Goal: Task Accomplishment & Management: Manage account settings

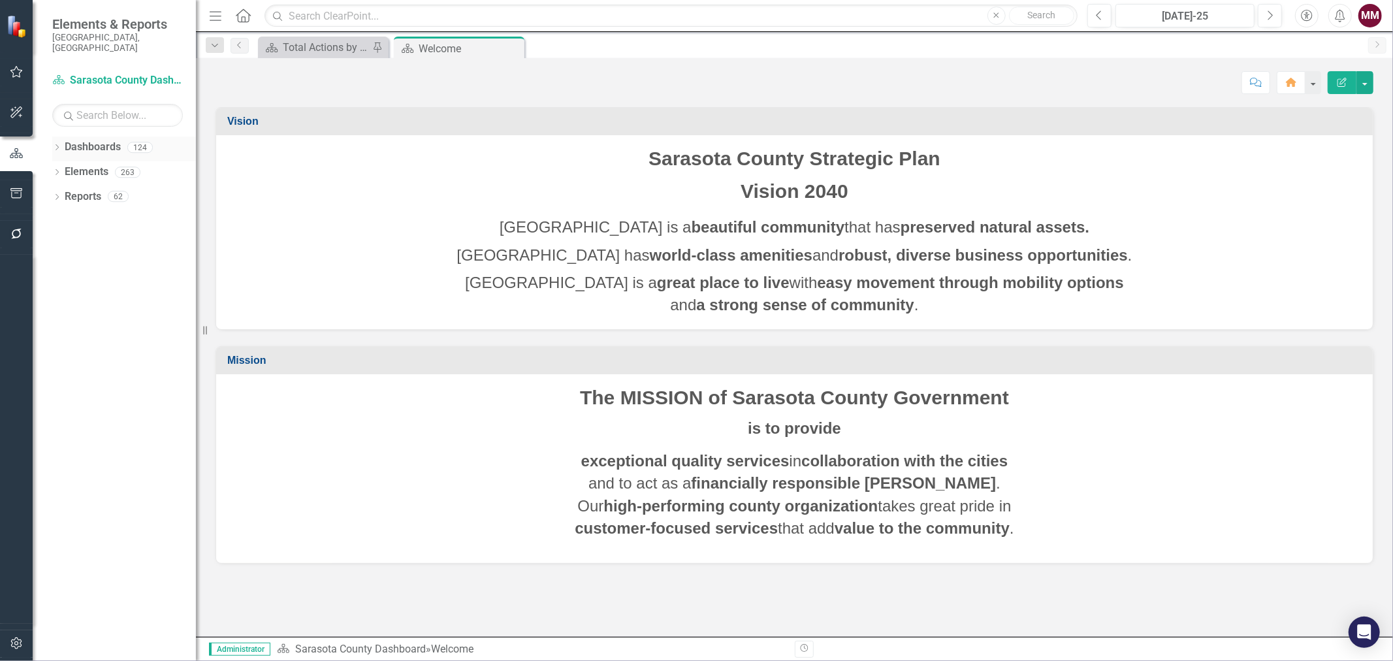
click at [59, 144] on div "Dropdown" at bounding box center [56, 149] width 9 height 11
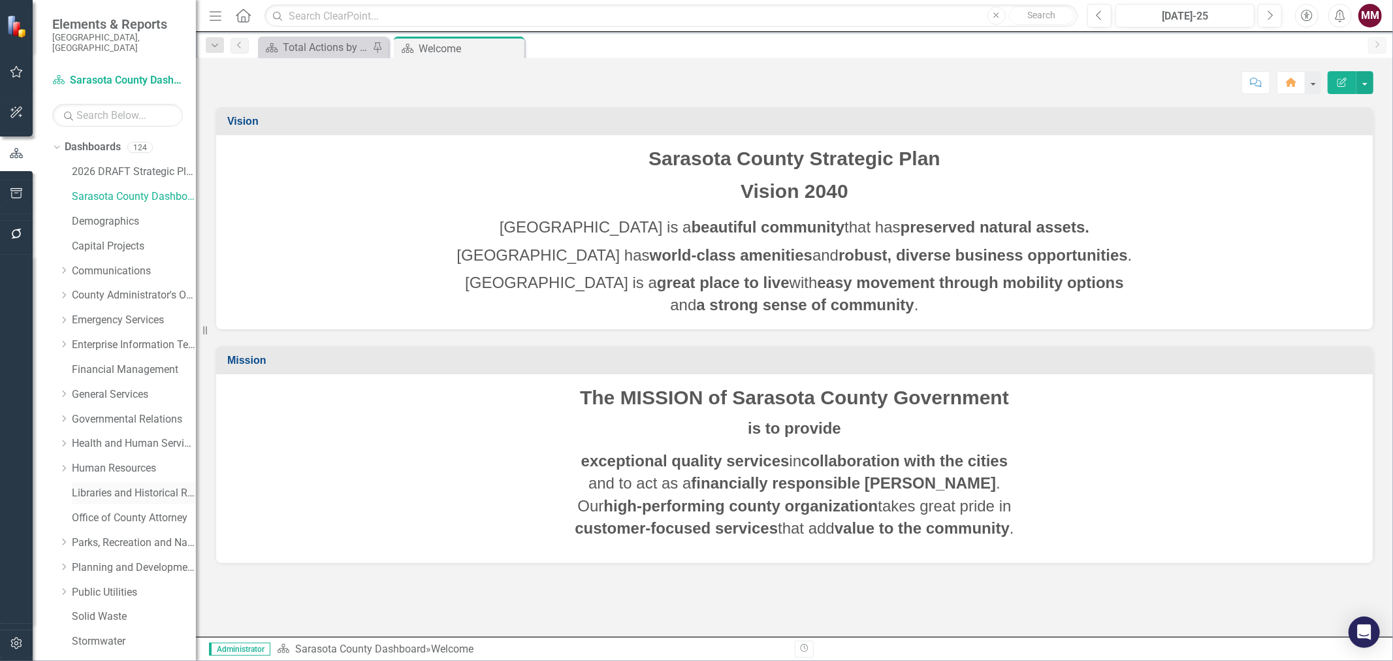
click at [96, 486] on link "Libraries and Historical Resources" at bounding box center [134, 493] width 124 height 15
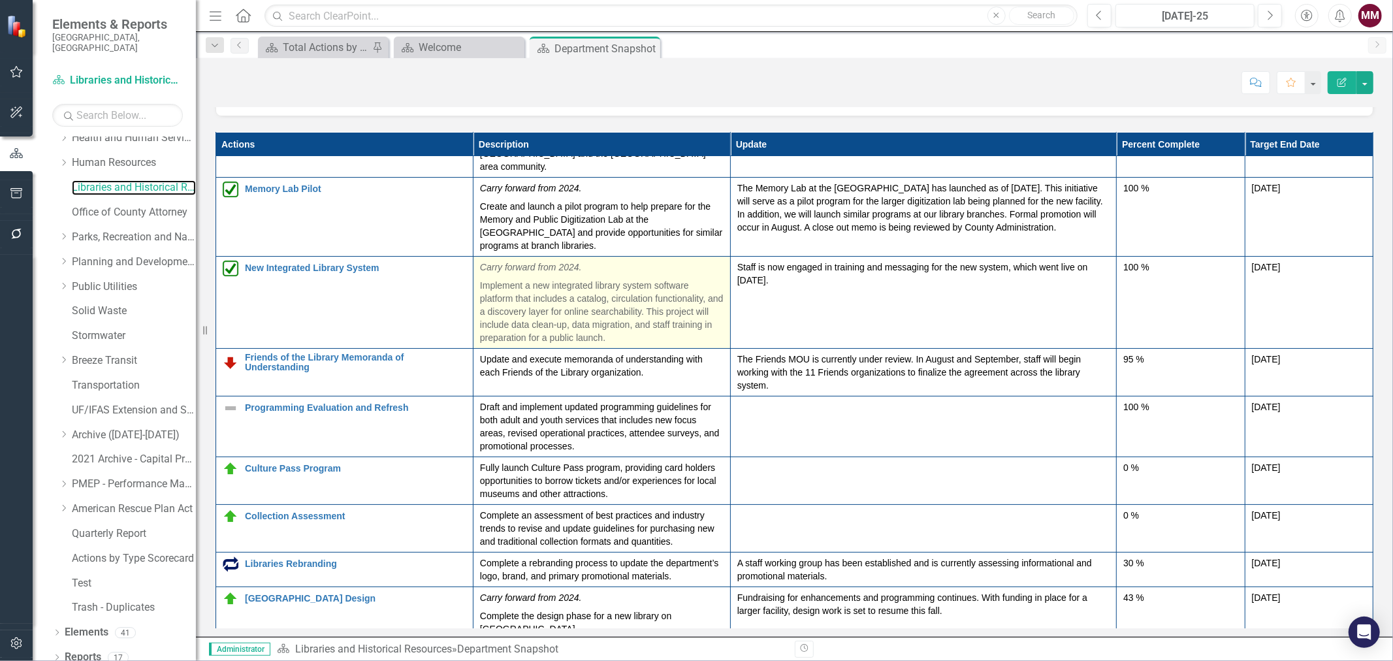
scroll to position [57, 0]
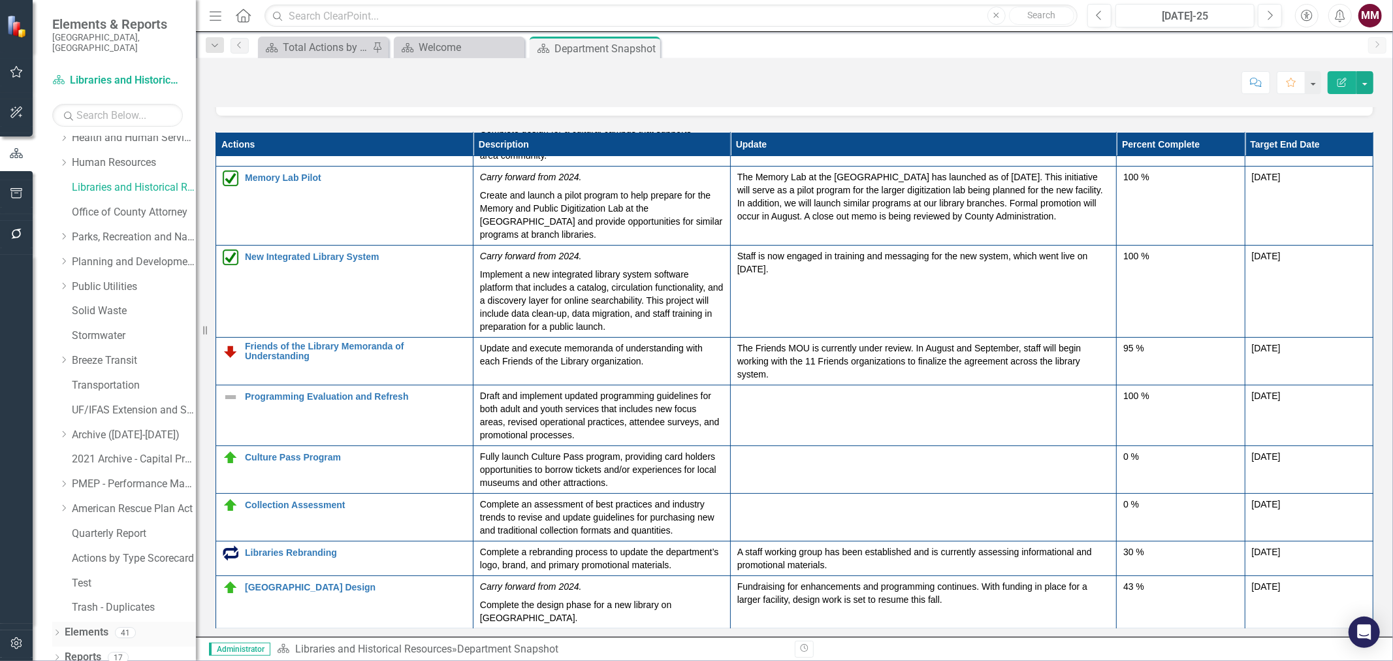
click at [55, 630] on icon "Dropdown" at bounding box center [56, 633] width 9 height 7
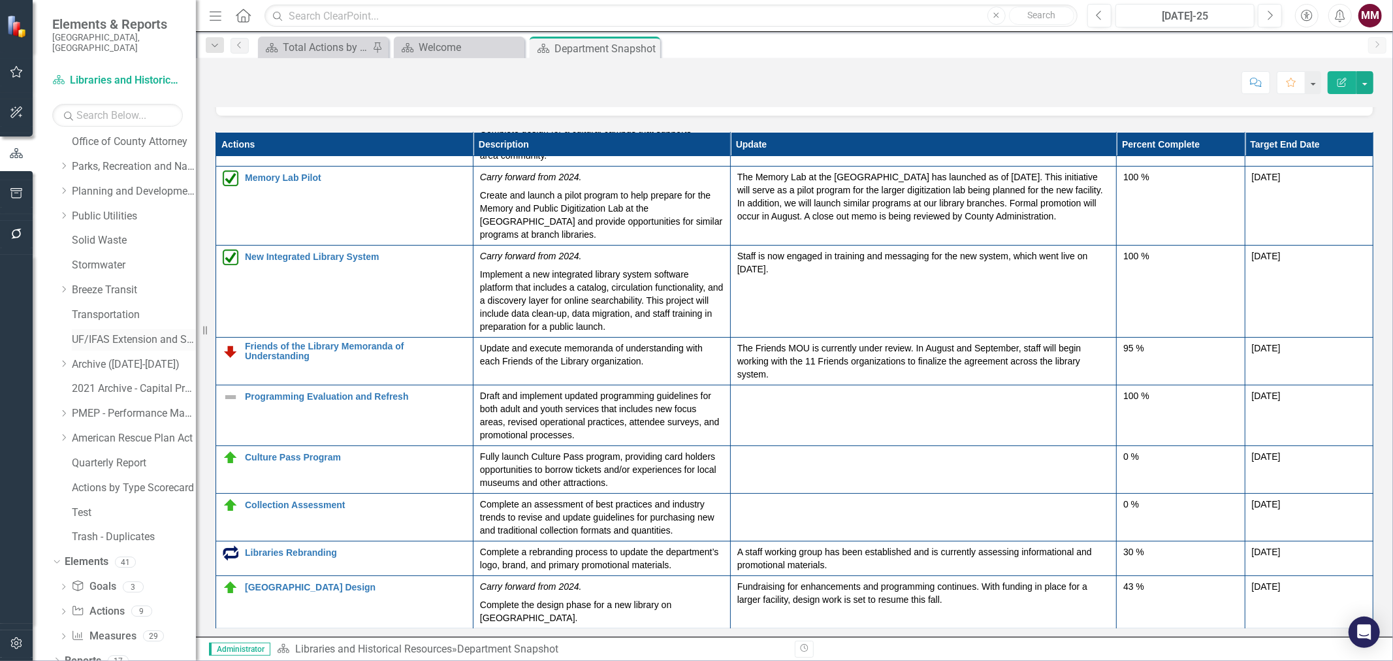
scroll to position [380, 0]
click at [101, 600] on link "Action Actions" at bounding box center [97, 607] width 53 height 15
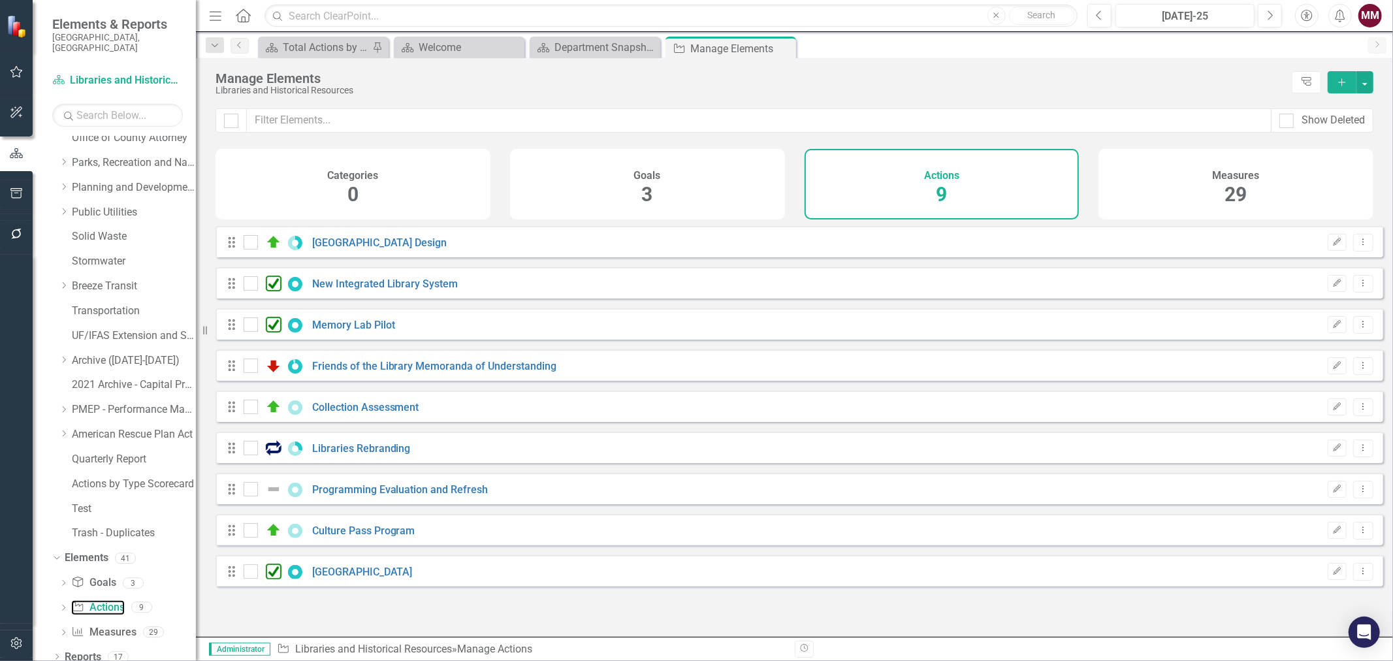
checkbox input "false"
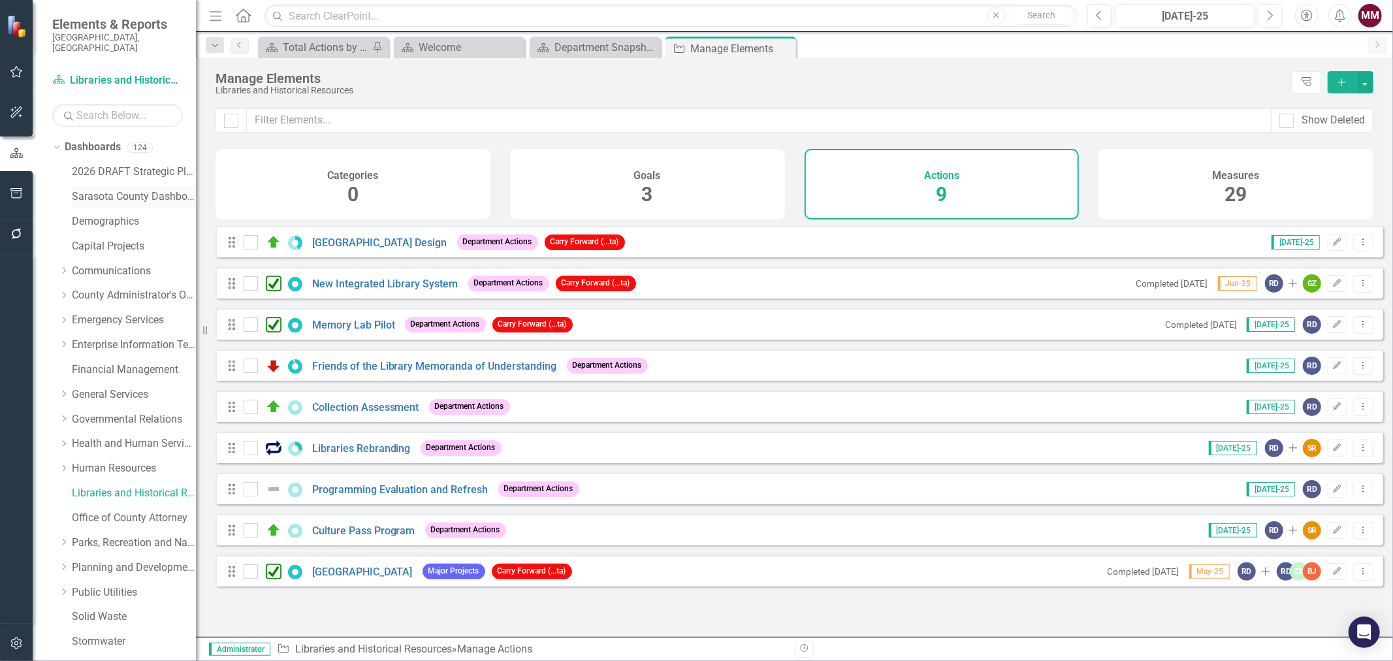
click at [101, 189] on link "Sarasota County Dashboard" at bounding box center [134, 196] width 124 height 15
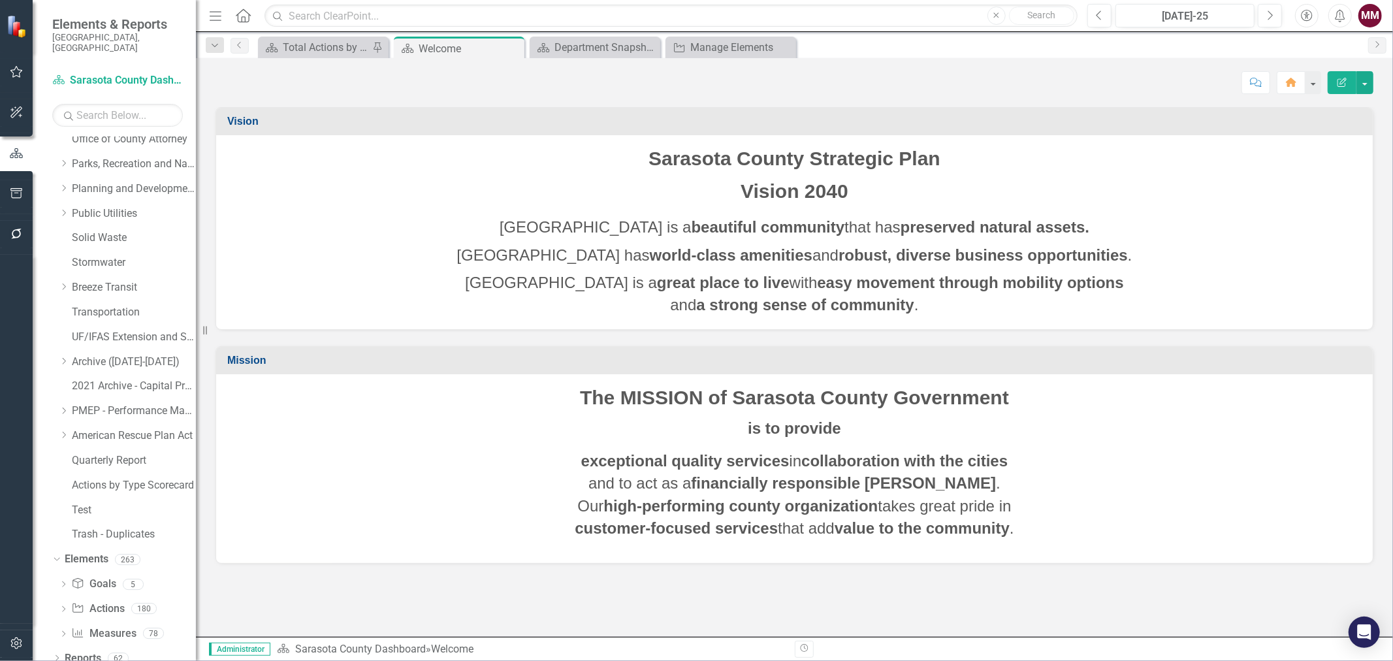
scroll to position [380, 0]
click at [97, 600] on link "Action Actions" at bounding box center [97, 607] width 53 height 15
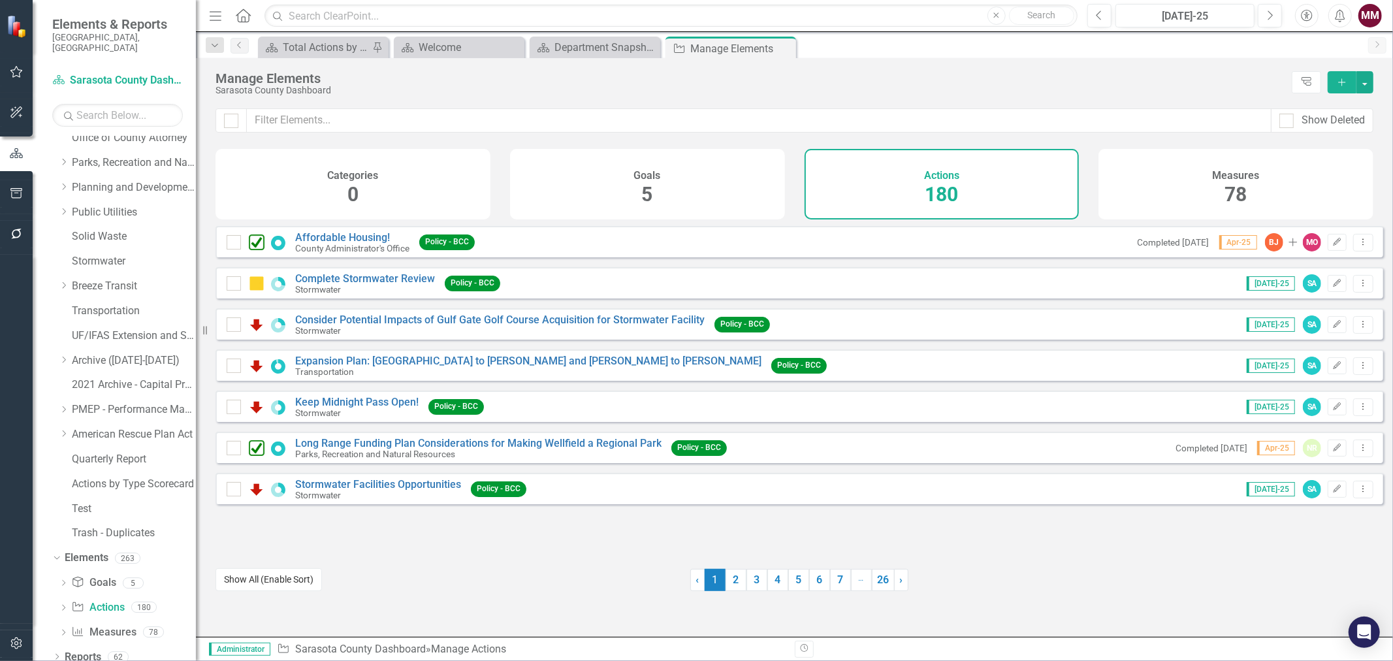
click at [249, 583] on button "Show All (Enable Sort)" at bounding box center [269, 579] width 106 height 23
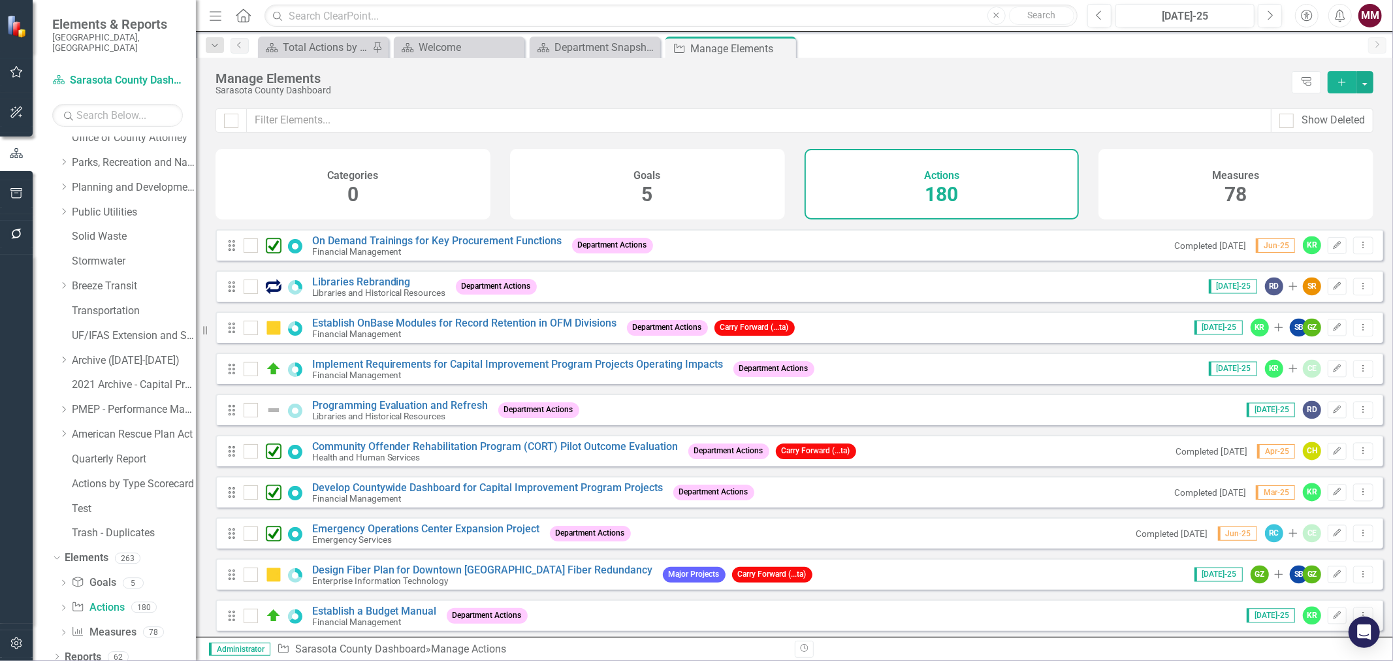
scroll to position [6459, 0]
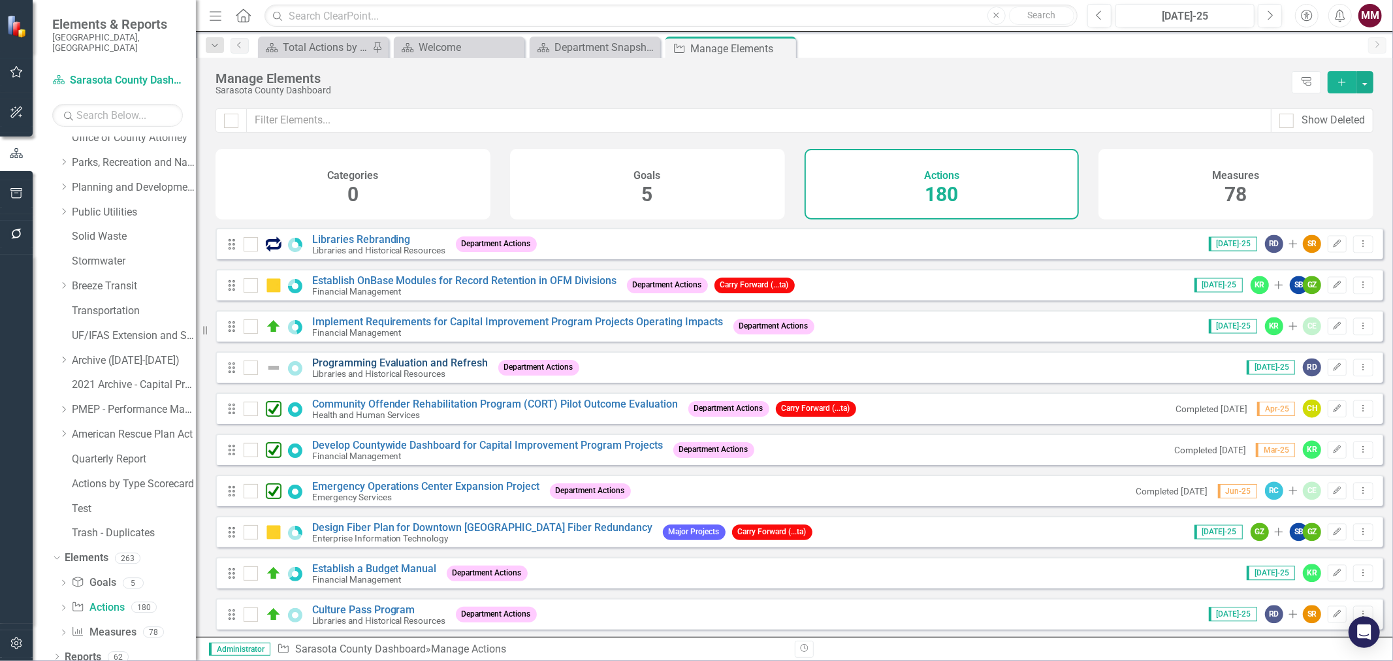
click at [355, 369] on link "Programming Evaluation and Refresh" at bounding box center [400, 363] width 176 height 12
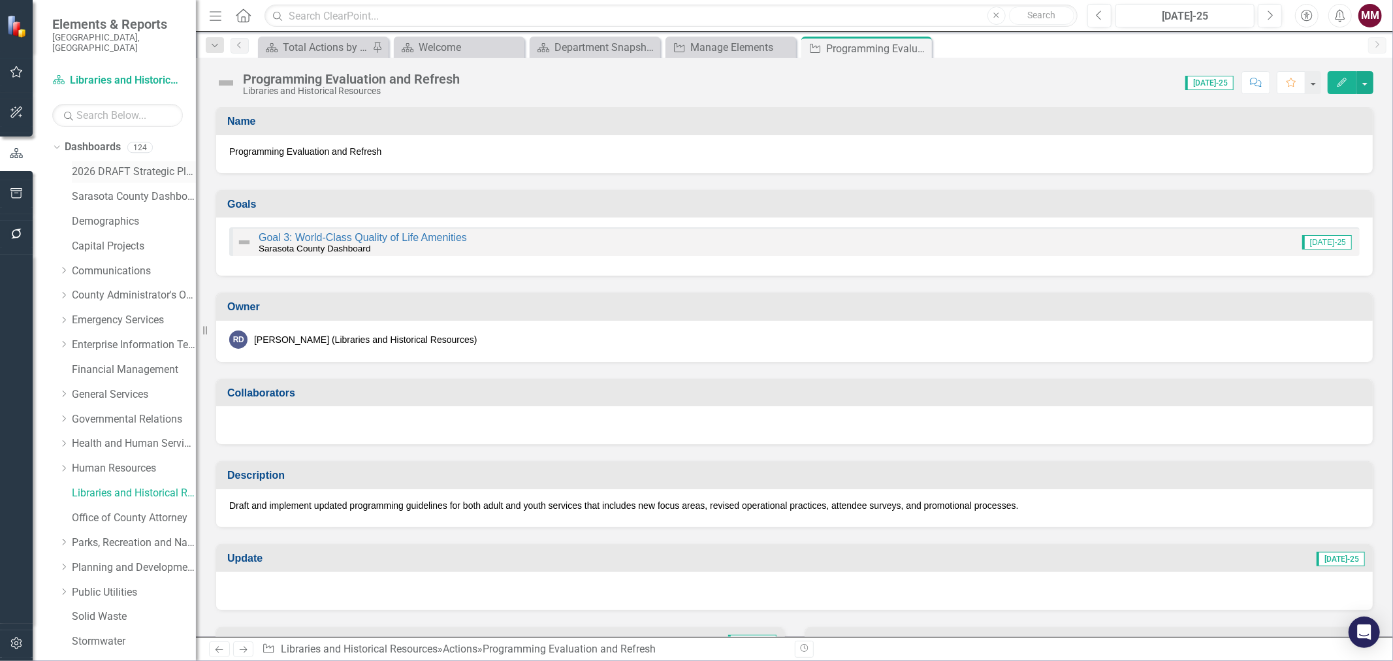
click at [120, 165] on link "2026 DRAFT Strategic Plan" at bounding box center [134, 172] width 124 height 15
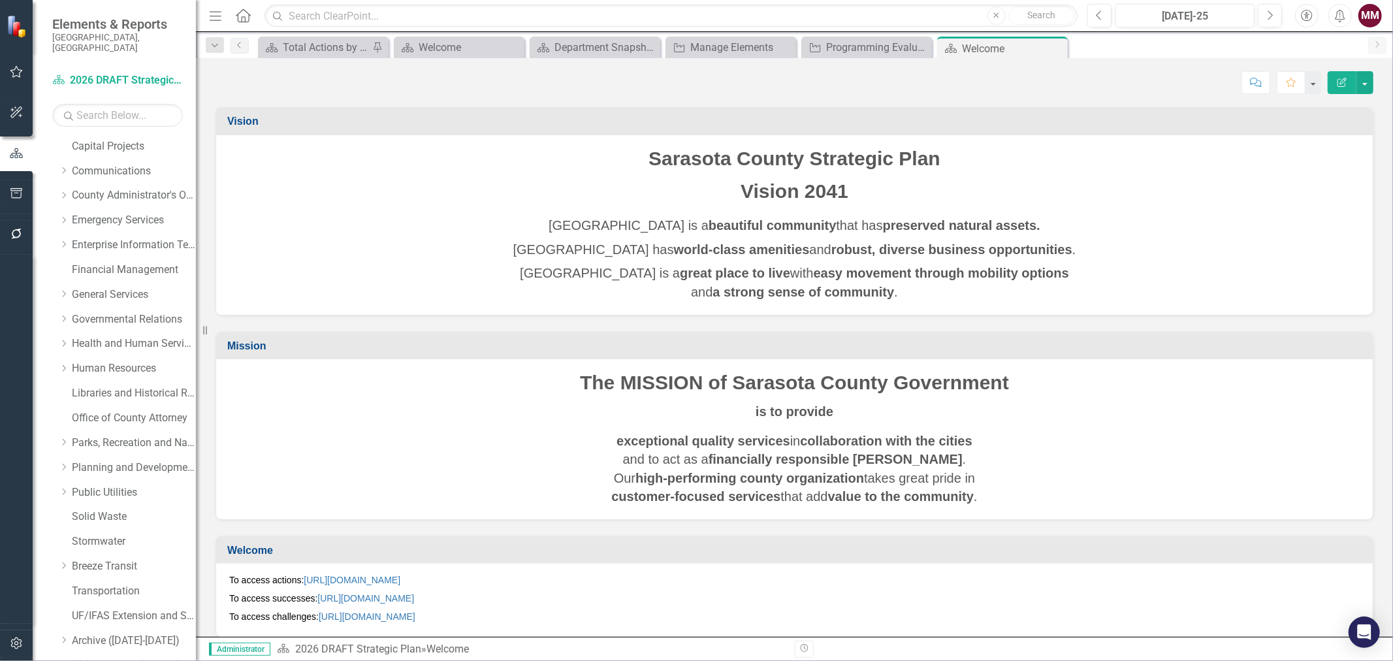
scroll to position [363, 0]
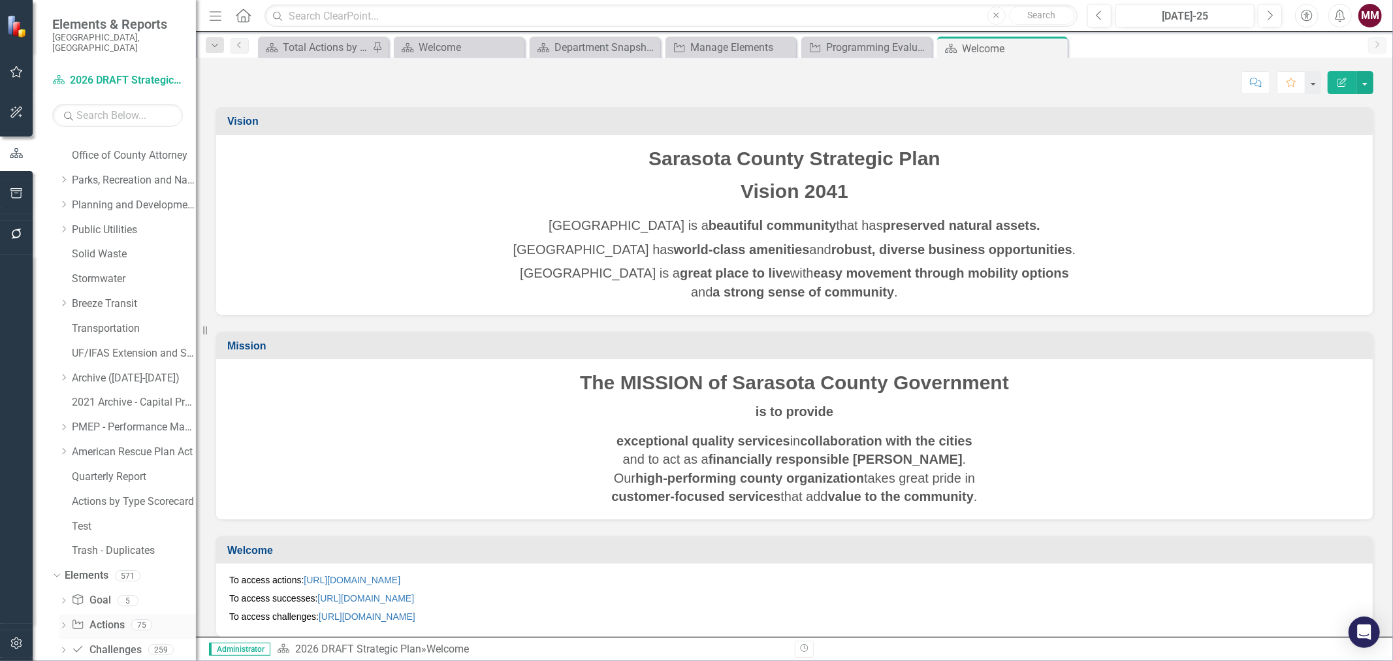
click at [108, 618] on link "Action Actions" at bounding box center [97, 625] width 53 height 15
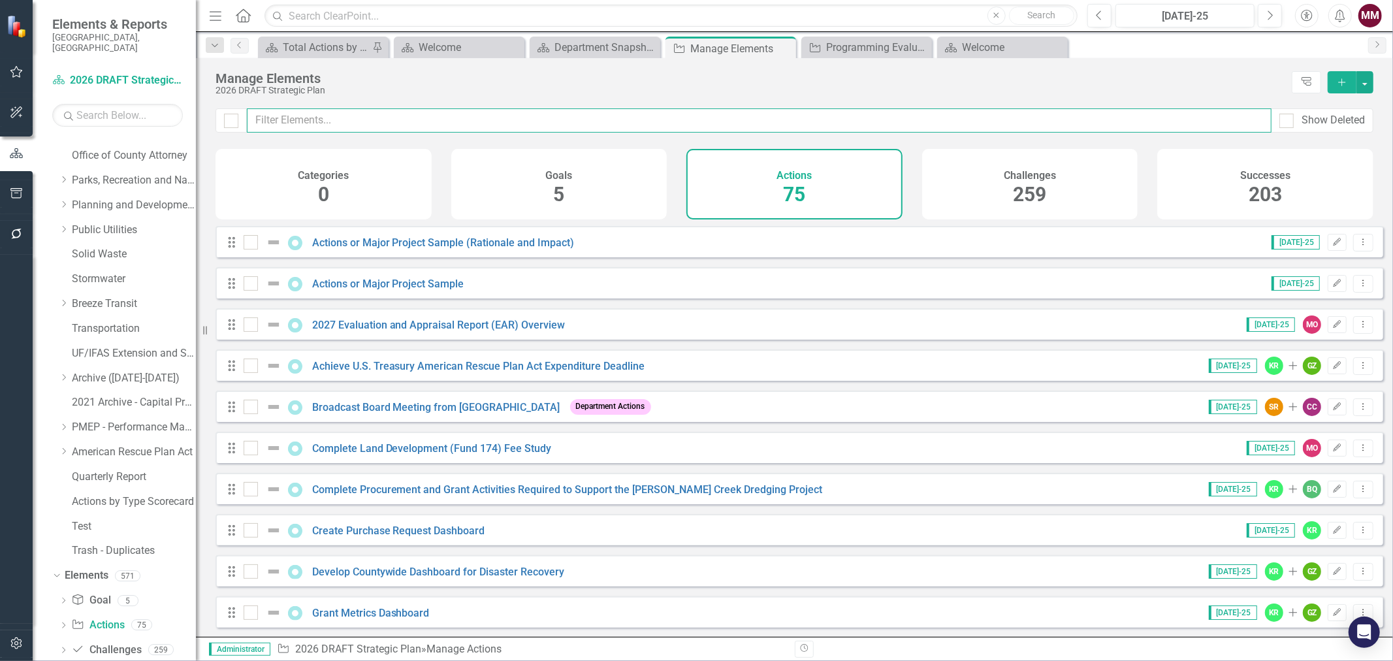
click at [351, 123] on input "text" at bounding box center [759, 120] width 1025 height 24
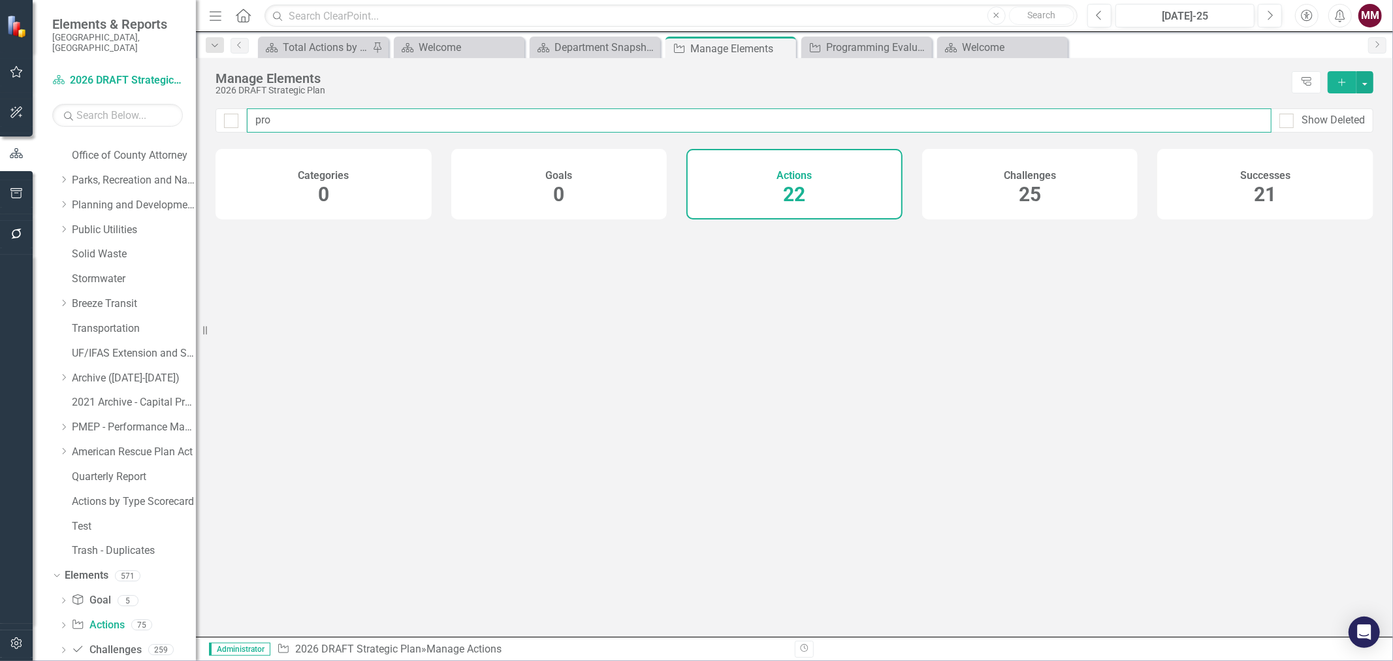
type input "prog"
checkbox input "false"
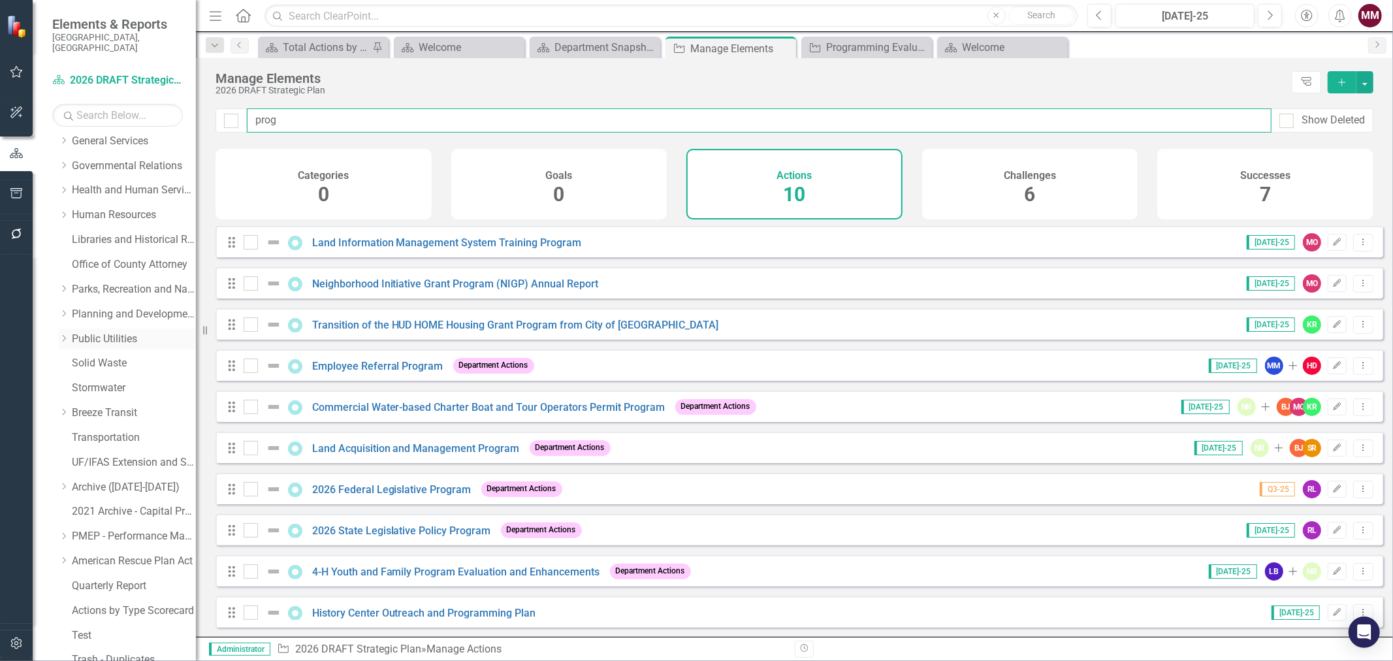
scroll to position [218, 0]
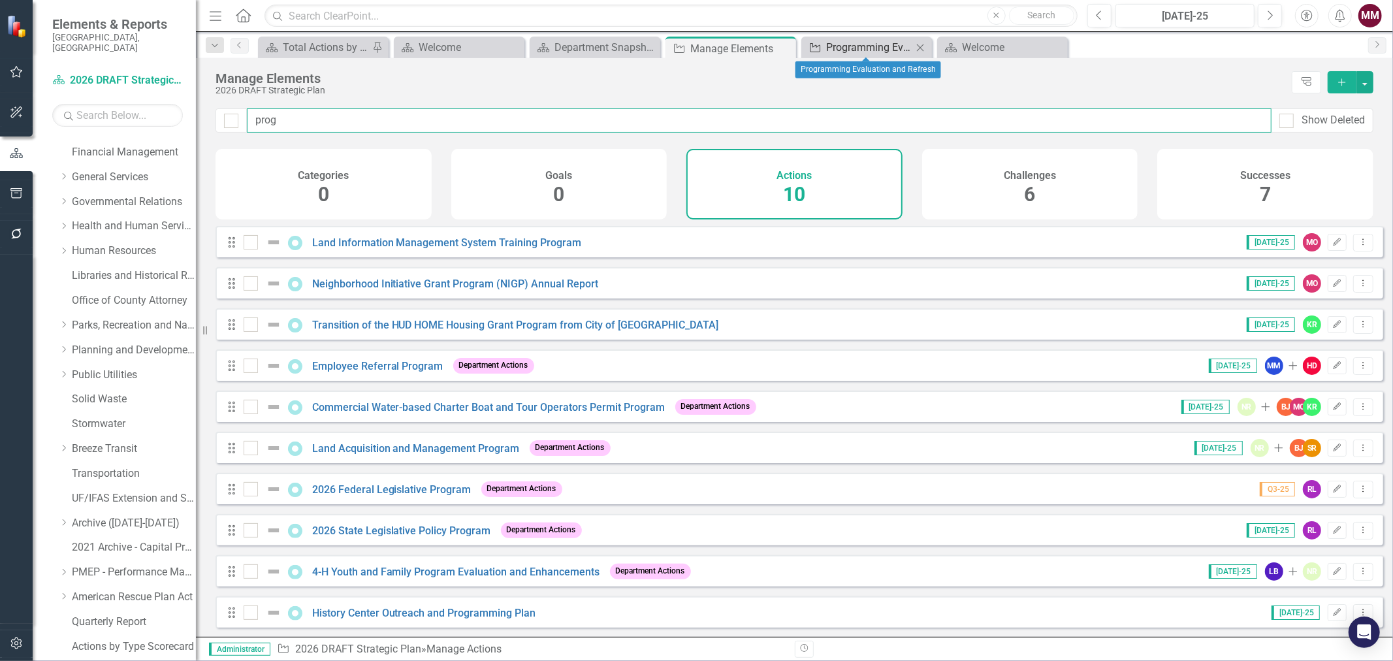
type input "prog"
click at [845, 48] on div "Programming Evaluation and Refresh" at bounding box center [869, 47] width 86 height 16
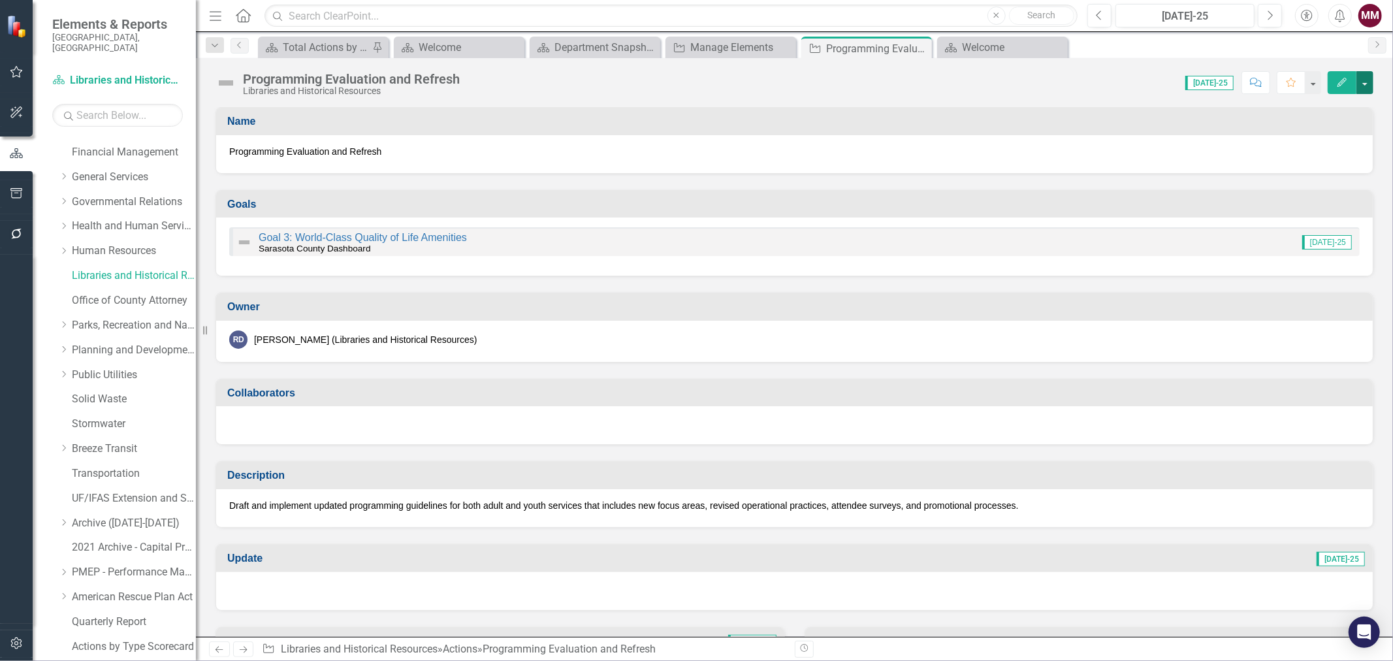
click at [1365, 89] on button "button" at bounding box center [1365, 82] width 17 height 23
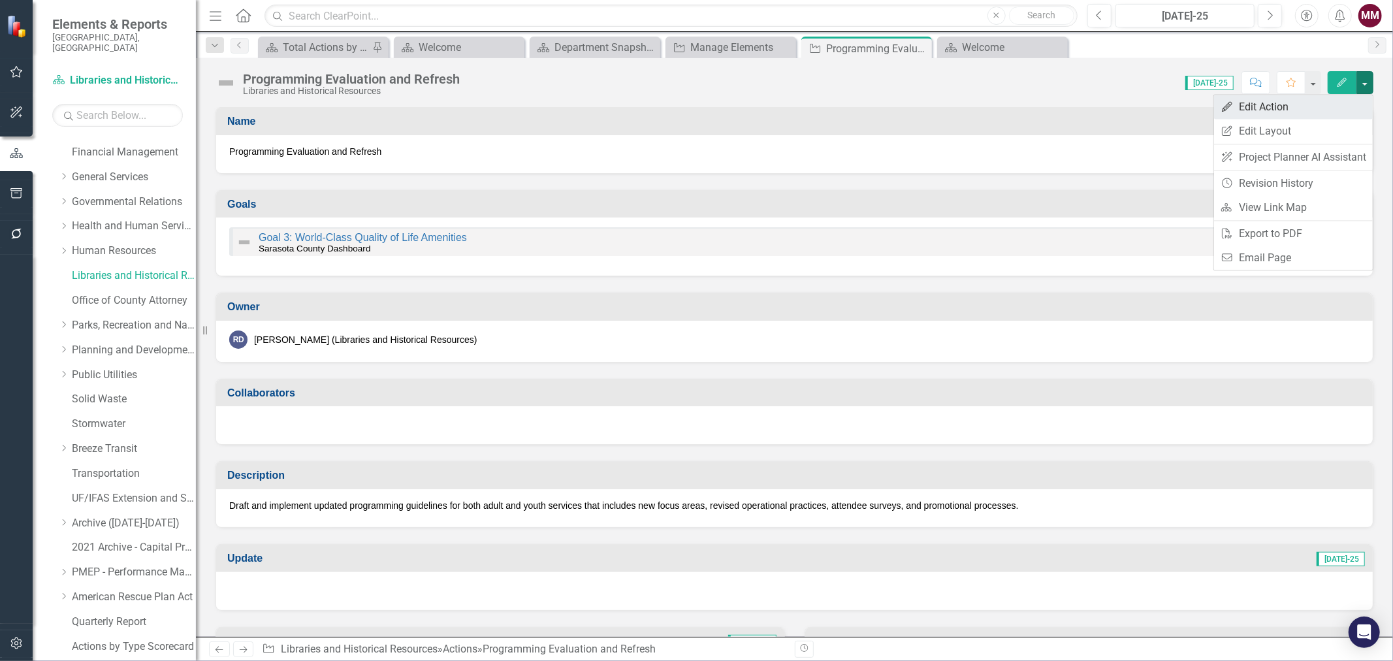
click at [1303, 110] on link "Edit Edit Action" at bounding box center [1293, 107] width 159 height 24
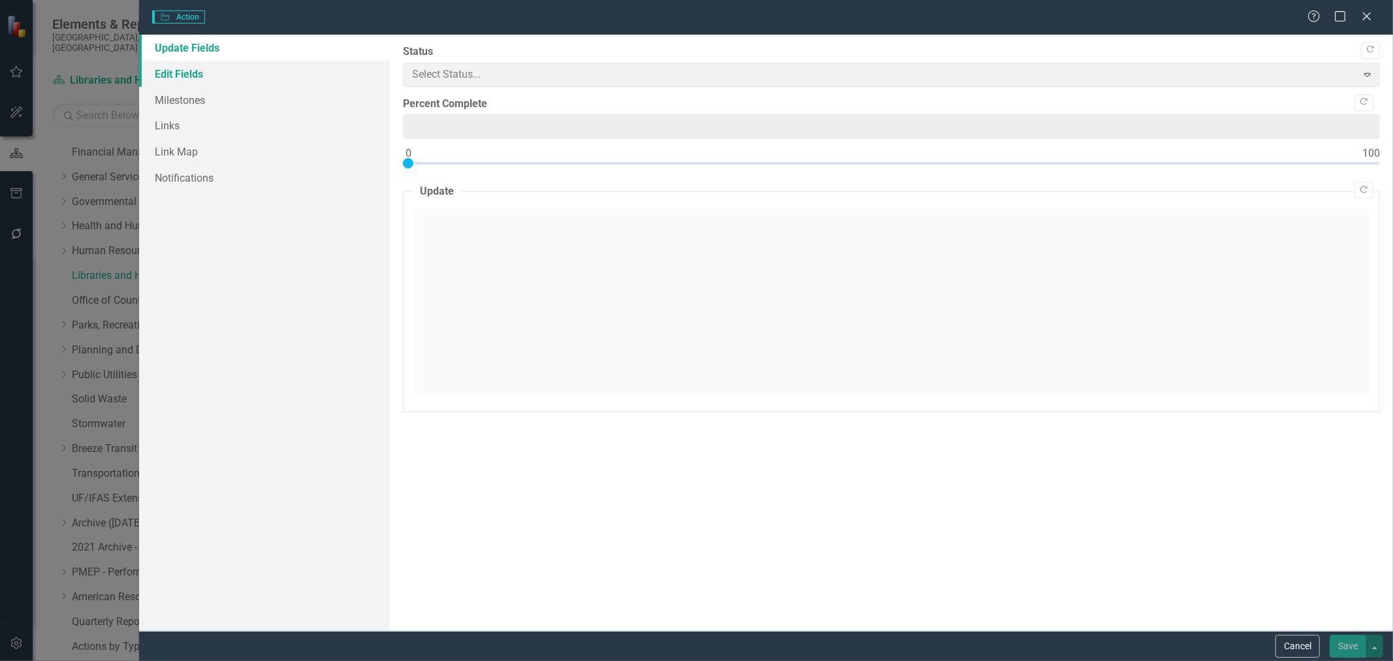
type input "0"
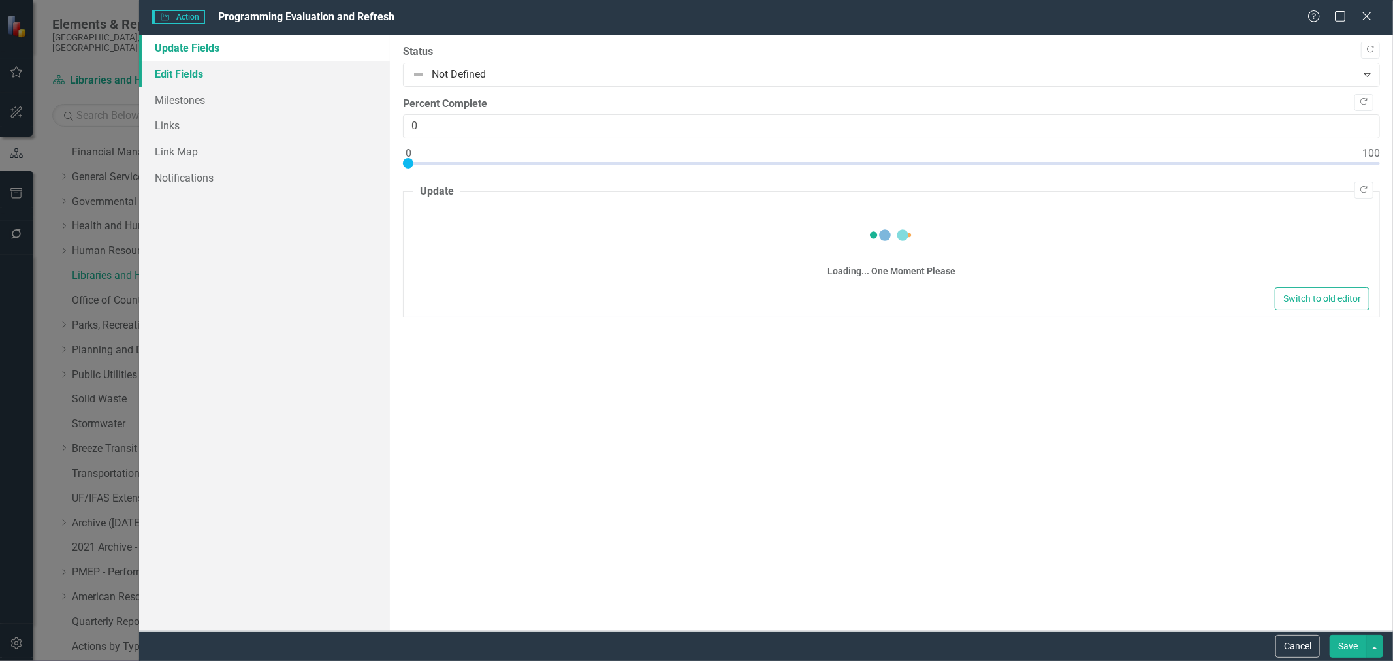
click at [169, 69] on link "Edit Fields" at bounding box center [264, 74] width 251 height 26
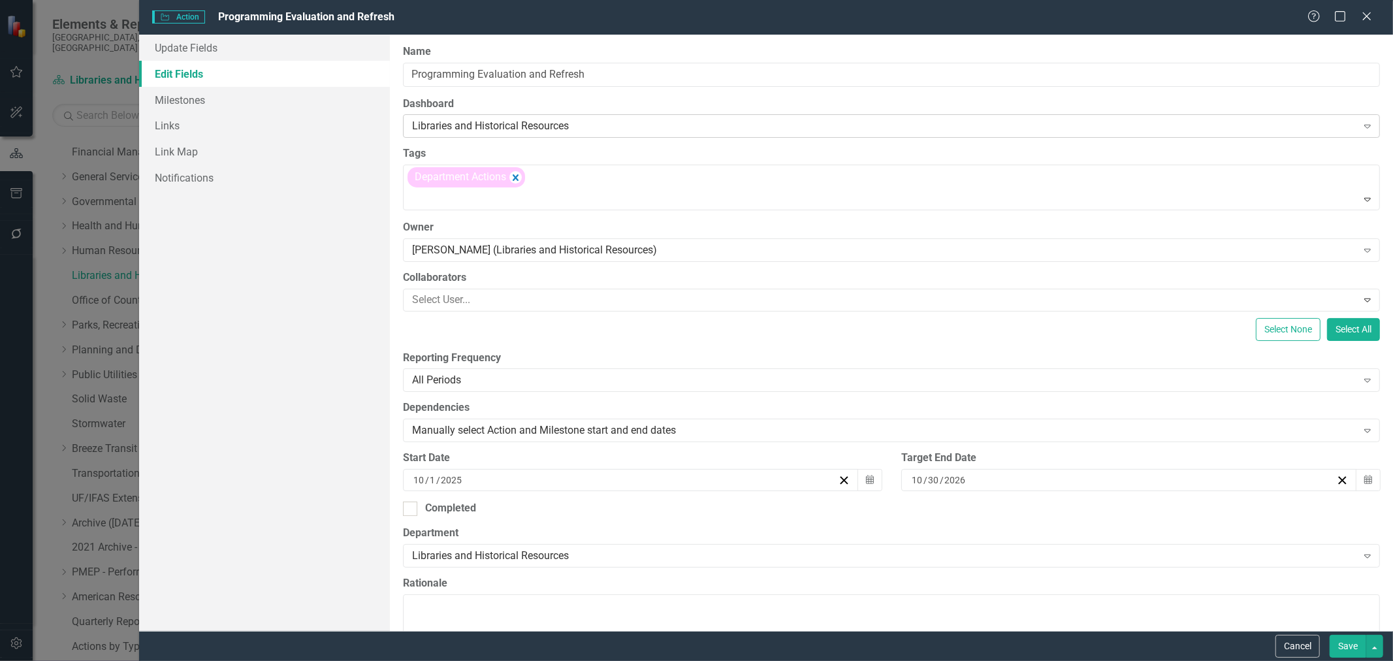
click at [615, 129] on div "Libraries and Historical Resources" at bounding box center [884, 126] width 945 height 15
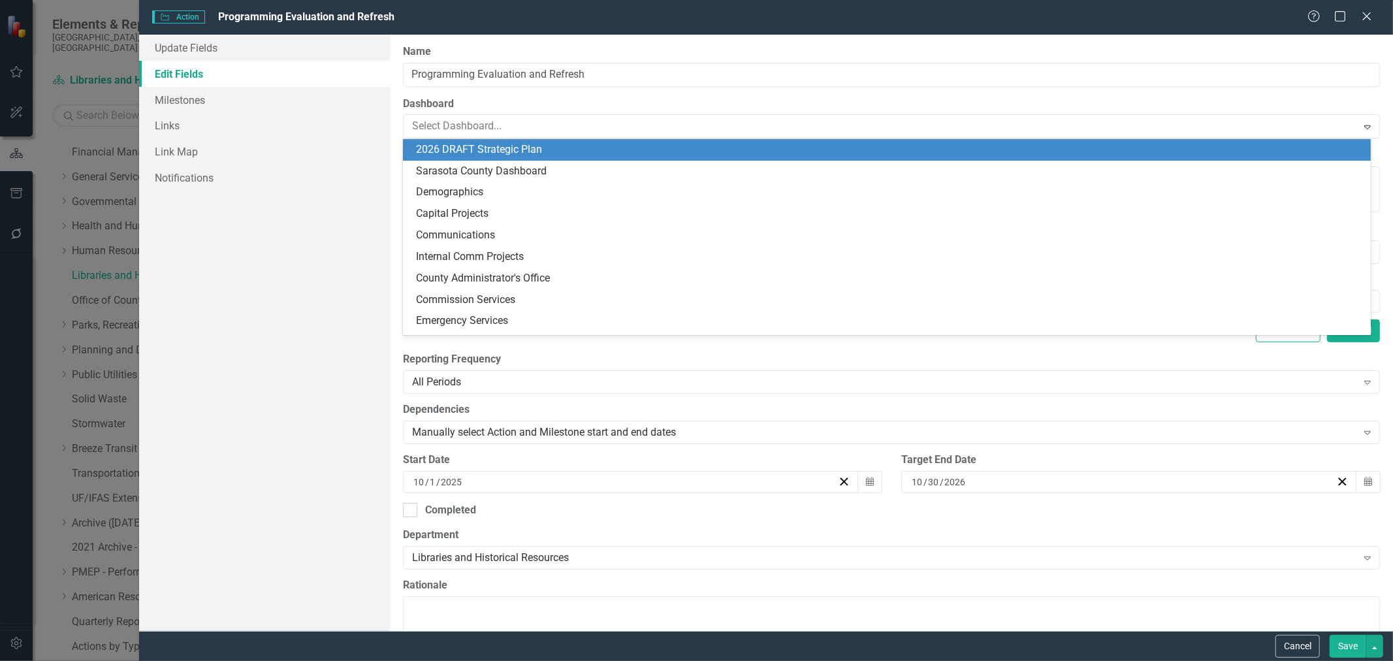
click at [517, 153] on div "2026 DRAFT Strategic Plan" at bounding box center [889, 149] width 947 height 15
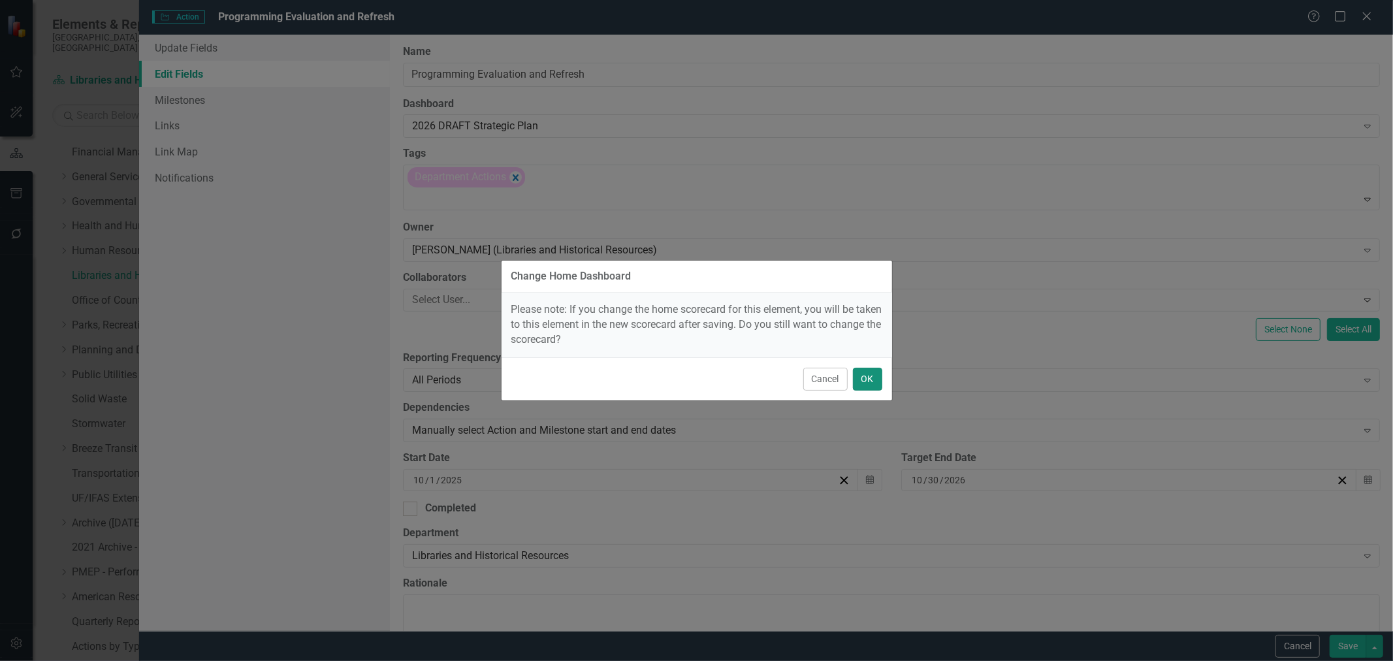
click at [858, 379] on button "OK" at bounding box center [867, 379] width 29 height 23
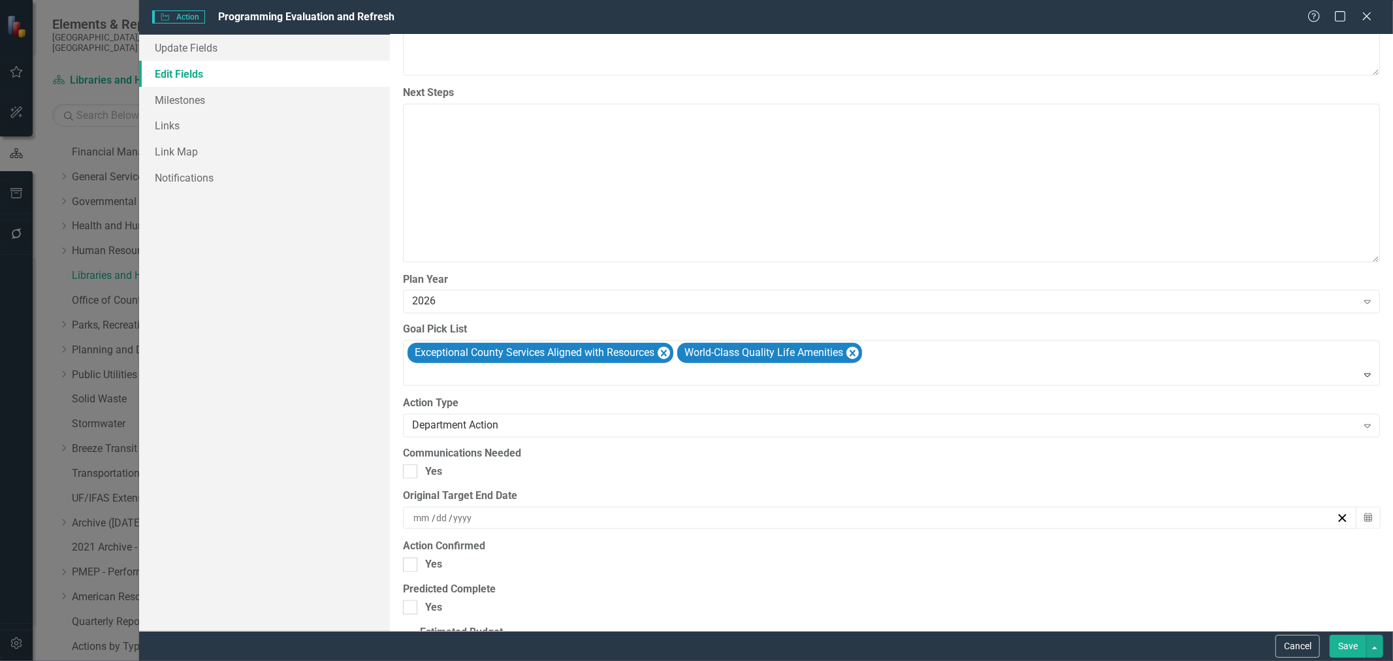
scroll to position [1161, 0]
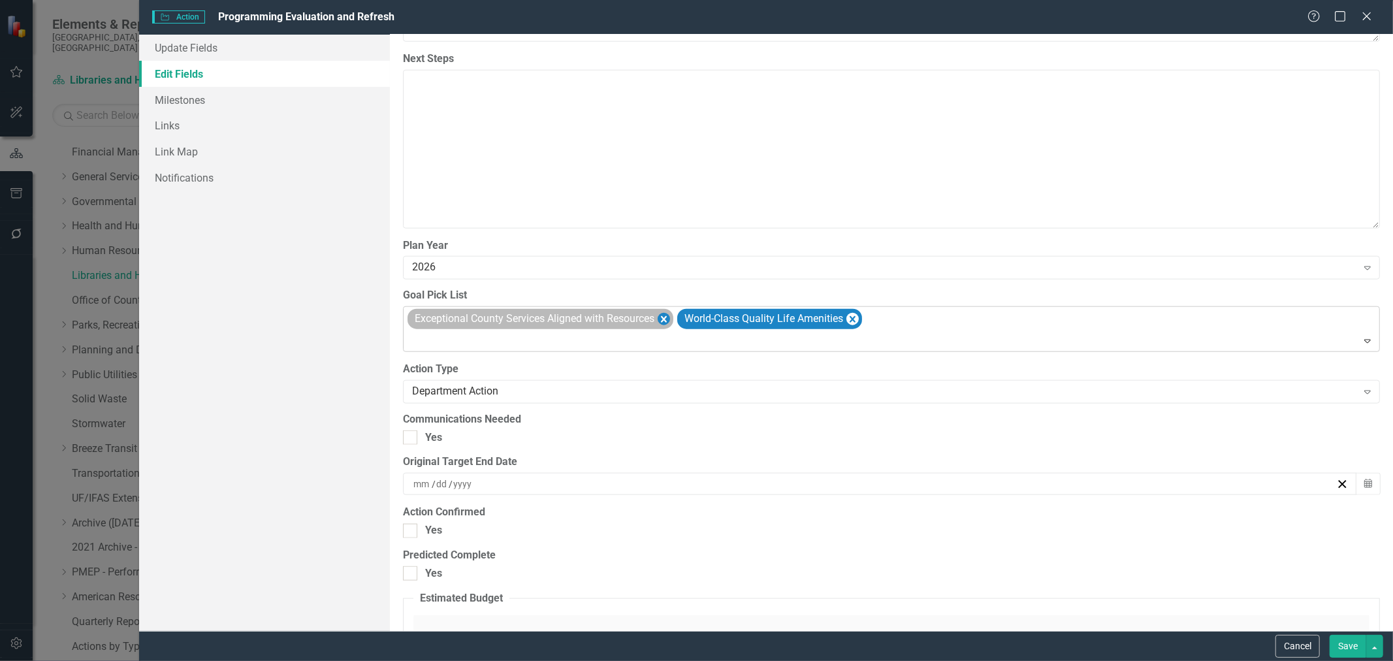
click at [664, 321] on icon "Remove Exceptional County Services Aligned with Resources" at bounding box center [664, 319] width 12 height 16
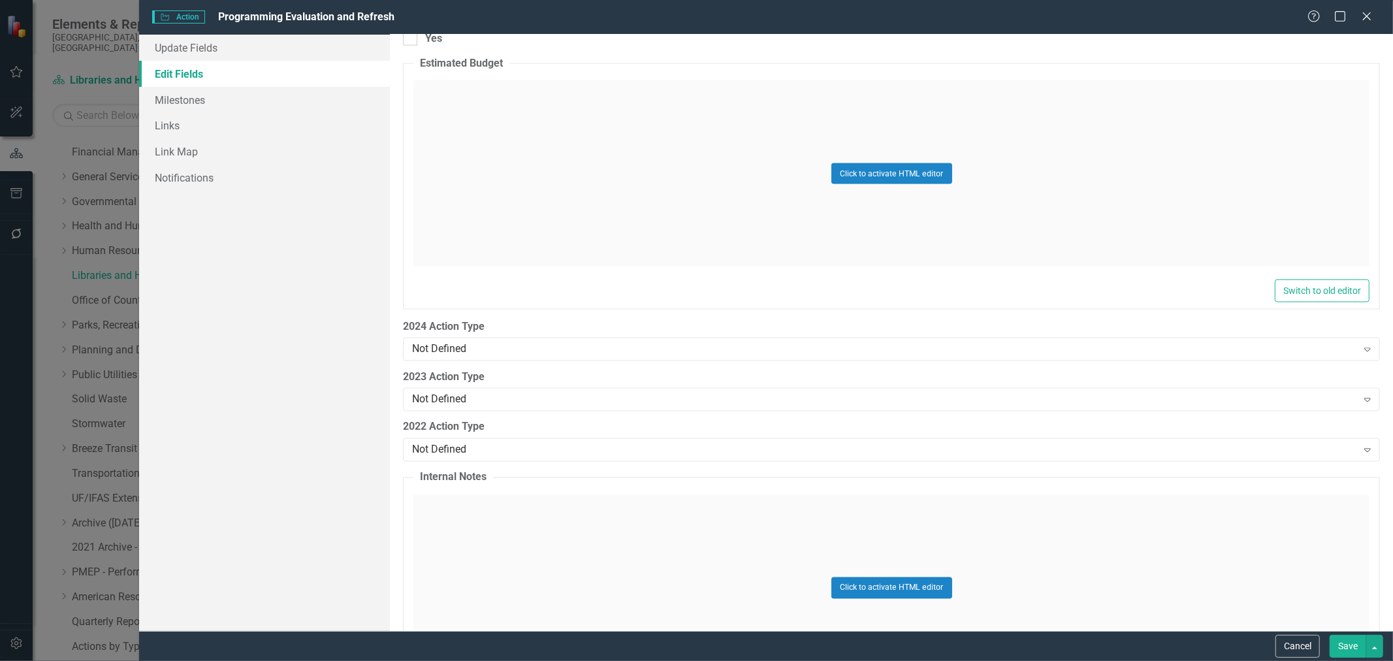
scroll to position [1742, 0]
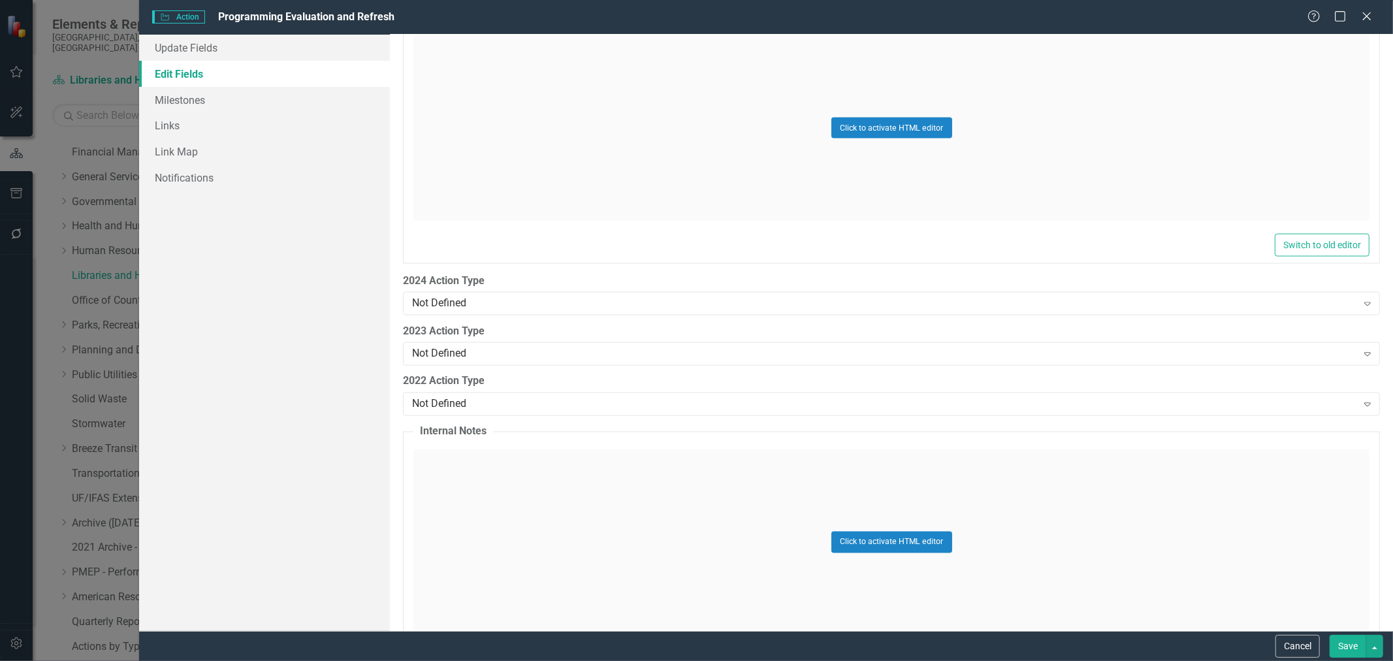
click at [1342, 650] on button "Save" at bounding box center [1348, 646] width 37 height 23
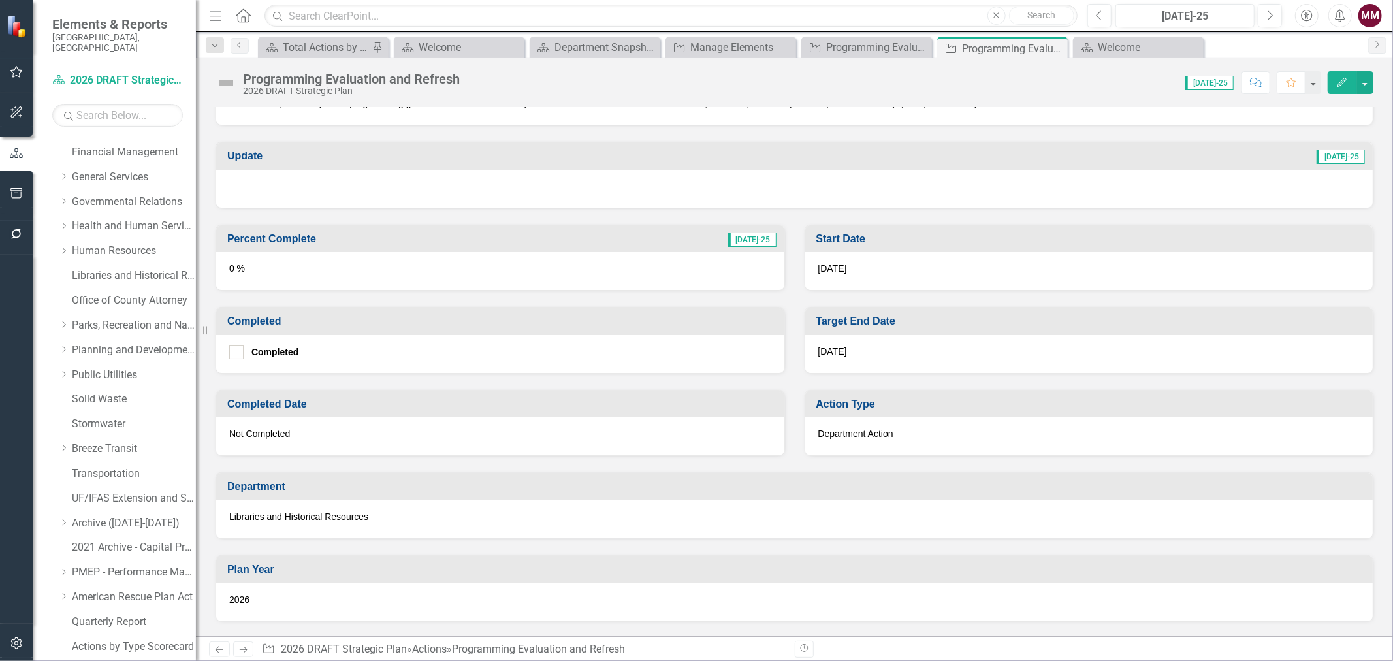
scroll to position [435, 0]
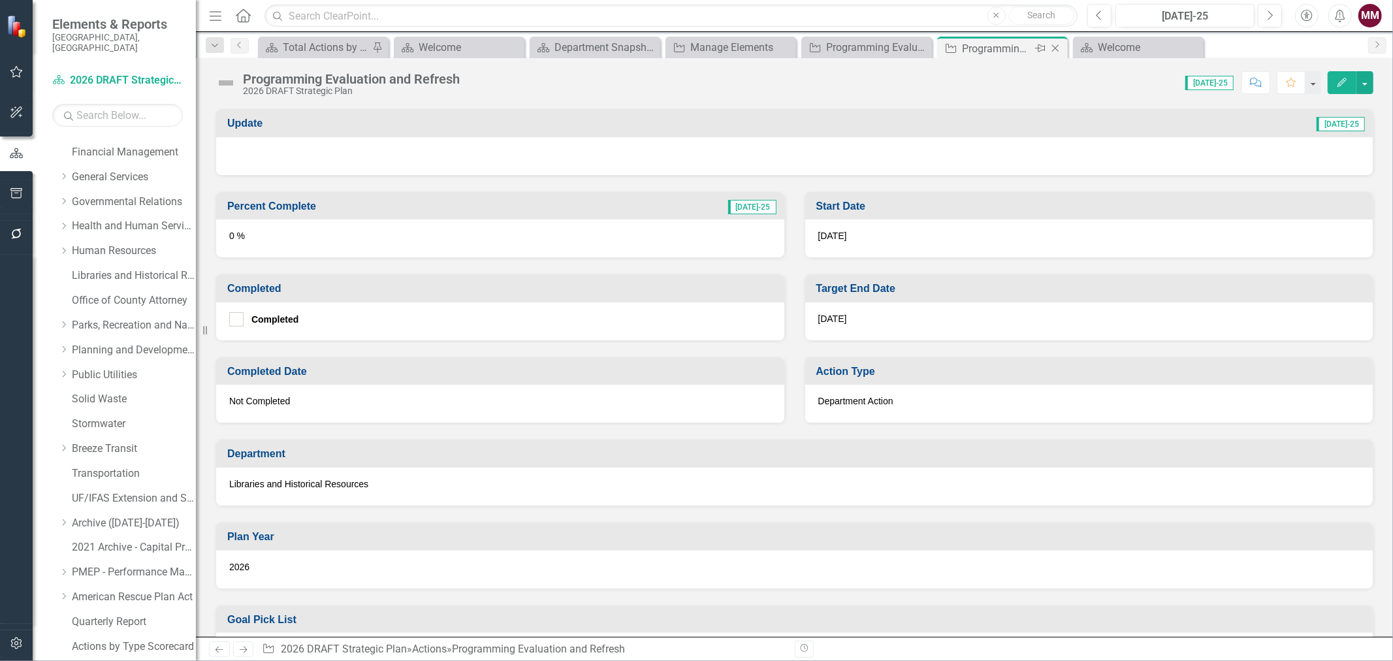
click at [1054, 48] on icon "Close" at bounding box center [1055, 48] width 13 height 10
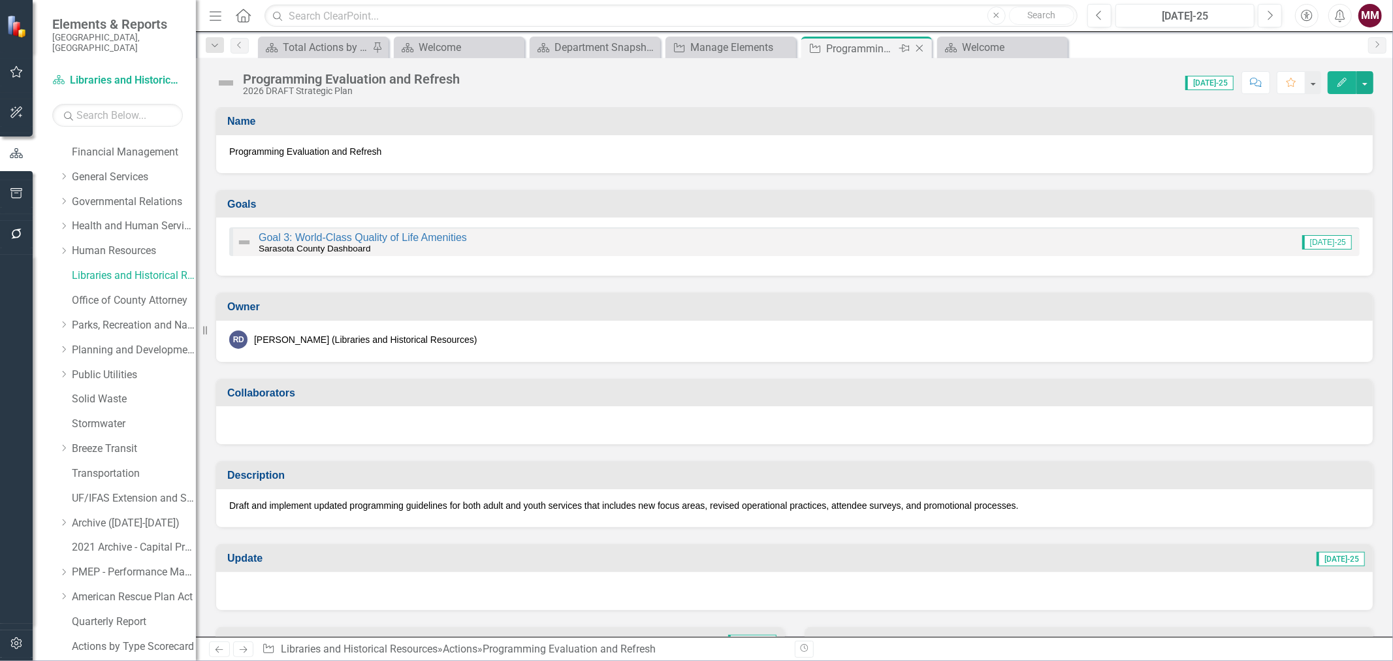
click at [917, 44] on icon "Close" at bounding box center [919, 48] width 13 height 10
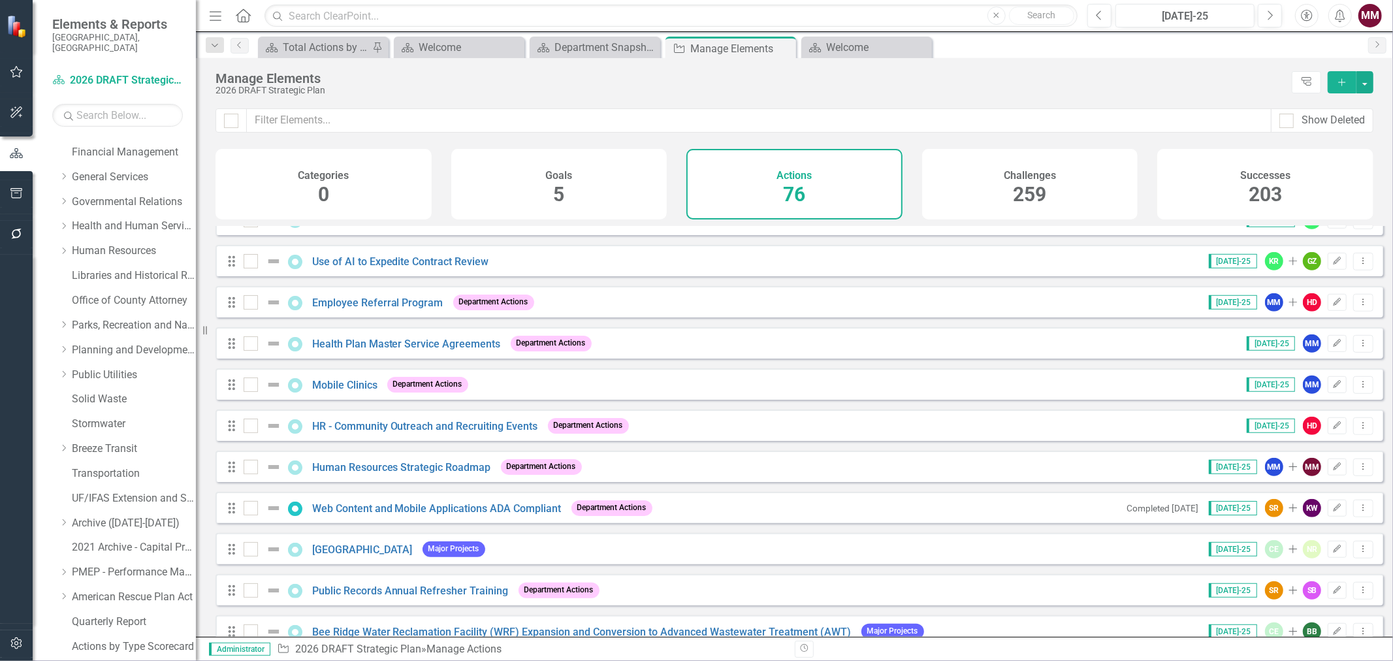
scroll to position [798, 0]
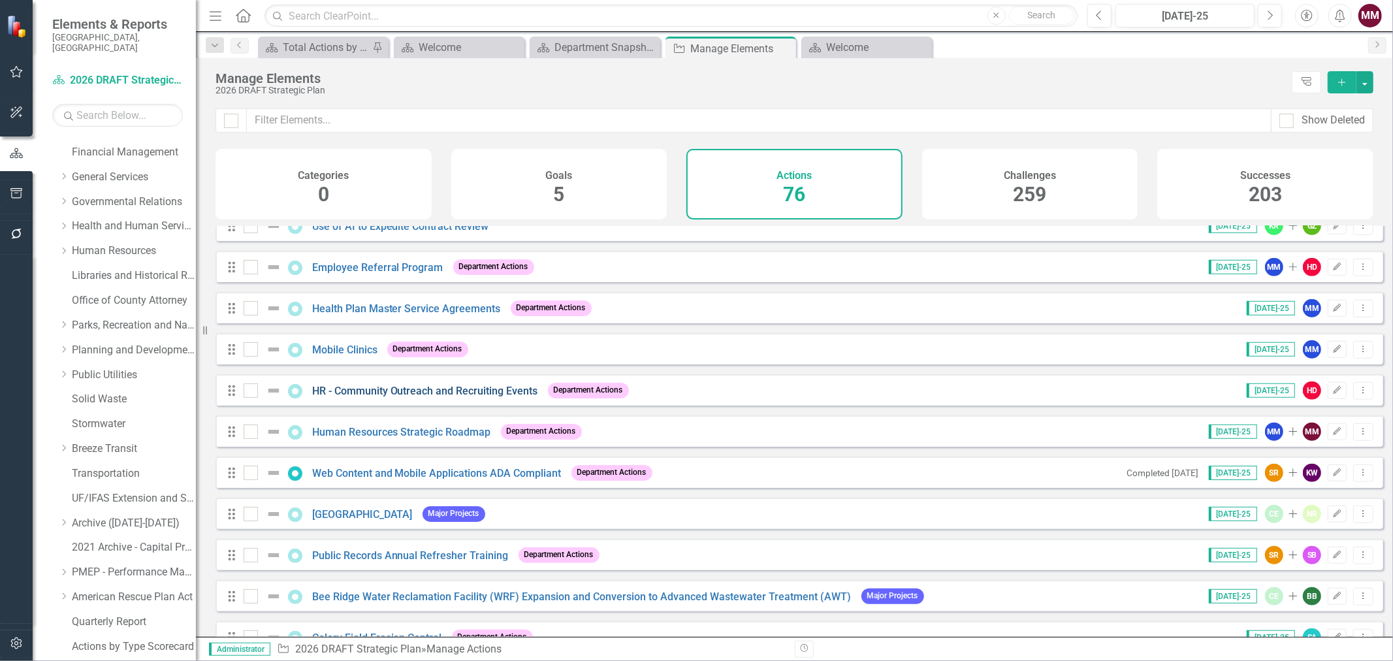
click at [493, 397] on link "HR - Community Outreach and Recruiting Events" at bounding box center [425, 391] width 226 height 12
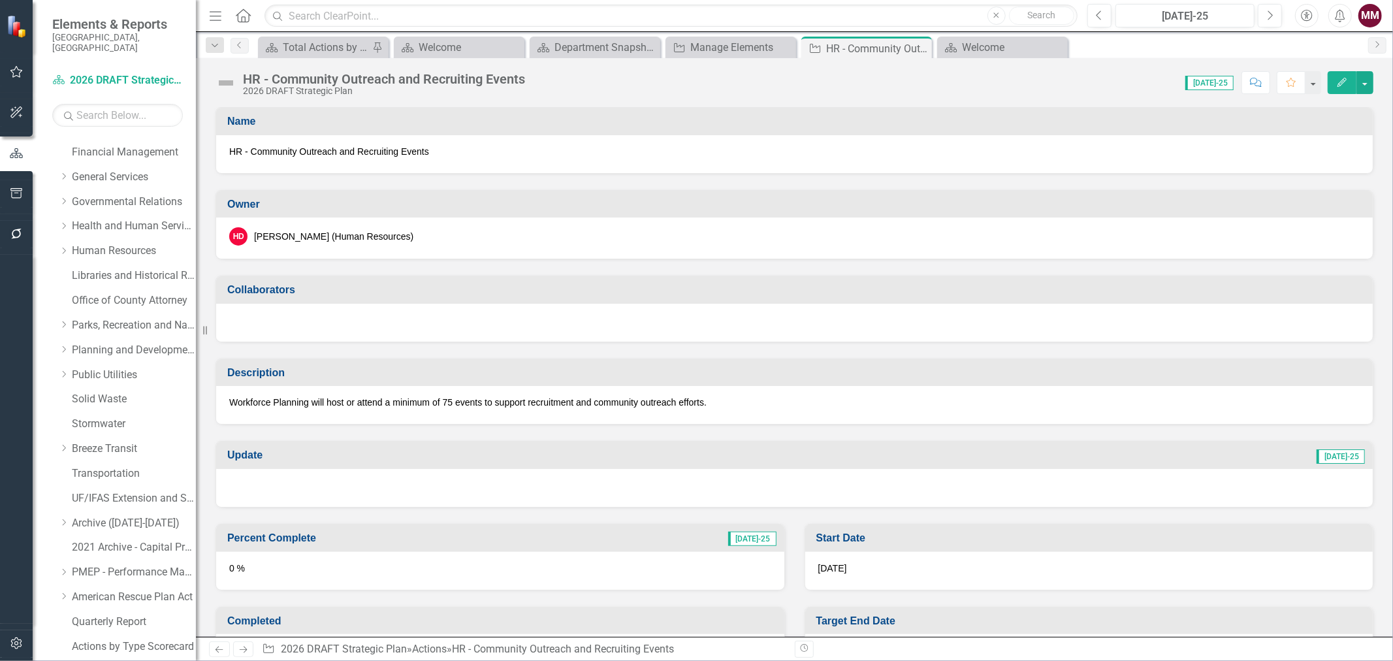
click at [316, 145] on span "HR - Community Outreach and Recruiting Events" at bounding box center [794, 151] width 1131 height 13
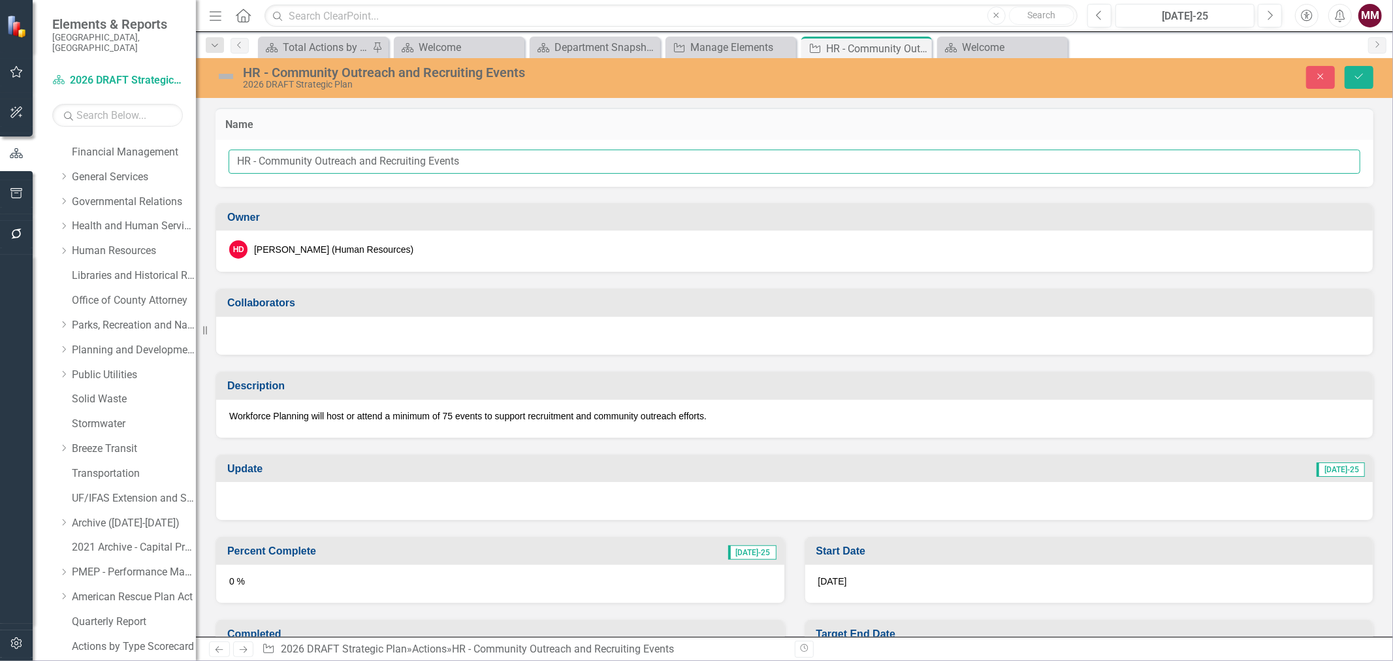
drag, startPoint x: 263, startPoint y: 161, endPoint x: 197, endPoint y: 154, distance: 65.7
click at [198, 154] on div "Elements & Reports [GEOGRAPHIC_DATA], [GEOGRAPHIC_DATA] Dashboard 2026 DRAFT St…" at bounding box center [696, 330] width 1393 height 661
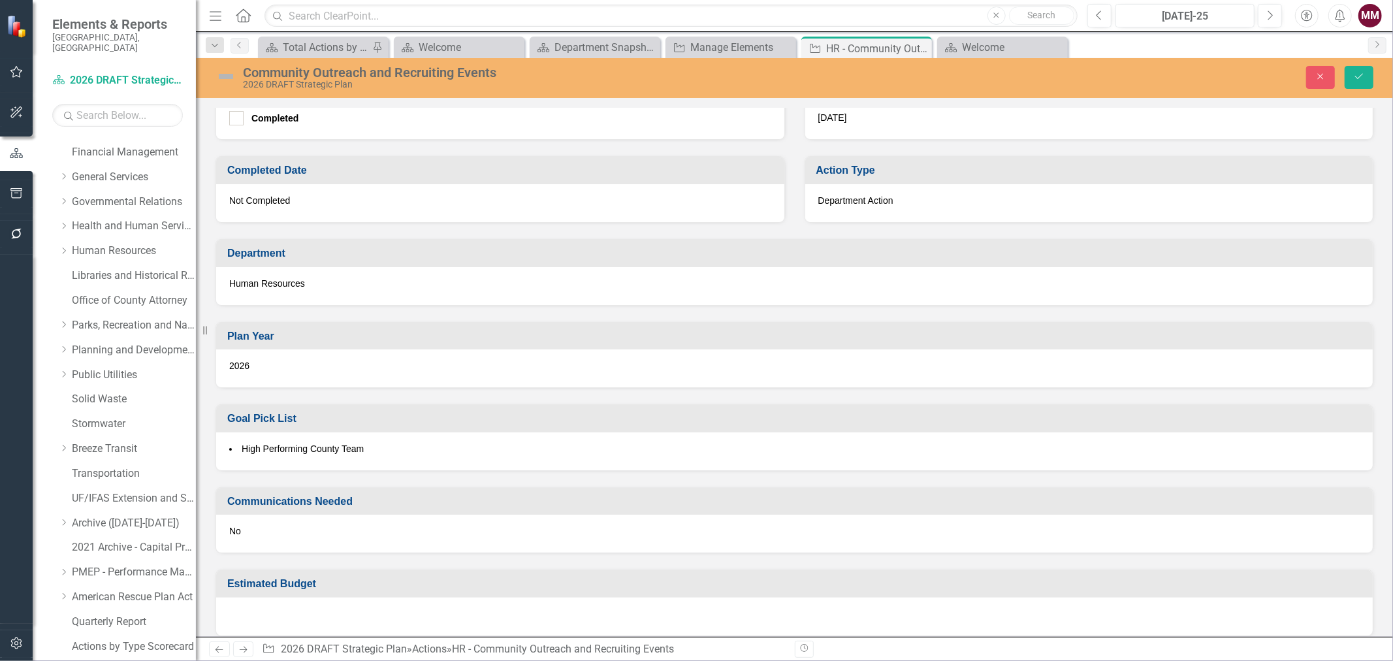
scroll to position [553, 0]
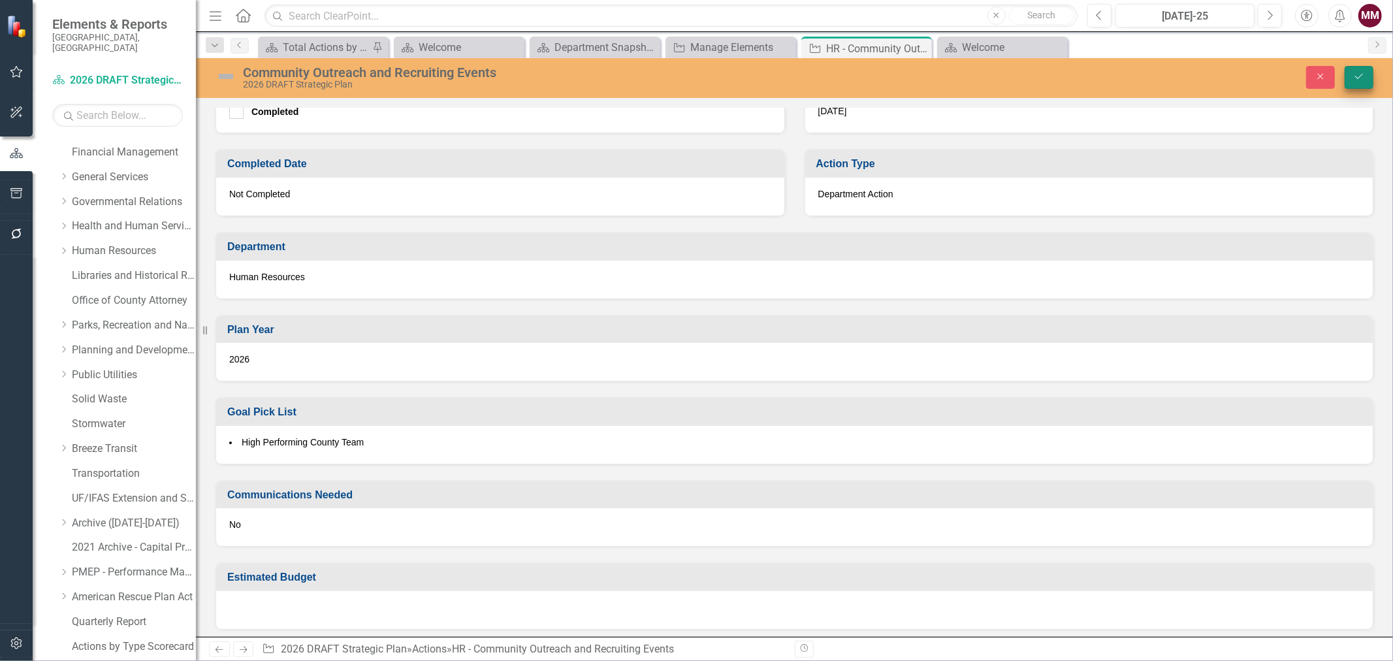
type input "Community Outreach and Recruiting Events"
click at [1357, 72] on icon "Save" at bounding box center [1359, 76] width 12 height 9
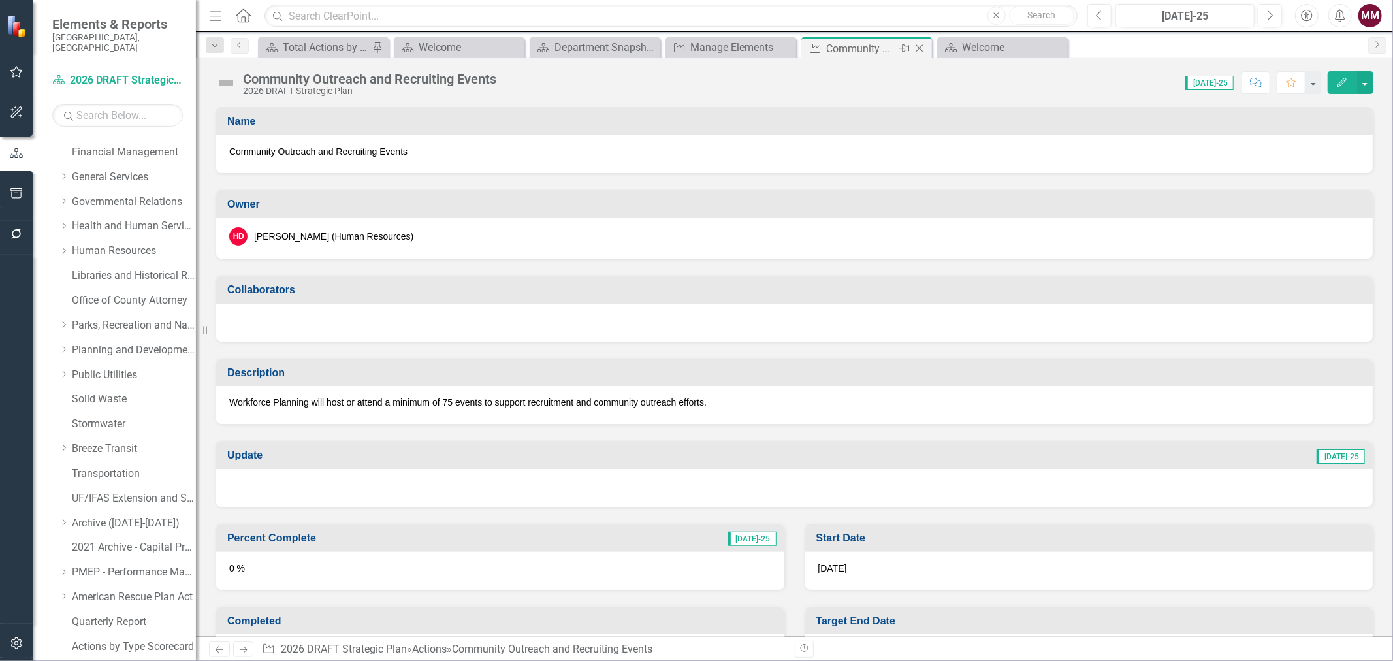
click at [919, 44] on icon "Close" at bounding box center [919, 48] width 13 height 10
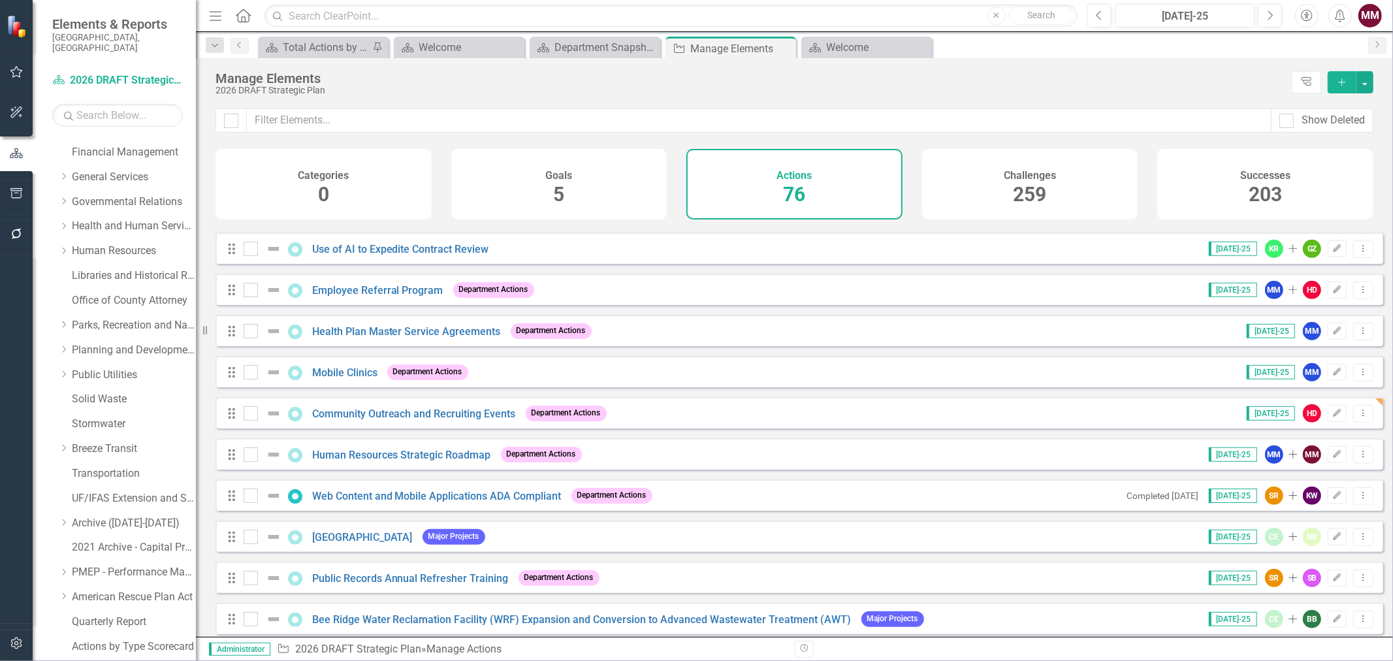
scroll to position [798, 0]
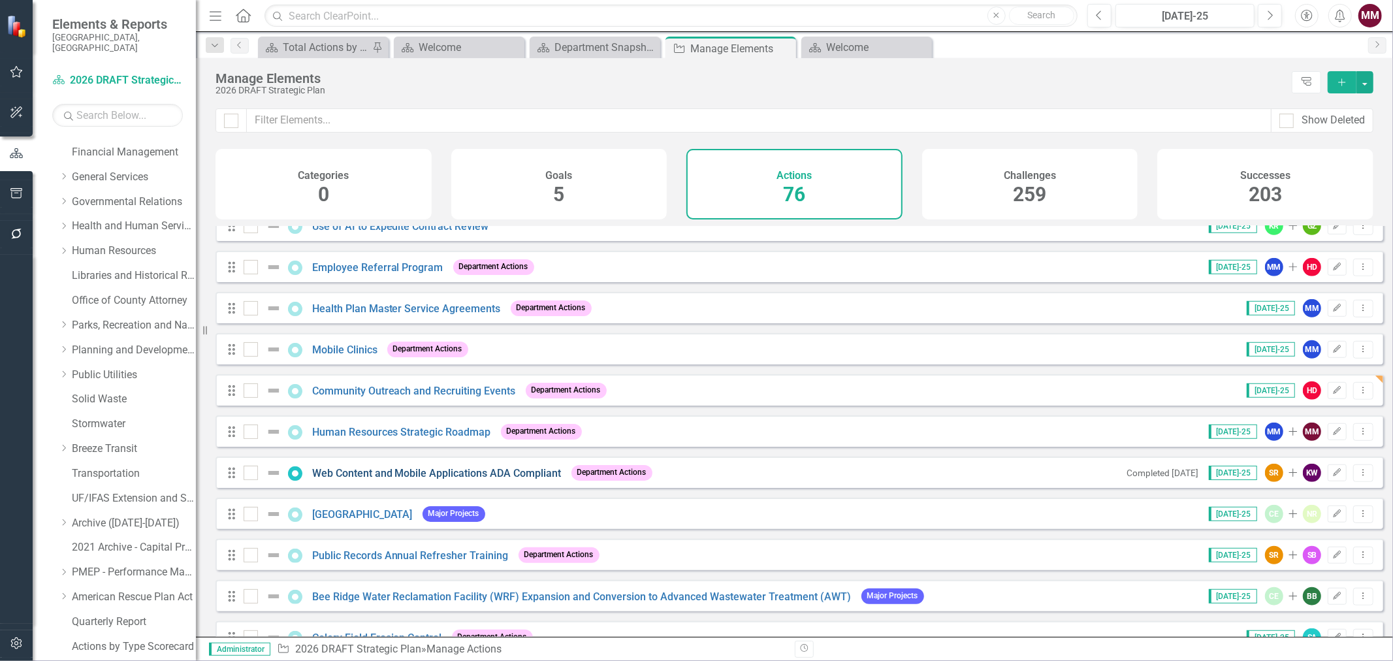
click at [486, 479] on link "Web Content and Mobile Applications ADA Compliant" at bounding box center [437, 473] width 250 height 12
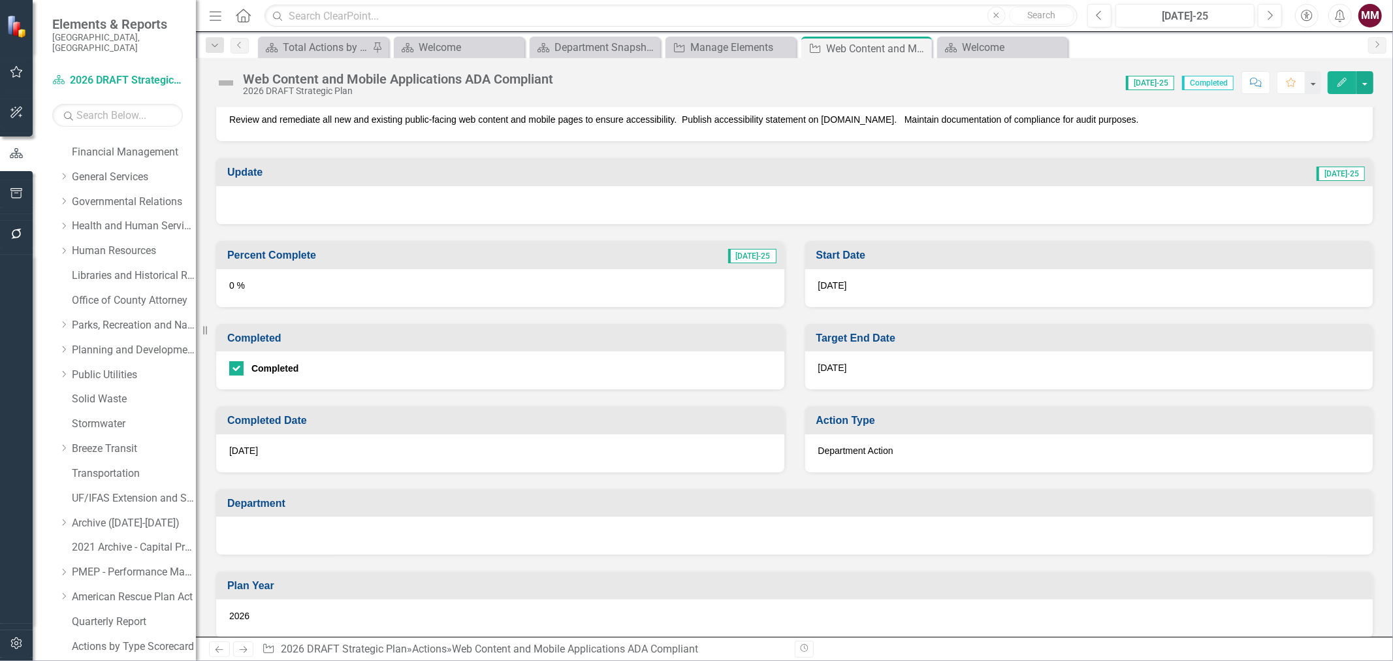
scroll to position [290, 0]
click at [238, 366] on div at bounding box center [236, 368] width 14 height 14
click at [238, 366] on input "Completed" at bounding box center [233, 365] width 8 height 8
checkbox input "false"
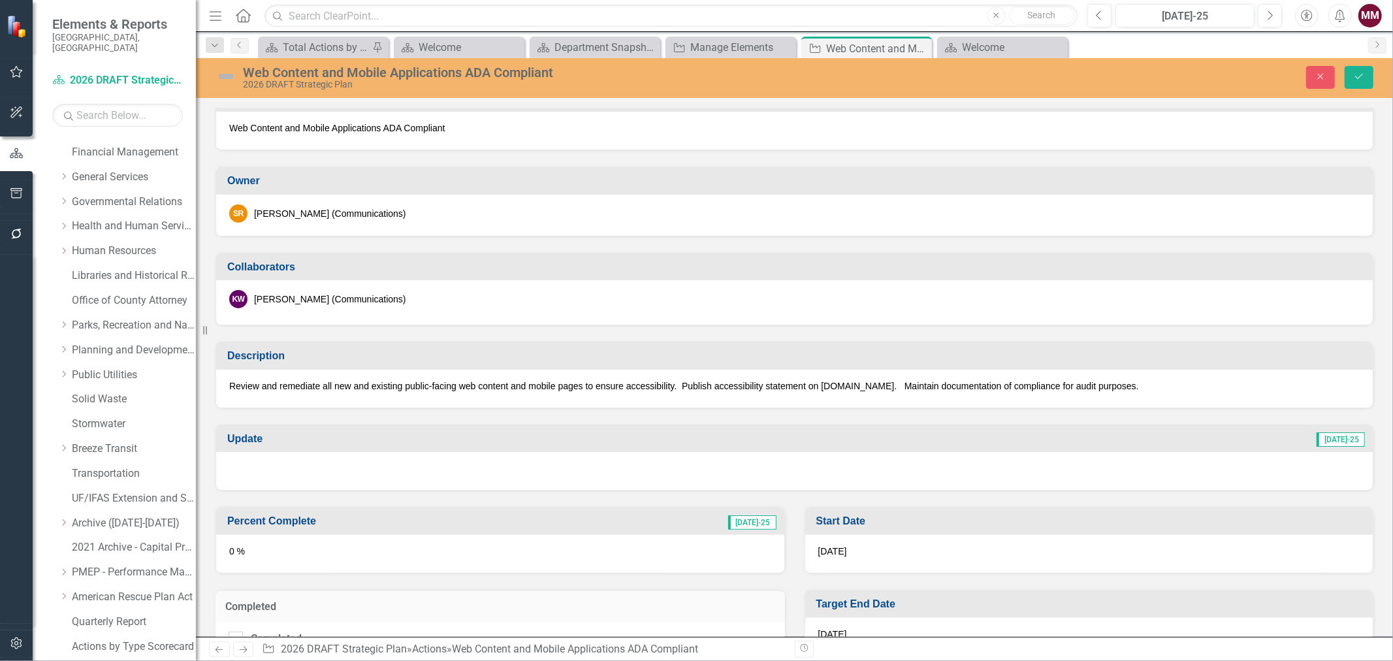
scroll to position [0, 0]
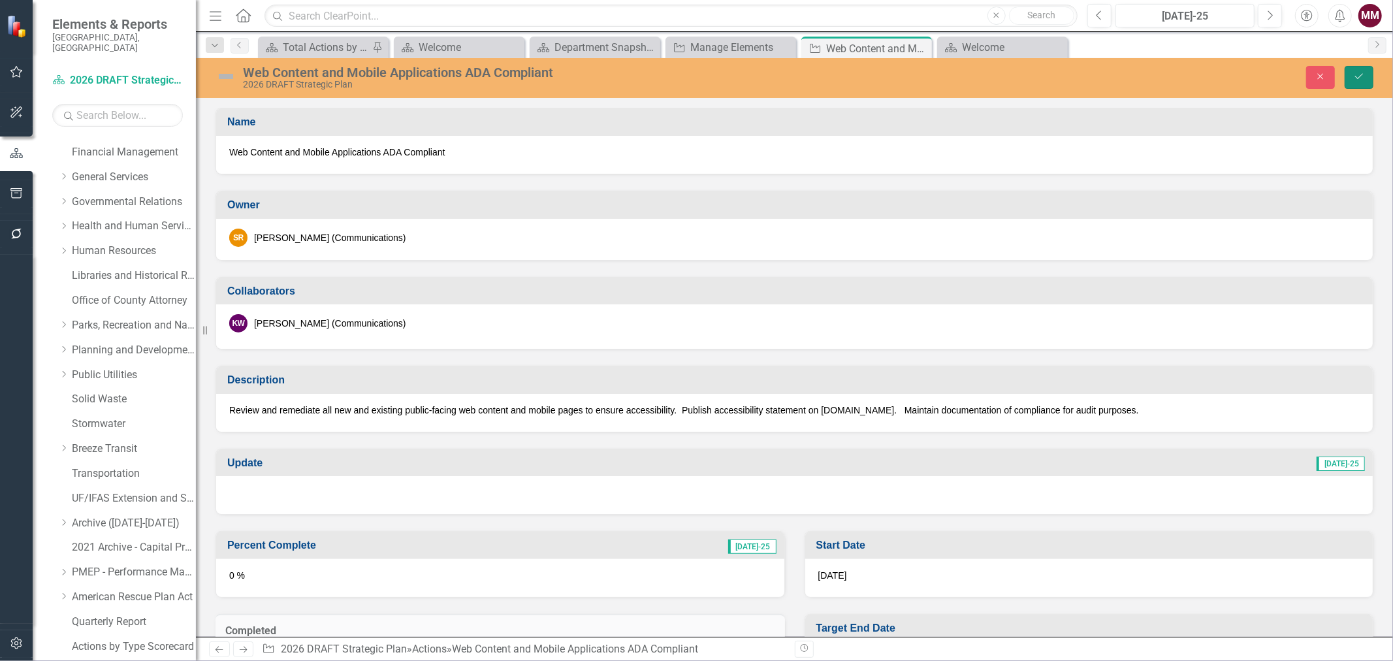
click at [1364, 78] on icon "Save" at bounding box center [1359, 76] width 12 height 9
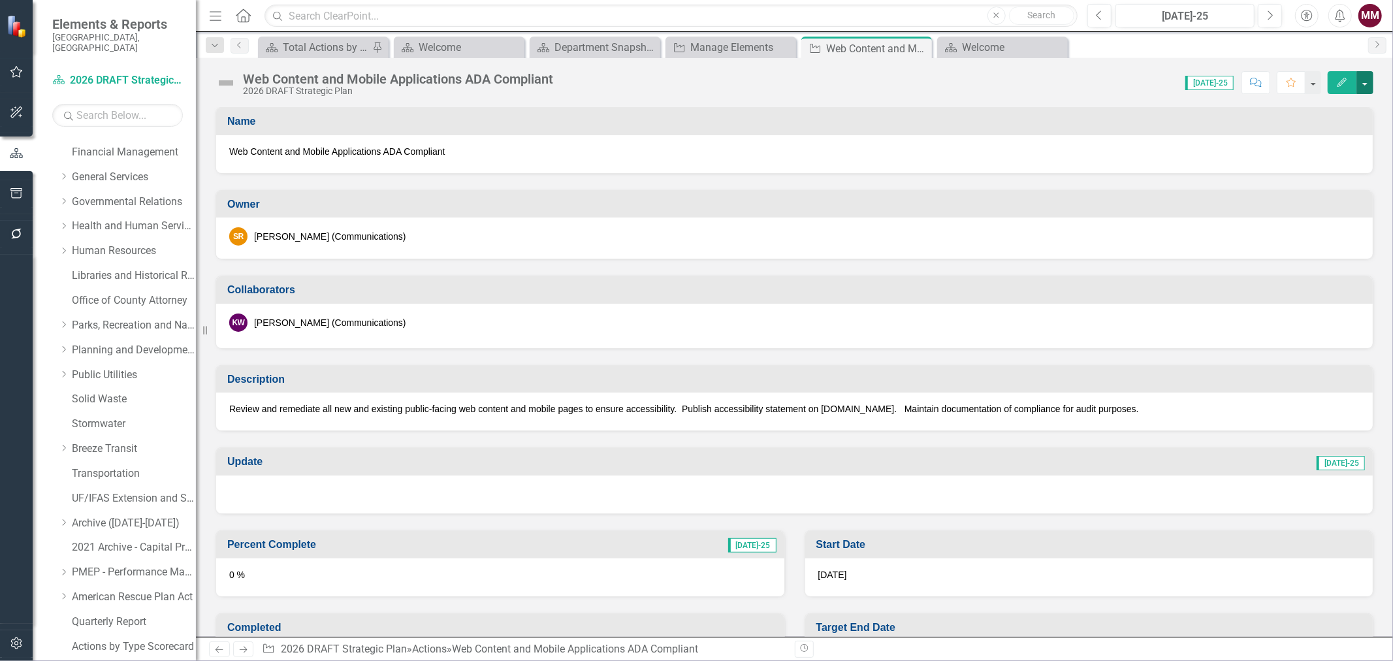
click at [1369, 82] on button "button" at bounding box center [1365, 82] width 17 height 23
click at [1275, 172] on link "Revision History Revision History" at bounding box center [1293, 183] width 159 height 24
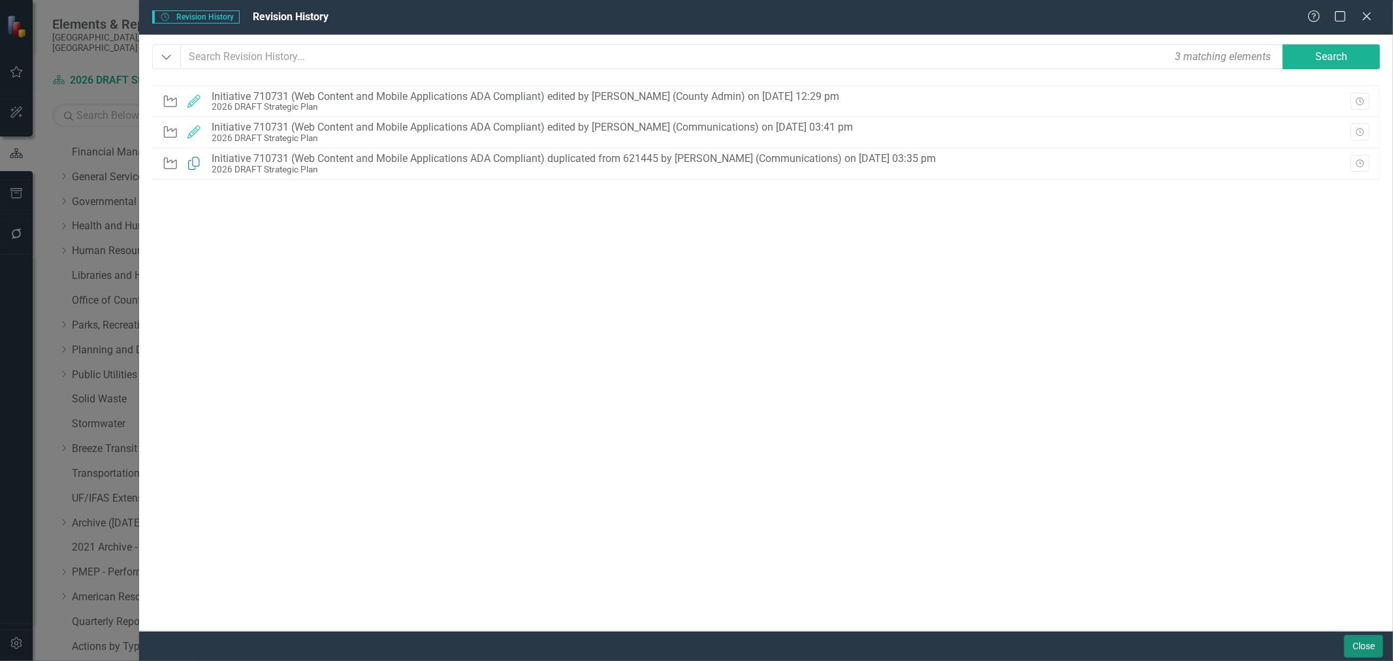
click at [1348, 638] on button "Close" at bounding box center [1363, 646] width 39 height 23
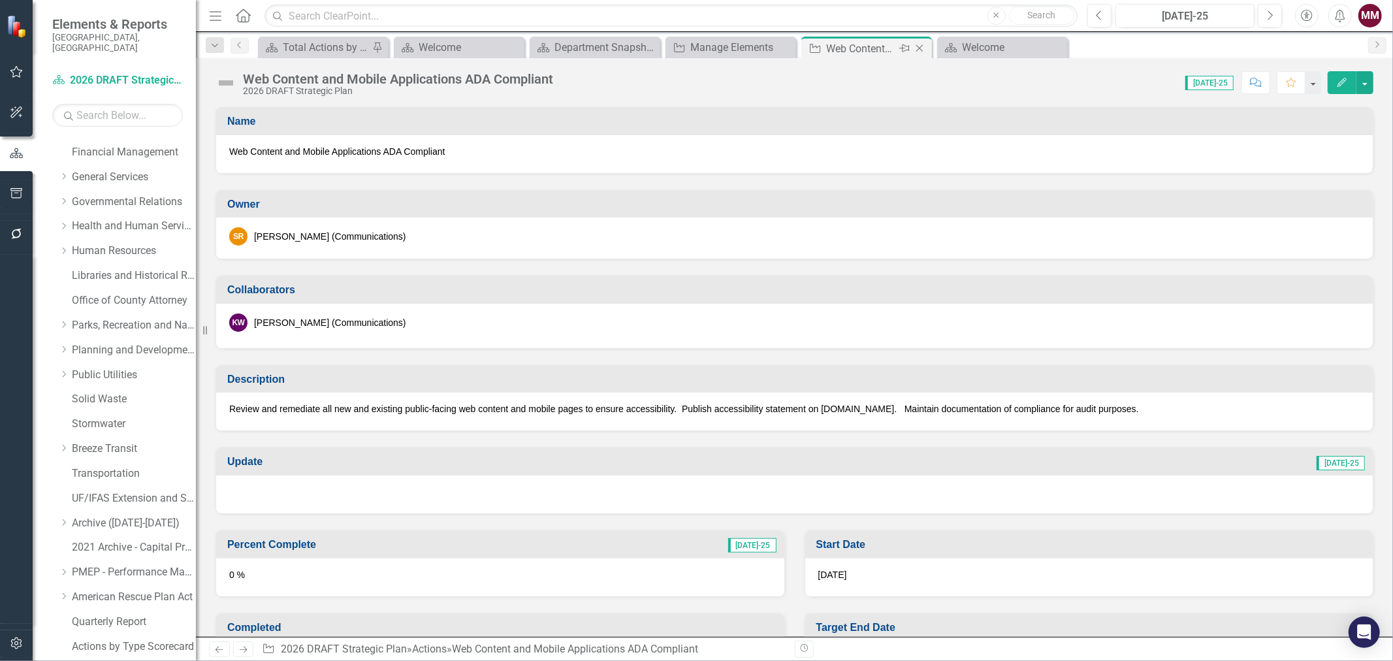
click at [921, 48] on icon "Close" at bounding box center [919, 48] width 13 height 10
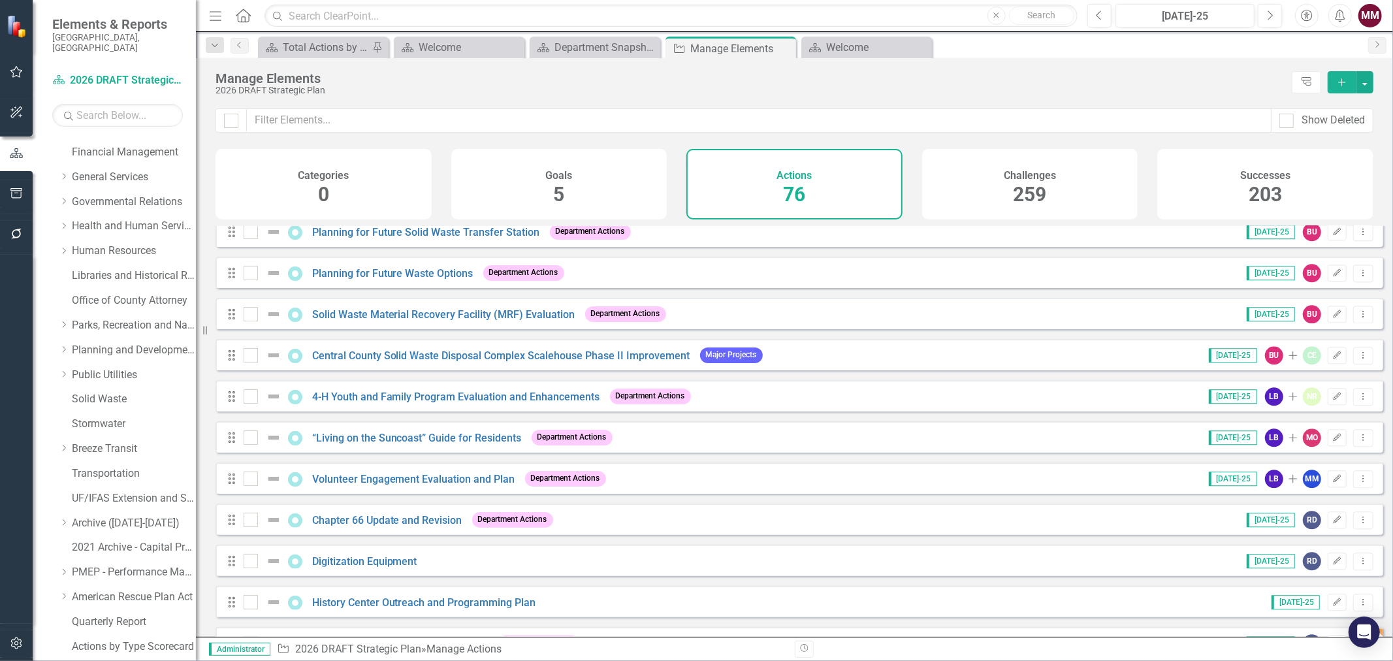
scroll to position [2725, 0]
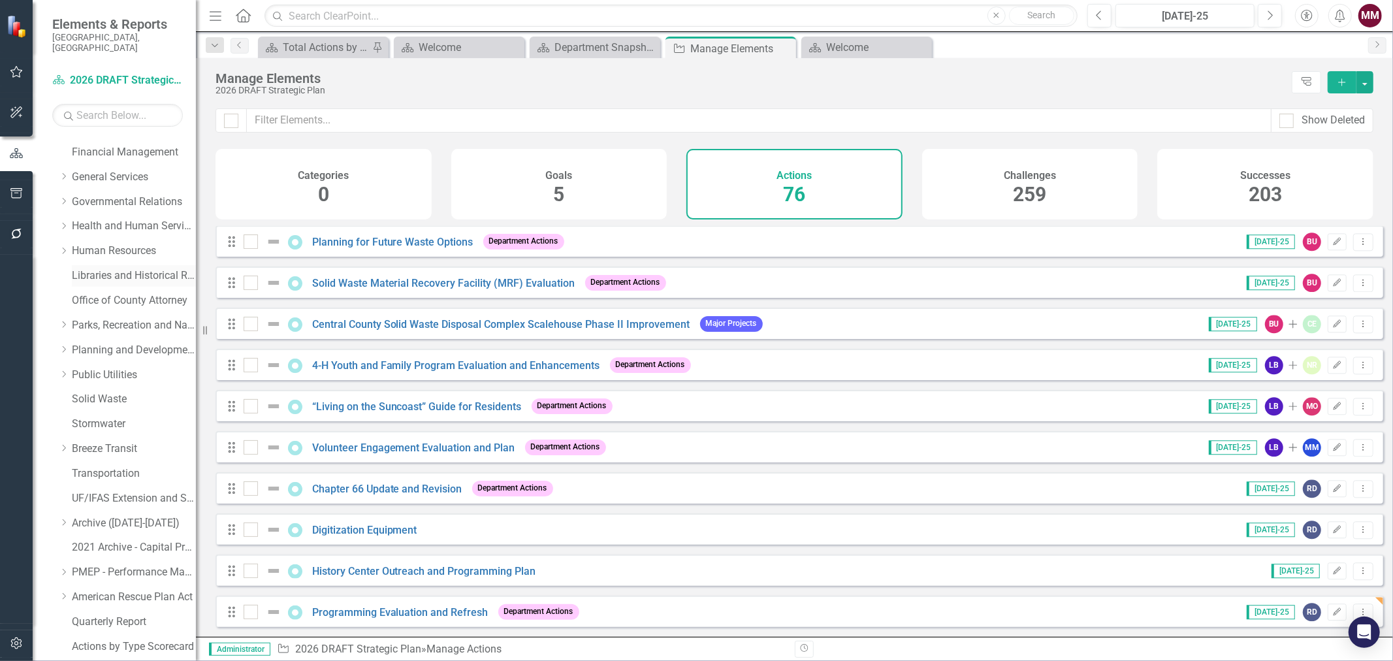
click at [83, 268] on link "Libraries and Historical Resources" at bounding box center [134, 275] width 124 height 15
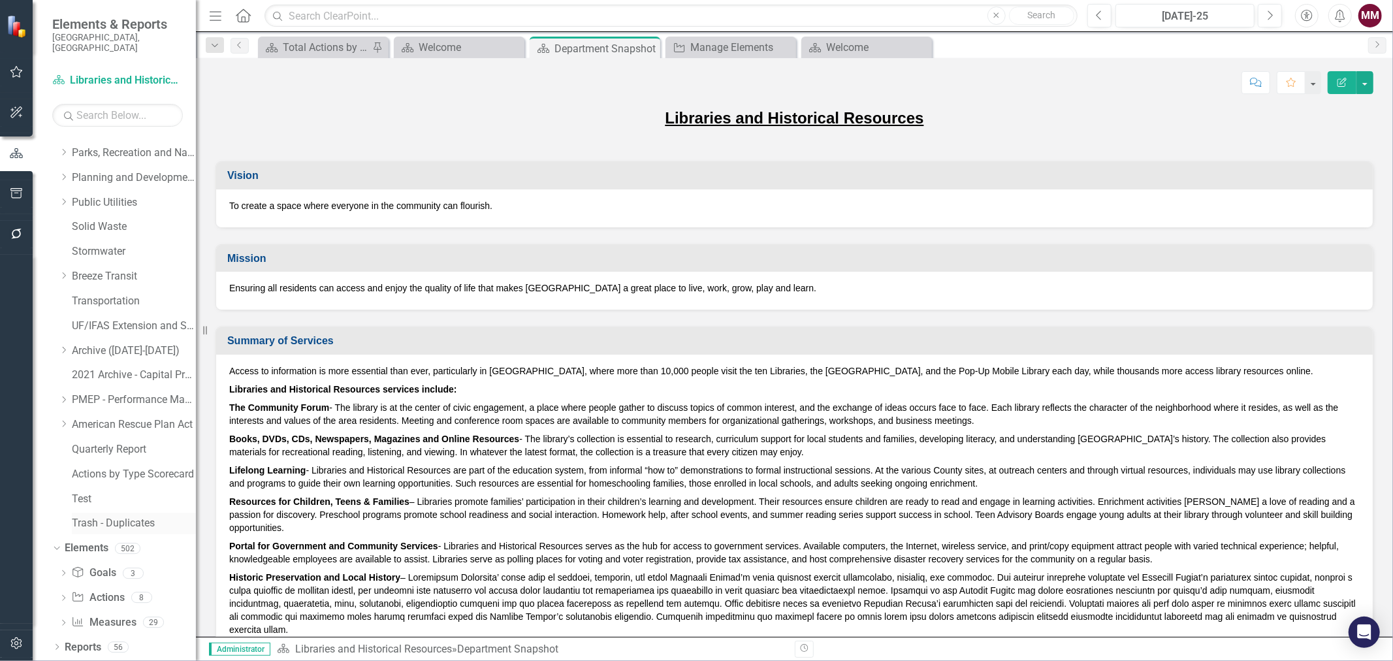
scroll to position [380, 0]
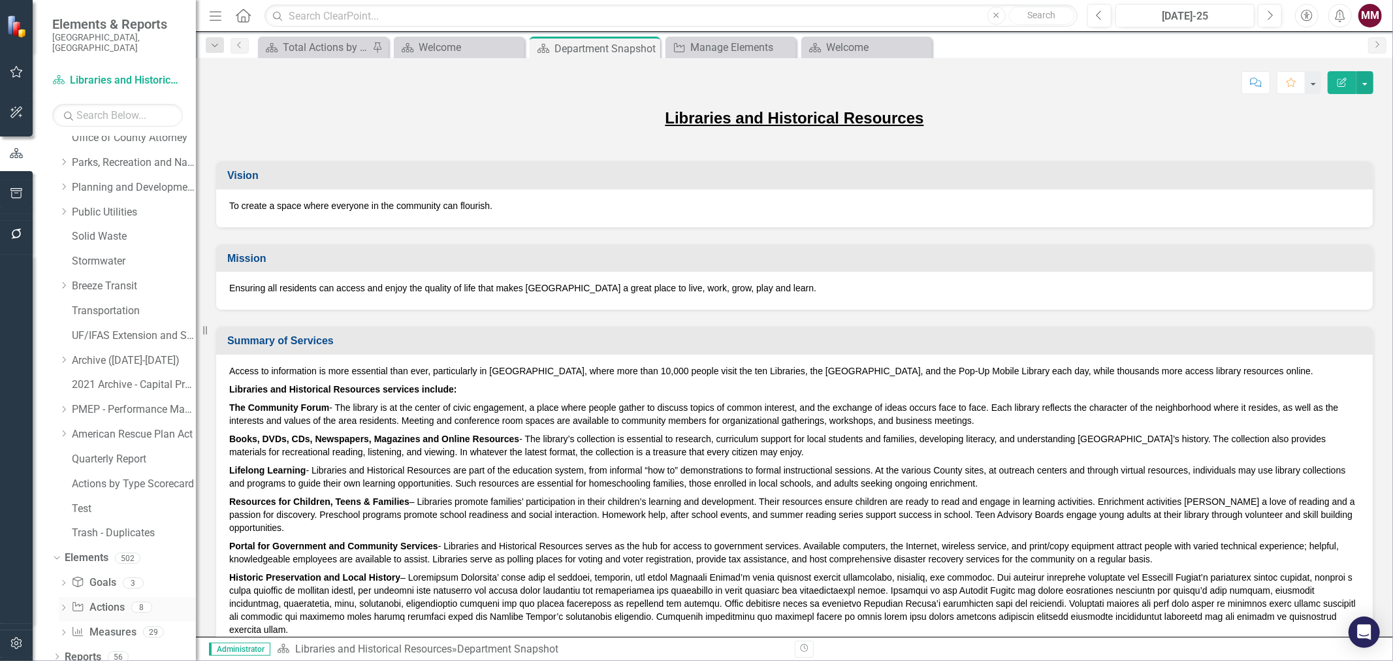
click at [101, 600] on link "Action Actions" at bounding box center [97, 607] width 53 height 15
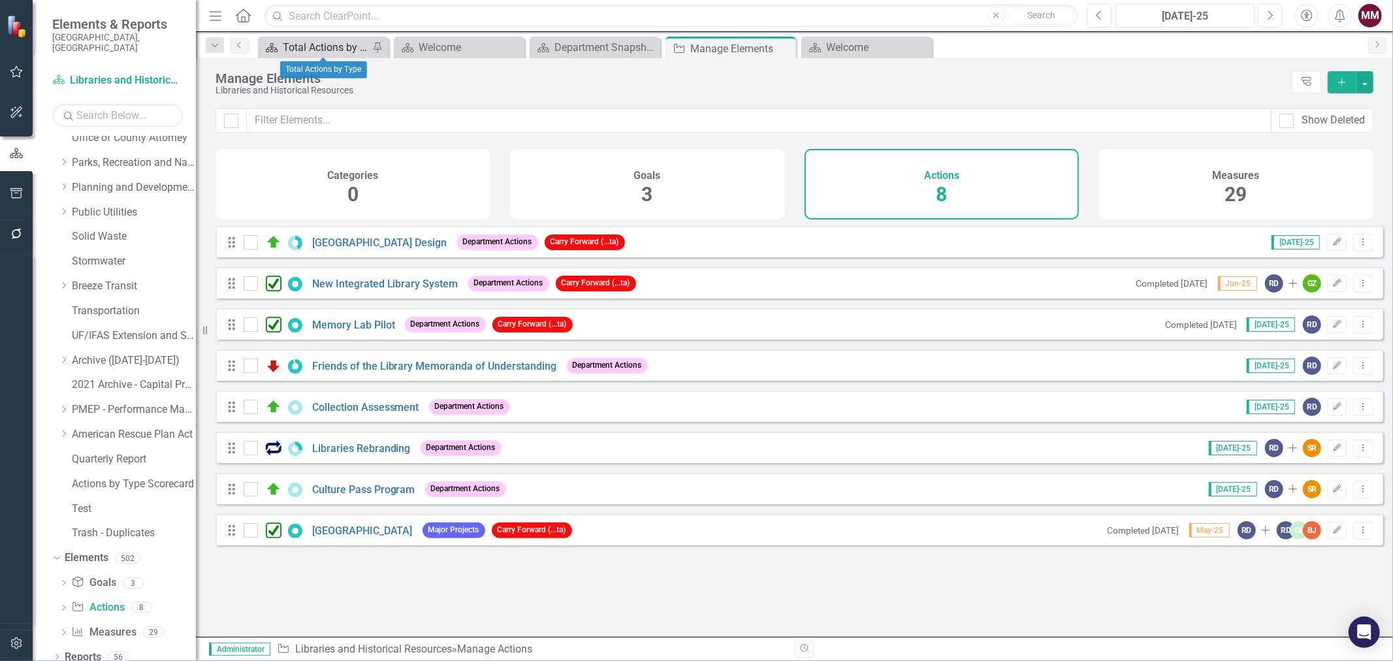
click at [306, 47] on div "Total Actions by Type" at bounding box center [326, 47] width 86 height 16
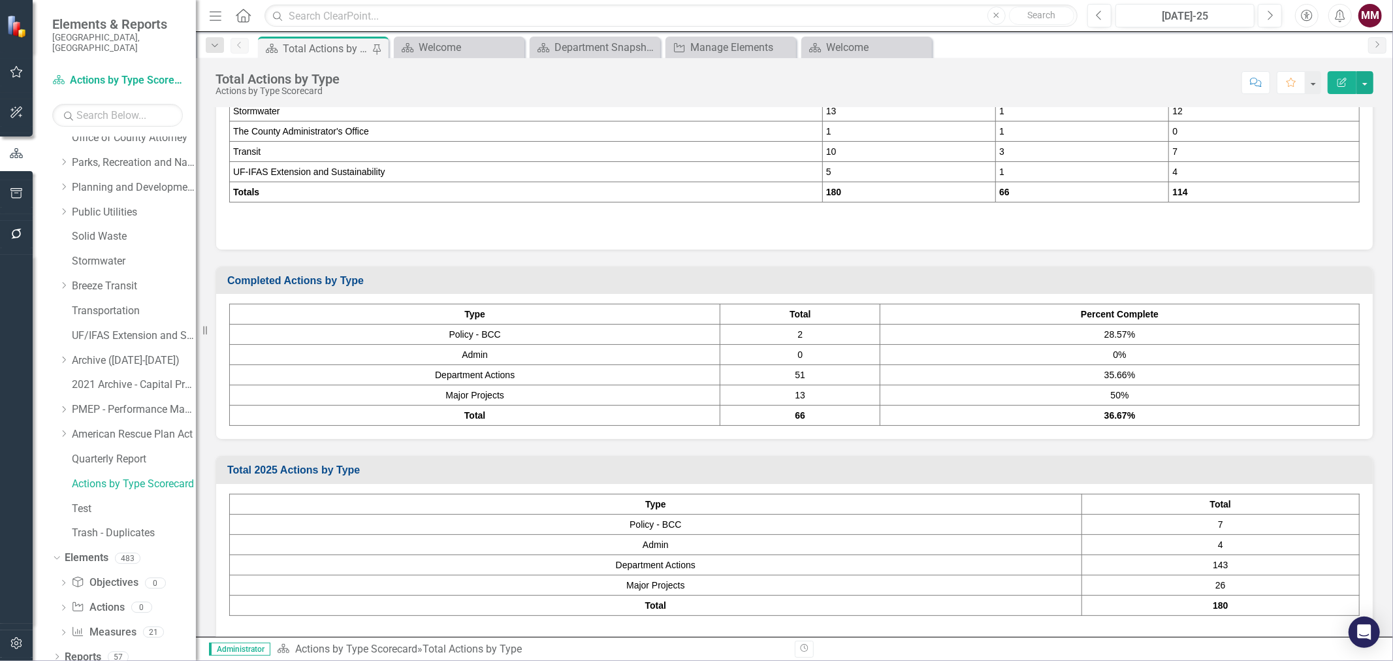
scroll to position [403, 0]
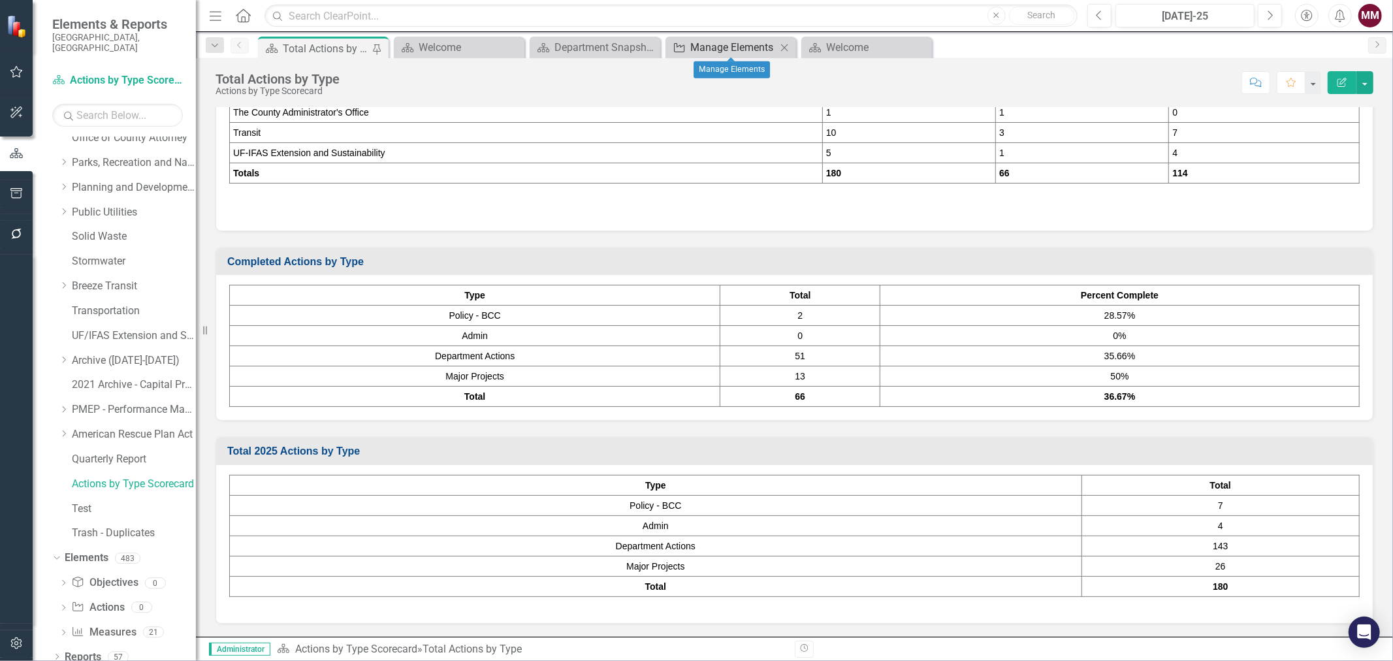
click at [704, 54] on div "Manage Elements" at bounding box center [733, 47] width 86 height 16
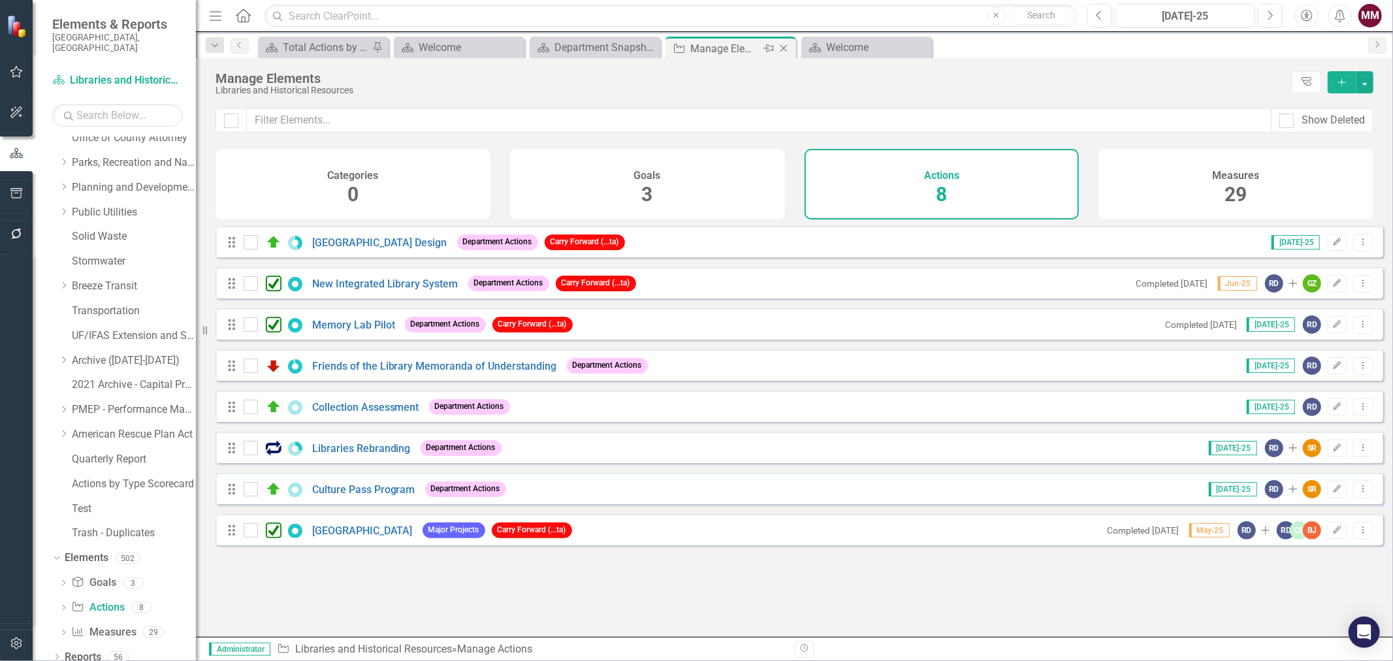
click at [779, 46] on icon "Close" at bounding box center [783, 48] width 13 height 10
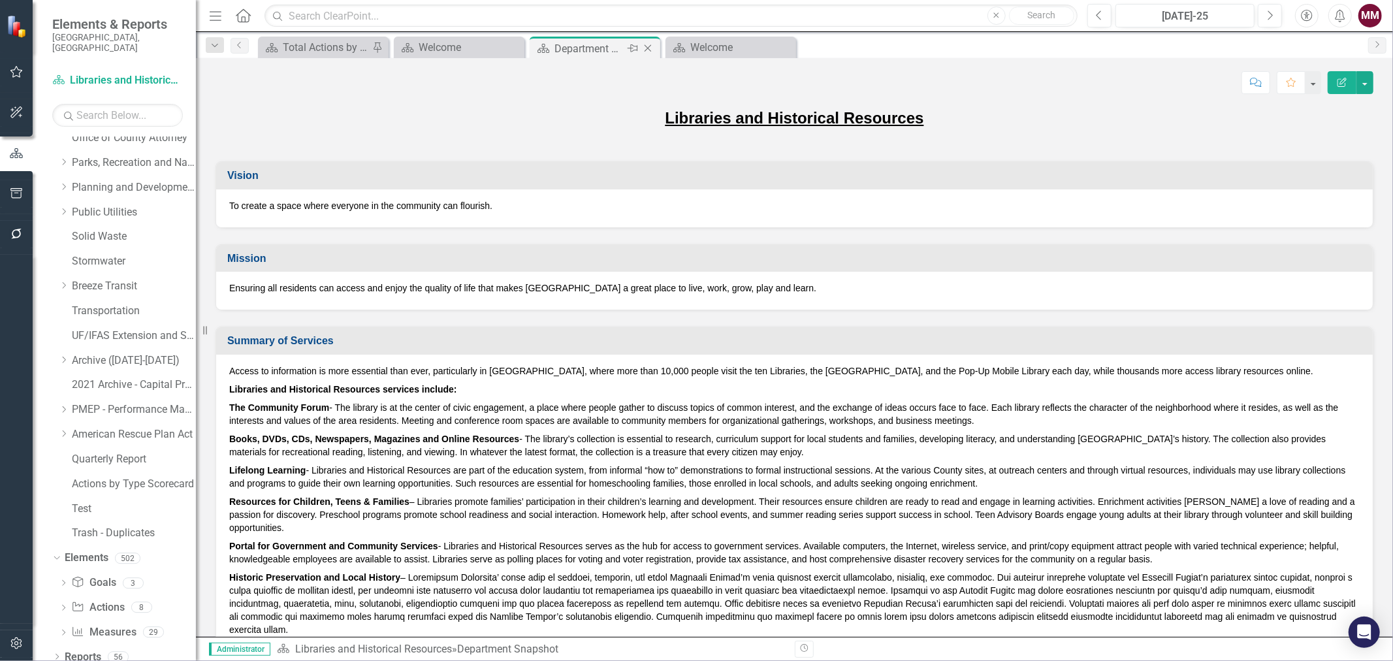
click at [647, 53] on icon "Close" at bounding box center [647, 48] width 13 height 10
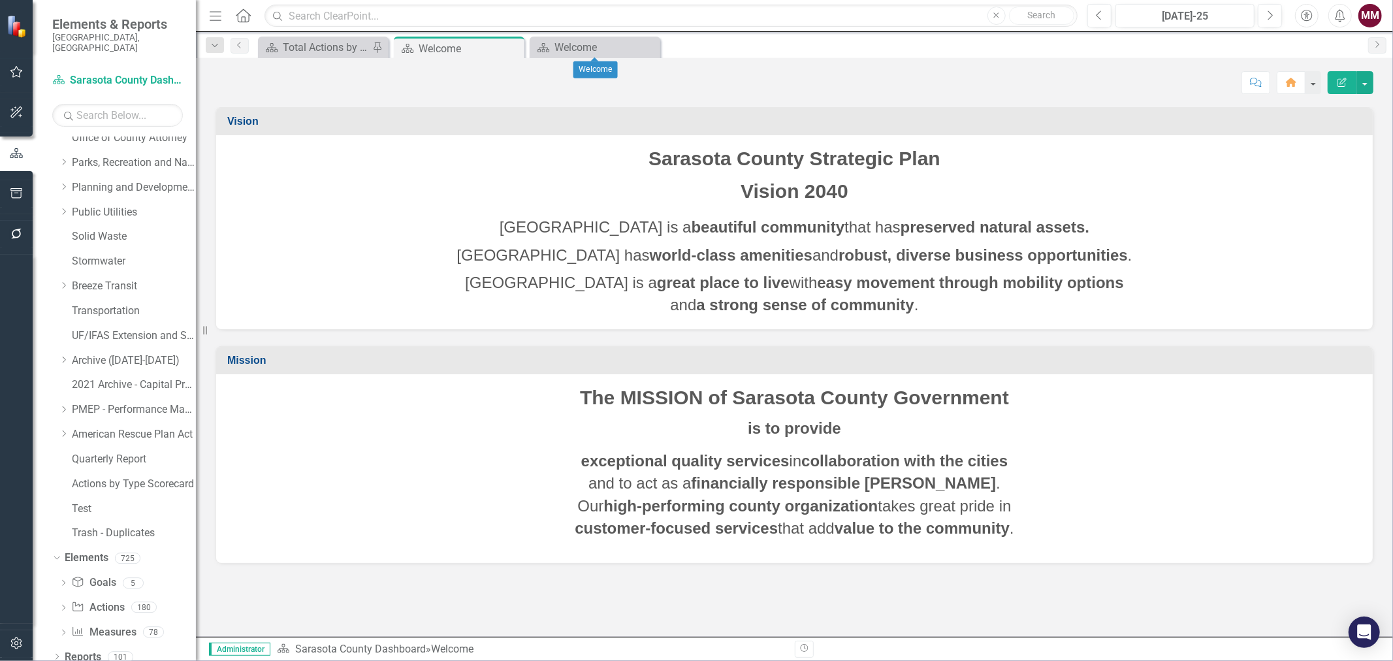
click at [0, 0] on div "Close" at bounding box center [0, 0] width 0 height 0
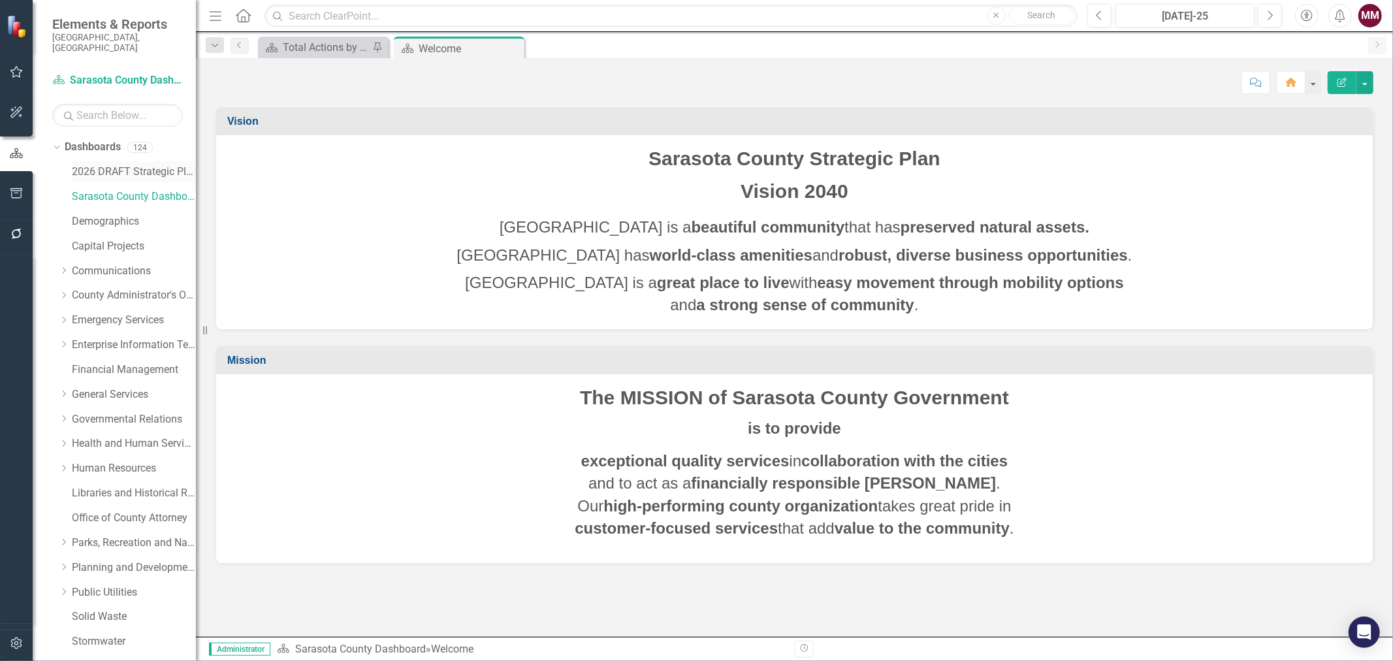
click at [91, 165] on link "2026 DRAFT Strategic Plan" at bounding box center [134, 172] width 124 height 15
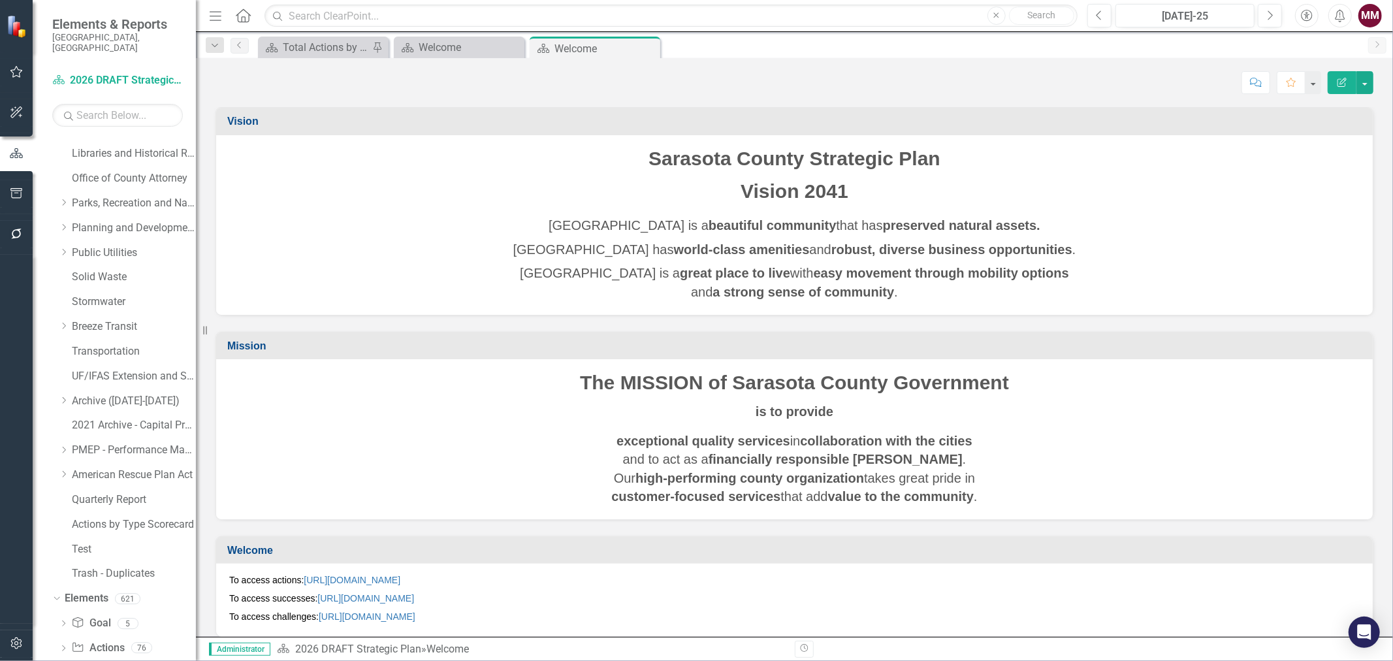
scroll to position [405, 0]
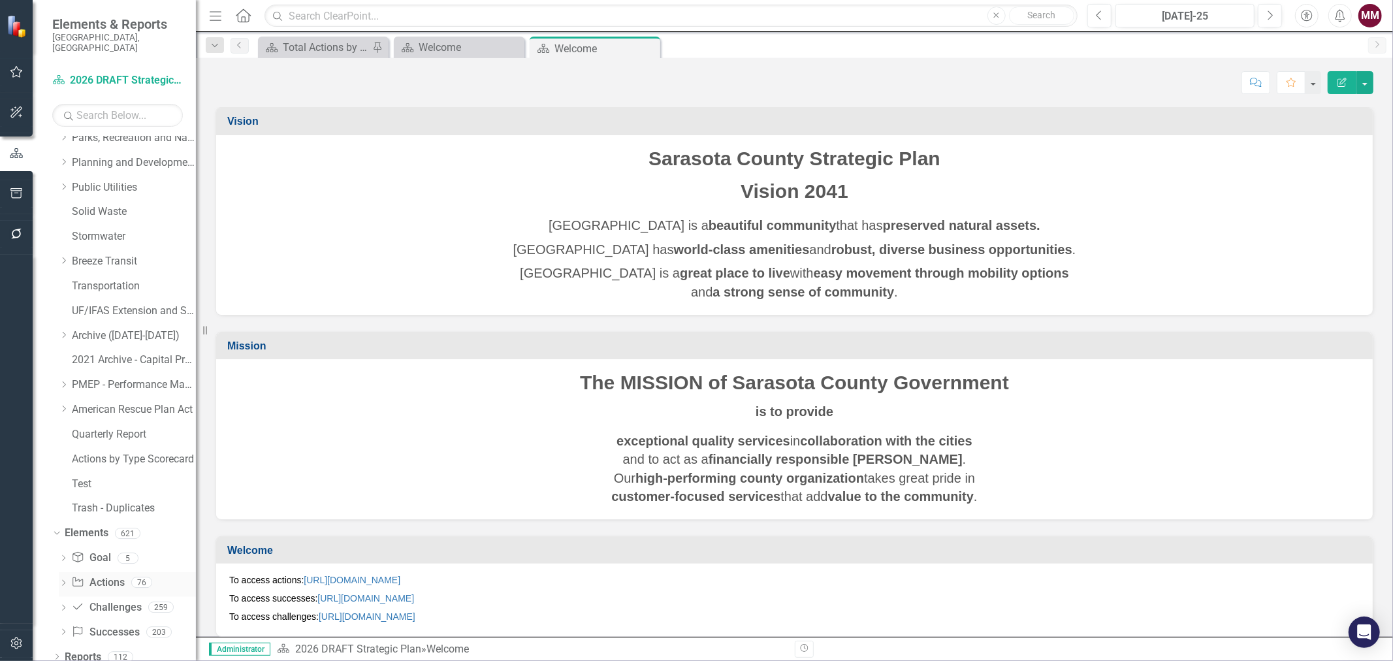
click at [105, 575] on link "Action Actions" at bounding box center [97, 582] width 53 height 15
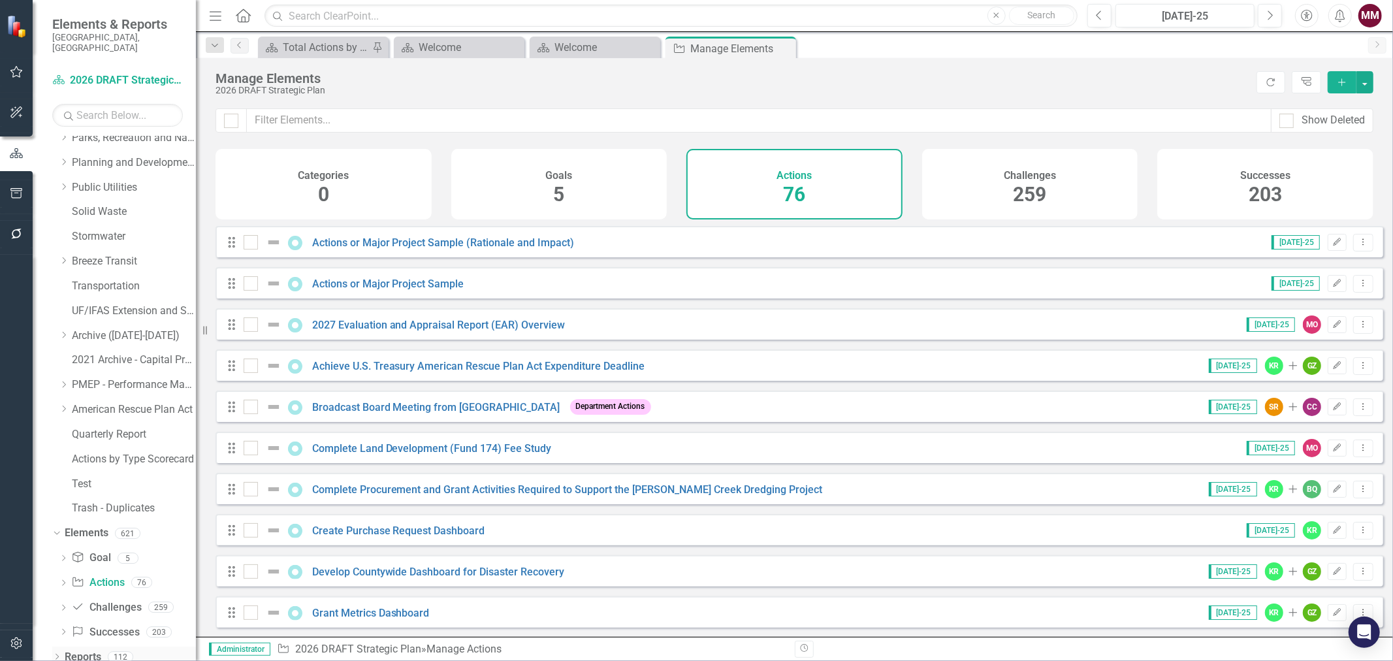
click at [57, 654] on icon at bounding box center [57, 657] width 3 height 6
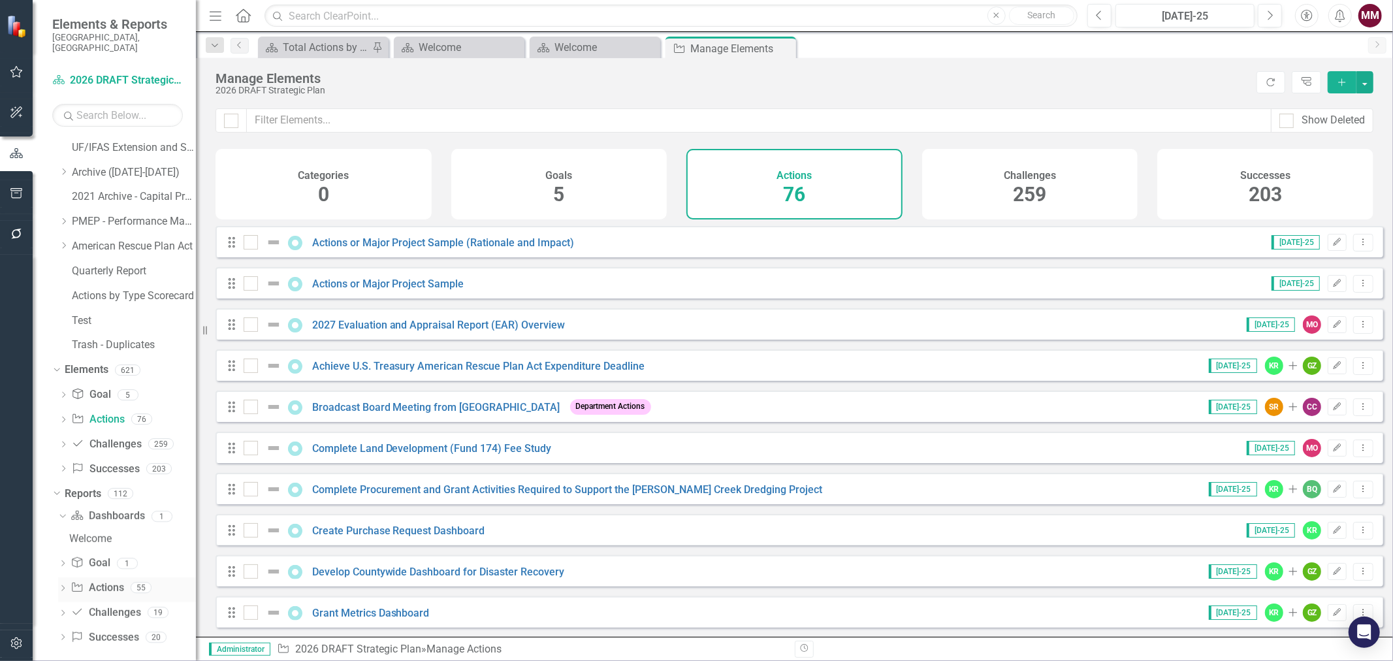
click at [63, 586] on icon "Dropdown" at bounding box center [62, 589] width 9 height 7
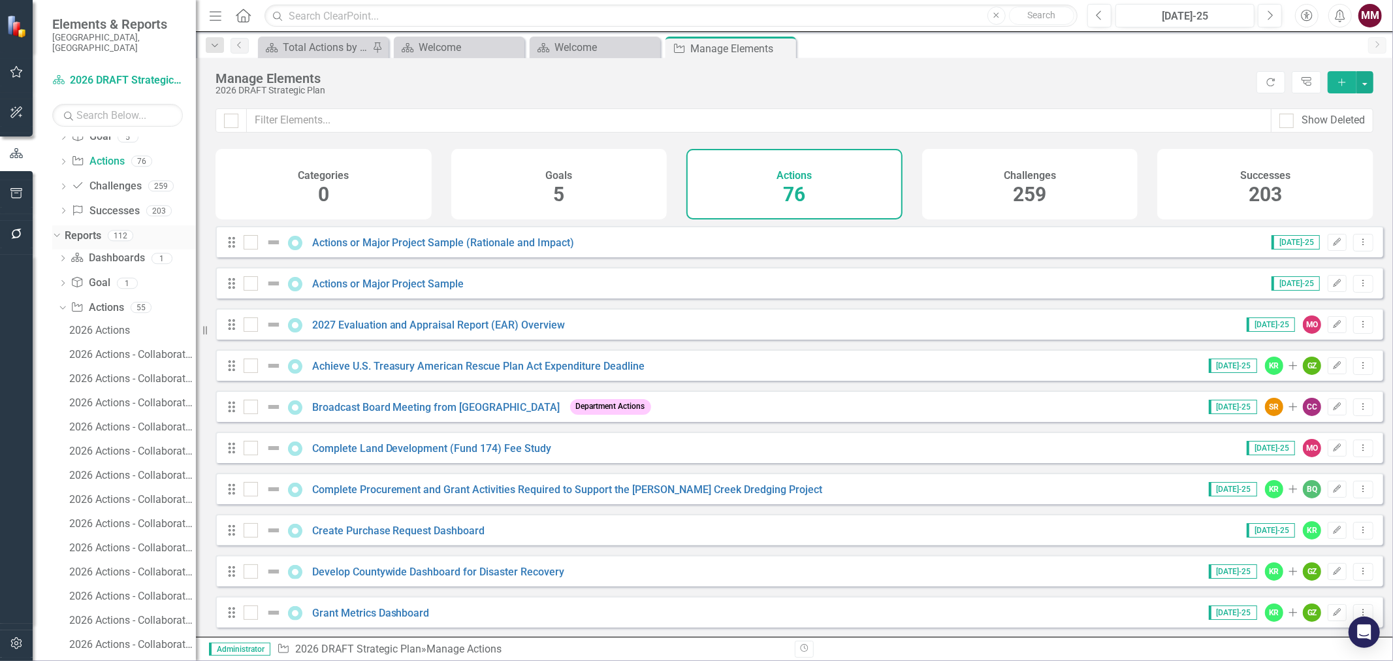
scroll to position [858, 0]
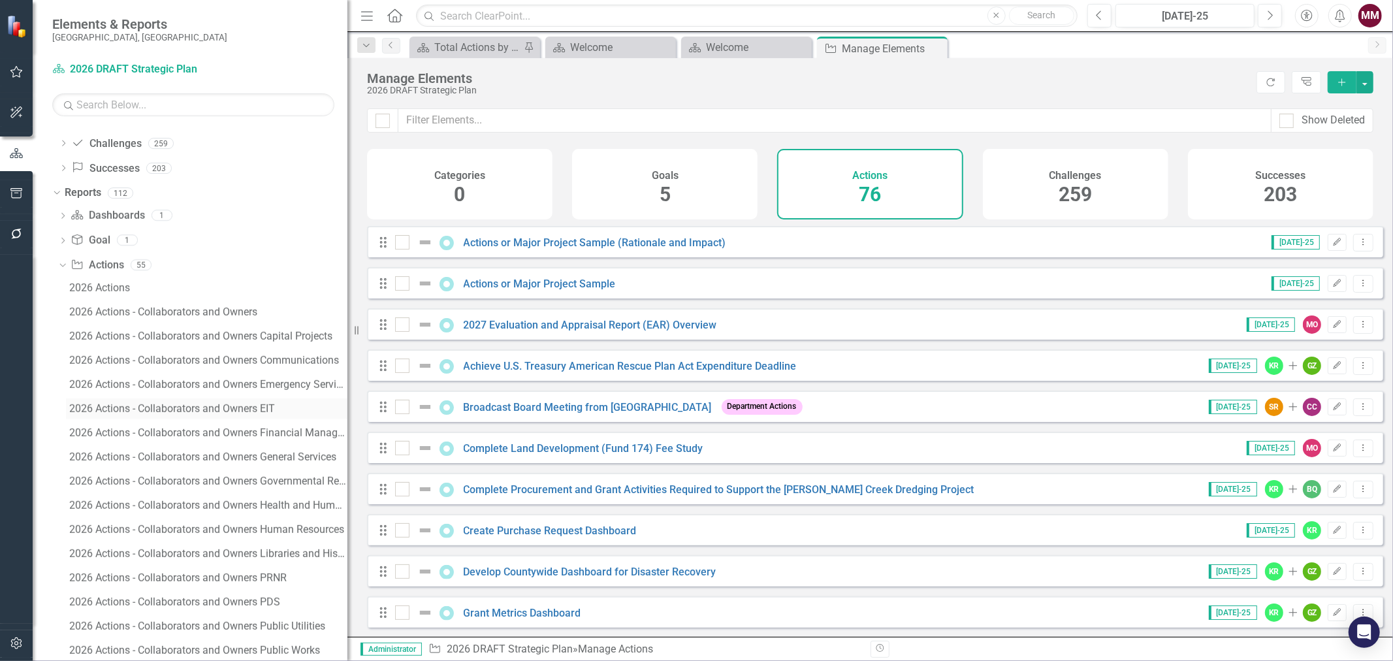
drag, startPoint x: 204, startPoint y: 334, endPoint x: 227, endPoint y: 408, distance: 77.7
click at [349, 333] on div "Resize" at bounding box center [353, 330] width 10 height 661
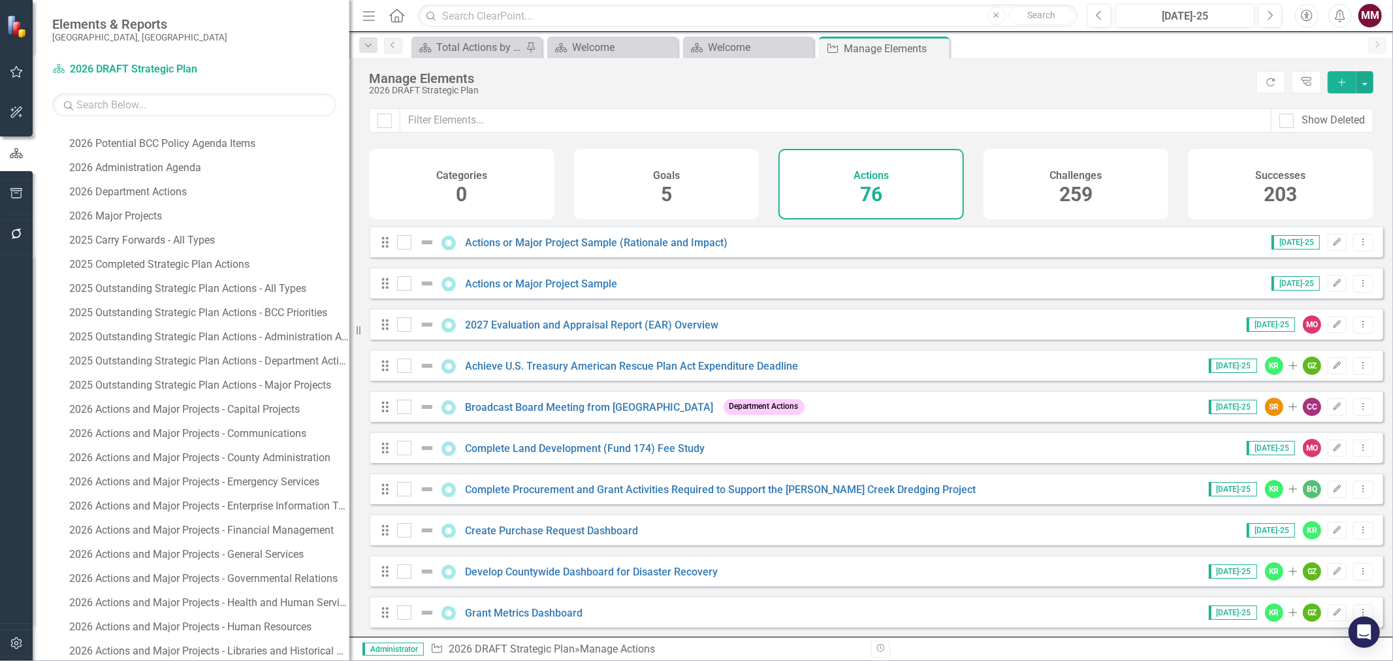
scroll to position [1512, 0]
click at [206, 387] on div "2026 Actions and Major Projects - Capital Projects" at bounding box center [209, 384] width 280 height 12
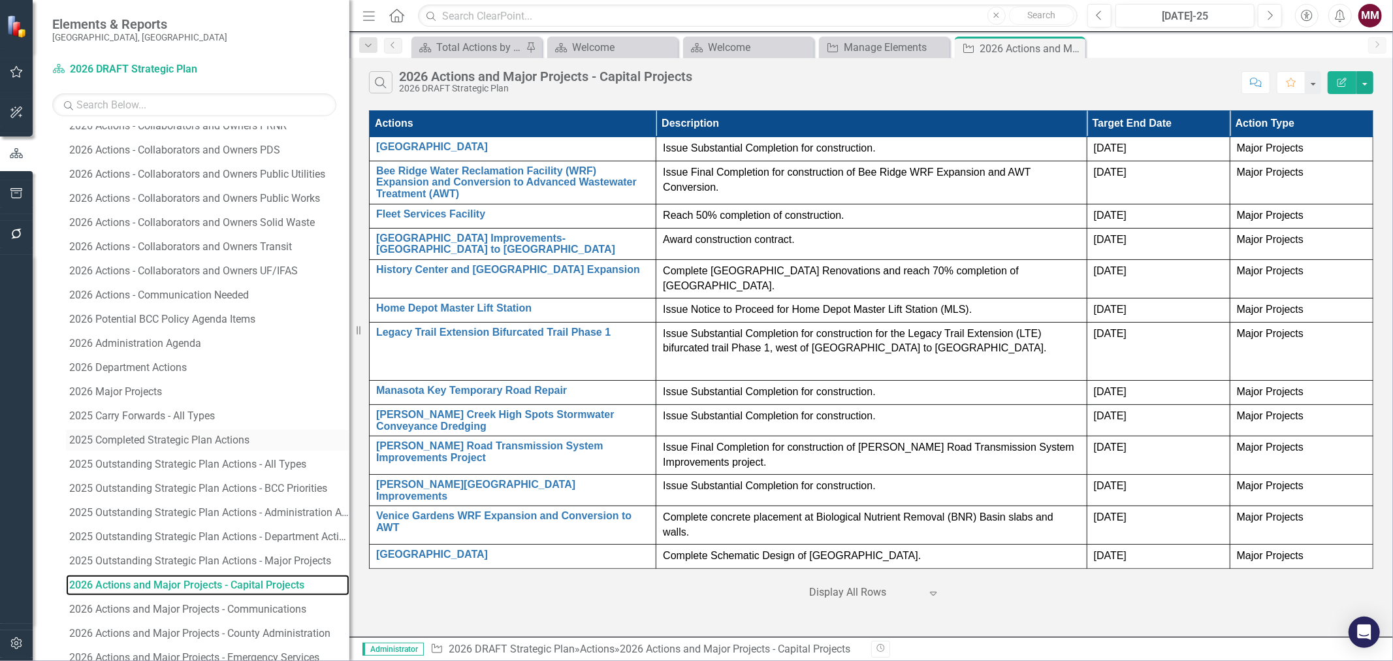
scroll to position [1463, 0]
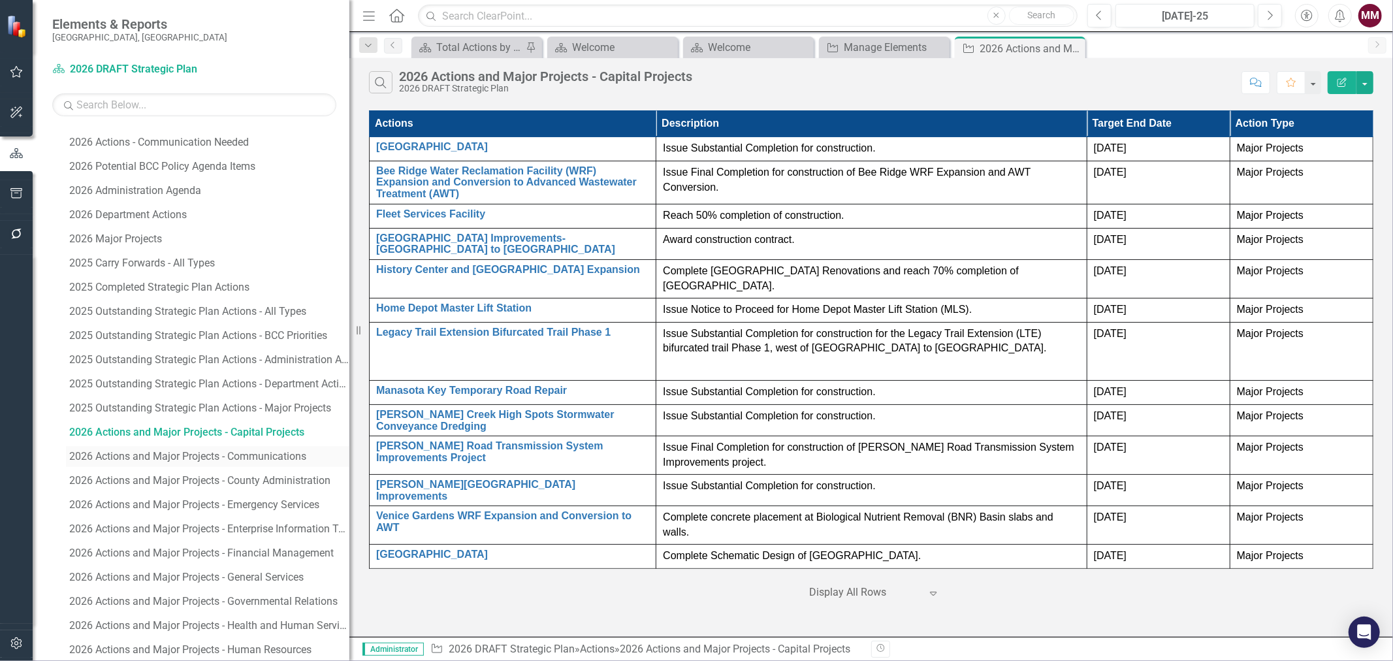
click at [210, 462] on link "2026 Actions and Major Projects - Communications" at bounding box center [208, 456] width 284 height 21
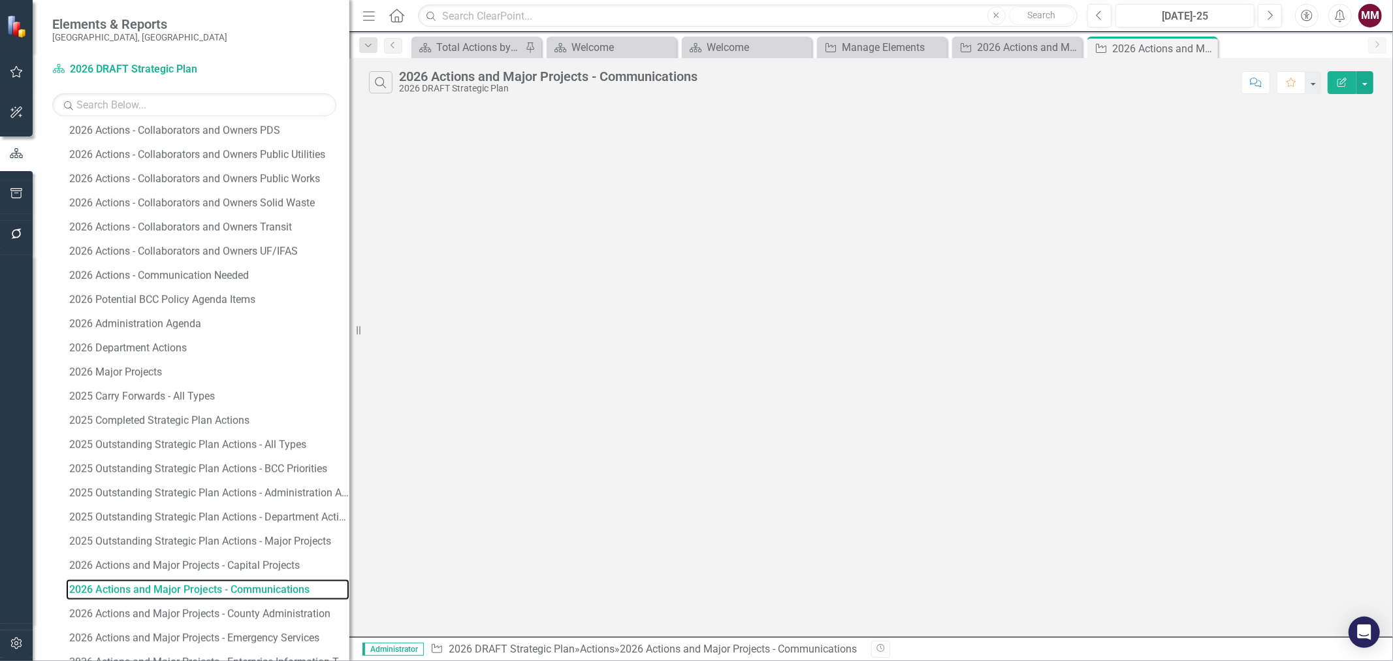
scroll to position [1269, 0]
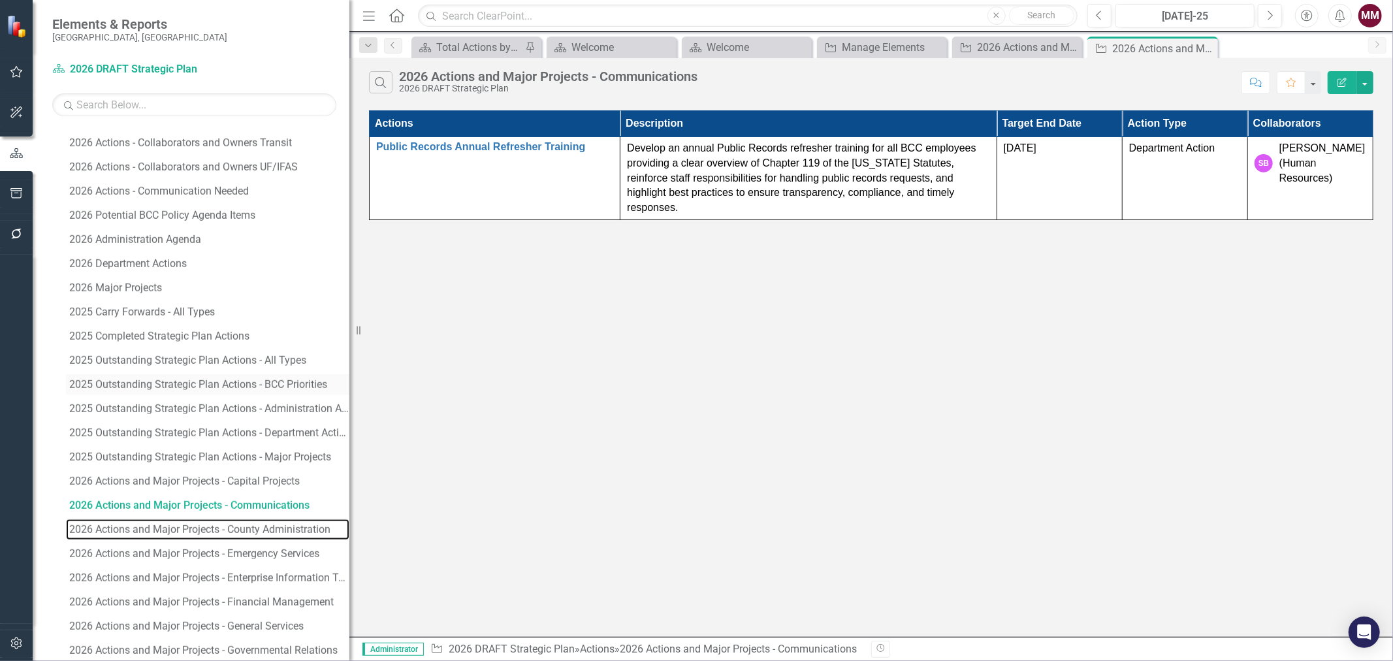
click at [252, 527] on div "2026 Actions and Major Projects - County Administration" at bounding box center [209, 530] width 280 height 12
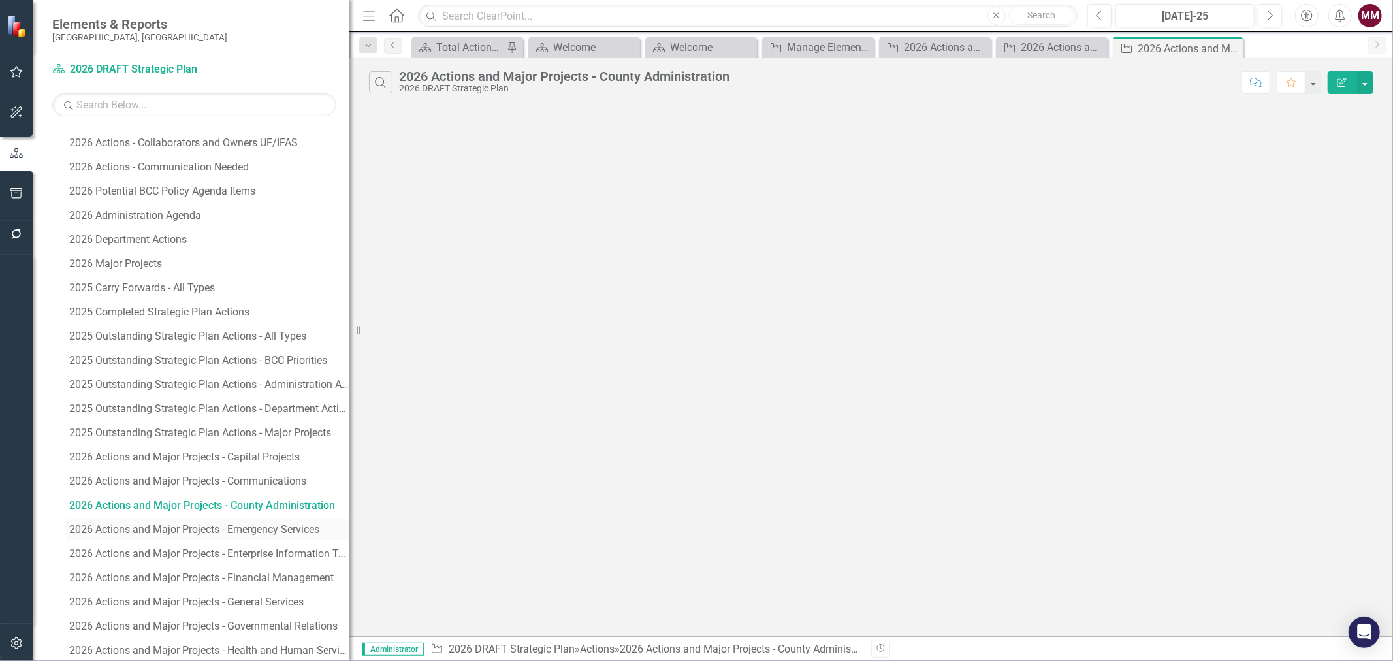
click at [242, 527] on div "2026 Actions and Major Projects - Emergency Services" at bounding box center [209, 530] width 280 height 12
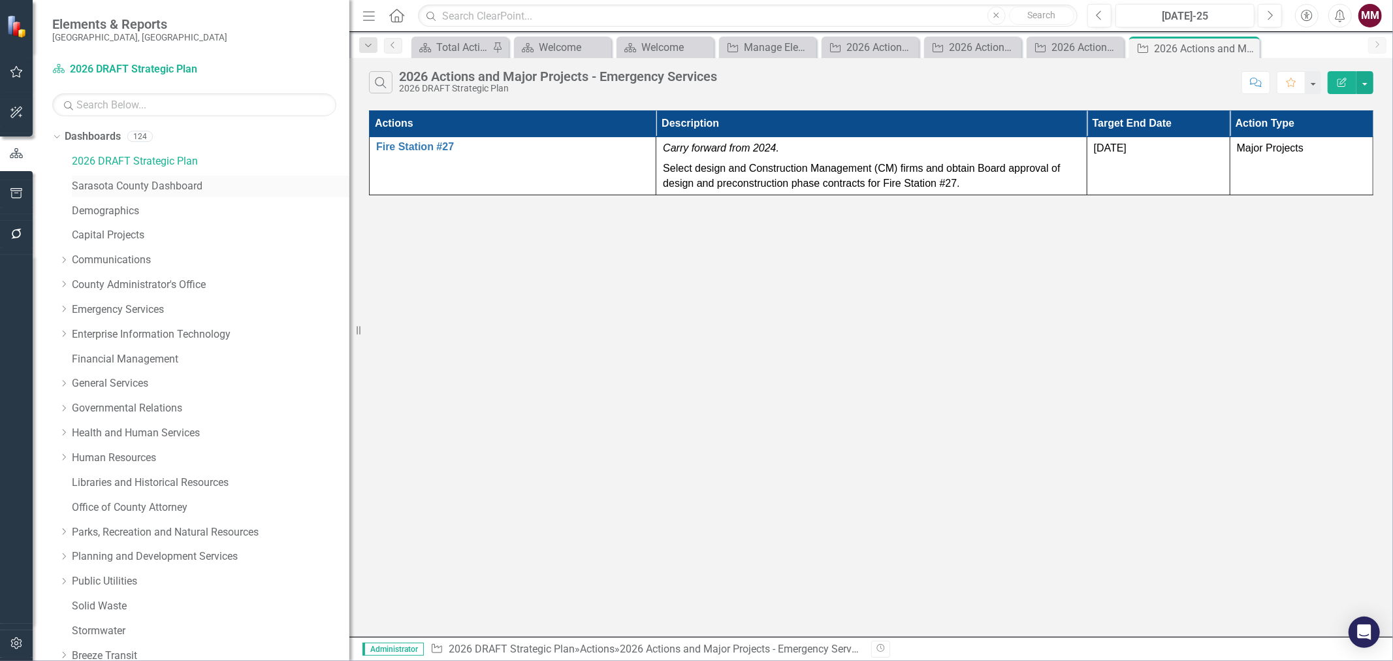
click at [133, 189] on link "Sarasota County Dashboard" at bounding box center [211, 186] width 278 height 15
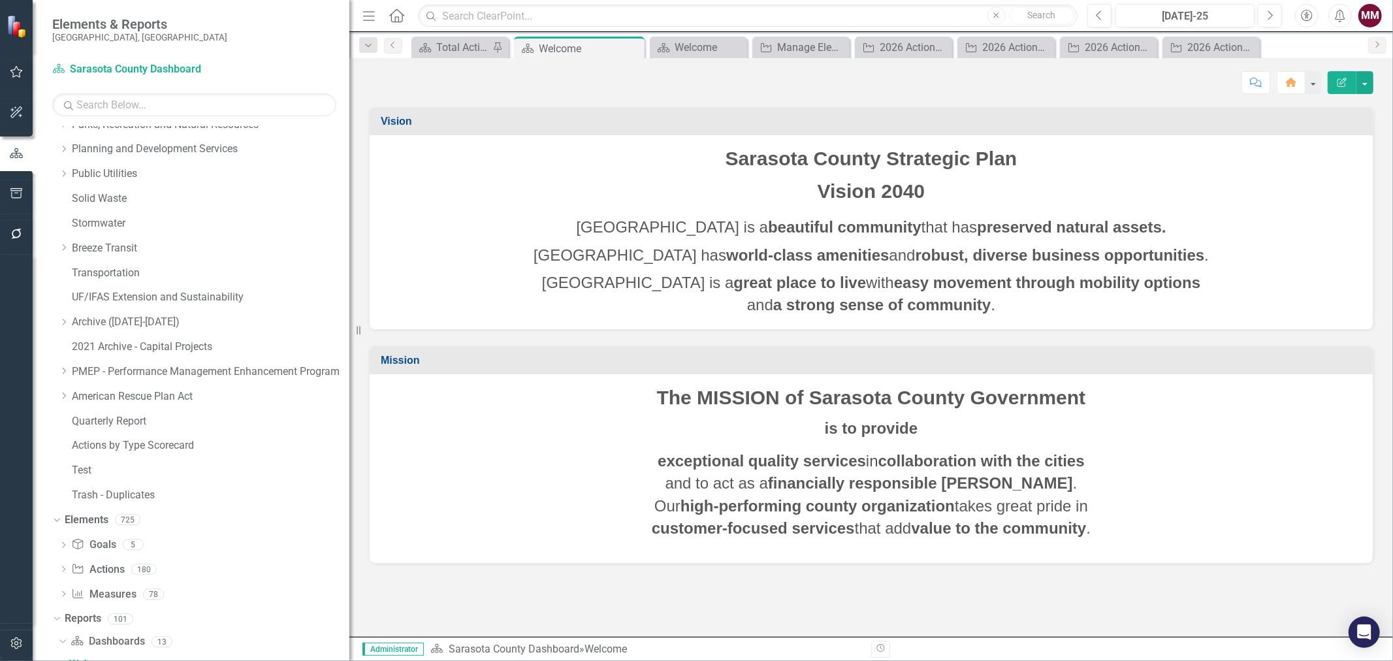
scroll to position [421, 0]
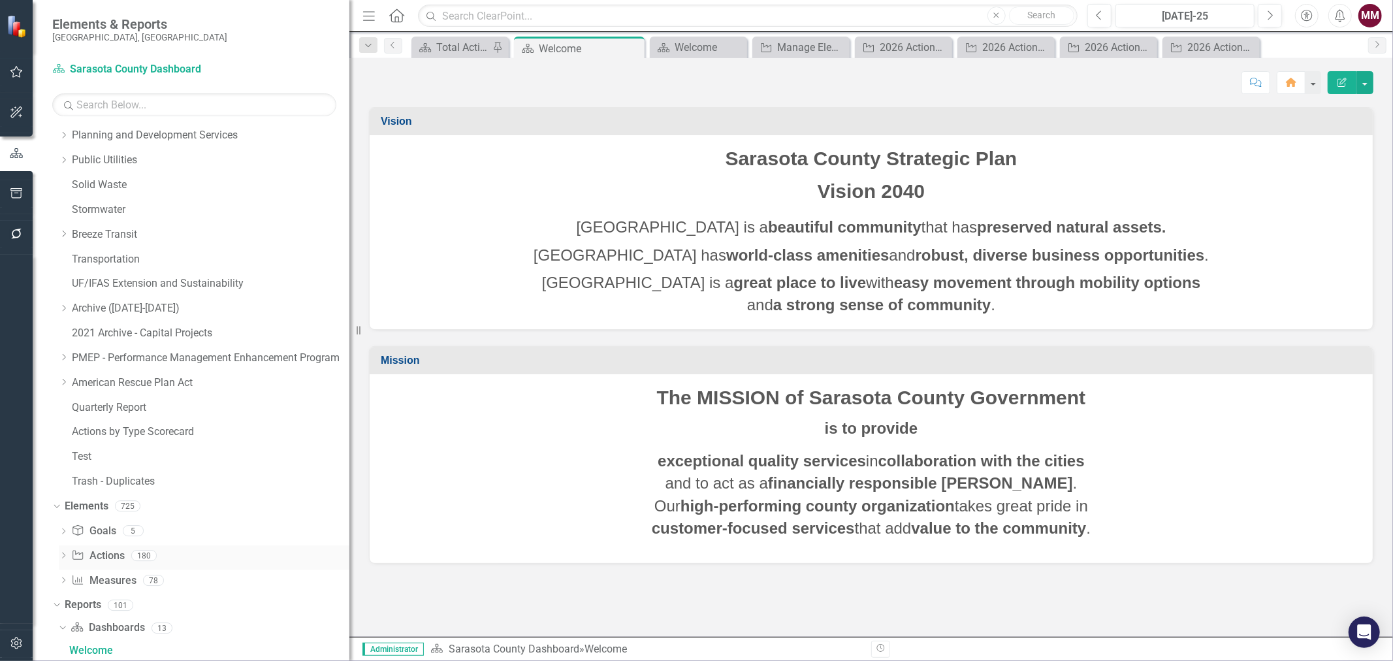
click at [114, 553] on link "Action Actions" at bounding box center [97, 556] width 53 height 15
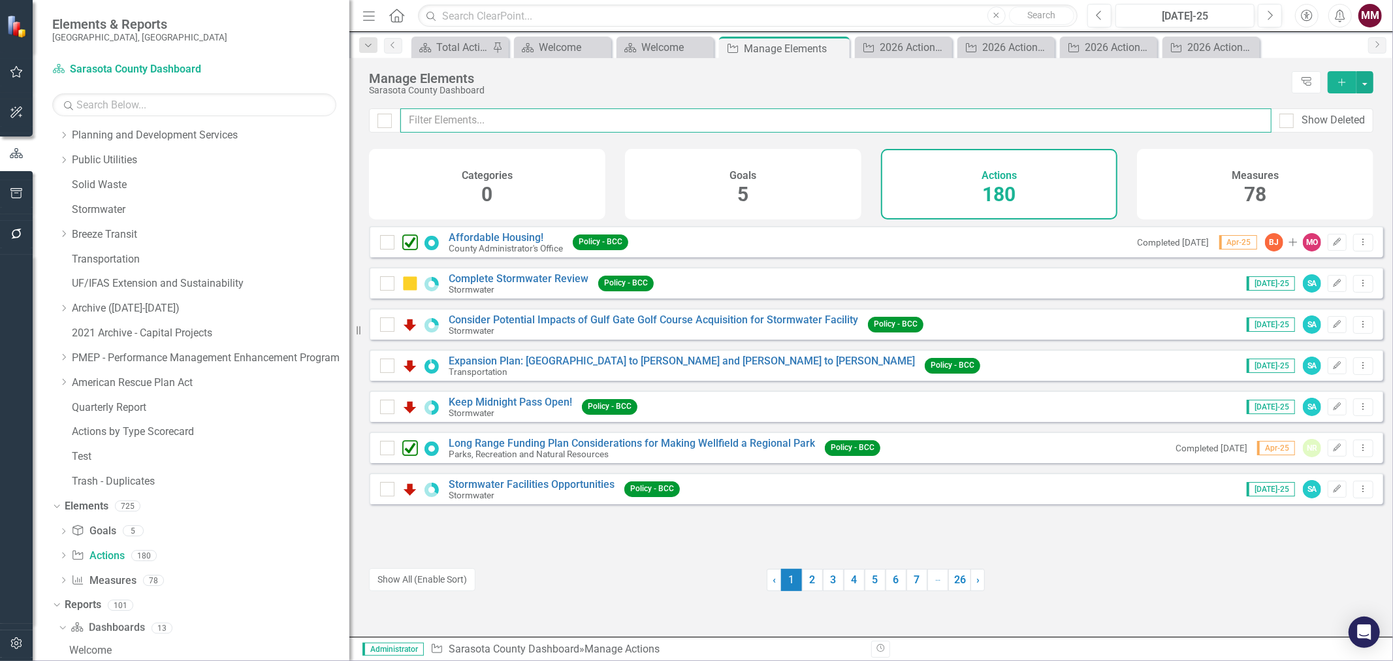
click at [493, 122] on input "text" at bounding box center [835, 120] width 871 height 24
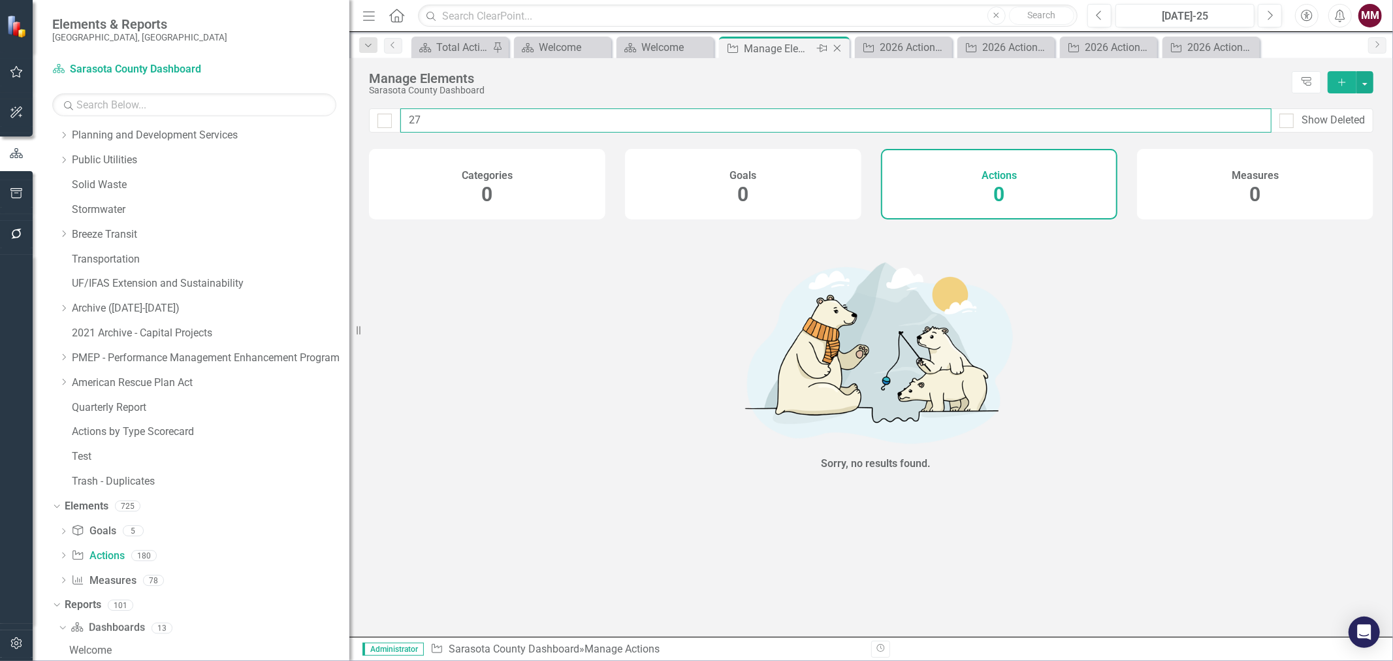
type input "27"
click at [837, 48] on icon at bounding box center [837, 48] width 7 height 7
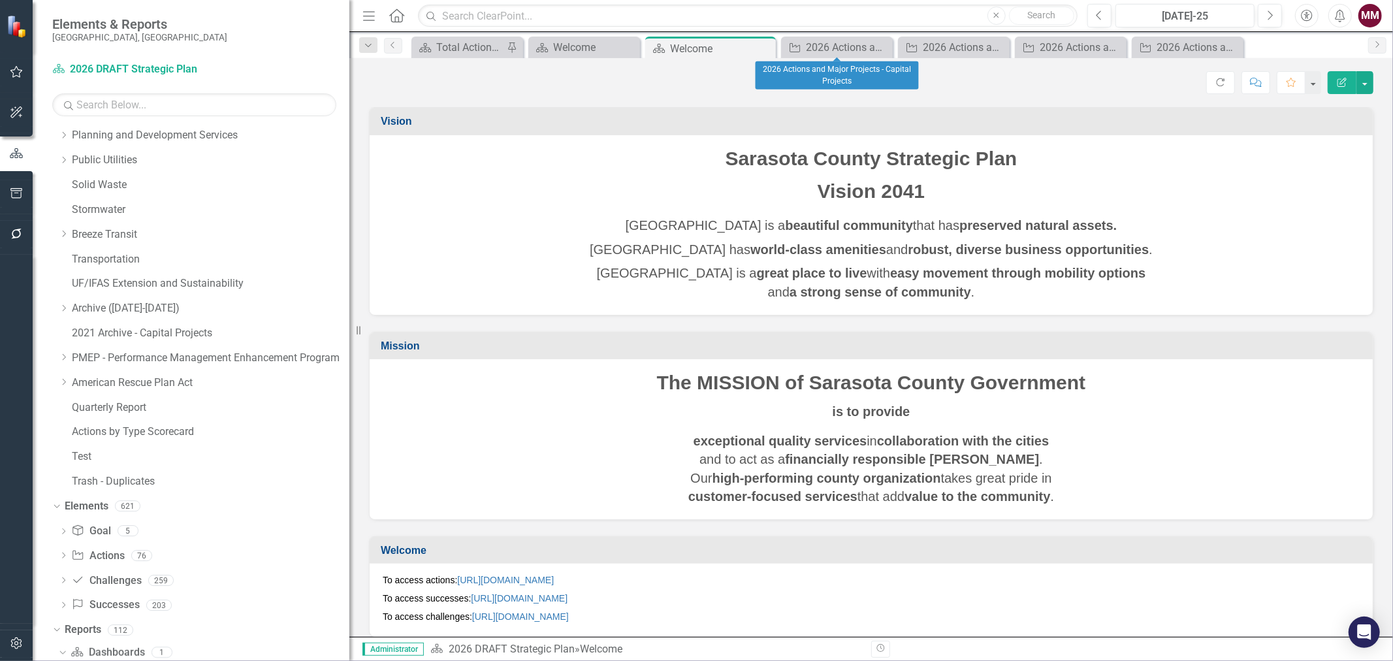
scroll to position [446, 0]
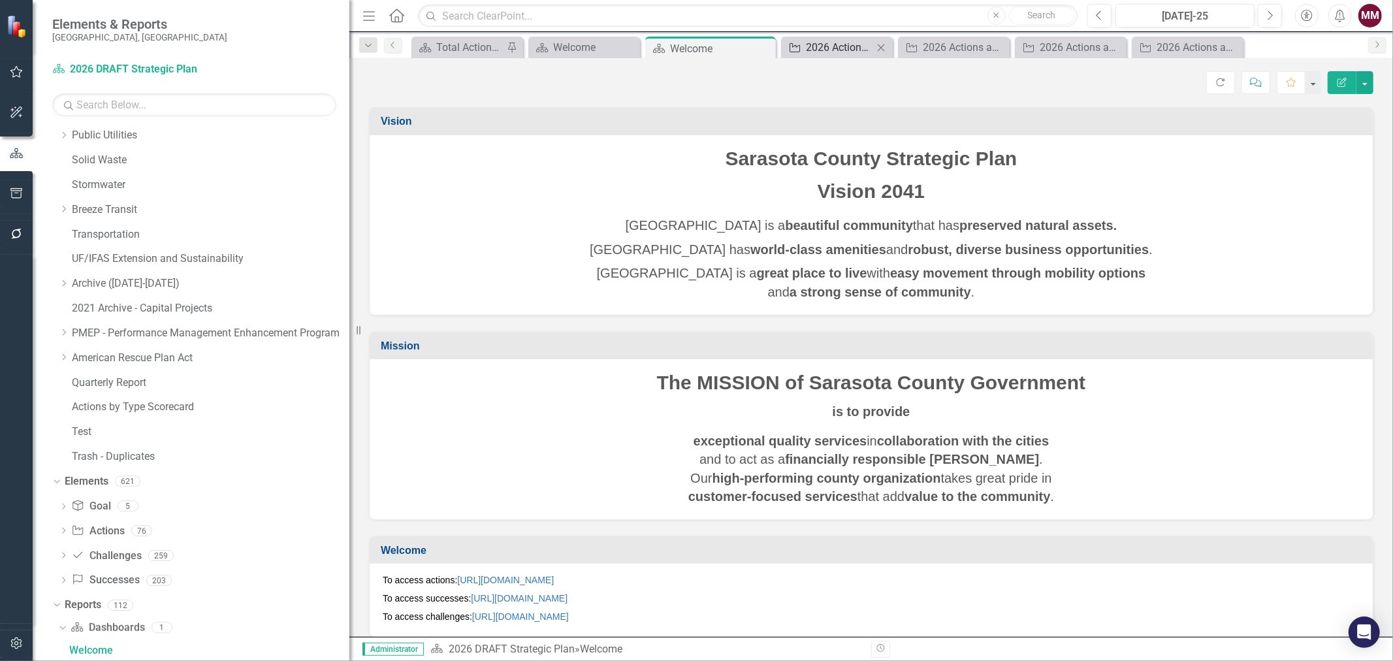
click at [817, 46] on div "2026 Actions and Major Projects - Capital Projects" at bounding box center [839, 47] width 67 height 16
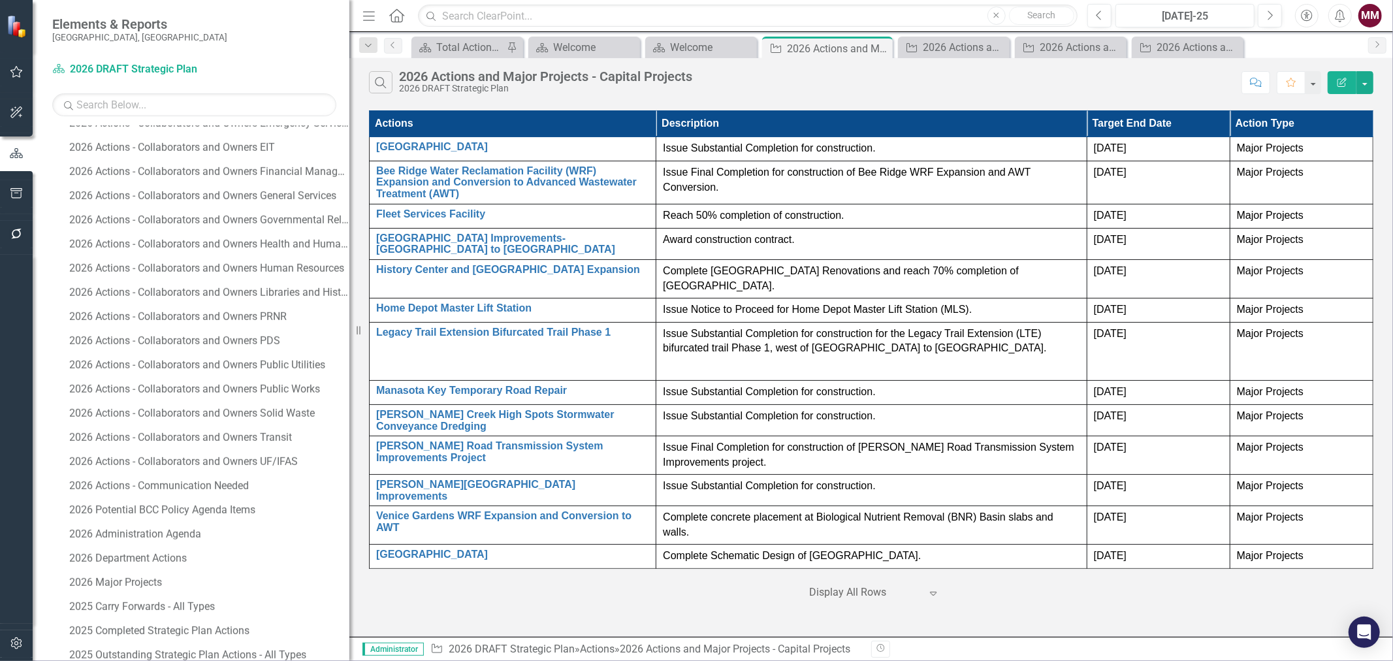
scroll to position [1245, 0]
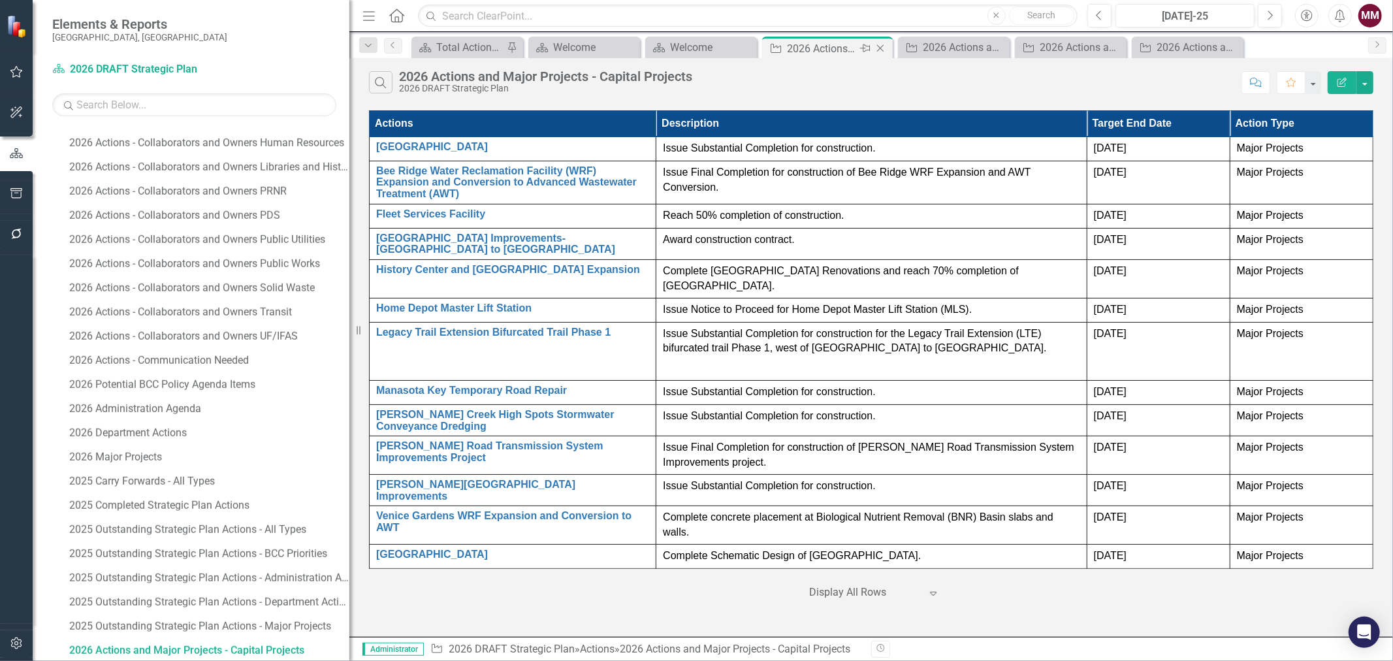
click at [880, 47] on icon "Close" at bounding box center [880, 48] width 13 height 10
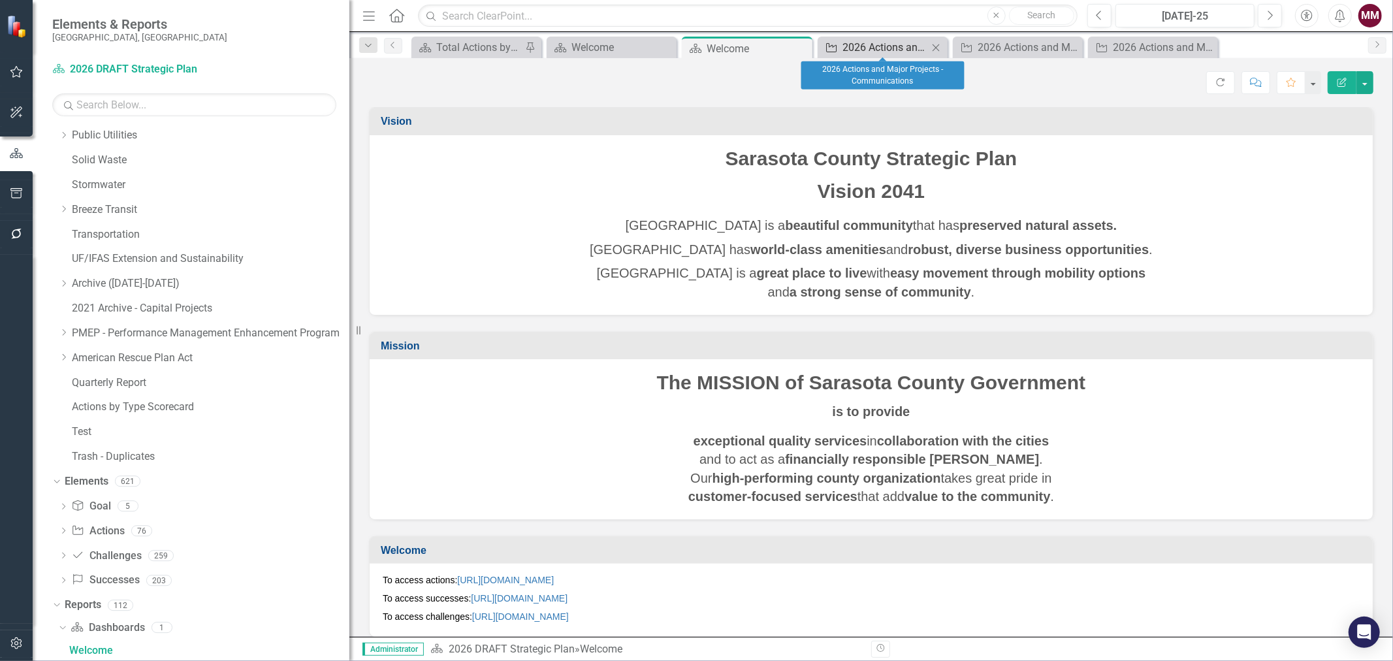
click at [881, 47] on div "2026 Actions and Major Projects - Communications" at bounding box center [886, 47] width 86 height 16
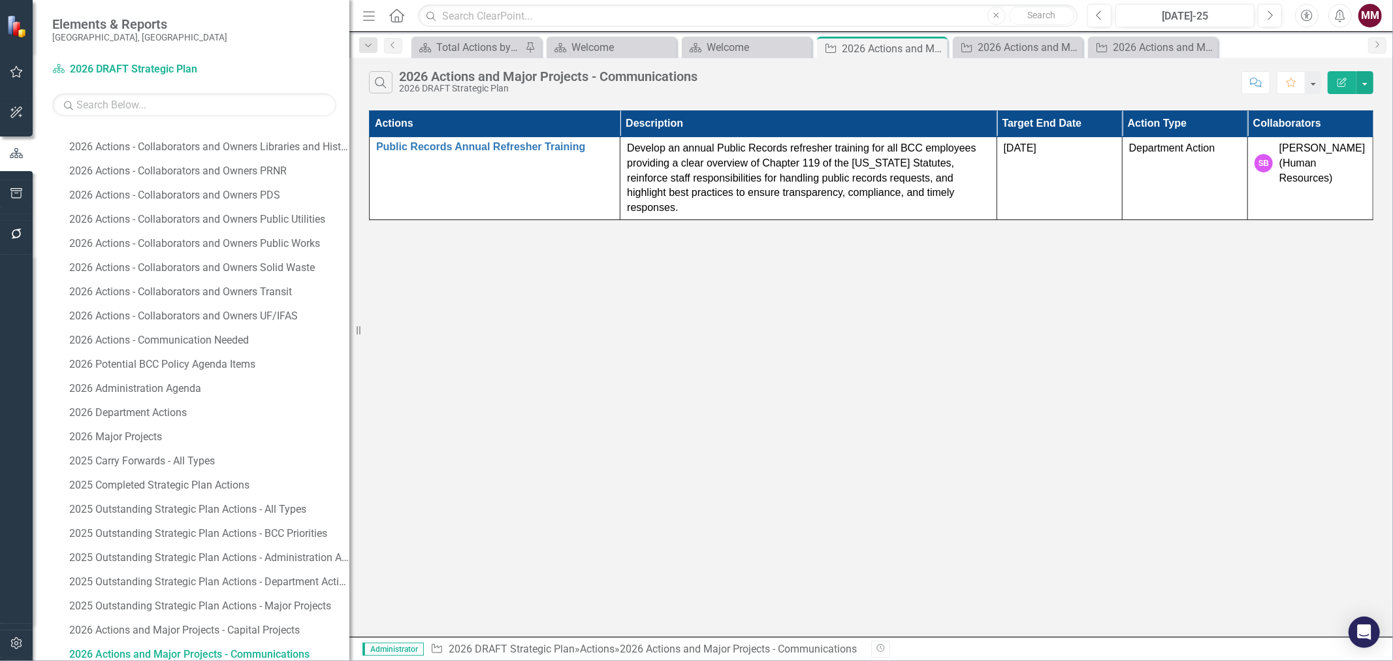
scroll to position [1269, 0]
click at [936, 46] on icon "Close" at bounding box center [935, 48] width 13 height 10
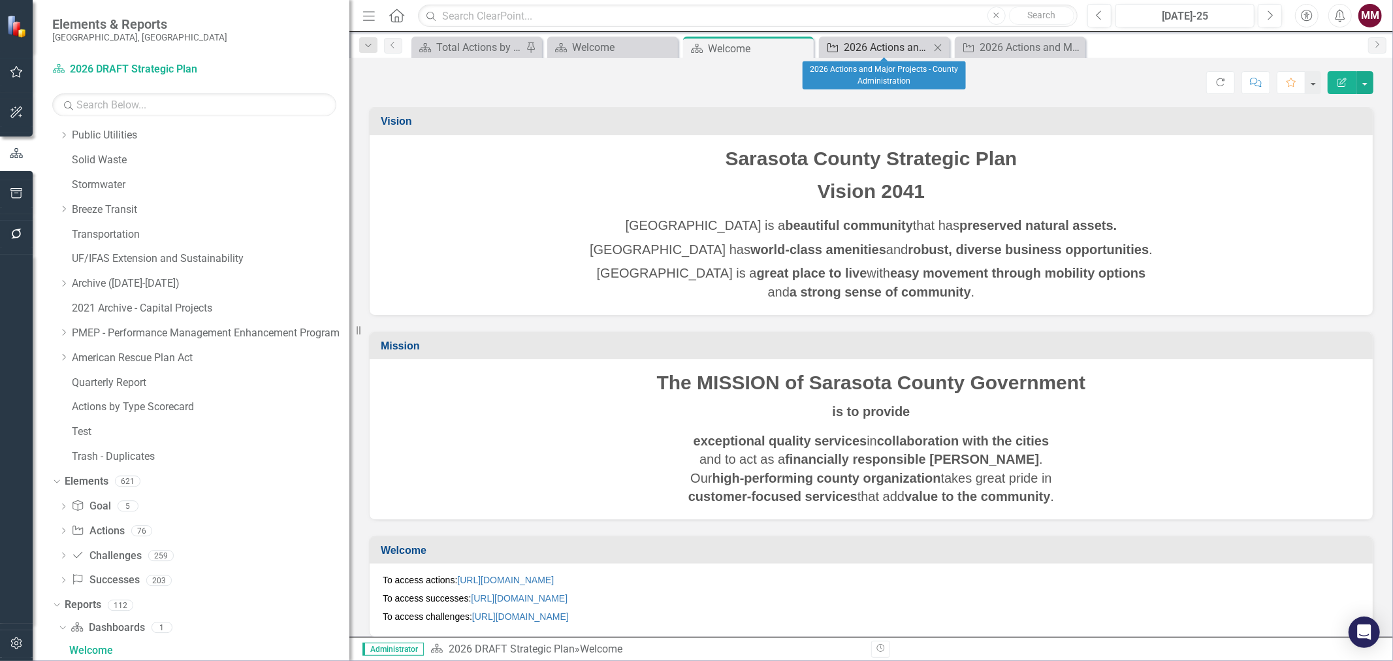
click at [880, 47] on div "2026 Actions and Major Projects - County Administration" at bounding box center [887, 47] width 86 height 16
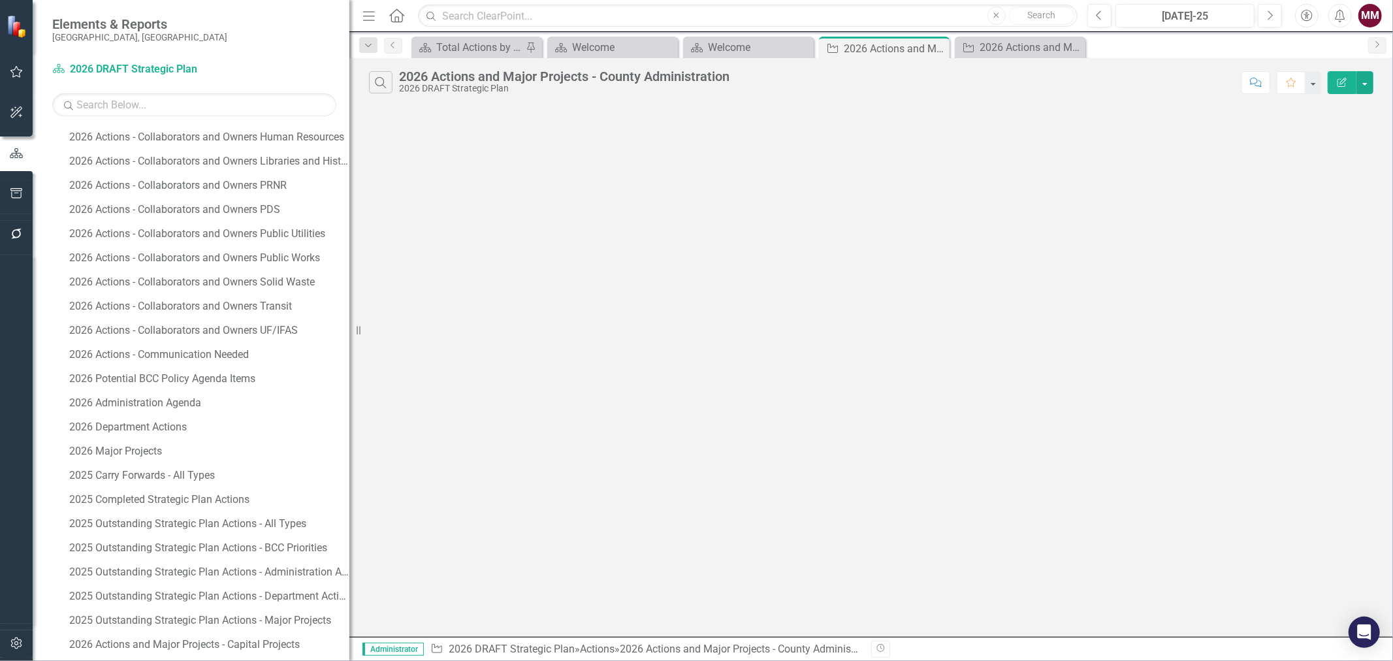
scroll to position [1293, 0]
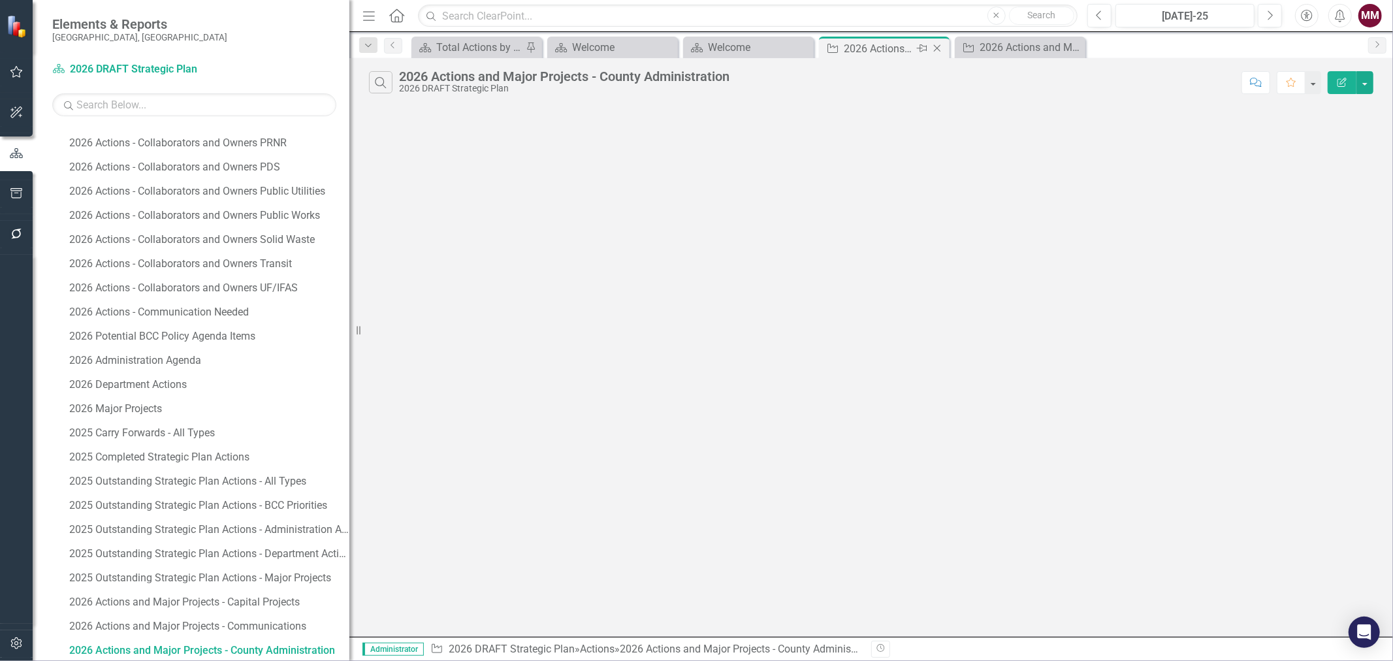
click at [937, 47] on icon "Close" at bounding box center [937, 48] width 13 height 10
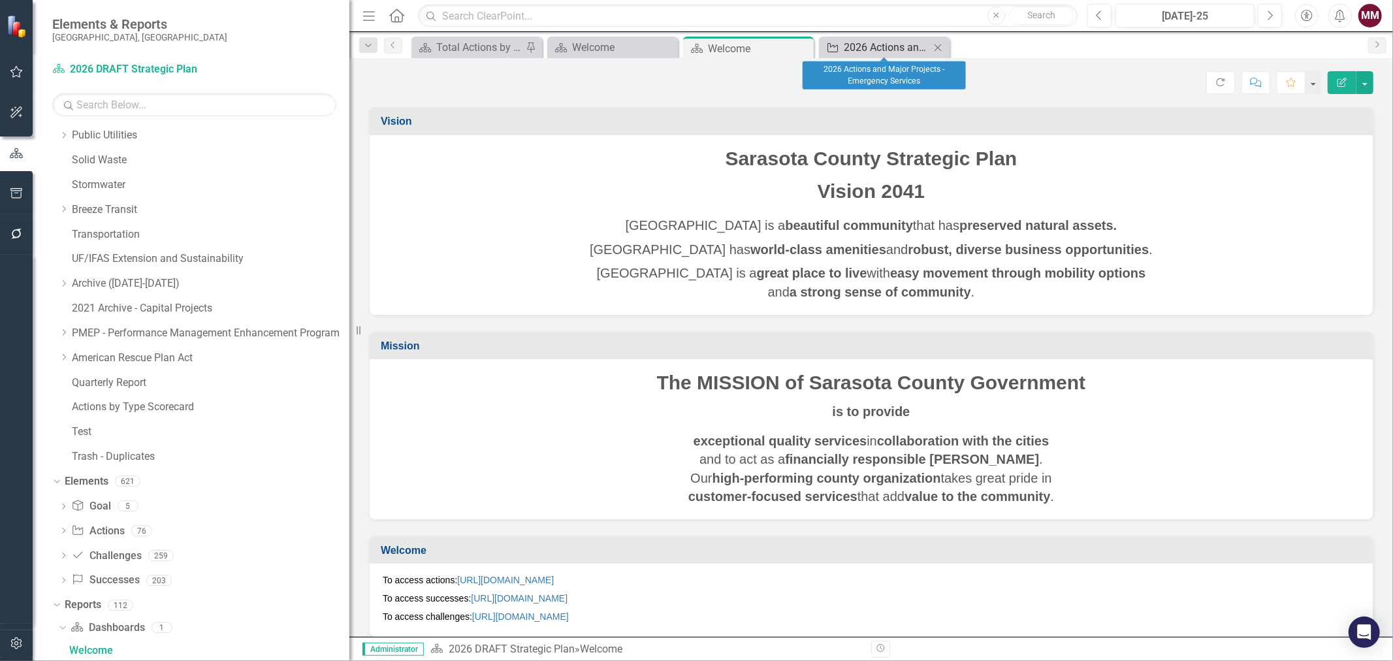
click at [911, 48] on div "2026 Actions and Major Projects - Emergency Services" at bounding box center [887, 47] width 86 height 16
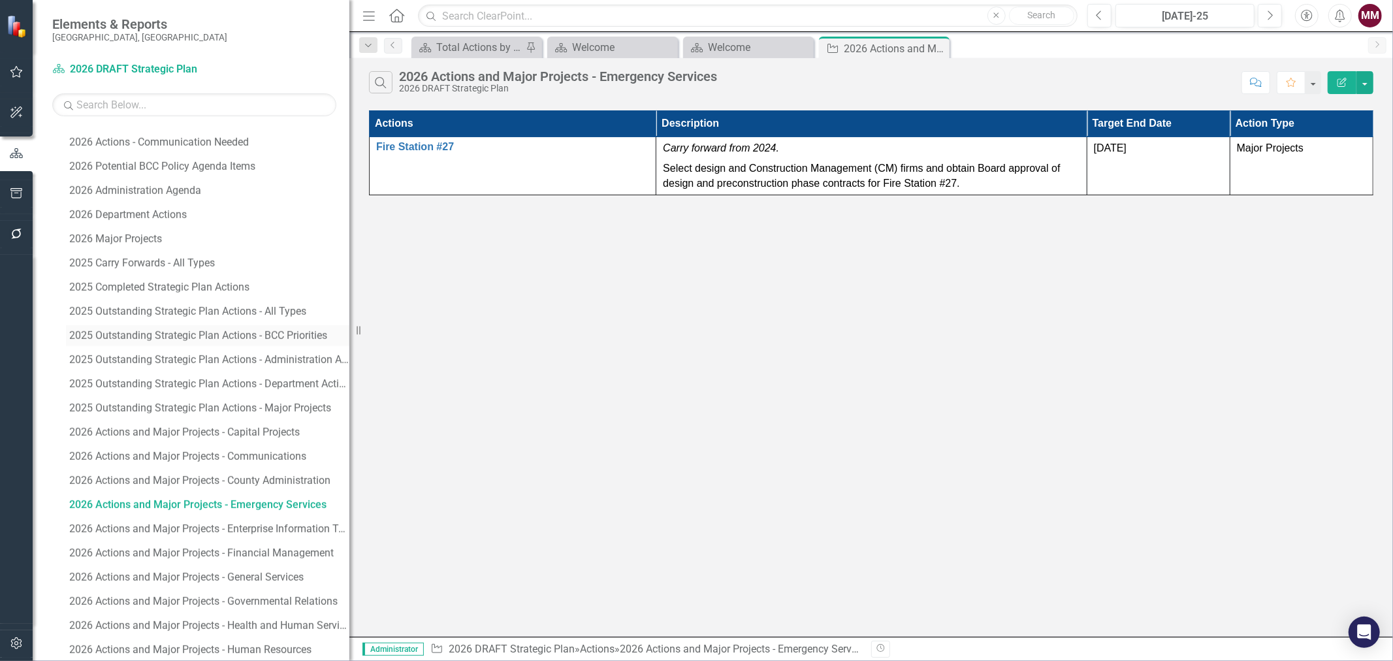
scroll to position [1536, 0]
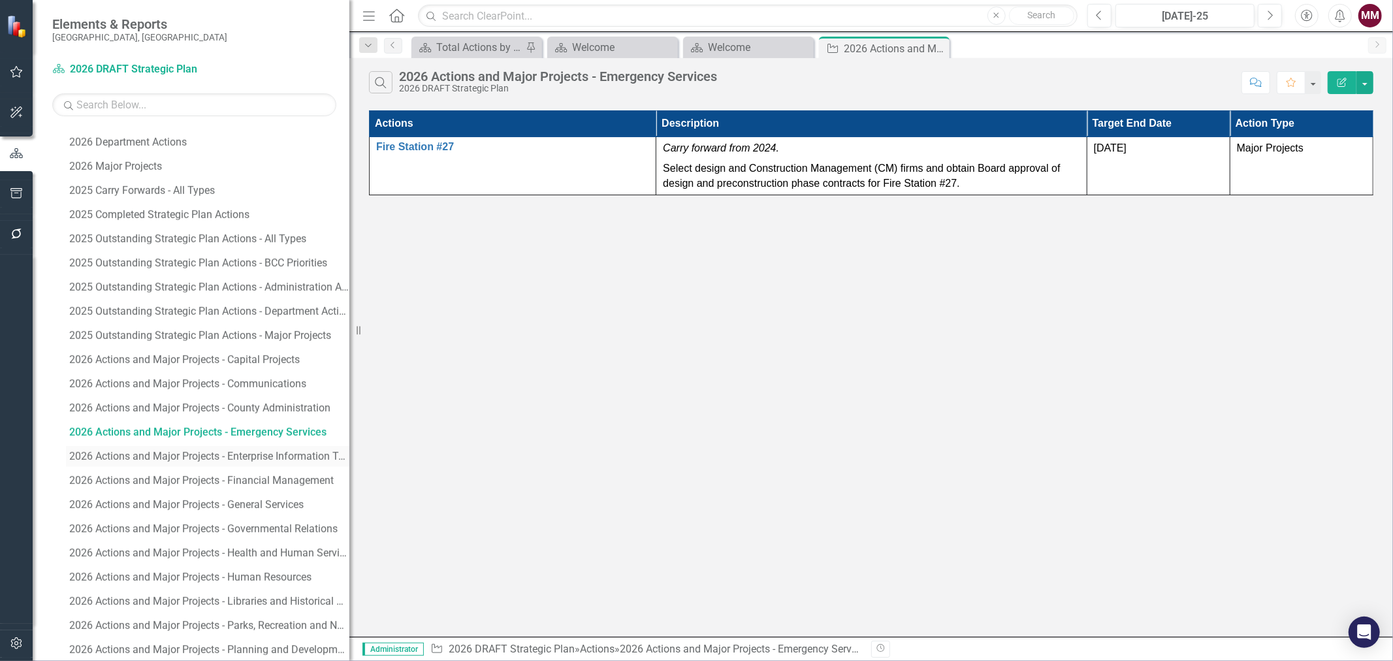
click at [263, 453] on div "2026 Actions and Major Projects - Enterprise Information Technology" at bounding box center [209, 457] width 280 height 12
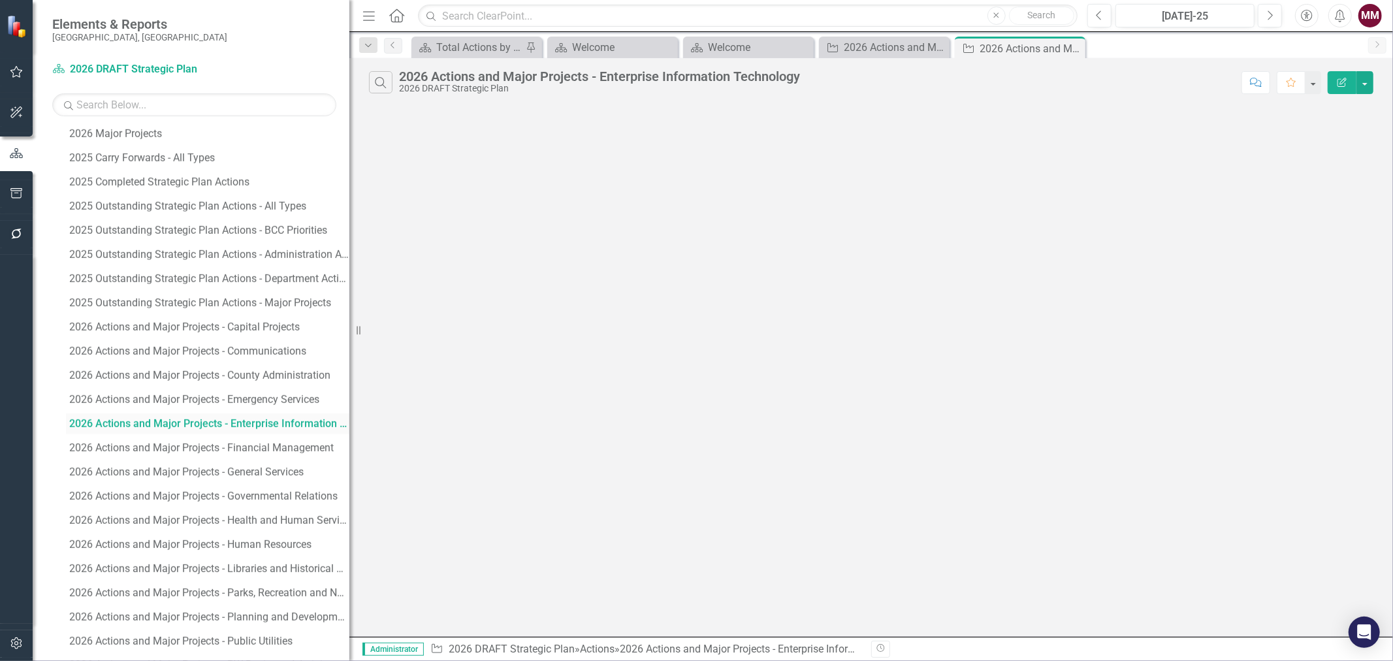
scroll to position [1632, 0]
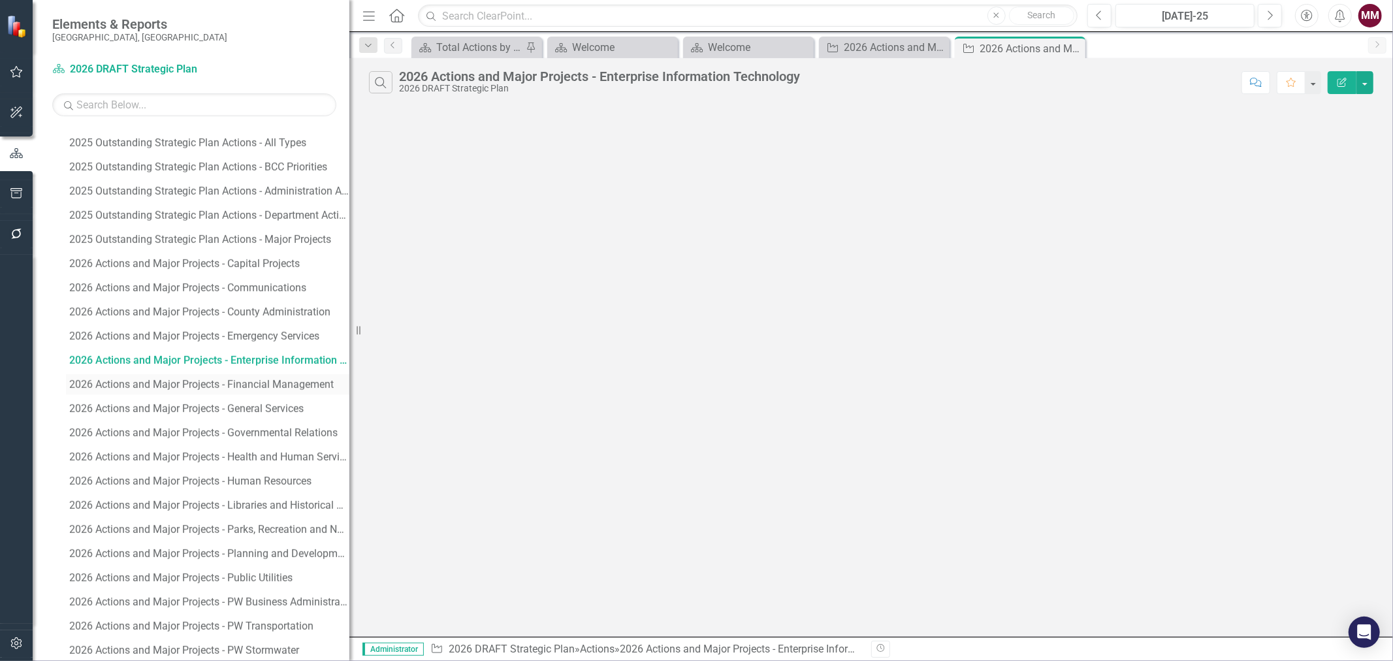
click at [265, 387] on div "2026 Actions and Major Projects - Financial Management" at bounding box center [209, 385] width 280 height 12
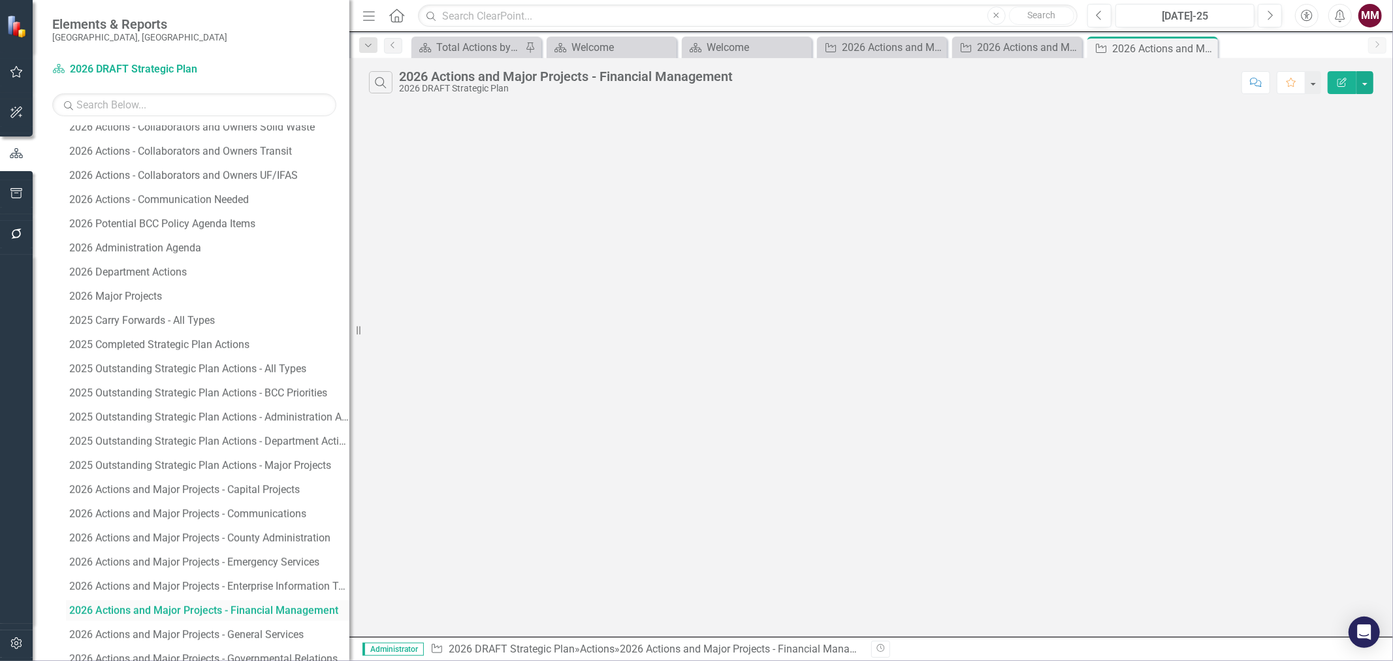
scroll to position [1366, 0]
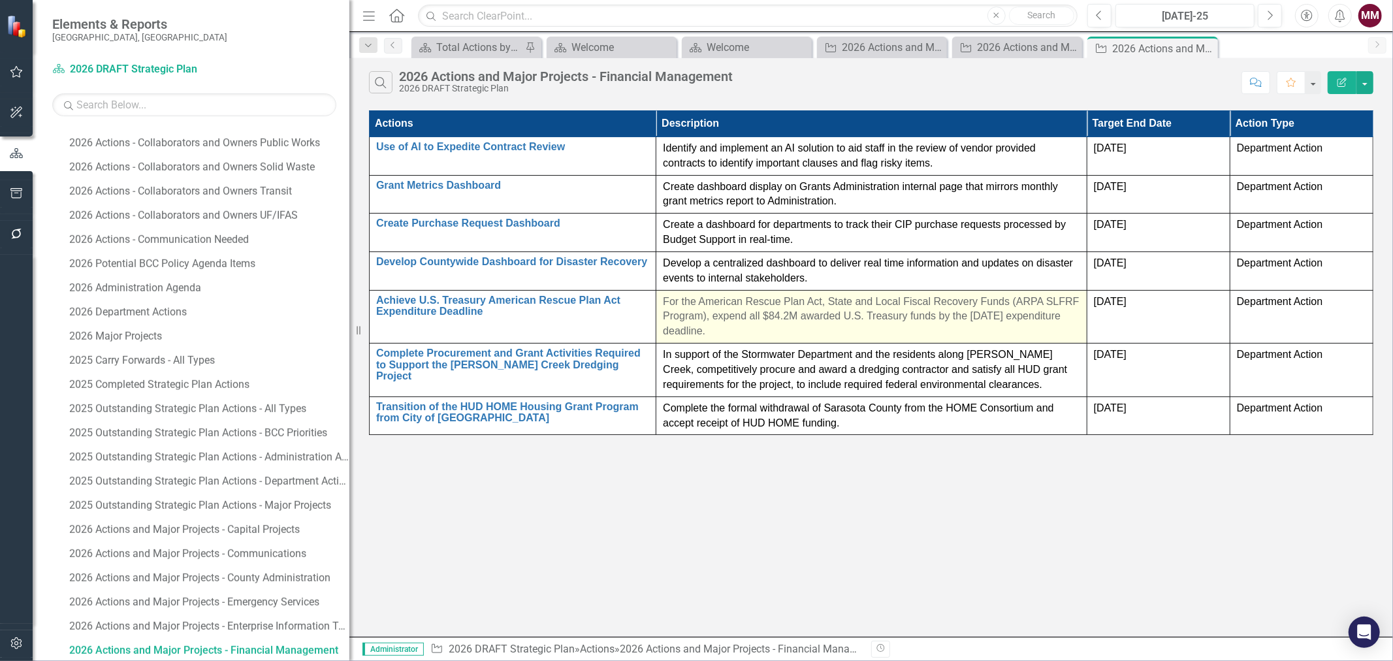
click at [801, 329] on p "For the American Rescue Plan Act, State and Local Fiscal Recovery Funds (ARPA S…" at bounding box center [871, 317] width 417 height 45
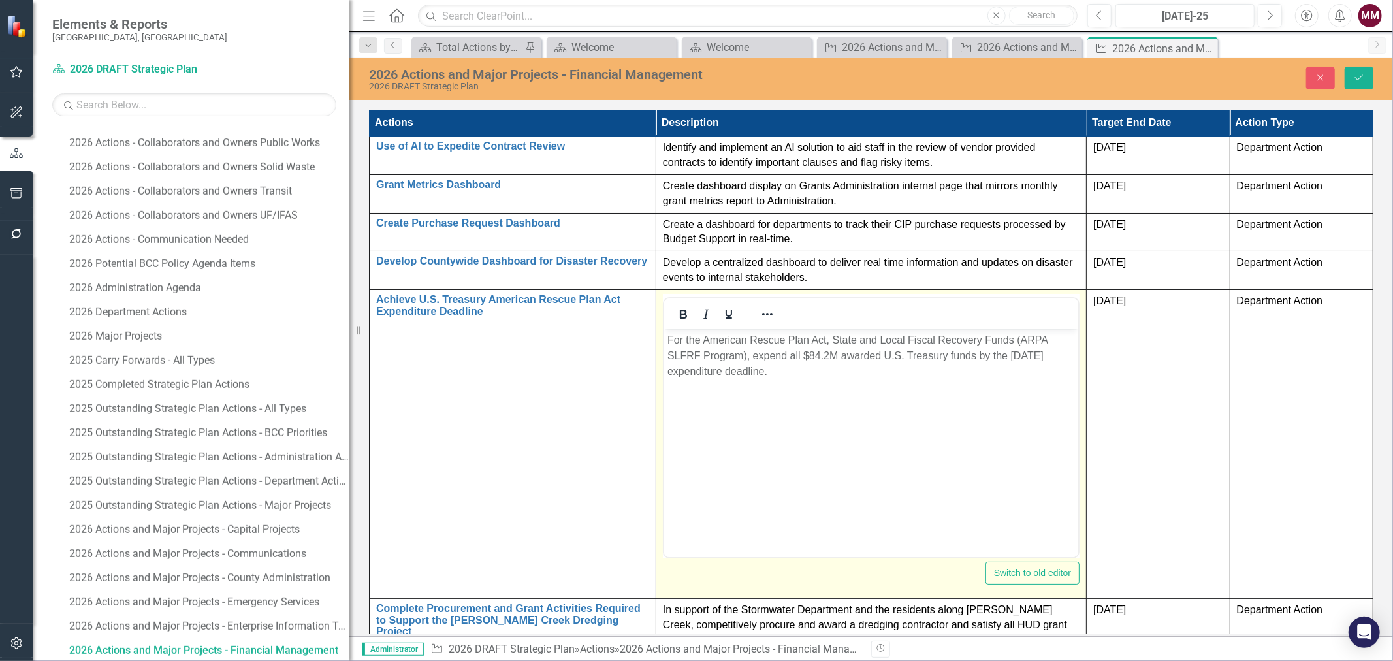
scroll to position [0, 0]
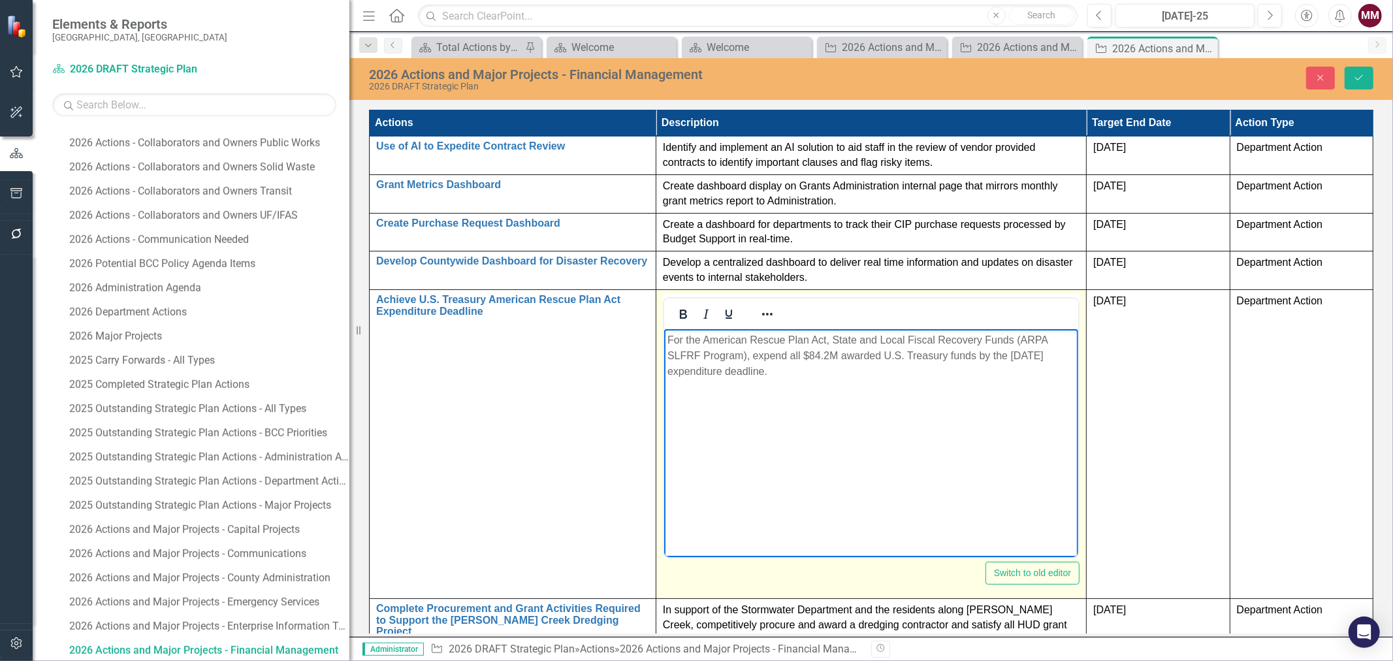
drag, startPoint x: 800, startPoint y: 374, endPoint x: 663, endPoint y: 340, distance: 141.5
click at [664, 340] on body "For the American Rescue Plan Act, State and Local Fiscal Recovery Funds (ARPA S…" at bounding box center [871, 427] width 414 height 196
click at [758, 314] on button "Reveal or hide additional toolbar items" at bounding box center [767, 314] width 22 height 18
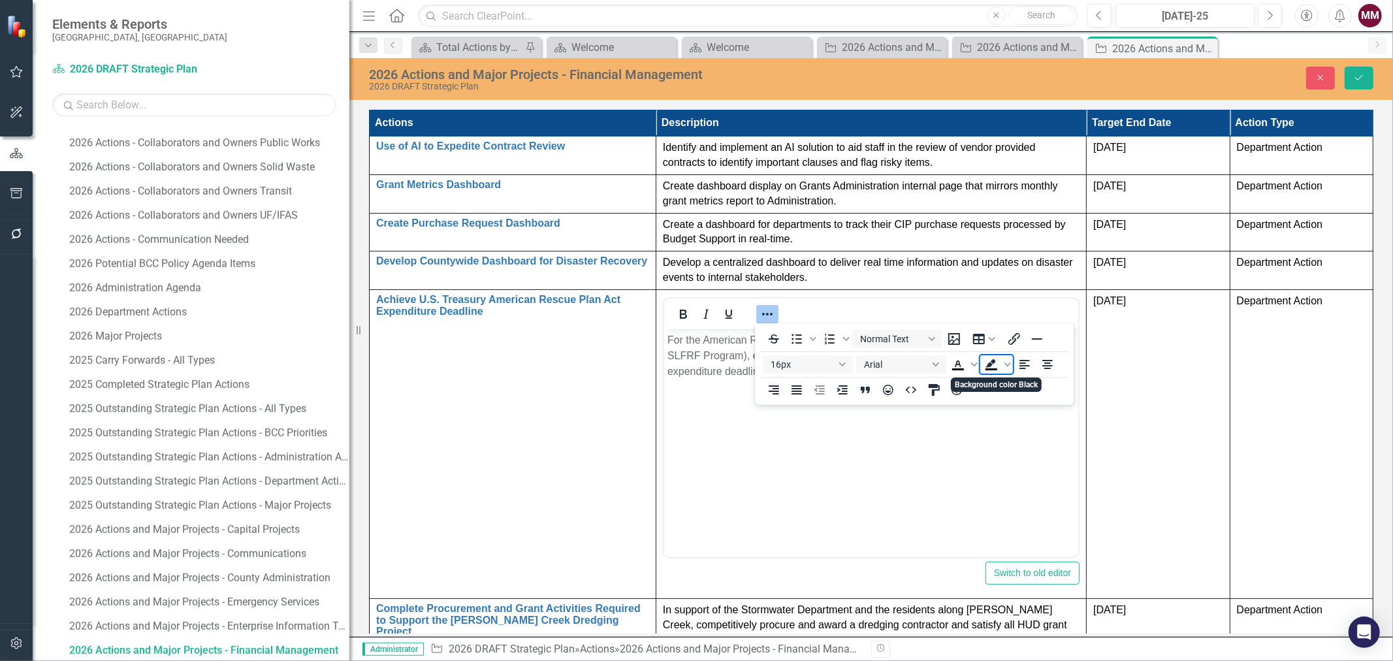
click at [999, 366] on icon "Background color Black" at bounding box center [992, 365] width 16 height 16
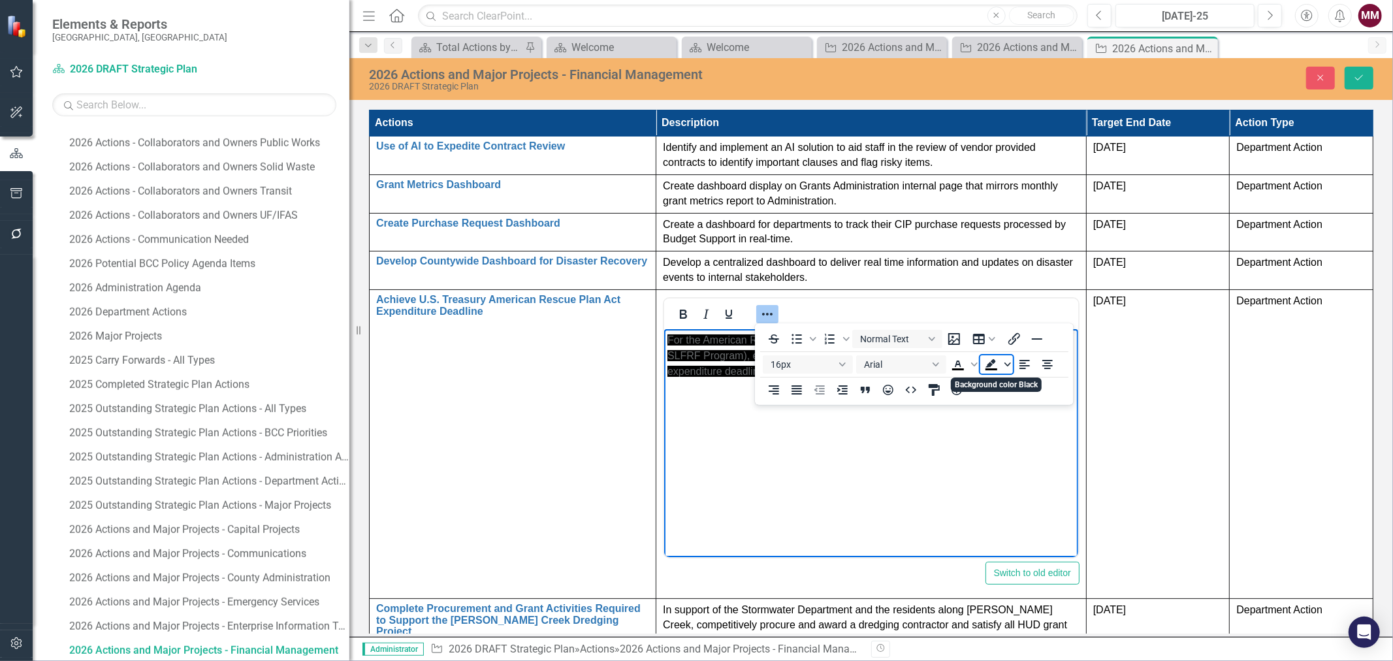
click at [1006, 366] on icon "Background color Black" at bounding box center [1008, 364] width 7 height 7
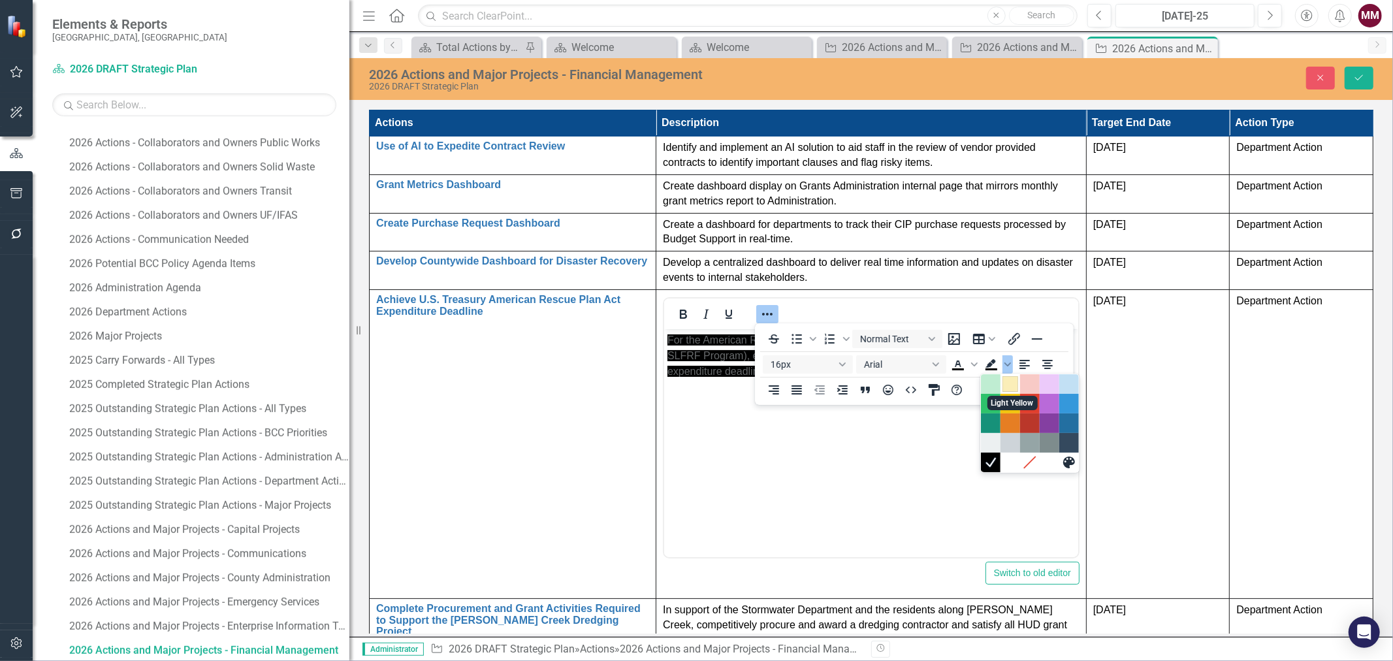
click at [1013, 382] on div "Light Yellow" at bounding box center [1011, 384] width 16 height 16
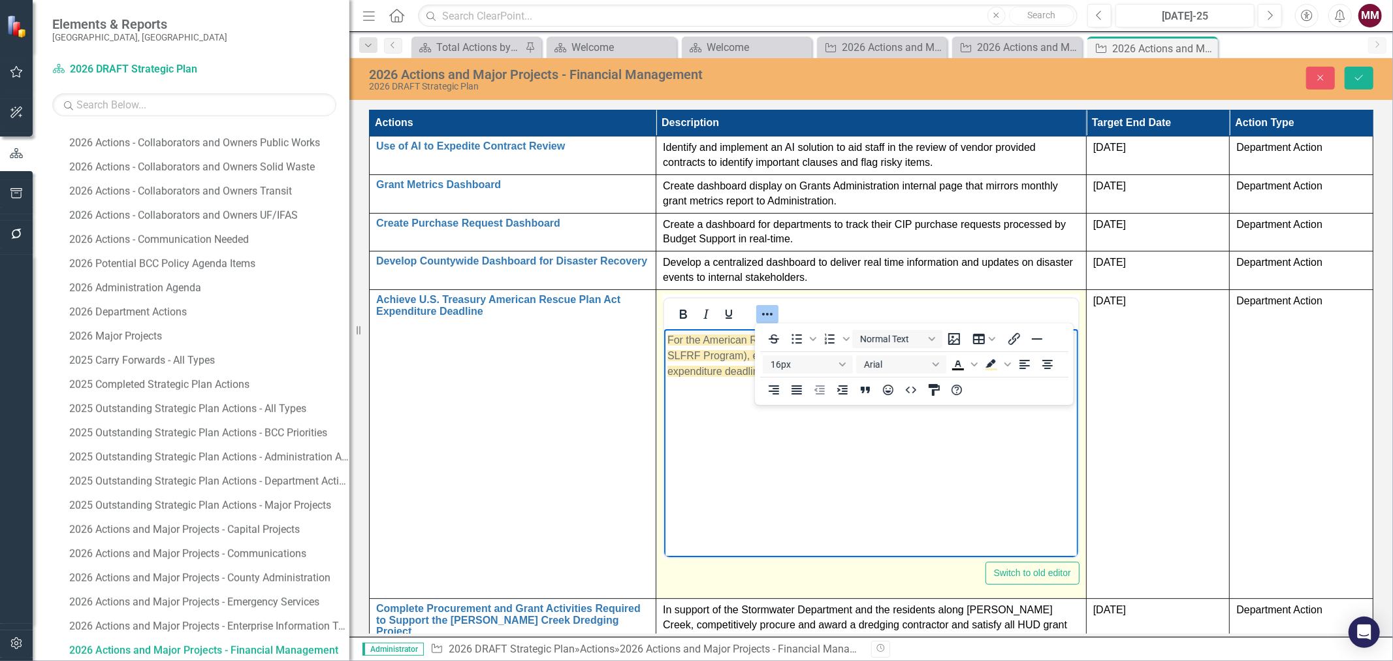
click at [932, 461] on body "For the American Rescue Plan Act, State and Local Fiscal Recovery Funds (ARPA S…" at bounding box center [871, 427] width 414 height 196
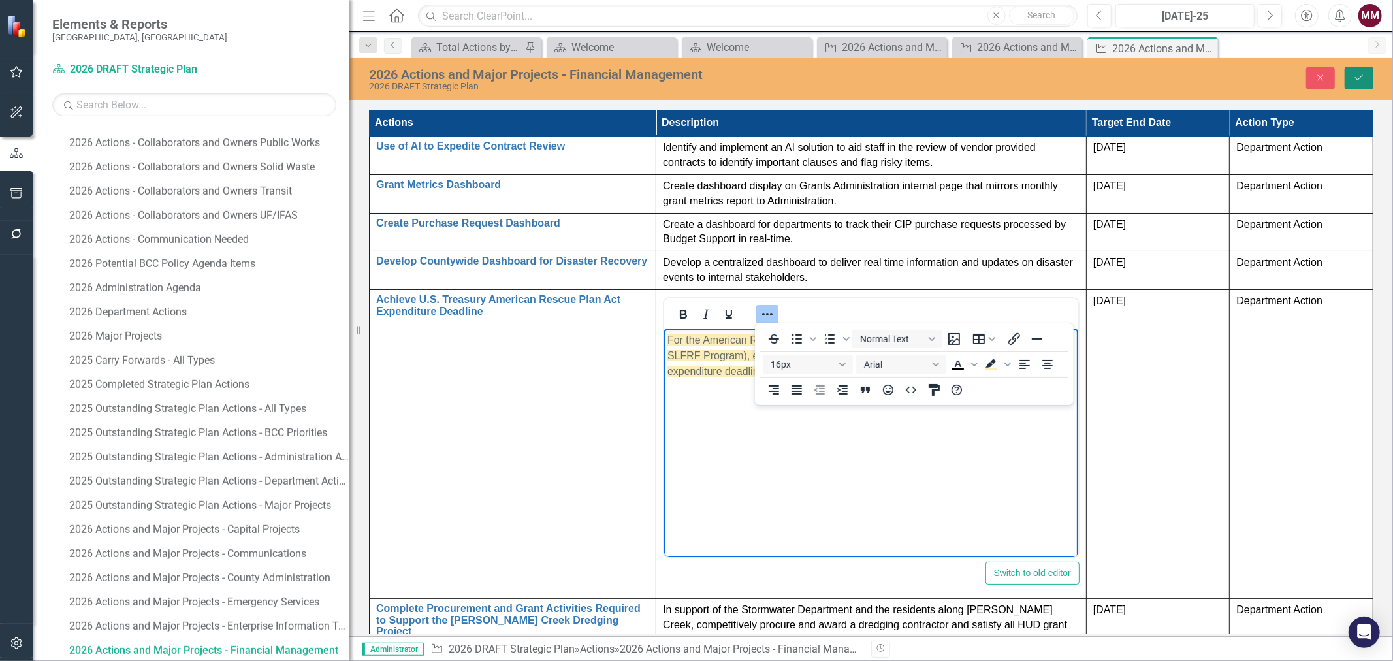
click at [1366, 88] on button "Save" at bounding box center [1359, 78] width 29 height 23
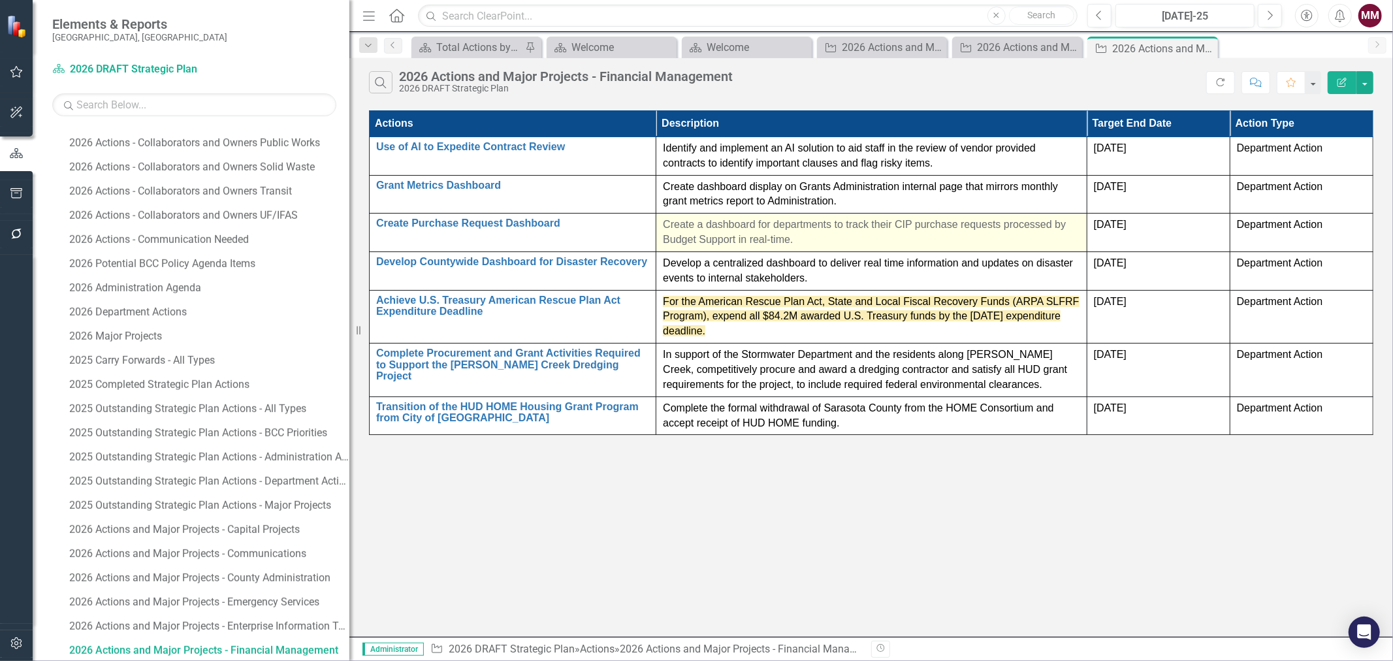
click at [946, 236] on p "Create a dashboard for departments to track their CIP purchase requests process…" at bounding box center [871, 233] width 417 height 30
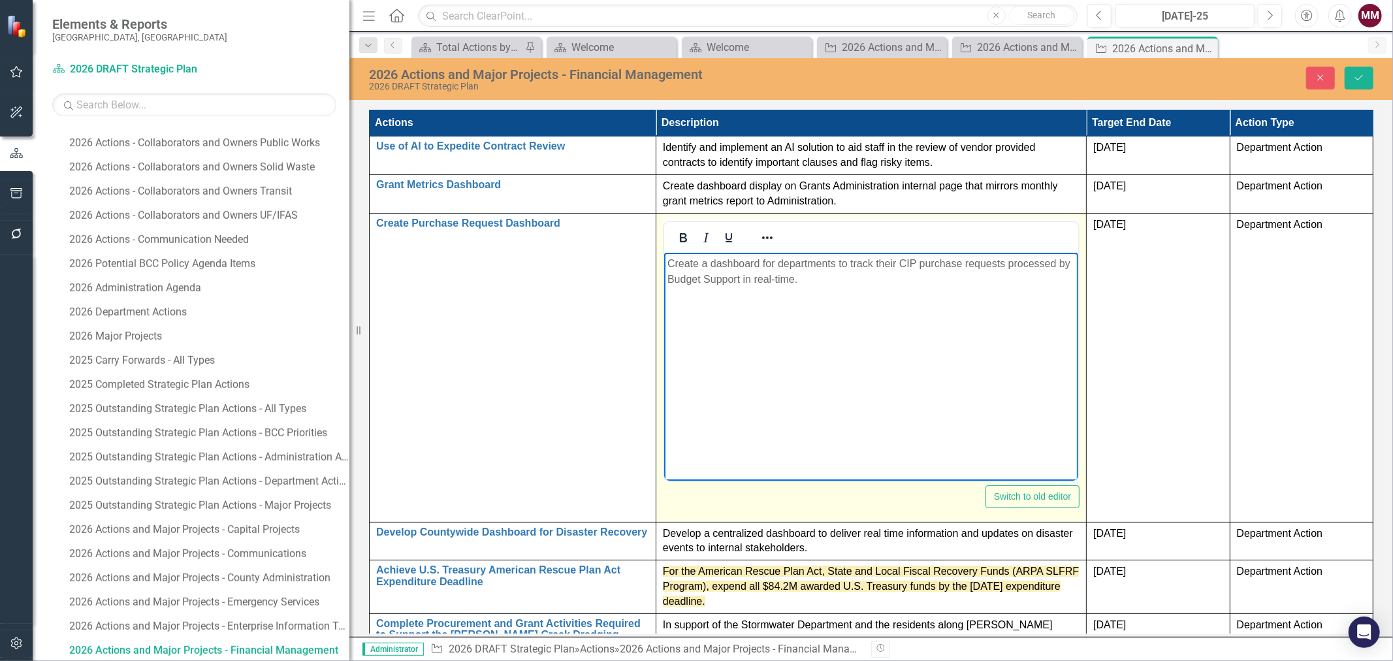
click at [900, 259] on p "Create a dashboard for departments to track their CIP purchase requests process…" at bounding box center [871, 270] width 408 height 31
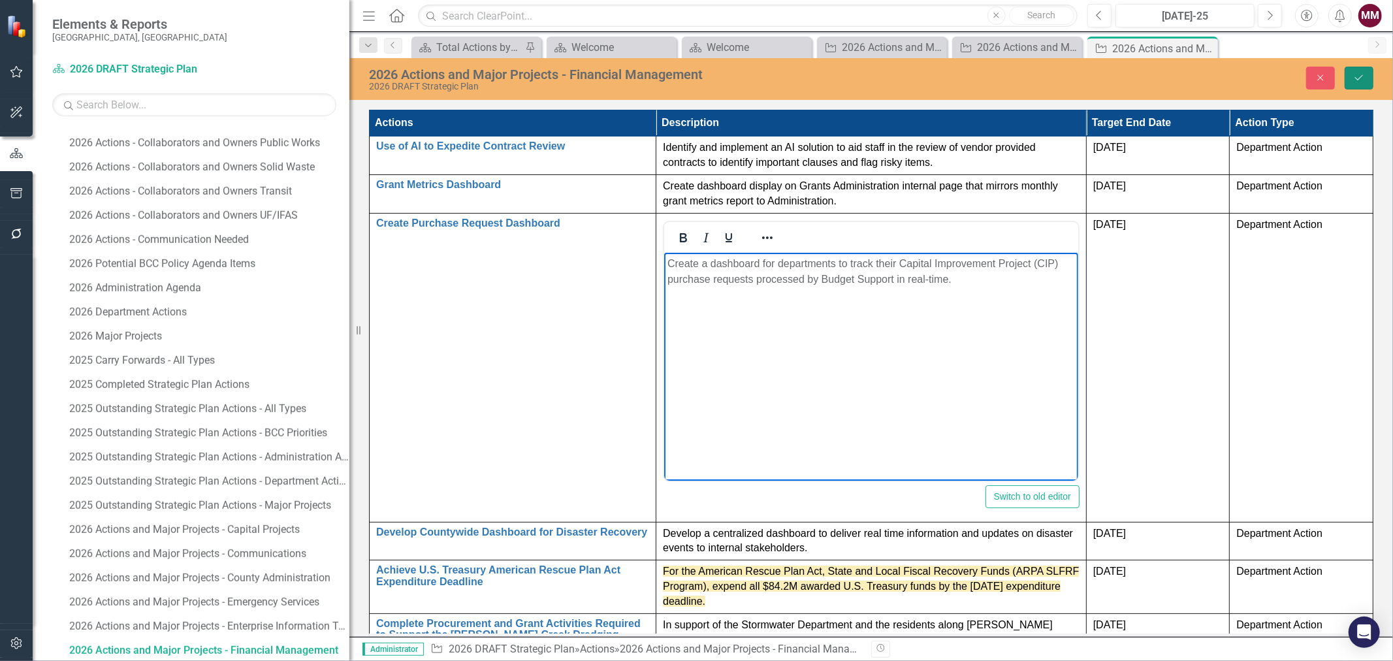
click at [1354, 70] on button "Save" at bounding box center [1359, 78] width 29 height 23
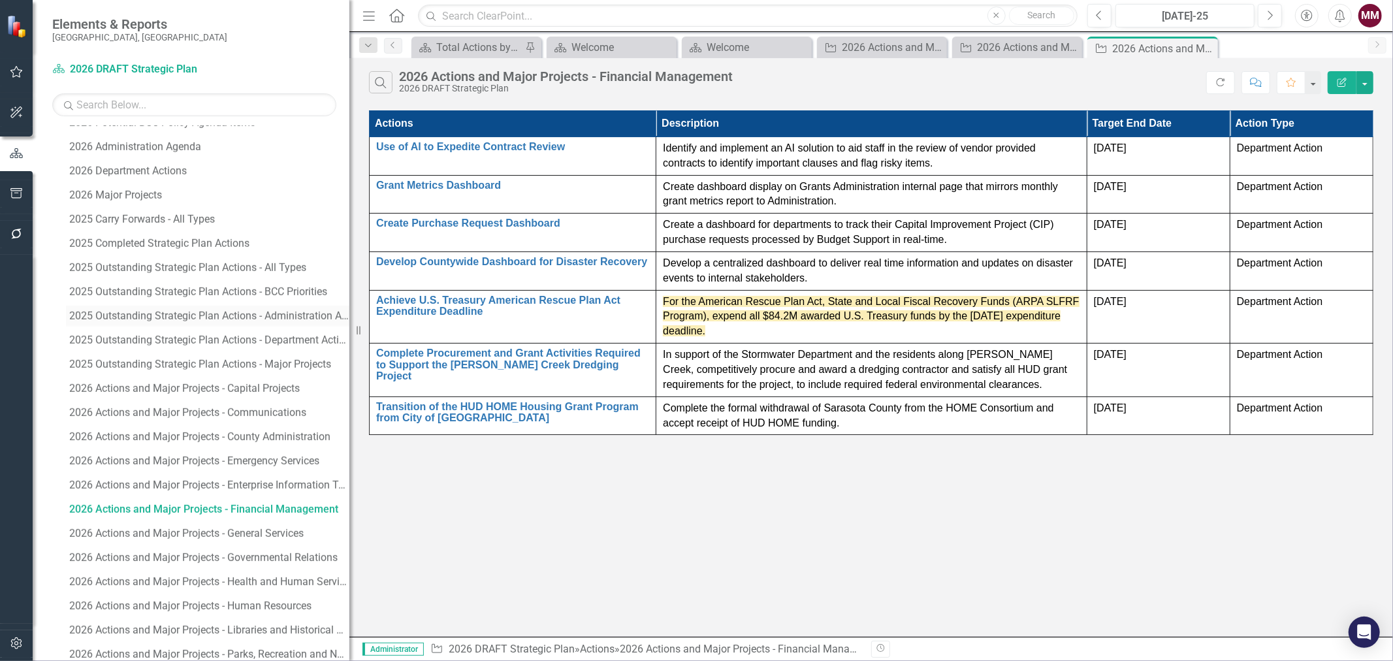
scroll to position [1583, 0]
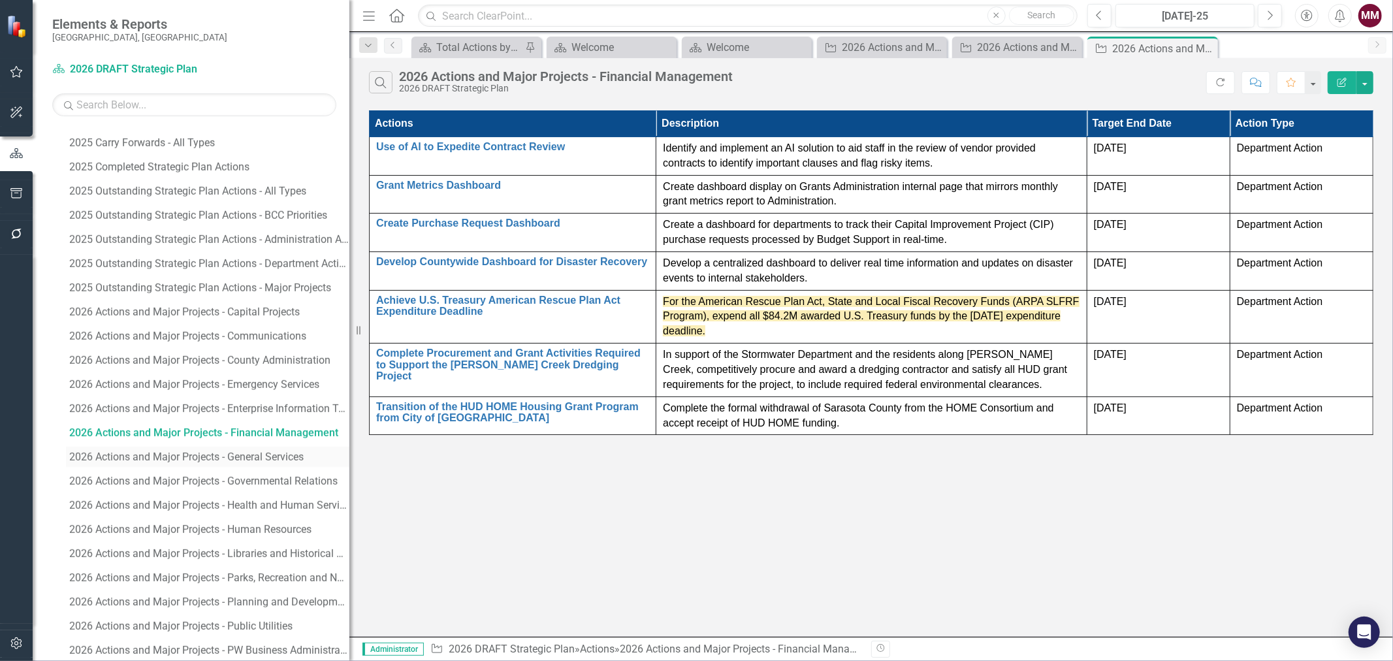
click at [234, 454] on div "2026 Actions and Major Projects - General Services" at bounding box center [209, 457] width 280 height 12
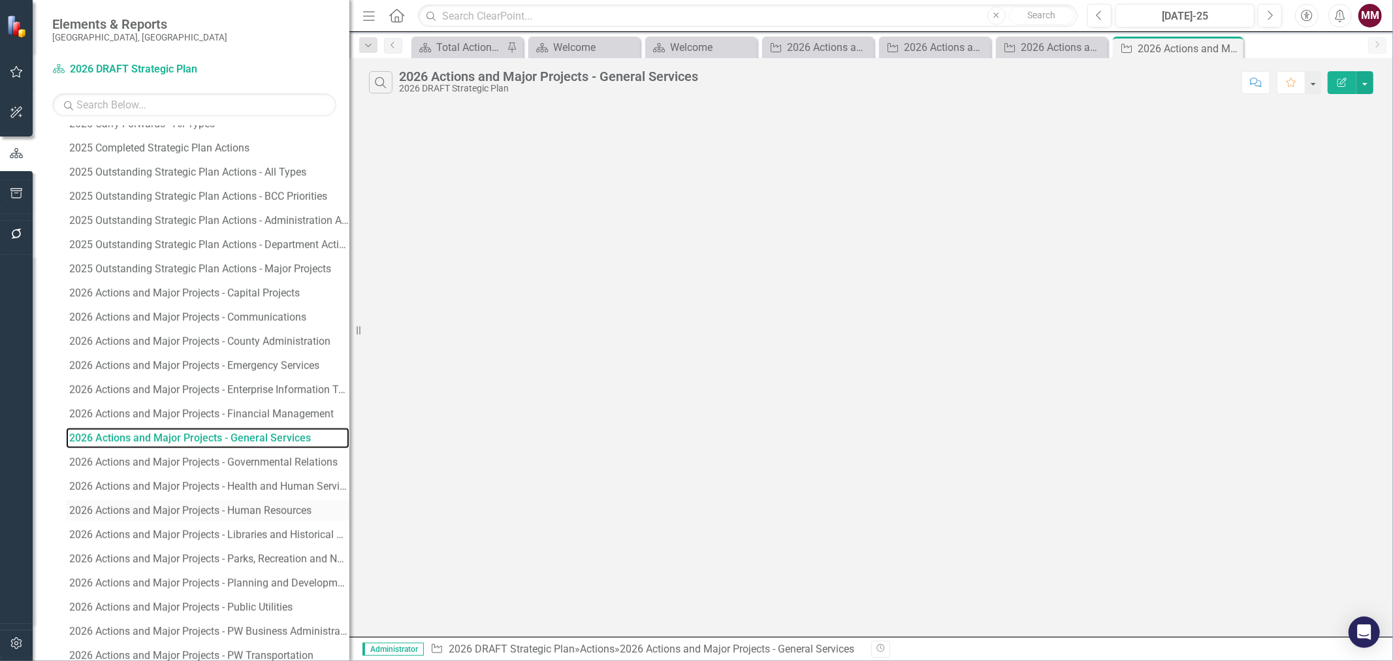
scroll to position [1608, 0]
click at [257, 459] on div "2026 Actions and Major Projects - Governmental Relations" at bounding box center [209, 457] width 280 height 12
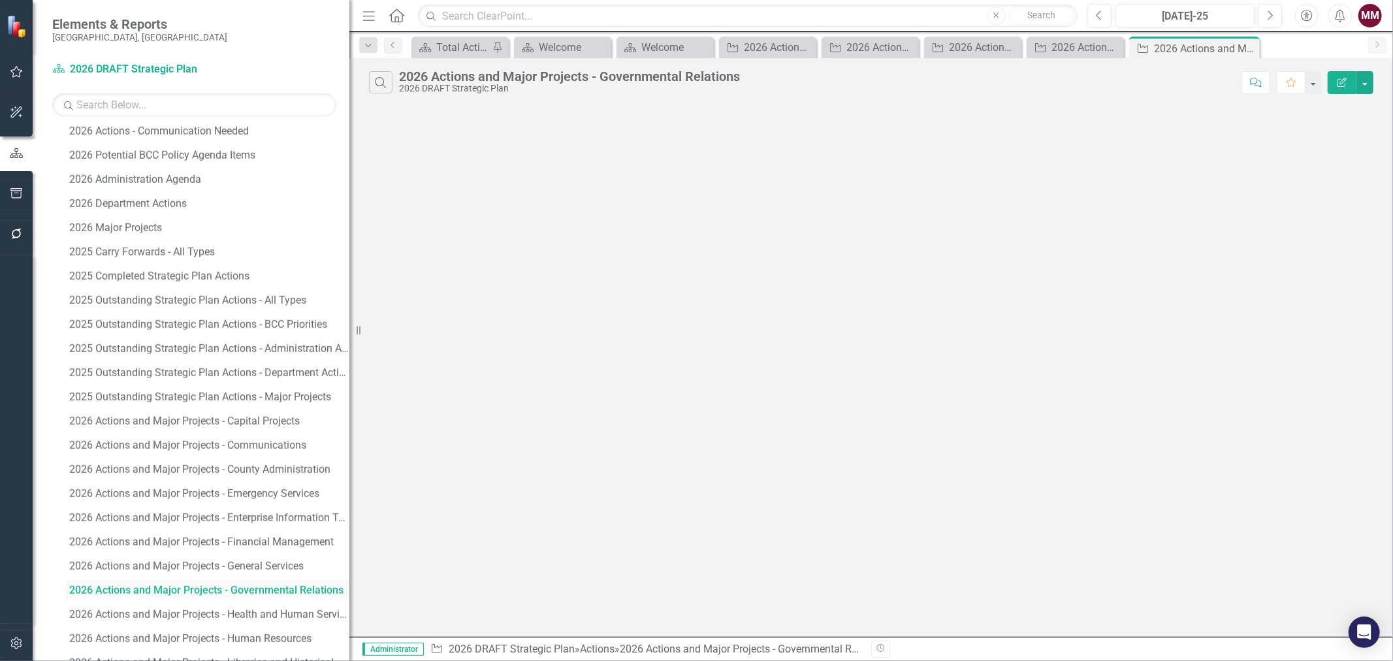
scroll to position [1414, 0]
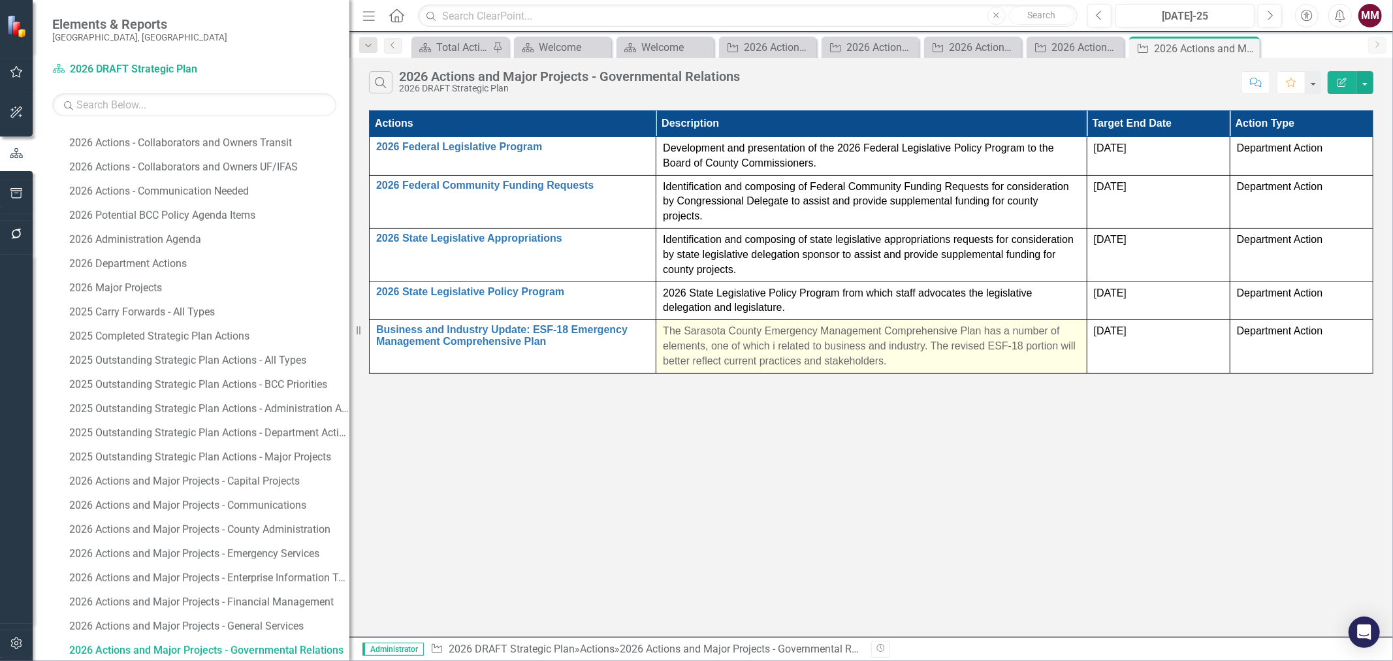
click at [917, 361] on p "The Sarasota County Emergency Management Comprehensive Plan has a number of ele…" at bounding box center [871, 346] width 417 height 45
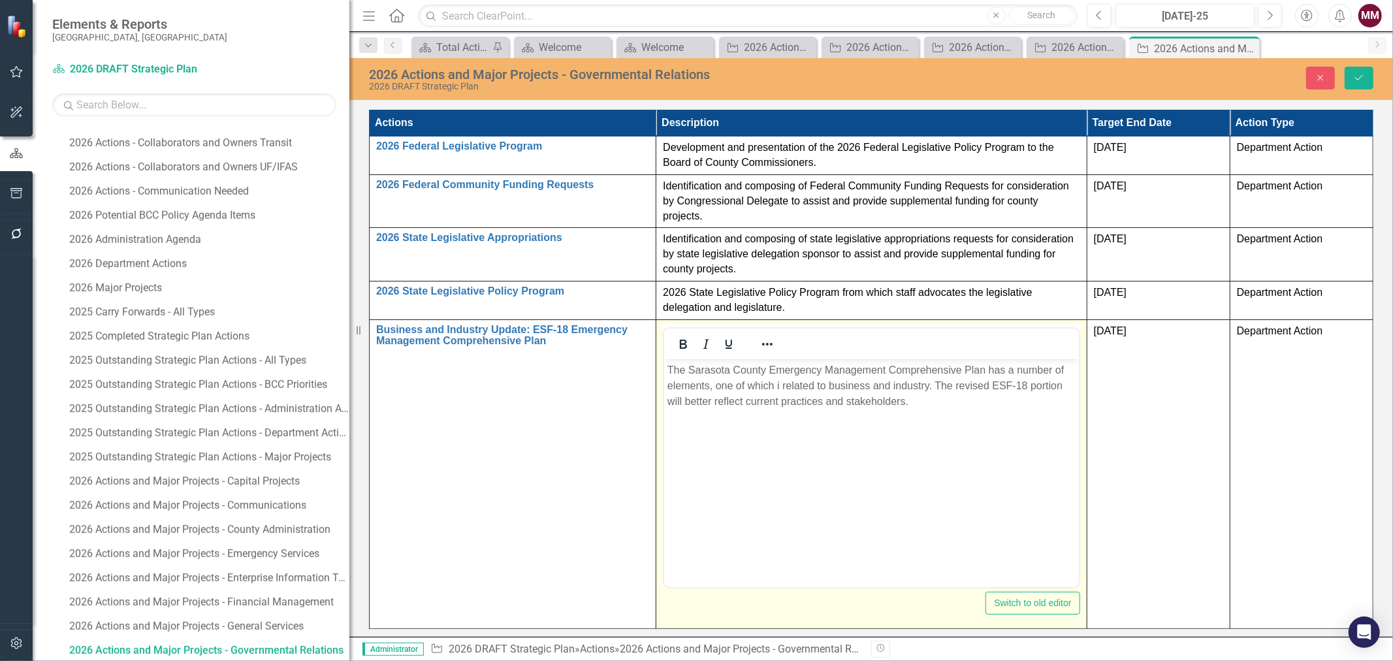
scroll to position [0, 0]
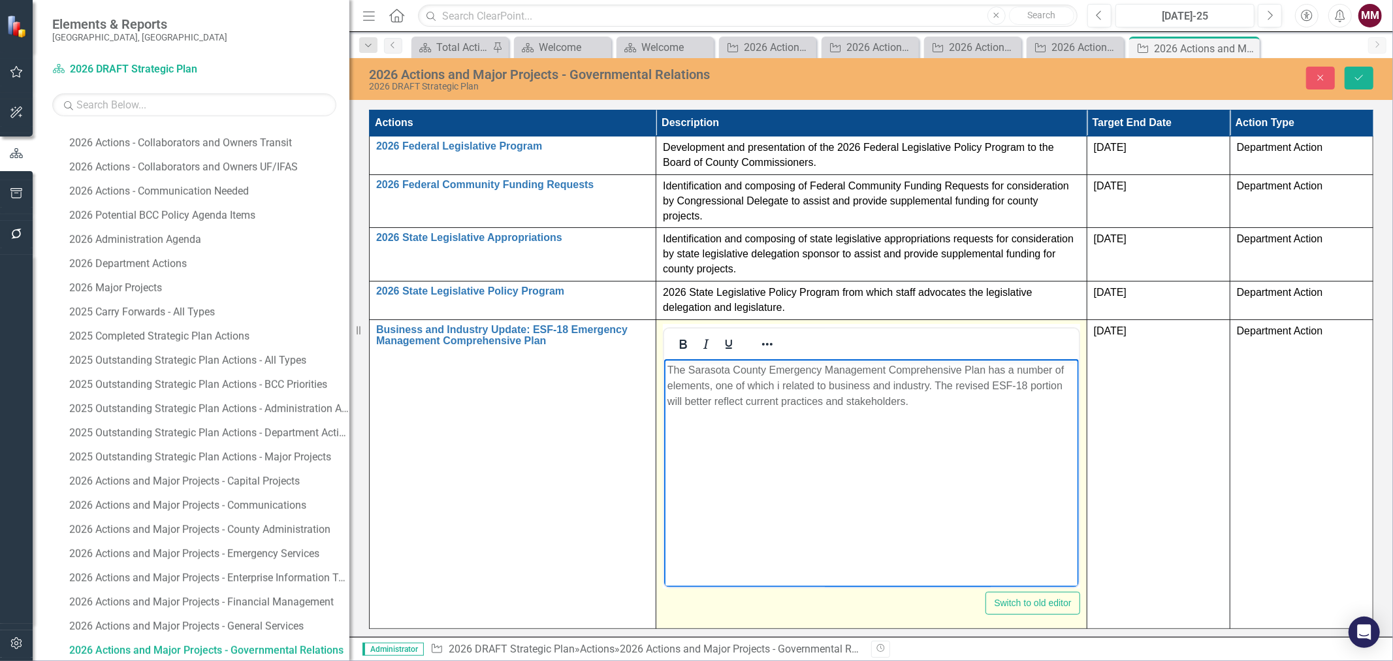
click at [672, 368] on p "The Sarasota County Emergency Management Comprehensive Plan has a number of ele…" at bounding box center [872, 385] width 408 height 47
click at [781, 384] on p "The Sarasota County Emergency Management Comprehensive Plan has a number of ele…" at bounding box center [872, 385] width 408 height 47
drag, startPoint x: 668, startPoint y: 366, endPoint x: 901, endPoint y: 363, distance: 233.9
click at [668, 366] on p "The Sarasota County Emergency Management Comprehensive Plan has a number of ele…" at bounding box center [872, 385] width 408 height 47
click at [961, 383] on p "Revise ESF-18 portion to better reflect current practices and stakeholders in t…" at bounding box center [872, 393] width 408 height 63
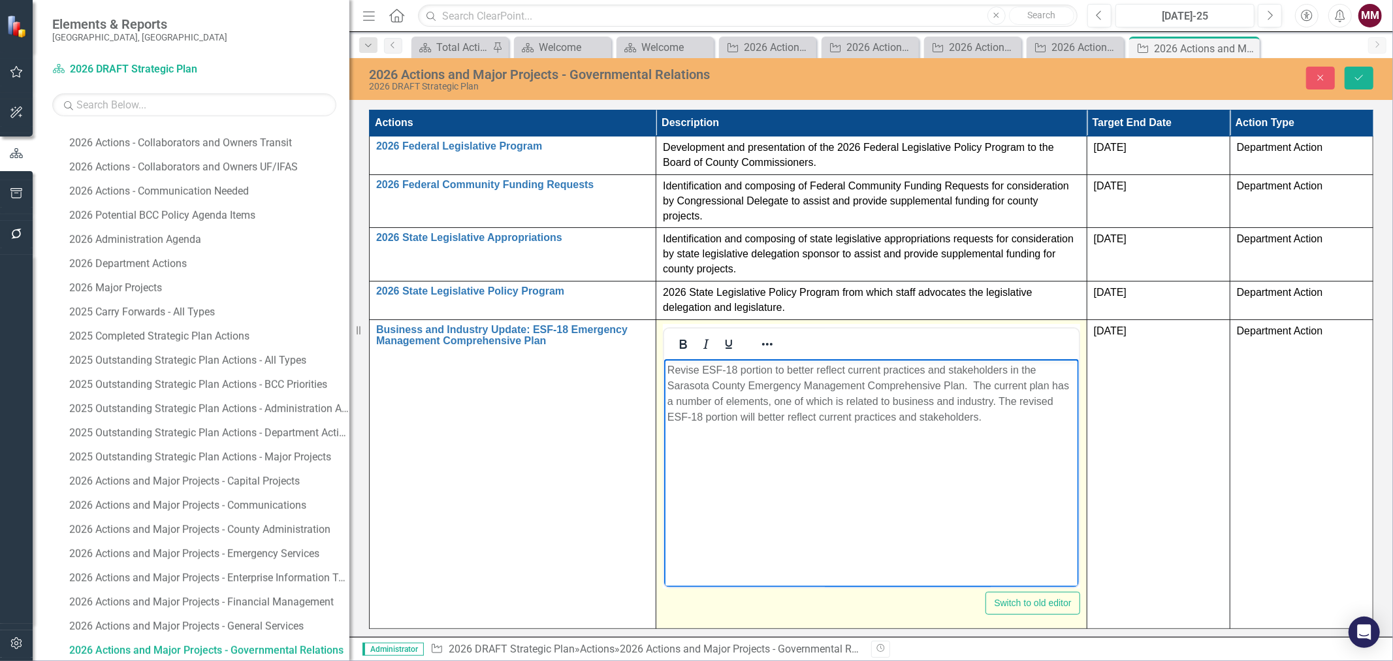
drag, startPoint x: 999, startPoint y: 400, endPoint x: 1007, endPoint y: 413, distance: 14.9
click at [1007, 413] on p "Revise ESF-18 portion to better reflect current practices and stakeholders in t…" at bounding box center [872, 393] width 408 height 63
drag, startPoint x: 1011, startPoint y: 406, endPoint x: 652, endPoint y: 364, distance: 361.0
click at [664, 364] on html "Revise ESF-18 portion to better reflect current practices and stakeholders in t…" at bounding box center [871, 457] width 414 height 196
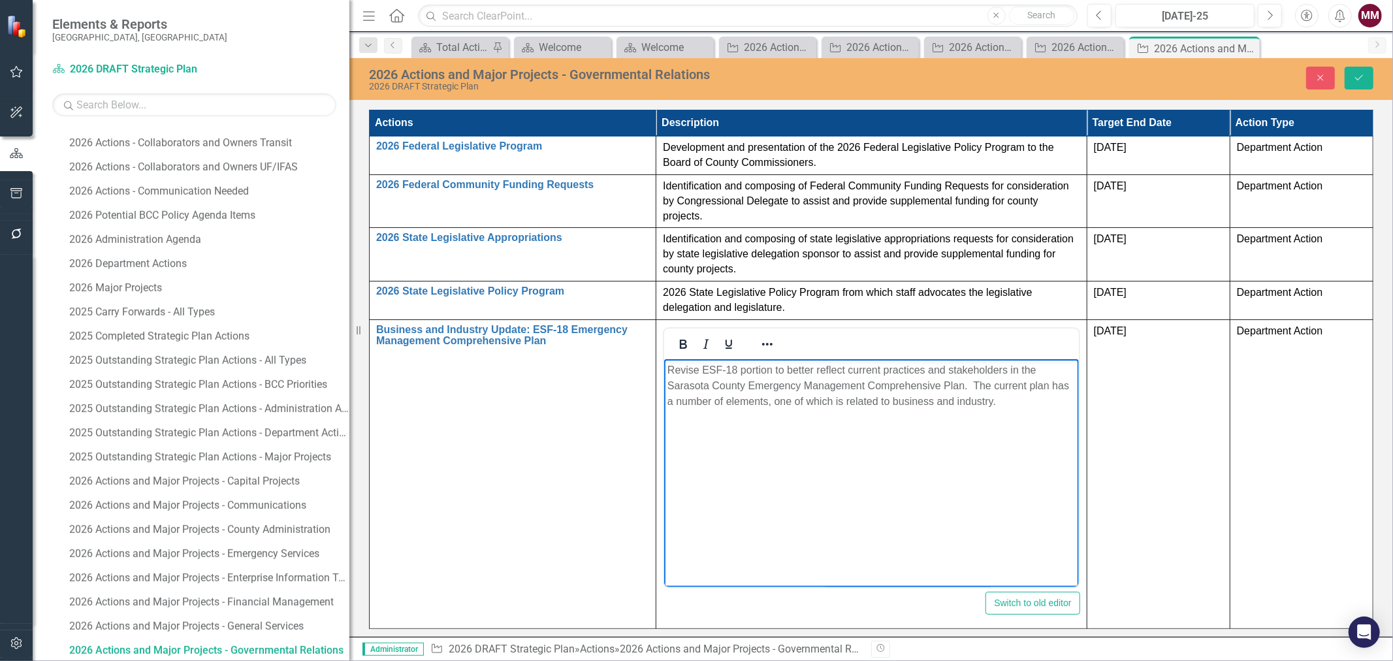
copy p "Revise ESF-18 portion to better reflect current practices and stakeholders in t…"
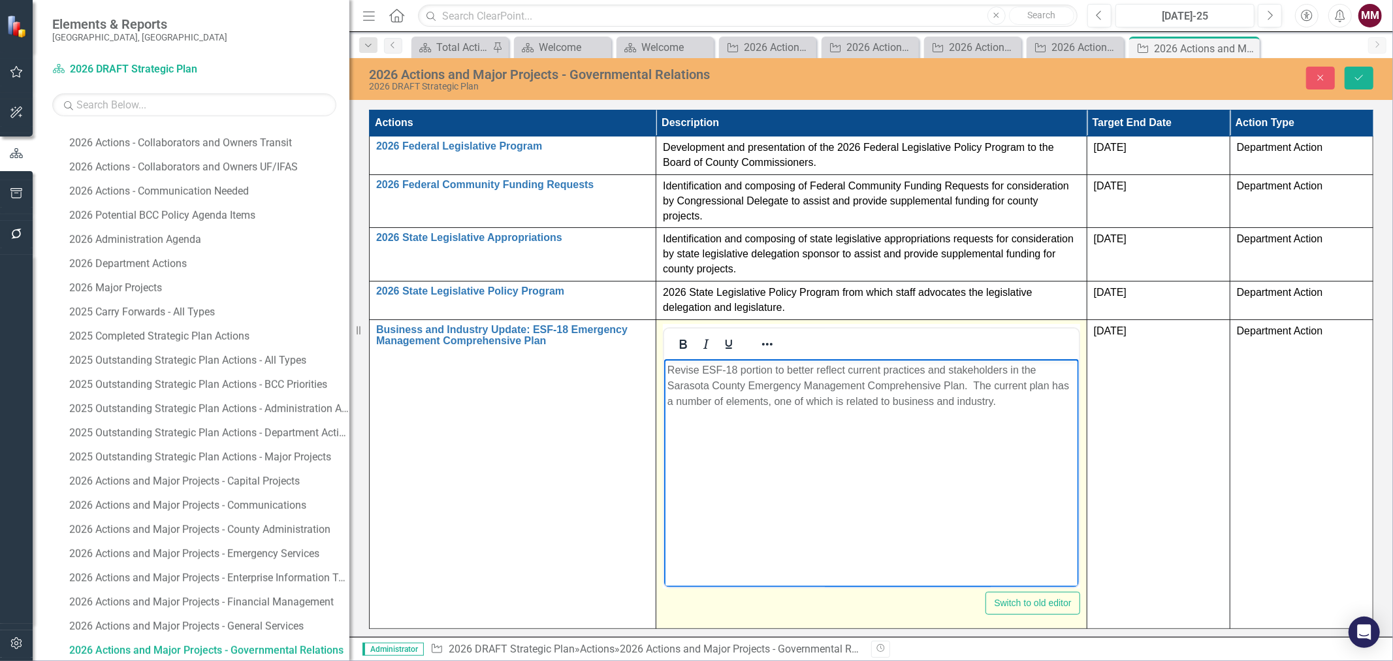
click at [1005, 427] on body "Revise ESF-18 portion to better reflect current practices and stakeholders in t…" at bounding box center [871, 457] width 414 height 196
drag, startPoint x: 1009, startPoint y: 401, endPoint x: 584, endPoint y: 332, distance: 430.9
click at [664, 359] on html "Revise ESF-18 portion to better reflect current practices and stakeholders in t…" at bounding box center [871, 457] width 414 height 196
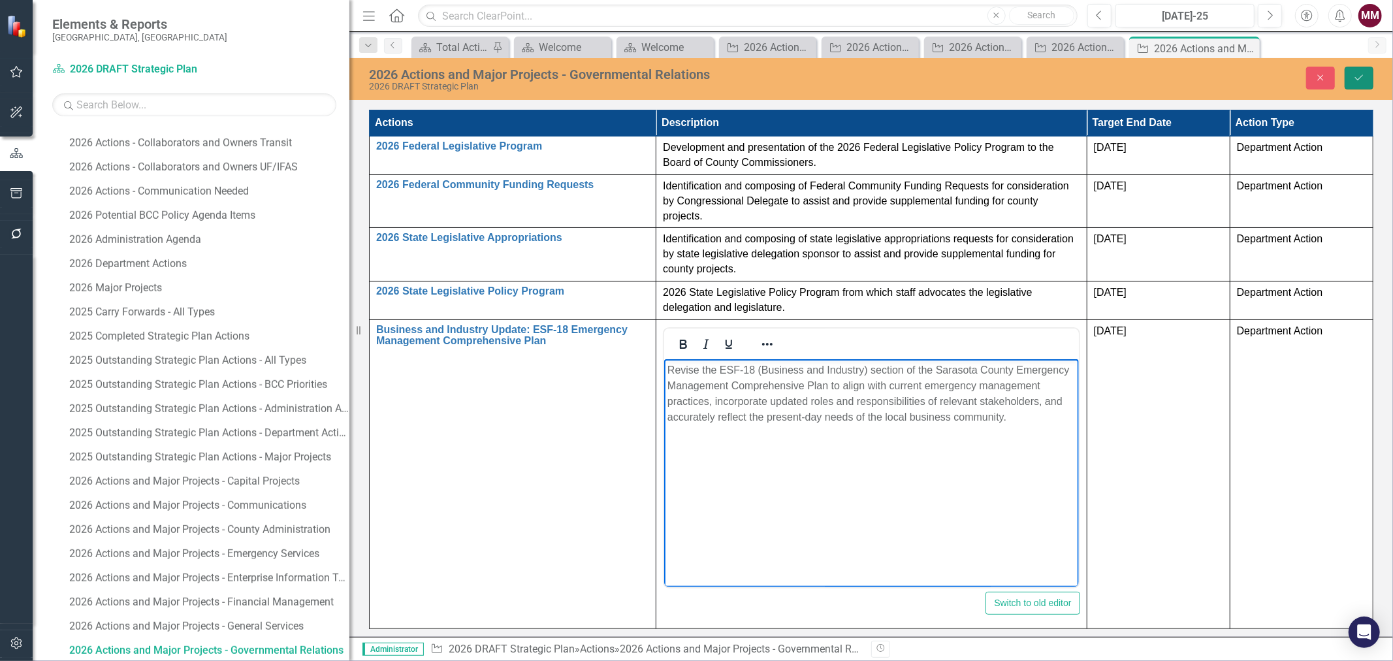
click at [1356, 76] on icon "Save" at bounding box center [1359, 77] width 12 height 9
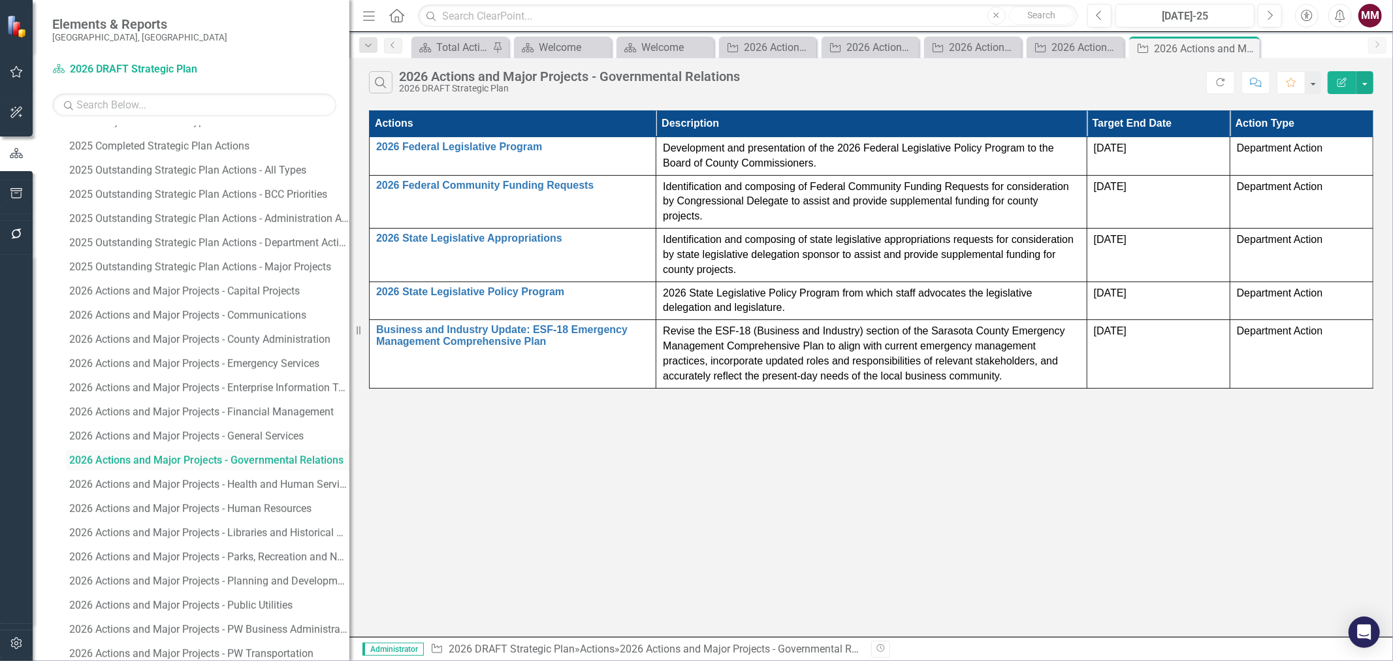
scroll to position [1632, 0]
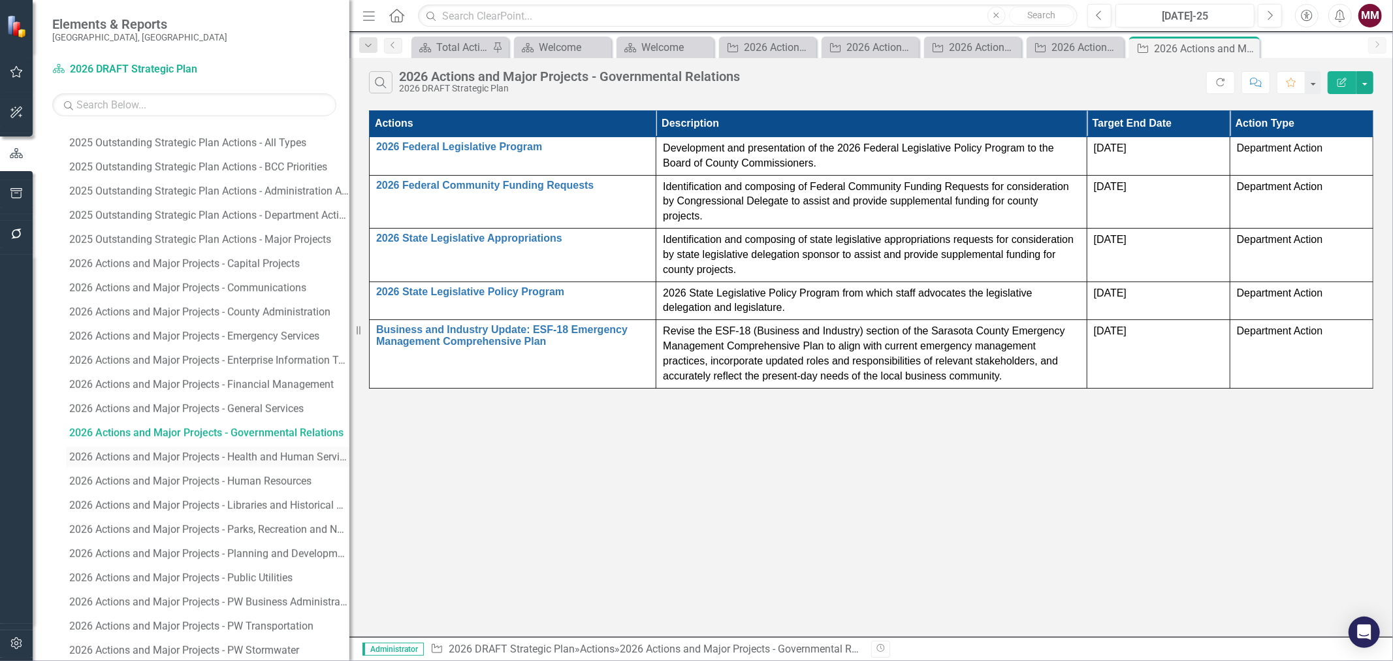
click at [167, 459] on div "2026 Actions and Major Projects - Health and Human Services" at bounding box center [209, 457] width 280 height 12
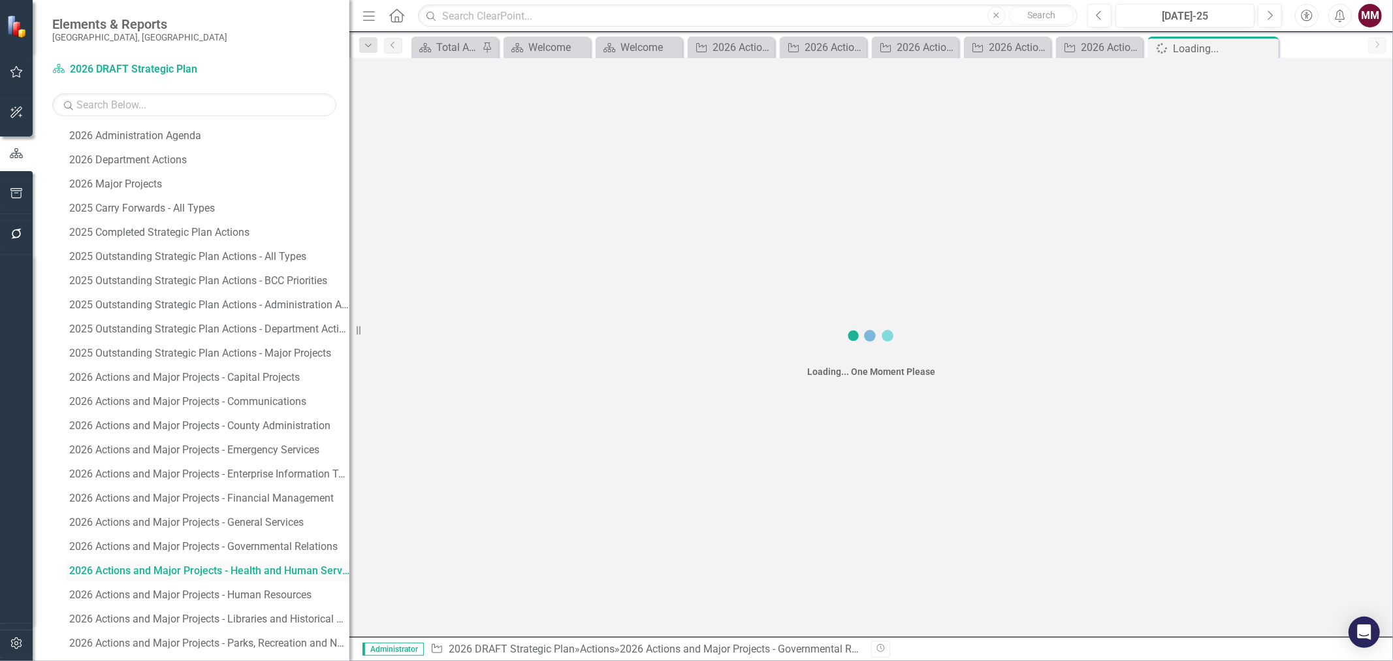
scroll to position [1438, 0]
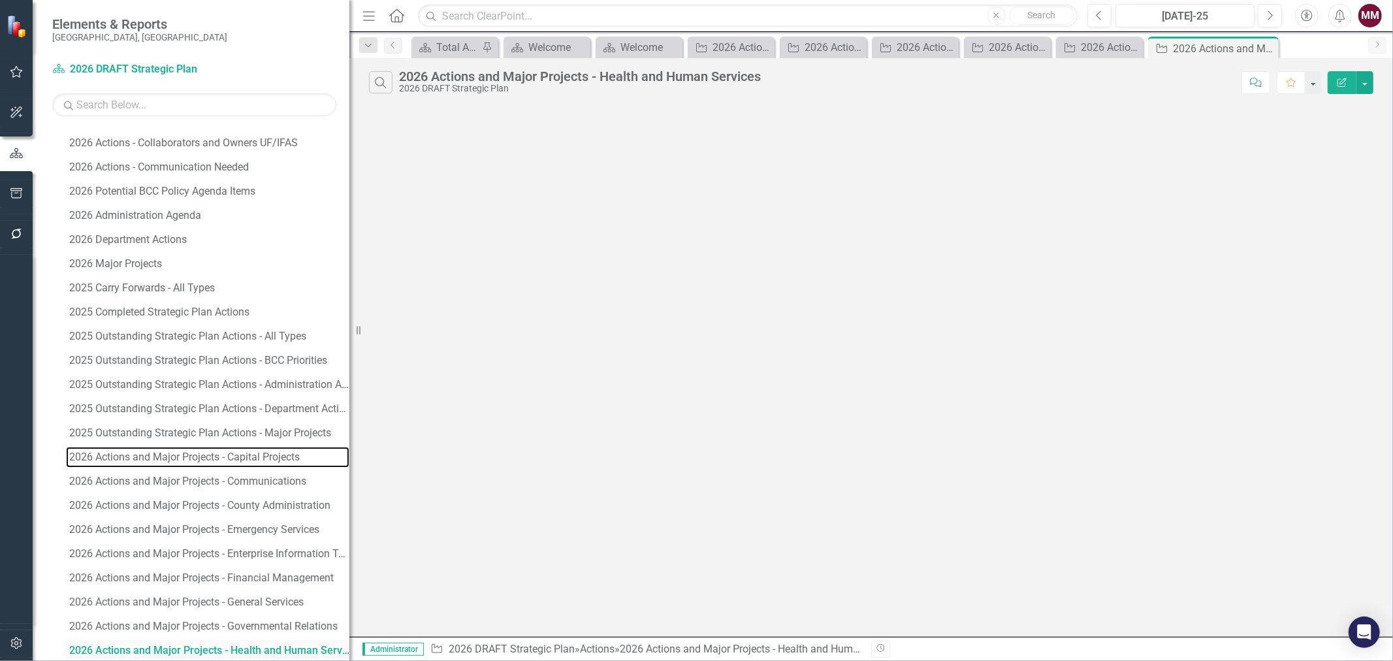
click at [167, 459] on div "2026 Actions and Major Projects - Capital Projects" at bounding box center [209, 457] width 280 height 12
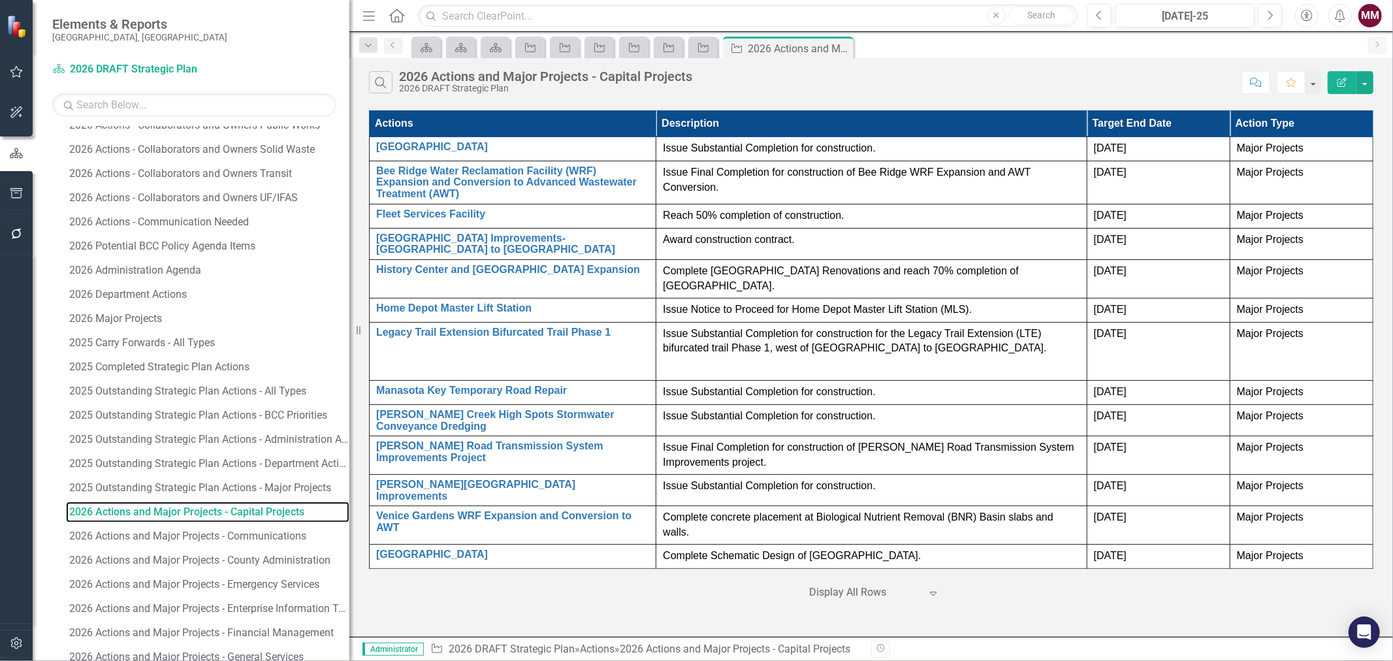
scroll to position [1245, 0]
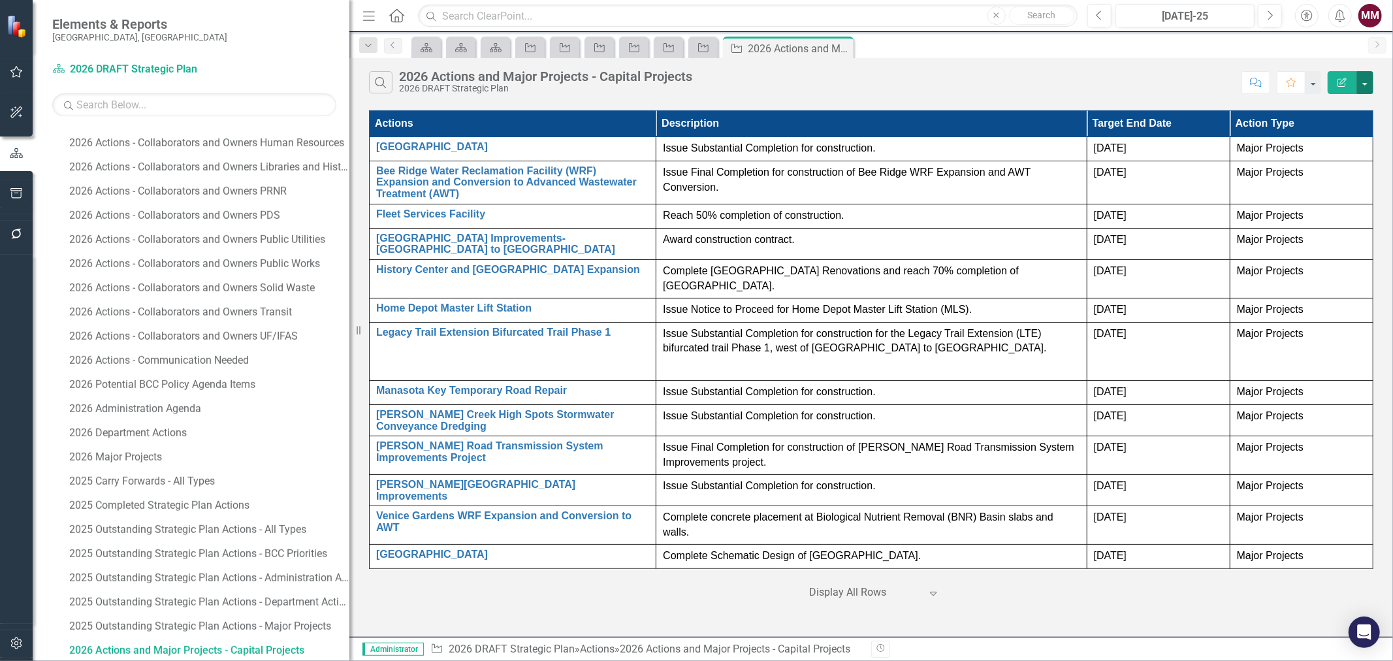
click at [1366, 85] on button "button" at bounding box center [1365, 82] width 17 height 23
click at [1353, 103] on link "Edit Report Edit Report" at bounding box center [1321, 107] width 103 height 24
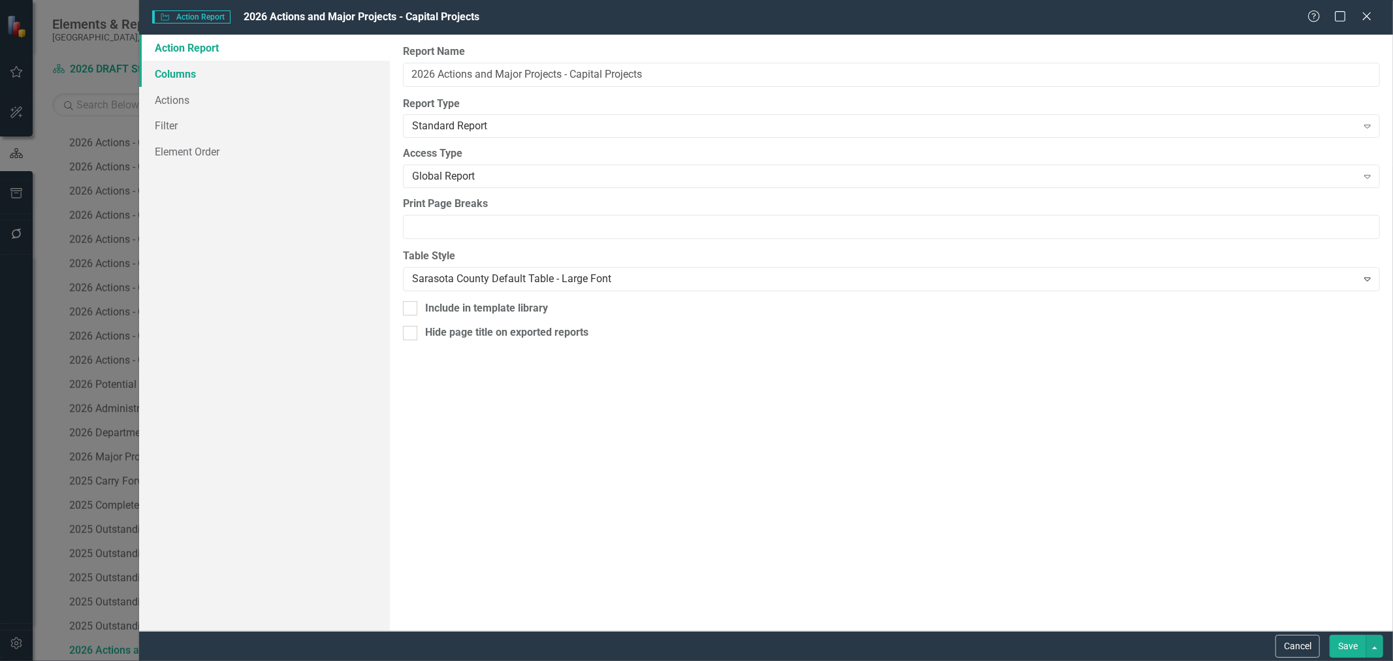
click at [206, 74] on link "Columns" at bounding box center [264, 74] width 251 height 26
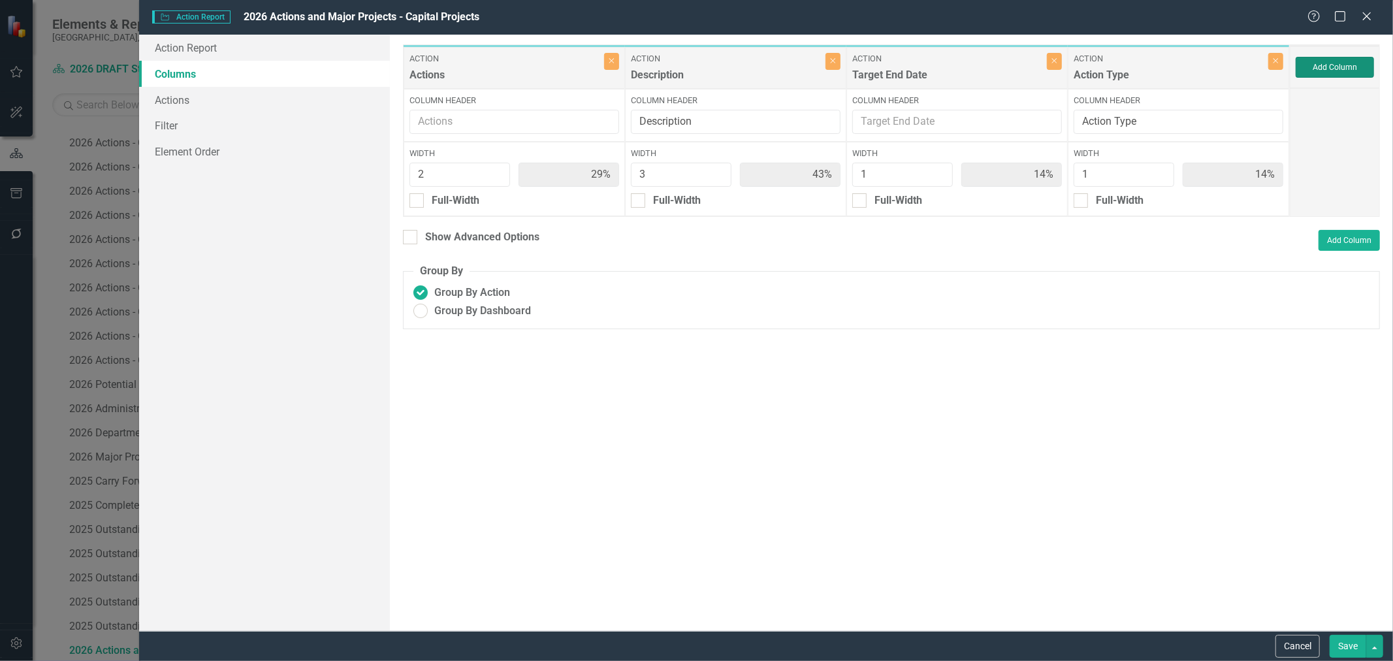
click at [1344, 64] on button "Add Column" at bounding box center [1335, 67] width 78 height 21
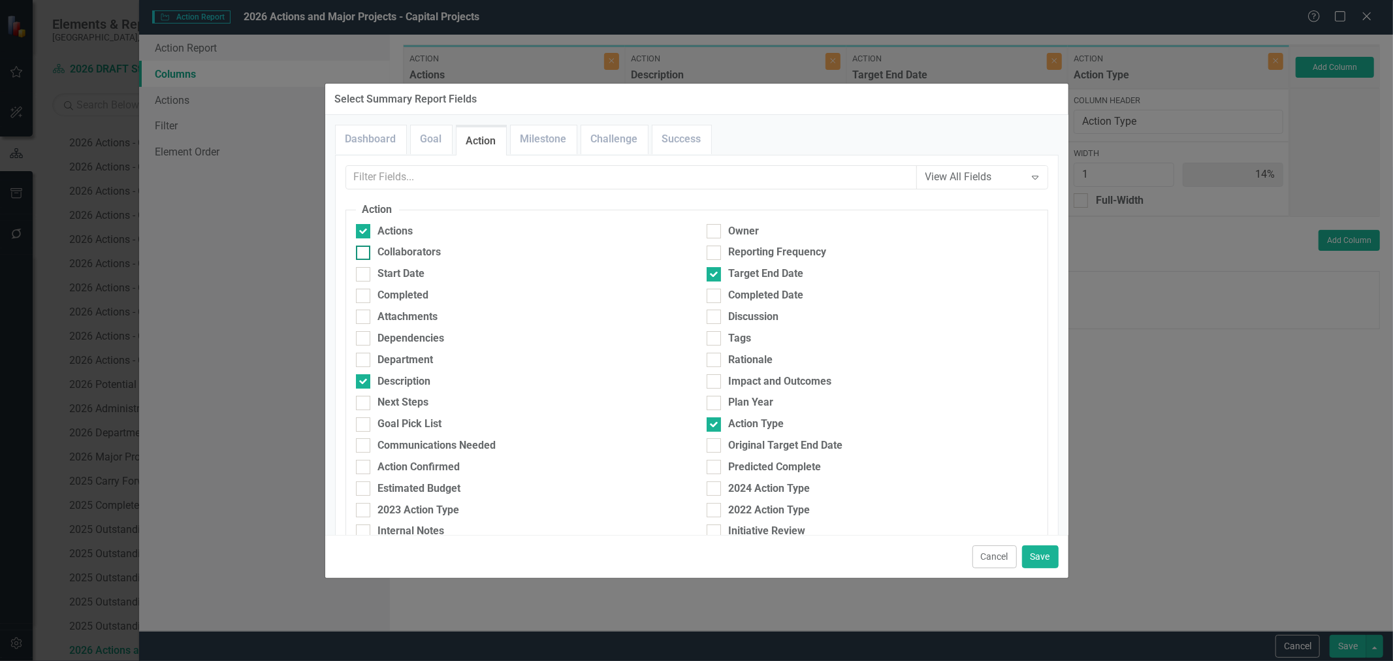
click at [369, 255] on div at bounding box center [363, 253] width 14 height 14
click at [365, 254] on input "Collaborators" at bounding box center [360, 250] width 8 height 8
checkbox input "true"
click at [1039, 560] on button "Save" at bounding box center [1040, 556] width 37 height 23
type input "25%"
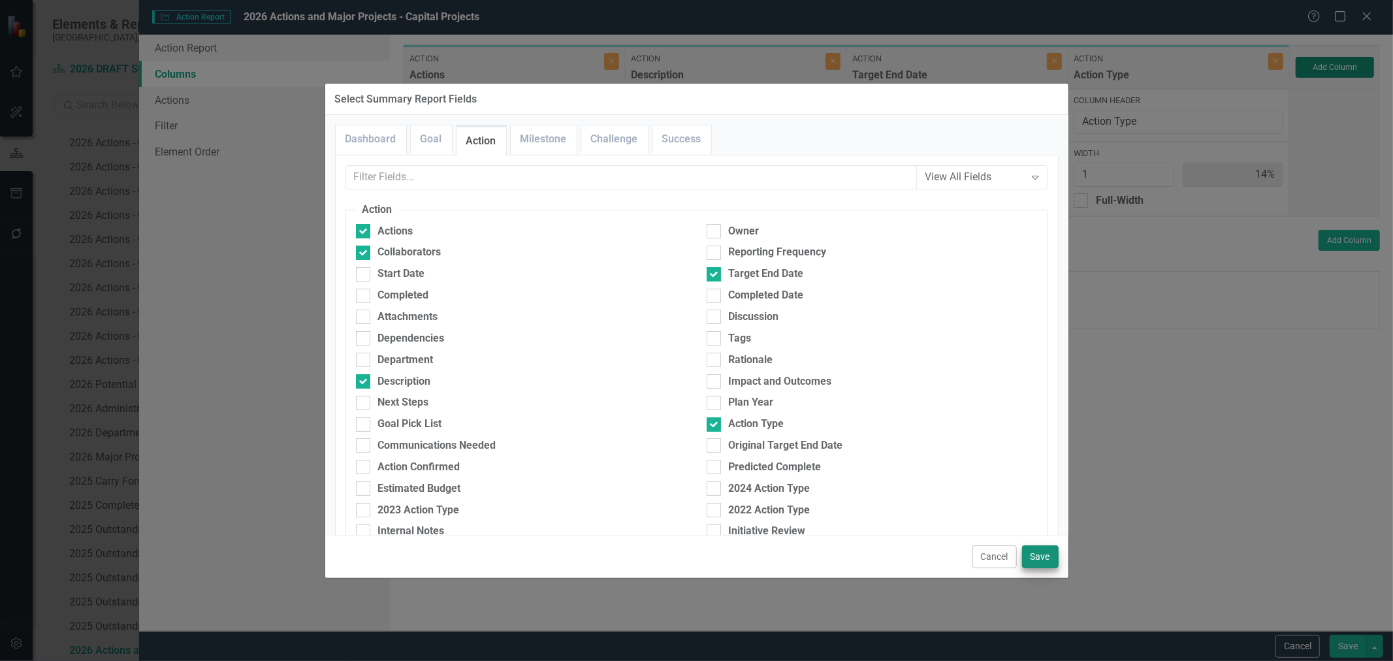
type input "38%"
type input "13%"
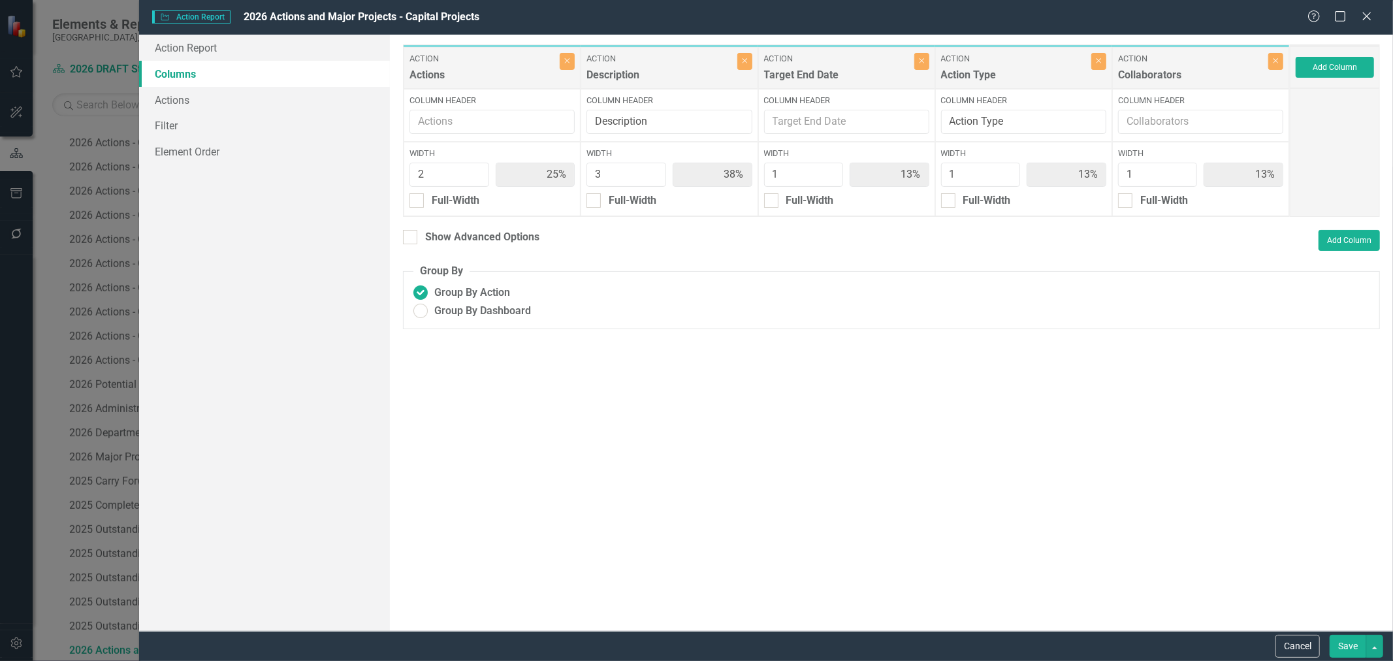
drag, startPoint x: 1357, startPoint y: 641, endPoint x: 1339, endPoint y: 599, distance: 46.0
click at [1357, 641] on button "Save" at bounding box center [1348, 646] width 37 height 23
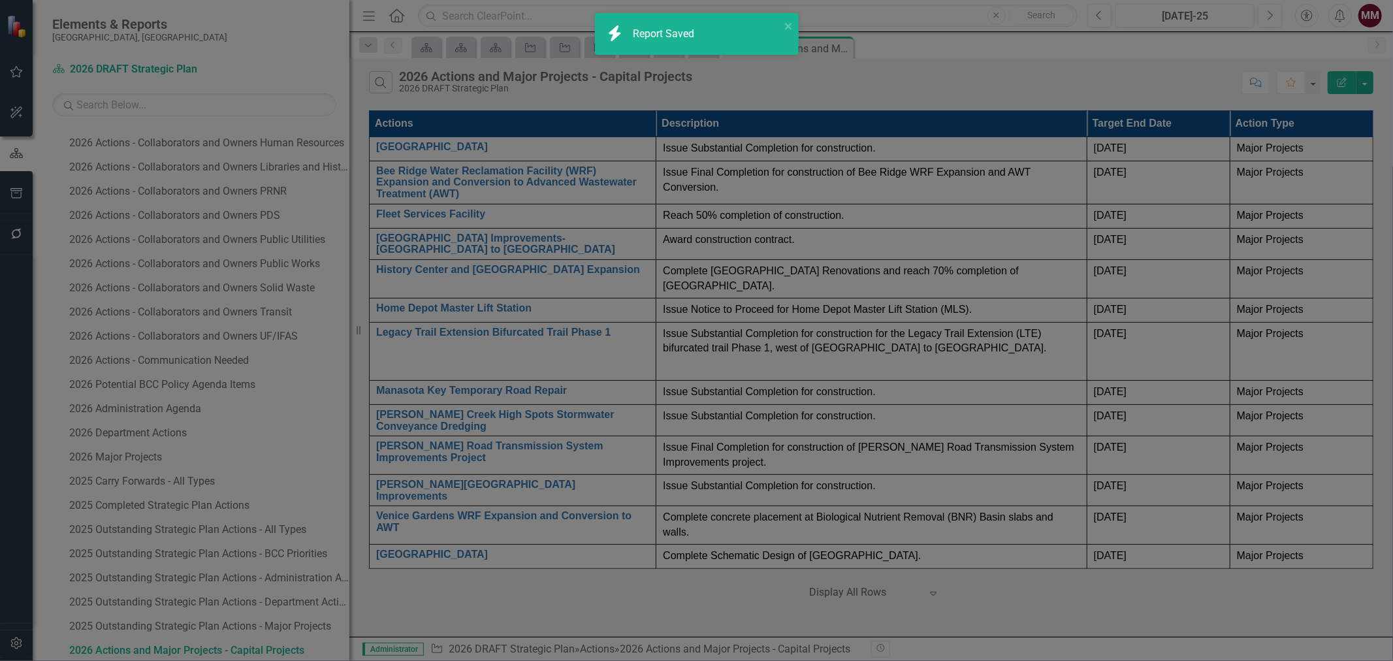
radio input "true"
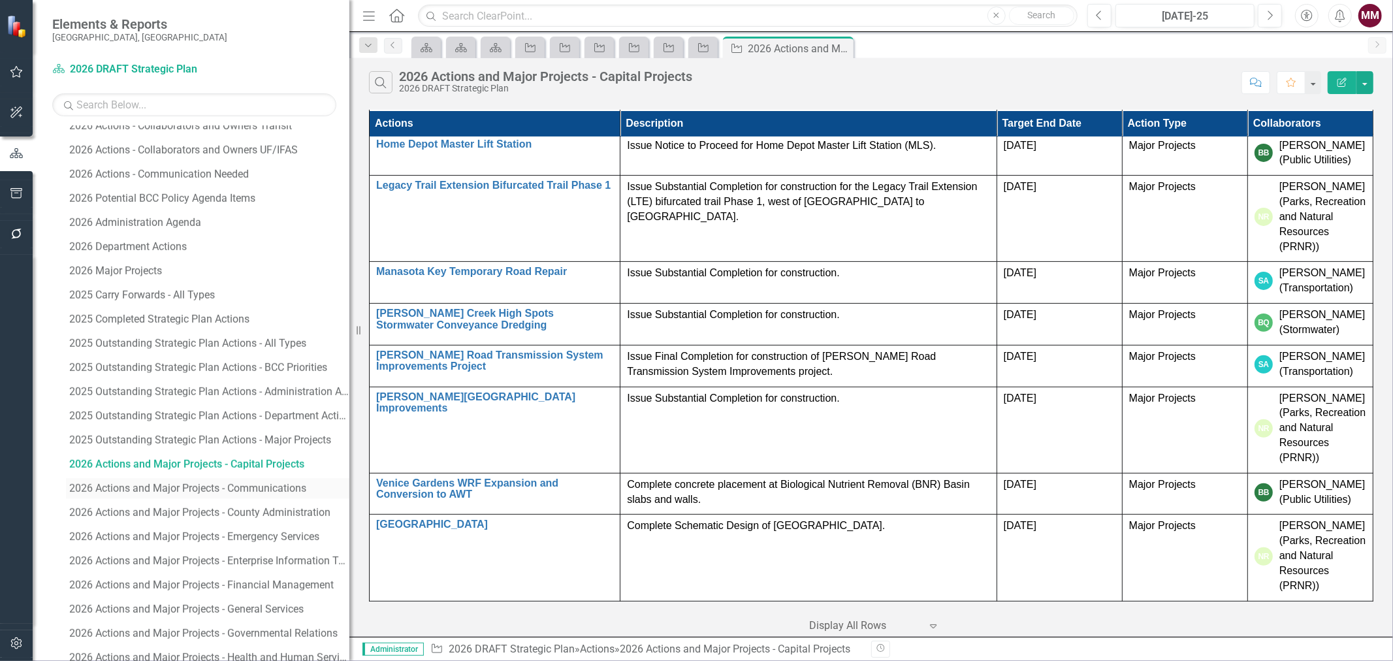
scroll to position [1536, 0]
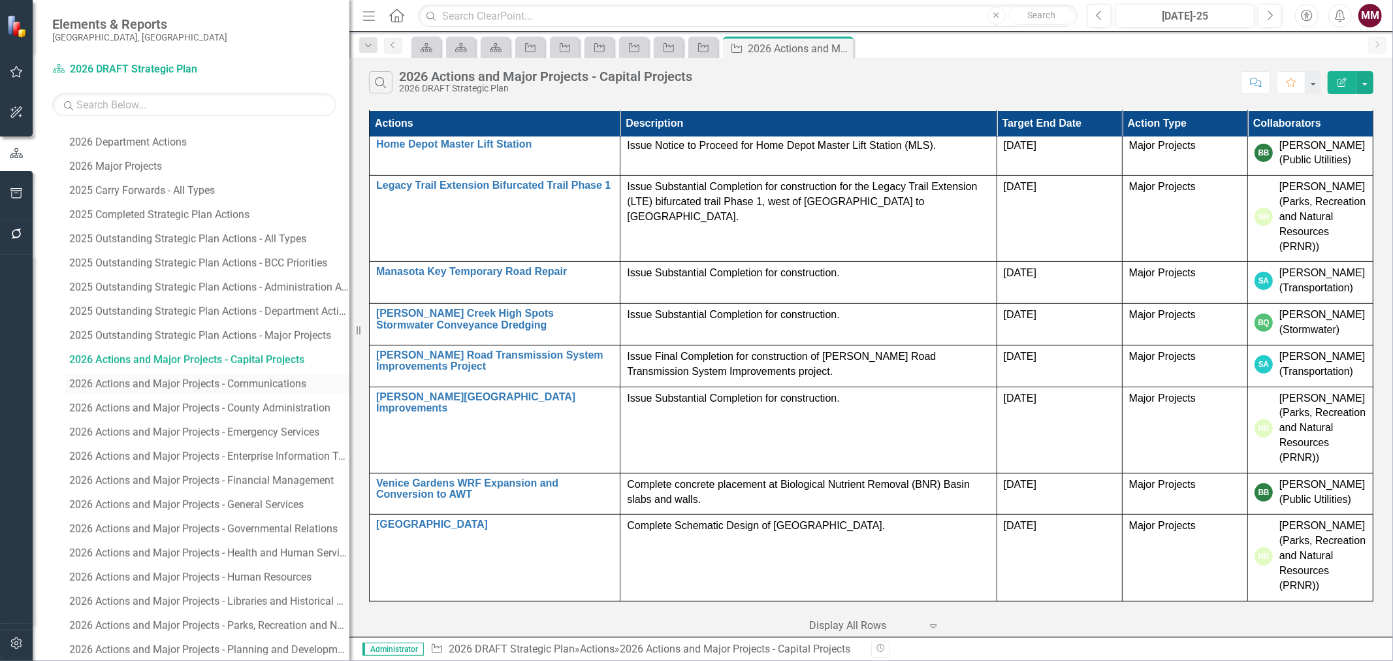
click at [238, 387] on div "2026 Actions and Major Projects - Communications" at bounding box center [209, 384] width 280 height 12
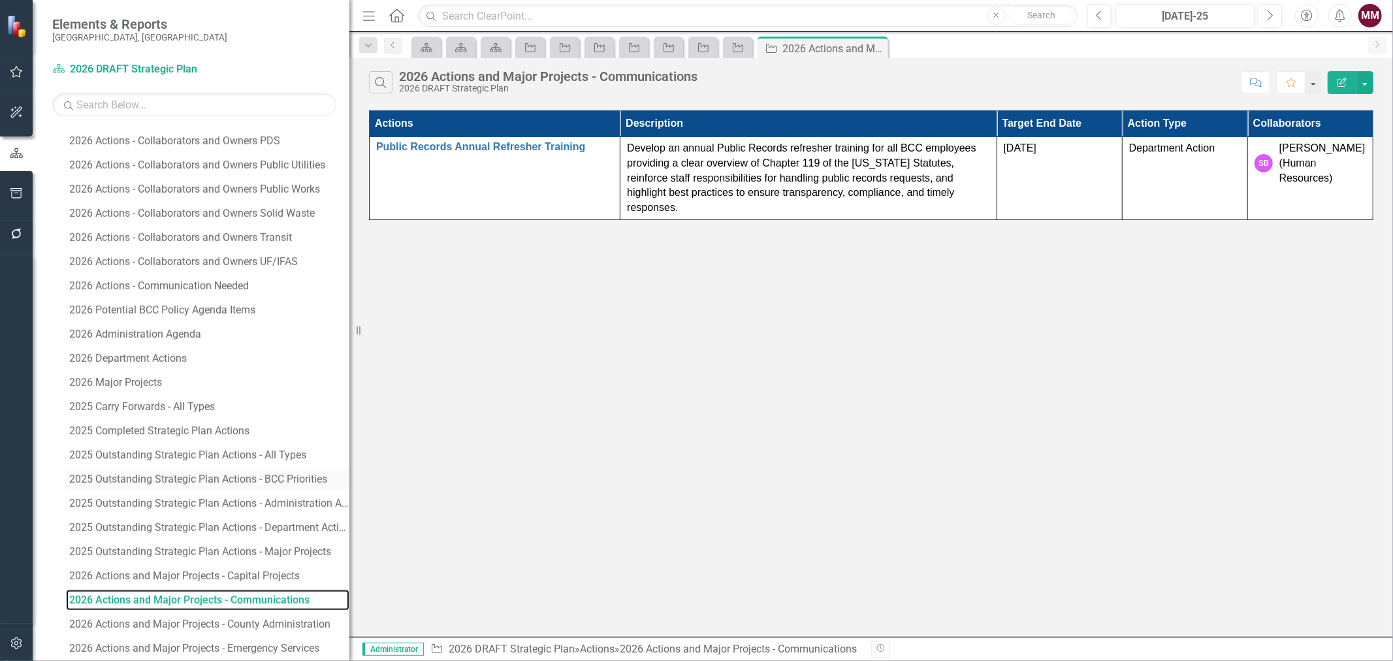
scroll to position [1342, 0]
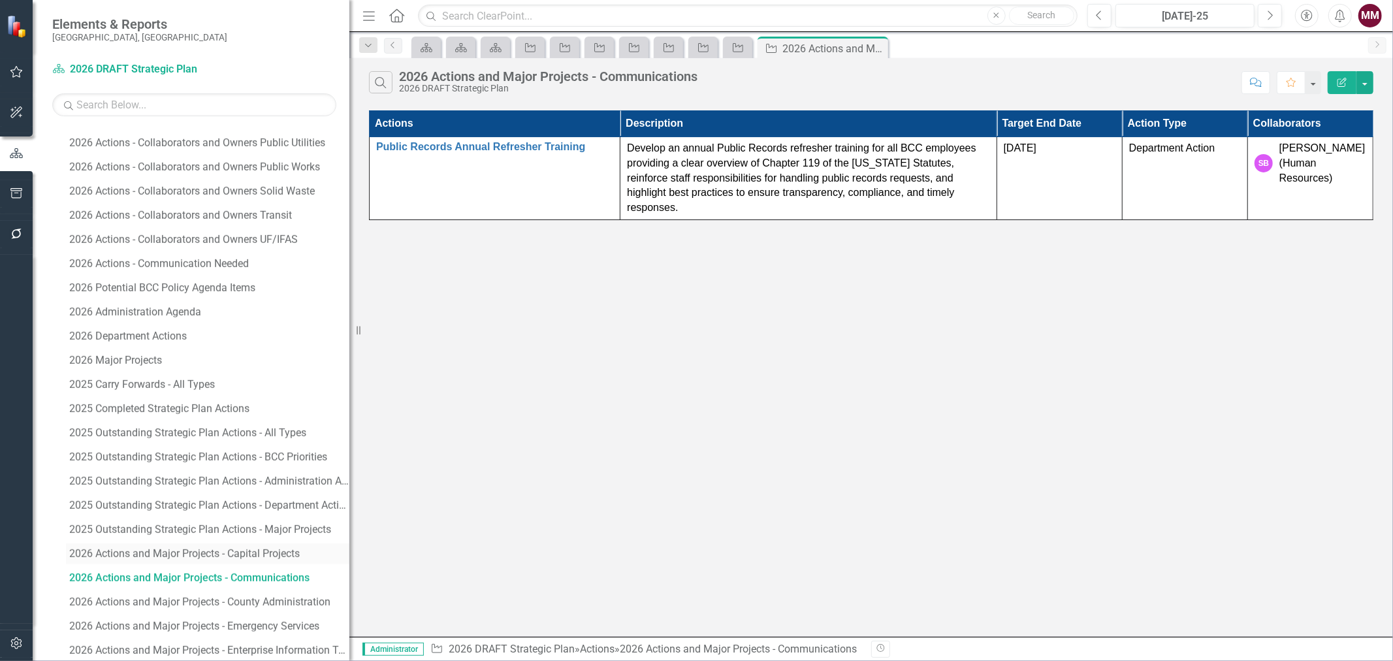
click at [210, 550] on div "2026 Actions and Major Projects - Capital Projects" at bounding box center [209, 554] width 280 height 12
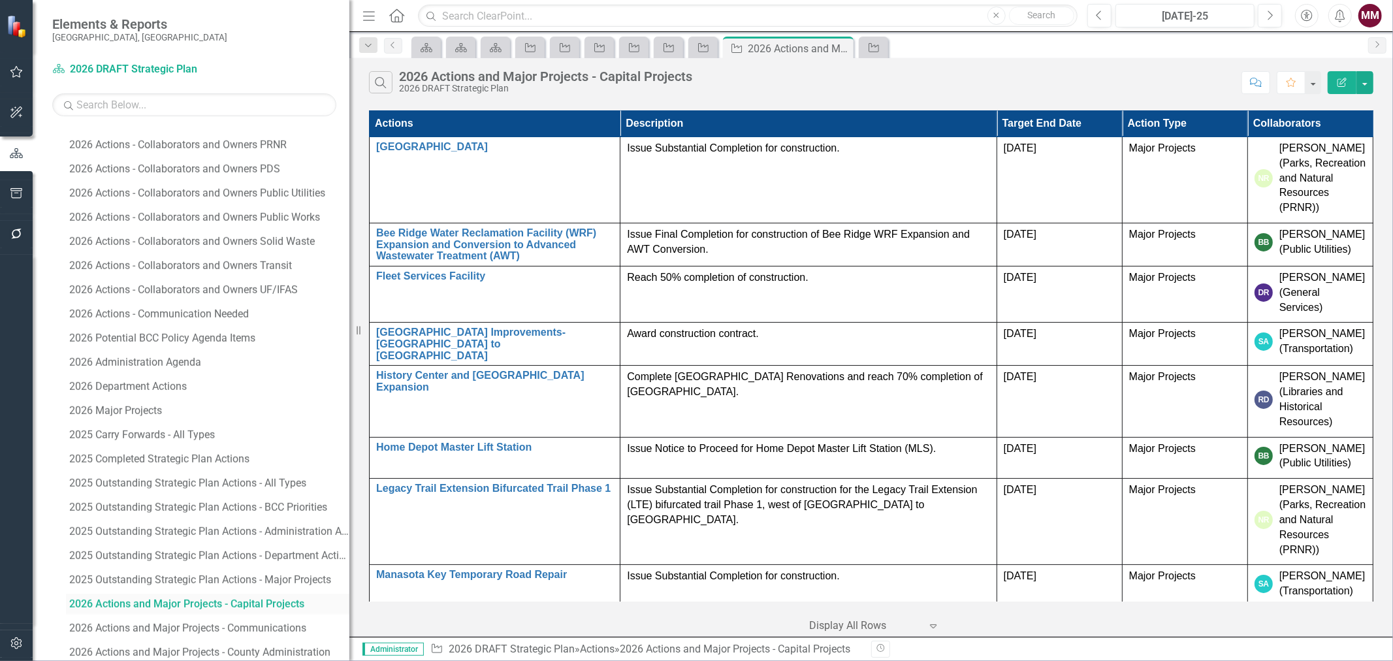
scroll to position [1318, 0]
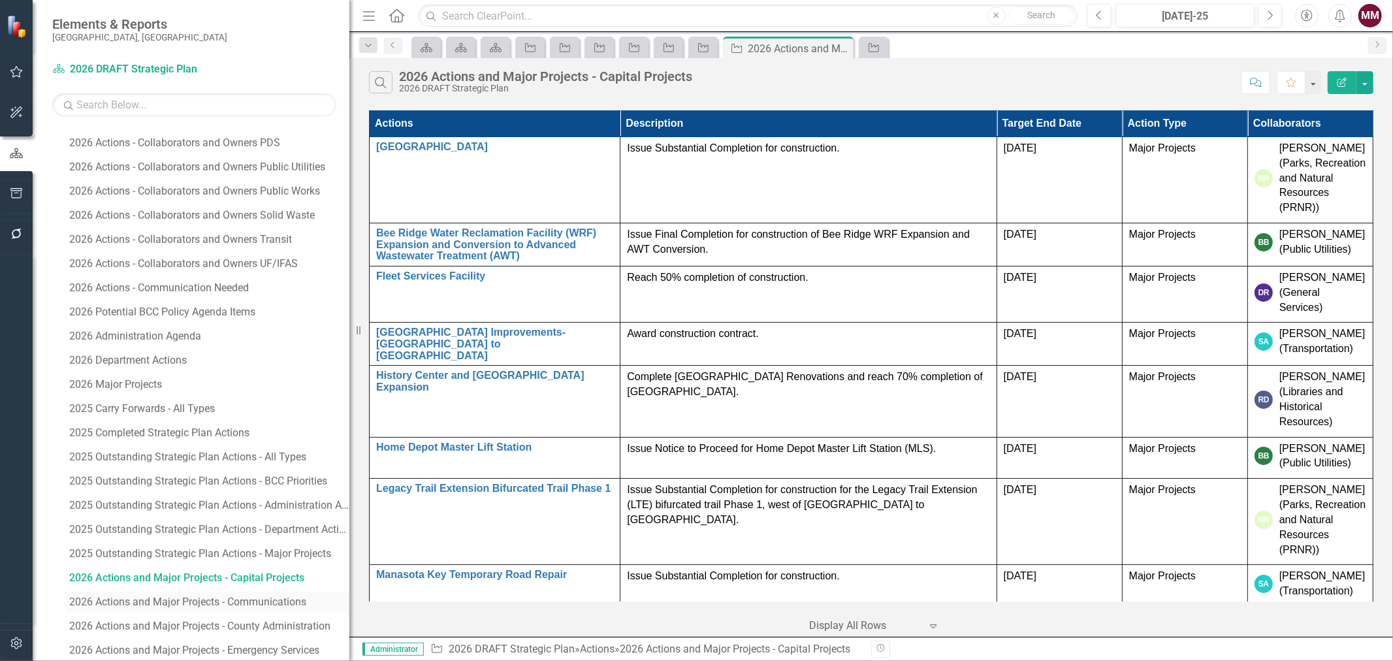
click at [206, 598] on div "2026 Actions and Major Projects - Communications" at bounding box center [209, 602] width 280 height 12
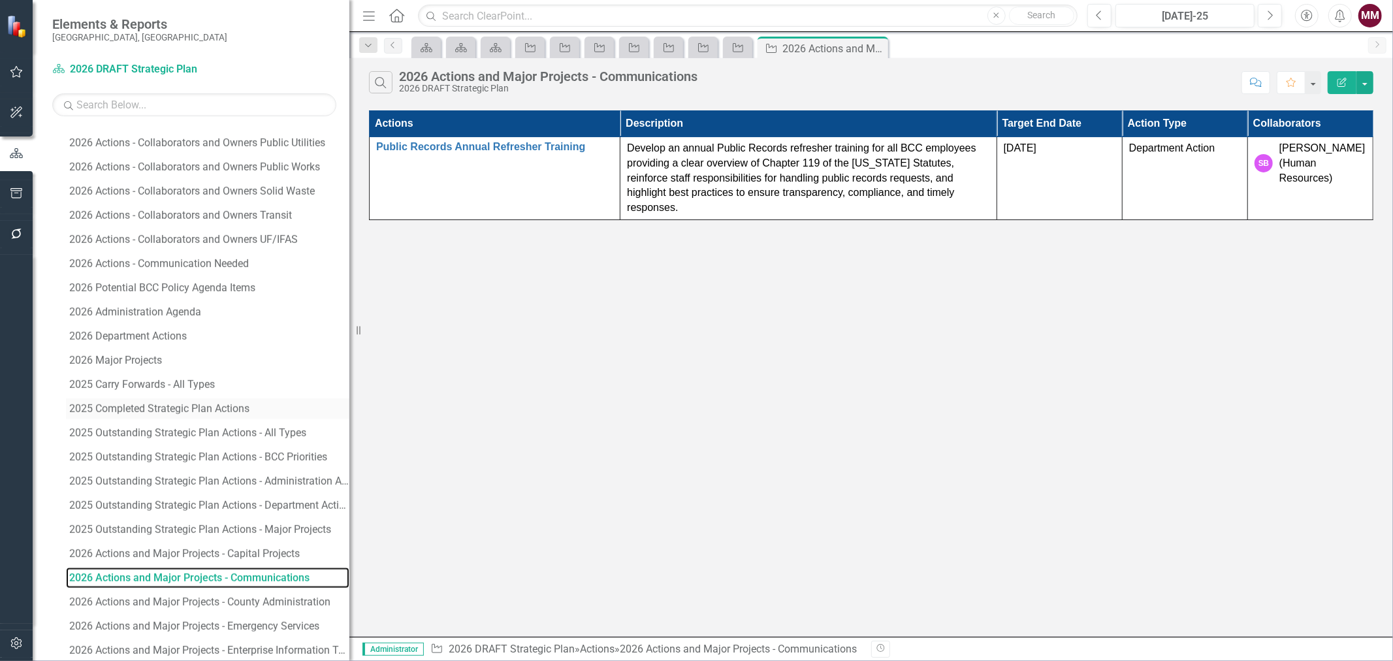
scroll to position [1414, 0]
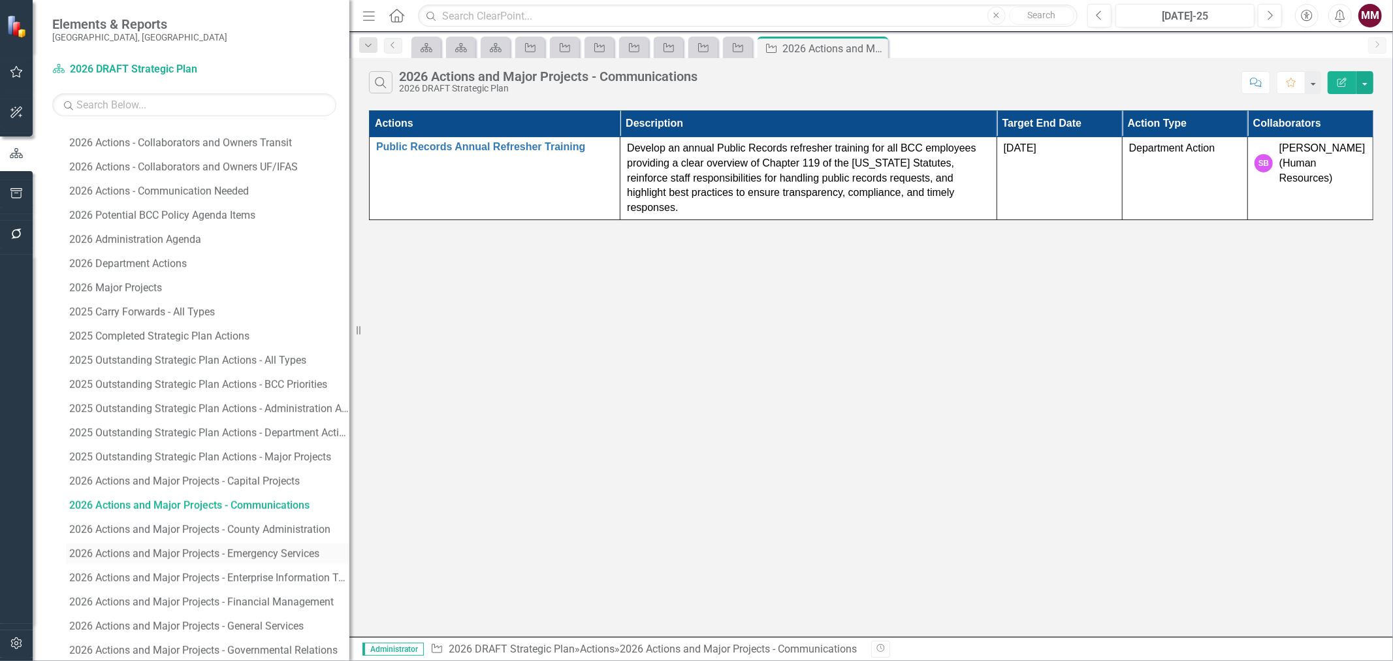
click at [188, 556] on div "2026 Actions and Major Projects - Emergency Services" at bounding box center [209, 554] width 280 height 12
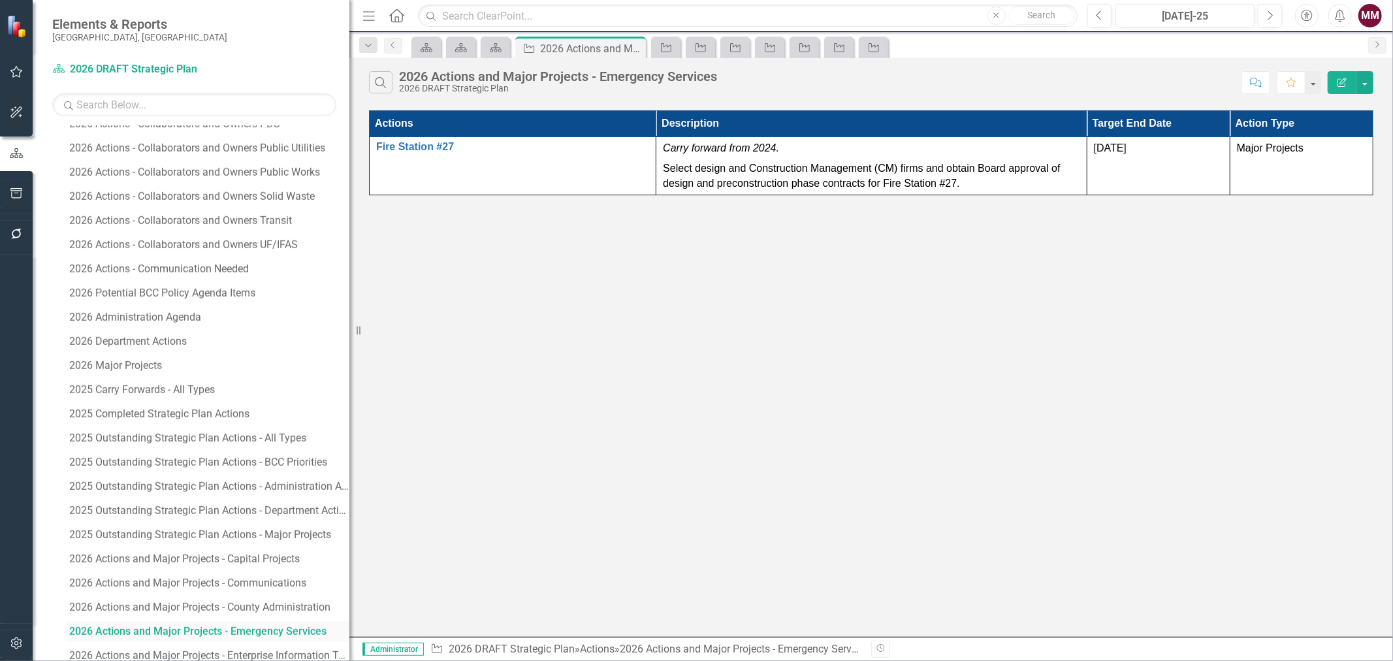
scroll to position [1318, 0]
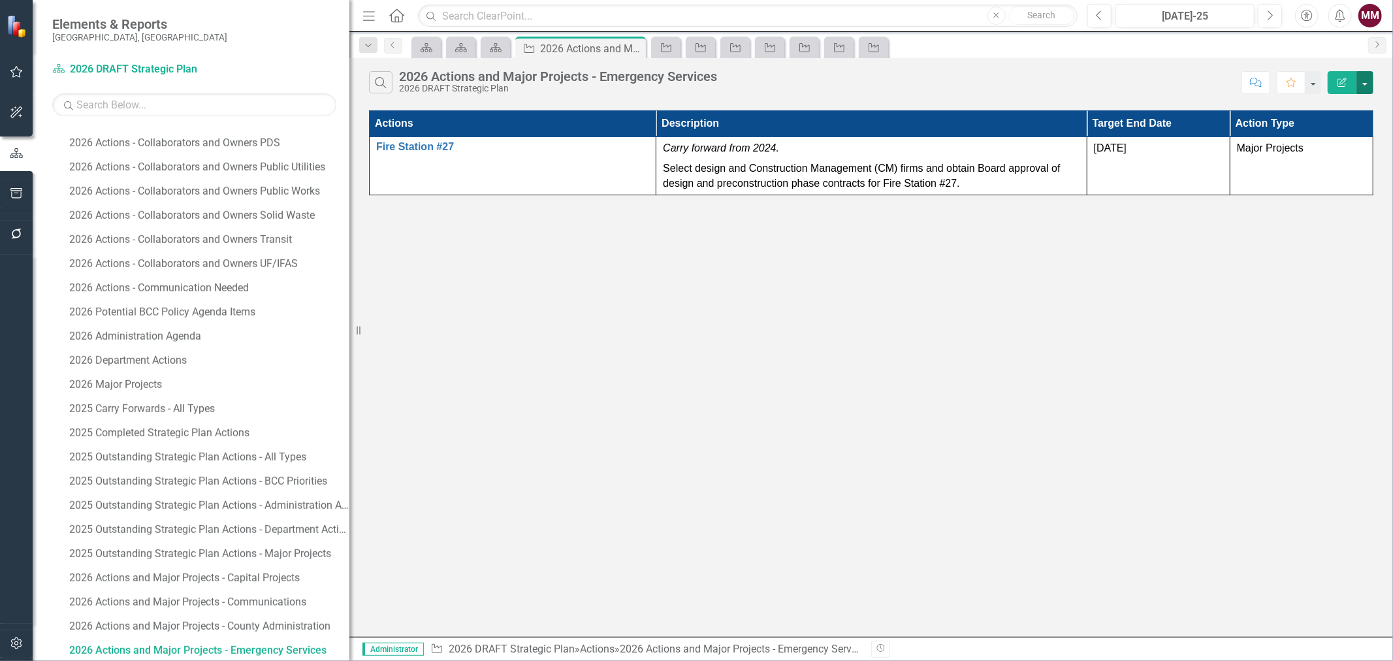
click at [1368, 79] on button "button" at bounding box center [1365, 82] width 17 height 23
click at [1338, 110] on link "Edit Report Edit Report" at bounding box center [1321, 107] width 103 height 24
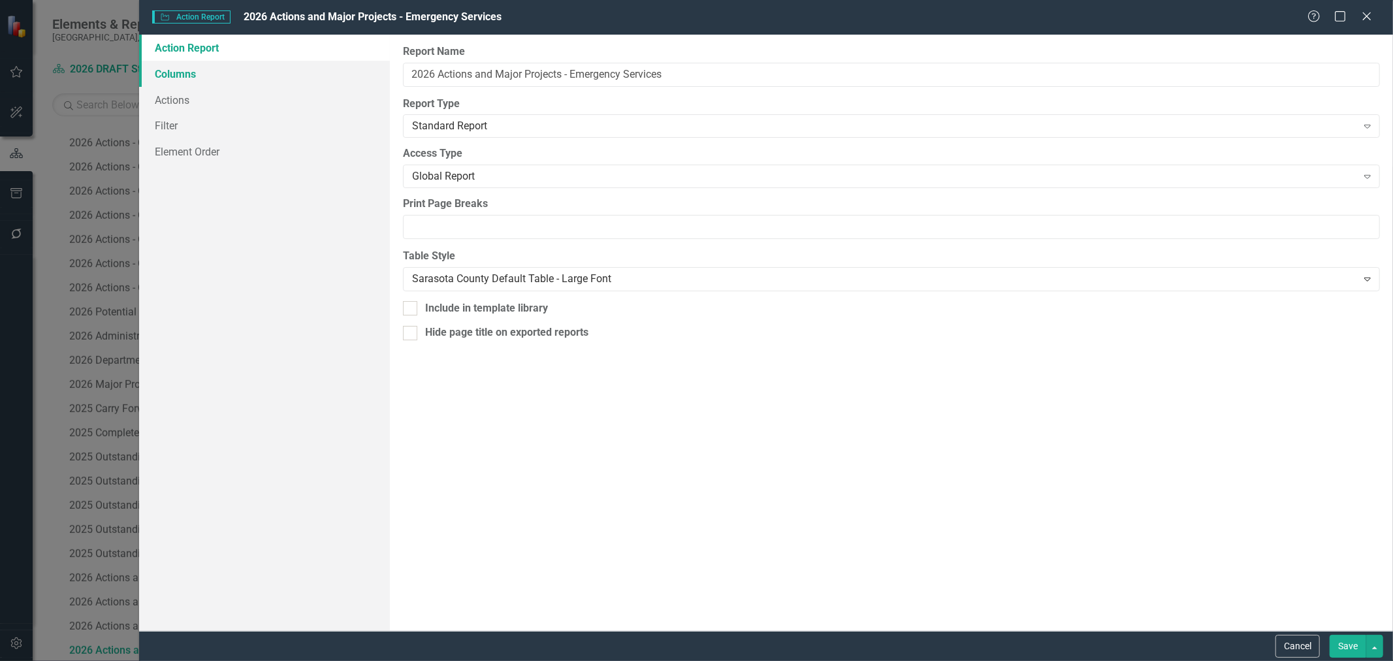
click at [164, 67] on link "Columns" at bounding box center [264, 74] width 251 height 26
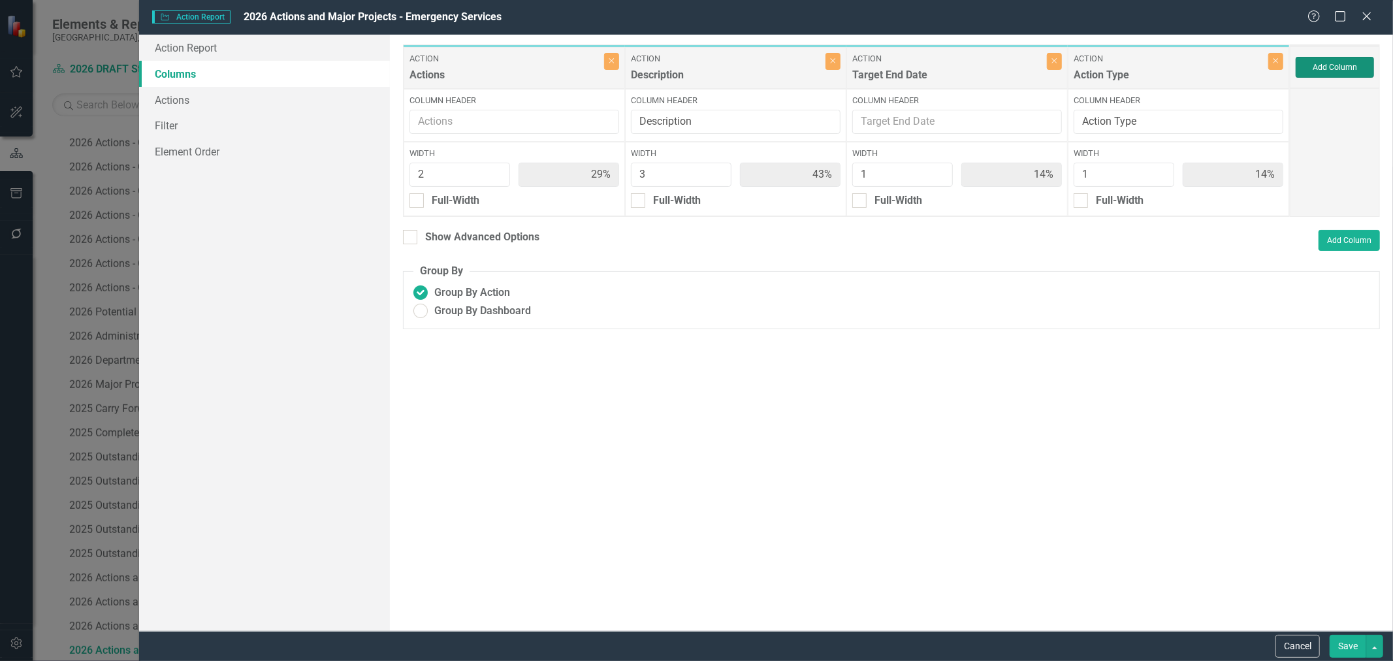
click at [1329, 70] on button "Add Column" at bounding box center [1335, 67] width 78 height 21
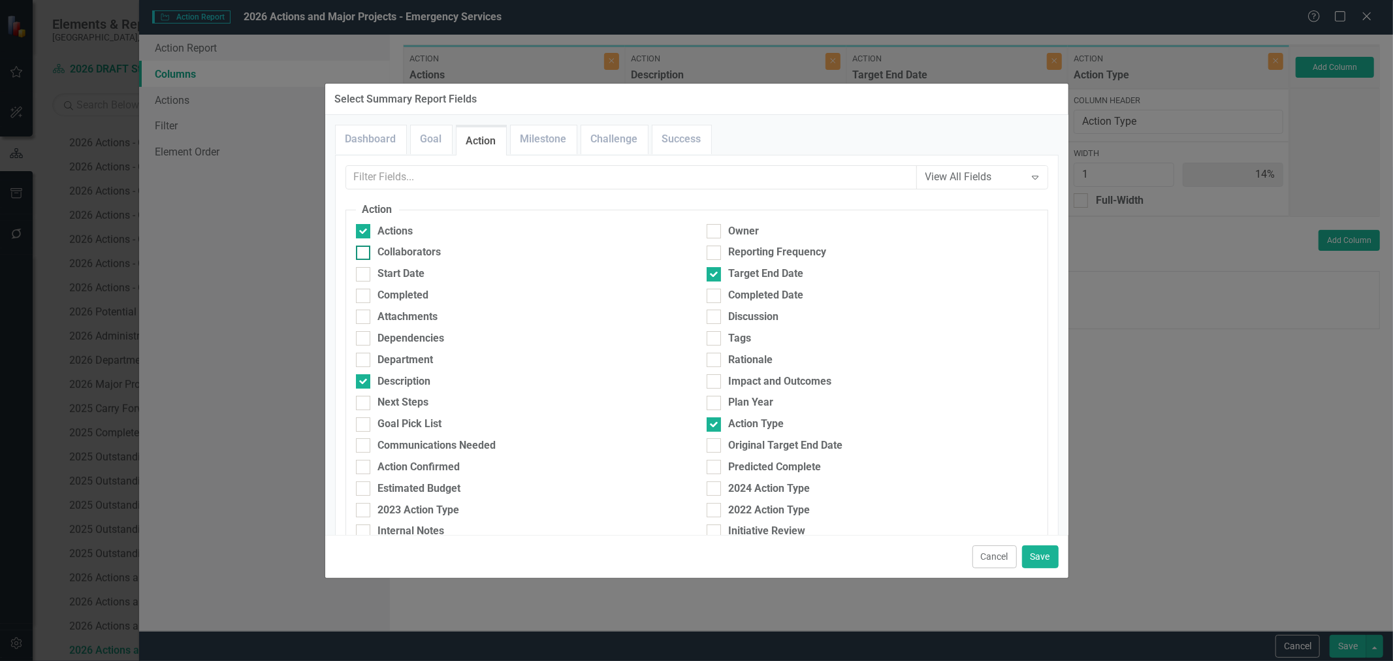
click at [395, 252] on div "Collaborators" at bounding box center [409, 252] width 63 height 15
click at [365, 252] on input "Collaborators" at bounding box center [360, 250] width 8 height 8
checkbox input "true"
click at [1041, 559] on button "Save" at bounding box center [1040, 556] width 37 height 23
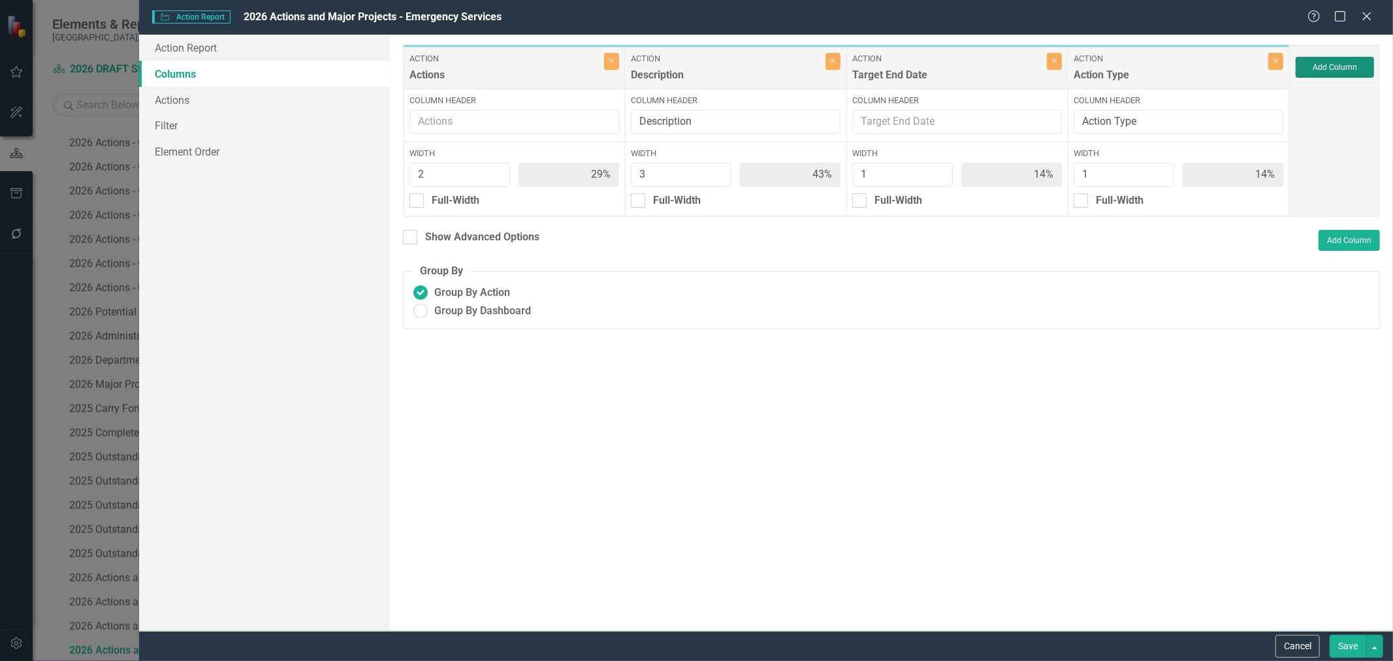
type input "25%"
type input "38%"
type input "13%"
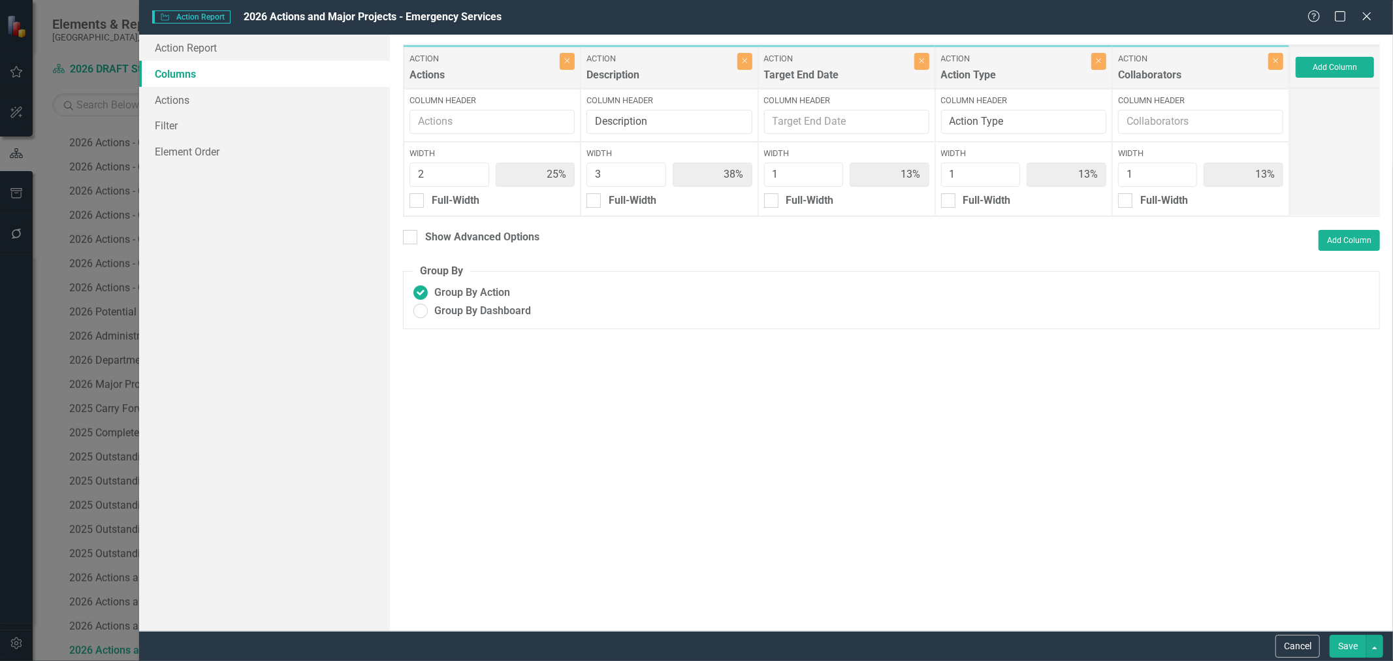
click at [1354, 651] on button "Save" at bounding box center [1348, 646] width 37 height 23
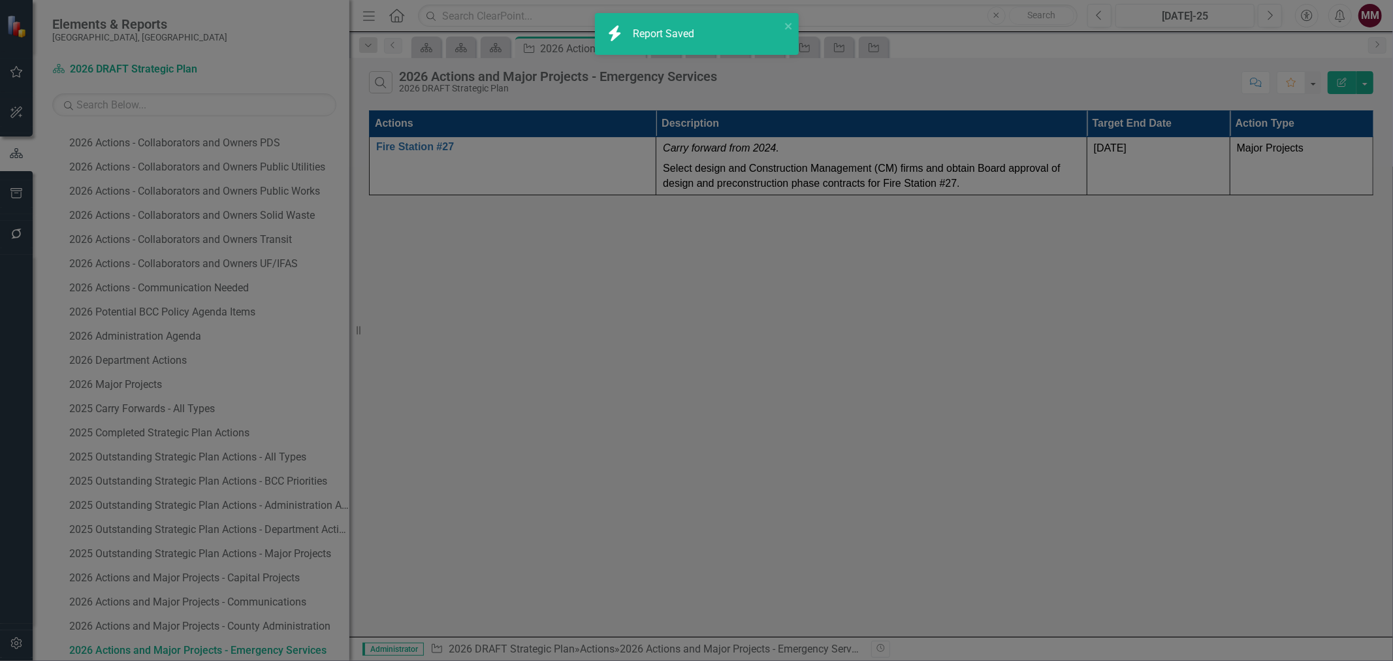
radio input "false"
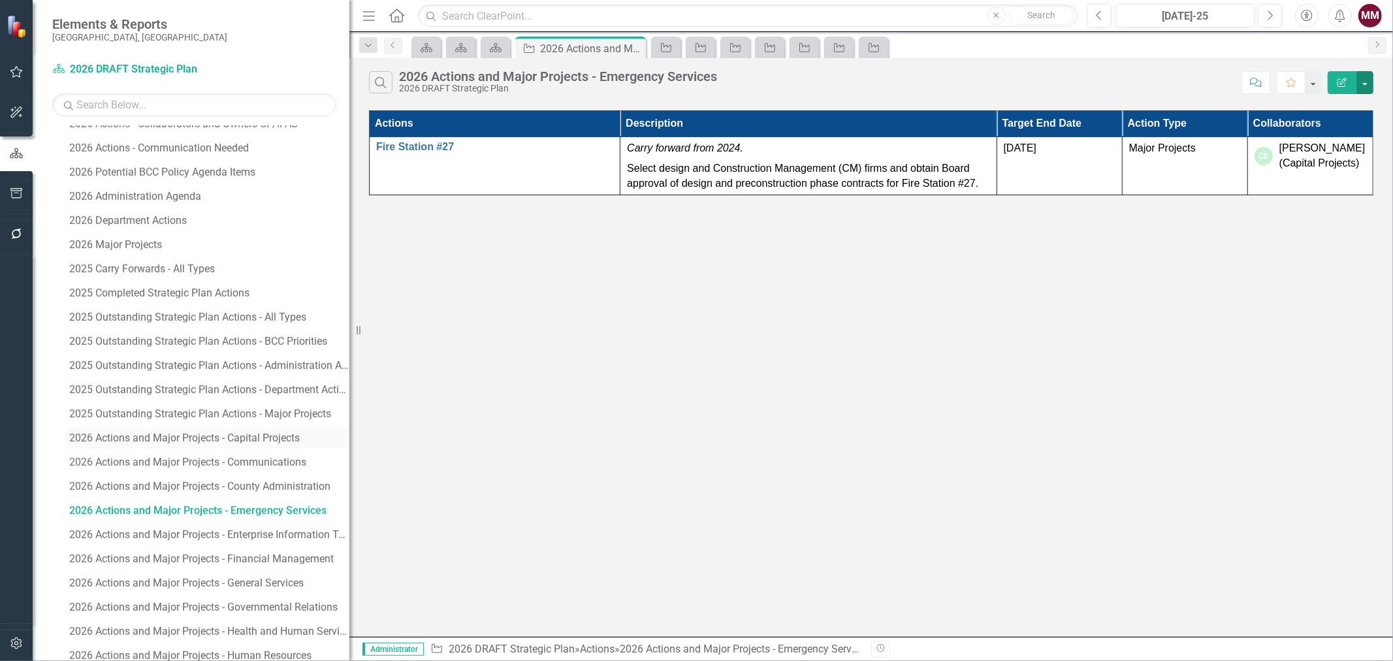
scroll to position [1463, 0]
click at [165, 532] on div "2026 Actions and Major Projects - Enterprise Information Technology" at bounding box center [209, 529] width 280 height 12
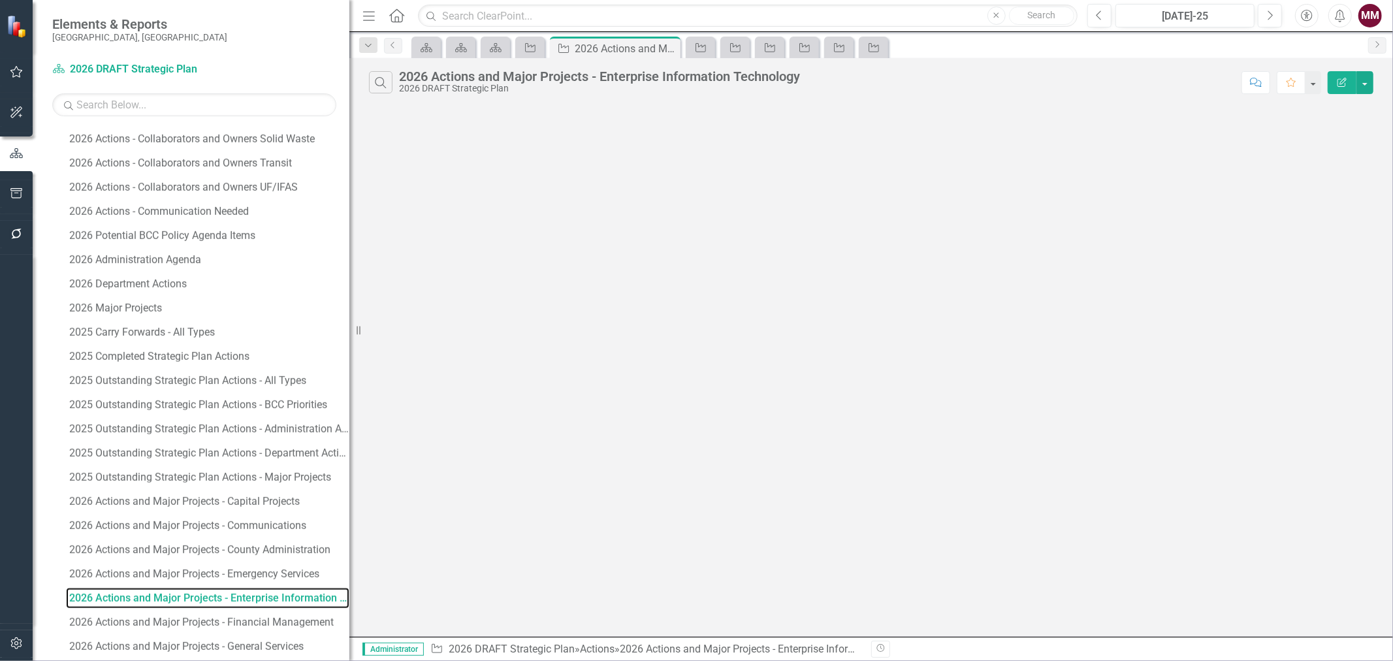
scroll to position [1342, 0]
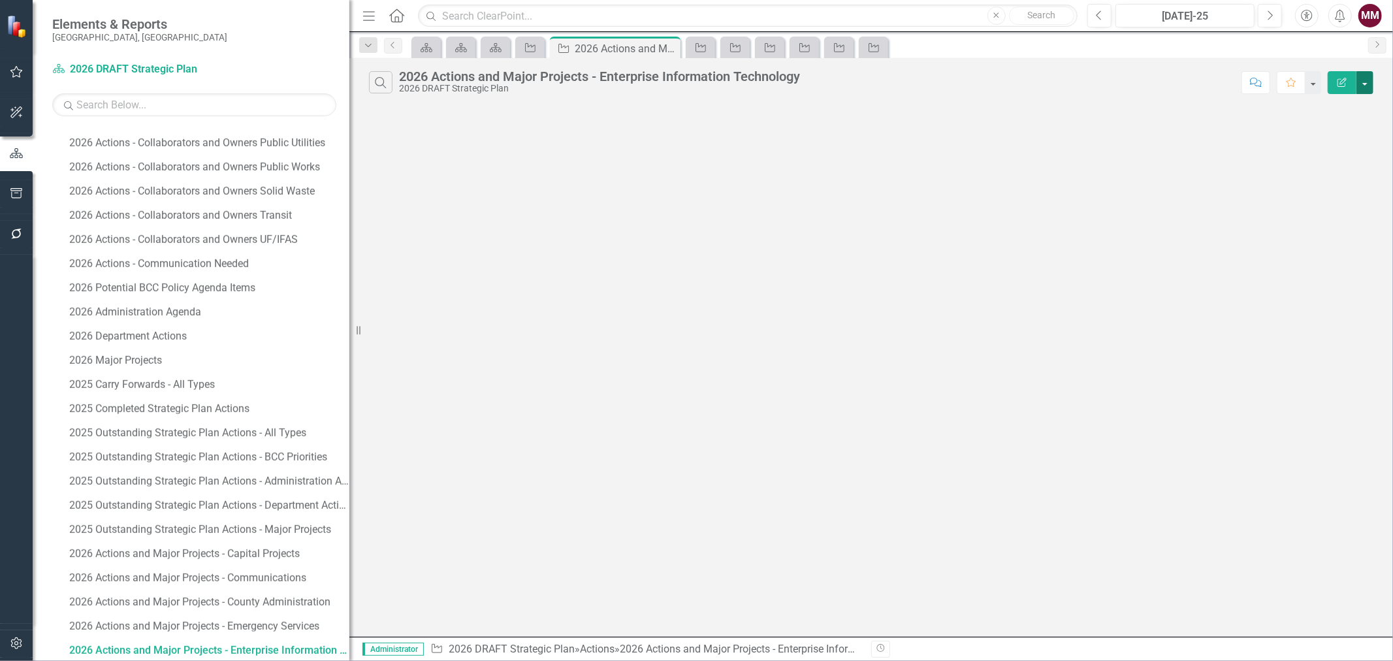
click at [1370, 82] on button "button" at bounding box center [1365, 82] width 17 height 23
click at [1338, 109] on link "Edit Report Edit Report" at bounding box center [1321, 107] width 103 height 24
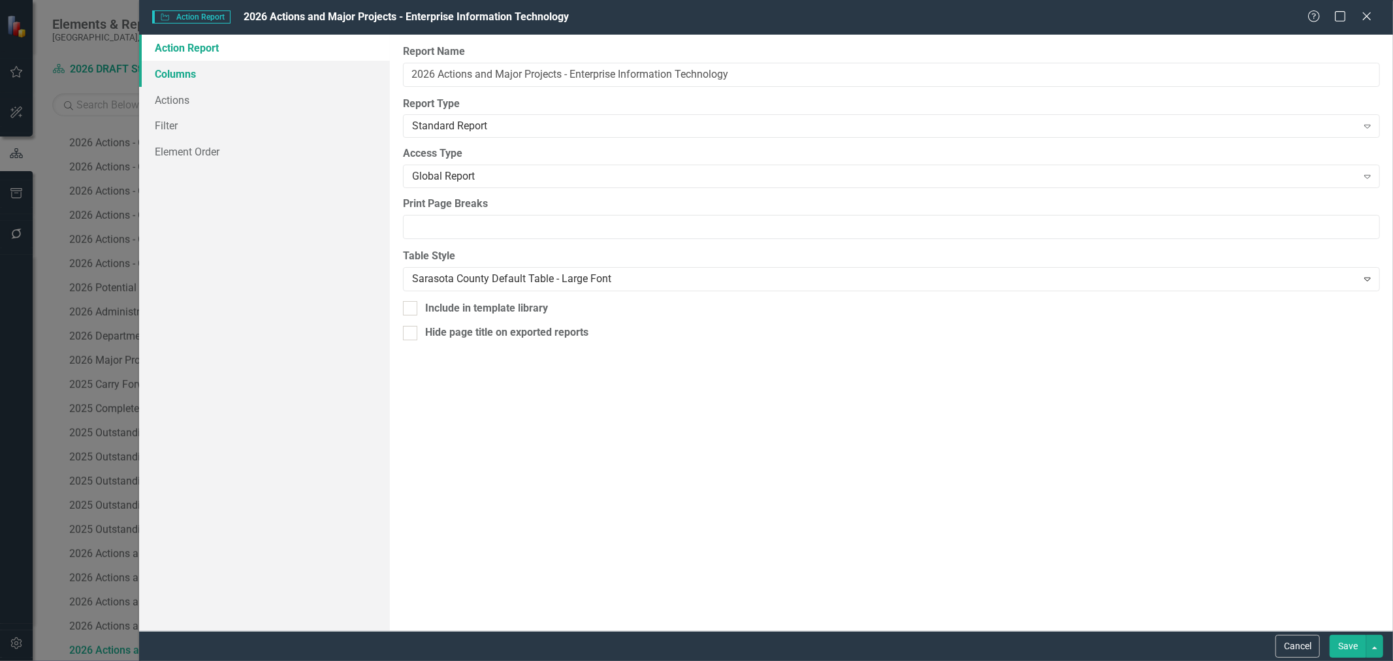
click at [178, 79] on link "Columns" at bounding box center [264, 74] width 251 height 26
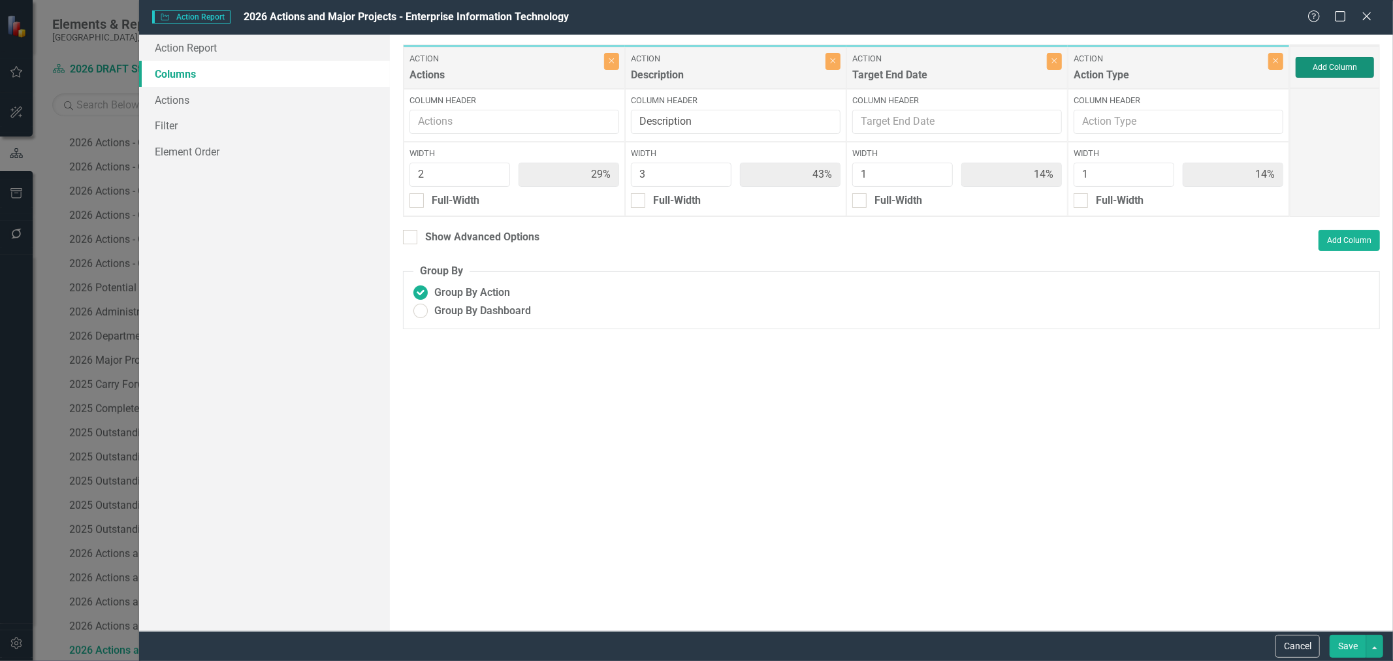
click at [1337, 72] on button "Add Column" at bounding box center [1335, 67] width 78 height 21
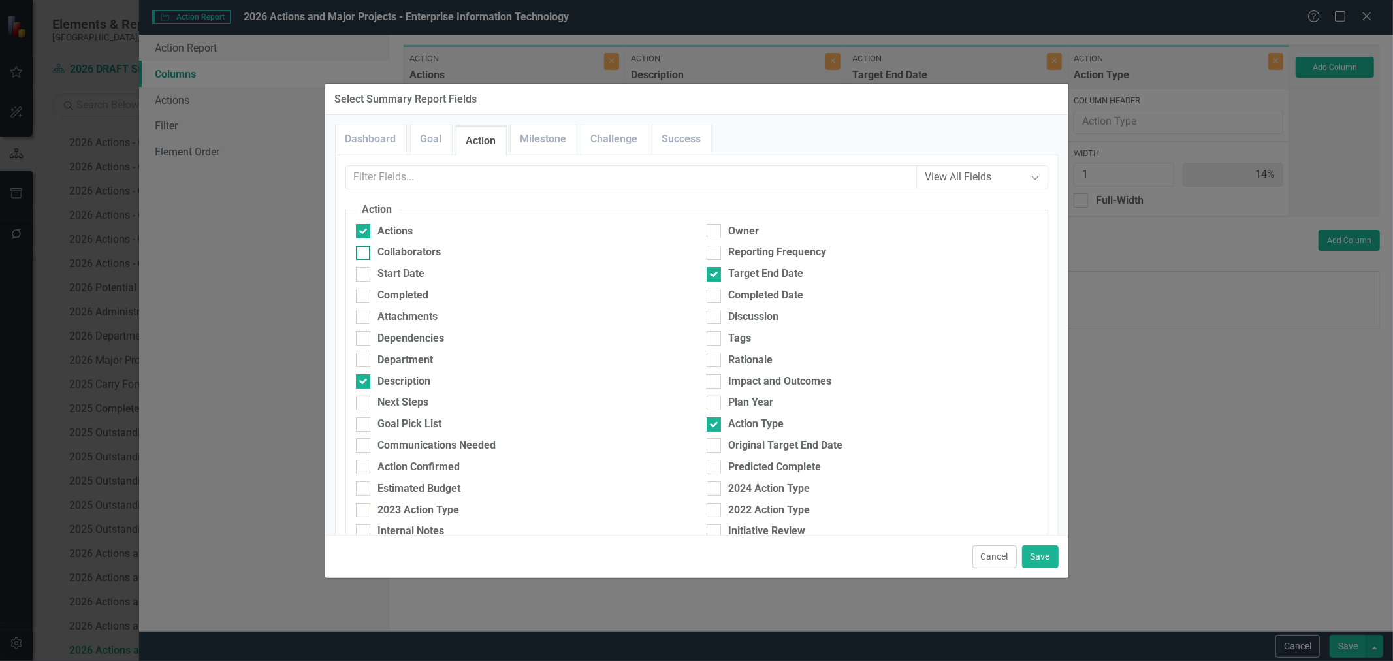
click at [402, 252] on div "Collaborators" at bounding box center [409, 252] width 63 height 15
click at [365, 252] on input "Collaborators" at bounding box center [360, 250] width 8 height 8
checkbox input "true"
click at [1037, 553] on button "Save" at bounding box center [1040, 556] width 37 height 23
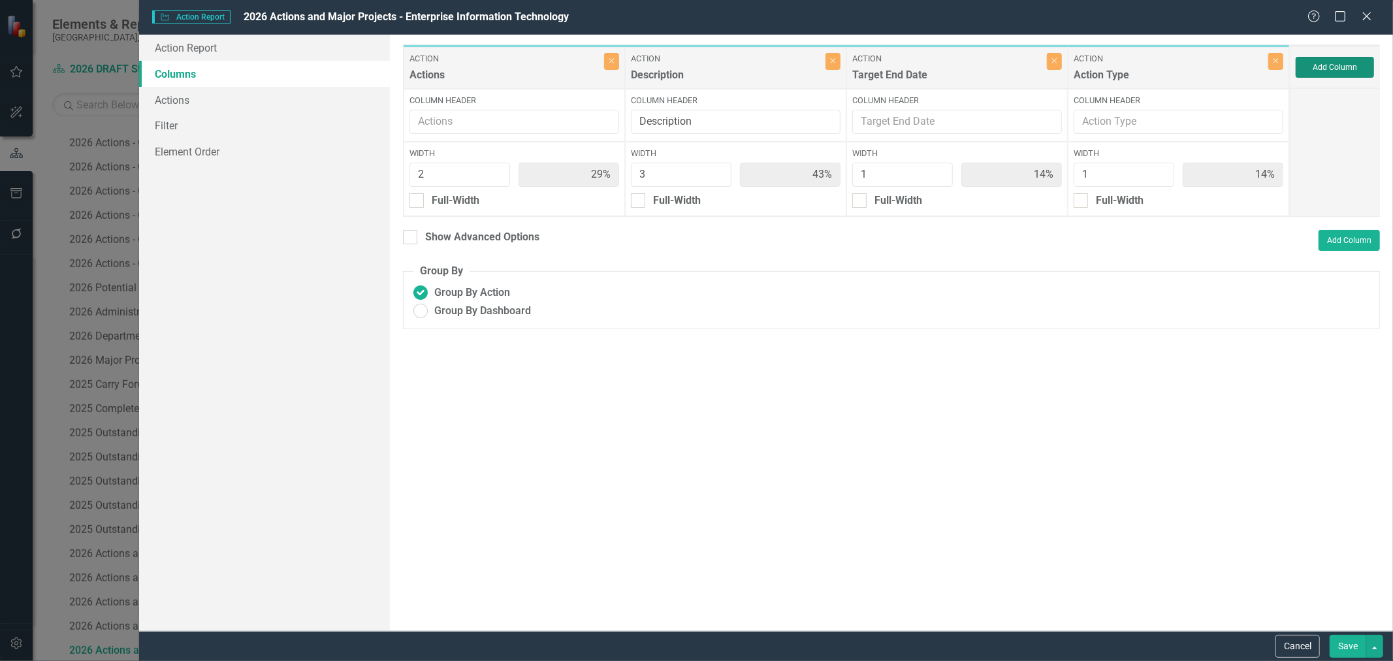
type input "25%"
type input "38%"
type input "13%"
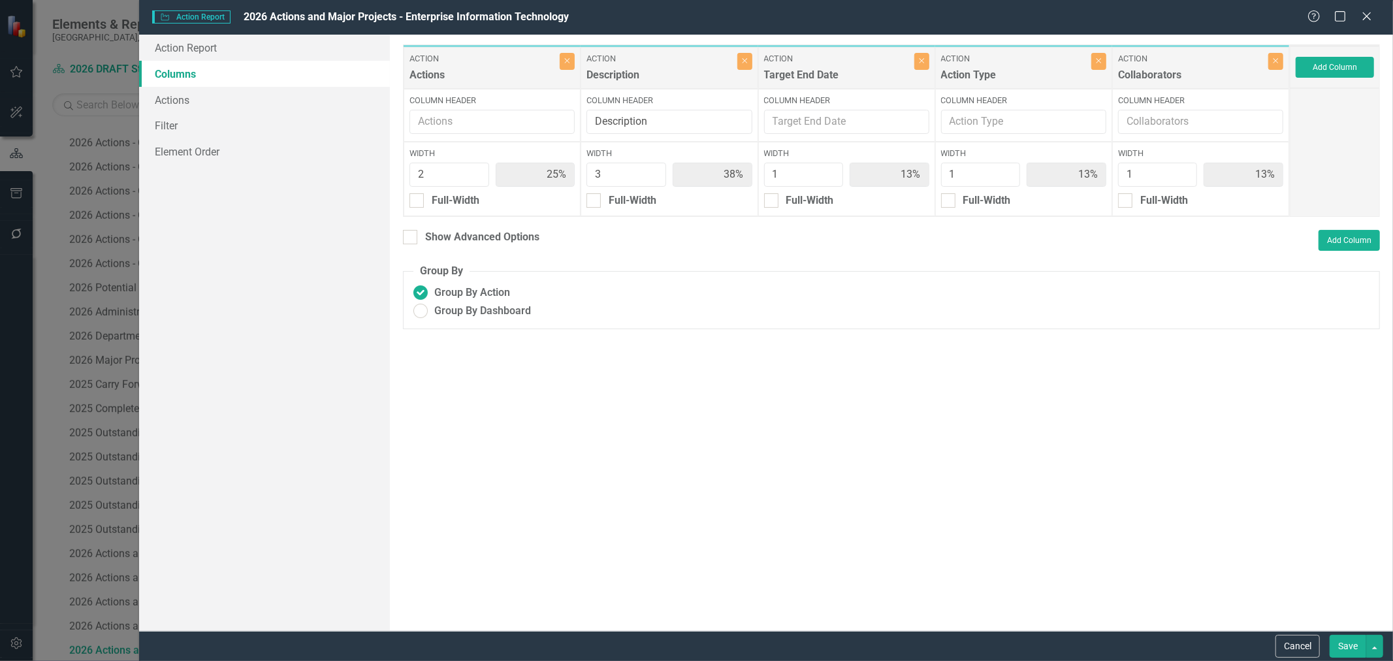
click at [1342, 649] on button "Save" at bounding box center [1348, 646] width 37 height 23
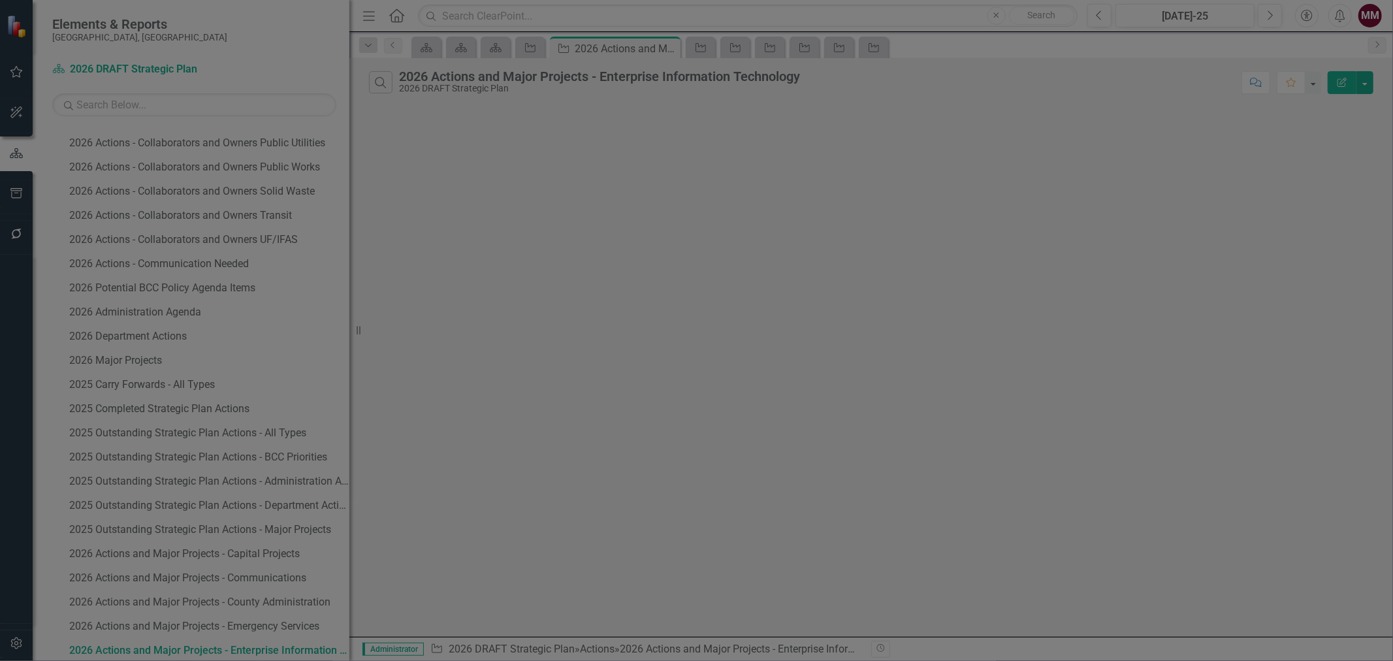
radio input "false"
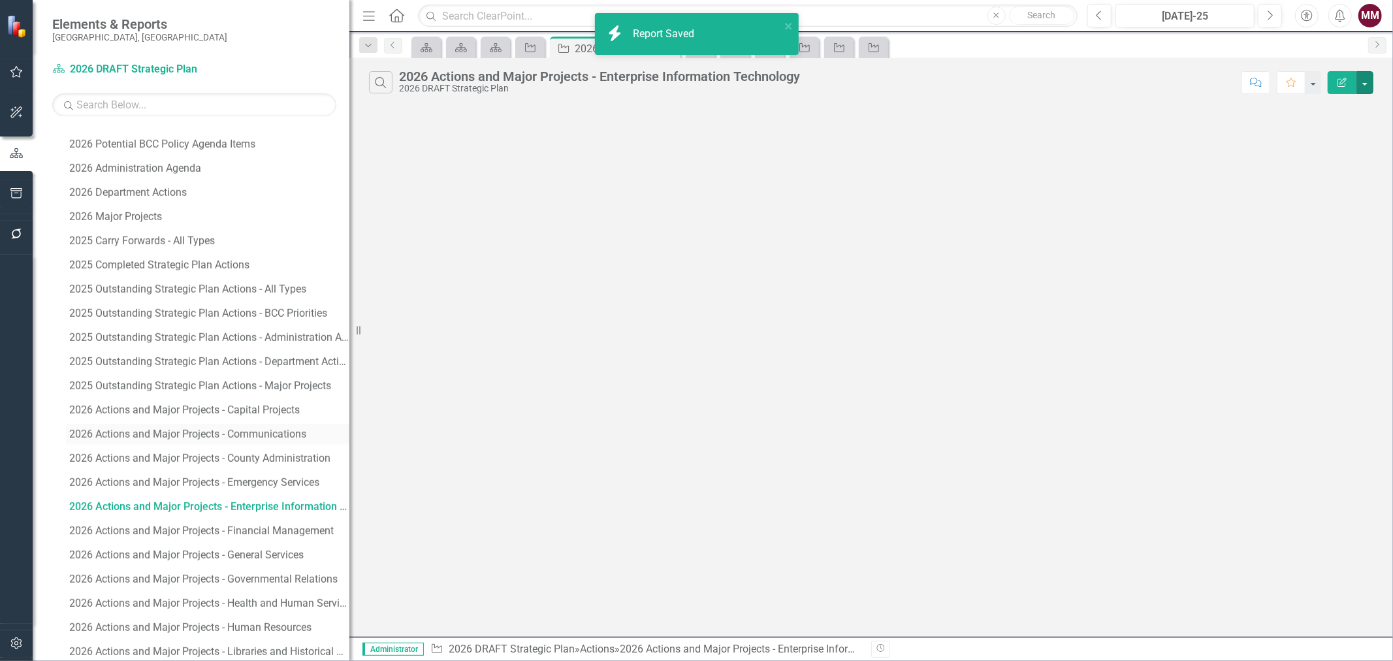
scroll to position [1487, 0]
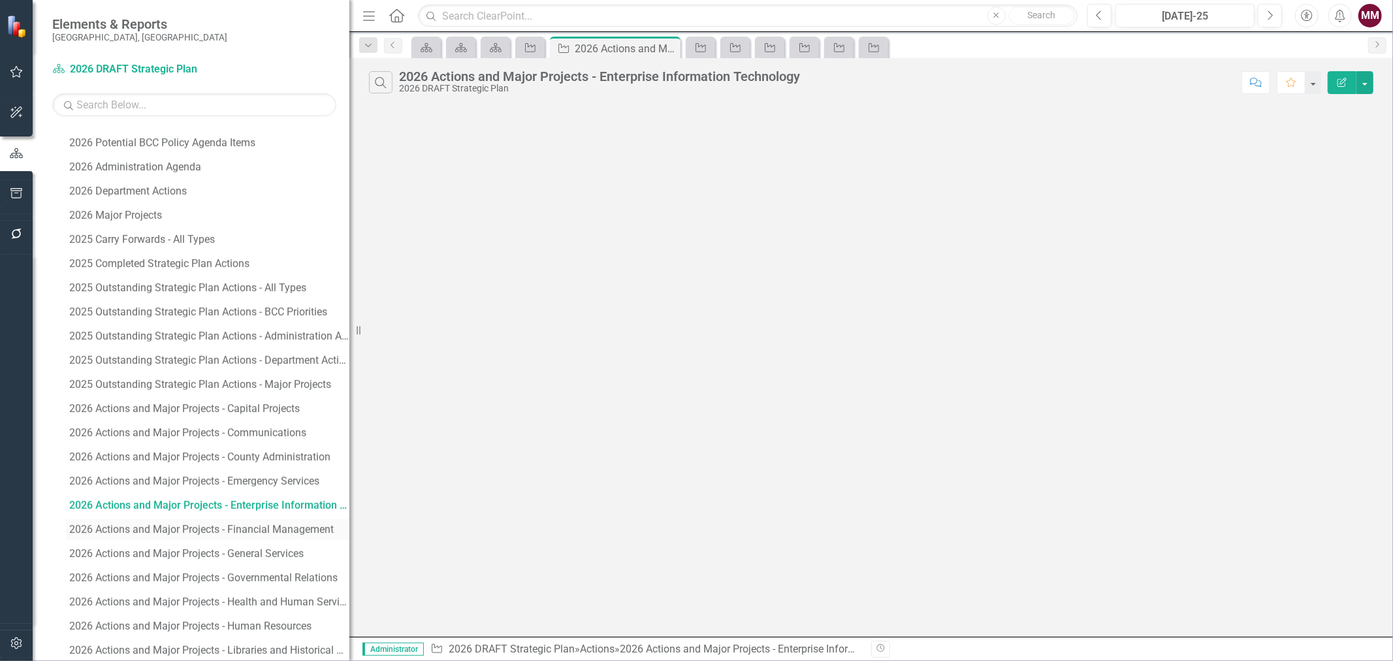
click at [195, 531] on div "2026 Actions and Major Projects - Financial Management" at bounding box center [209, 530] width 280 height 12
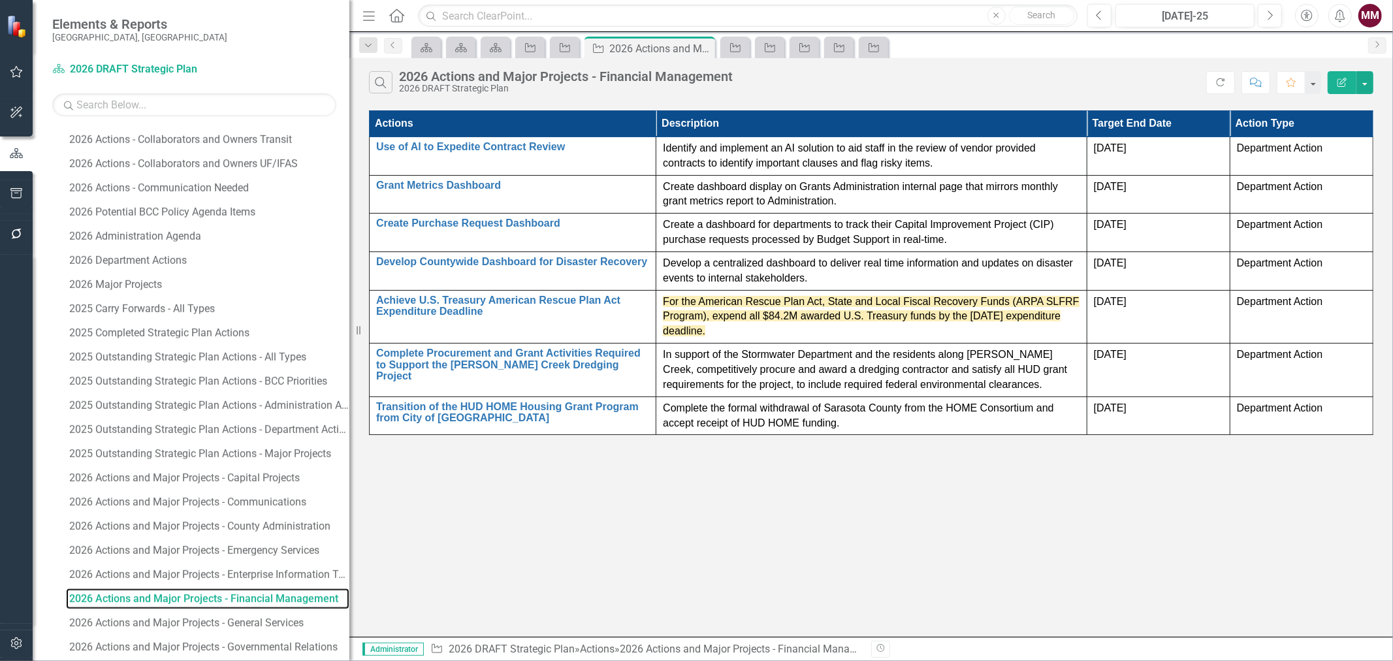
scroll to position [1366, 0]
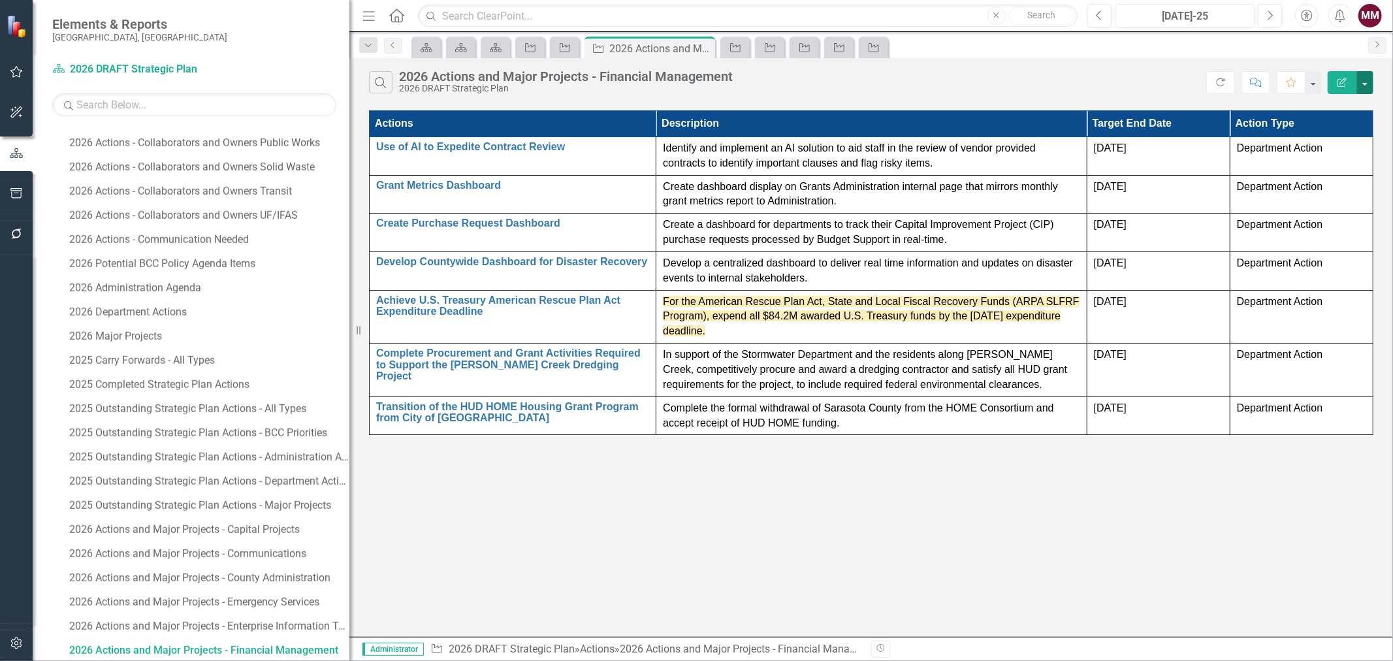
click at [1368, 88] on button "button" at bounding box center [1365, 82] width 17 height 23
click at [1355, 105] on link "Edit Report Edit Report" at bounding box center [1321, 107] width 103 height 24
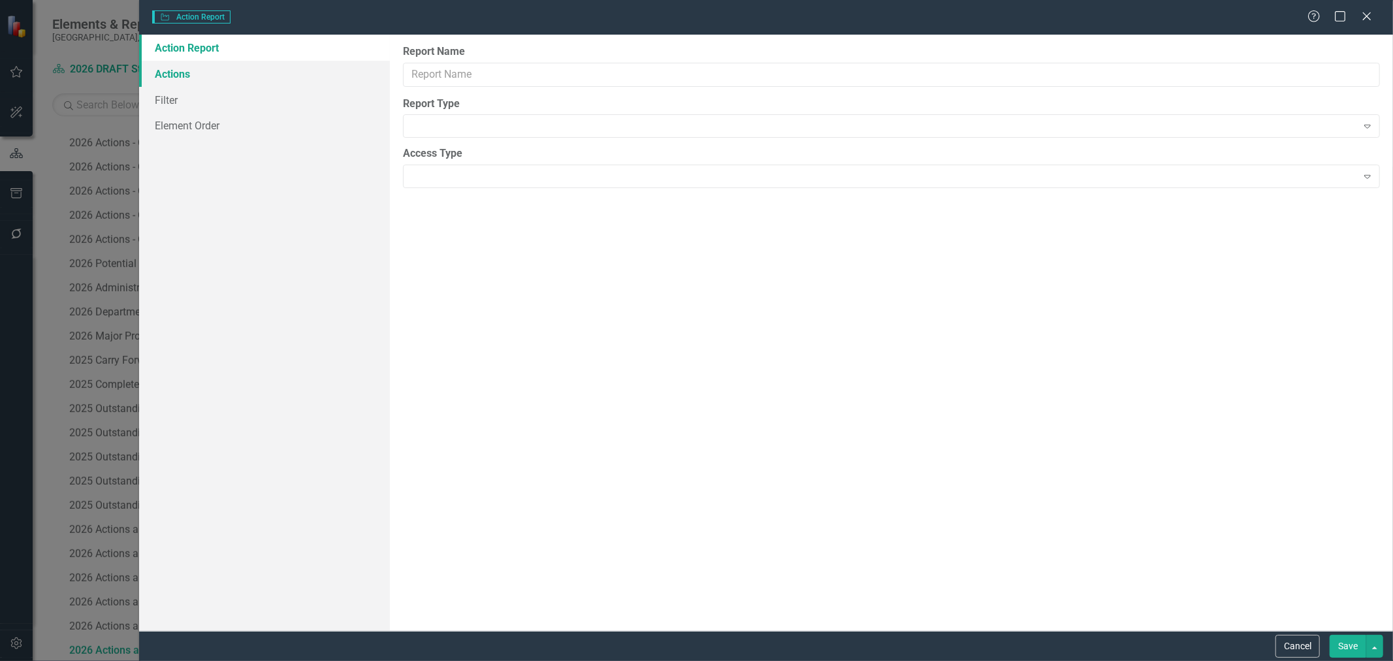
type input "2026 Actions and Major Projects - Financial Management"
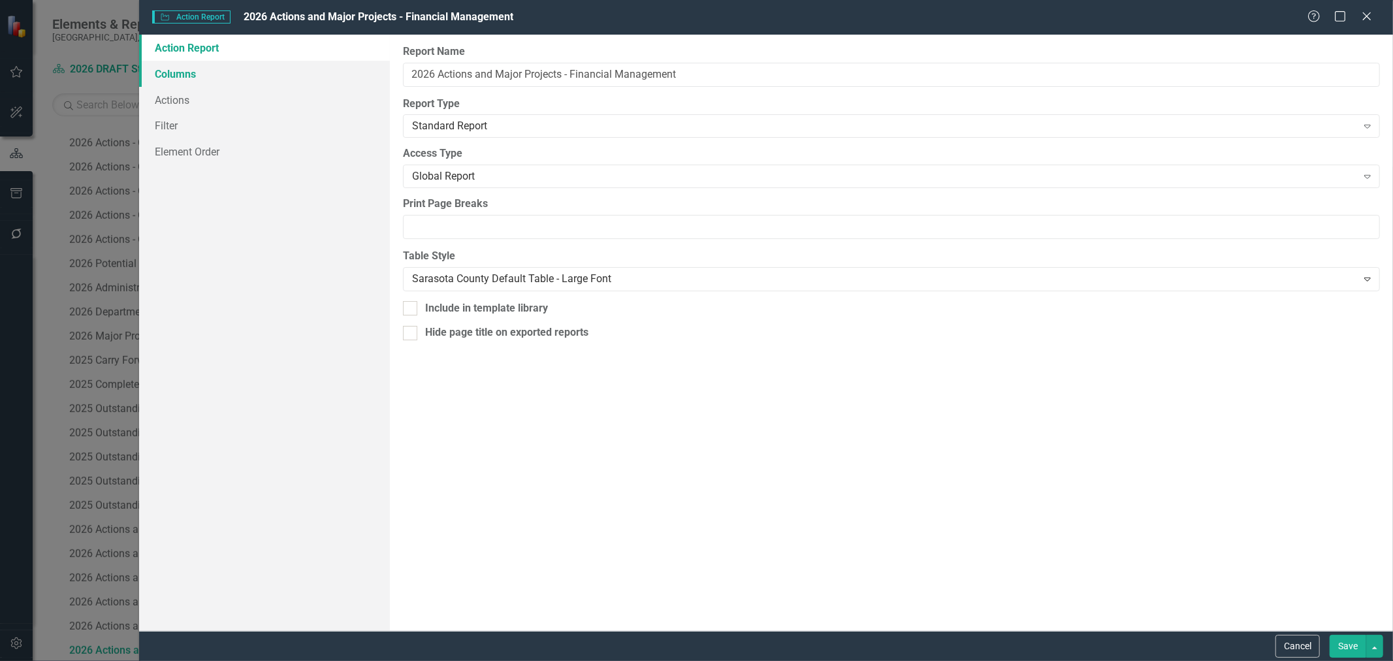
click at [160, 77] on link "Columns" at bounding box center [264, 74] width 251 height 26
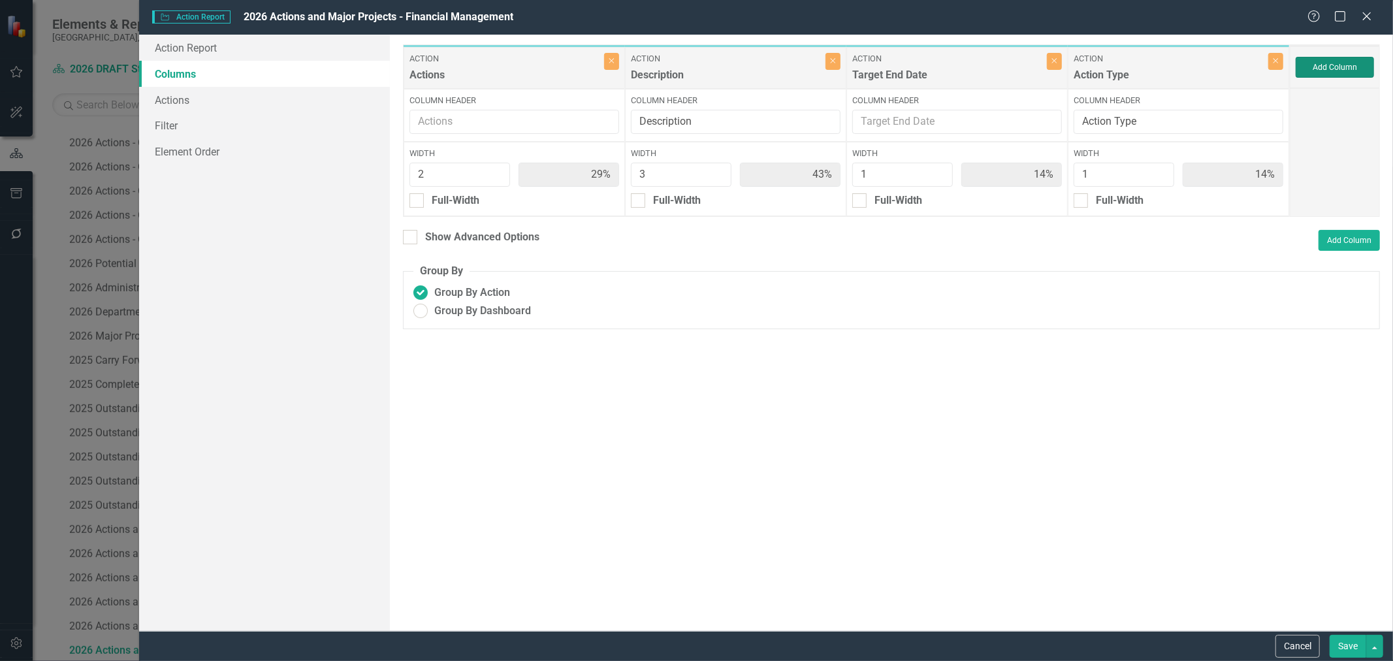
click at [1361, 67] on button "Add Column" at bounding box center [1335, 67] width 78 height 21
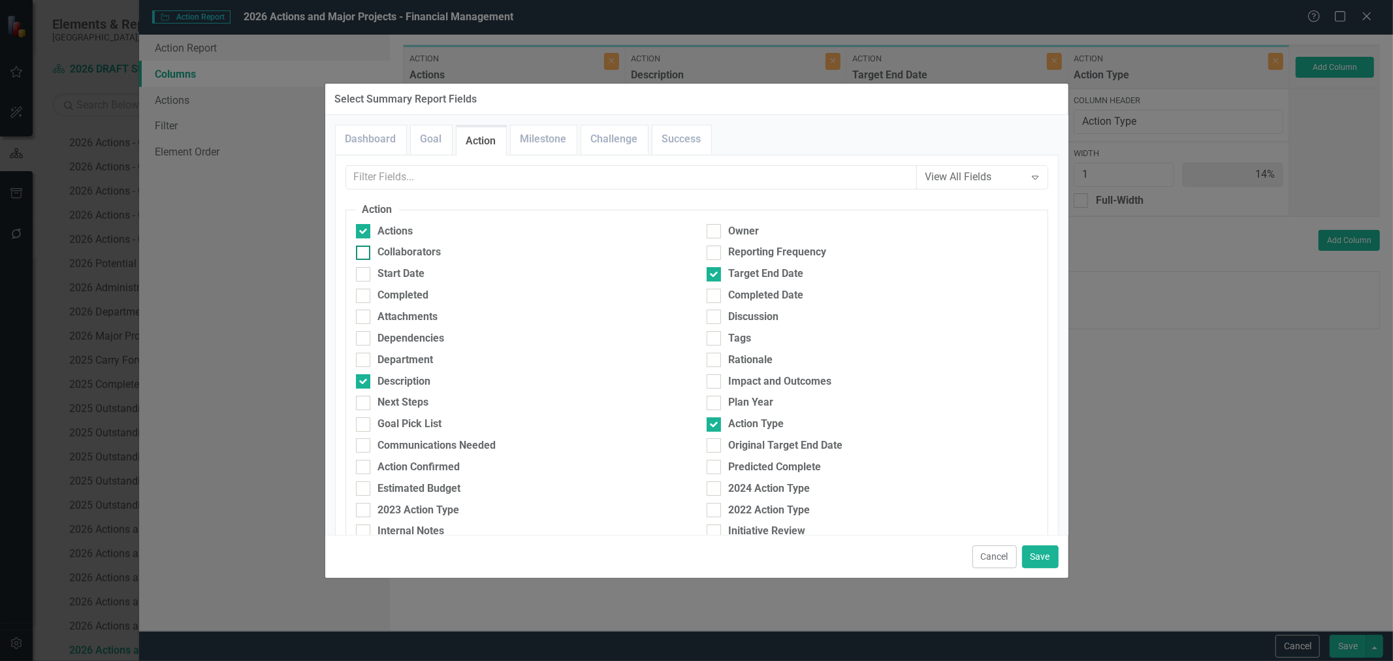
click at [391, 253] on div "Collaborators" at bounding box center [409, 252] width 63 height 15
click at [365, 253] on input "Collaborators" at bounding box center [360, 250] width 8 height 8
checkbox input "true"
click at [1040, 551] on button "Save" at bounding box center [1040, 556] width 37 height 23
type input "25%"
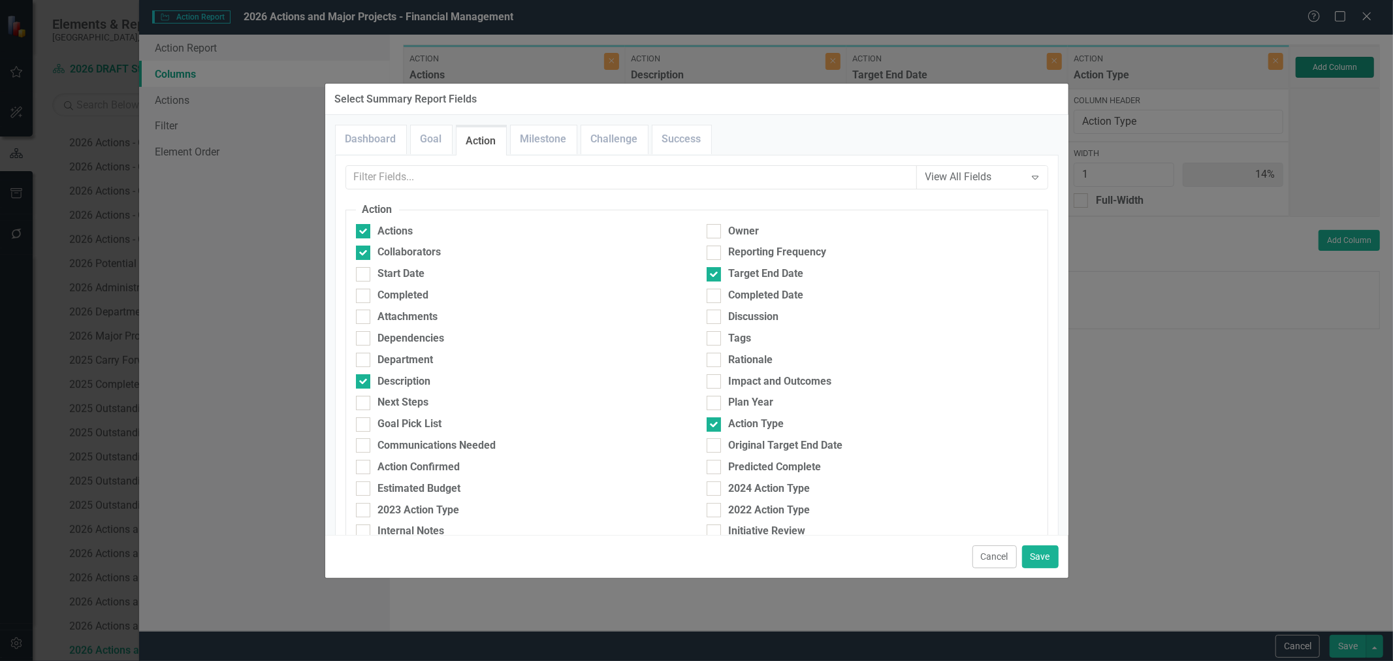
type input "38%"
type input "13%"
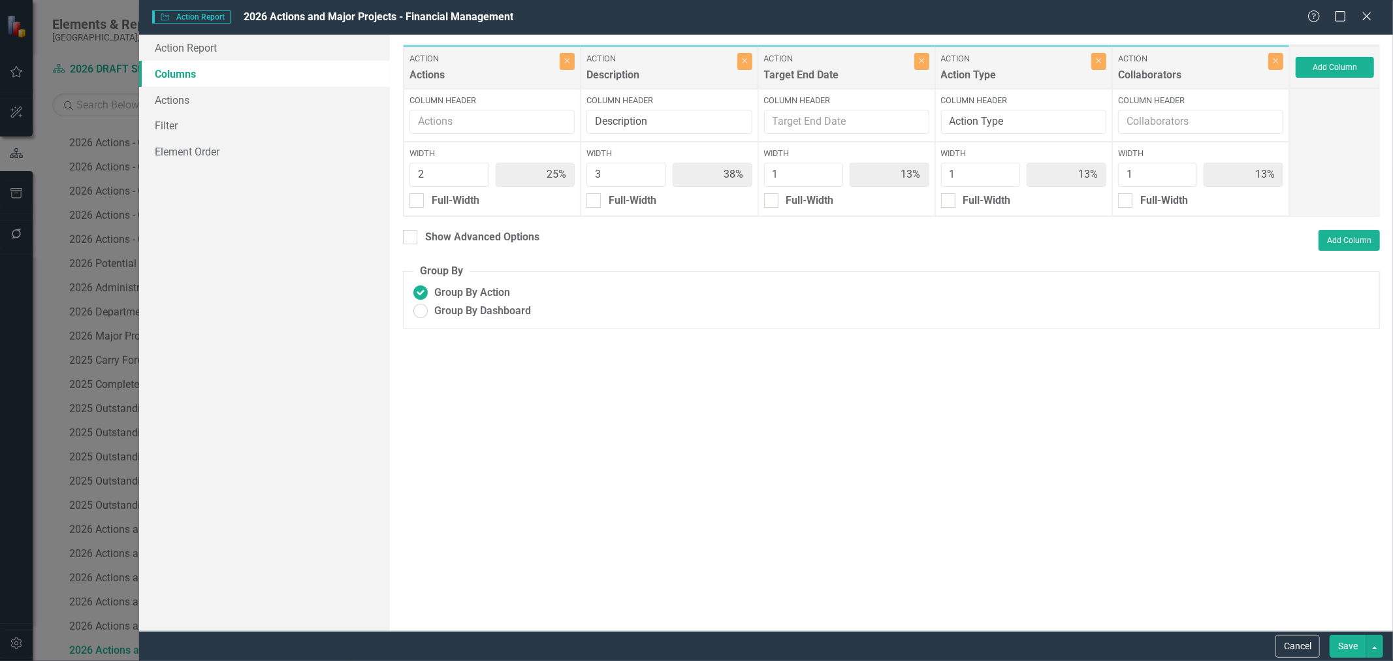
click at [1355, 648] on button "Save" at bounding box center [1348, 646] width 37 height 23
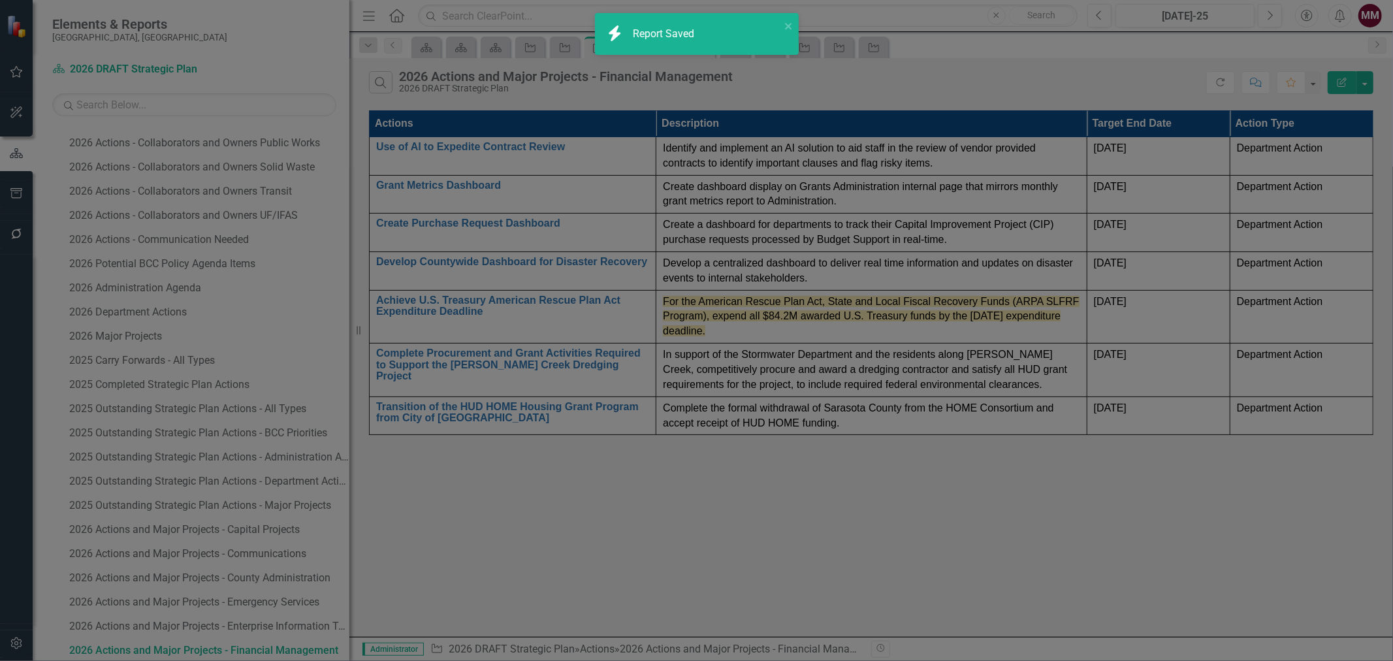
radio input "true"
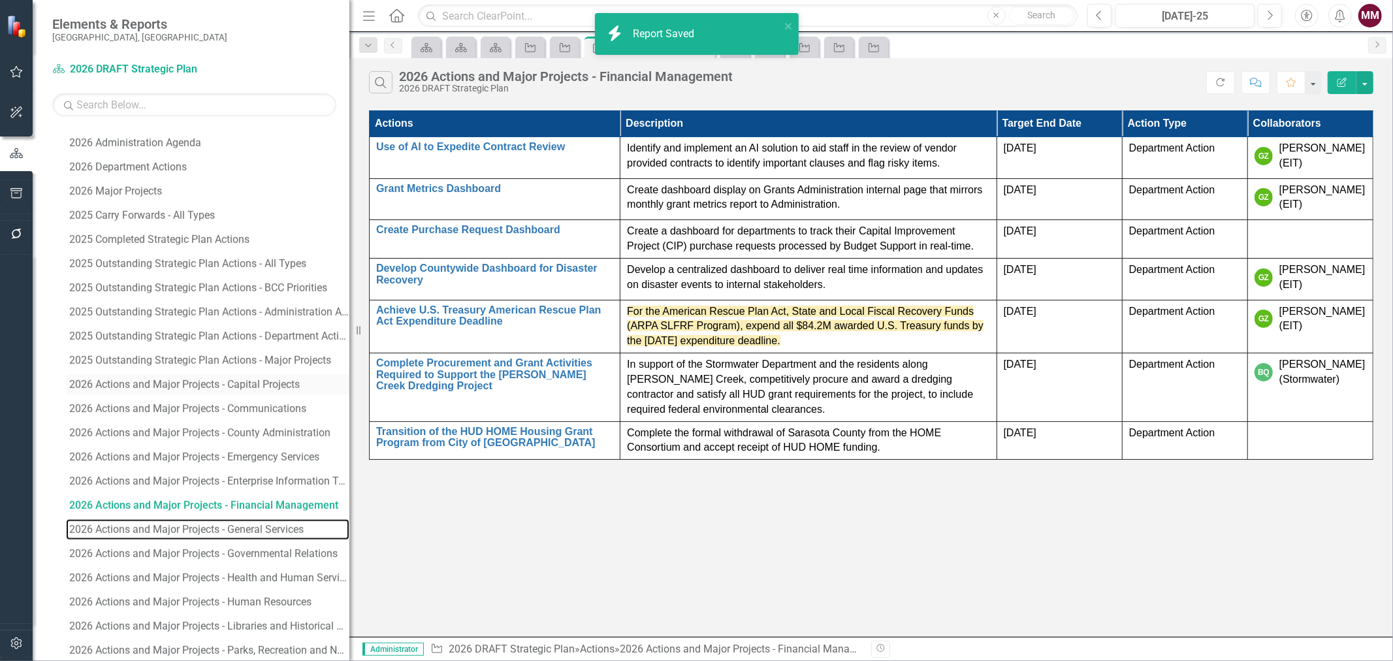
click at [184, 527] on div "2026 Actions and Major Projects - General Services" at bounding box center [209, 530] width 280 height 12
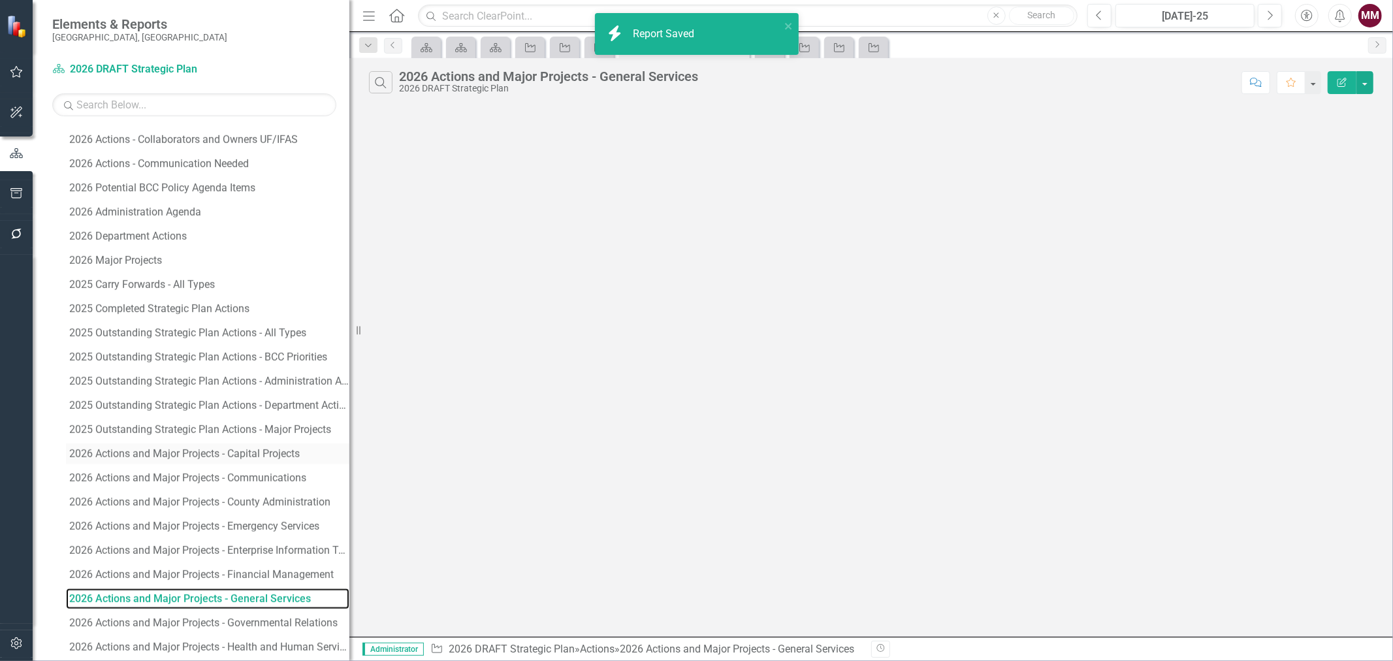
scroll to position [1389, 0]
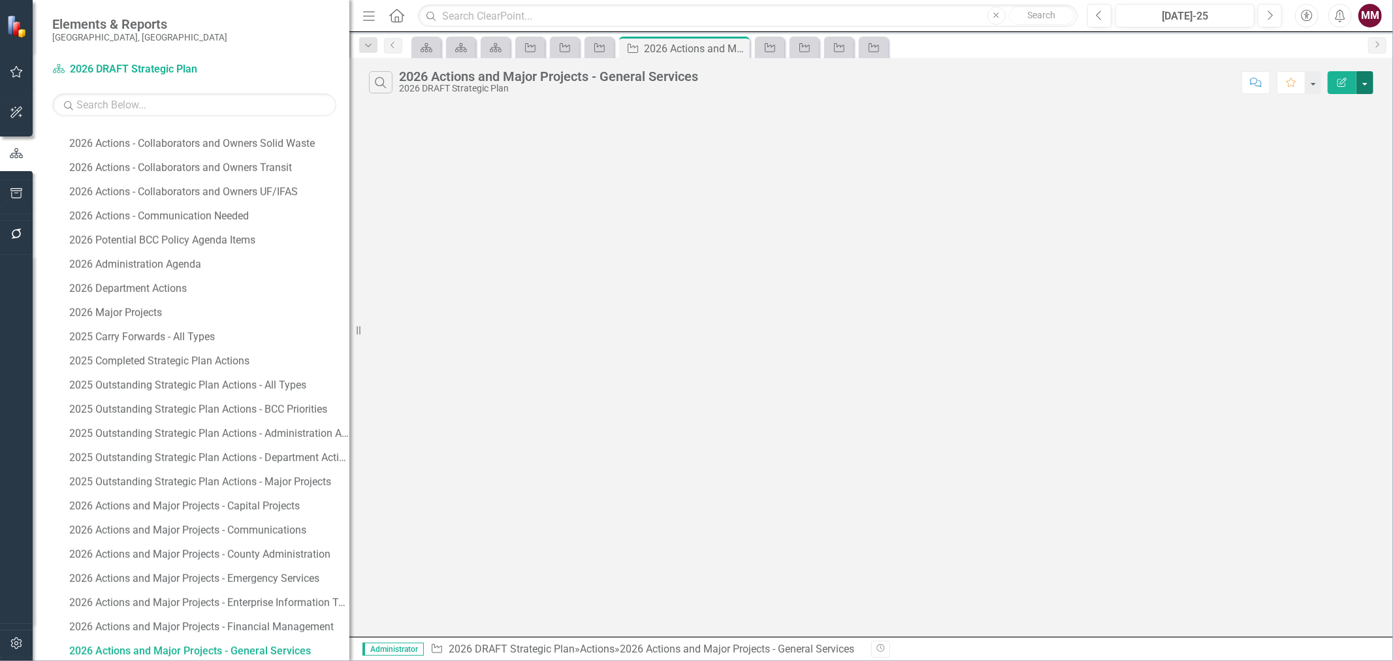
click at [1364, 88] on button "button" at bounding box center [1365, 82] width 17 height 23
click at [1339, 107] on link "Edit Report Edit Report" at bounding box center [1321, 107] width 103 height 24
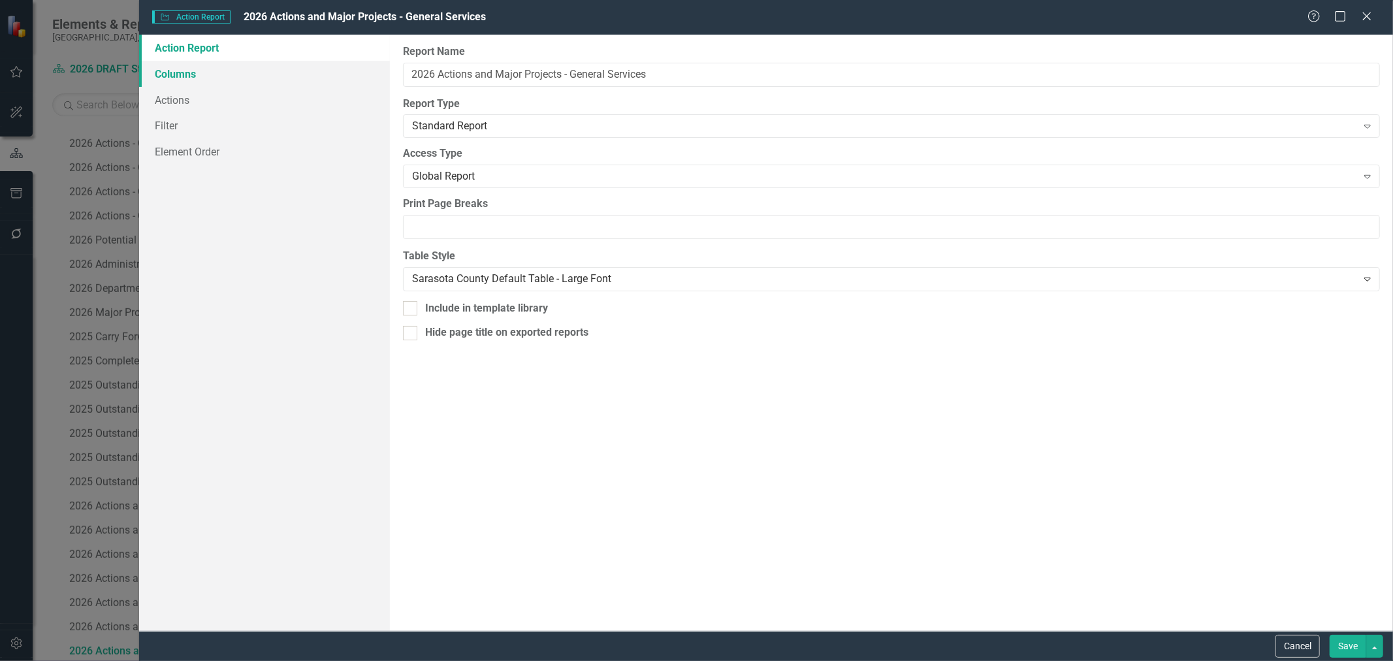
click at [201, 71] on link "Columns" at bounding box center [264, 74] width 251 height 26
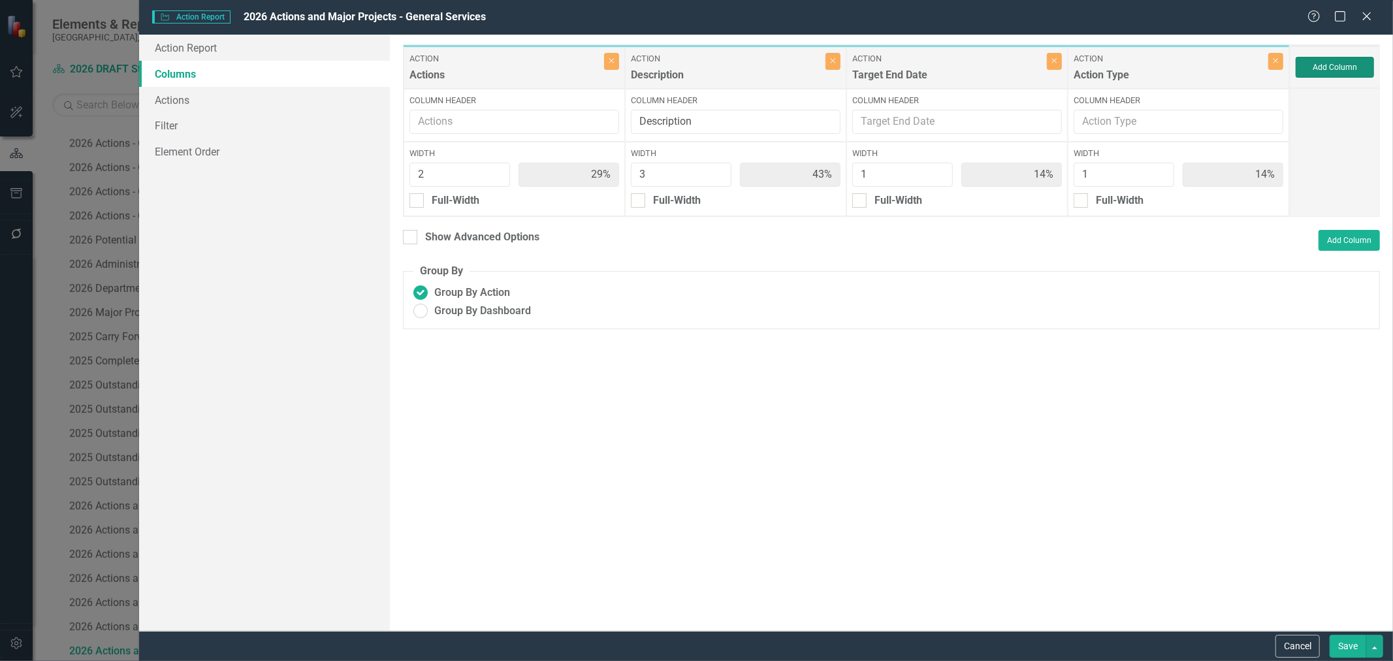
click at [1355, 69] on button "Add Column" at bounding box center [1335, 67] width 78 height 21
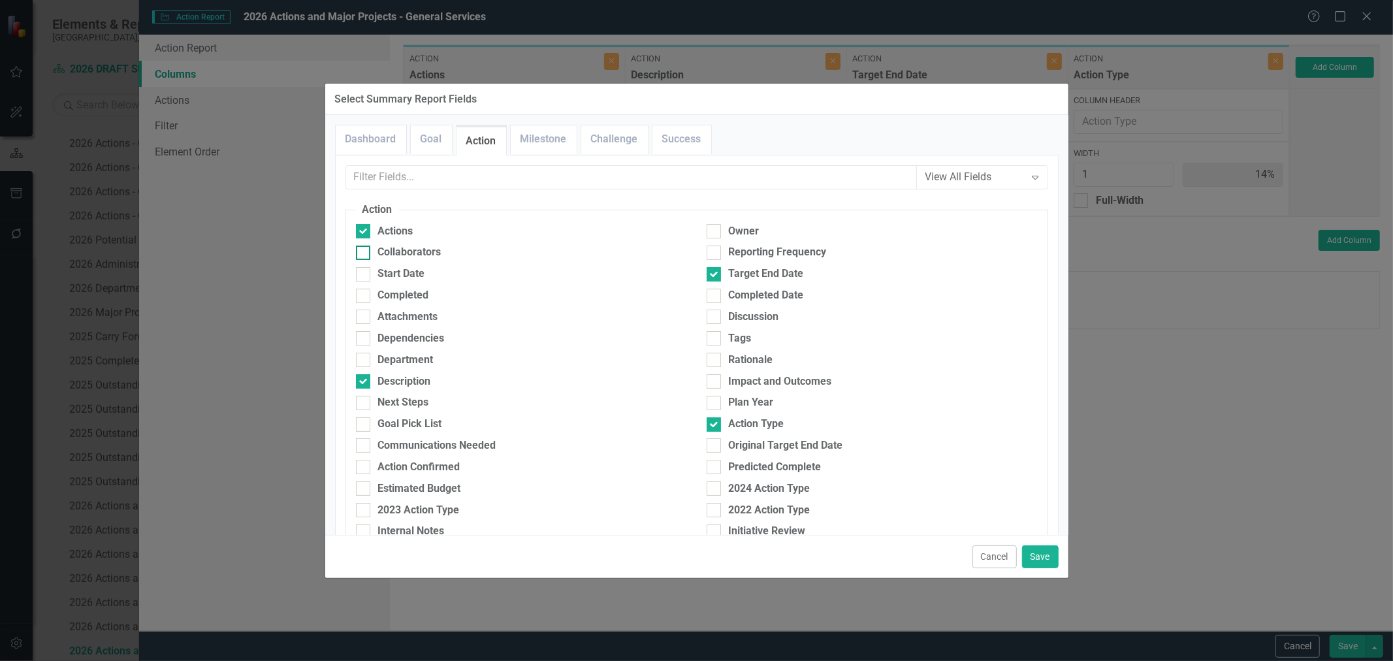
click at [406, 256] on div "Collaborators" at bounding box center [409, 252] width 63 height 15
click at [365, 254] on input "Collaborators" at bounding box center [360, 250] width 8 height 8
checkbox input "true"
click at [1037, 557] on button "Save" at bounding box center [1040, 556] width 37 height 23
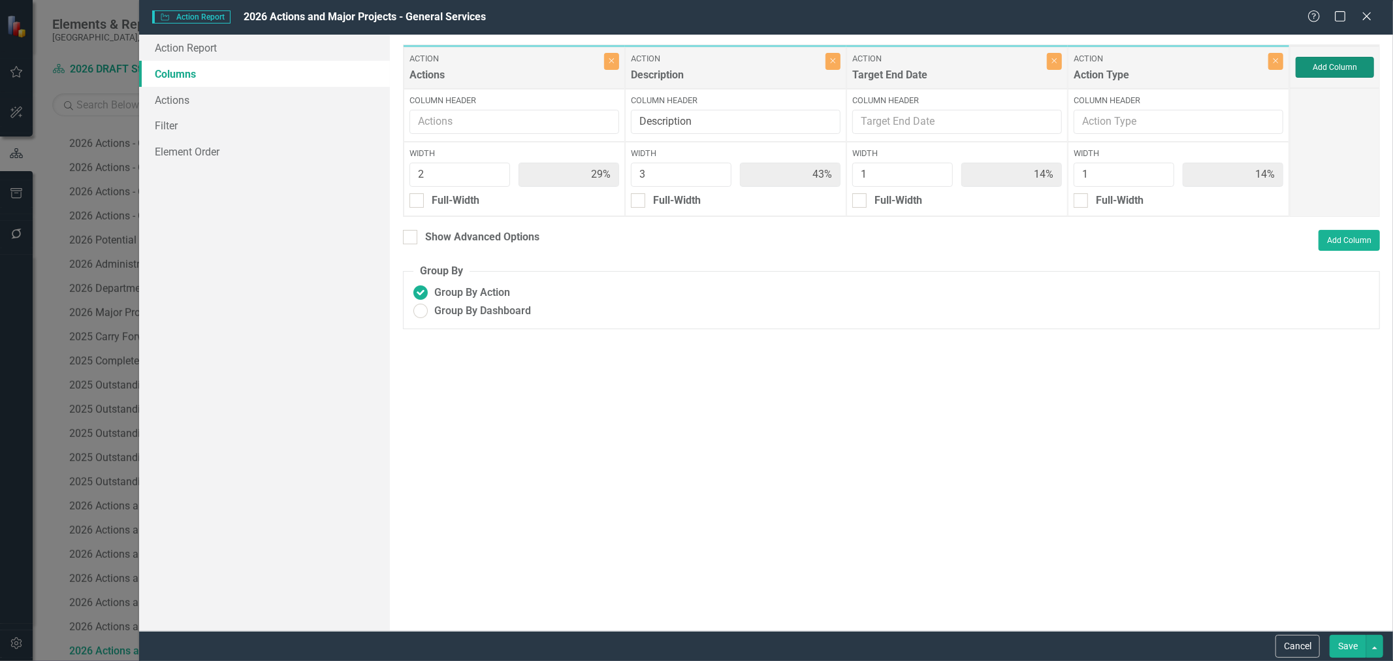
type input "25%"
type input "38%"
type input "13%"
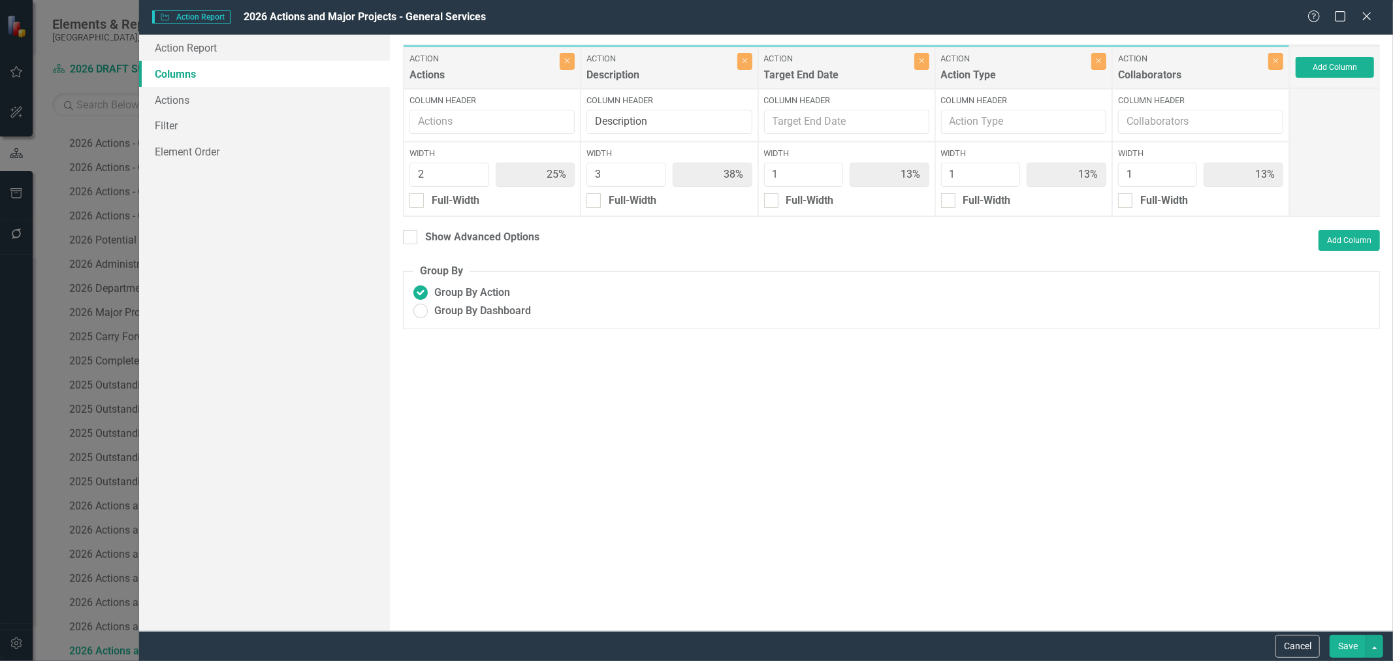
click at [1351, 649] on button "Save" at bounding box center [1348, 646] width 37 height 23
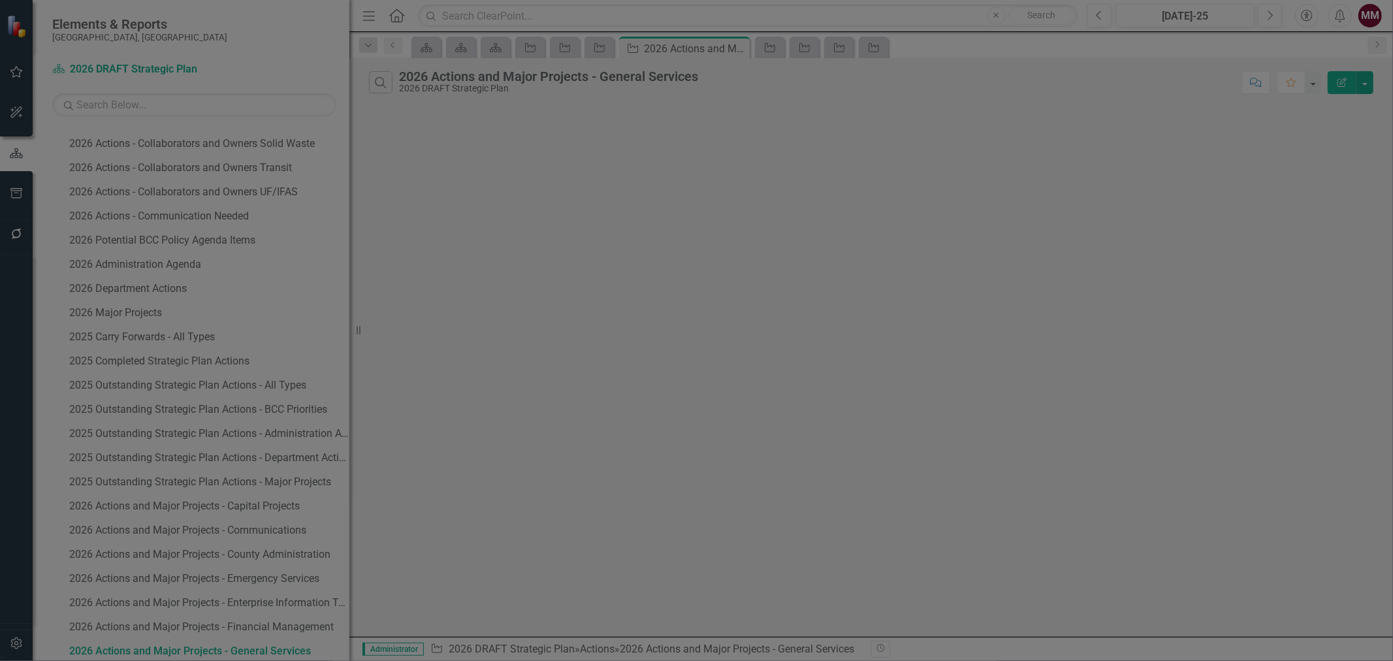
radio input "true"
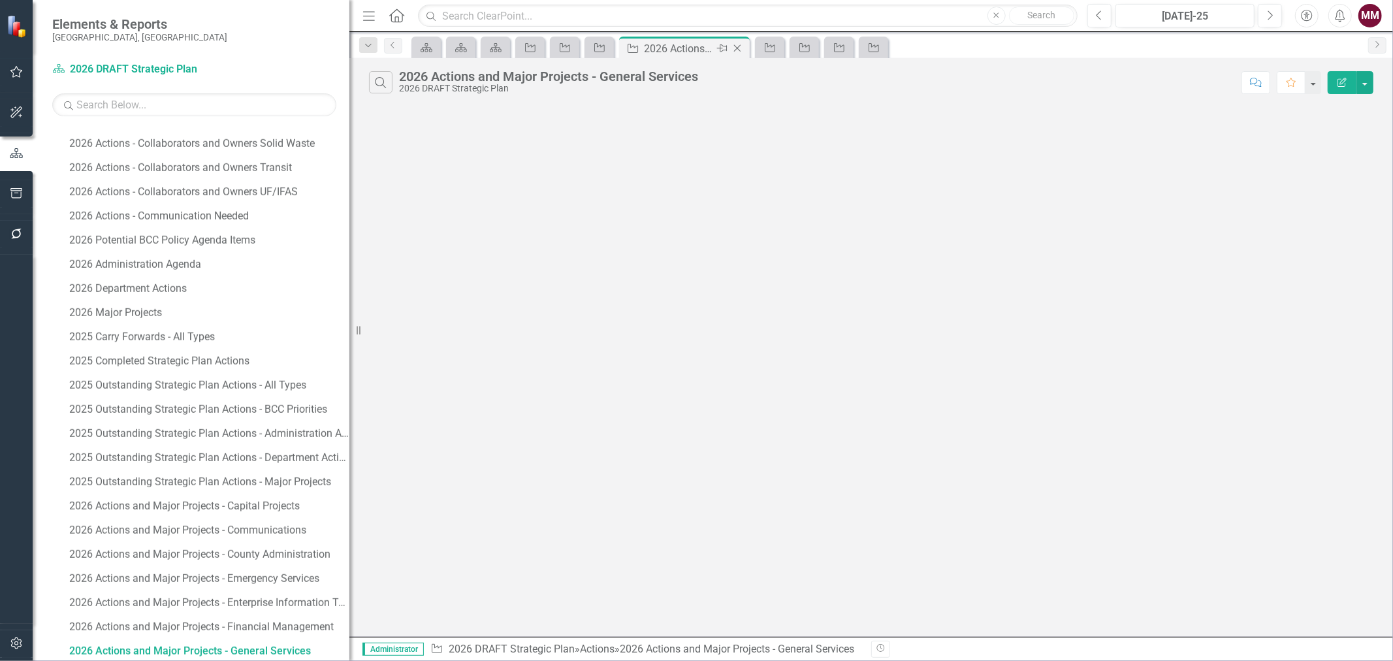
click at [734, 43] on icon "Close" at bounding box center [737, 48] width 13 height 10
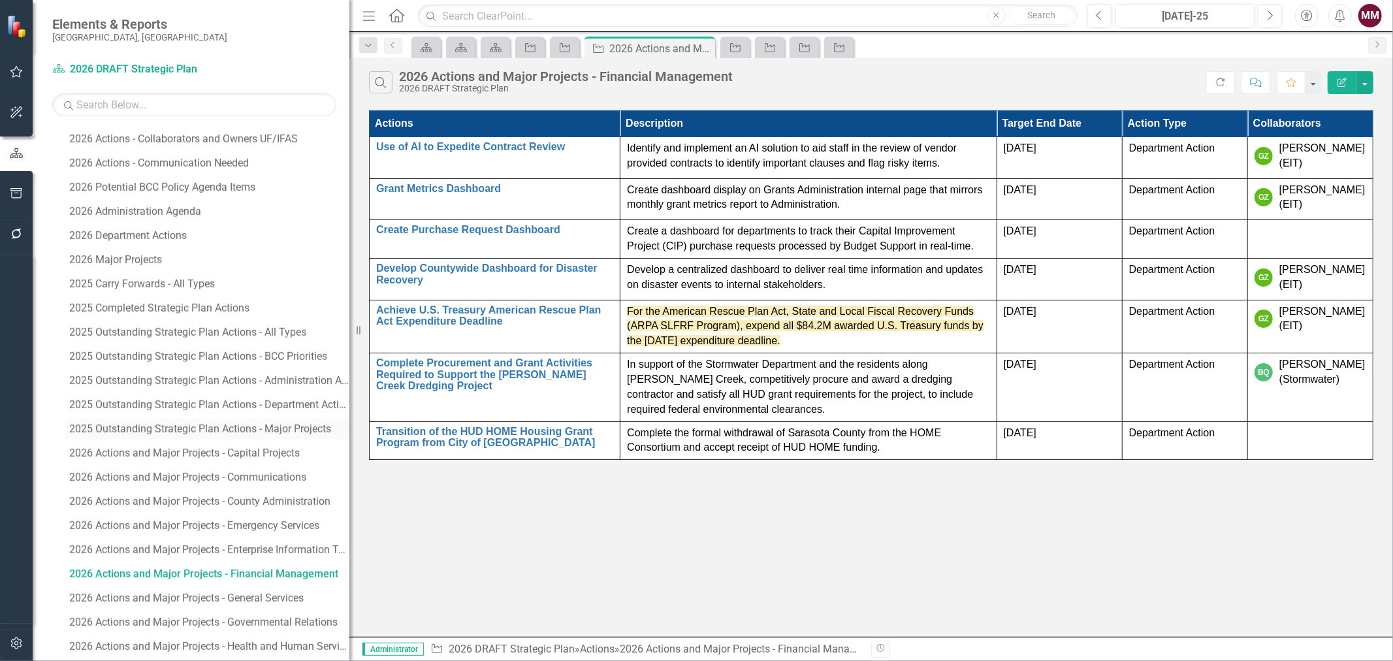
scroll to position [1583, 0]
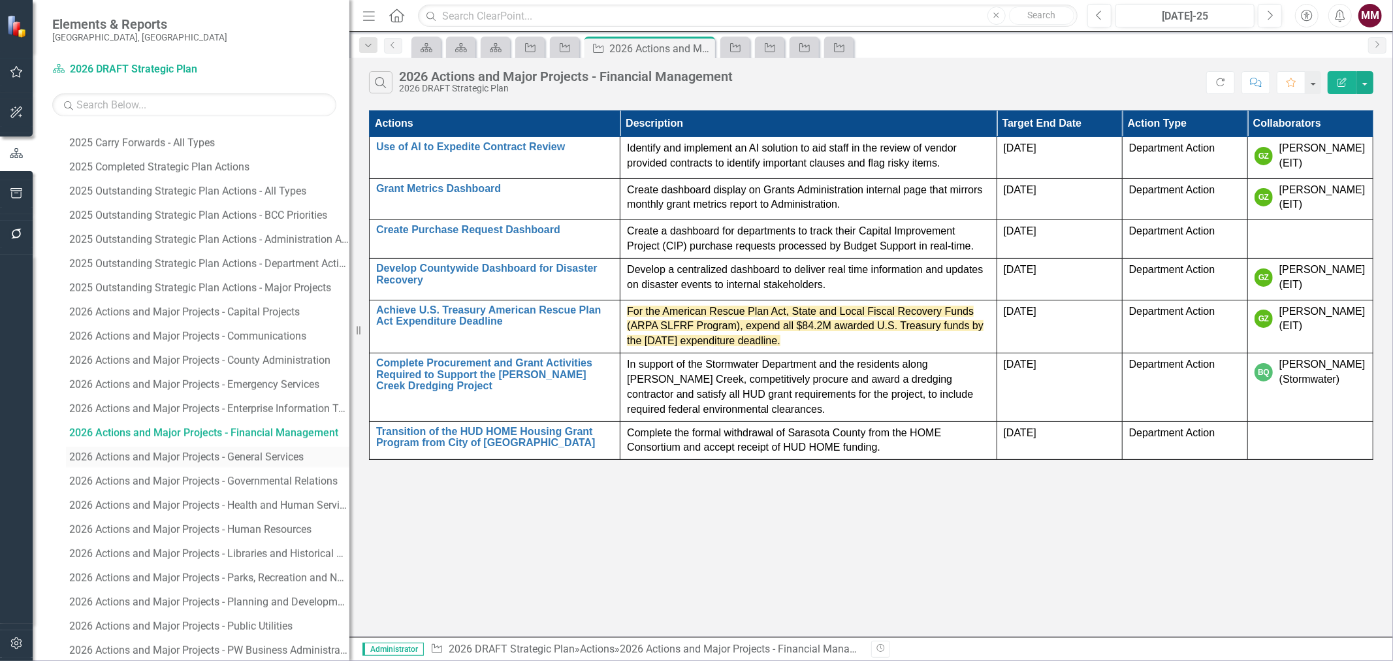
click at [268, 459] on div "2026 Actions and Major Projects - General Services" at bounding box center [209, 457] width 280 height 12
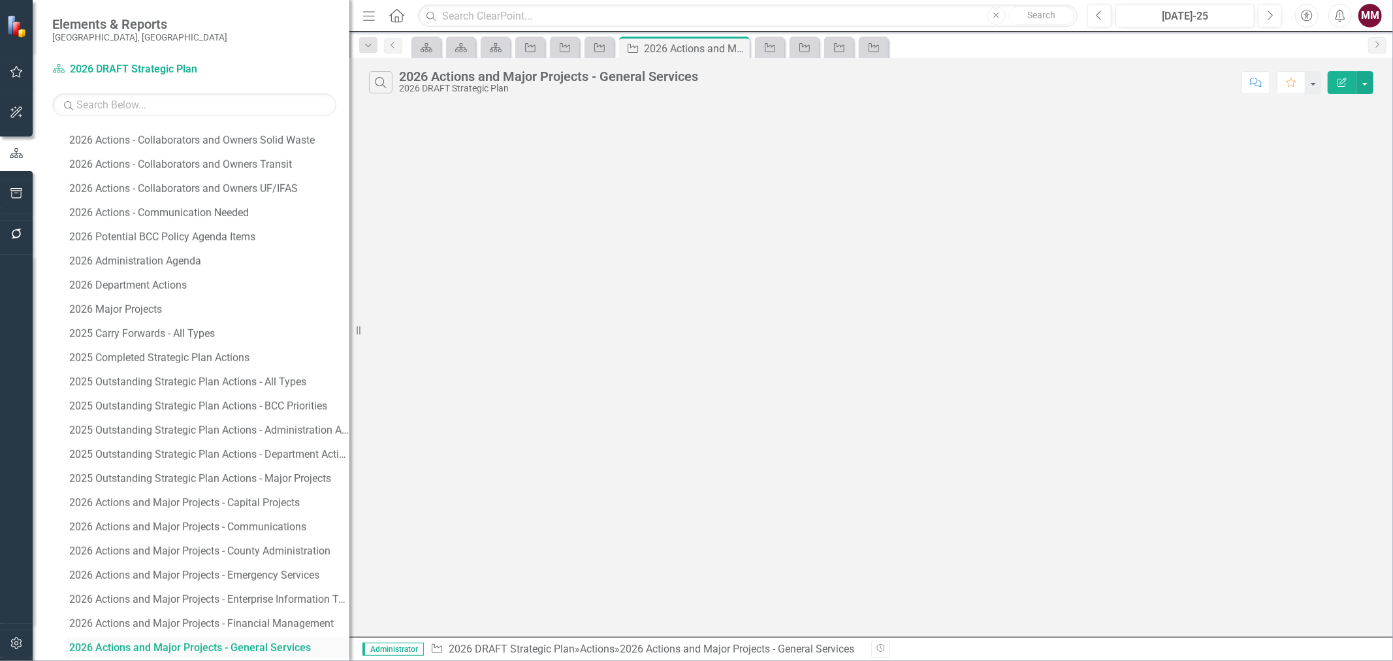
scroll to position [1389, 0]
click at [1370, 84] on button "button" at bounding box center [1365, 82] width 17 height 23
click at [1353, 103] on link "Edit Report Edit Report" at bounding box center [1321, 107] width 103 height 24
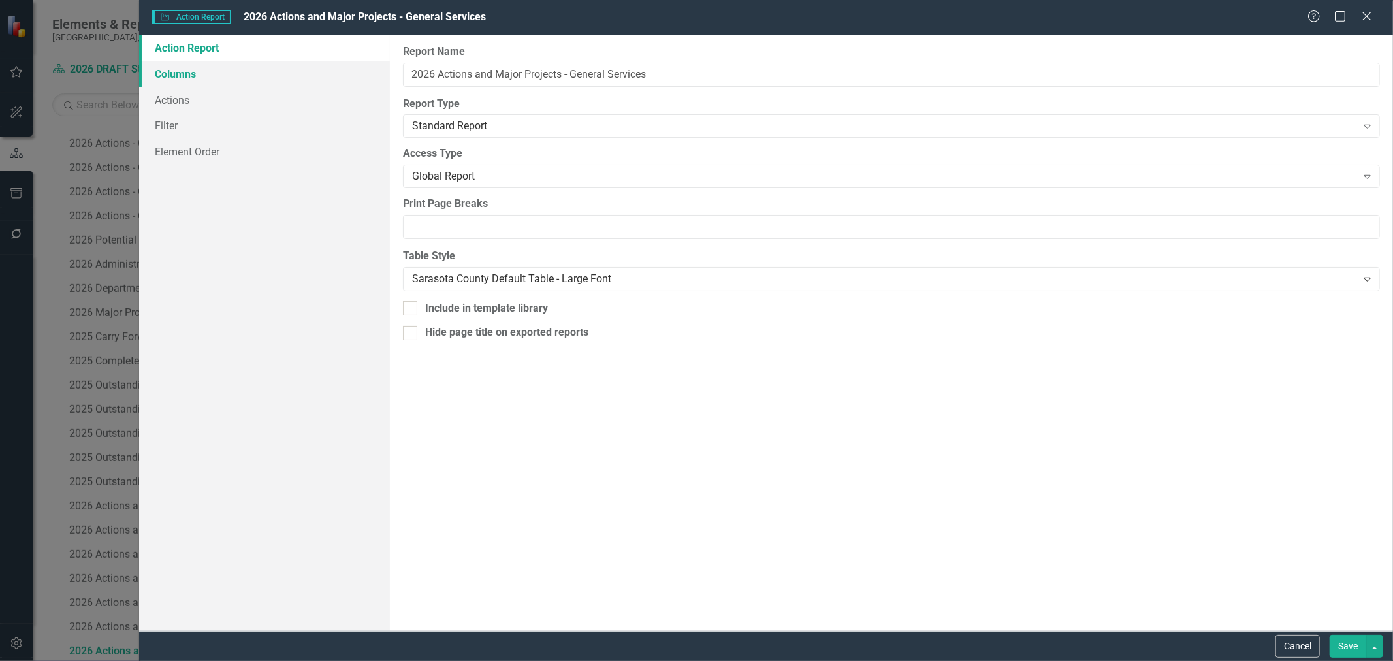
click at [171, 79] on link "Columns" at bounding box center [264, 74] width 251 height 26
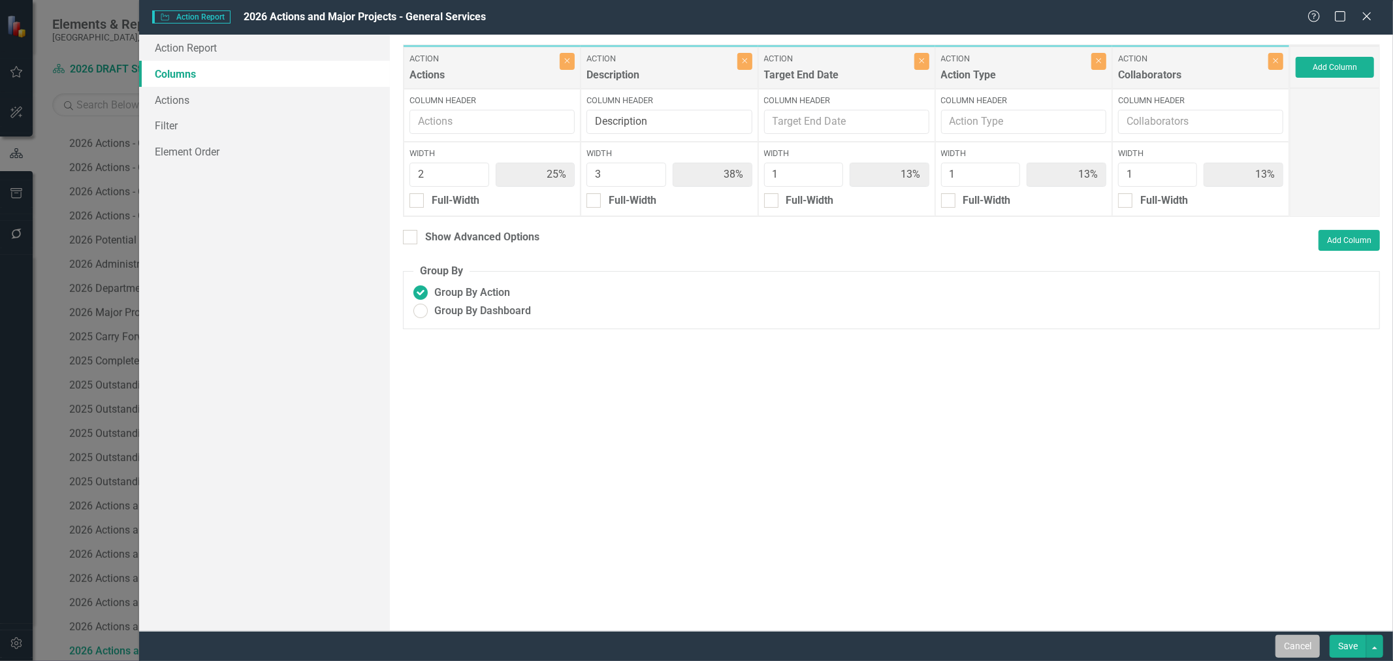
click at [1283, 643] on button "Cancel" at bounding box center [1298, 646] width 44 height 23
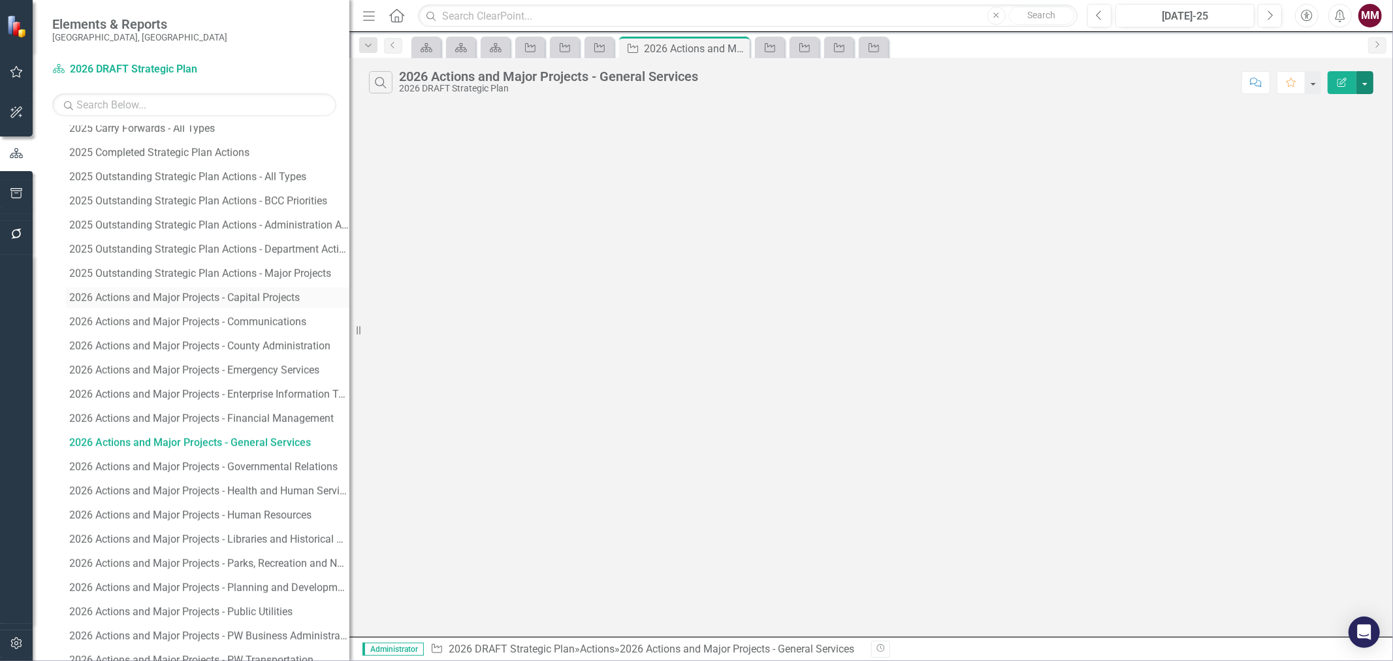
scroll to position [1608, 0]
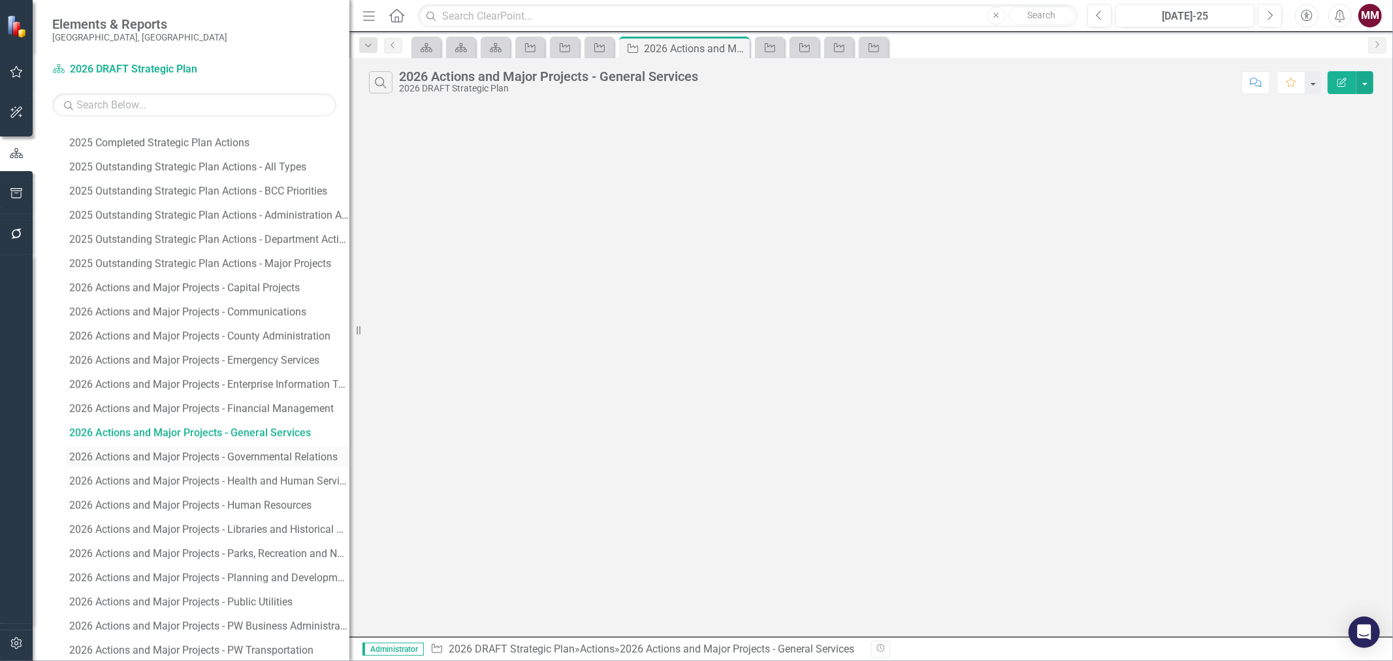
click at [181, 462] on div "2026 Actions and Major Projects - Governmental Relations" at bounding box center [209, 457] width 280 height 12
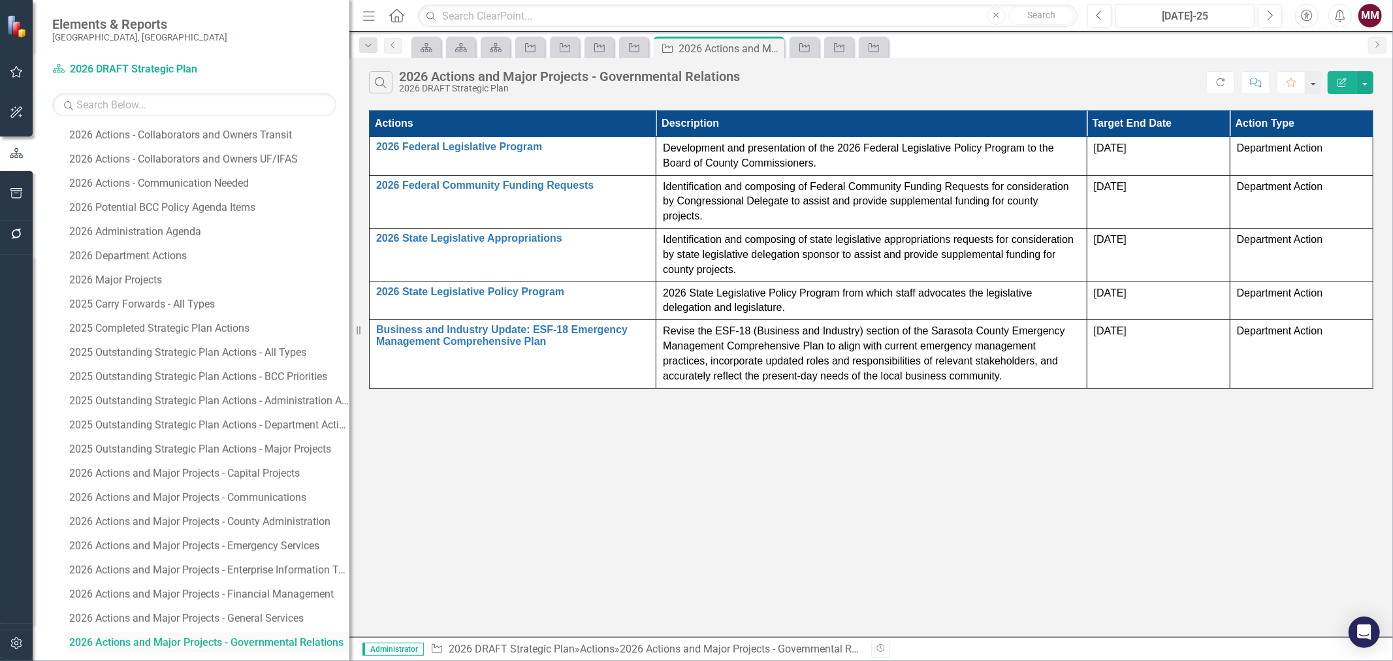
scroll to position [1414, 0]
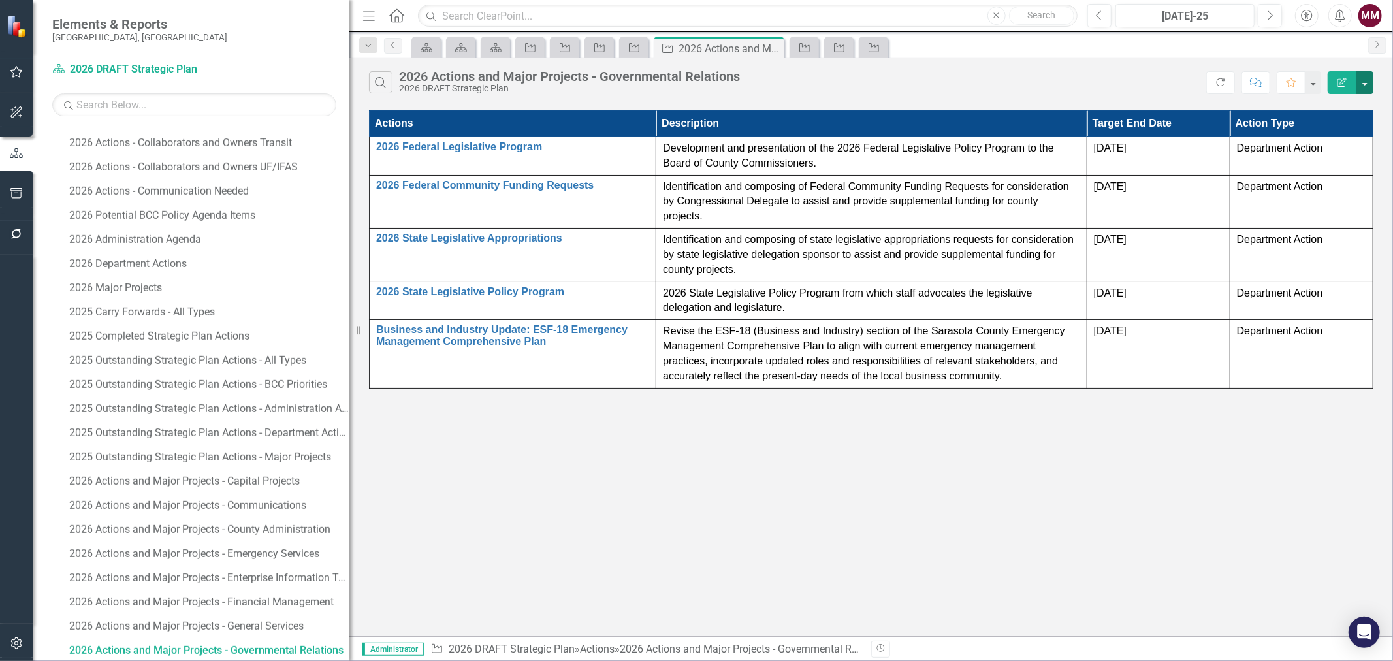
click at [1369, 77] on button "button" at bounding box center [1365, 82] width 17 height 23
click at [1350, 108] on link "Edit Report Edit Report" at bounding box center [1321, 107] width 103 height 24
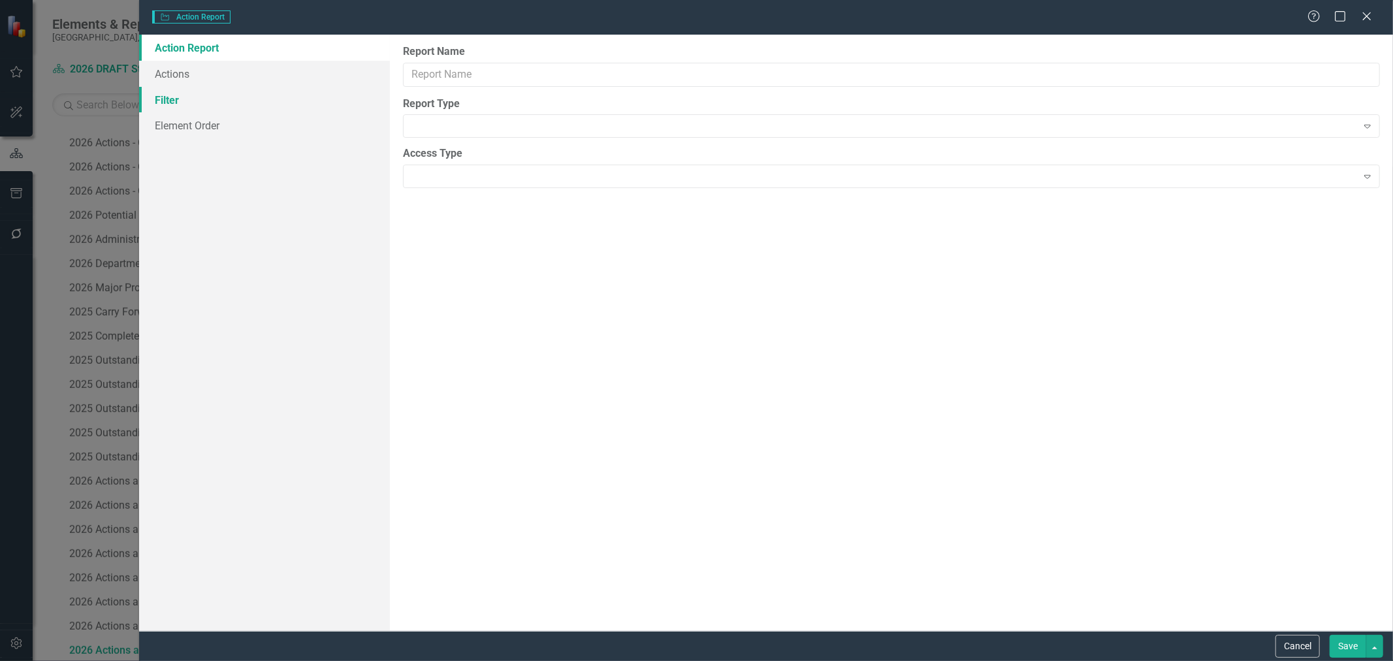
type input "2026 Actions and Major Projects - Governmental Relations"
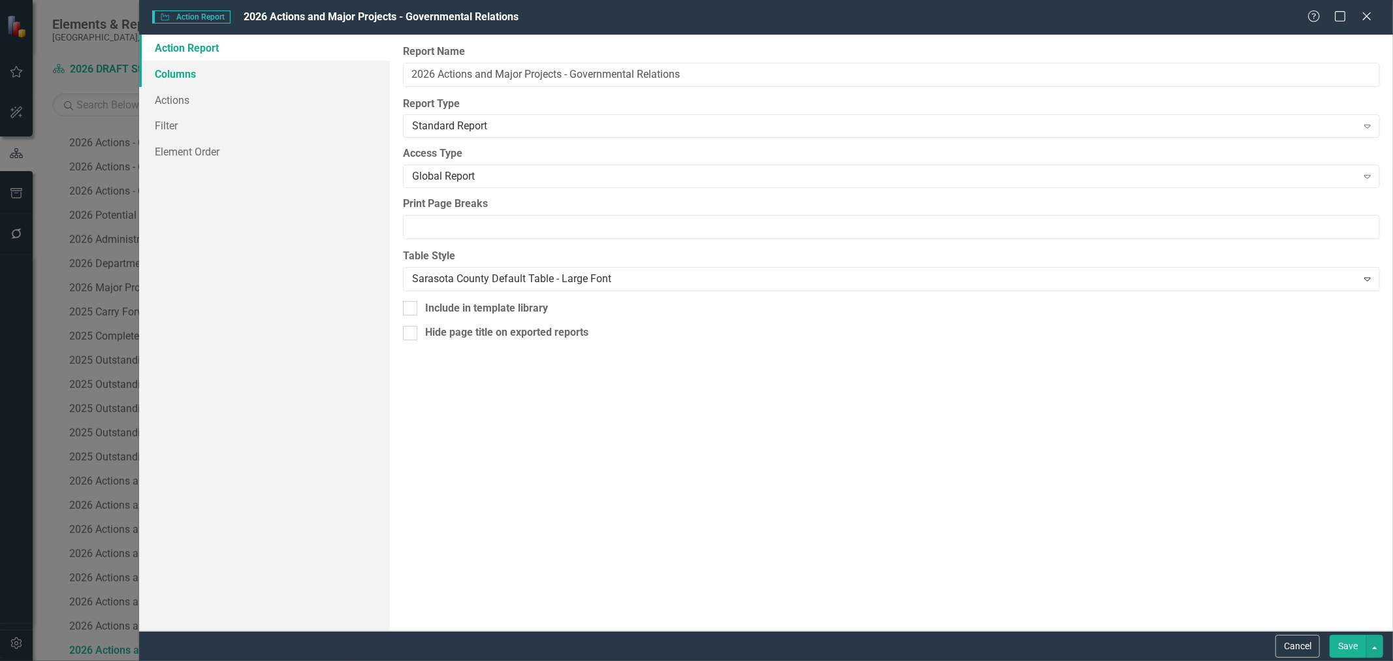
click at [159, 71] on link "Columns" at bounding box center [264, 74] width 251 height 26
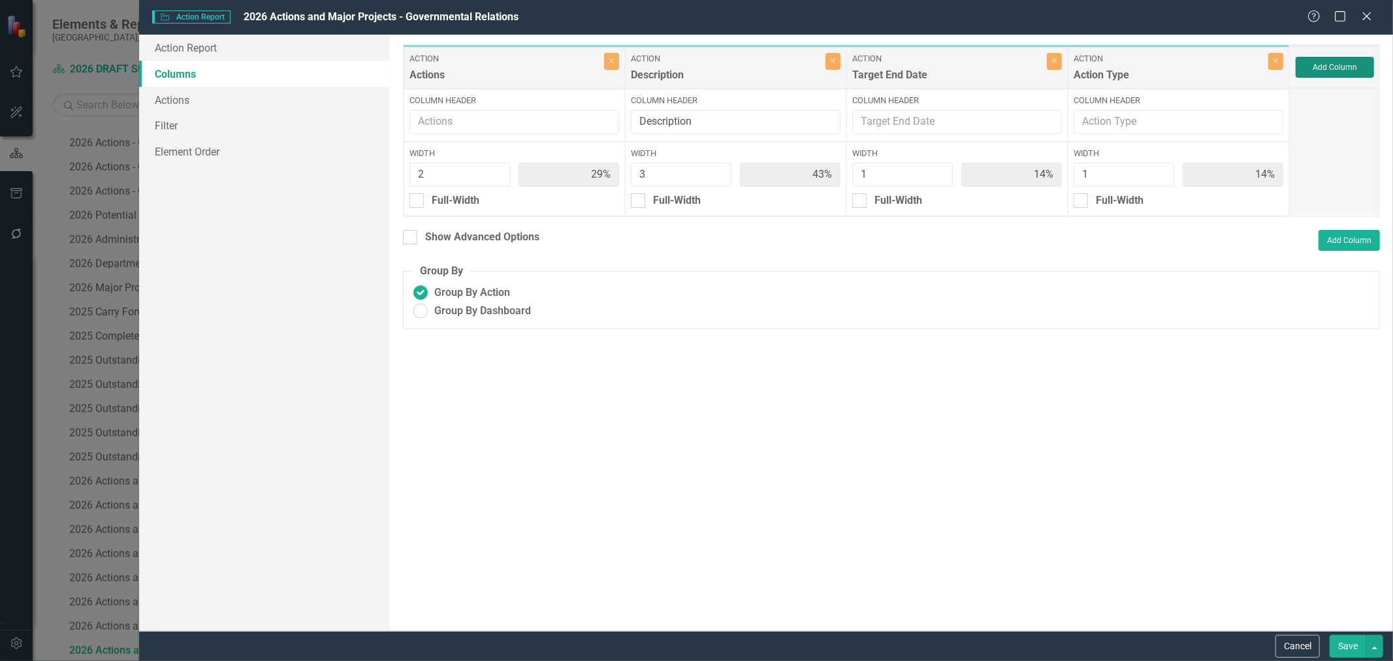
click at [1316, 69] on button "Add Column" at bounding box center [1335, 67] width 78 height 21
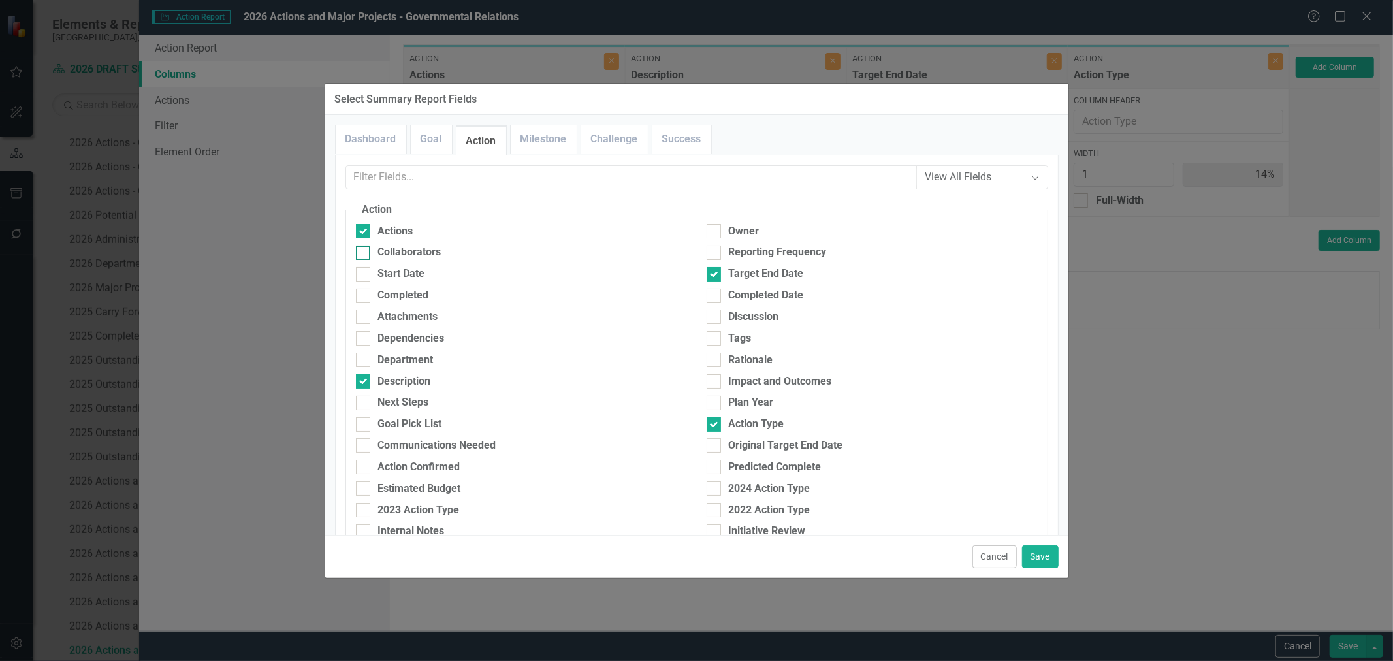
click at [427, 253] on div "Collaborators" at bounding box center [409, 252] width 63 height 15
click at [365, 253] on input "Collaborators" at bounding box center [360, 250] width 8 height 8
checkbox input "true"
click at [1039, 557] on button "Save" at bounding box center [1040, 556] width 37 height 23
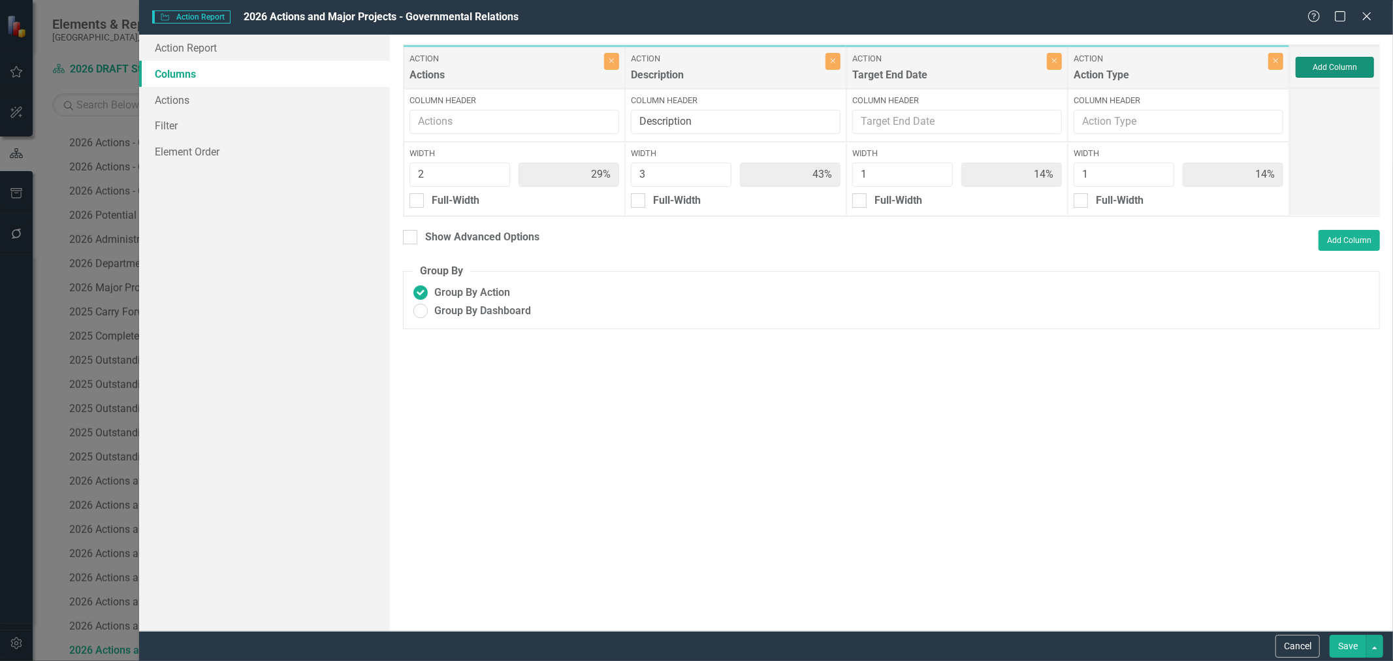
type input "25%"
type input "38%"
type input "13%"
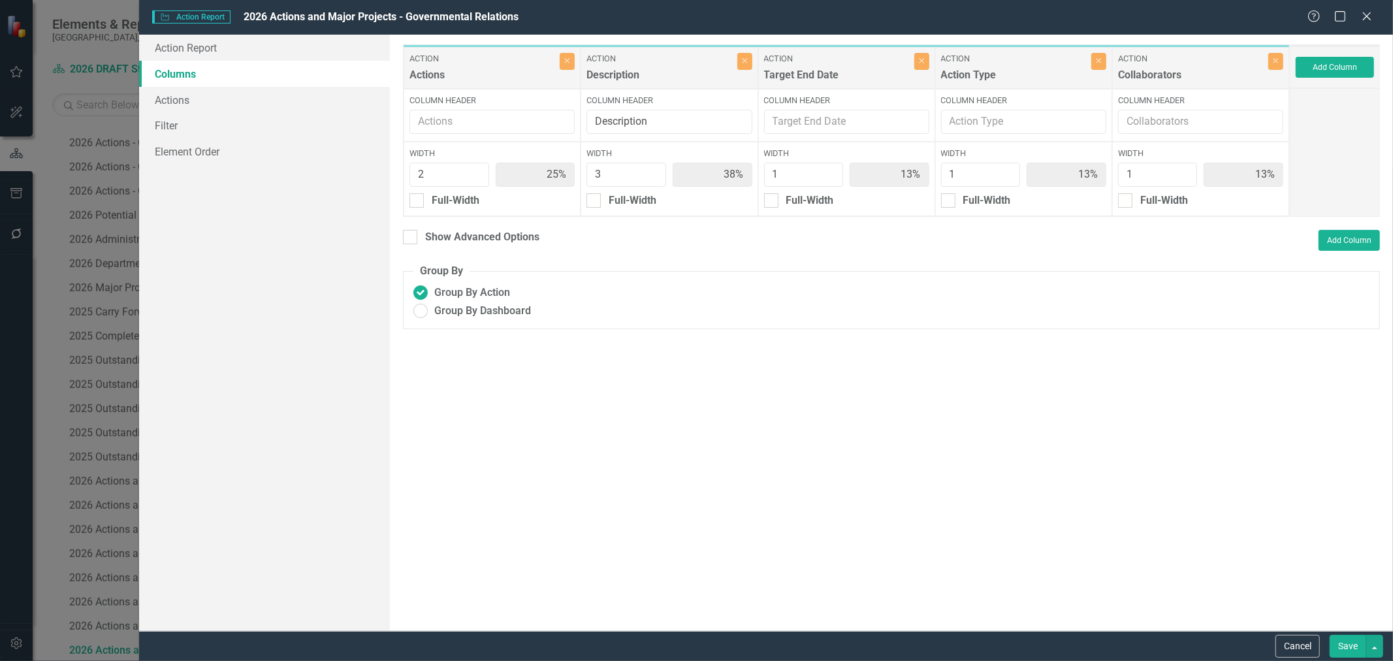
click at [1348, 649] on button "Save" at bounding box center [1348, 646] width 37 height 23
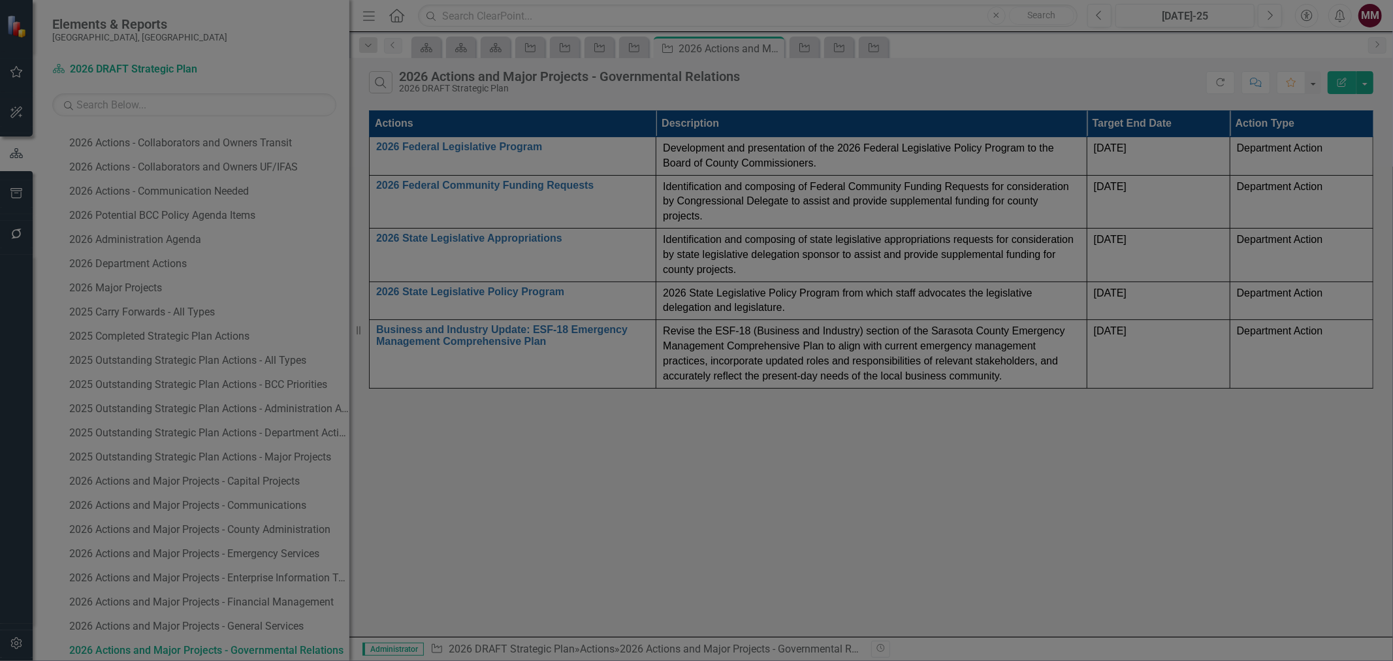
radio input "false"
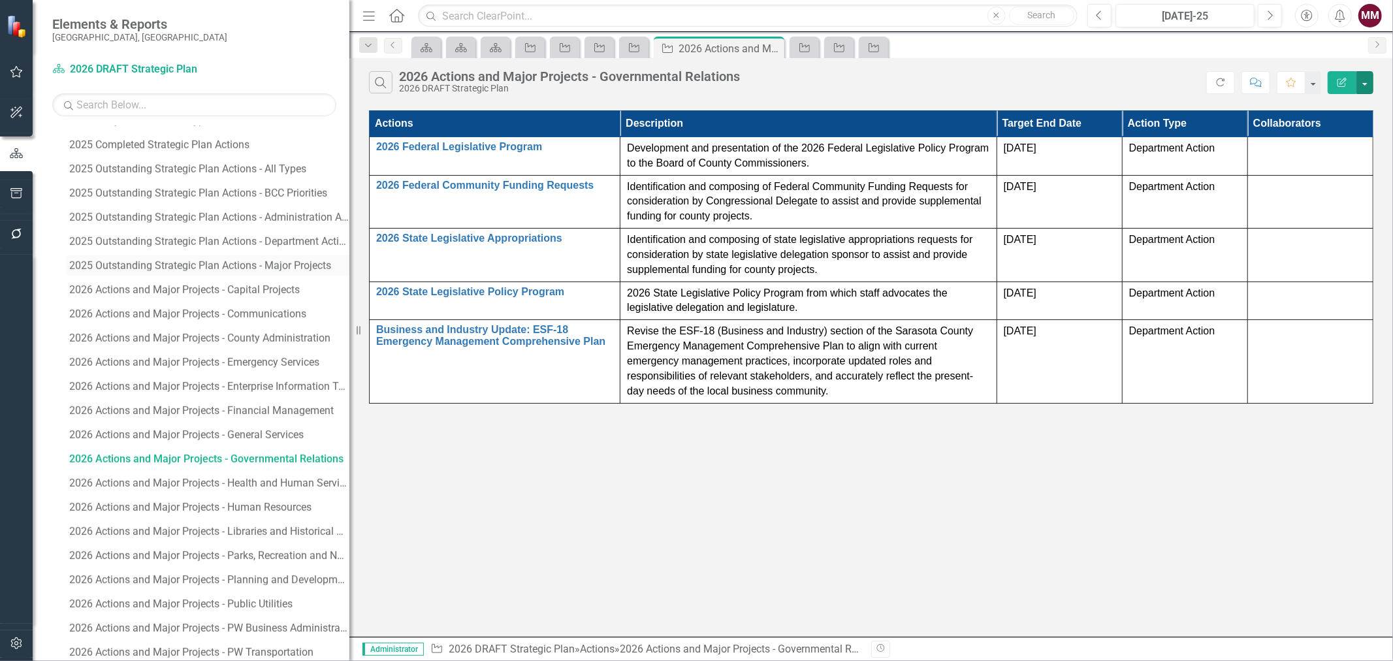
scroll to position [1632, 0]
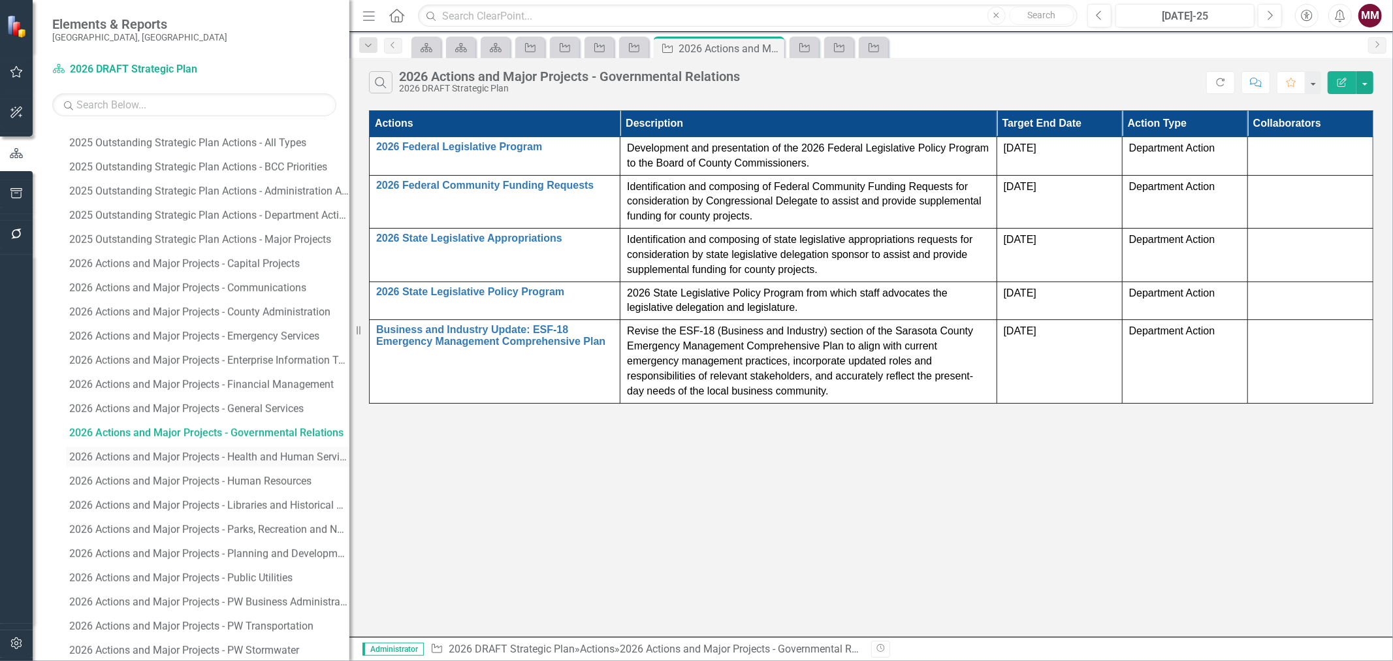
click at [270, 456] on div "2026 Actions and Major Projects - Health and Human Services" at bounding box center [209, 457] width 280 height 12
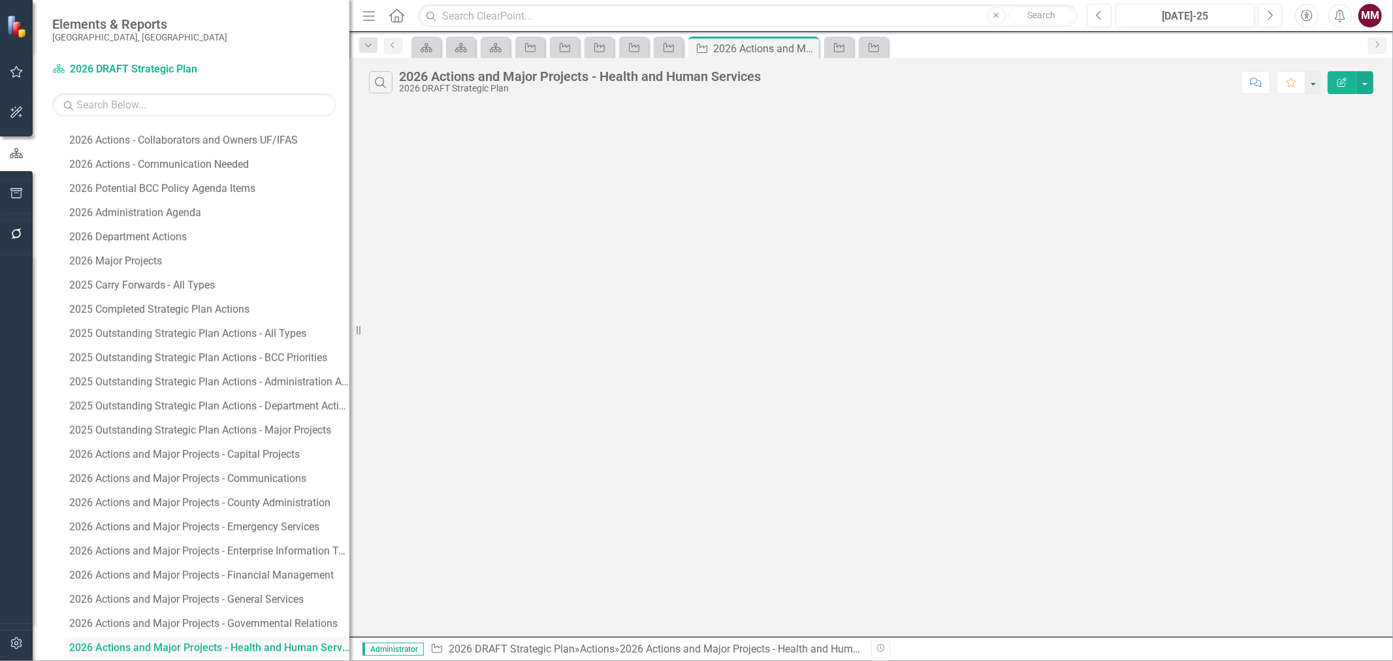
scroll to position [1438, 0]
click at [1370, 88] on button "button" at bounding box center [1365, 82] width 17 height 23
click at [1346, 101] on link "Edit Report Edit Report" at bounding box center [1321, 107] width 103 height 24
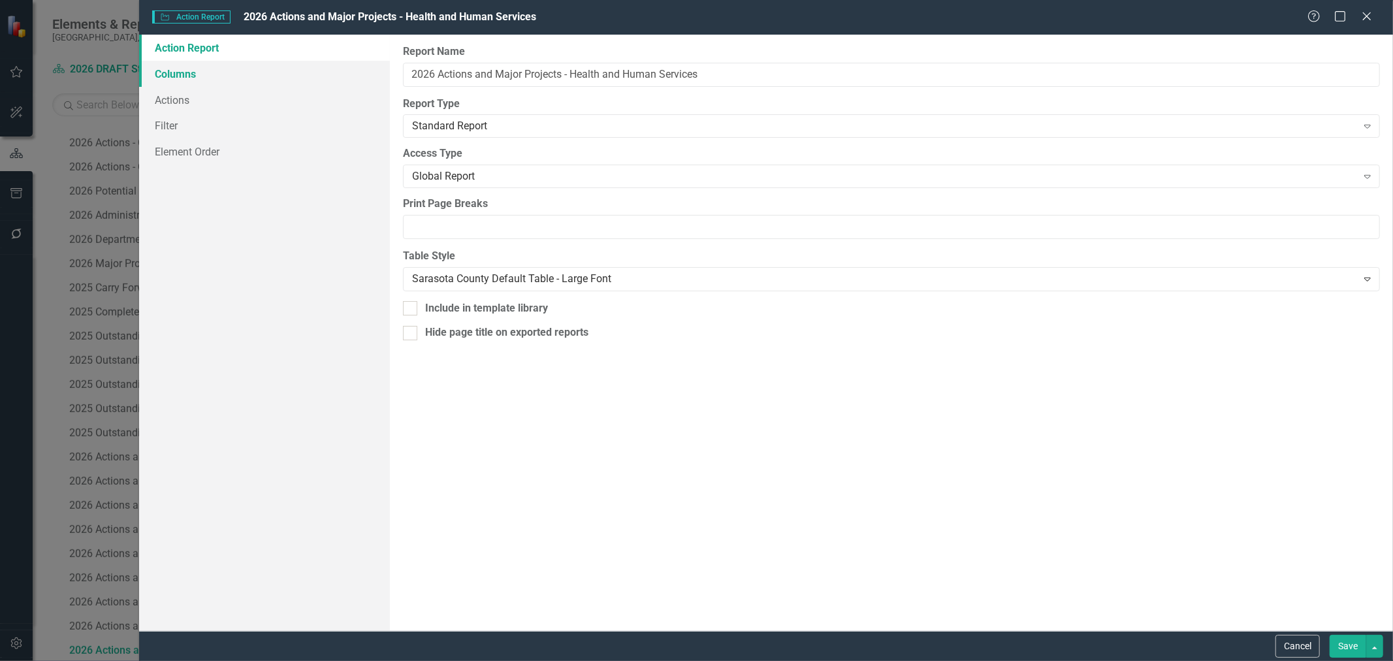
click at [199, 67] on link "Columns" at bounding box center [264, 74] width 251 height 26
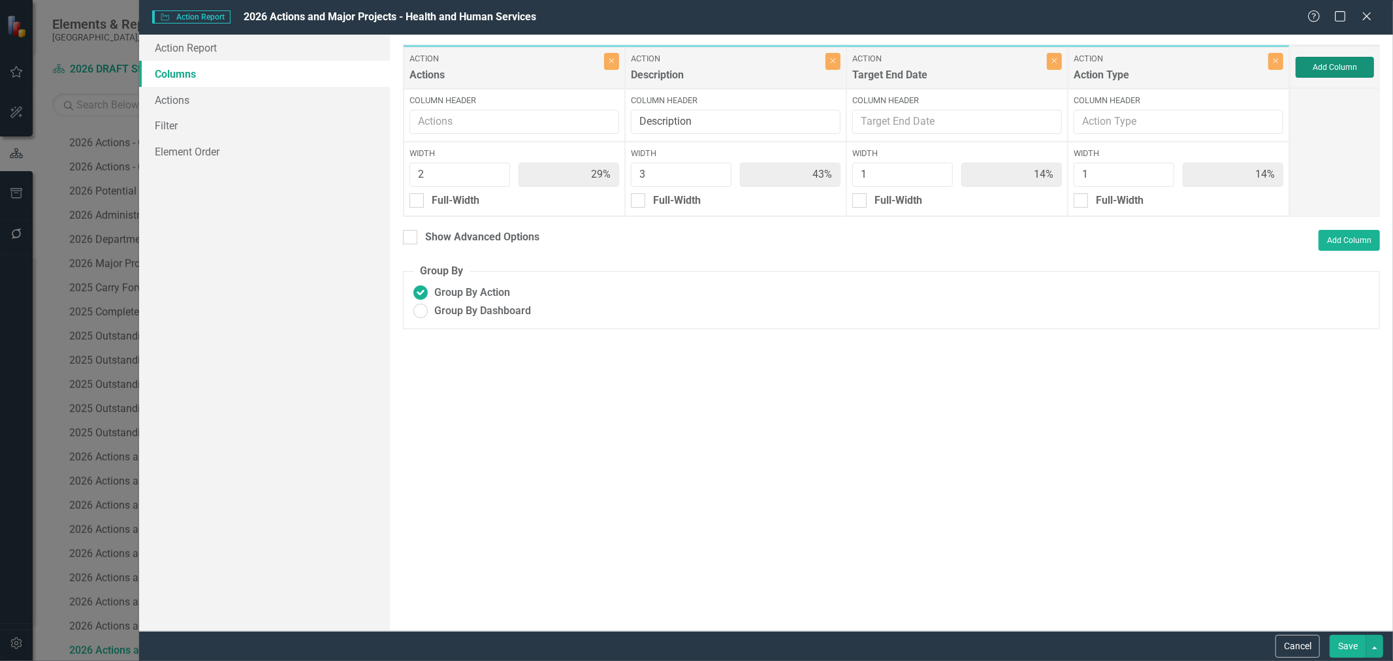
click at [1321, 65] on button "Add Column" at bounding box center [1335, 67] width 78 height 21
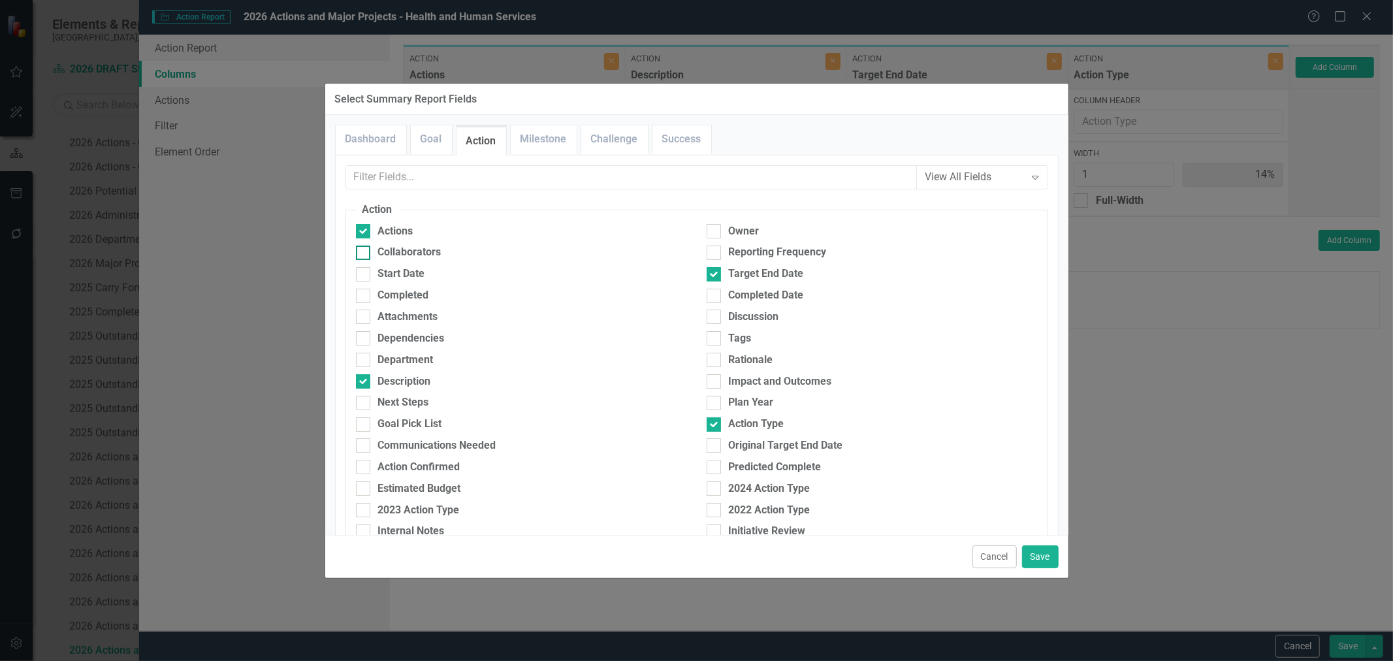
click at [423, 259] on div "Collaborators" at bounding box center [409, 252] width 63 height 15
click at [365, 254] on input "Collaborators" at bounding box center [360, 250] width 8 height 8
checkbox input "true"
click at [1037, 556] on button "Save" at bounding box center [1040, 556] width 37 height 23
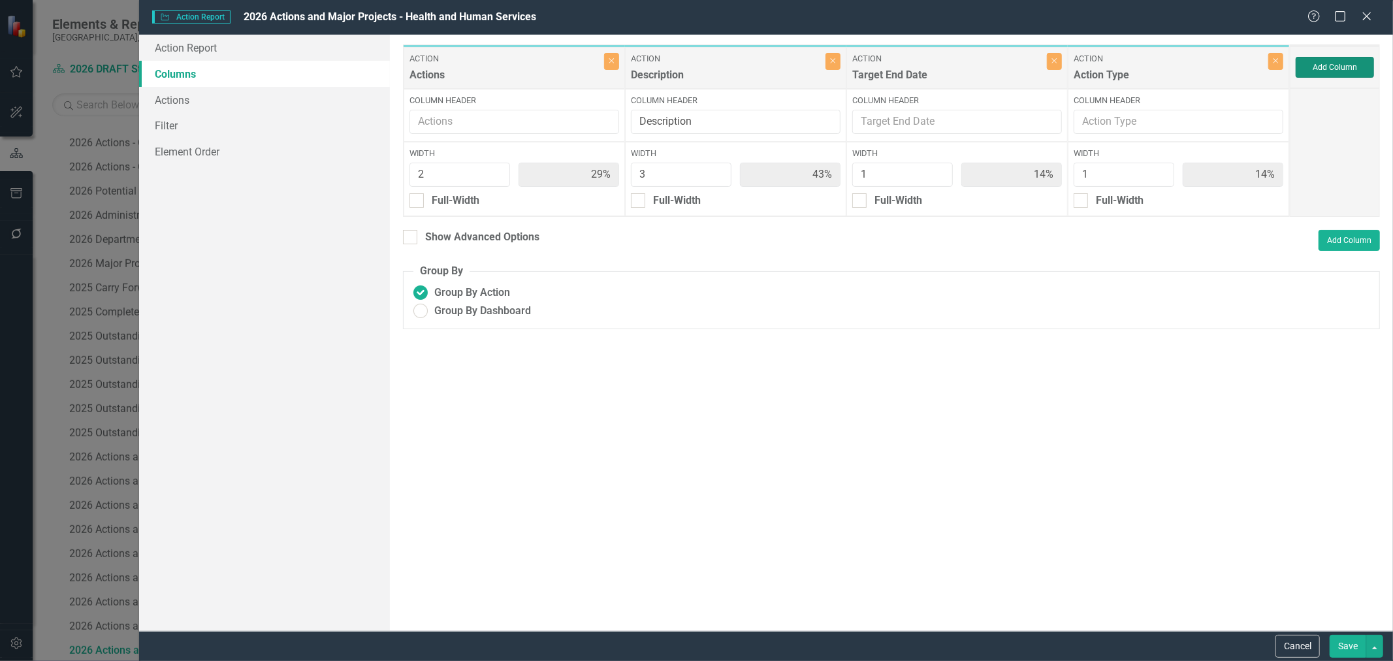
type input "25%"
type input "38%"
type input "13%"
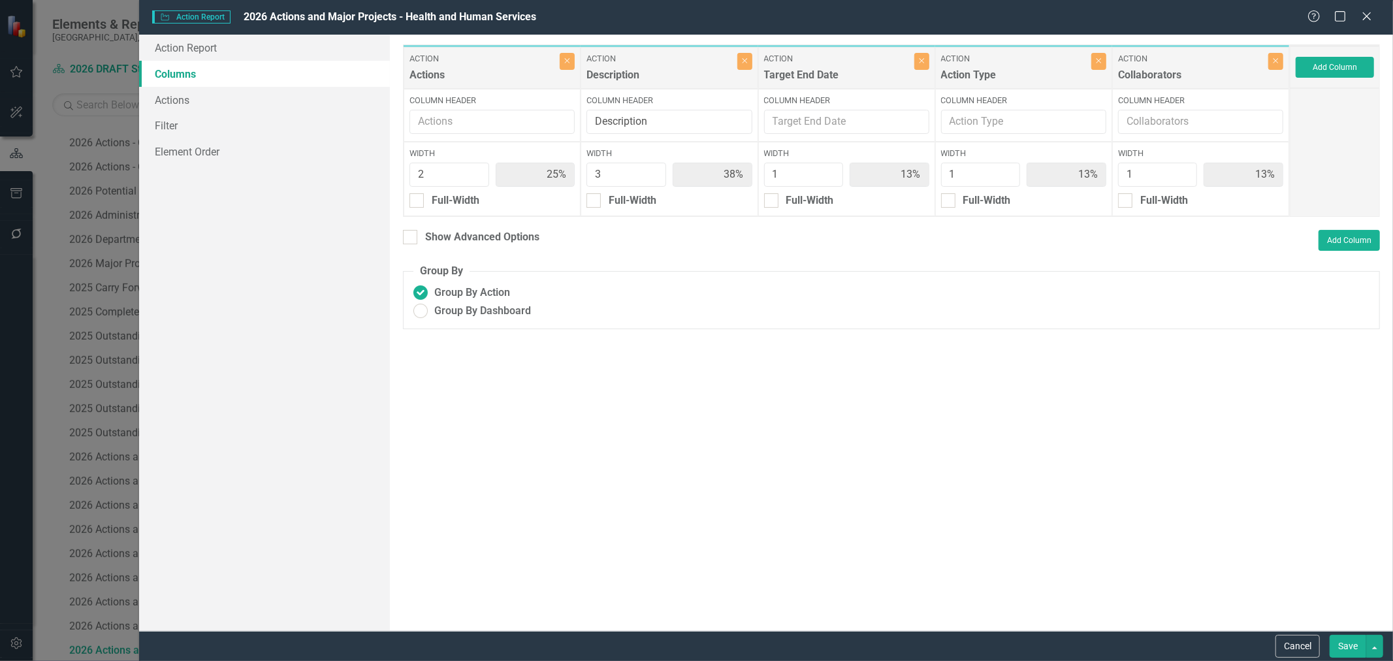
click at [1347, 645] on button "Save" at bounding box center [1348, 646] width 37 height 23
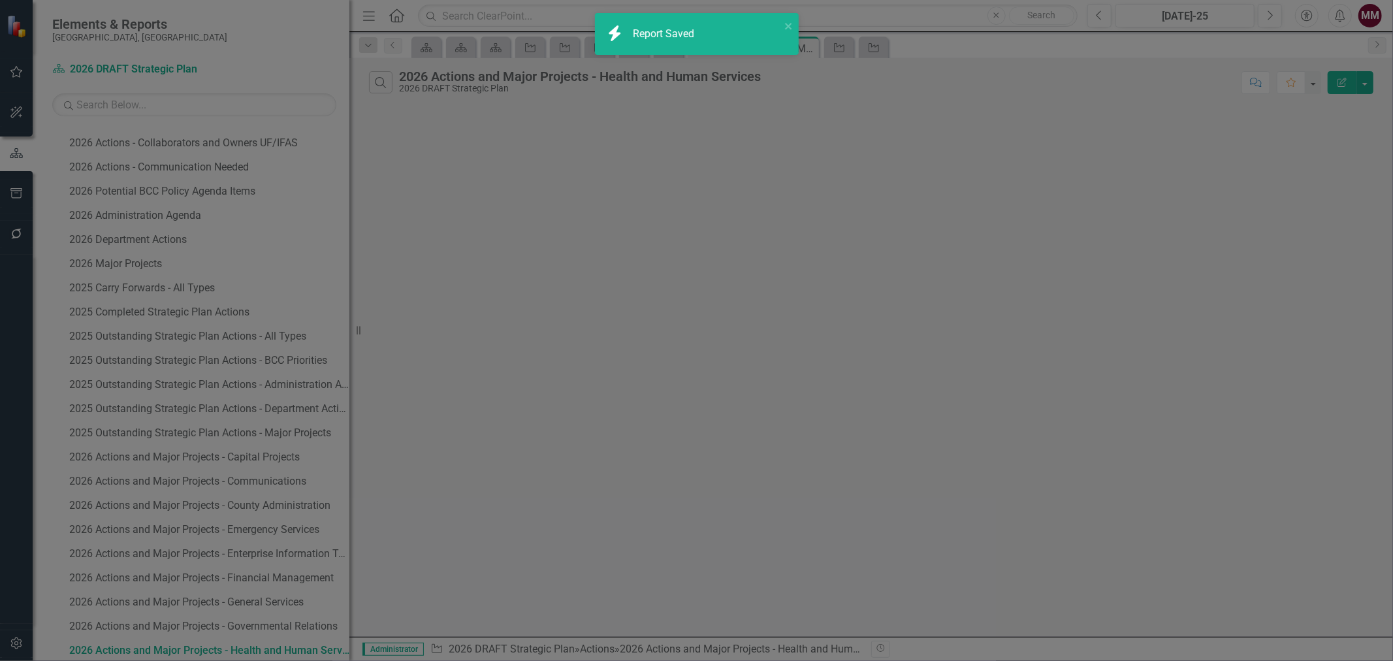
radio input "true"
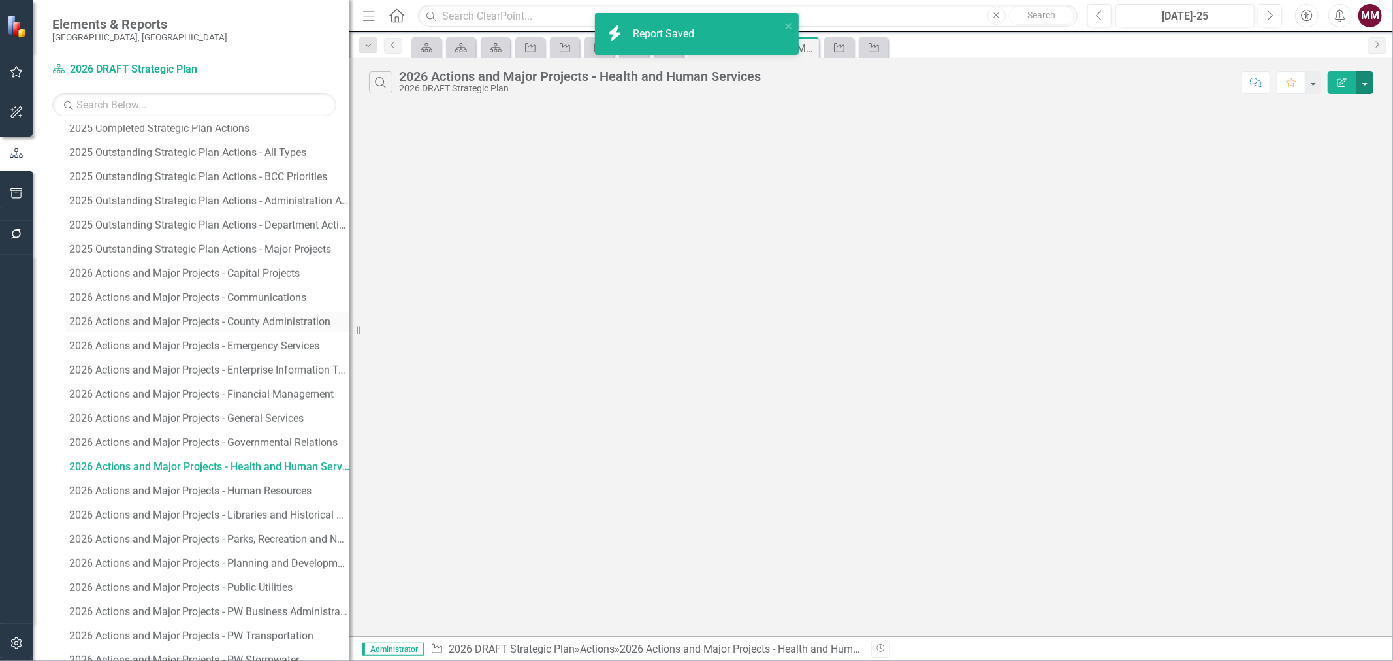
scroll to position [1656, 0]
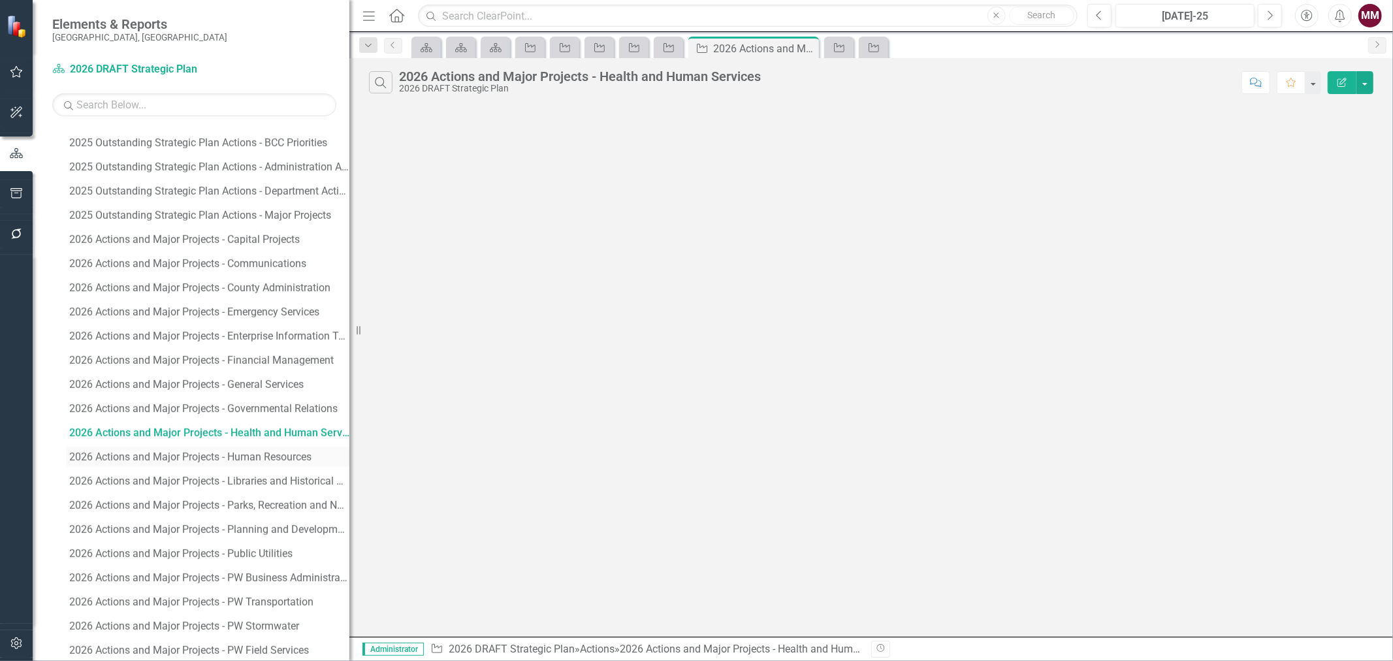
click at [220, 459] on div "2026 Actions and Major Projects - Human Resources" at bounding box center [209, 457] width 280 height 12
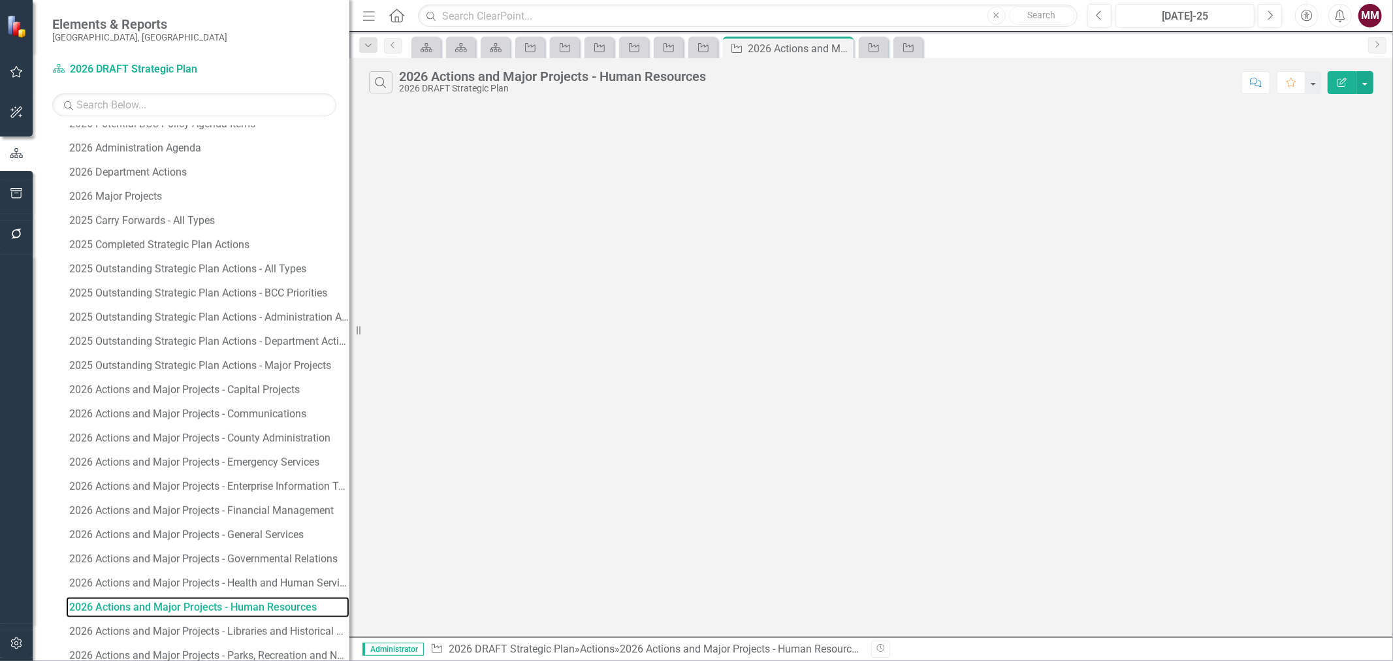
scroll to position [1462, 0]
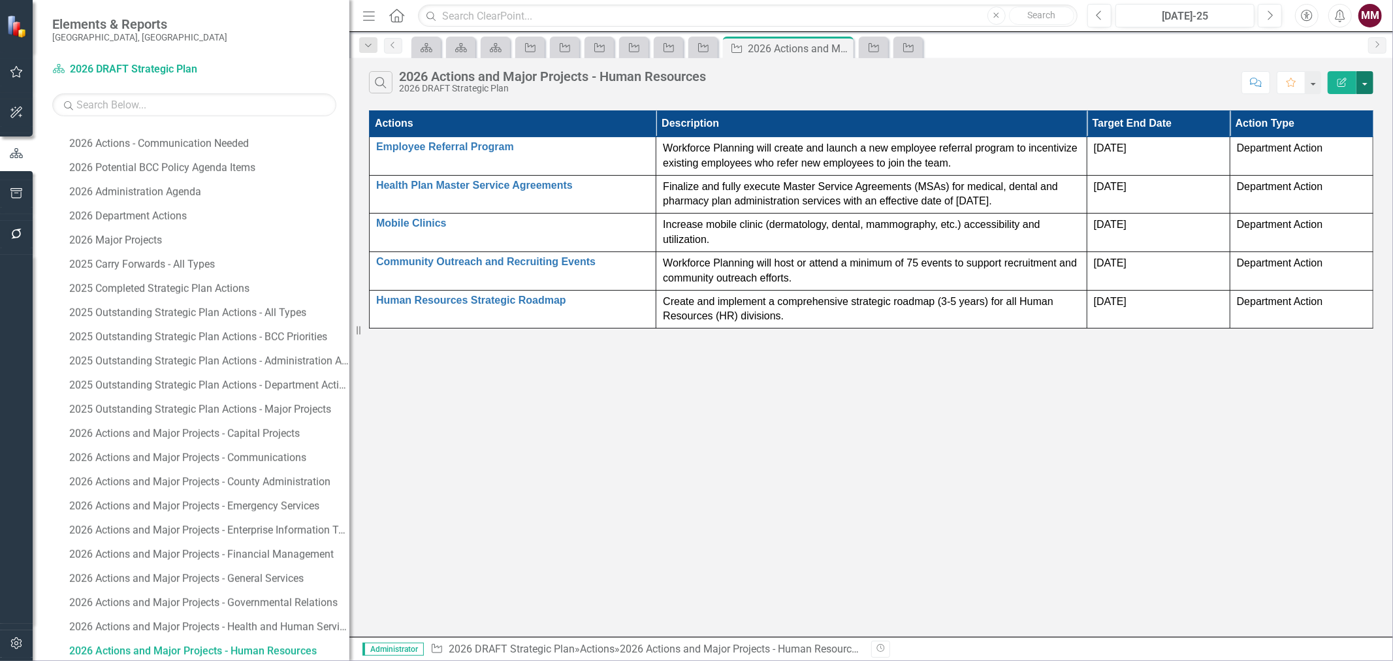
click at [1370, 82] on button "button" at bounding box center [1365, 82] width 17 height 23
click at [1361, 101] on link "Edit Report Edit Report" at bounding box center [1321, 107] width 103 height 24
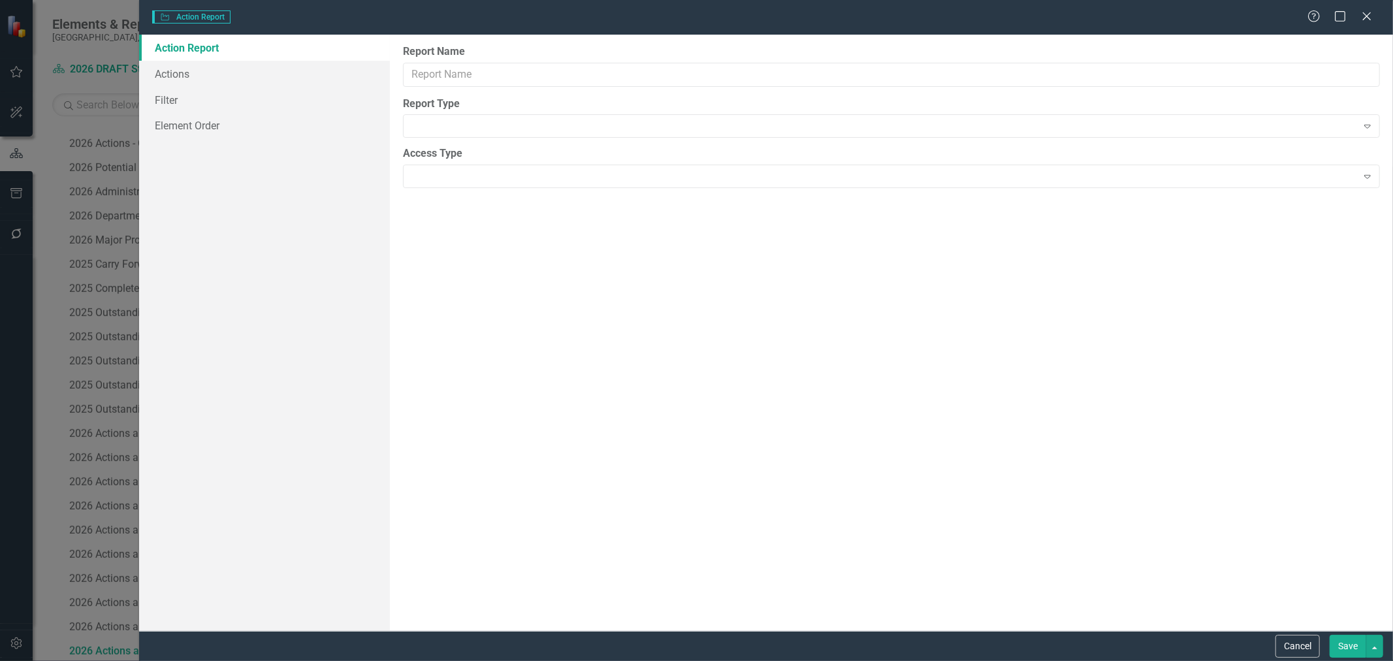
type input "2026 Actions and Major Projects - Human Resources"
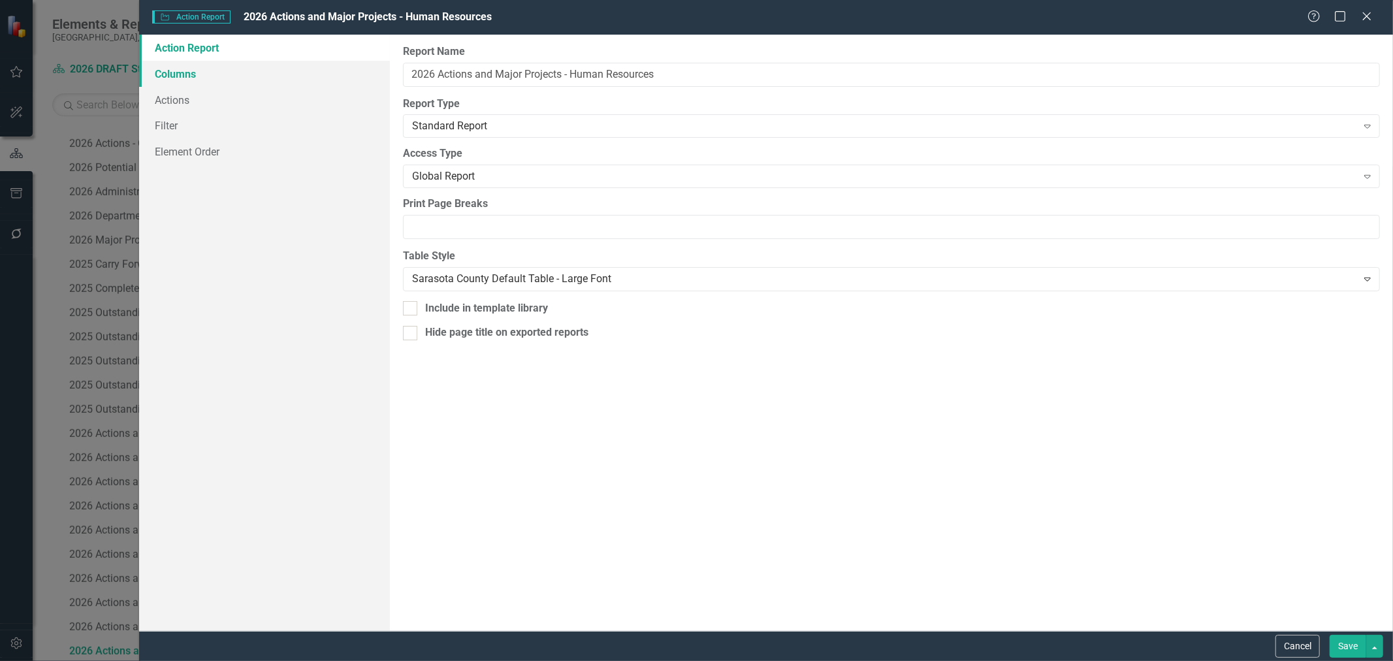
click at [155, 74] on link "Columns" at bounding box center [264, 74] width 251 height 26
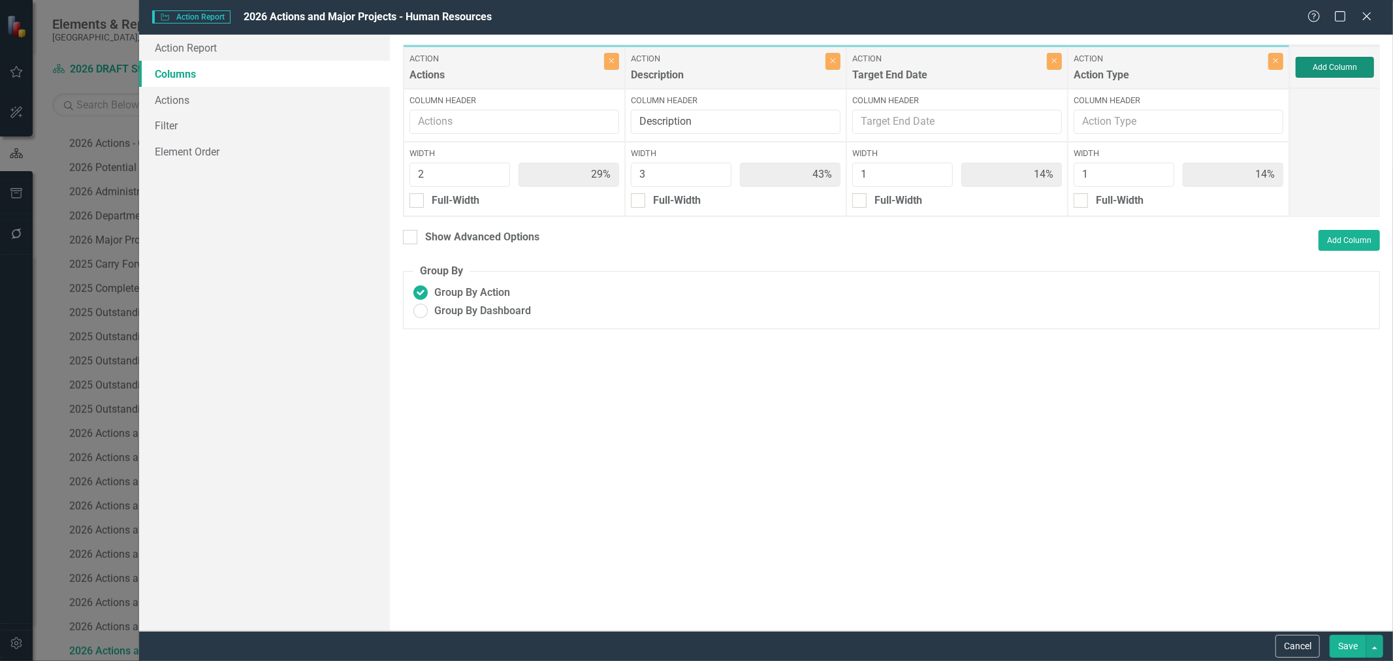
click at [1335, 69] on button "Add Column" at bounding box center [1335, 67] width 78 height 21
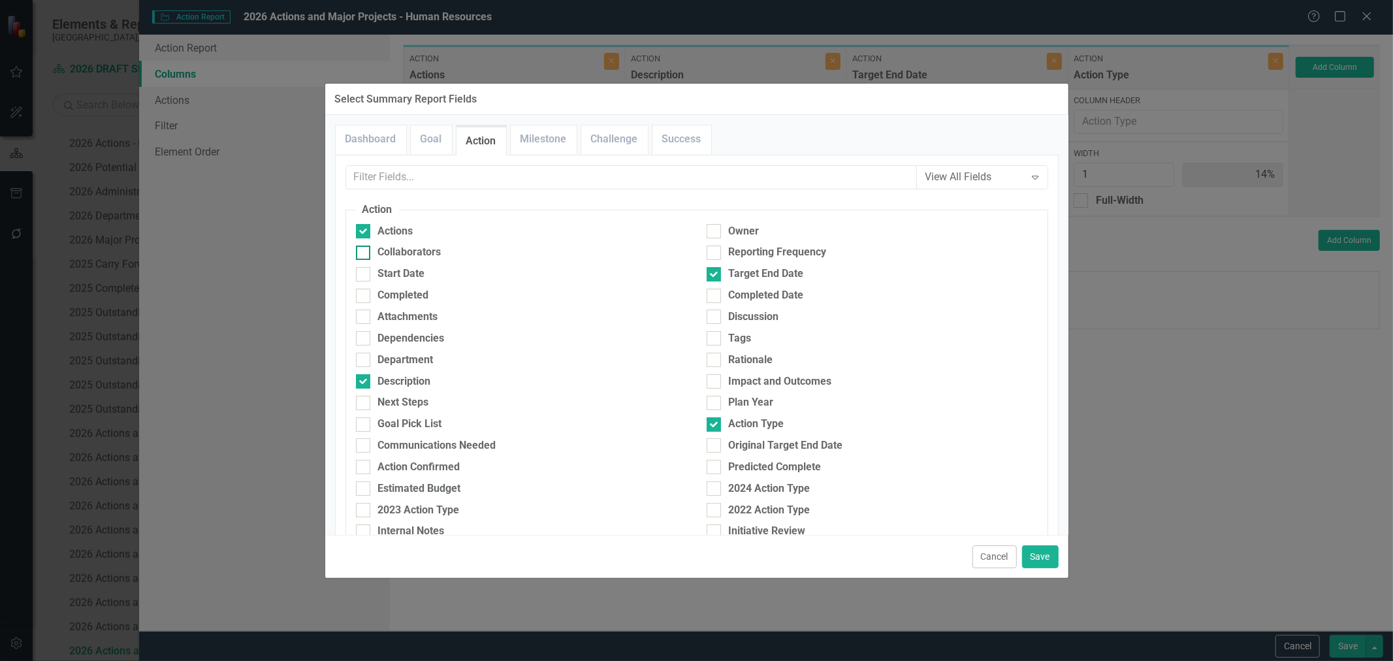
click at [421, 257] on div "Collaborators" at bounding box center [409, 252] width 63 height 15
click at [365, 254] on input "Collaborators" at bounding box center [360, 250] width 8 height 8
checkbox input "true"
click at [1041, 553] on button "Save" at bounding box center [1040, 556] width 37 height 23
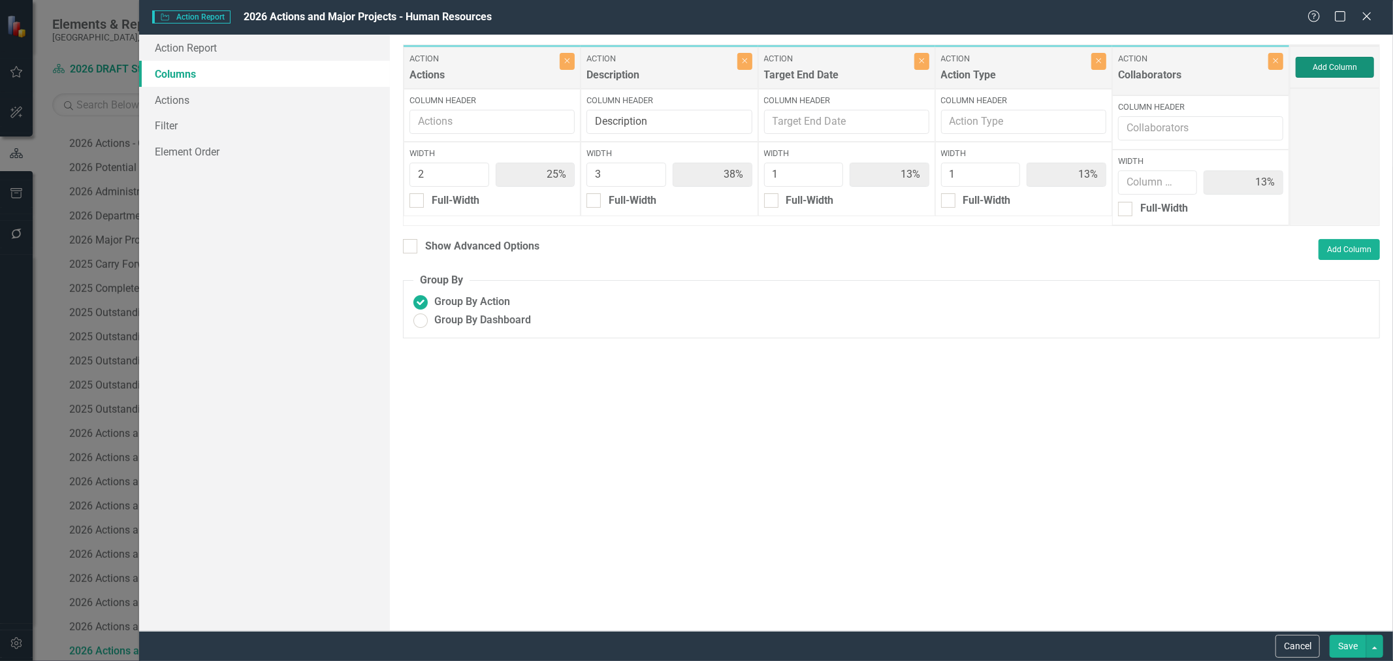
type input "25%"
type input "38%"
type input "13%"
type input "1"
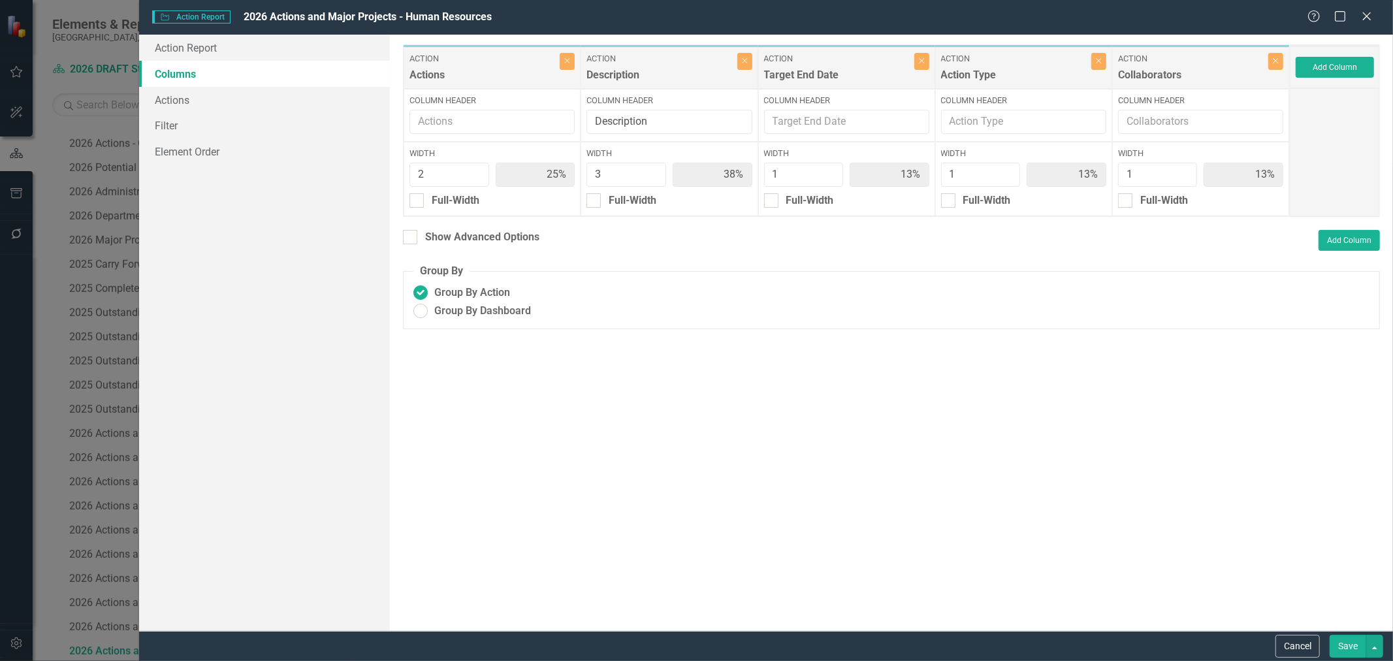
click at [1346, 651] on button "Save" at bounding box center [1348, 646] width 37 height 23
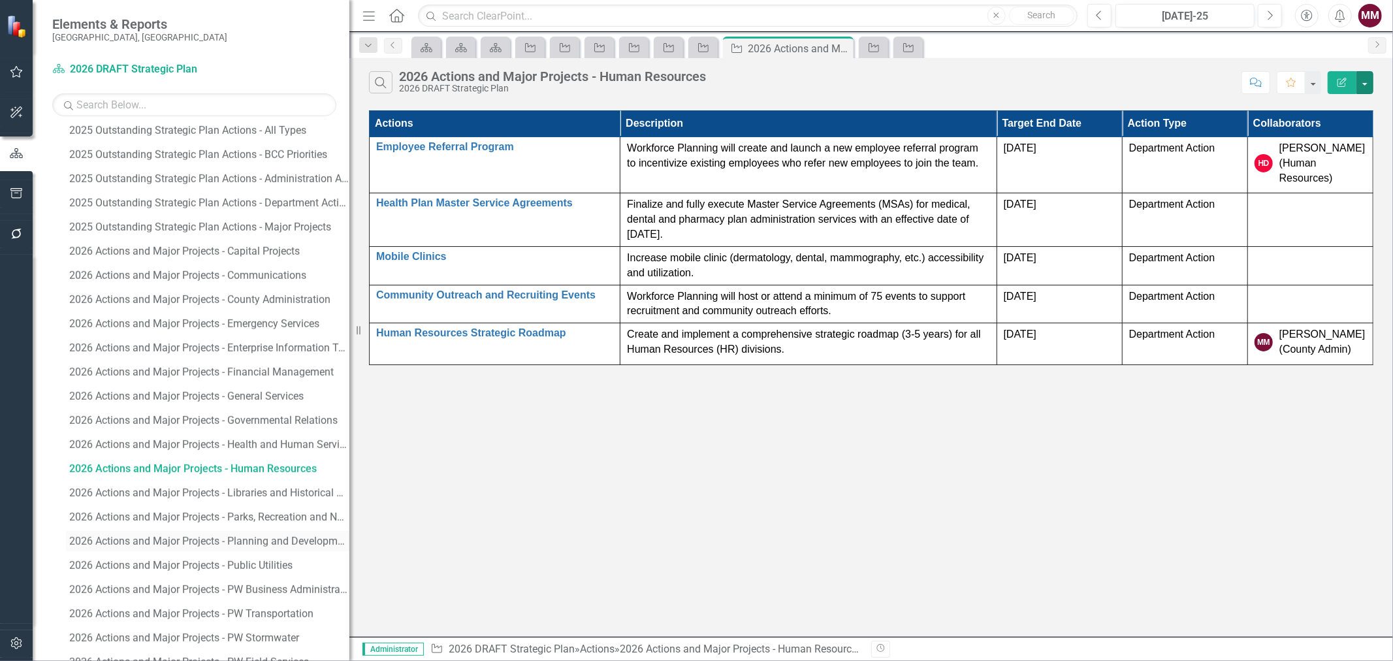
scroll to position [1680, 0]
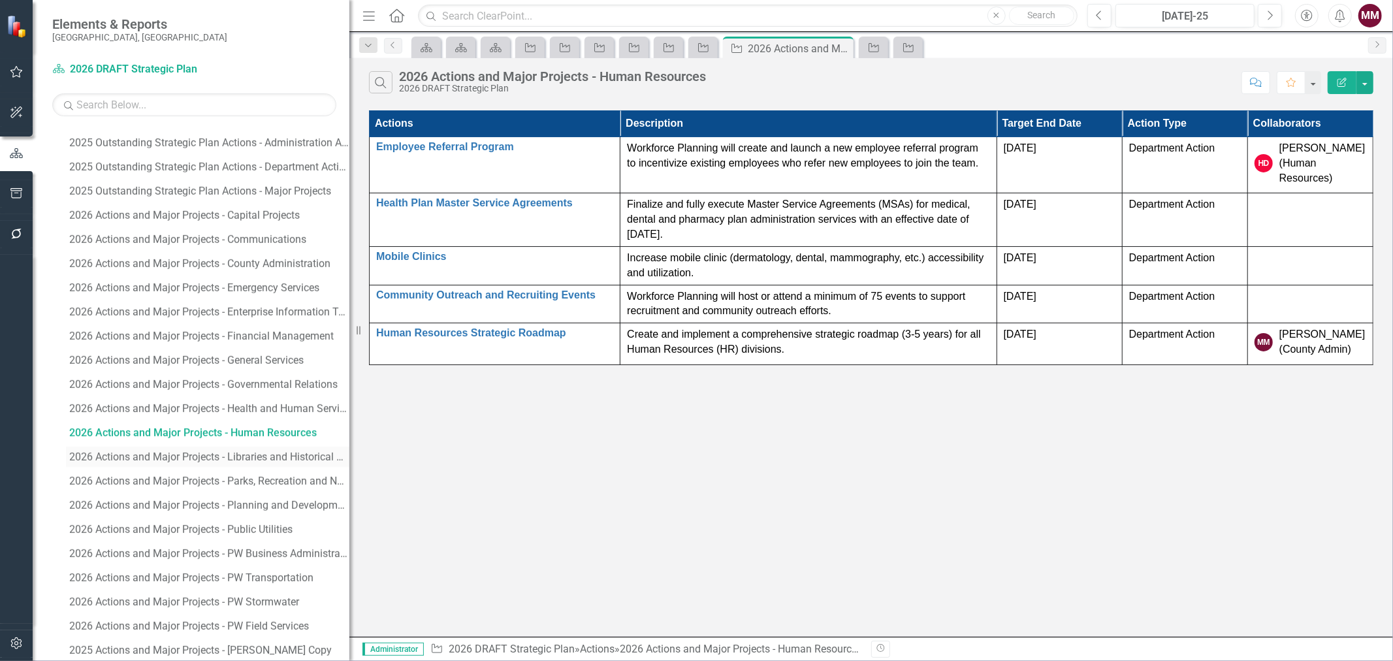
click at [246, 464] on link "2026 Actions and Major Projects - Libraries and Historical Resources" at bounding box center [208, 457] width 284 height 21
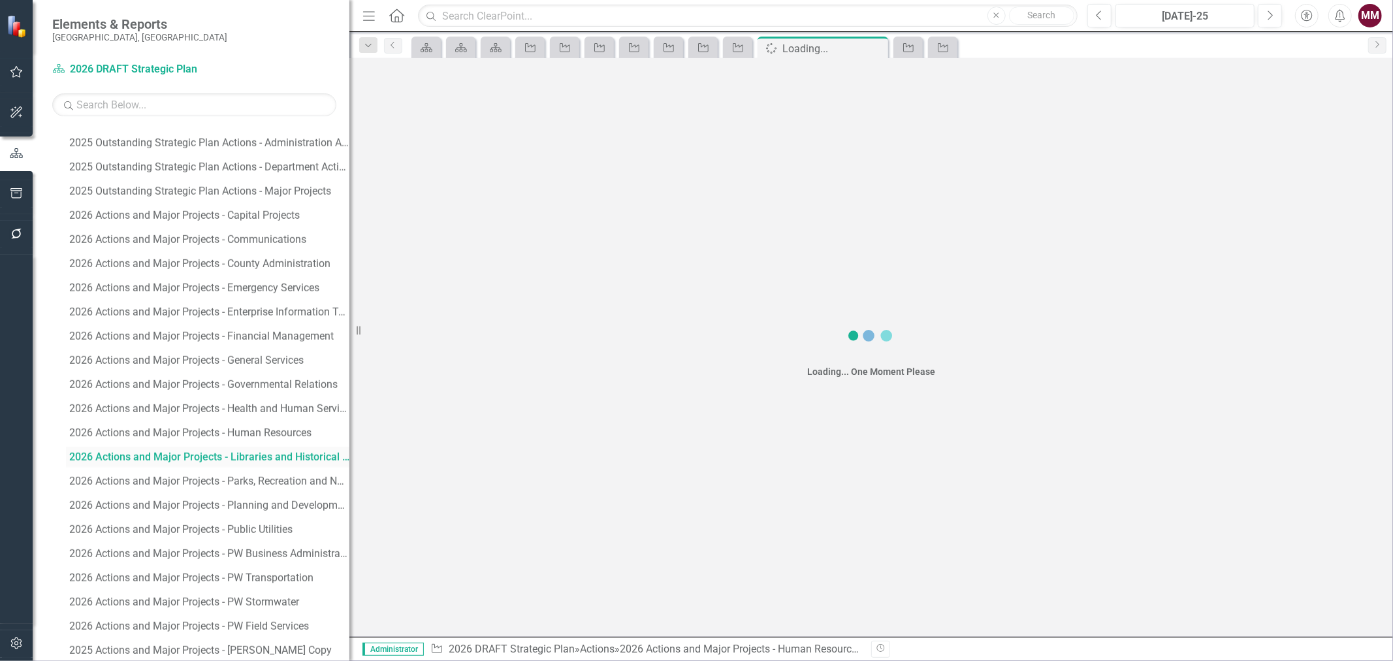
scroll to position [1487, 0]
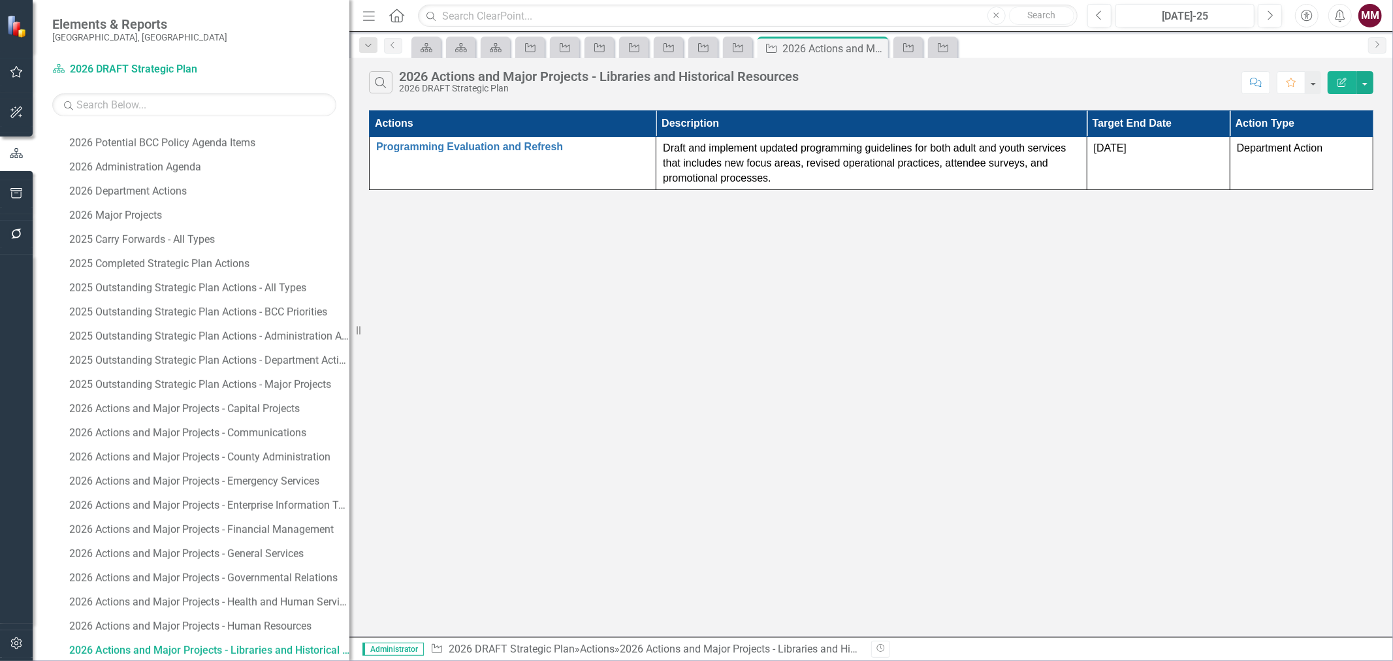
click at [1374, 83] on div "Search 2026 Actions and Major Projects - Libraries and Historical Resources 202…" at bounding box center [871, 79] width 1044 height 42
click at [1366, 84] on button "button" at bounding box center [1365, 82] width 17 height 23
click at [1331, 102] on link "Edit Report Edit Report" at bounding box center [1321, 107] width 103 height 24
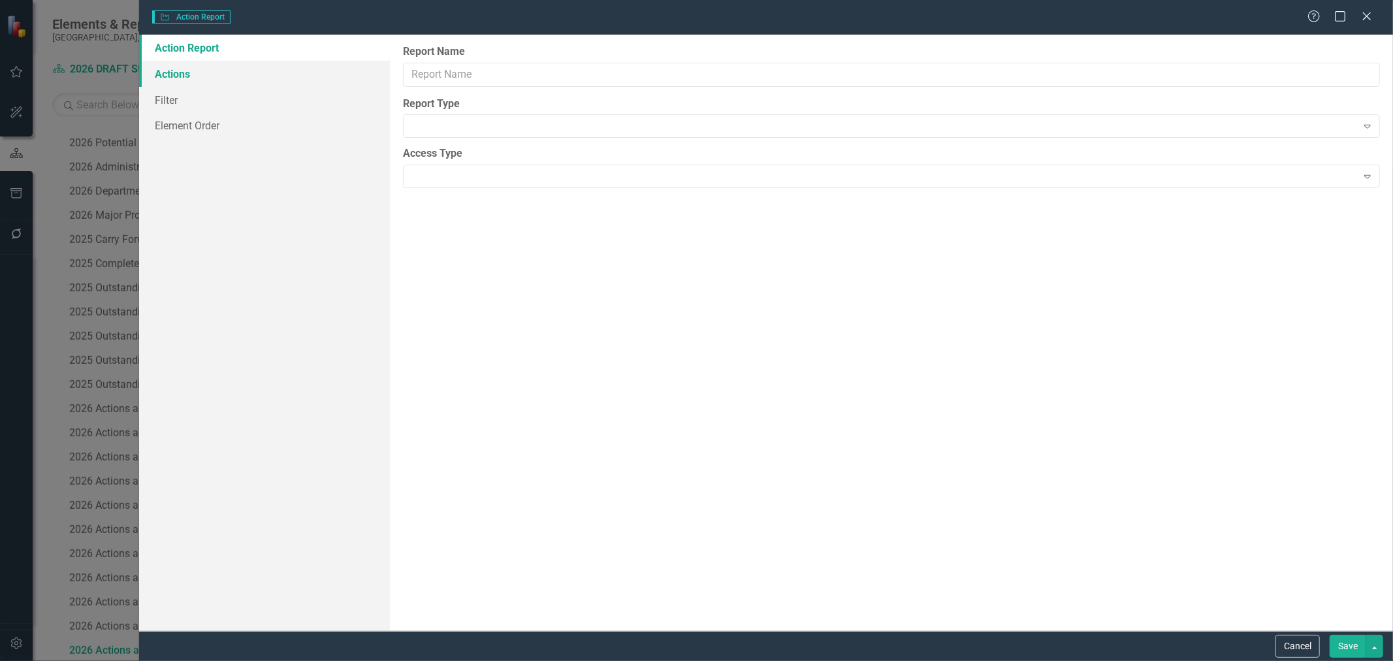
type input "2026 Actions and Major Projects - Libraries and Historical Resources"
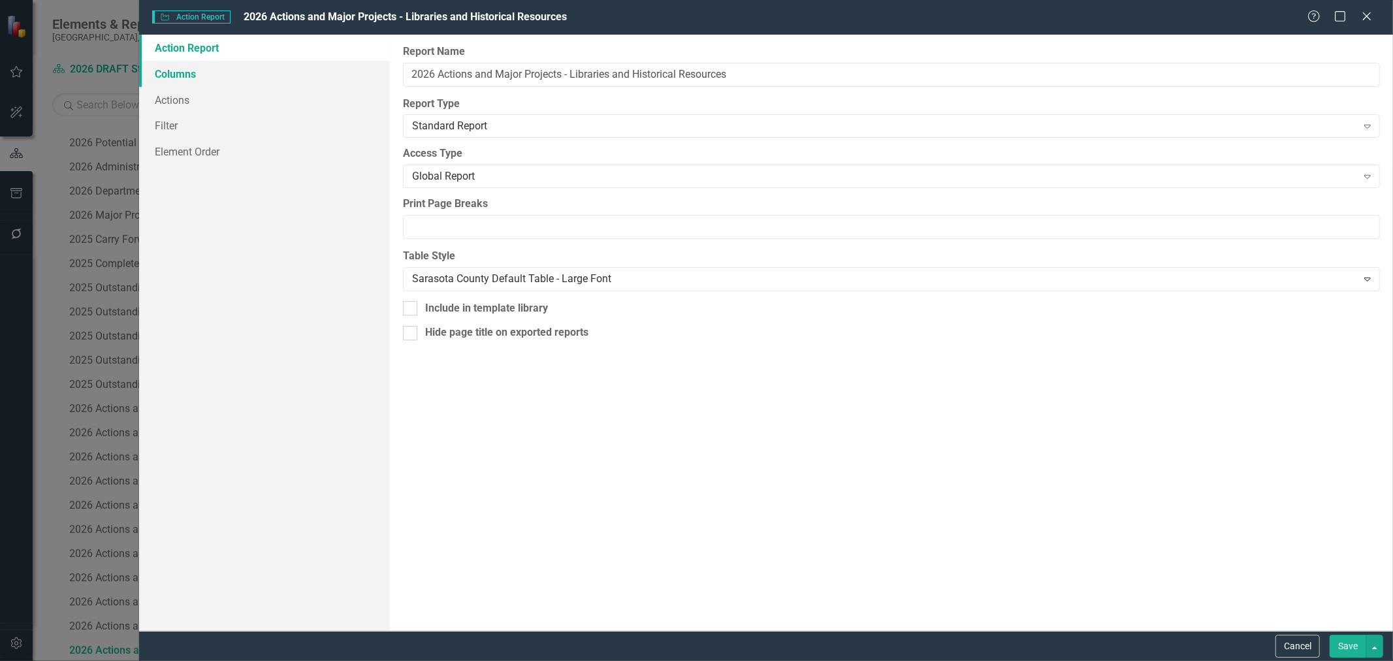
click at [198, 72] on link "Columns" at bounding box center [264, 74] width 251 height 26
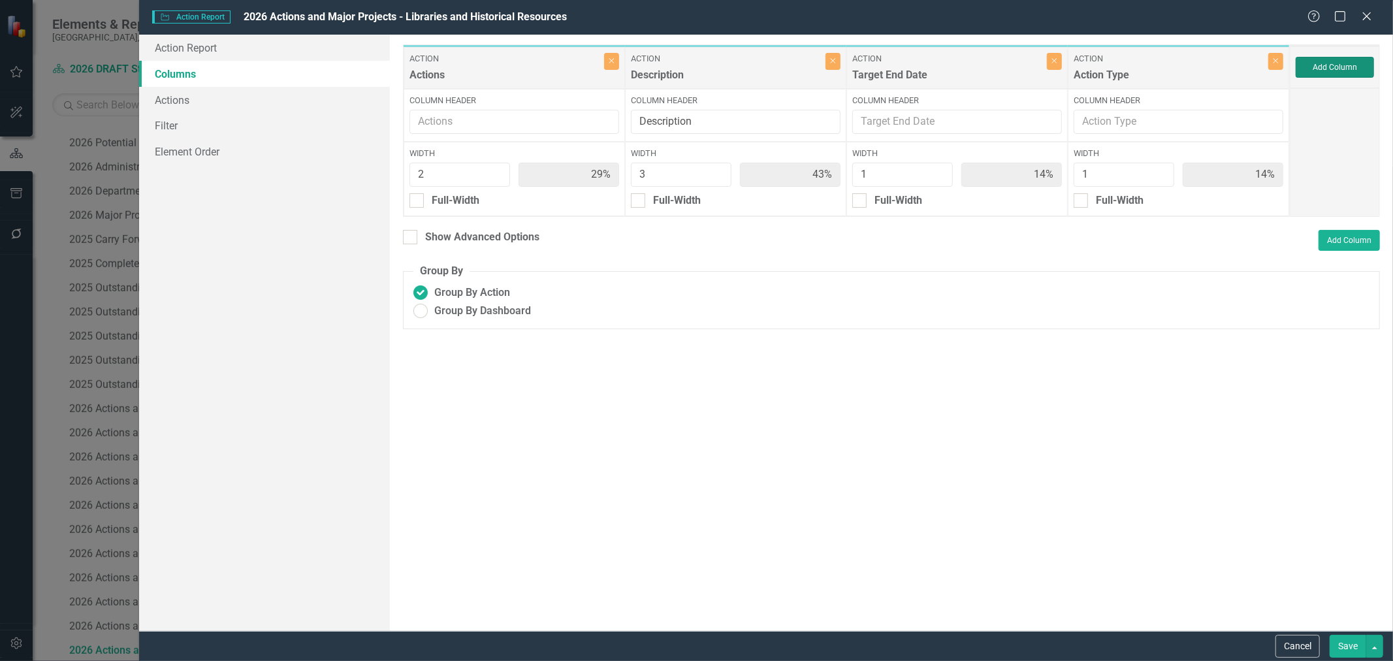
click at [1329, 70] on button "Add Column" at bounding box center [1335, 67] width 78 height 21
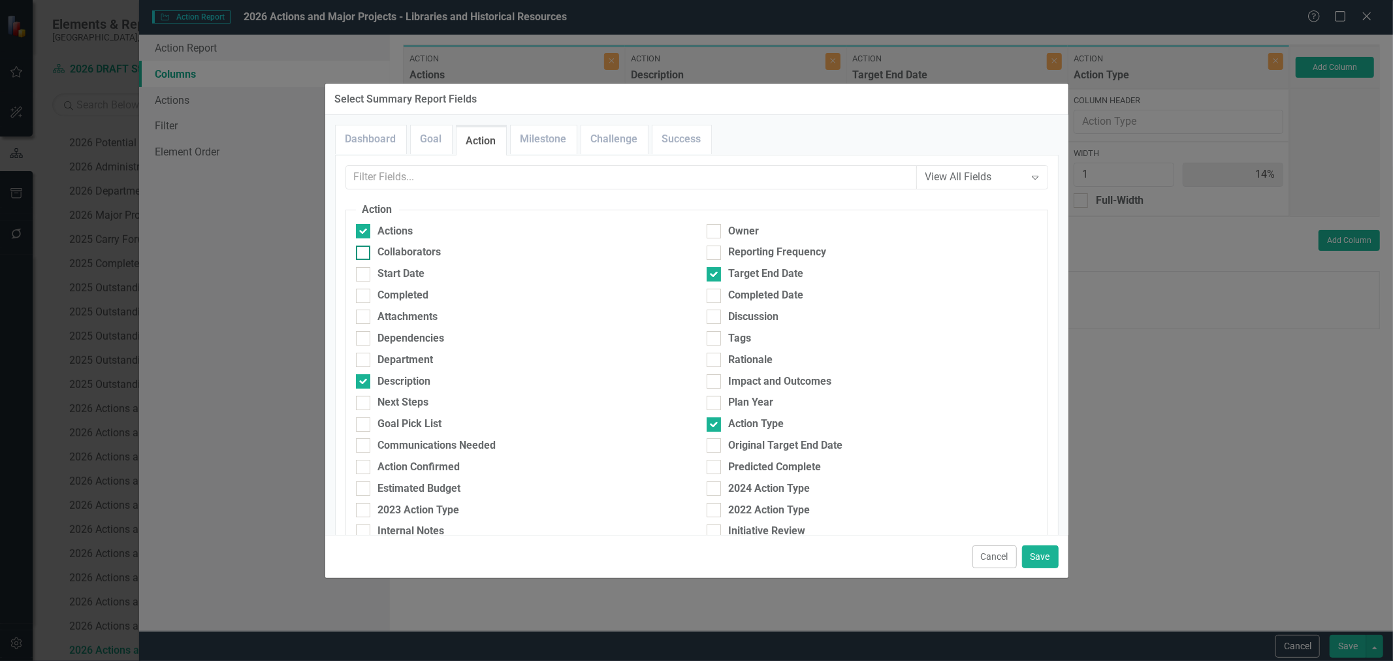
click at [402, 249] on div "Collaborators" at bounding box center [409, 252] width 63 height 15
click at [365, 249] on input "Collaborators" at bounding box center [360, 250] width 8 height 8
checkbox input "true"
click at [1034, 559] on button "Save" at bounding box center [1040, 556] width 37 height 23
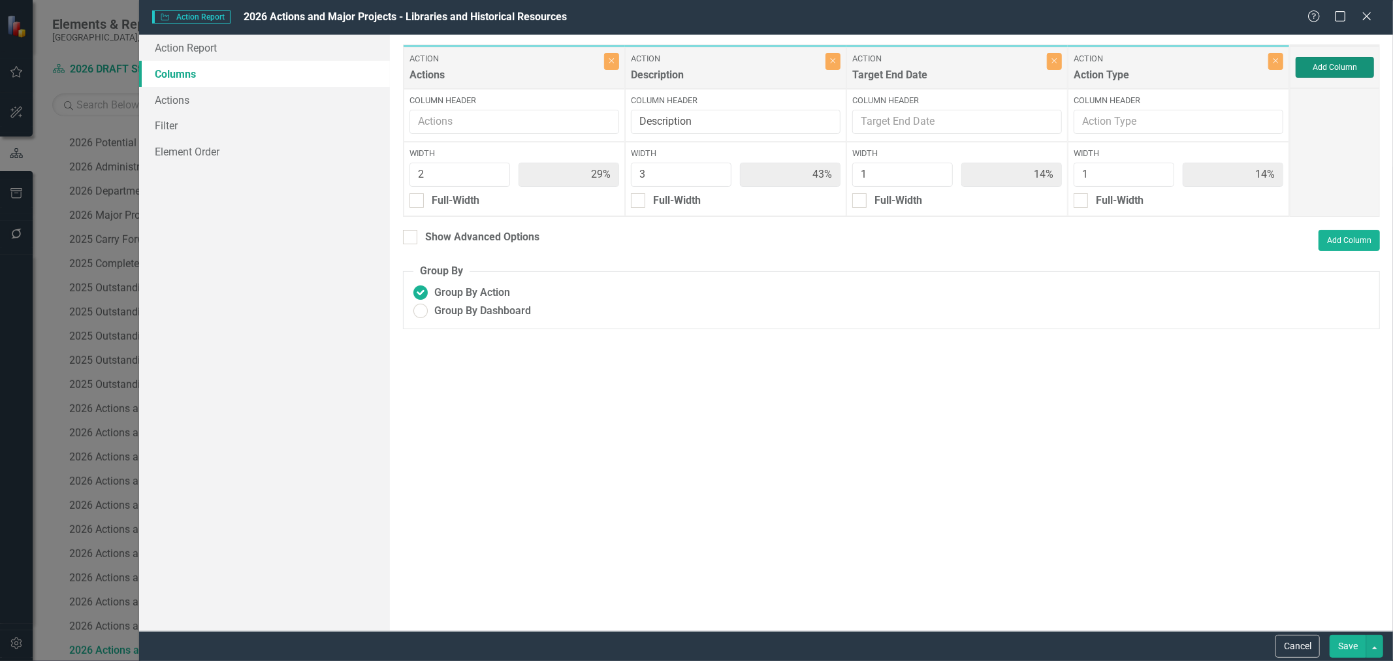
type input "25%"
type input "38%"
type input "13%"
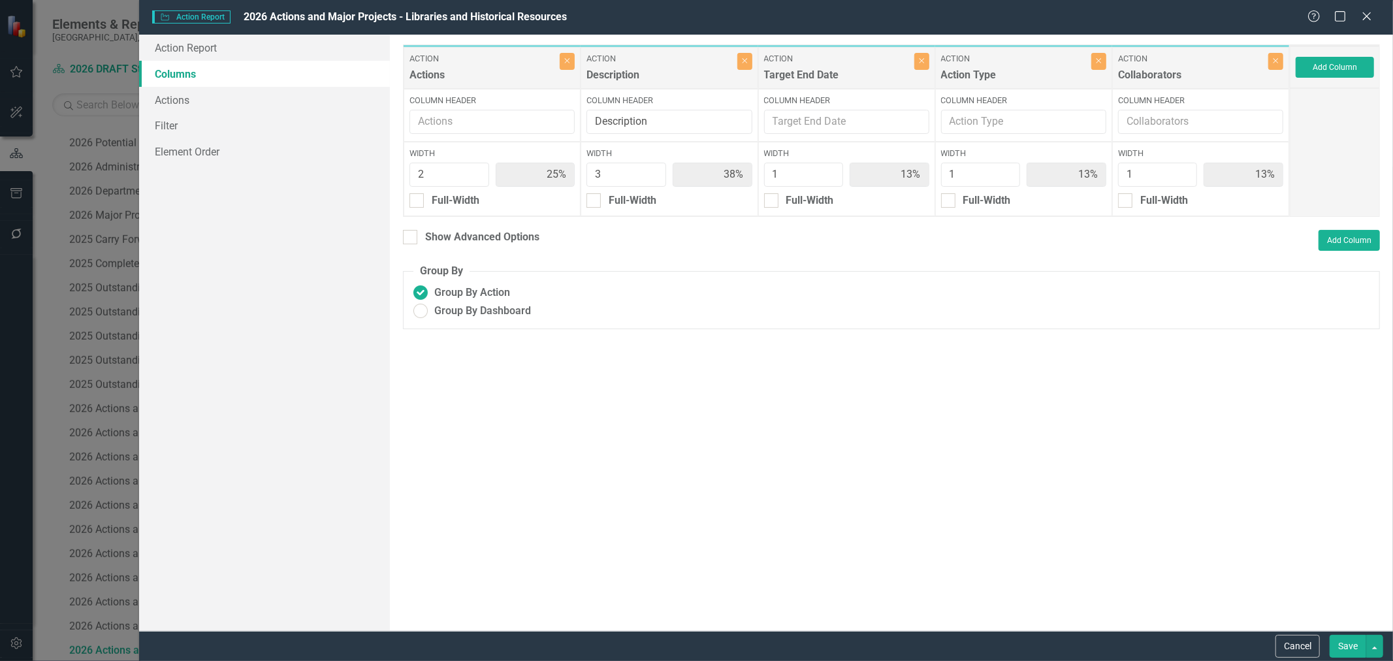
drag, startPoint x: 1355, startPoint y: 644, endPoint x: 1341, endPoint y: 630, distance: 20.3
click at [1355, 644] on button "Save" at bounding box center [1348, 646] width 37 height 23
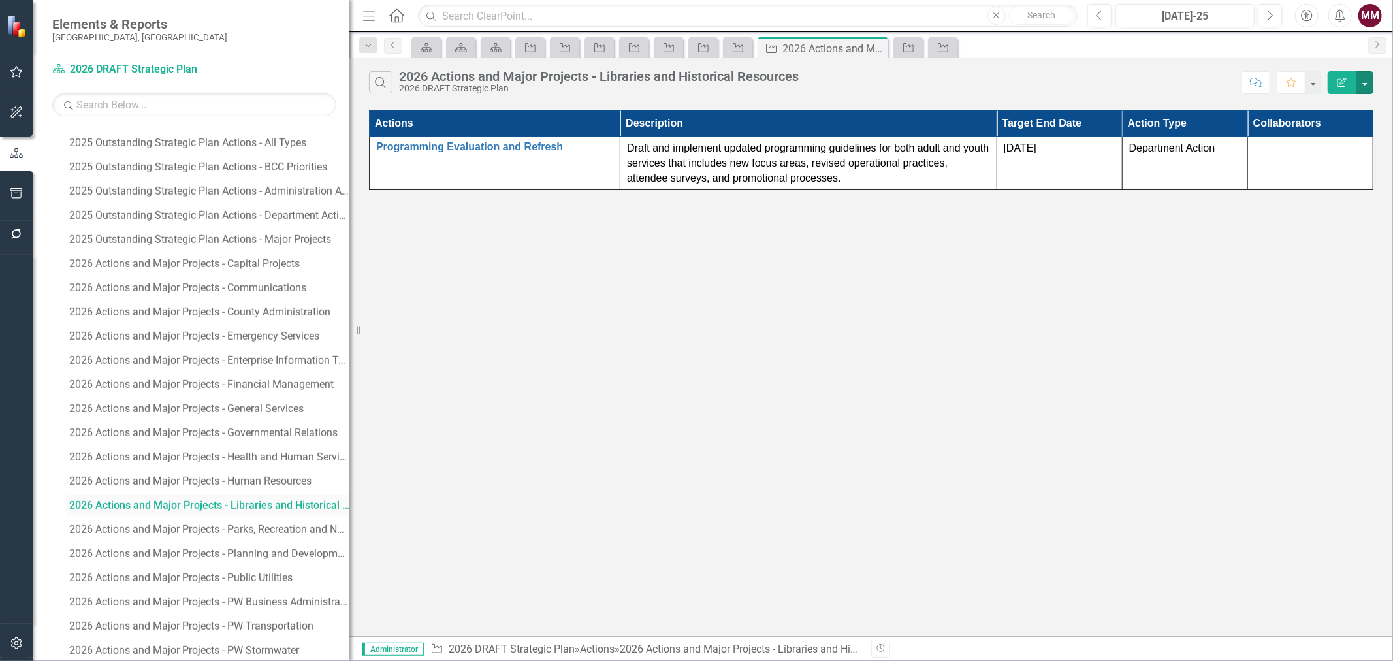
scroll to position [1705, 0]
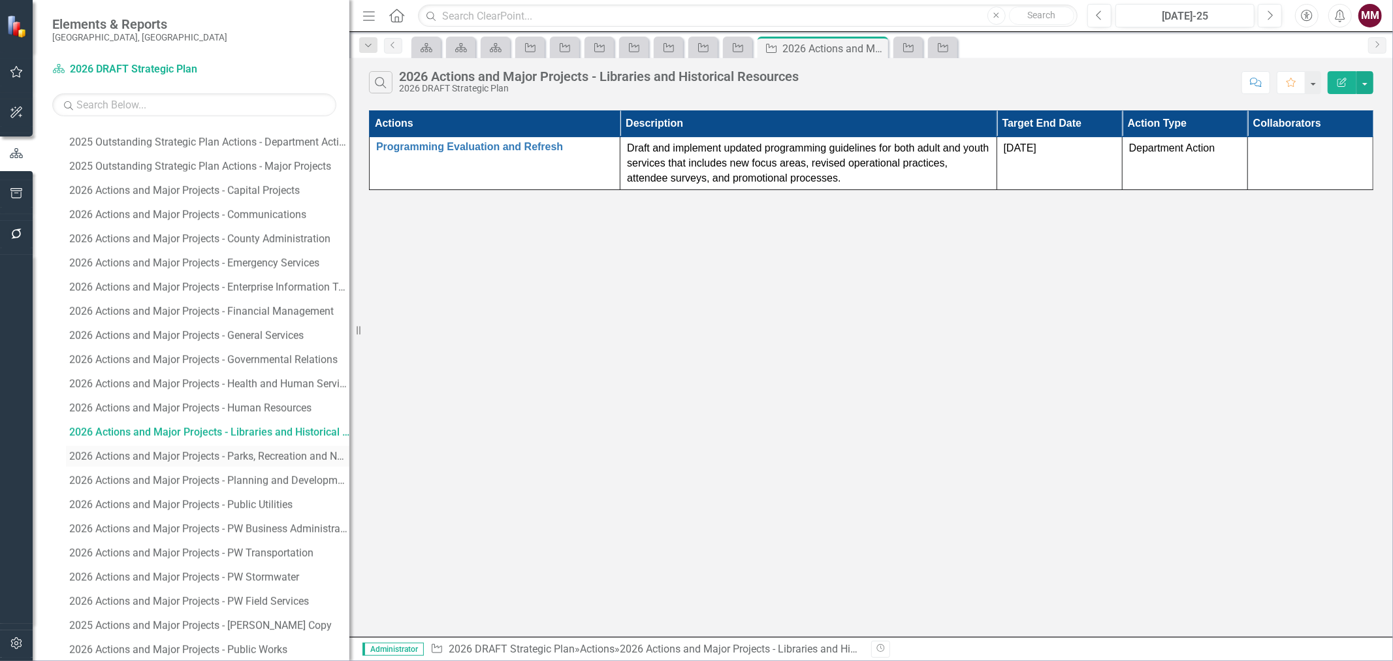
click at [160, 456] on div "2026 Actions and Major Projects - Parks, Recreation and Natural Resources" at bounding box center [209, 457] width 280 height 12
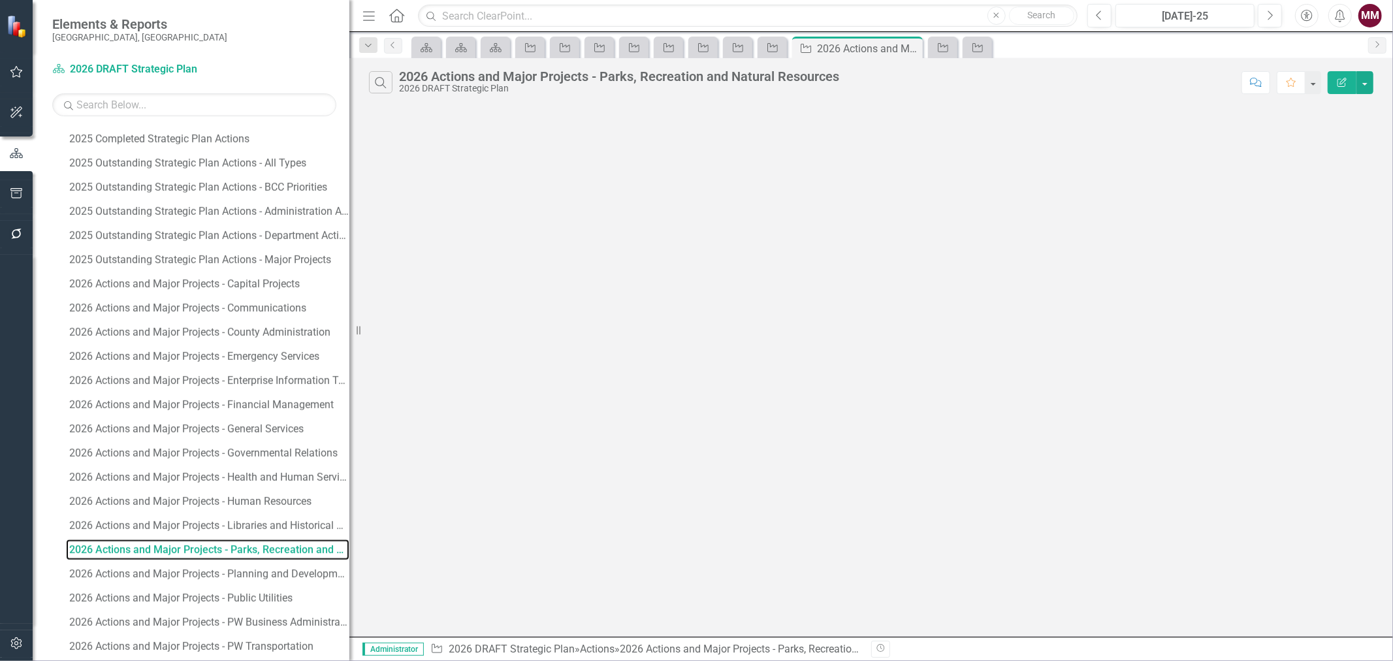
scroll to position [1511, 0]
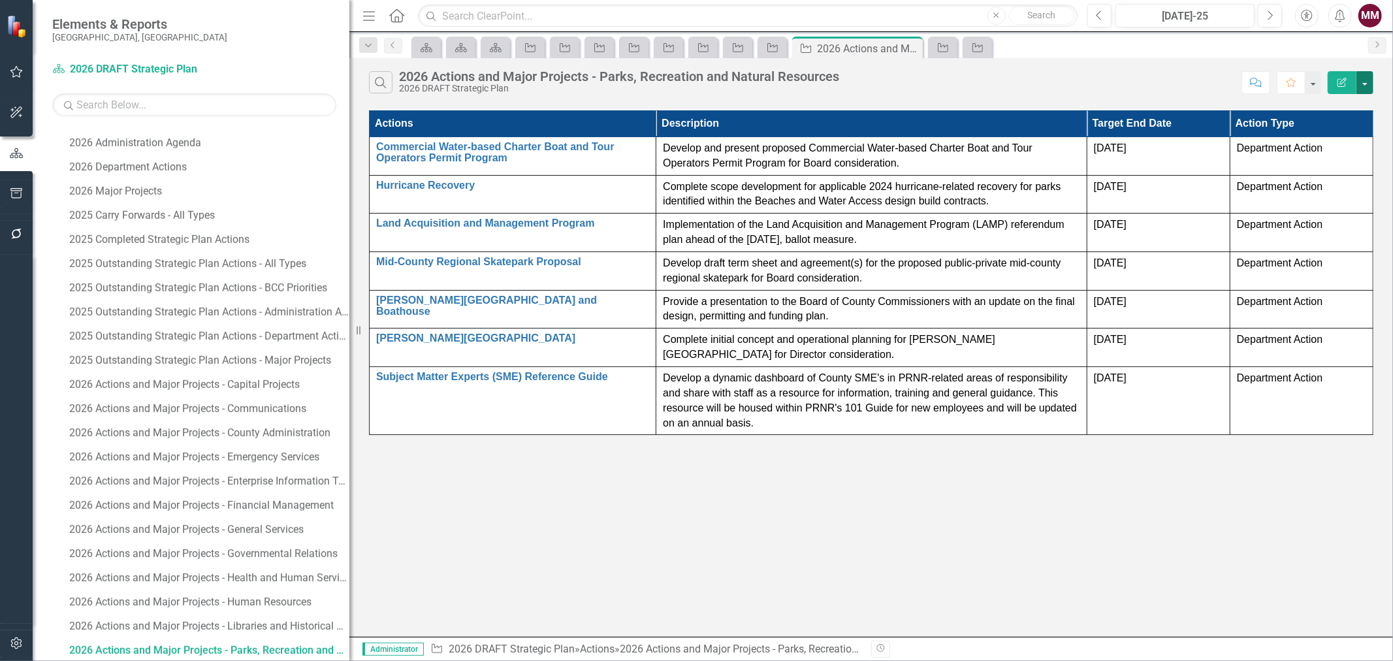
click at [1363, 83] on button "button" at bounding box center [1365, 82] width 17 height 23
click at [1350, 103] on link "Edit Report Edit Report" at bounding box center [1321, 107] width 103 height 24
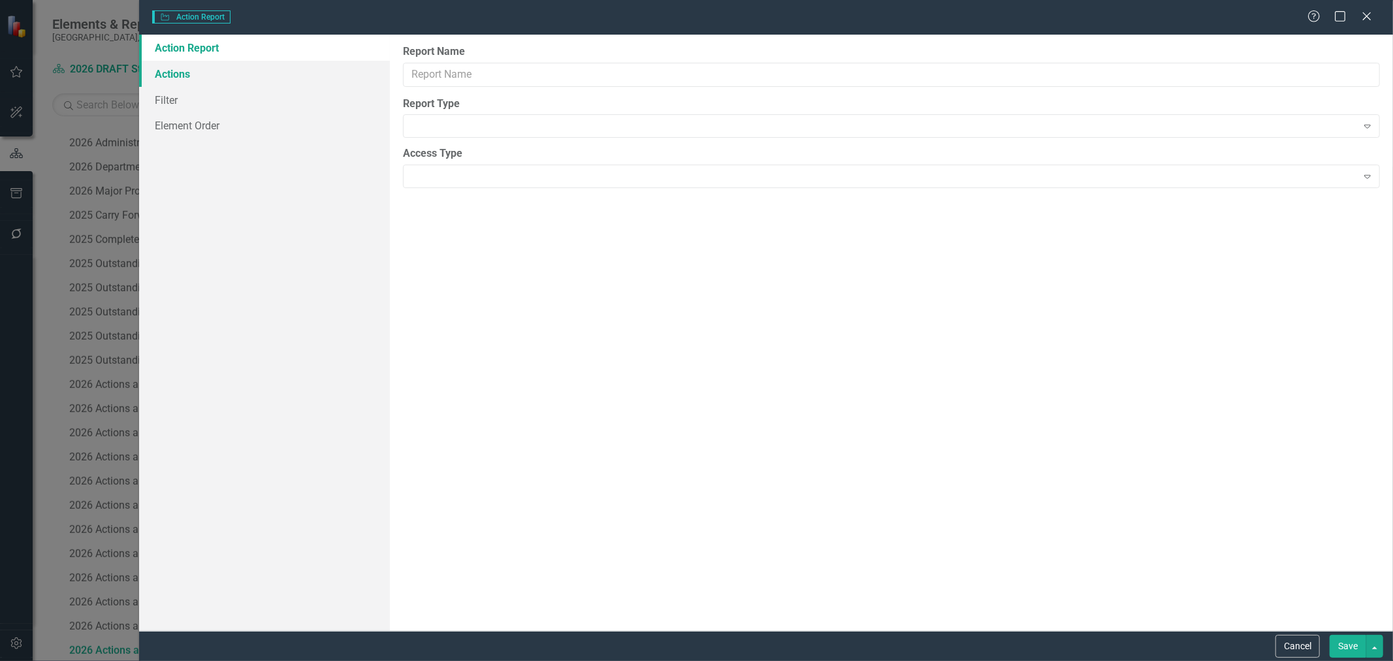
type input "2026 Actions and Major Projects - Parks, Recreation and Natural Resources"
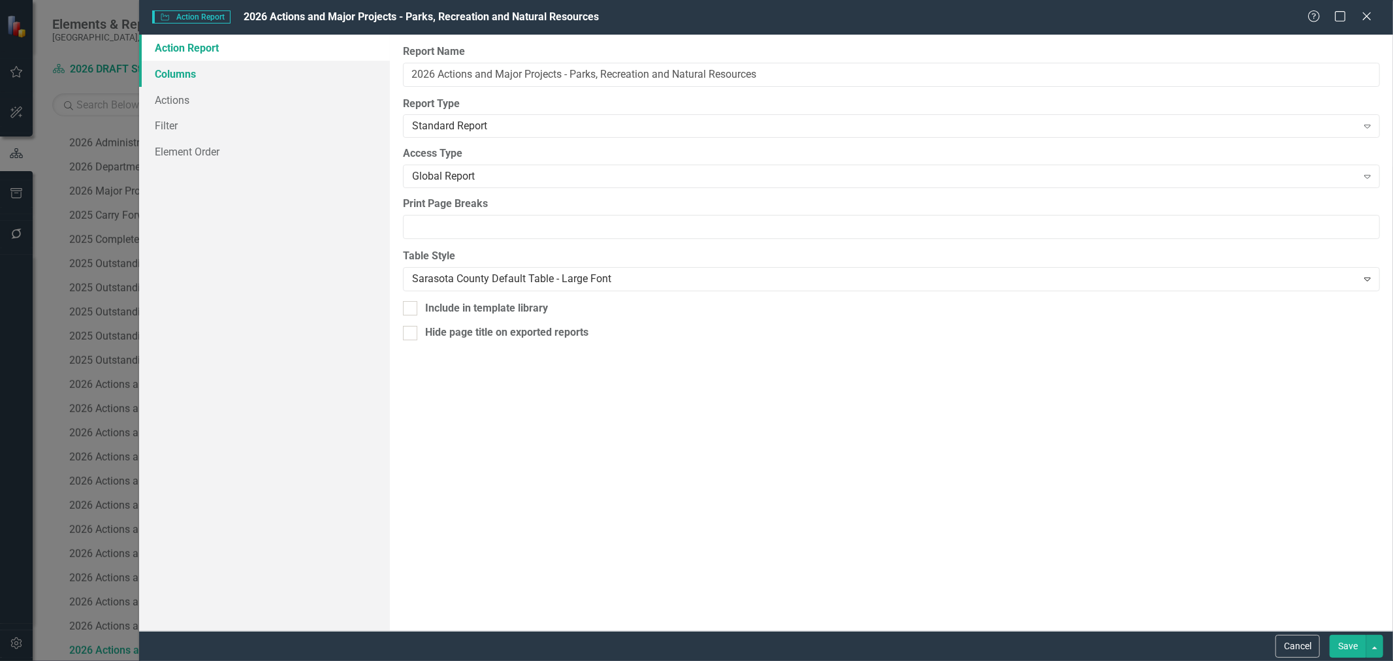
click at [154, 69] on link "Columns" at bounding box center [264, 74] width 251 height 26
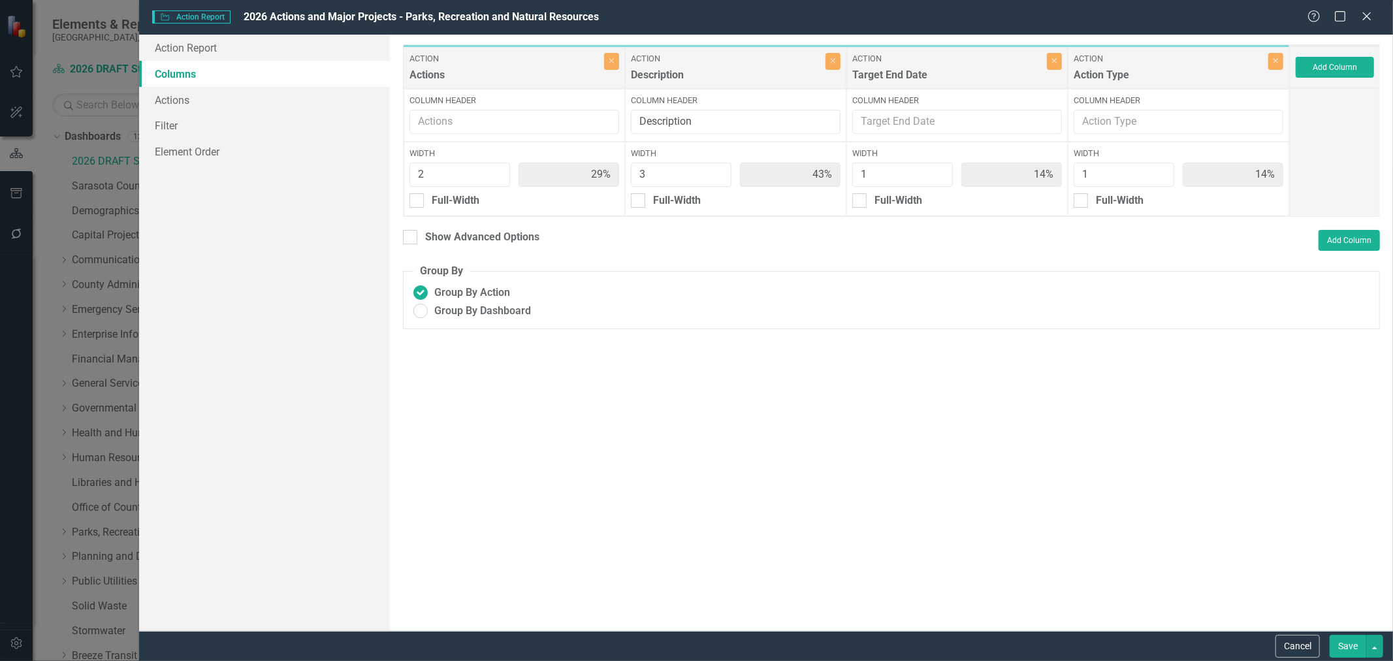
scroll to position [1511, 0]
click at [1340, 65] on button "Add Column" at bounding box center [1335, 67] width 78 height 21
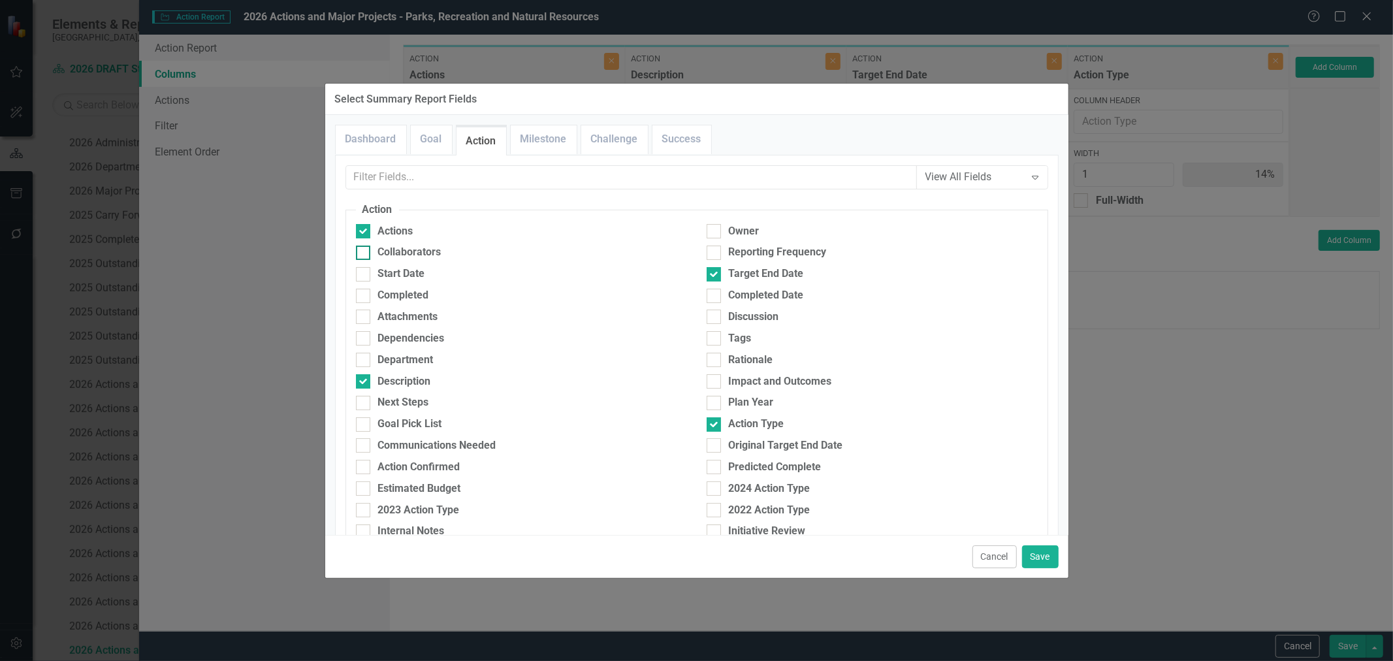
click at [399, 256] on div "Collaborators" at bounding box center [409, 252] width 63 height 15
click at [365, 254] on input "Collaborators" at bounding box center [360, 250] width 8 height 8
checkbox input "true"
click at [1050, 552] on button "Save" at bounding box center [1040, 556] width 37 height 23
type input "25%"
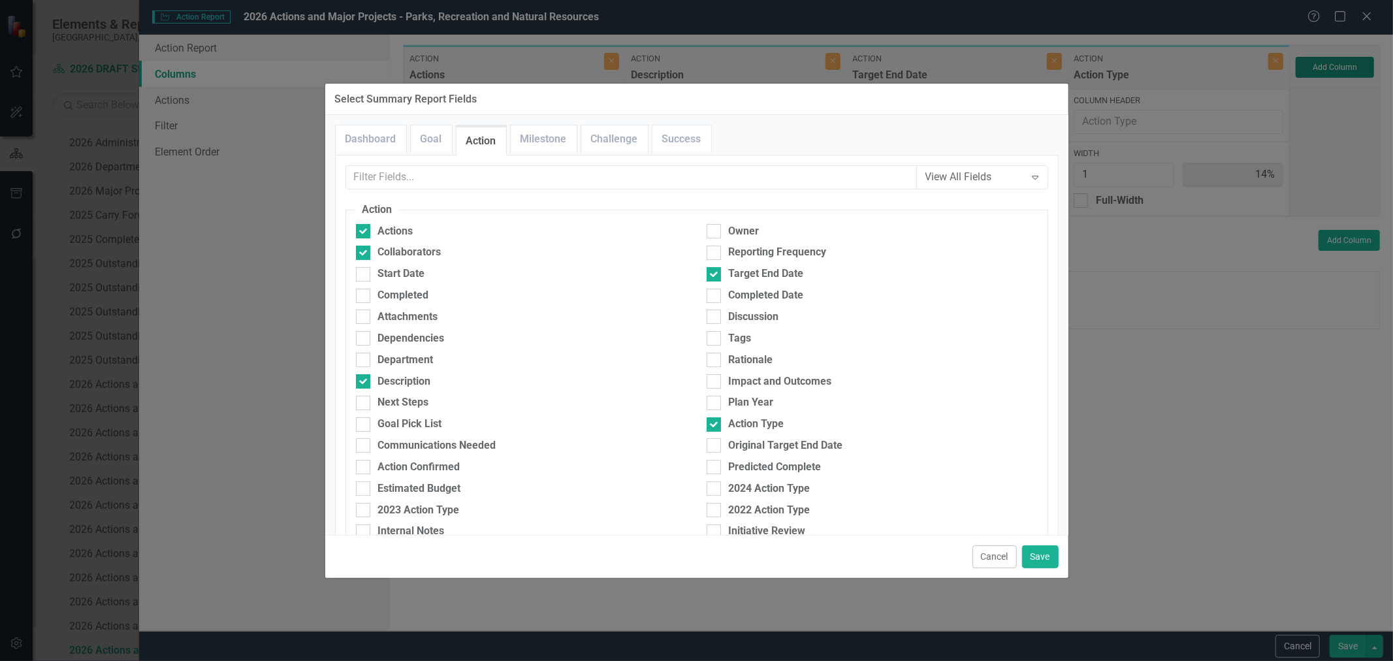
type input "38%"
type input "13%"
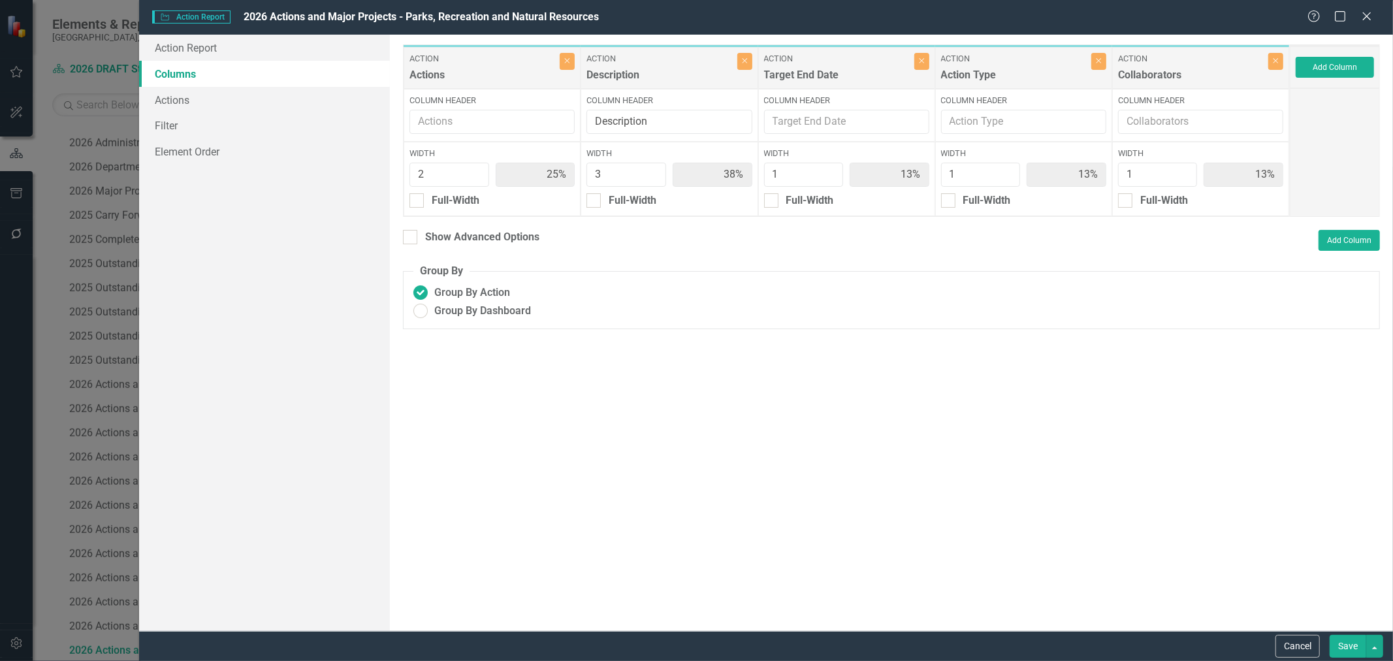
click at [1353, 642] on button "Save" at bounding box center [1348, 646] width 37 height 23
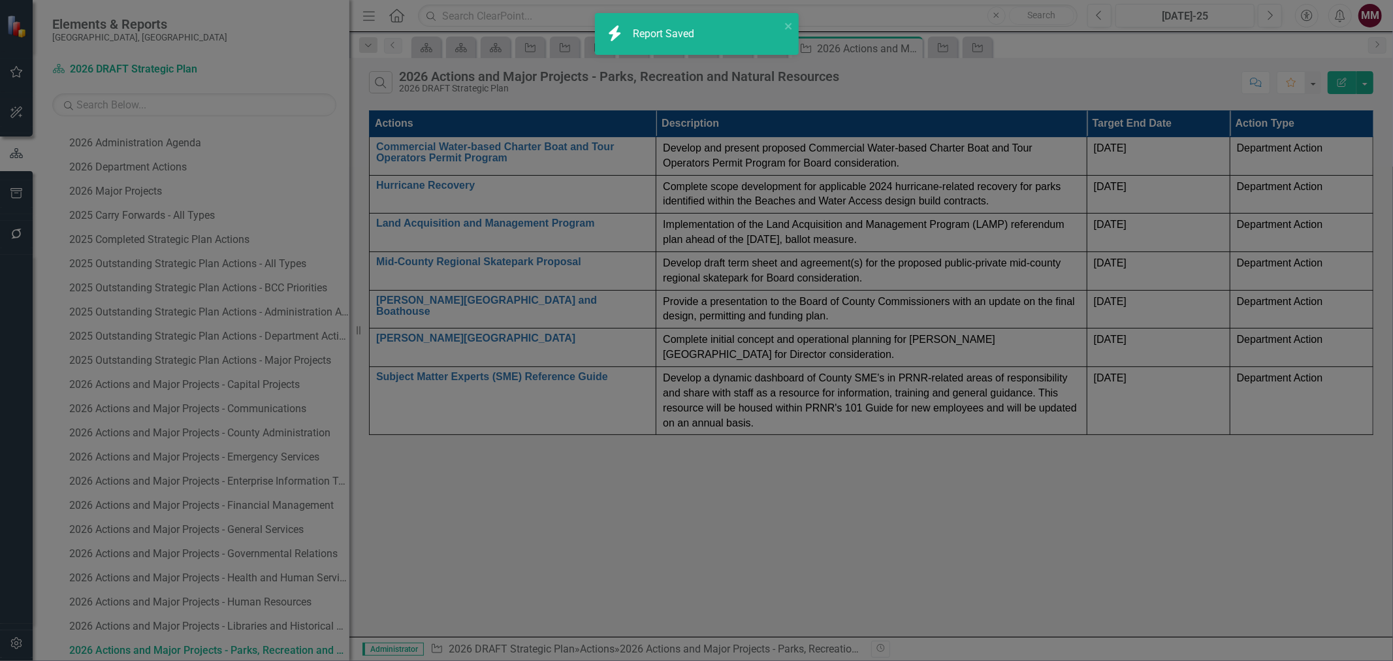
radio input "false"
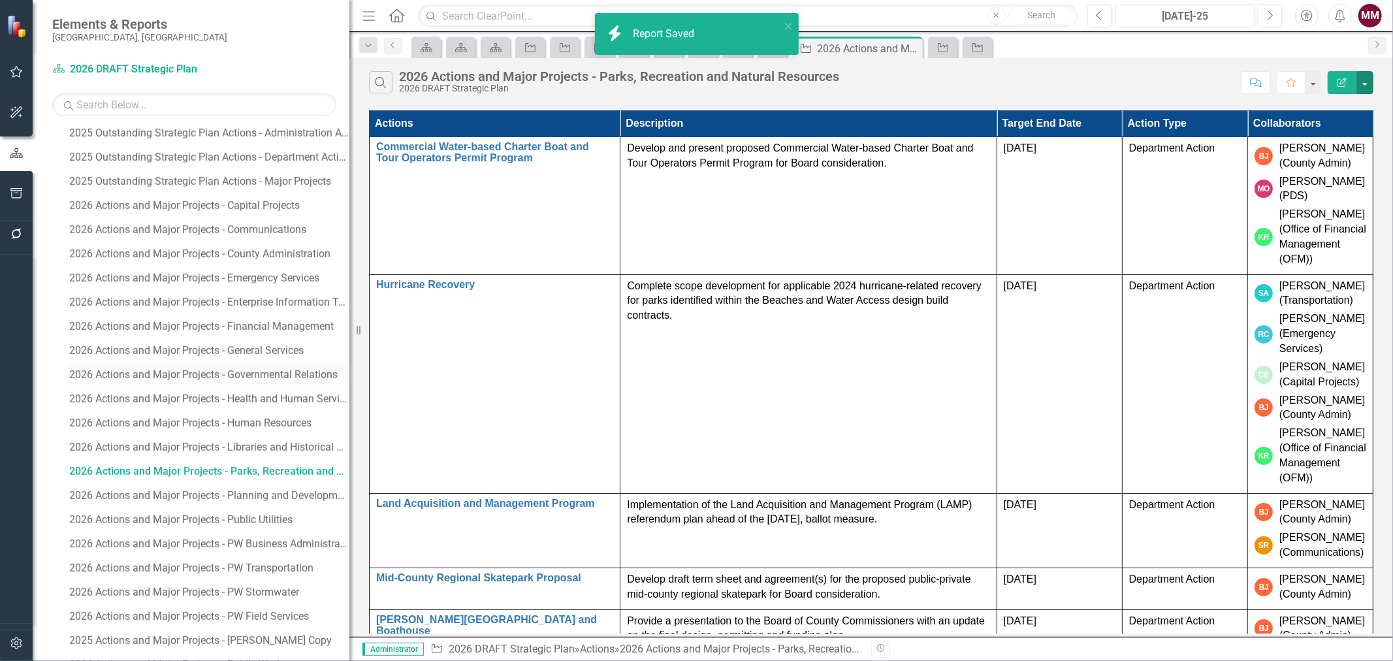
scroll to position [1728, 0]
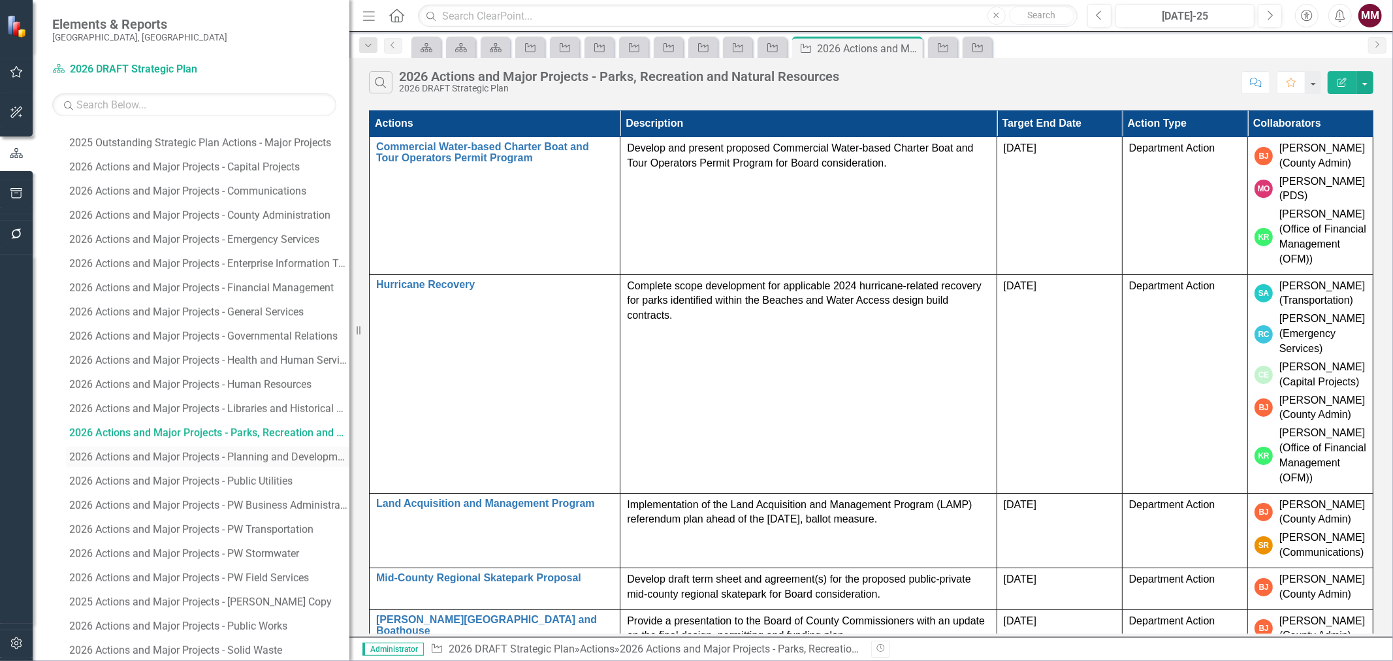
click at [240, 456] on div "2026 Actions and Major Projects - Planning and Development Services" at bounding box center [209, 457] width 280 height 12
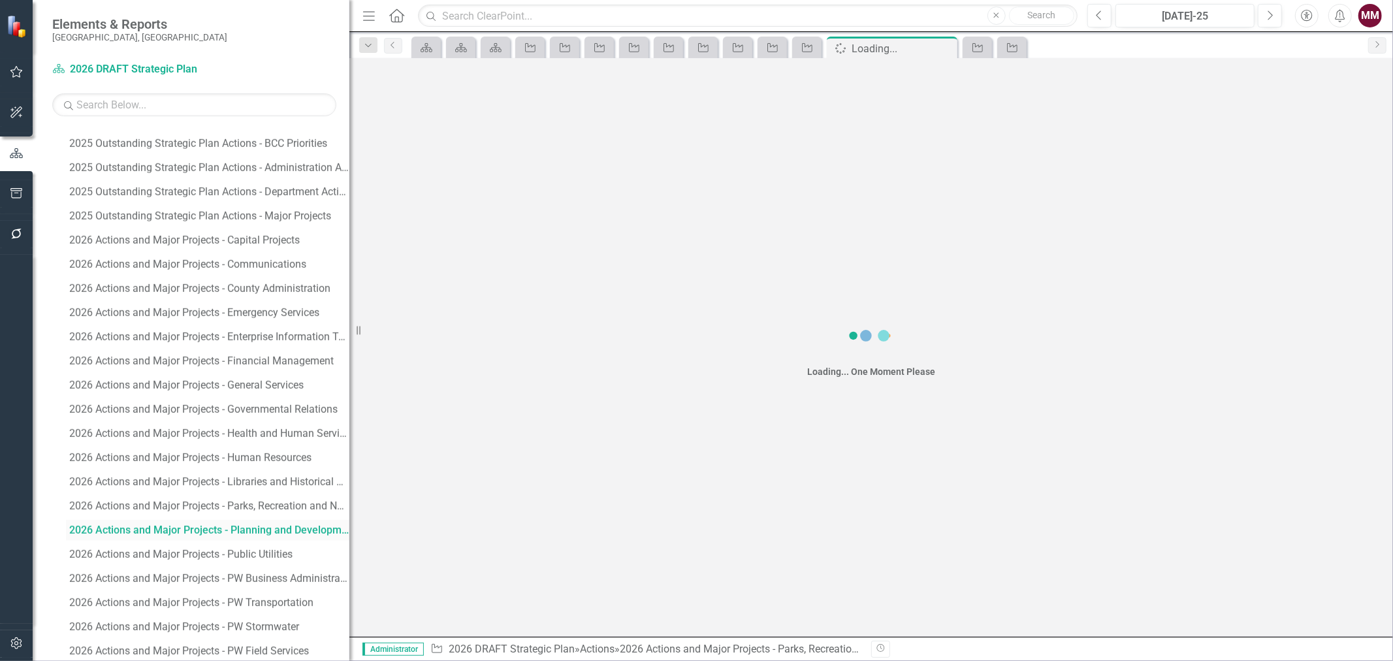
scroll to position [1535, 0]
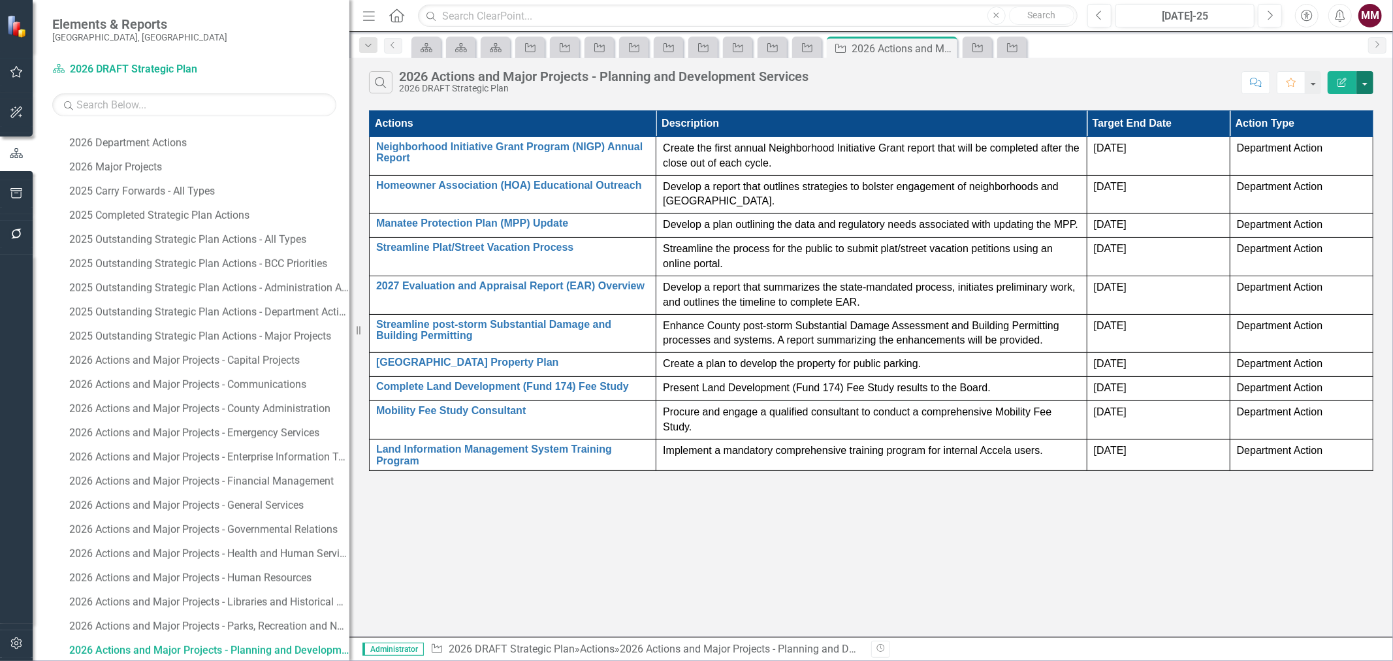
click at [1369, 89] on button "button" at bounding box center [1365, 82] width 17 height 23
click at [1348, 106] on link "Edit Report Edit Report" at bounding box center [1321, 107] width 103 height 24
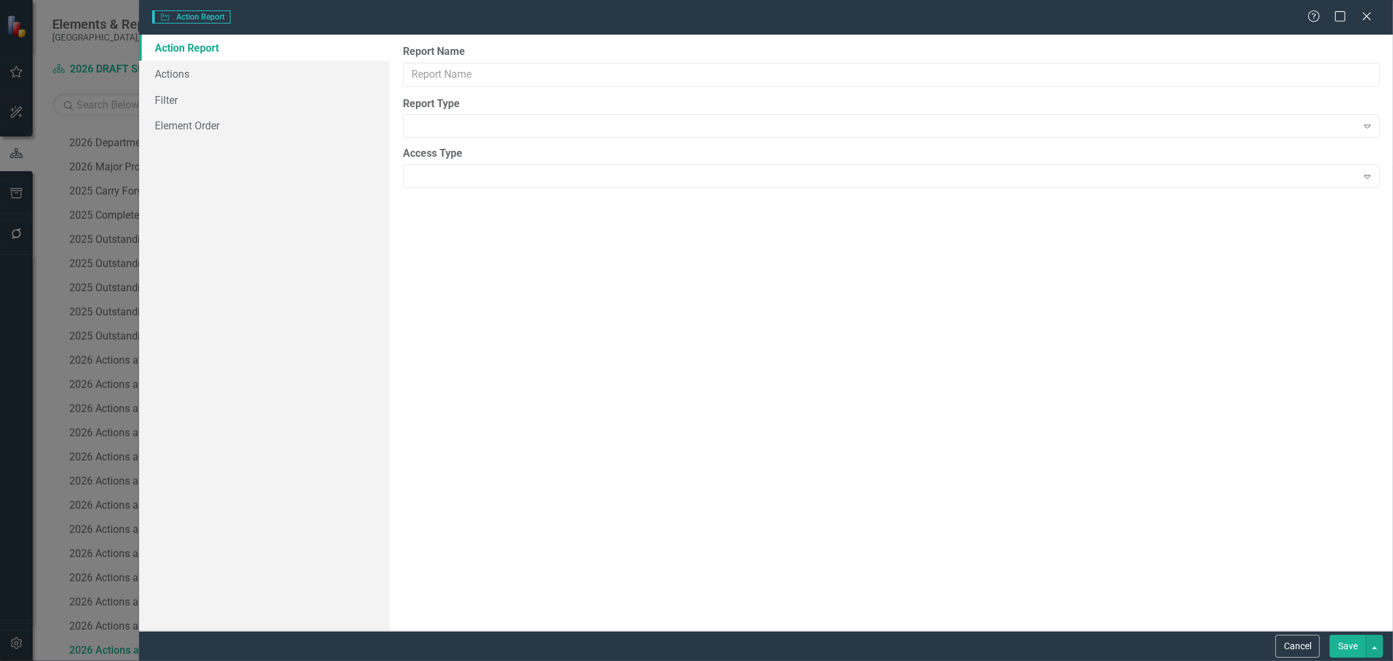
type input "2026 Actions and Major Projects - Planning and Development Services"
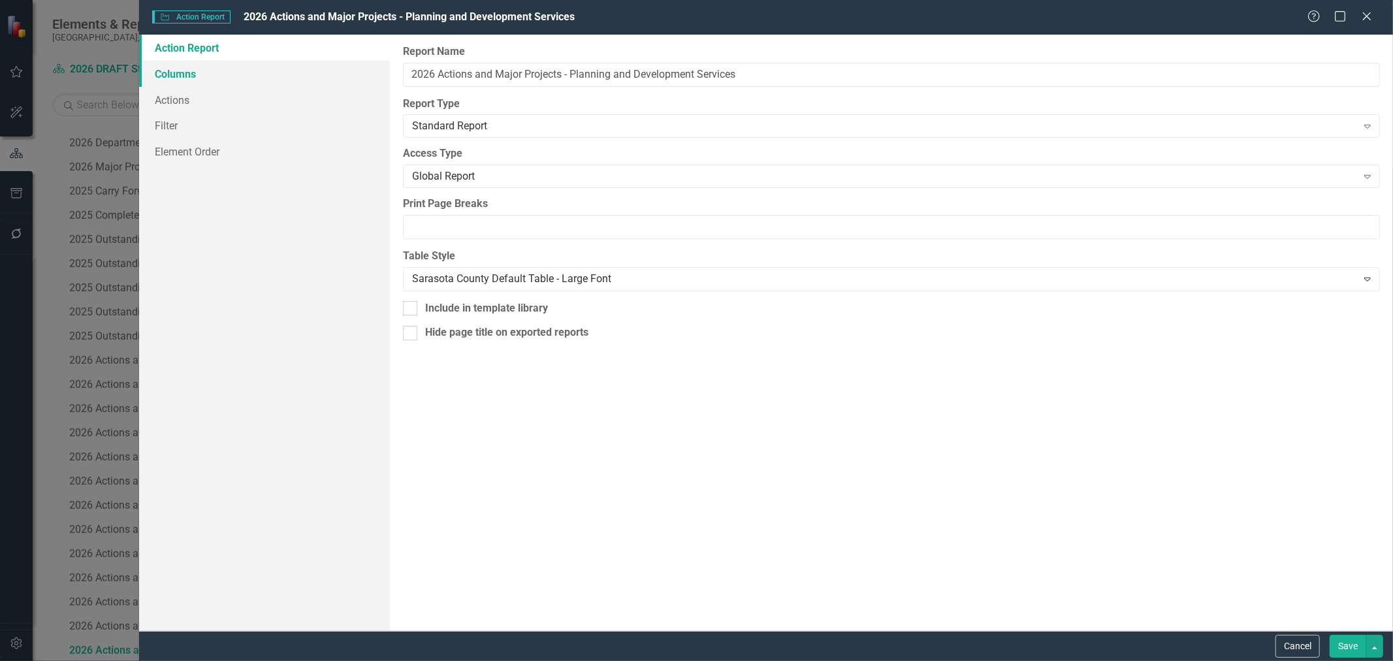
click at [196, 80] on link "Columns" at bounding box center [264, 74] width 251 height 26
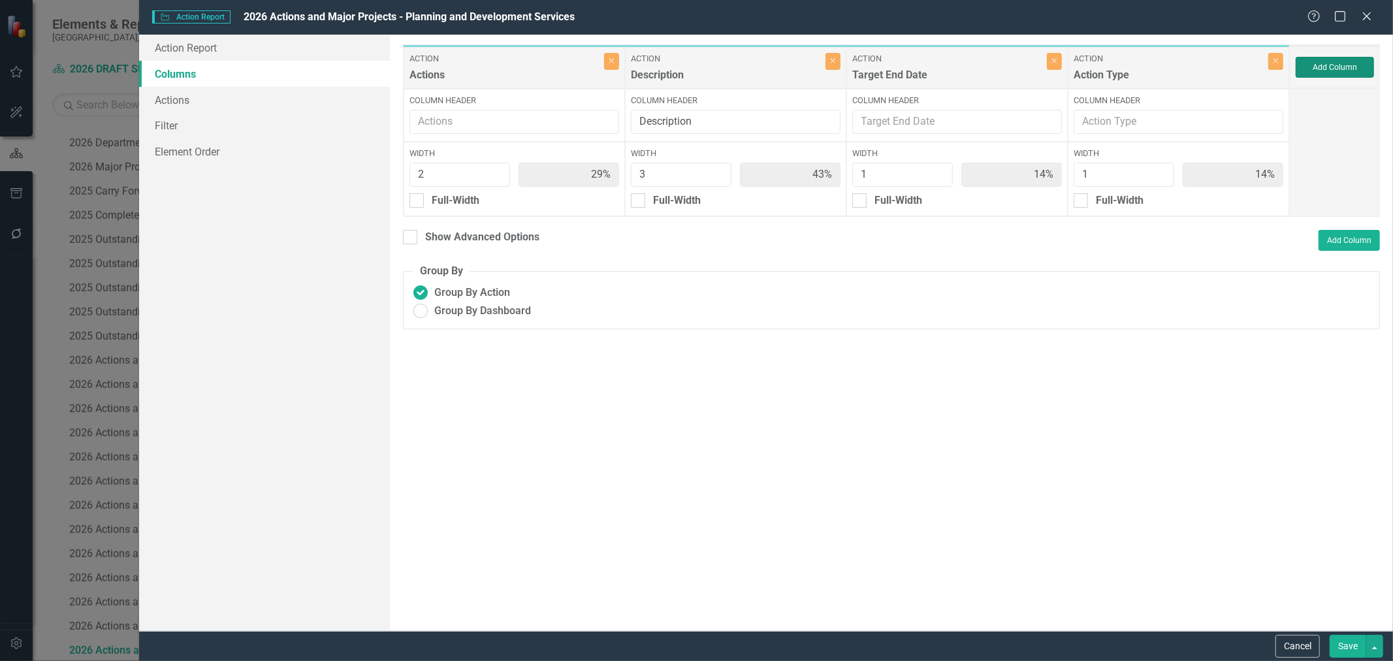
click at [1314, 69] on button "Add Column" at bounding box center [1335, 67] width 78 height 21
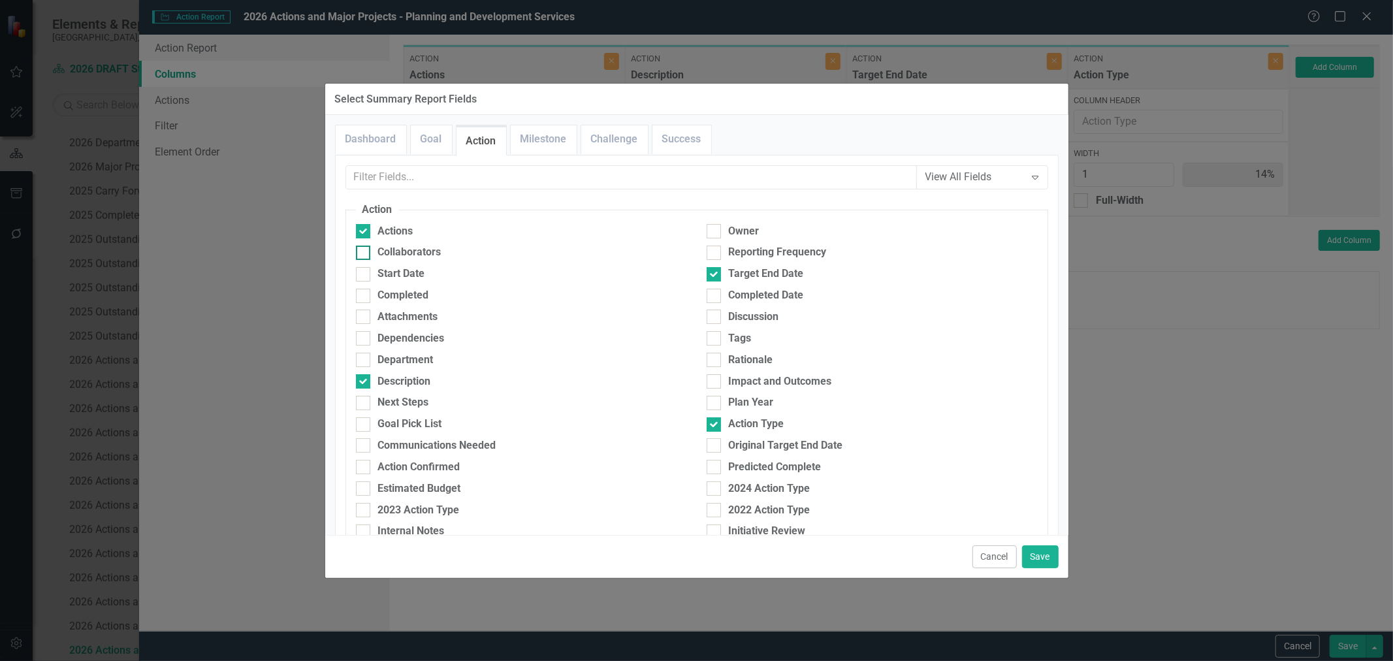
click at [421, 248] on div "Collaborators" at bounding box center [409, 252] width 63 height 15
click at [365, 248] on input "Collaborators" at bounding box center [360, 250] width 8 height 8
checkbox input "true"
click at [1035, 556] on button "Save" at bounding box center [1040, 556] width 37 height 23
type input "25%"
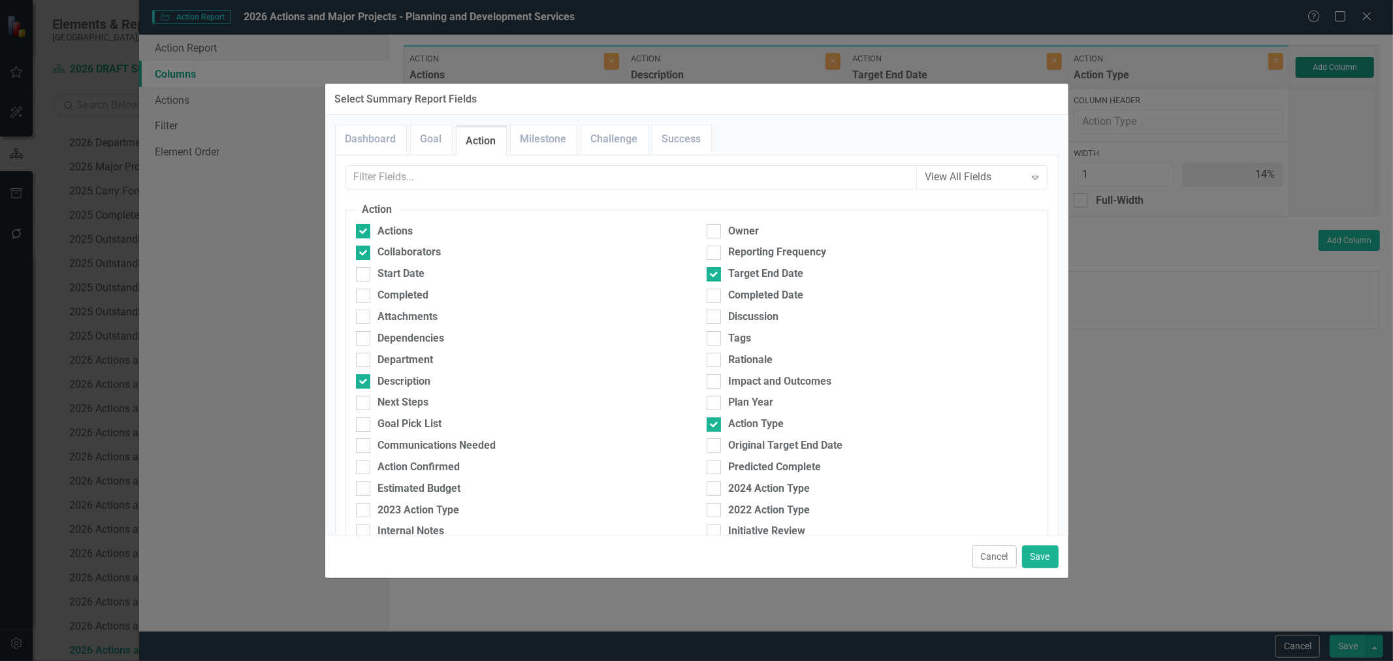
type input "38%"
type input "13%"
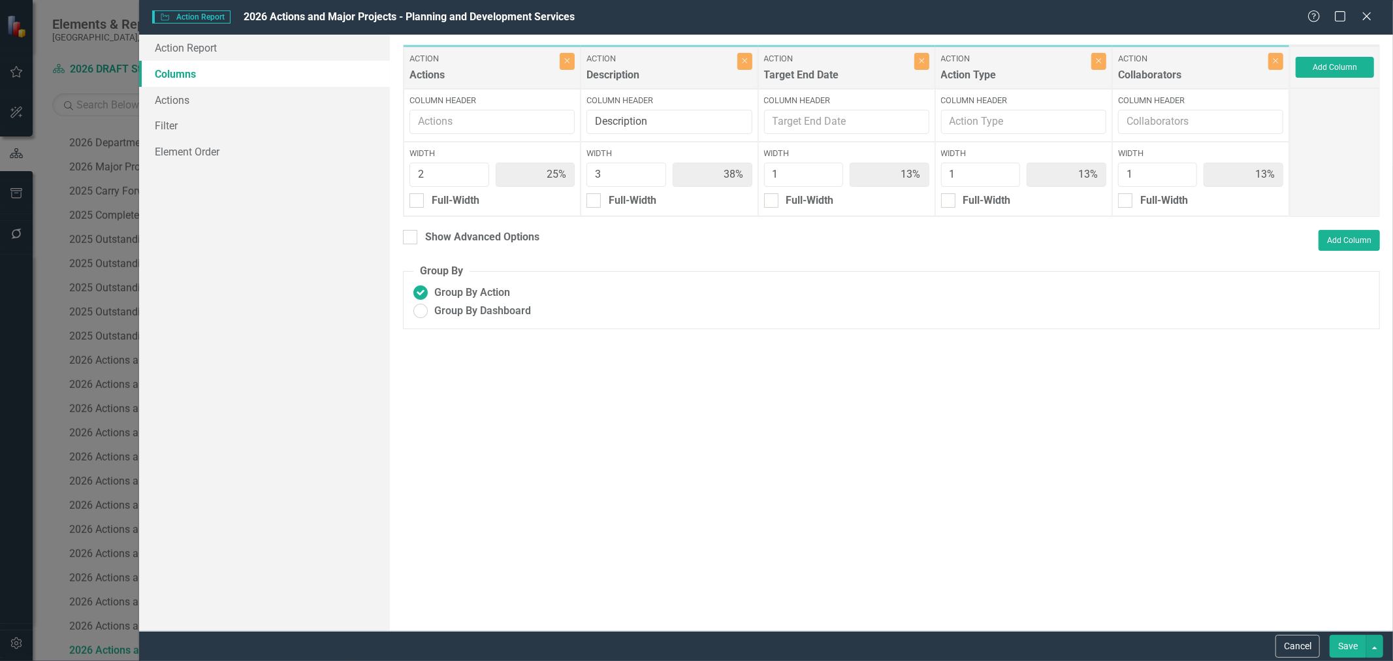
click at [1339, 643] on button "Save" at bounding box center [1348, 646] width 37 height 23
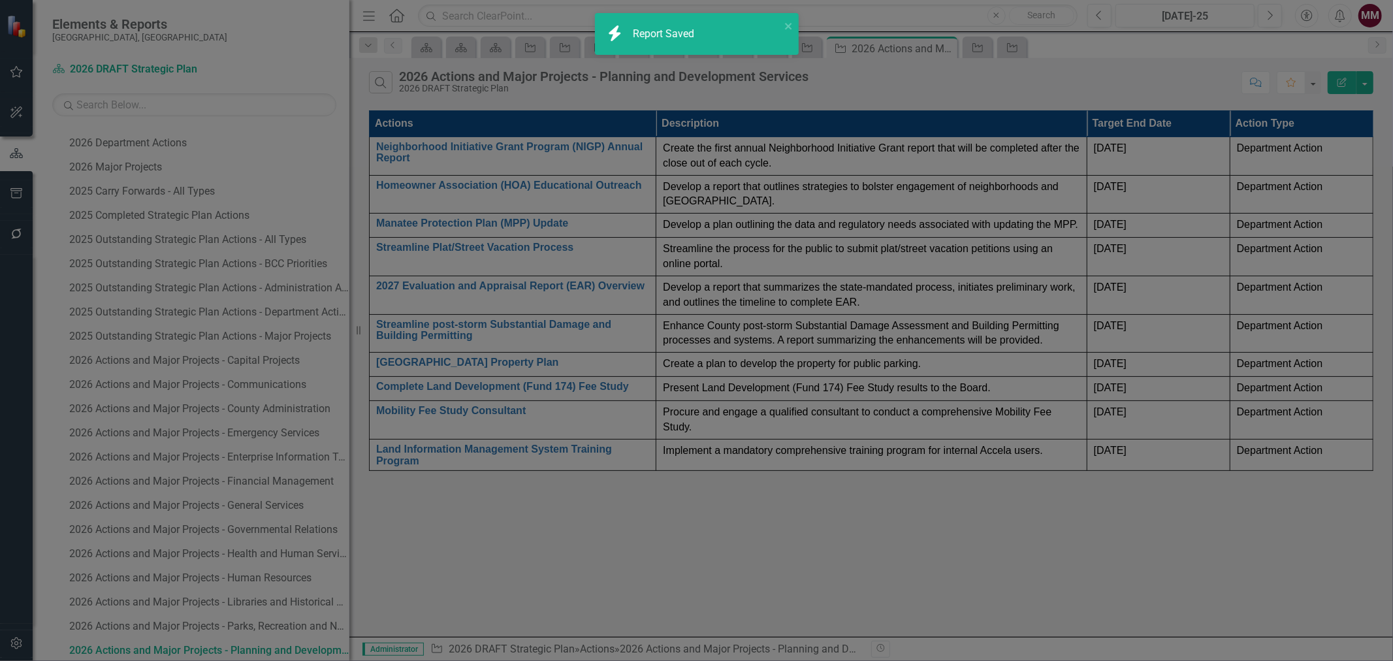
radio input "false"
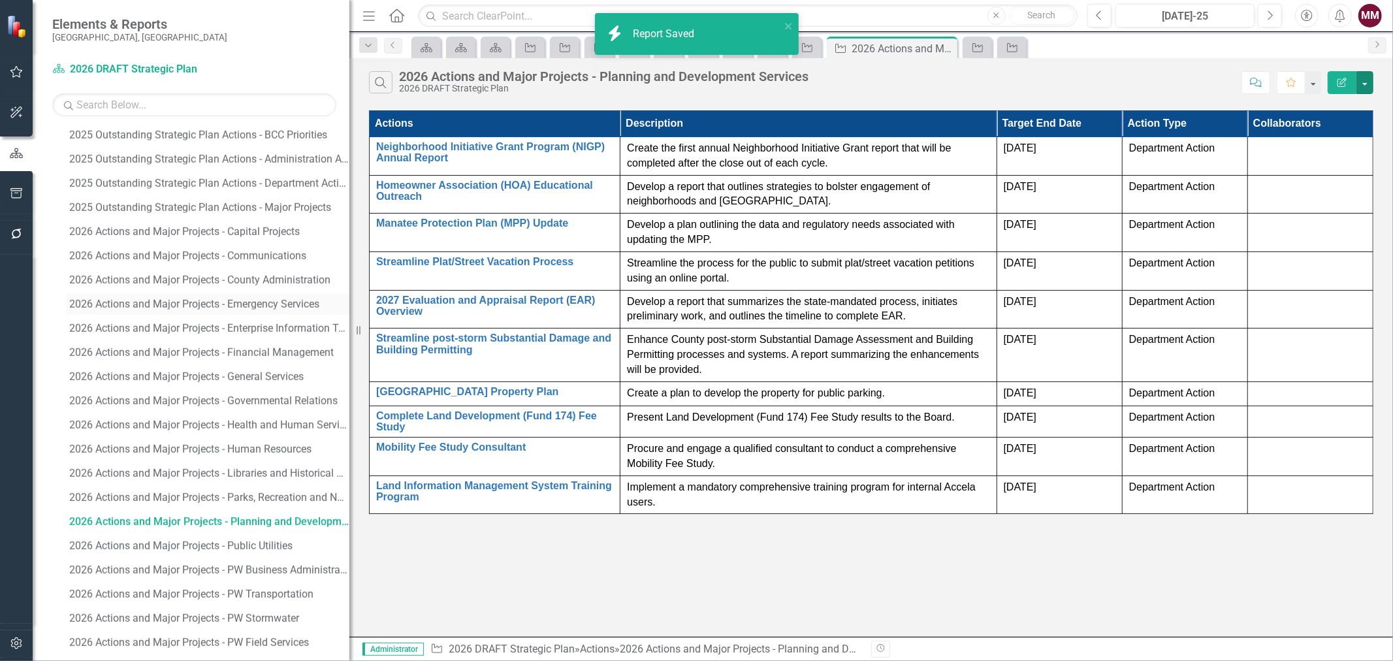
scroll to position [1753, 0]
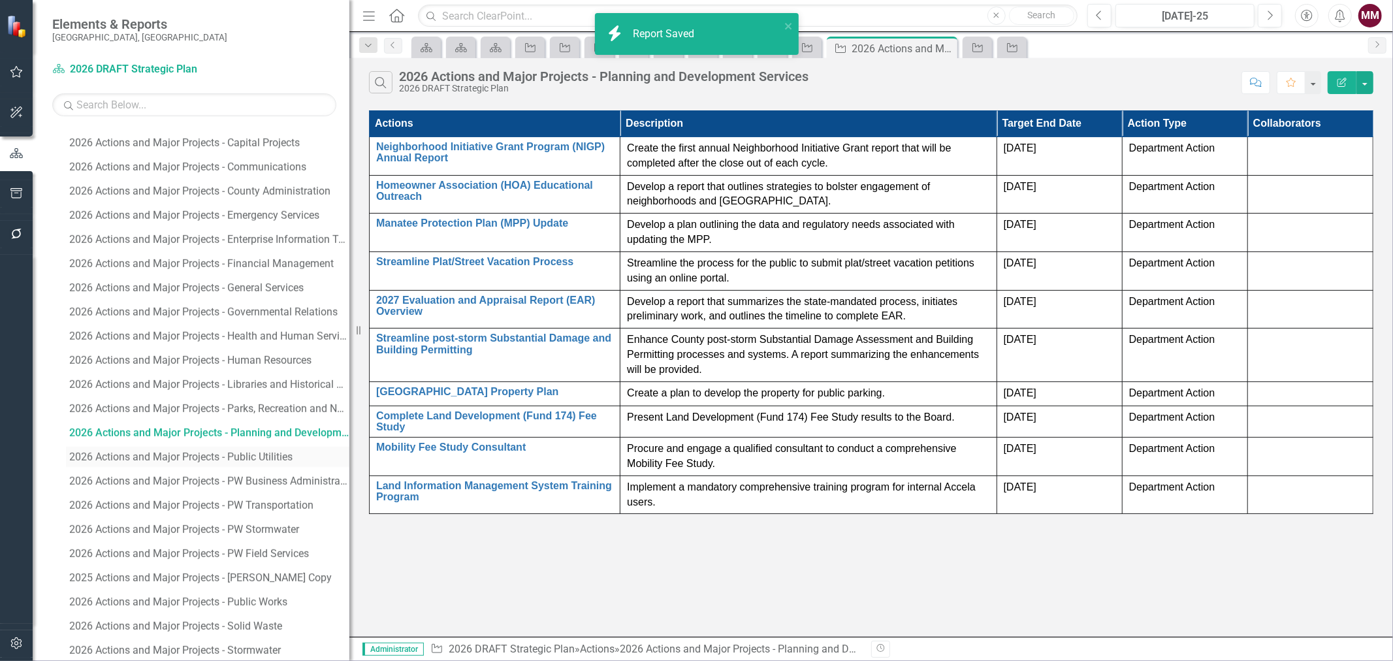
click at [208, 457] on div "2026 Actions and Major Projects - Public Utilities" at bounding box center [209, 457] width 280 height 12
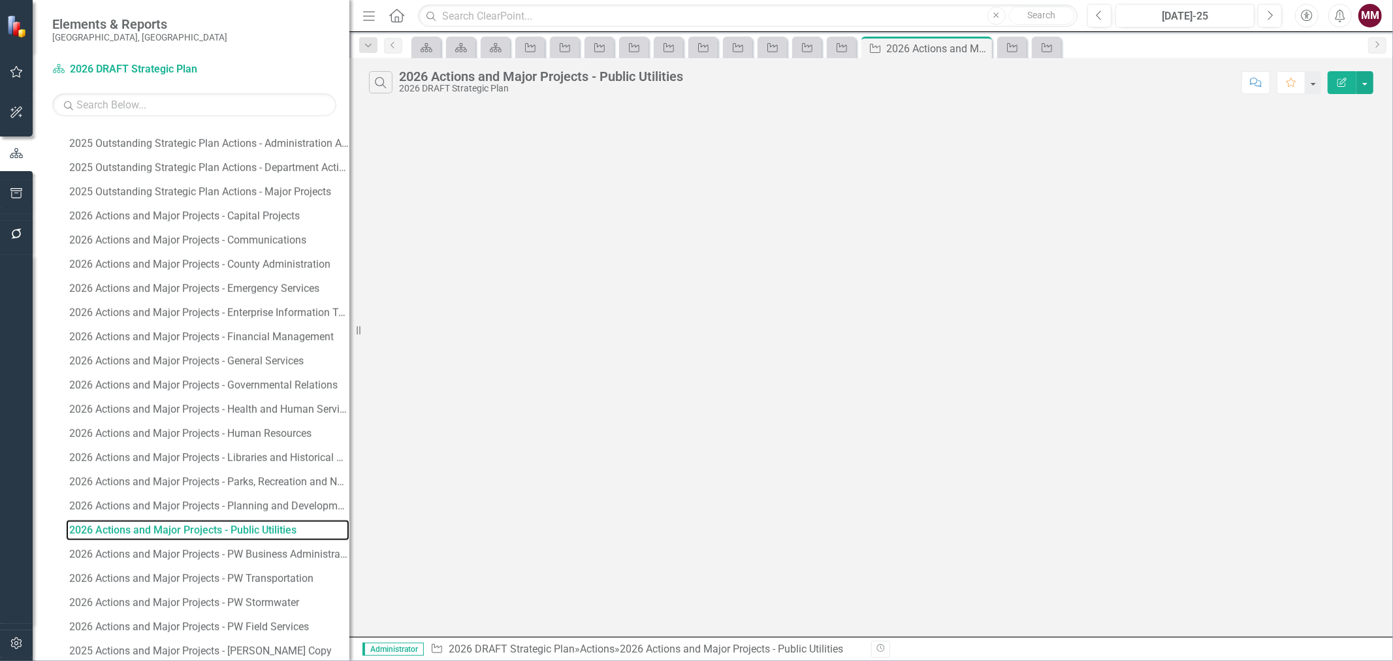
scroll to position [1559, 0]
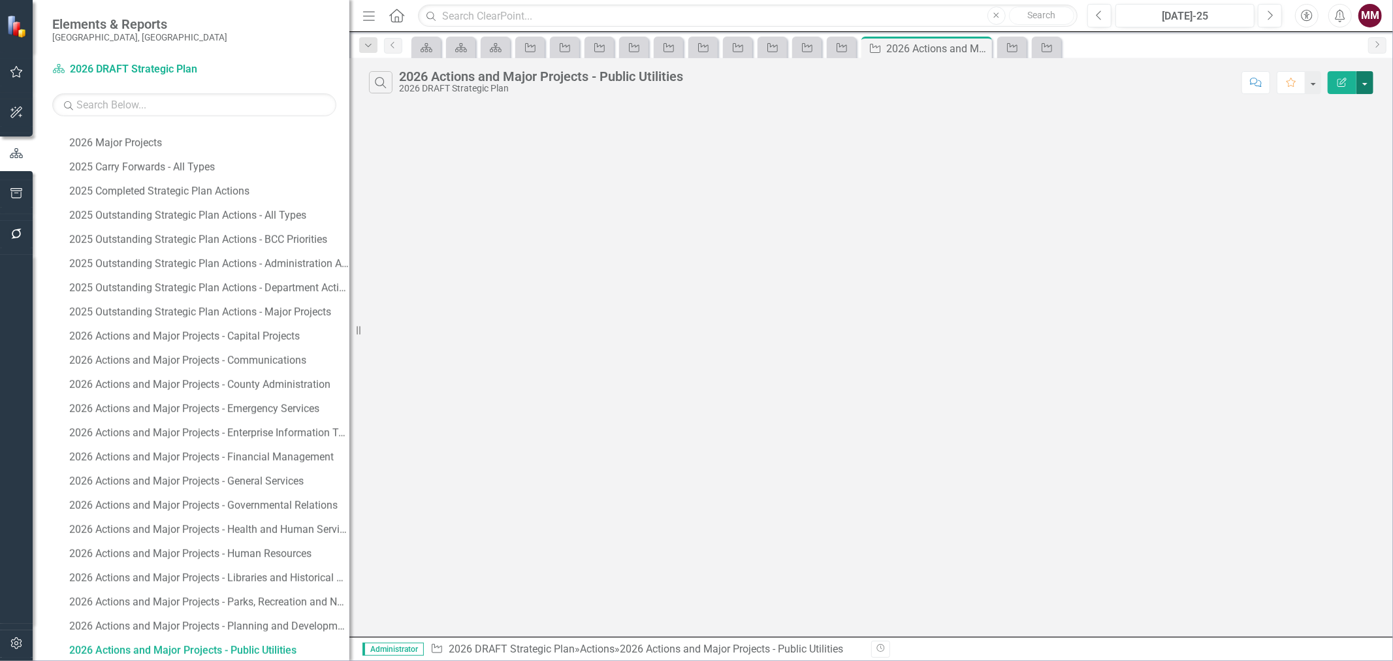
click at [1367, 88] on button "button" at bounding box center [1365, 82] width 17 height 23
click at [1351, 112] on link "Edit Report Edit Report" at bounding box center [1321, 107] width 103 height 24
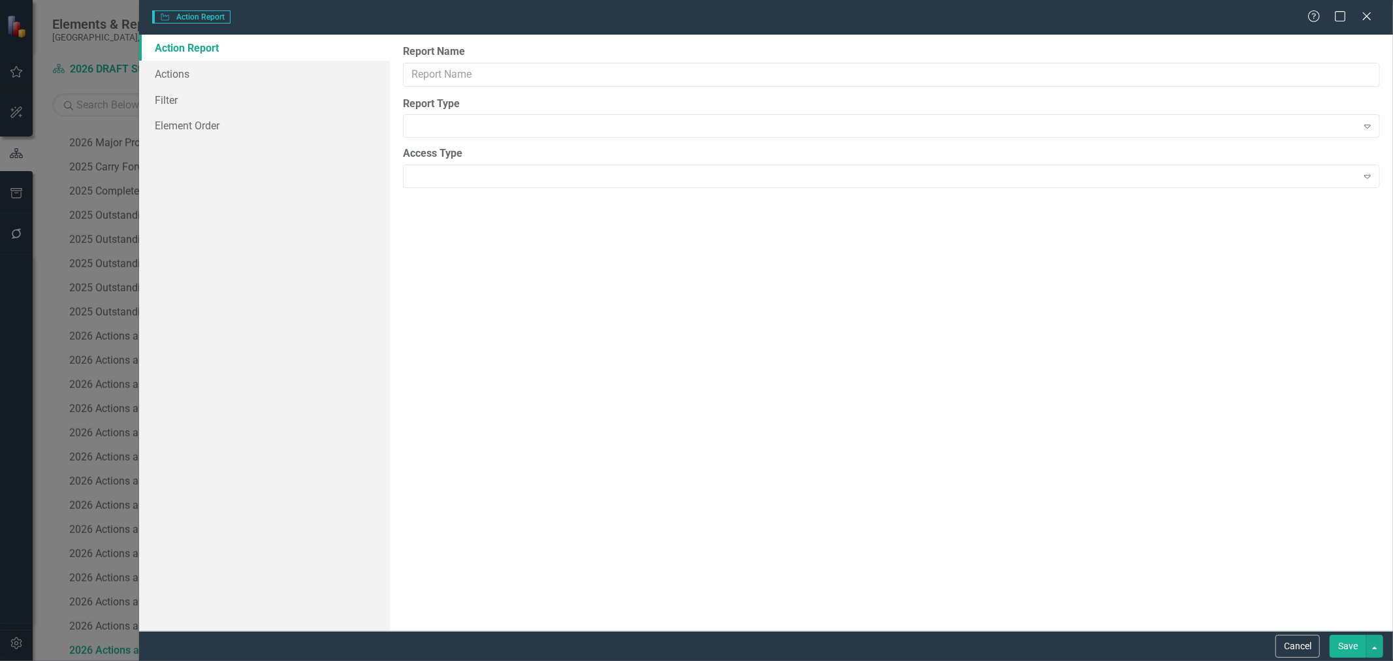
type input "2026 Actions and Major Projects - Public Utilities"
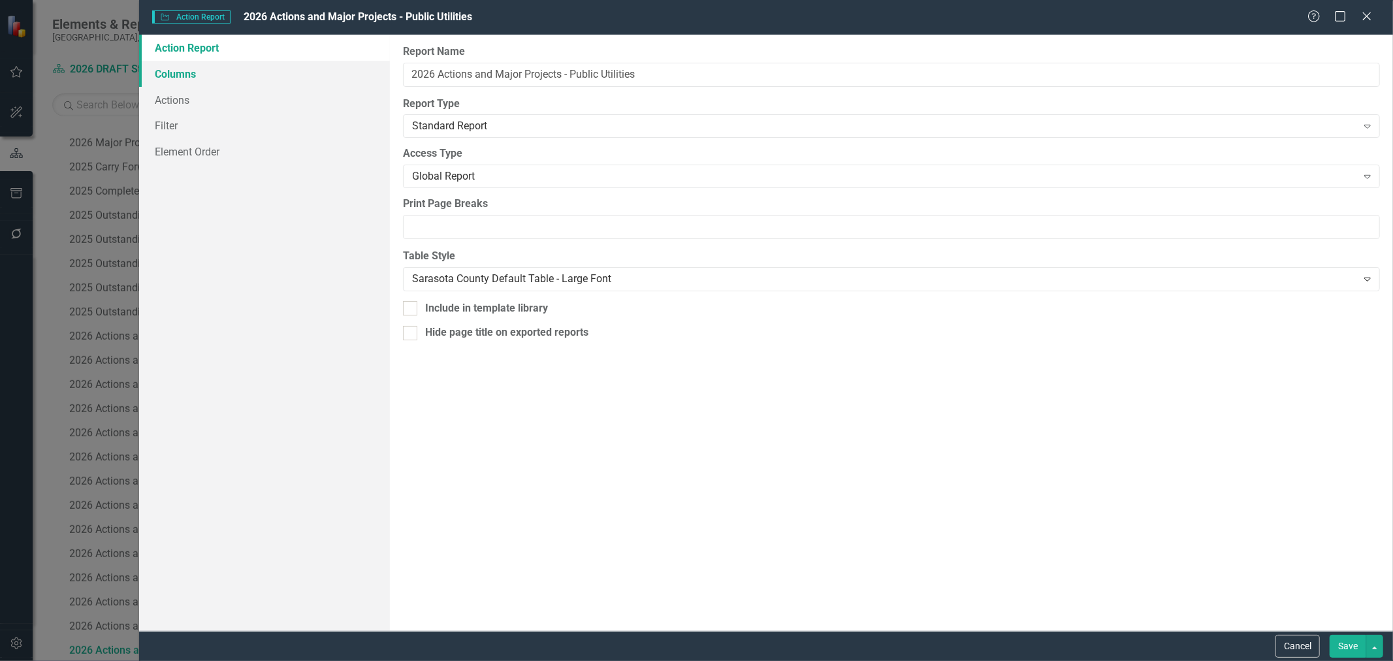
click at [225, 78] on link "Columns" at bounding box center [264, 74] width 251 height 26
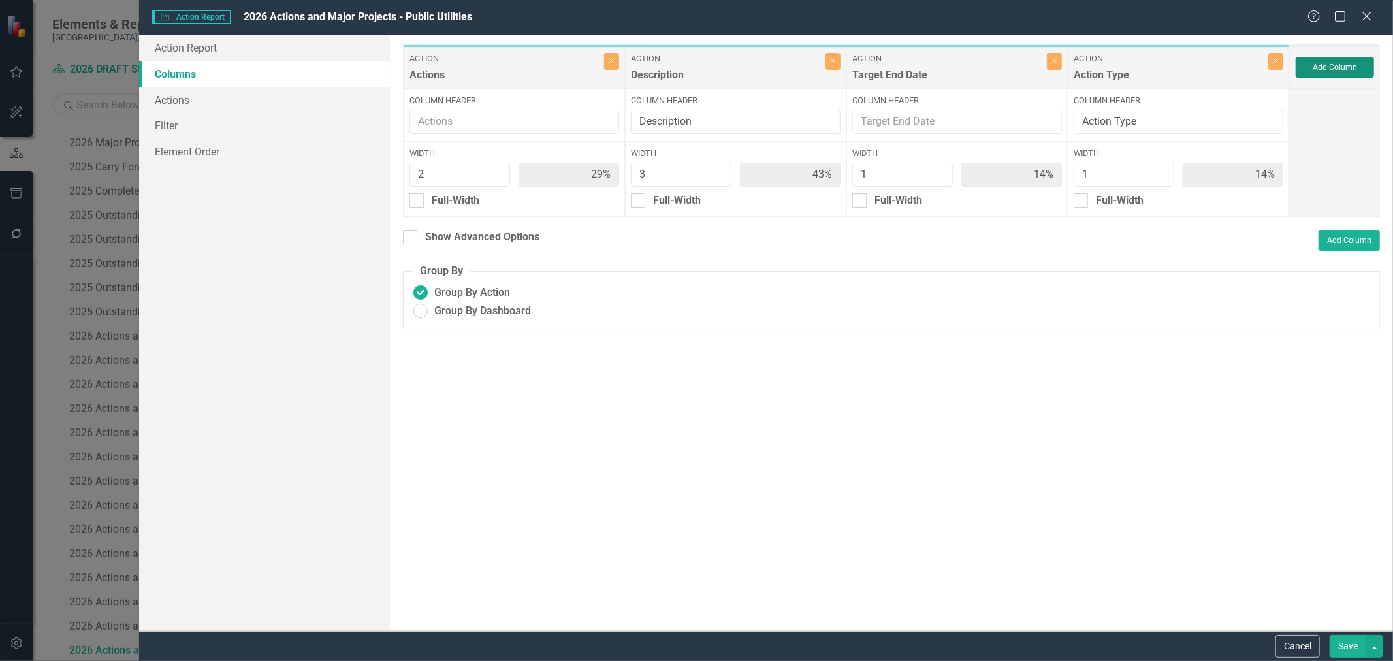
click at [1349, 63] on button "Add Column" at bounding box center [1335, 67] width 78 height 21
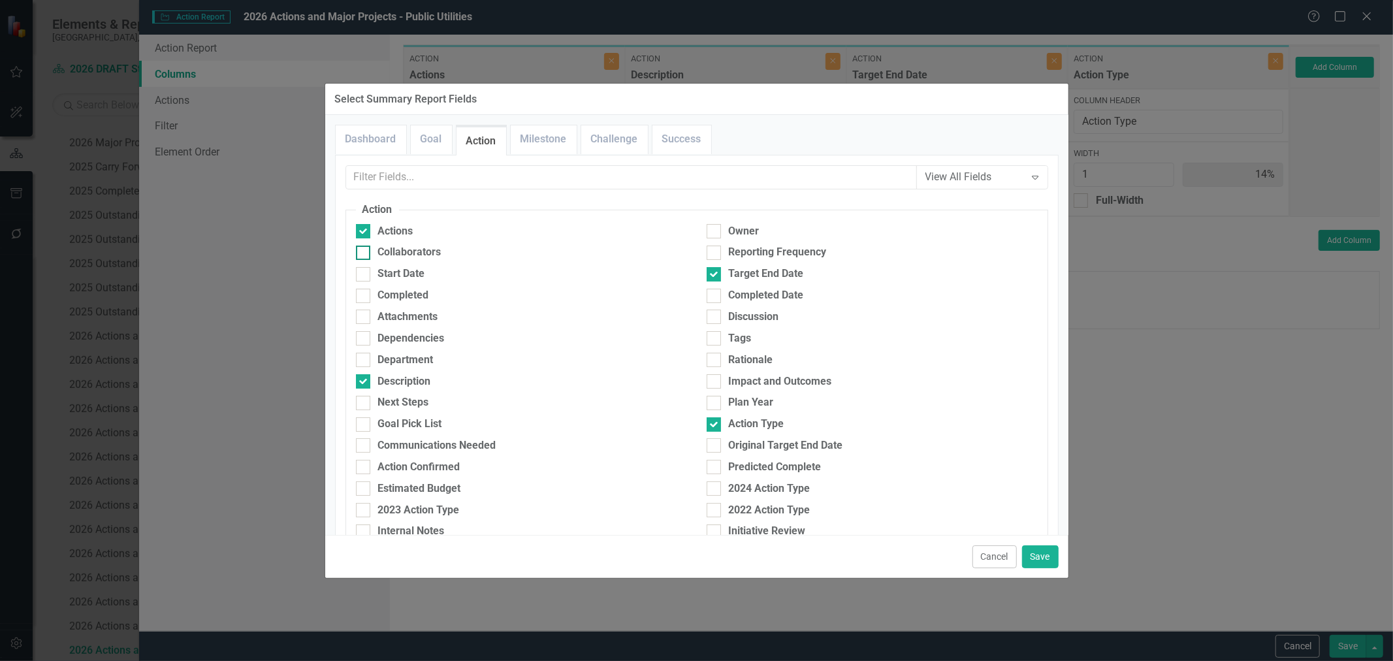
click at [366, 253] on div at bounding box center [363, 253] width 14 height 14
click at [365, 253] on input "Collaborators" at bounding box center [360, 250] width 8 height 8
checkbox input "true"
click at [1037, 562] on button "Save" at bounding box center [1040, 556] width 37 height 23
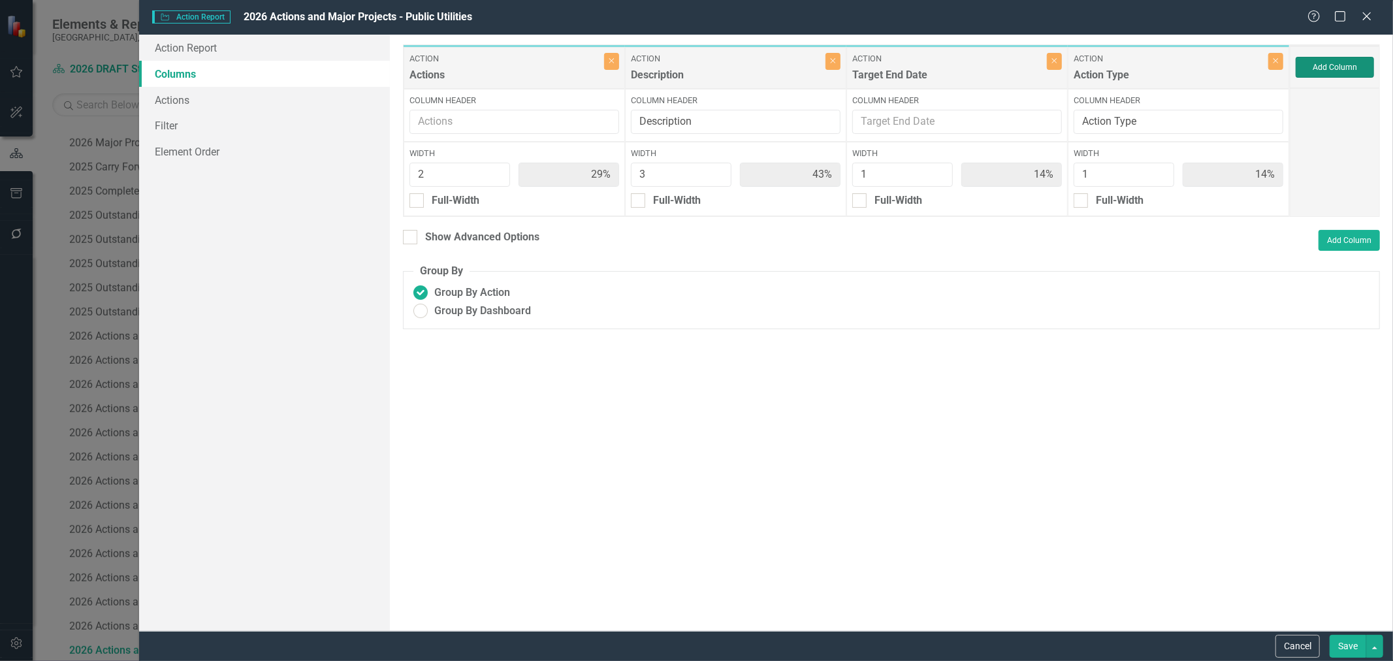
type input "25%"
type input "38%"
type input "13%"
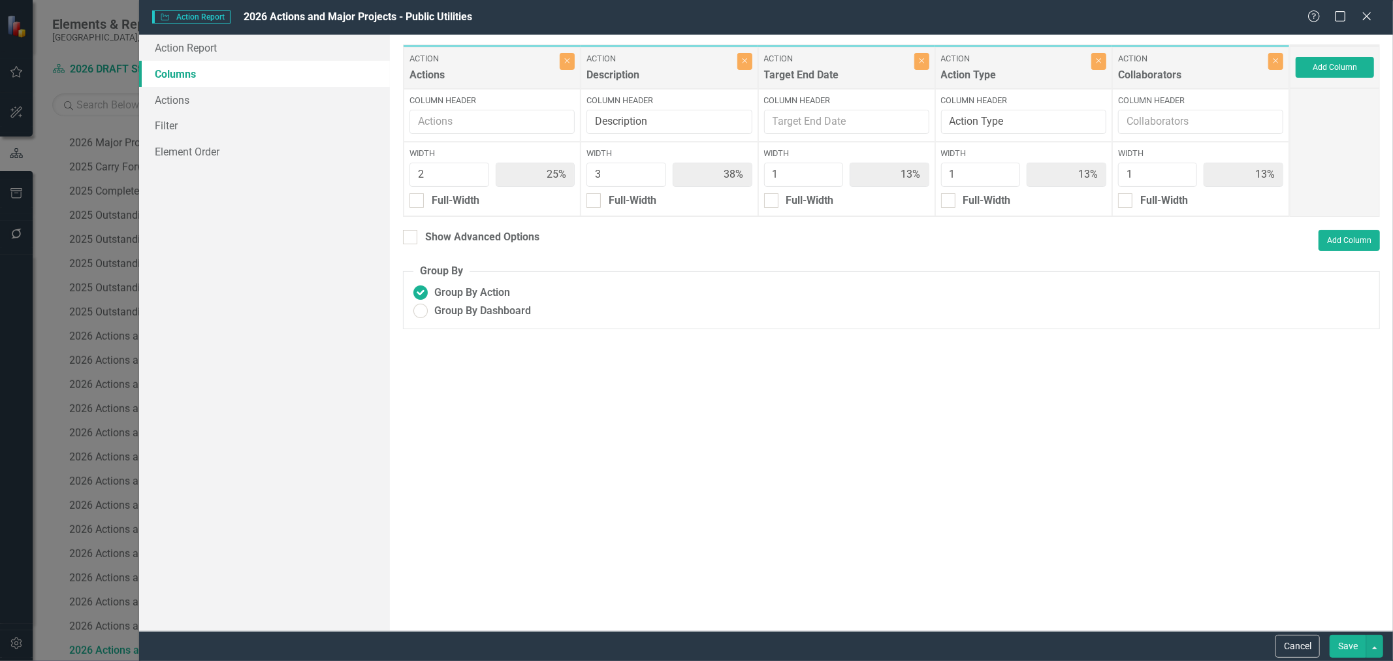
click at [1355, 648] on button "Save" at bounding box center [1348, 646] width 37 height 23
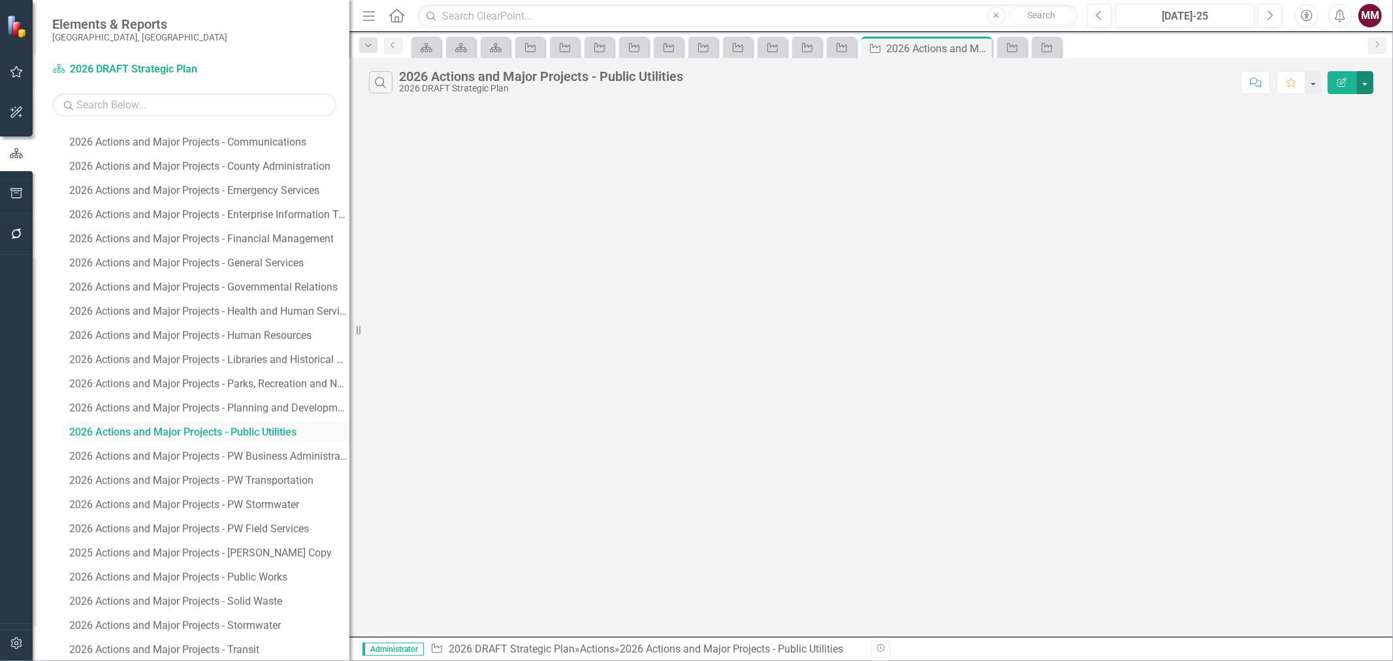
scroll to position [1850, 0]
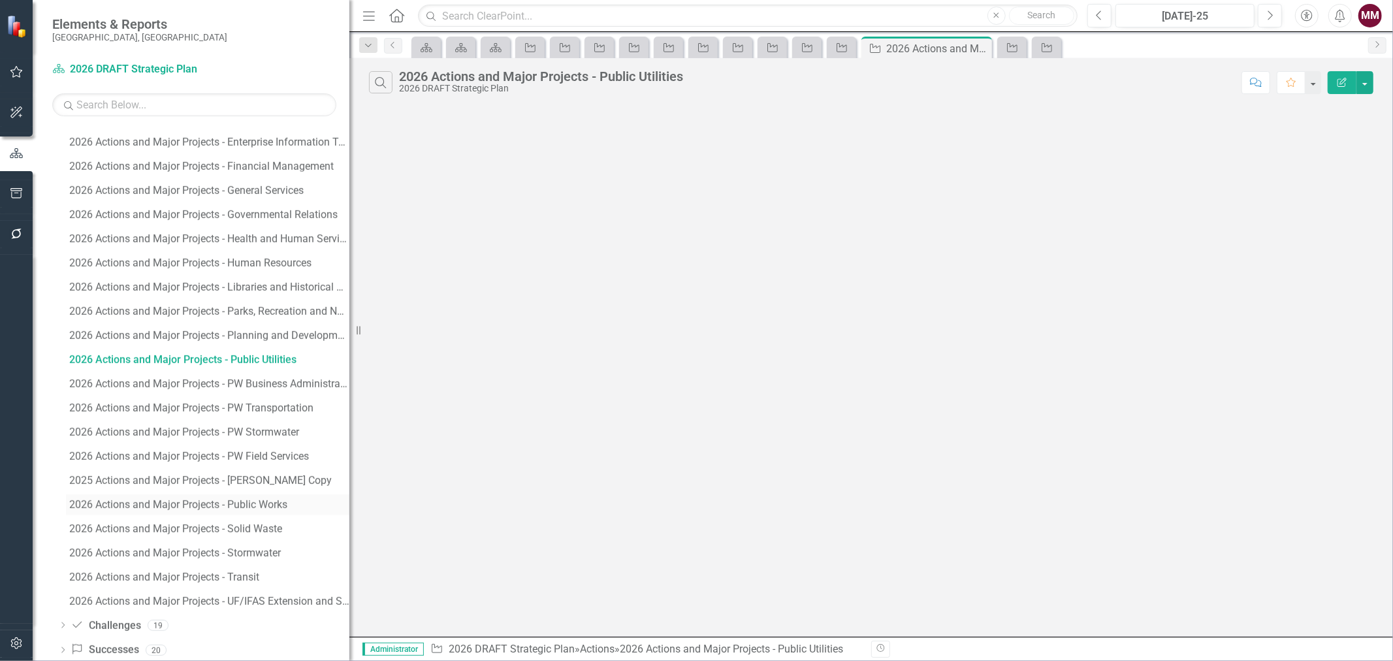
click at [237, 506] on div "2026 Actions and Major Projects - Public Works" at bounding box center [209, 505] width 280 height 12
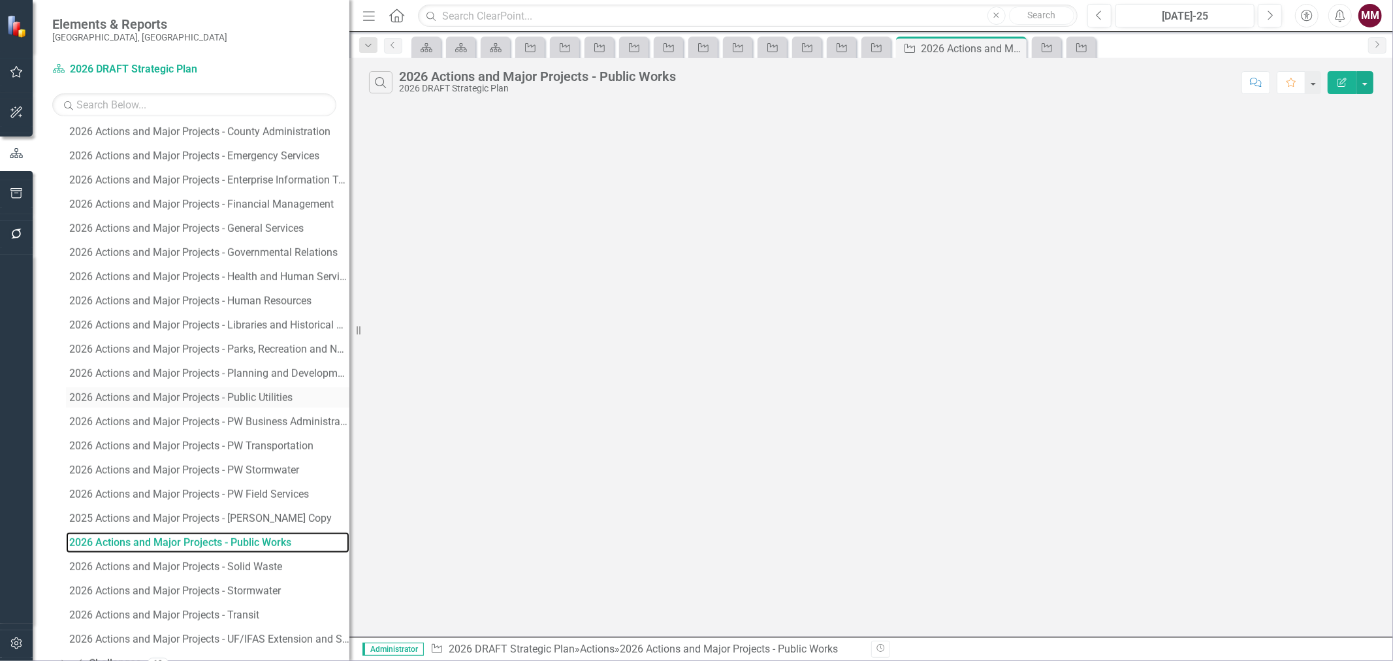
scroll to position [1704, 0]
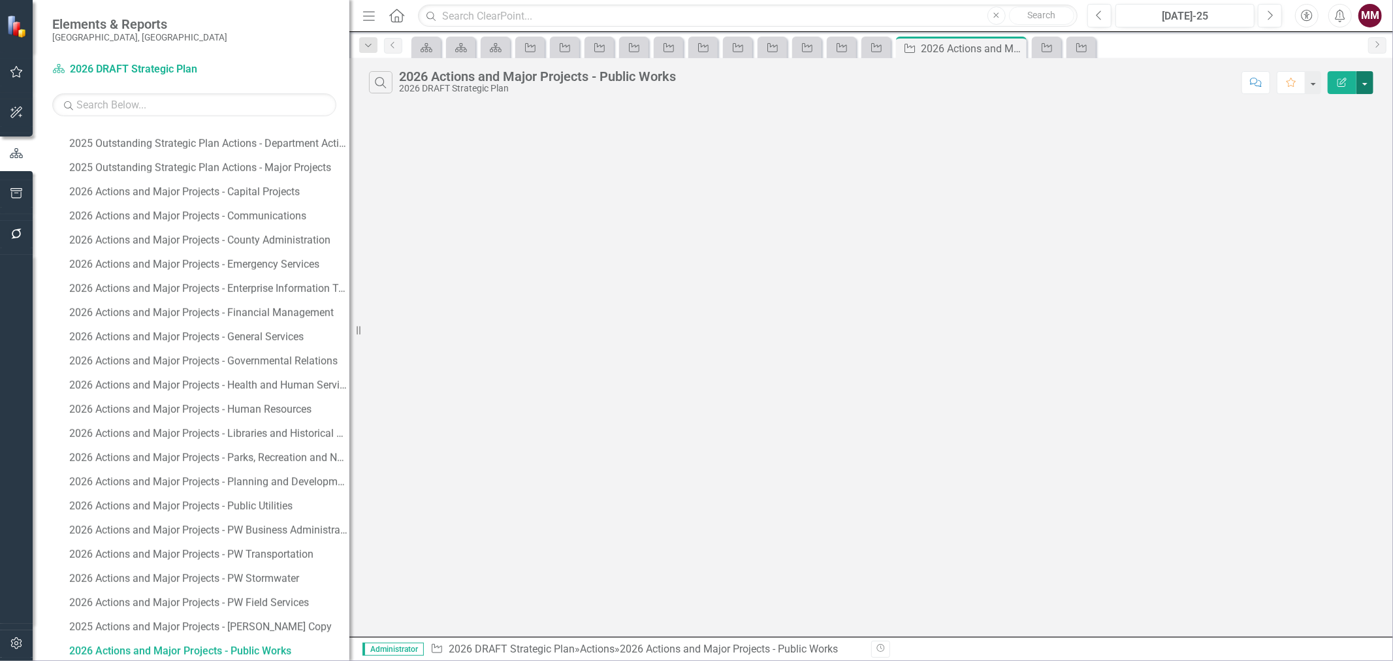
click at [1368, 82] on button "button" at bounding box center [1365, 82] width 17 height 23
click at [1348, 107] on link "Edit Report Edit Report" at bounding box center [1321, 107] width 103 height 24
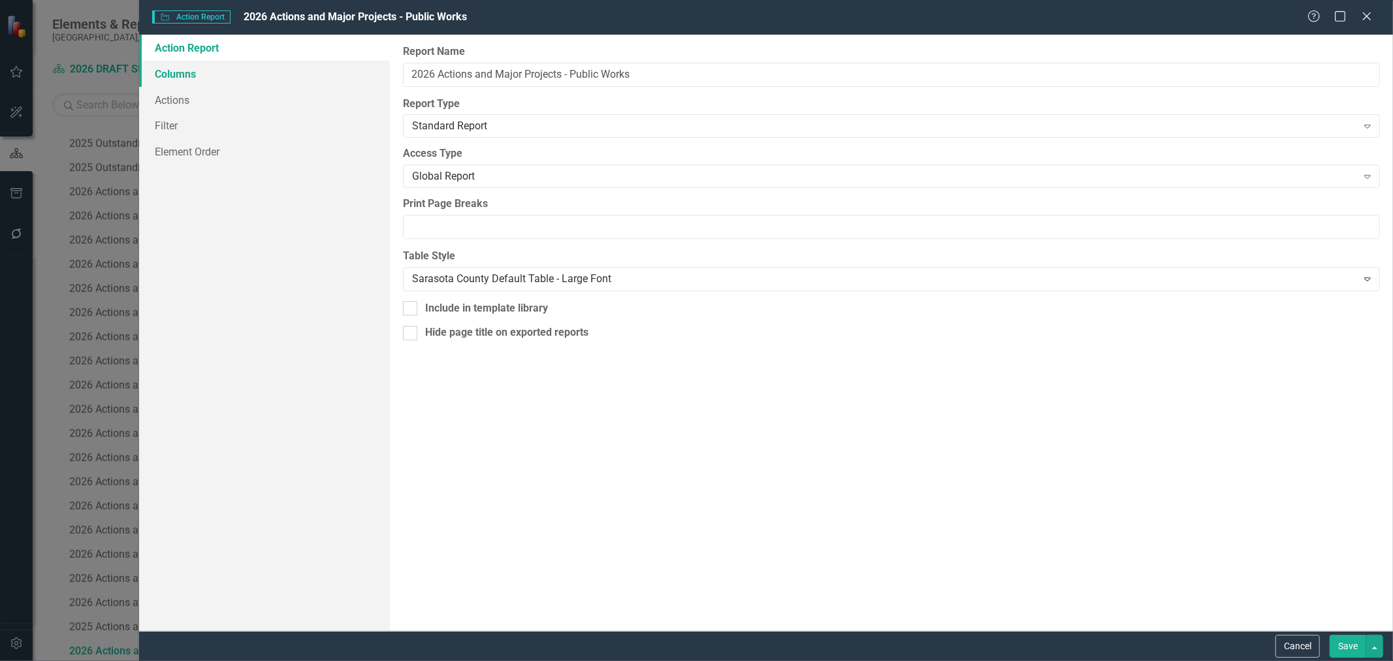
click at [196, 73] on link "Columns" at bounding box center [264, 74] width 251 height 26
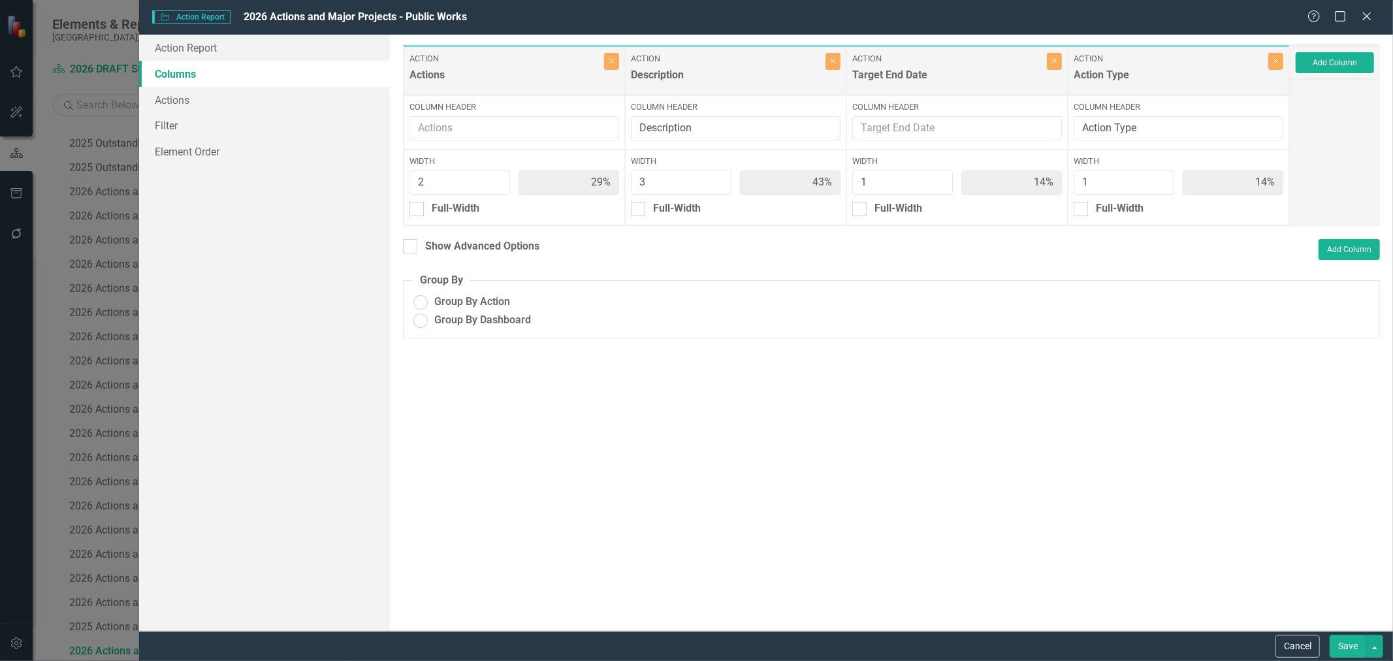
radio input "true"
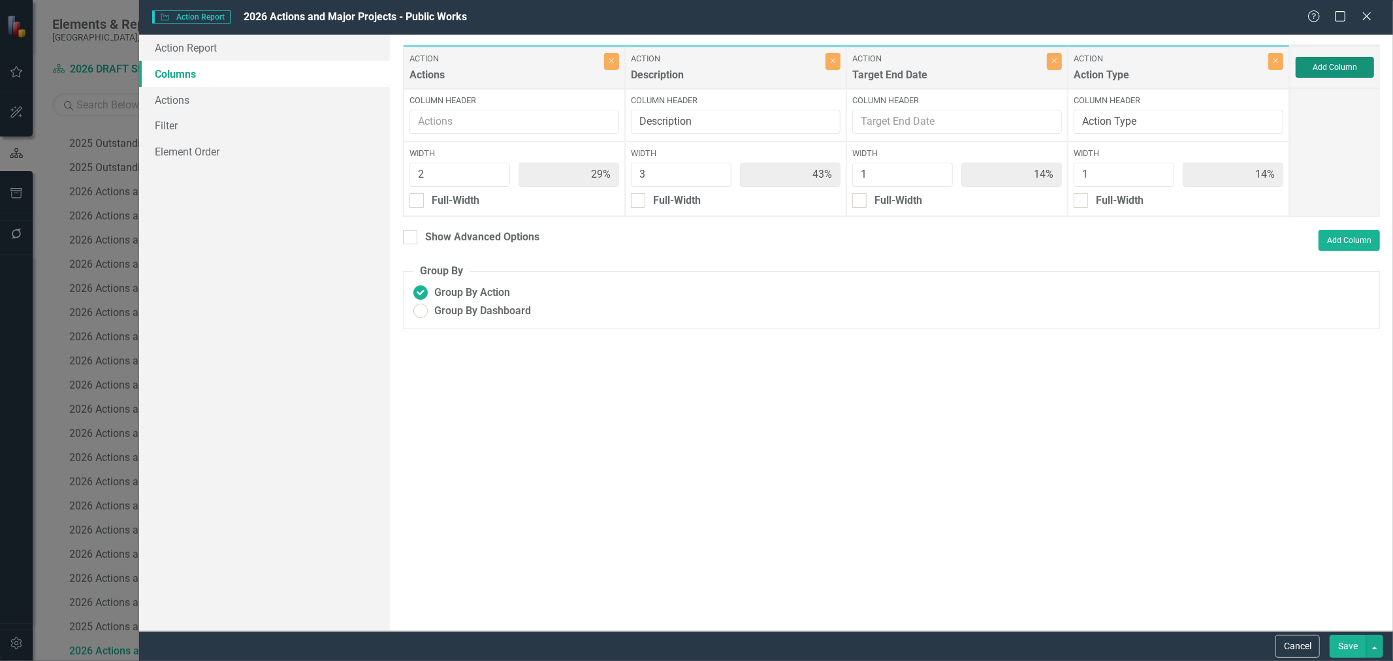
click at [1318, 69] on button "Add Column" at bounding box center [1335, 67] width 78 height 21
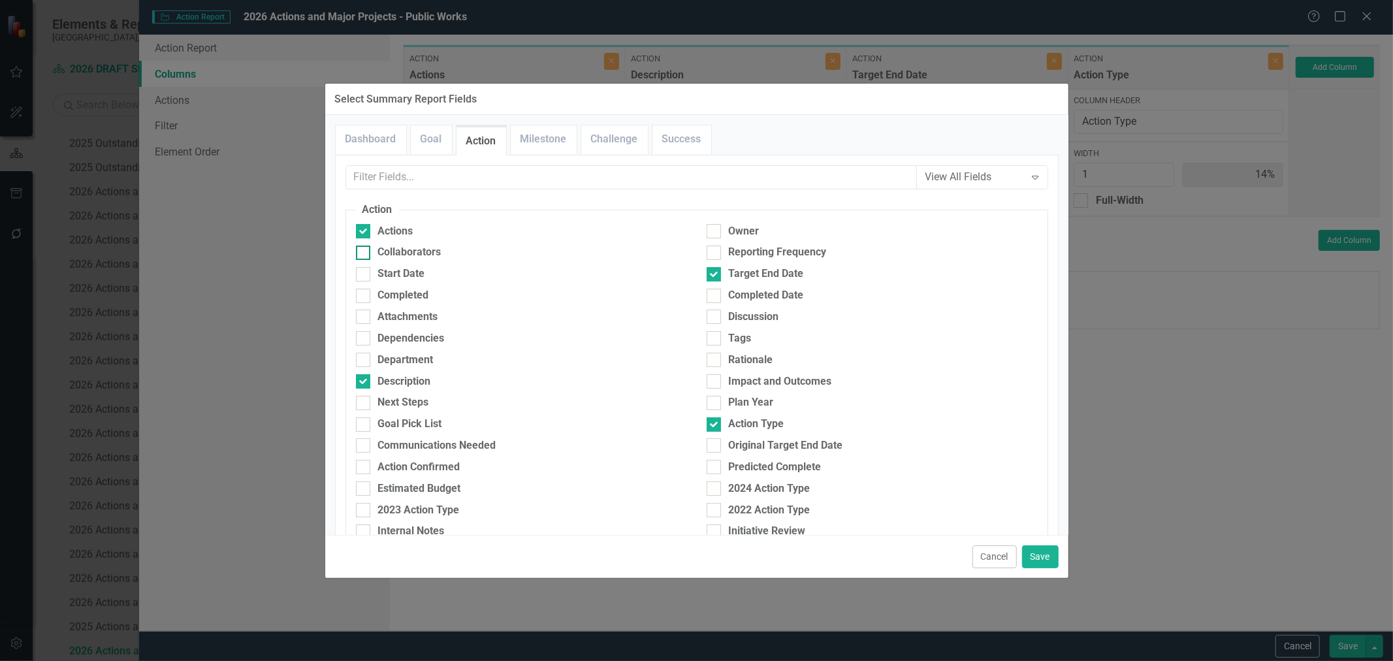
click at [427, 250] on div "Collaborators" at bounding box center [409, 252] width 63 height 15
click at [365, 250] on input "Collaborators" at bounding box center [360, 250] width 8 height 8
checkbox input "true"
click at [1039, 550] on button "Save" at bounding box center [1040, 556] width 37 height 23
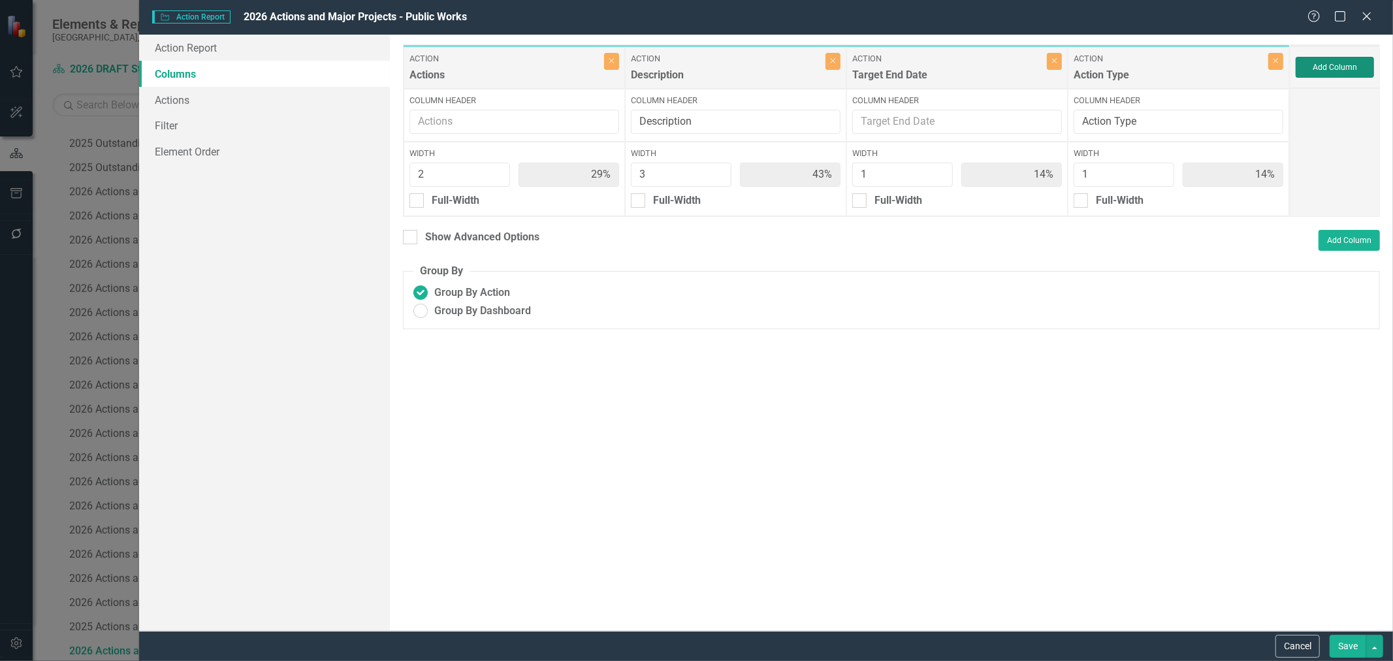
type input "25%"
type input "38%"
type input "13%"
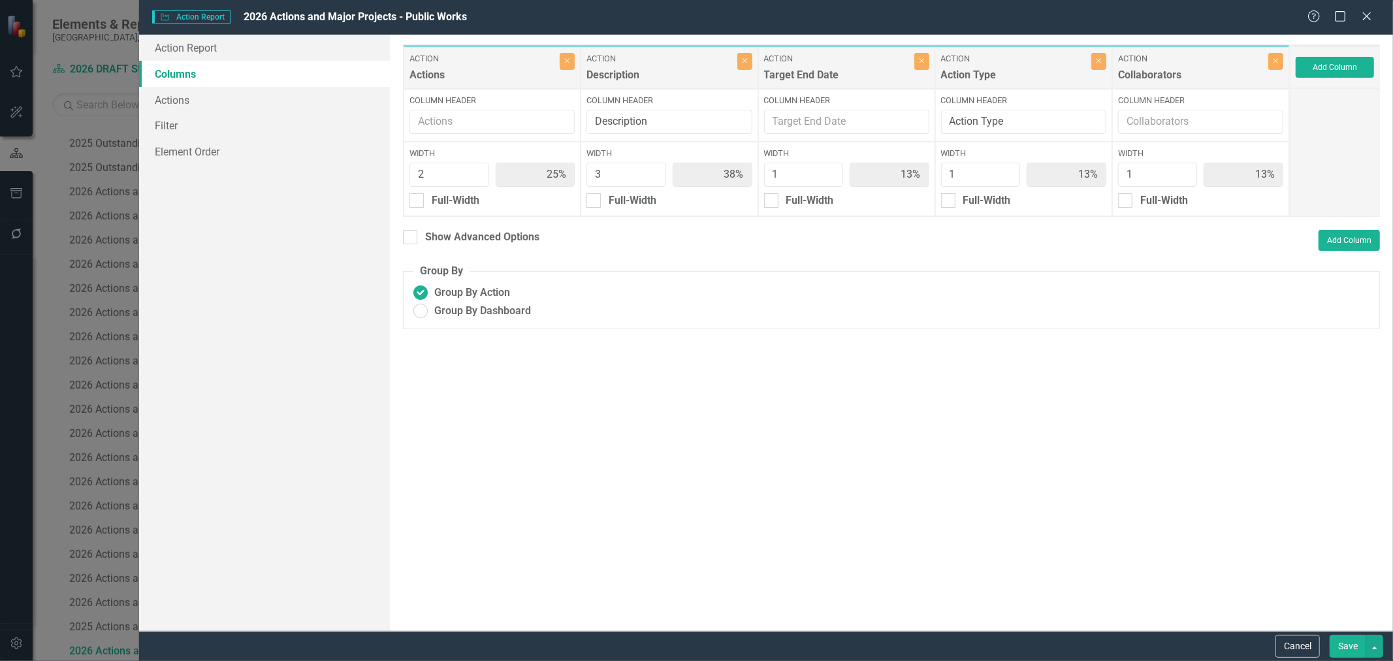
click at [1349, 651] on button "Save" at bounding box center [1348, 646] width 37 height 23
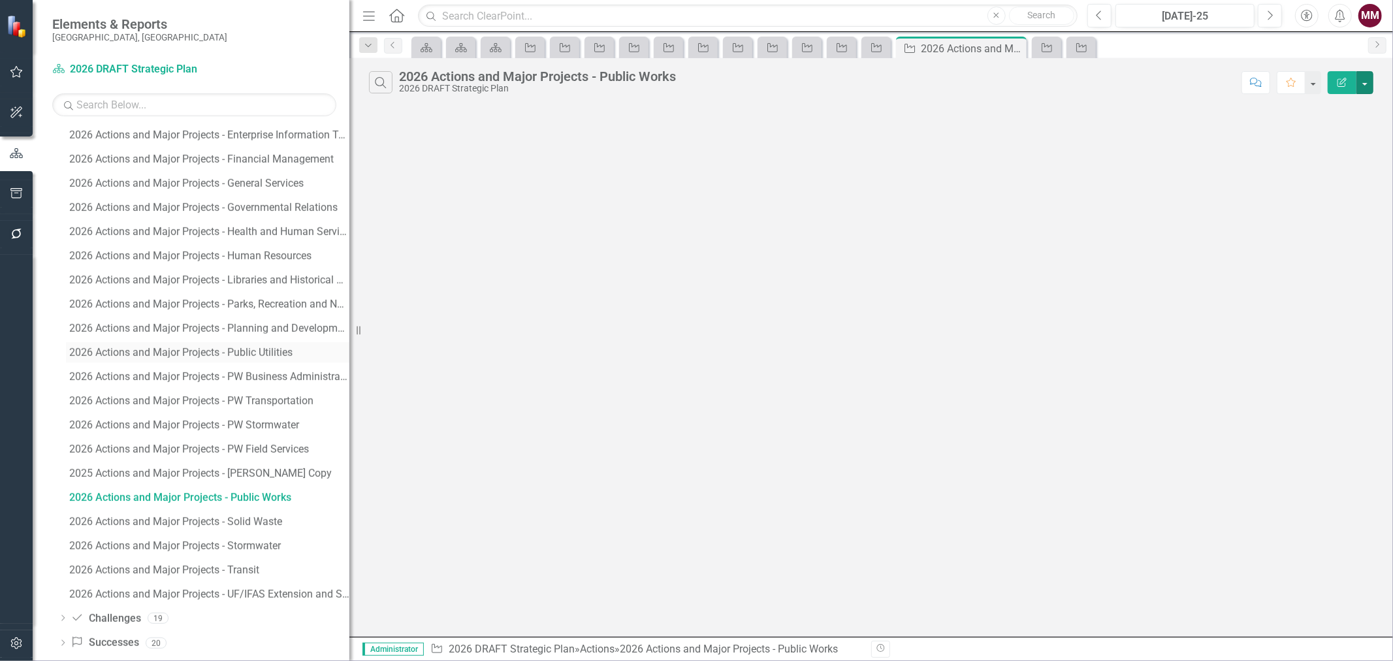
scroll to position [1873, 0]
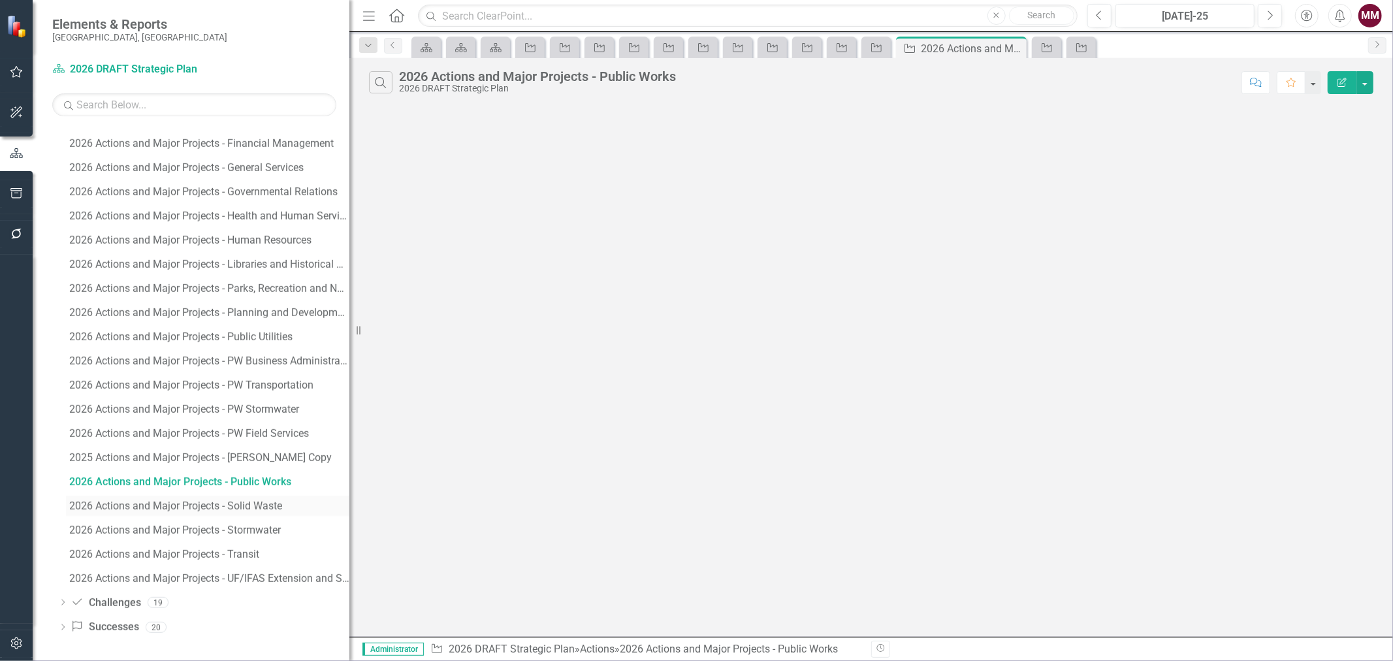
click at [210, 507] on div "2026 Actions and Major Projects - Solid Waste" at bounding box center [209, 506] width 280 height 12
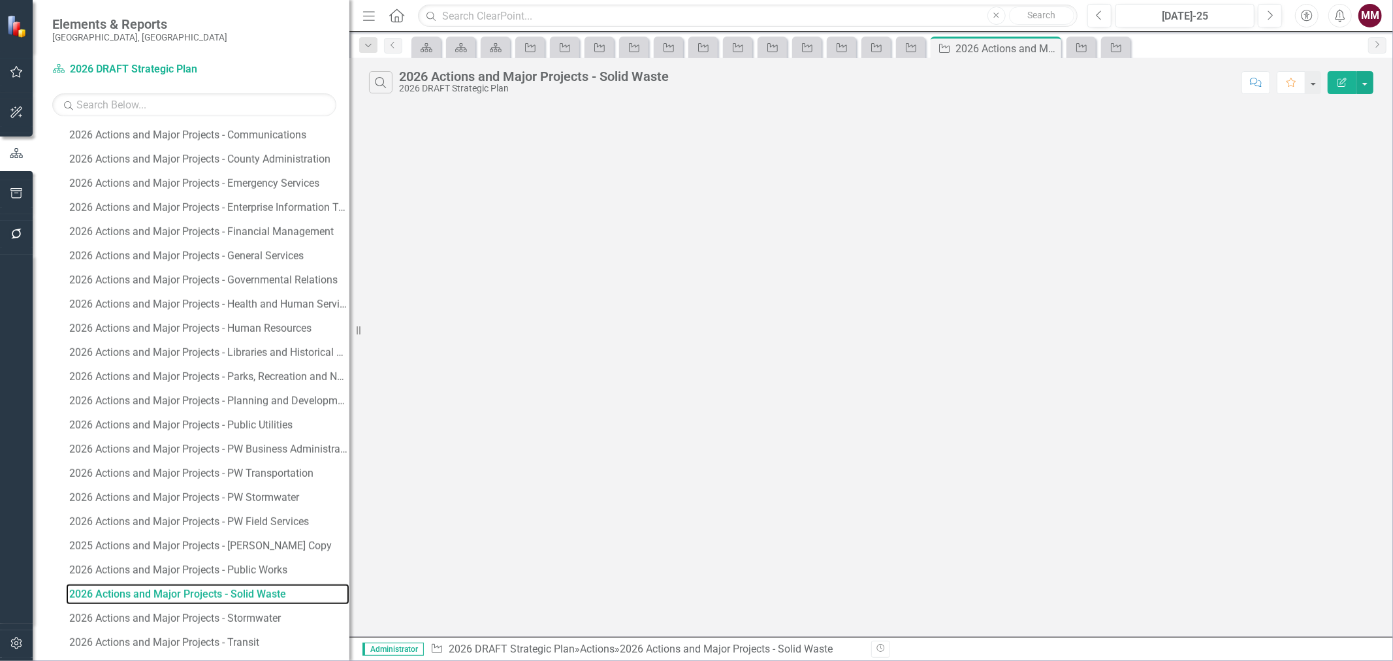
scroll to position [1728, 0]
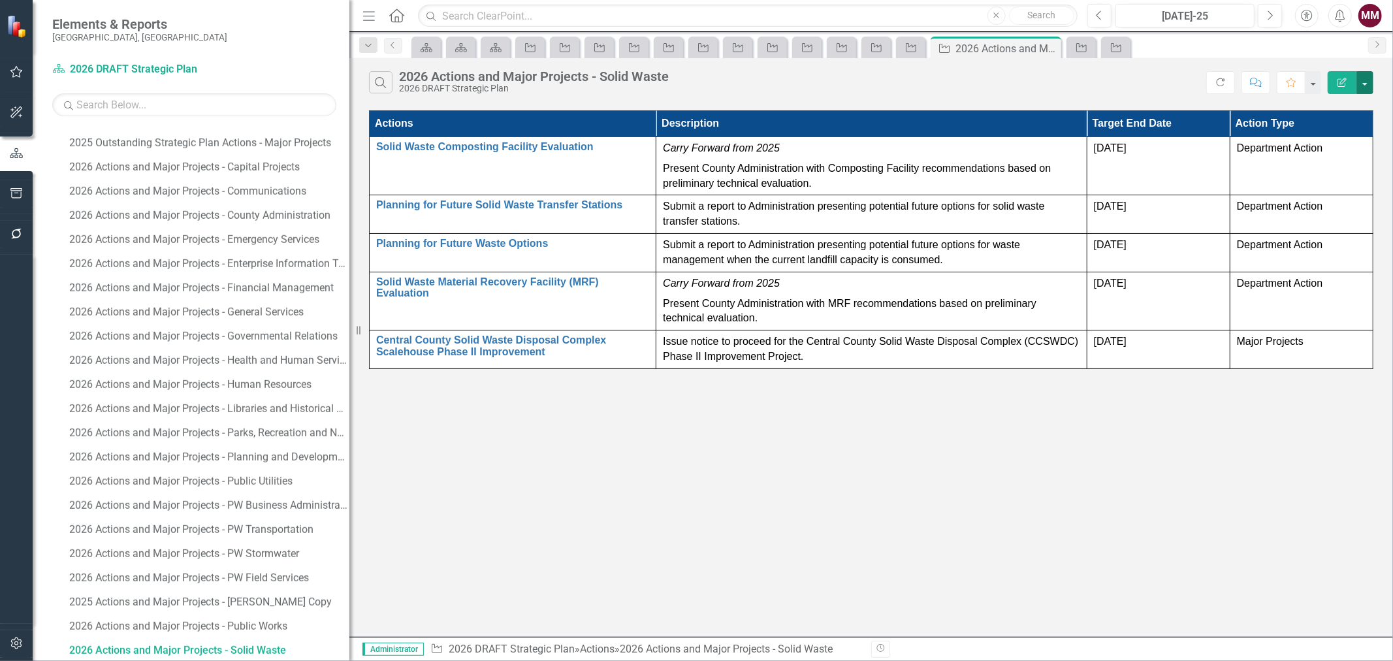
click at [1368, 80] on button "button" at bounding box center [1365, 82] width 17 height 23
click at [1356, 100] on link "Edit Report Edit Report" at bounding box center [1321, 107] width 103 height 24
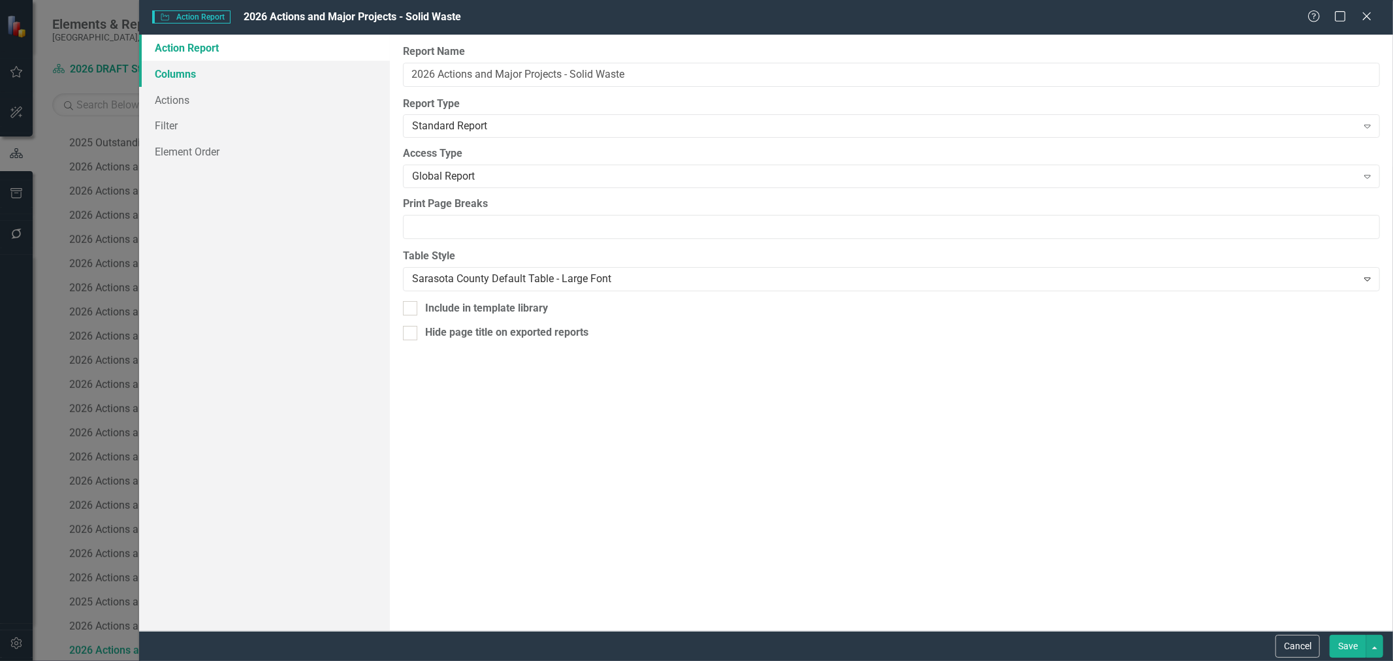
click at [185, 73] on link "Columns" at bounding box center [264, 74] width 251 height 26
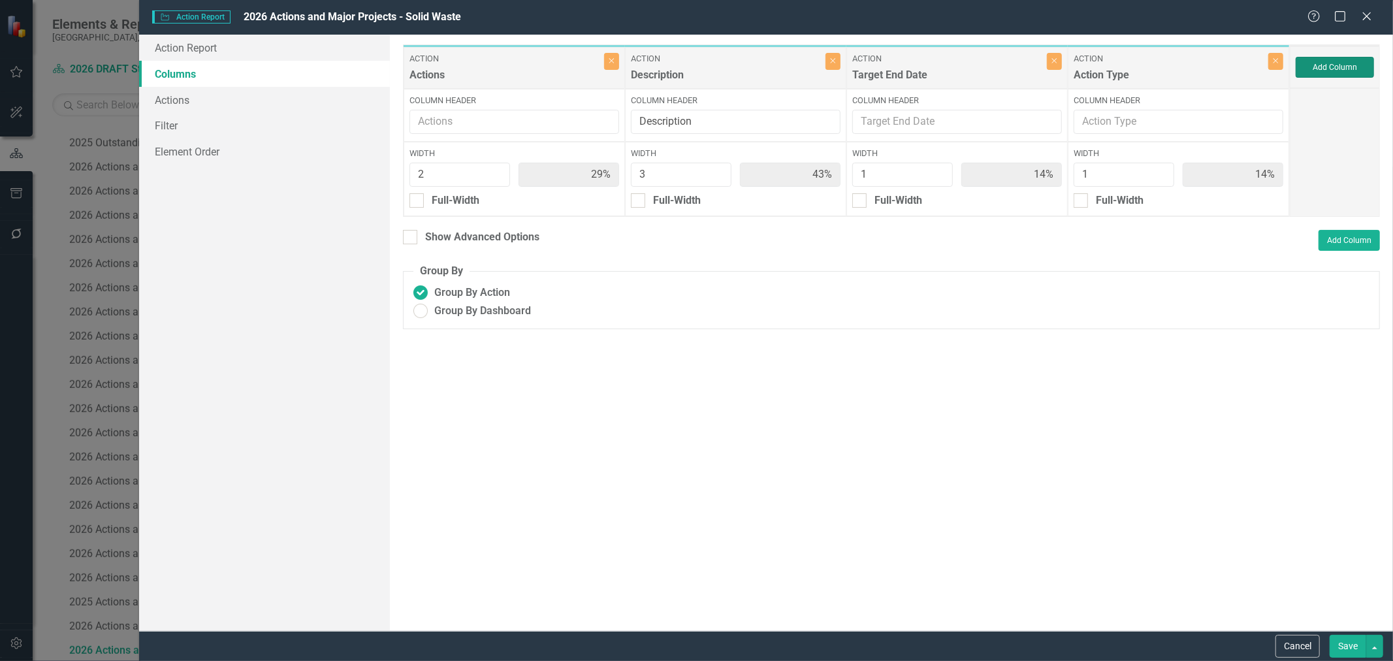
click at [1330, 63] on button "Add Column" at bounding box center [1335, 67] width 78 height 21
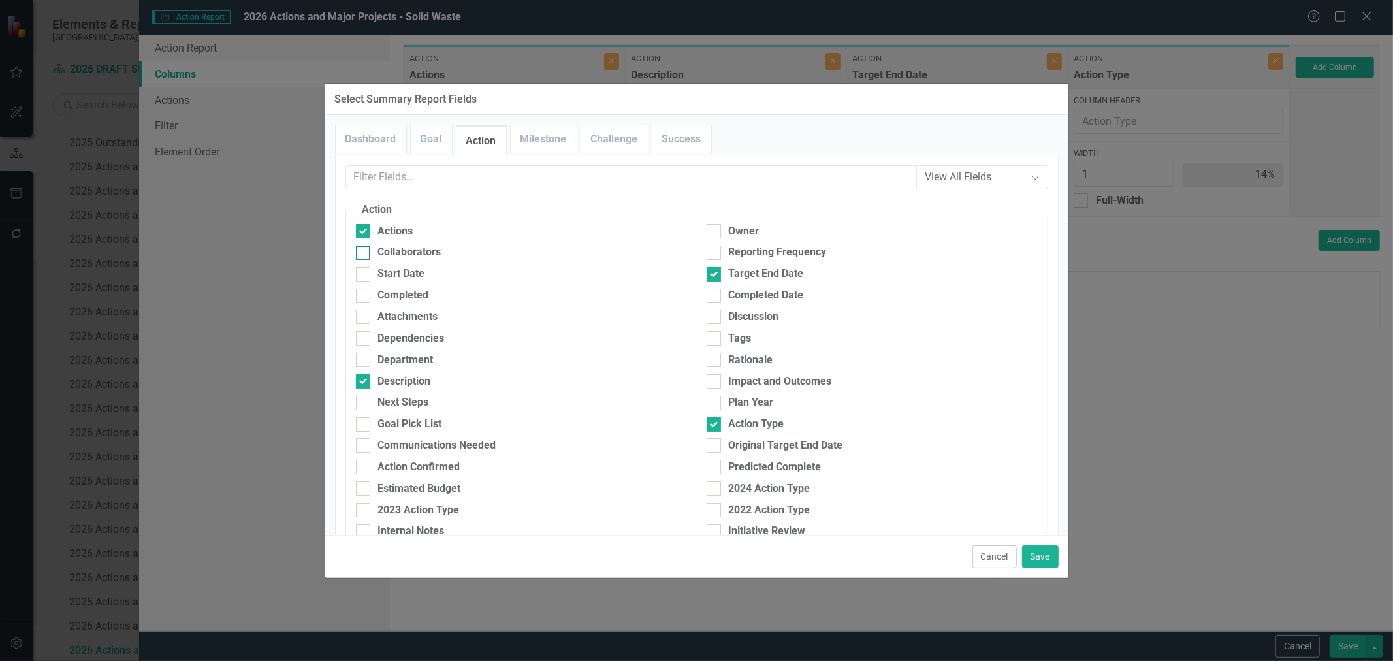
click at [416, 253] on div "Collaborators" at bounding box center [409, 252] width 63 height 15
click at [365, 253] on input "Collaborators" at bounding box center [360, 250] width 8 height 8
checkbox input "true"
click at [1042, 547] on button "Save" at bounding box center [1040, 556] width 37 height 23
type input "25%"
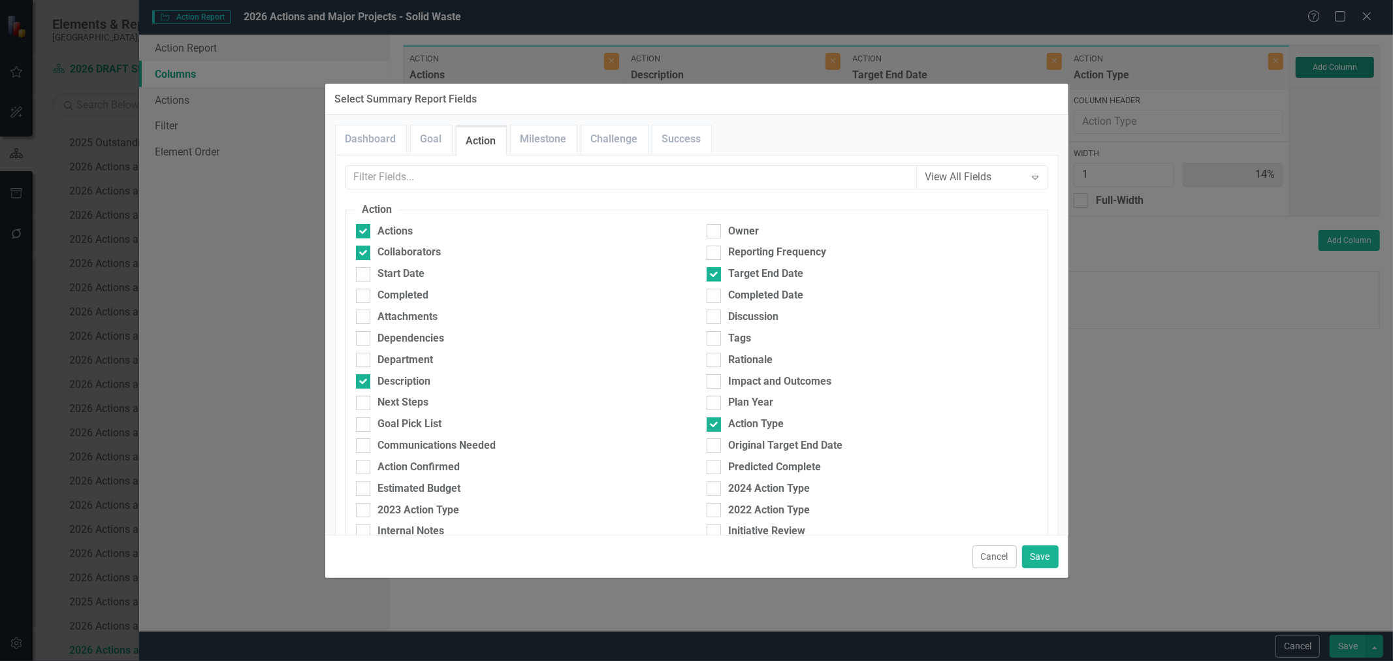
type input "38%"
type input "13%"
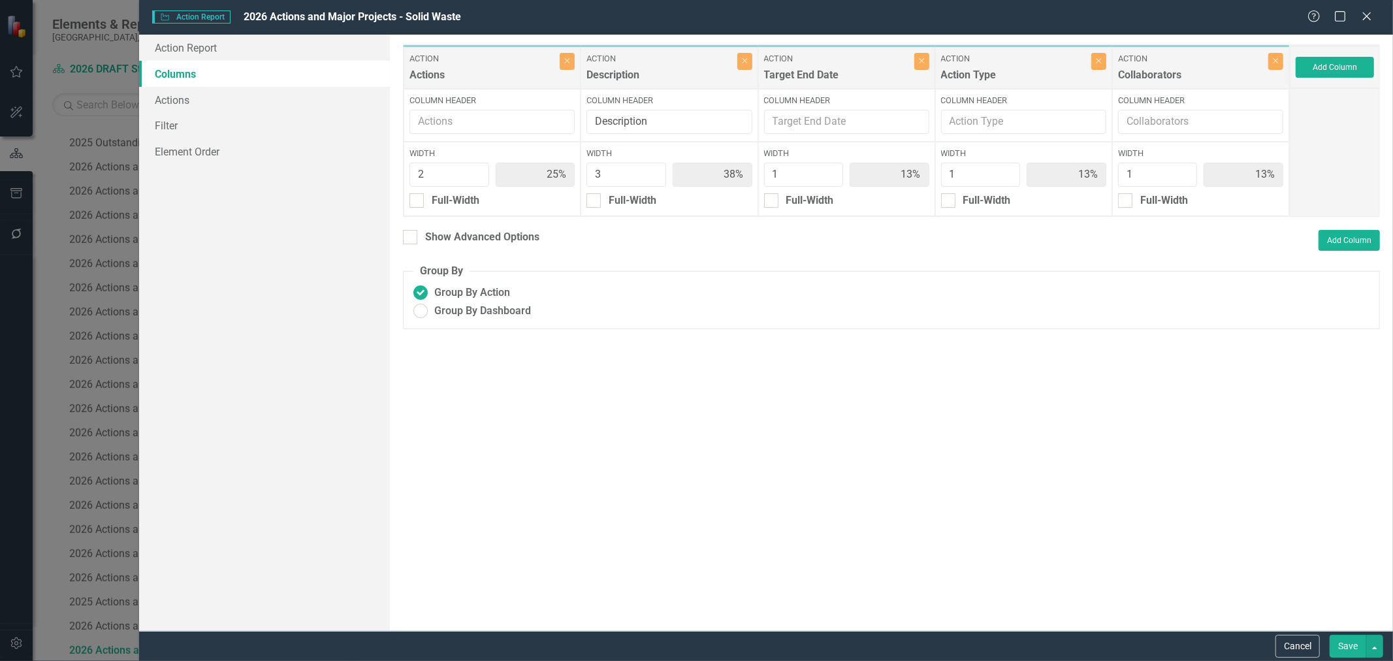
click at [1351, 640] on button "Save" at bounding box center [1348, 646] width 37 height 23
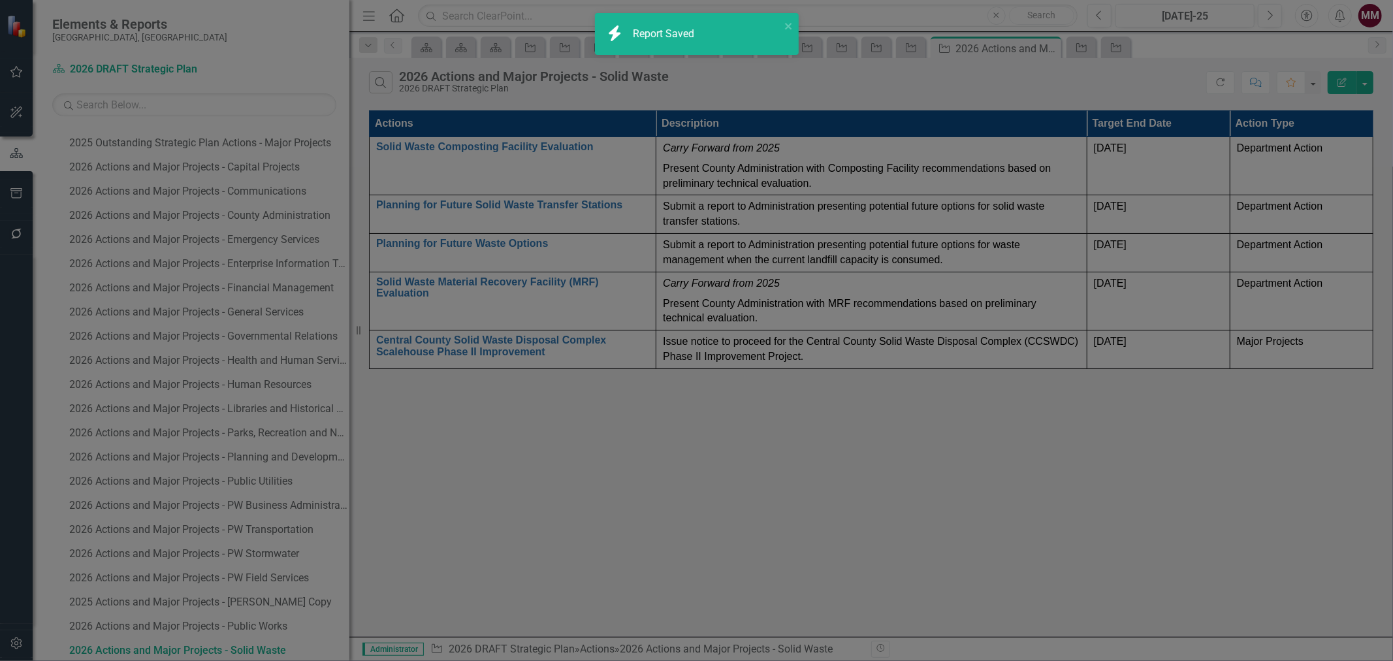
radio input "true"
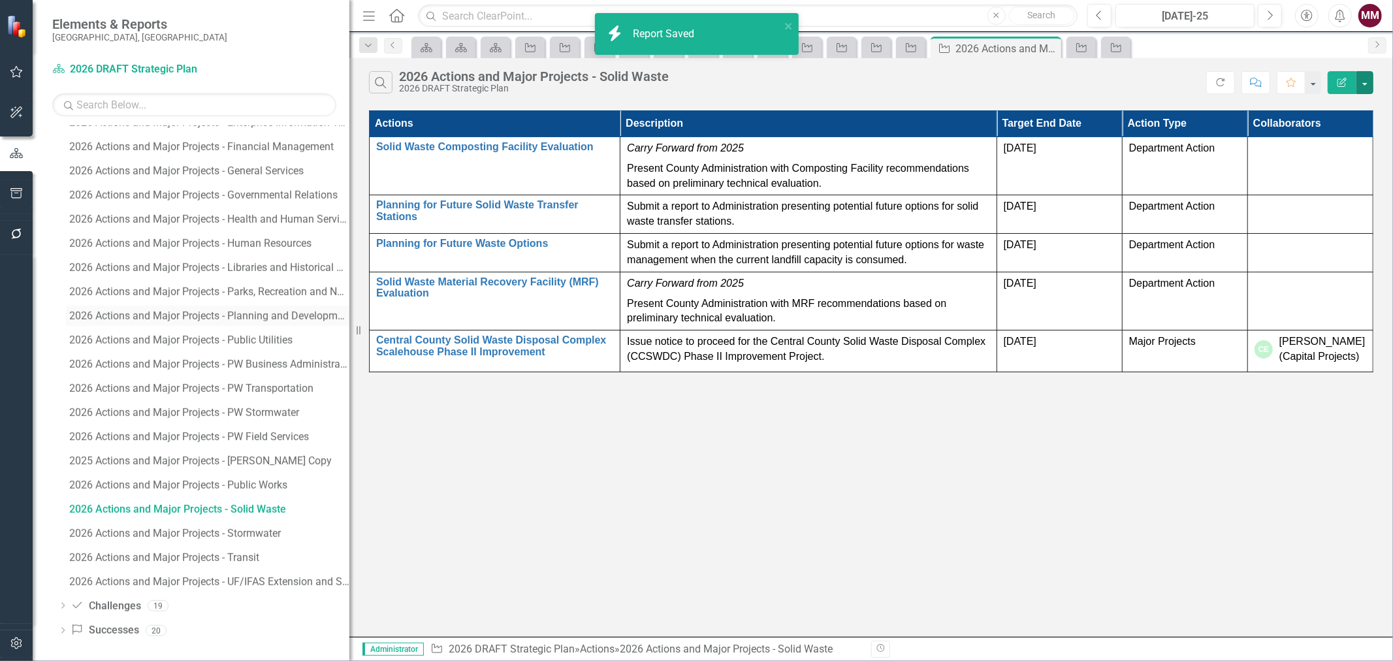
scroll to position [1873, 0]
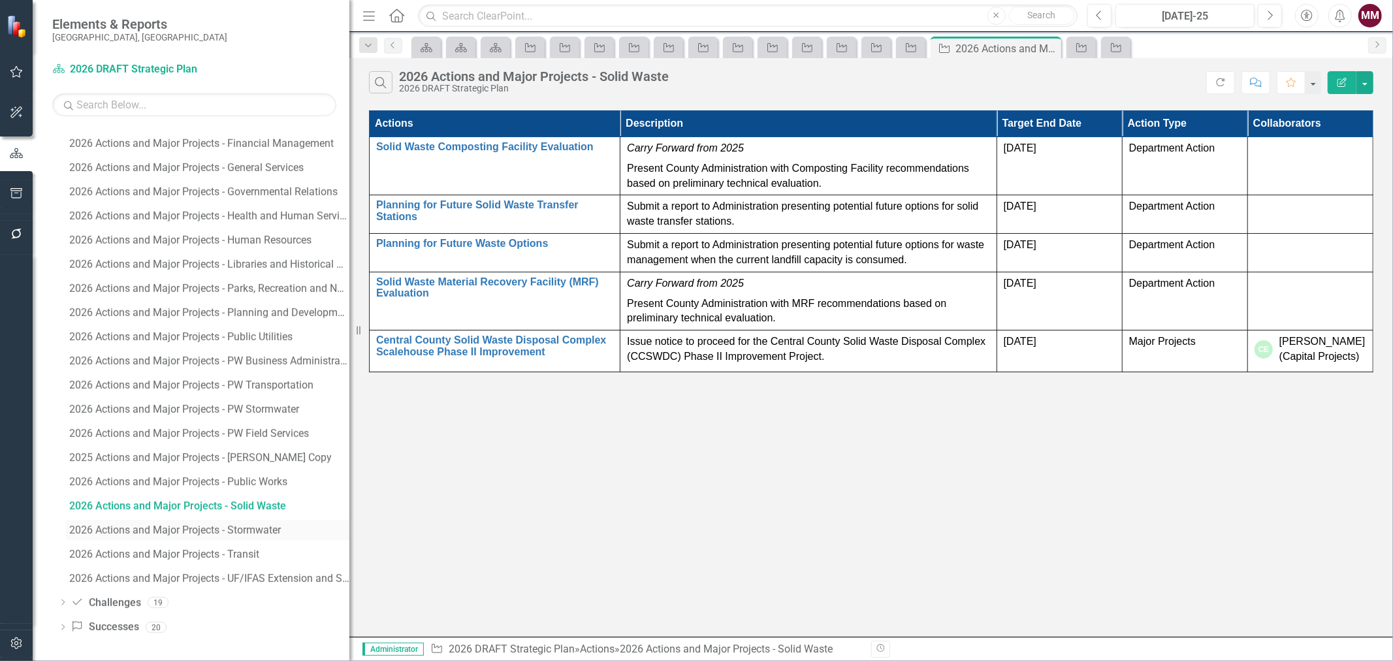
click at [220, 529] on div "2026 Actions and Major Projects - Stormwater" at bounding box center [209, 531] width 280 height 12
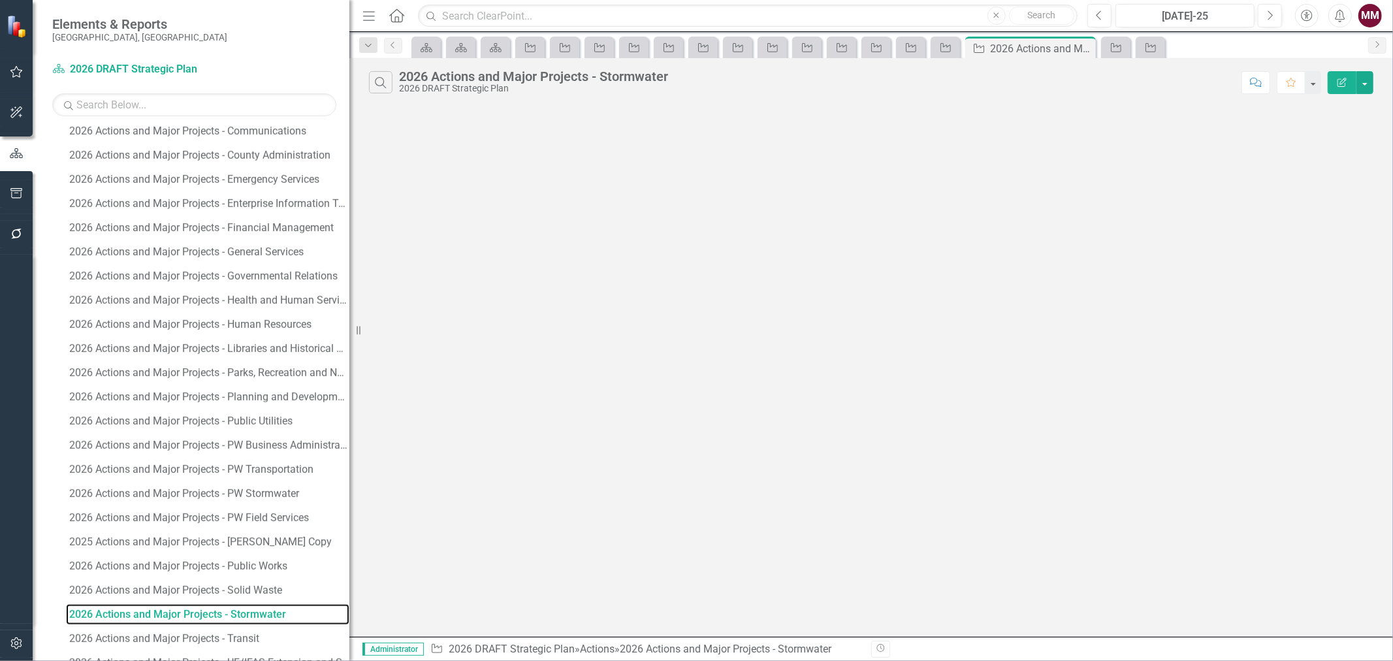
scroll to position [1753, 0]
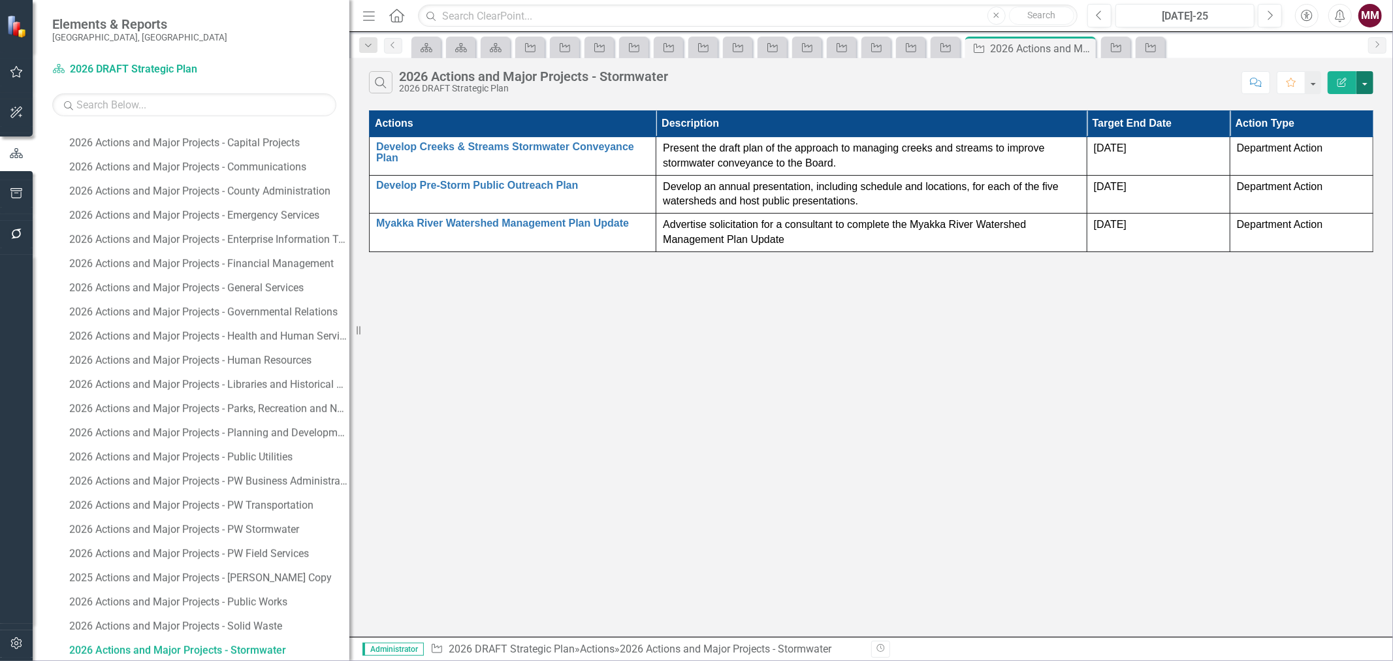
click at [1366, 88] on button "button" at bounding box center [1365, 82] width 17 height 23
click at [1353, 108] on link "Edit Report Edit Report" at bounding box center [1321, 107] width 103 height 24
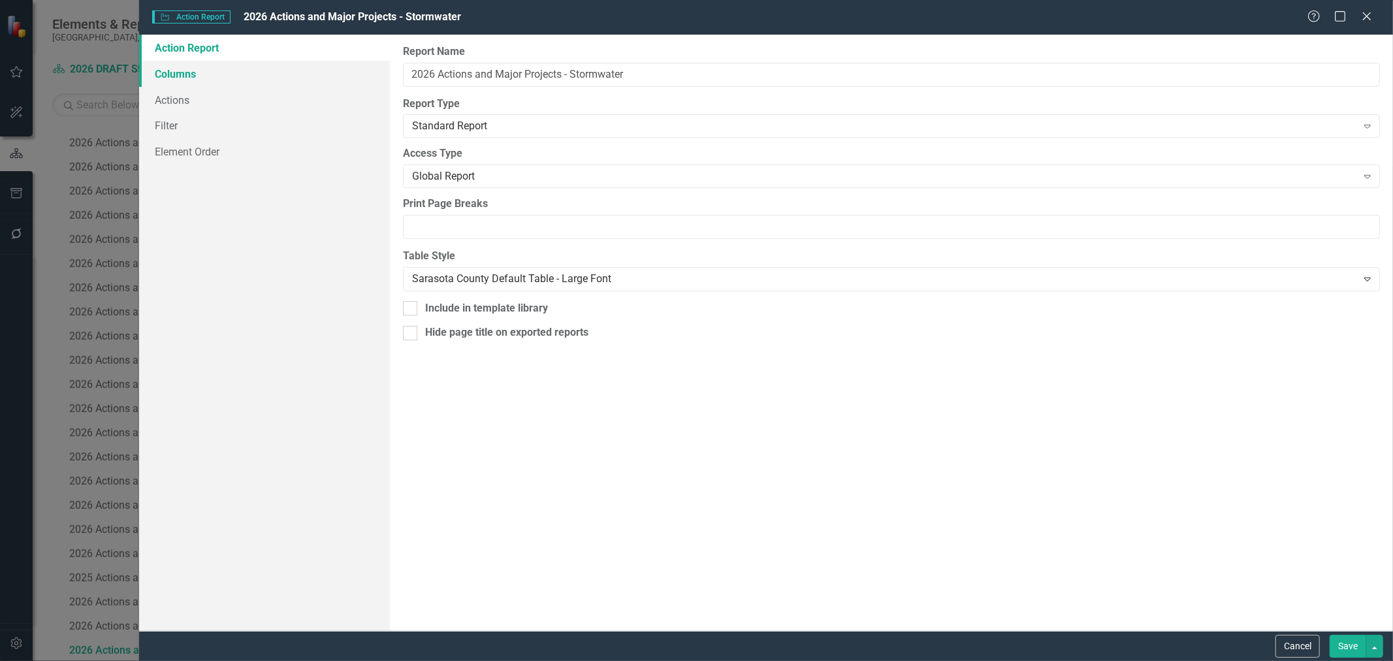
click at [183, 76] on link "Columns" at bounding box center [264, 74] width 251 height 26
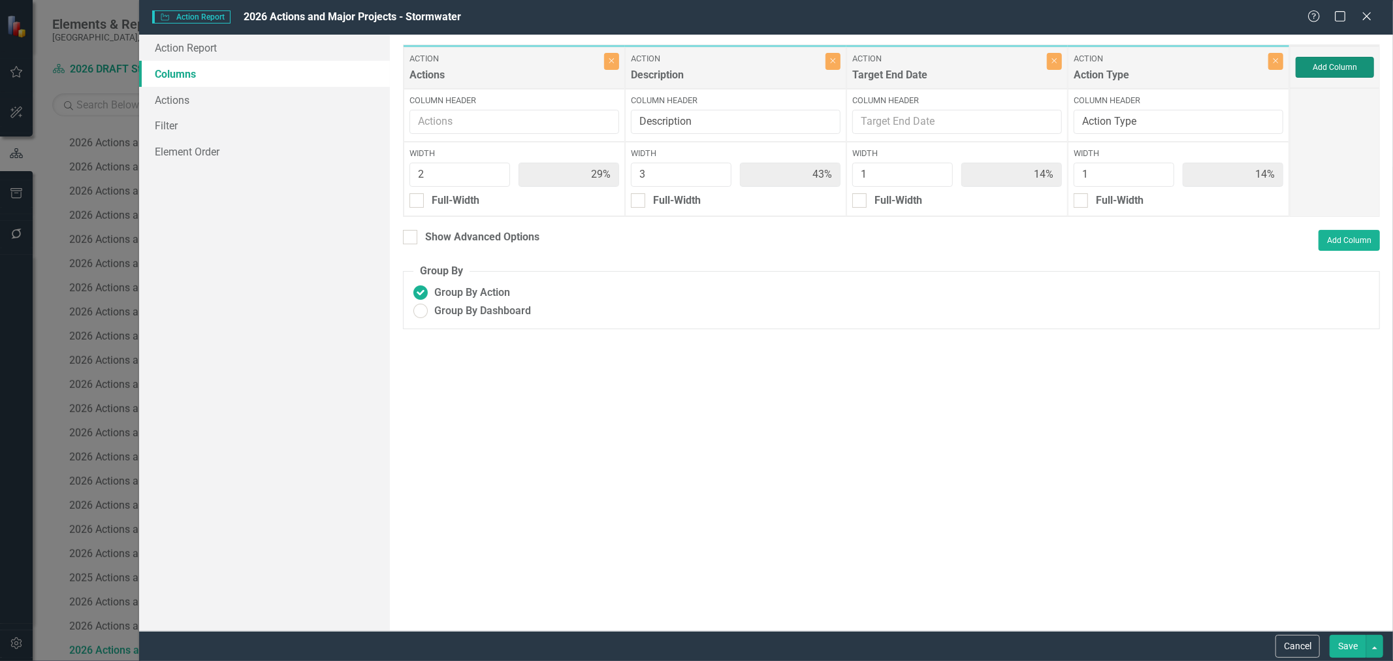
click at [1340, 72] on button "Add Column" at bounding box center [1335, 67] width 78 height 21
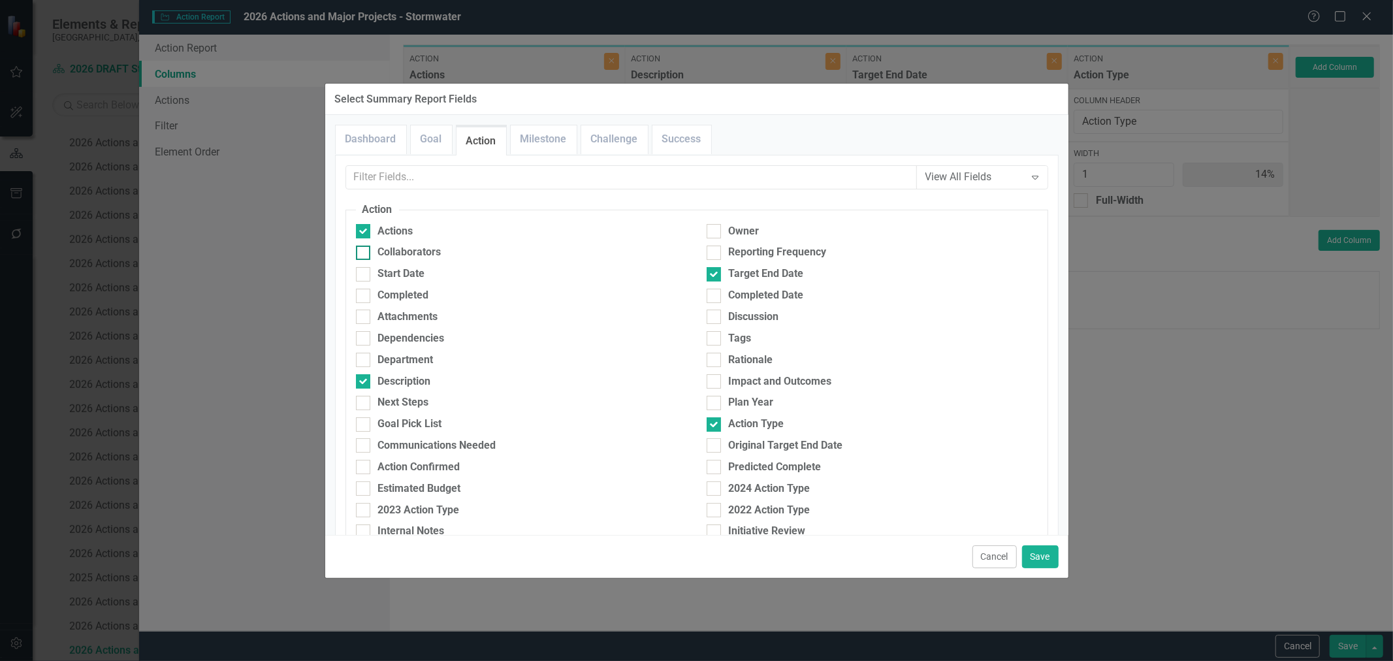
click at [432, 246] on div "Collaborators" at bounding box center [409, 252] width 63 height 15
click at [365, 246] on input "Collaborators" at bounding box center [360, 250] width 8 height 8
checkbox input "true"
click at [1042, 555] on button "Save" at bounding box center [1040, 556] width 37 height 23
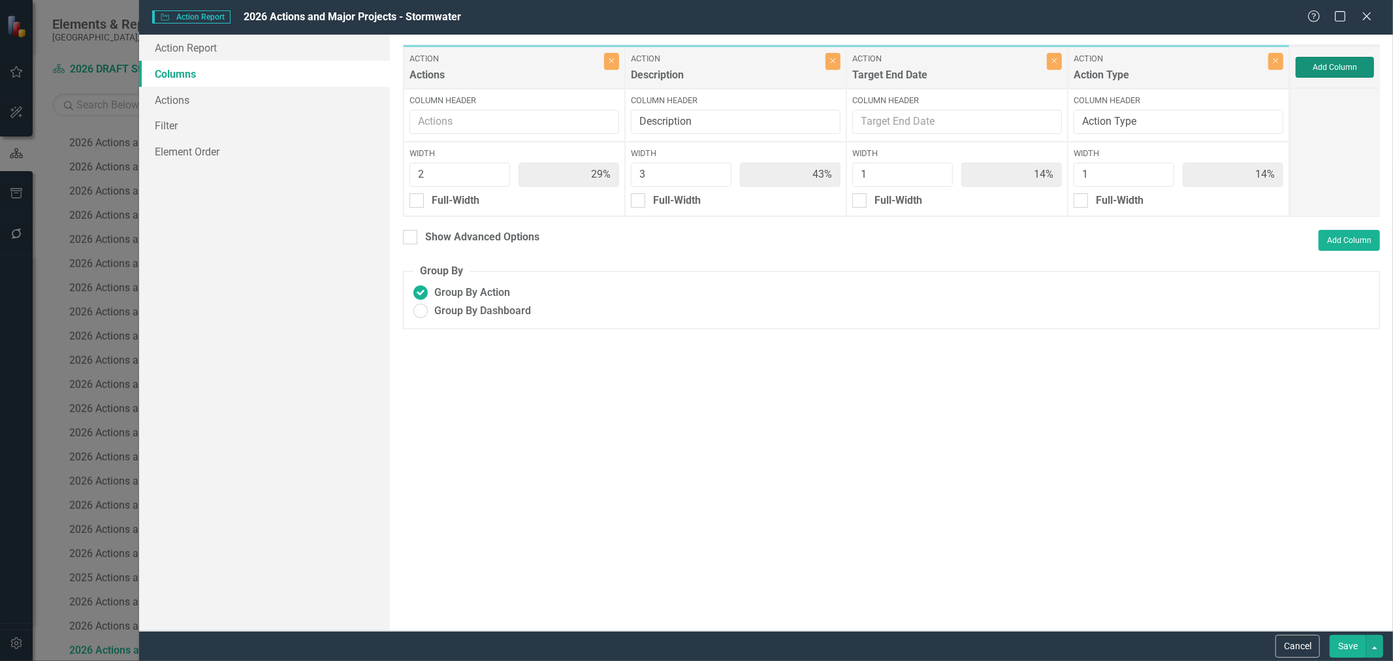
type input "25%"
type input "38%"
type input "13%"
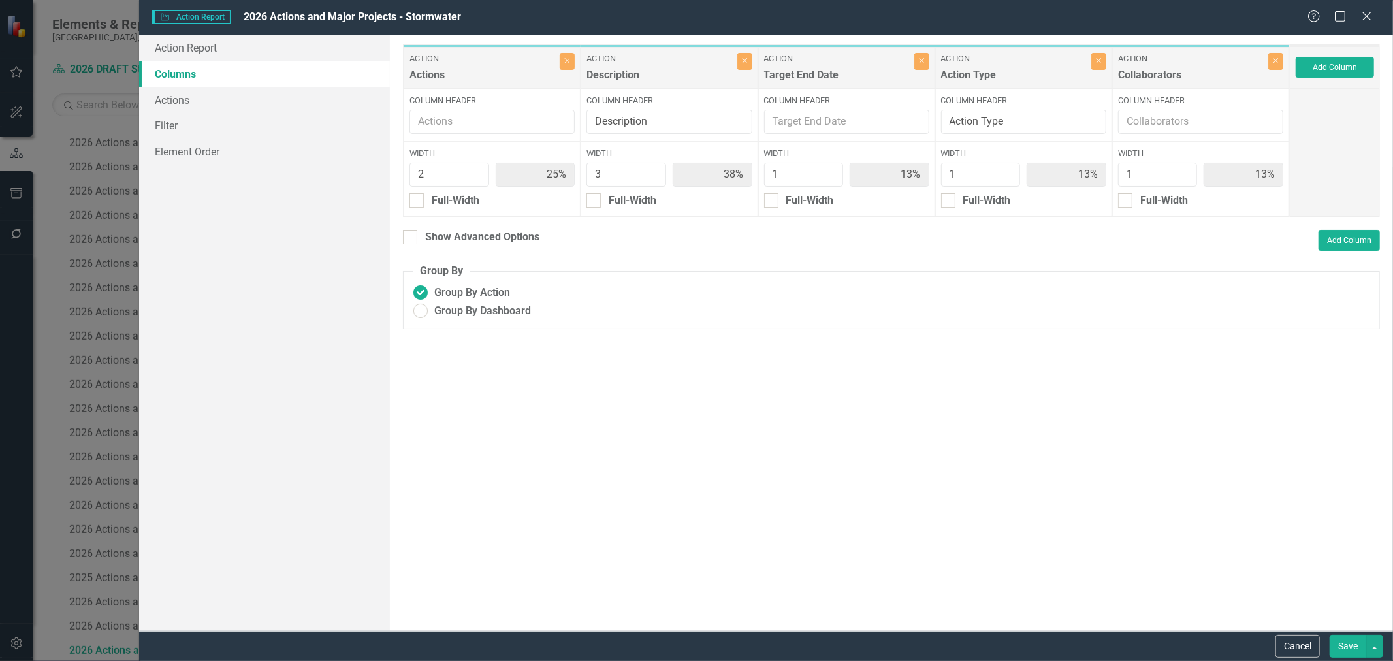
click at [1347, 643] on button "Save" at bounding box center [1348, 646] width 37 height 23
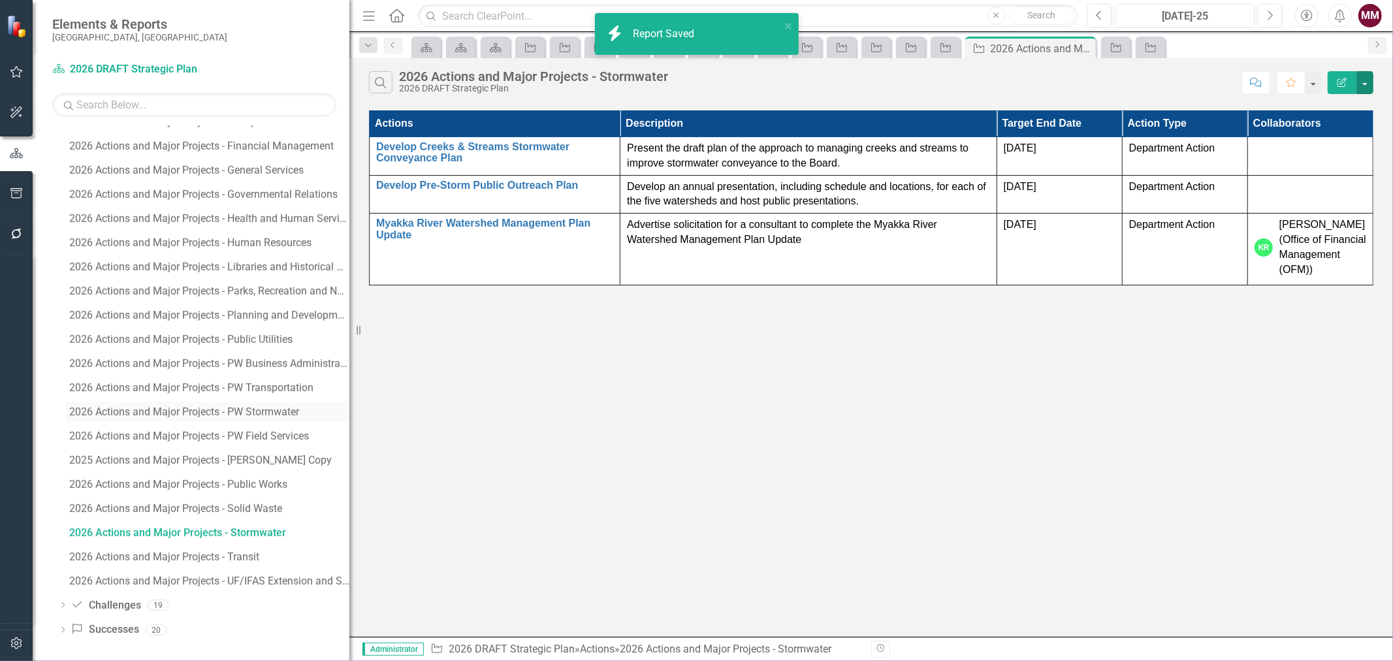
scroll to position [1873, 0]
click at [210, 551] on div "2026 Actions and Major Projects - Transit" at bounding box center [209, 555] width 280 height 12
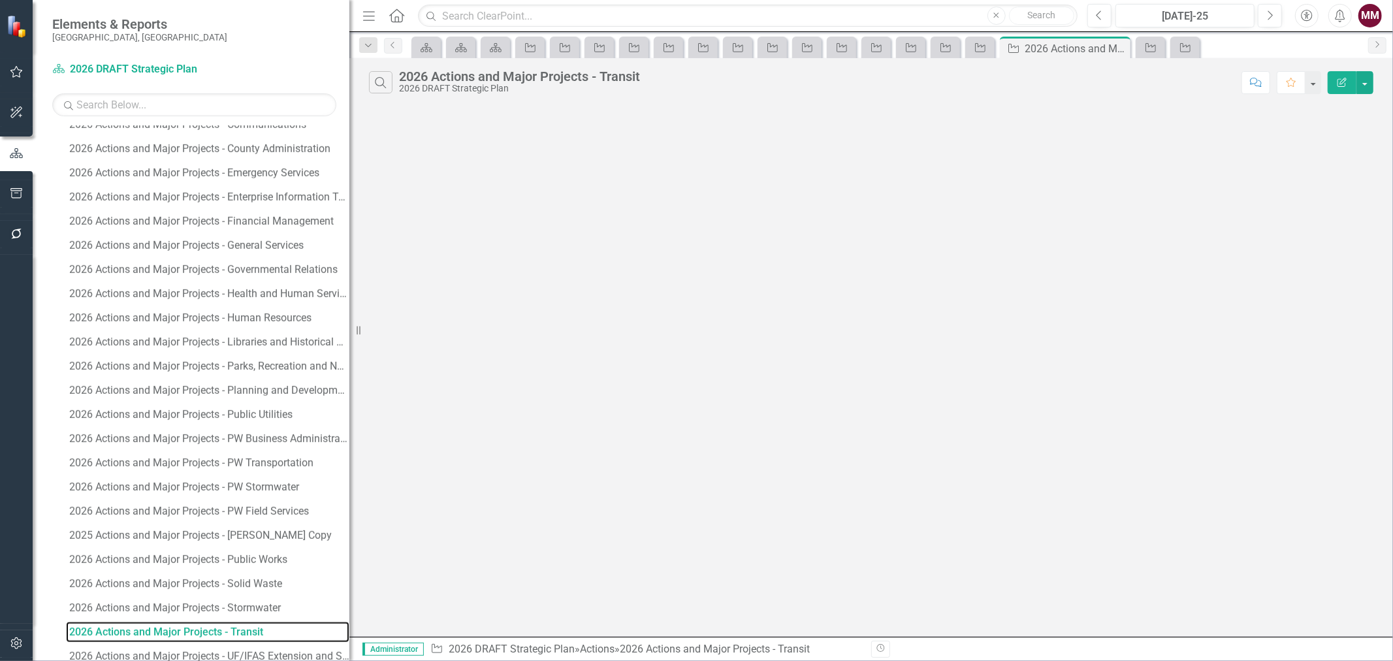
scroll to position [1777, 0]
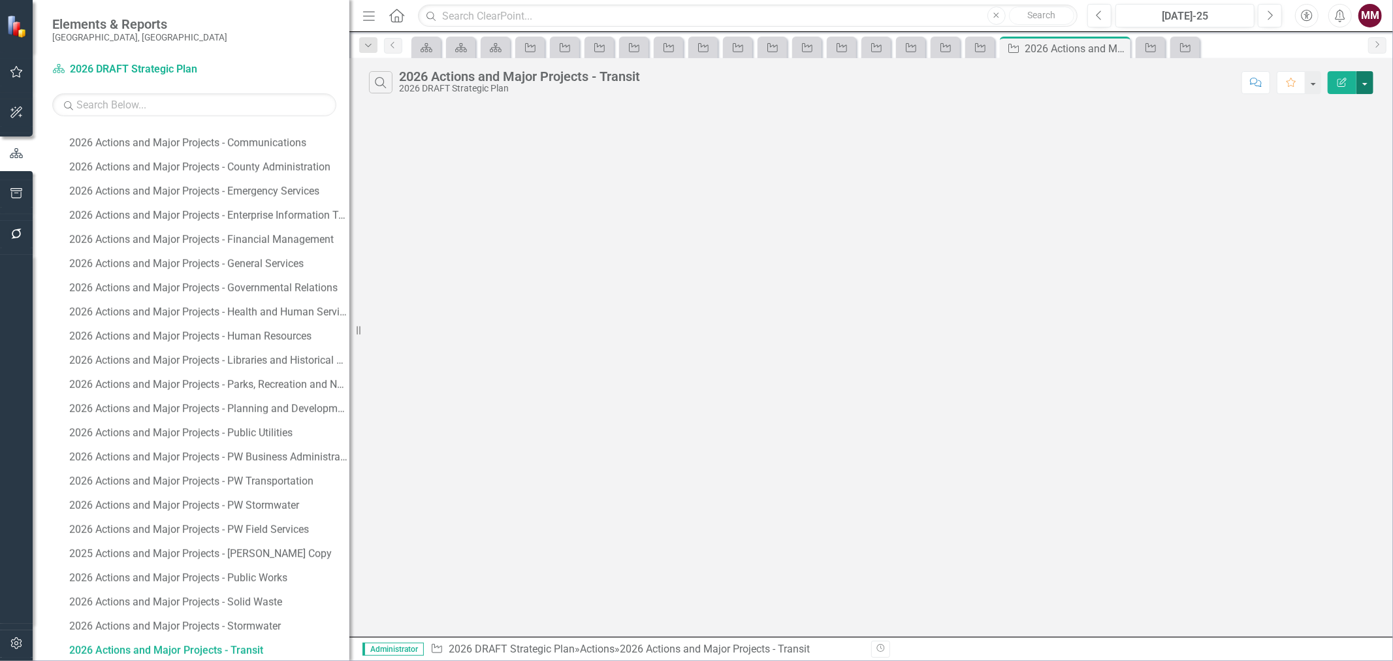
click at [1364, 92] on button "button" at bounding box center [1365, 82] width 17 height 23
click at [1356, 105] on link "Edit Report Edit Report" at bounding box center [1321, 107] width 103 height 24
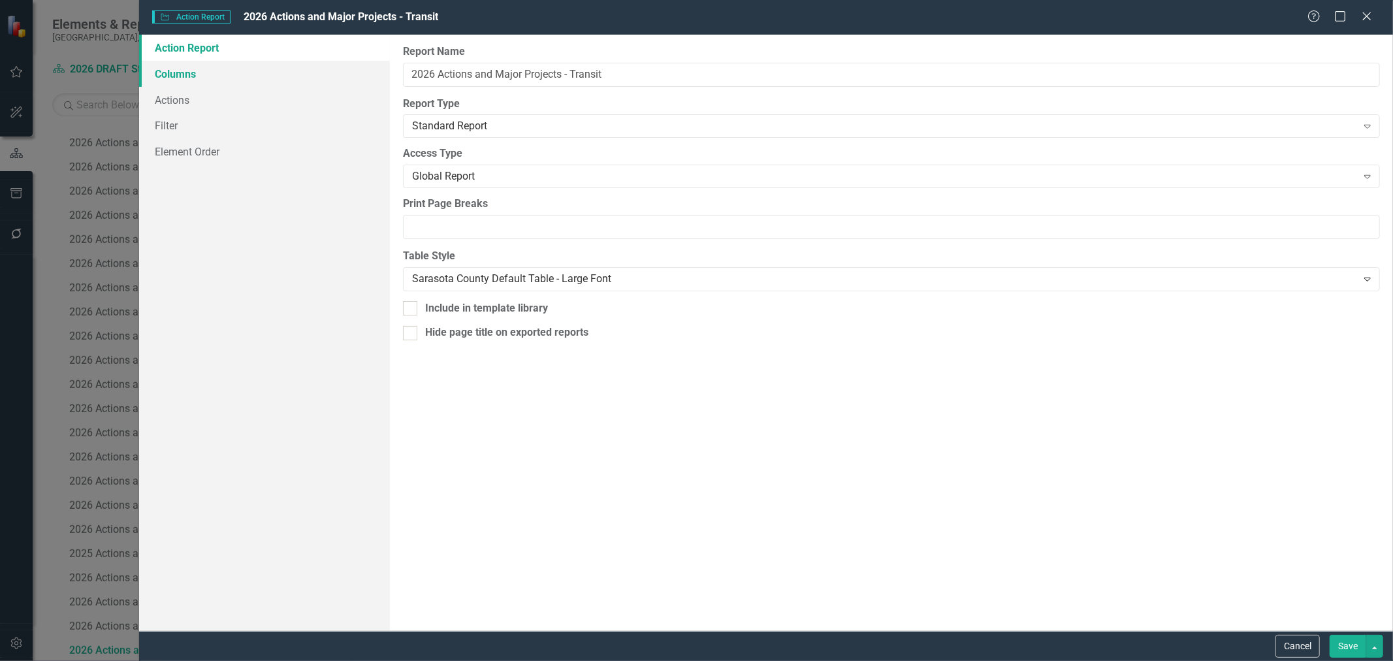
click at [172, 71] on link "Columns" at bounding box center [264, 74] width 251 height 26
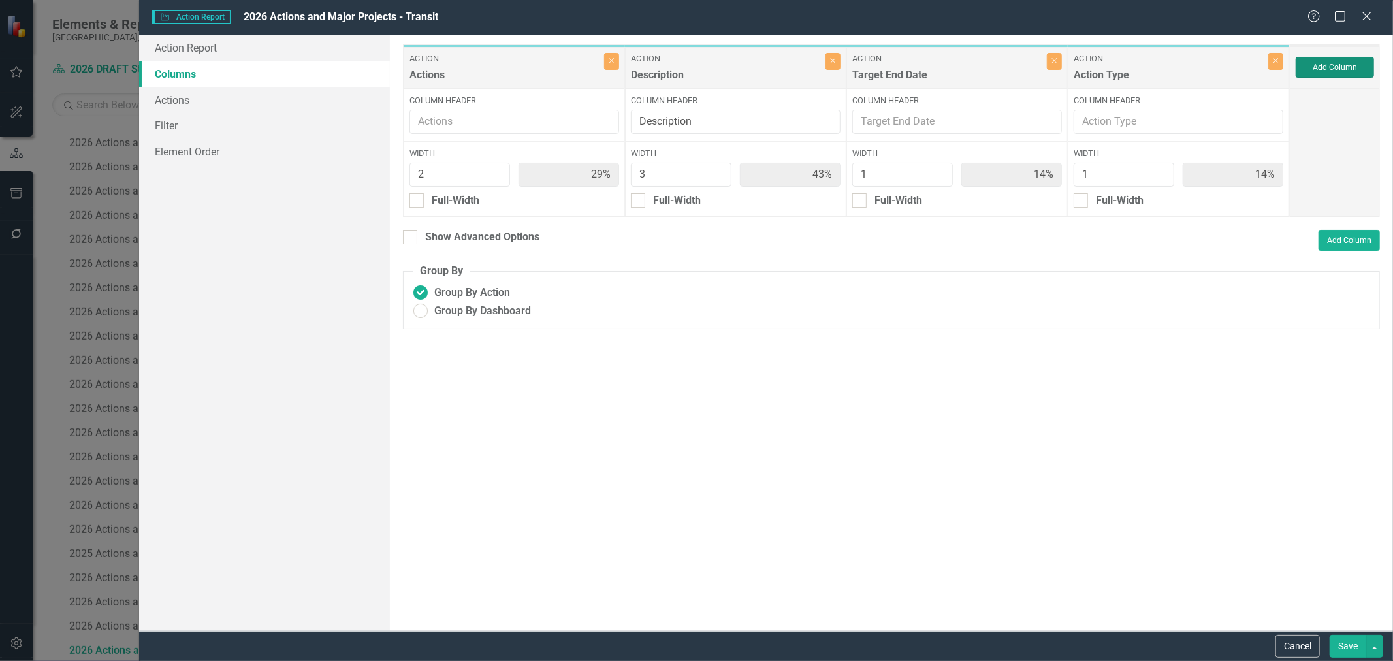
click at [1344, 69] on button "Add Column" at bounding box center [1335, 67] width 78 height 21
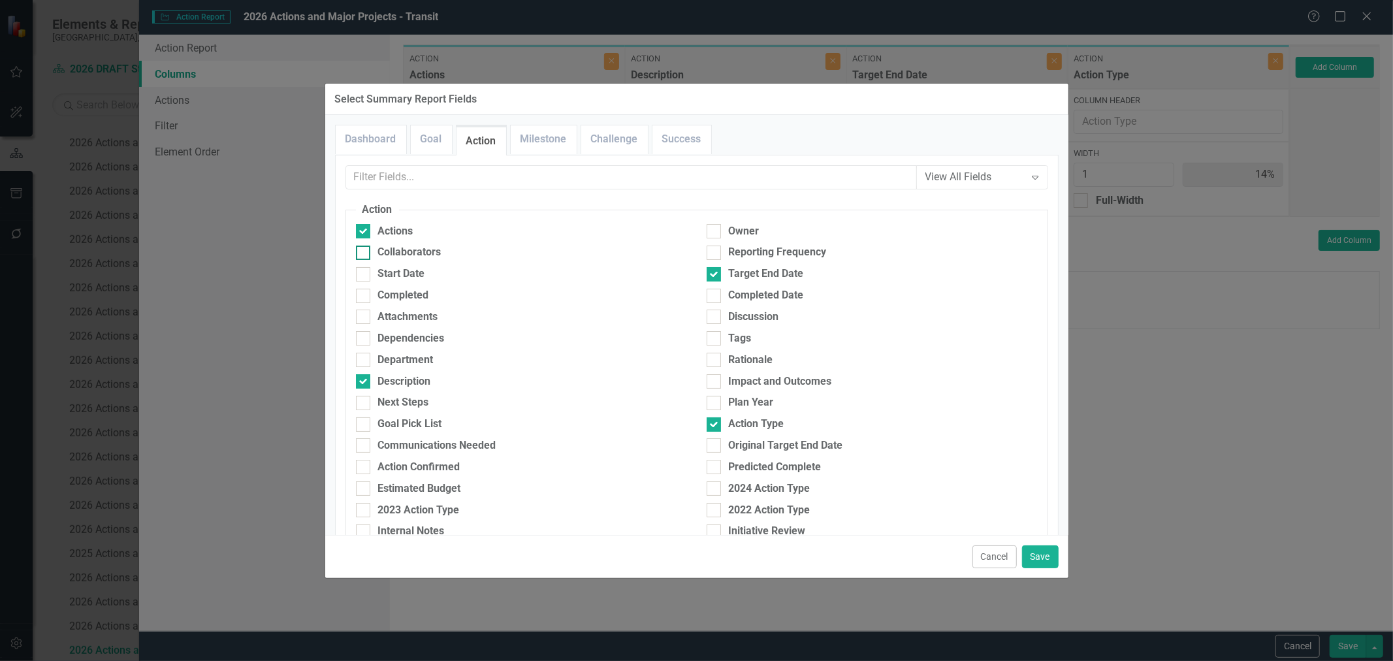
click at [413, 250] on div "Collaborators" at bounding box center [409, 252] width 63 height 15
click at [365, 250] on input "Collaborators" at bounding box center [360, 250] width 8 height 8
checkbox input "true"
click at [1045, 557] on button "Save" at bounding box center [1040, 556] width 37 height 23
type input "25%"
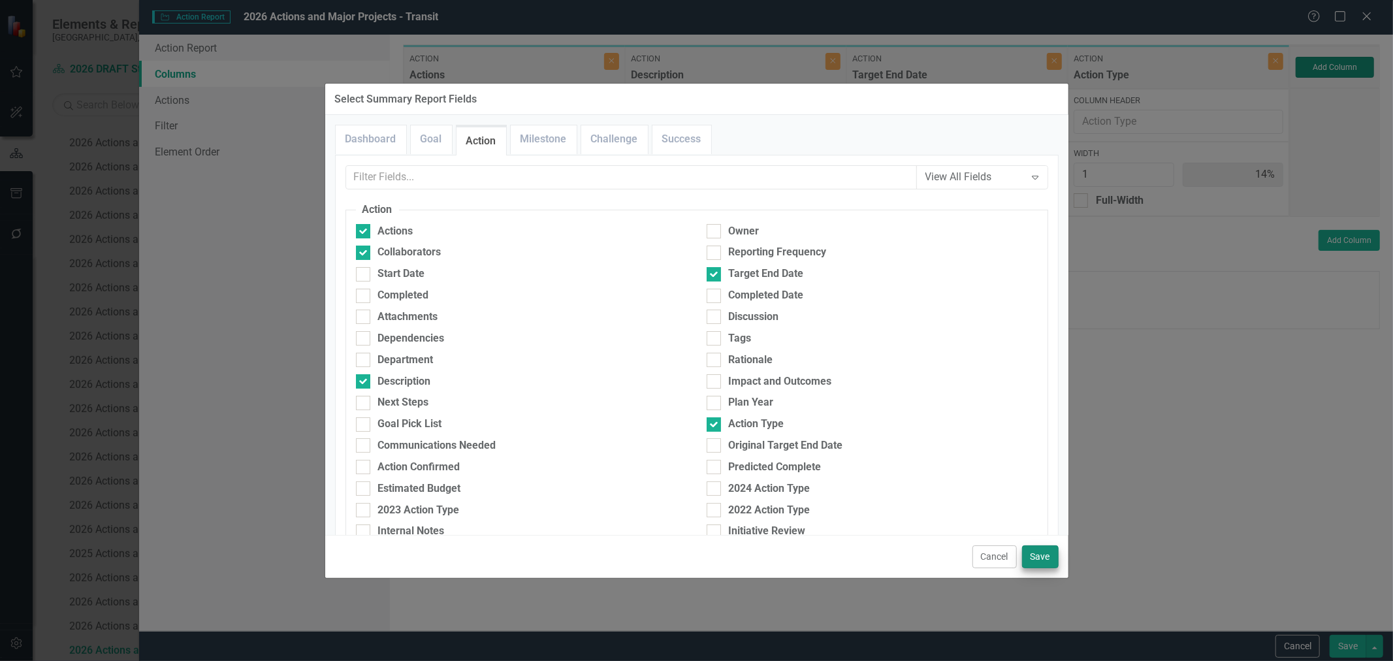
type input "38%"
type input "13%"
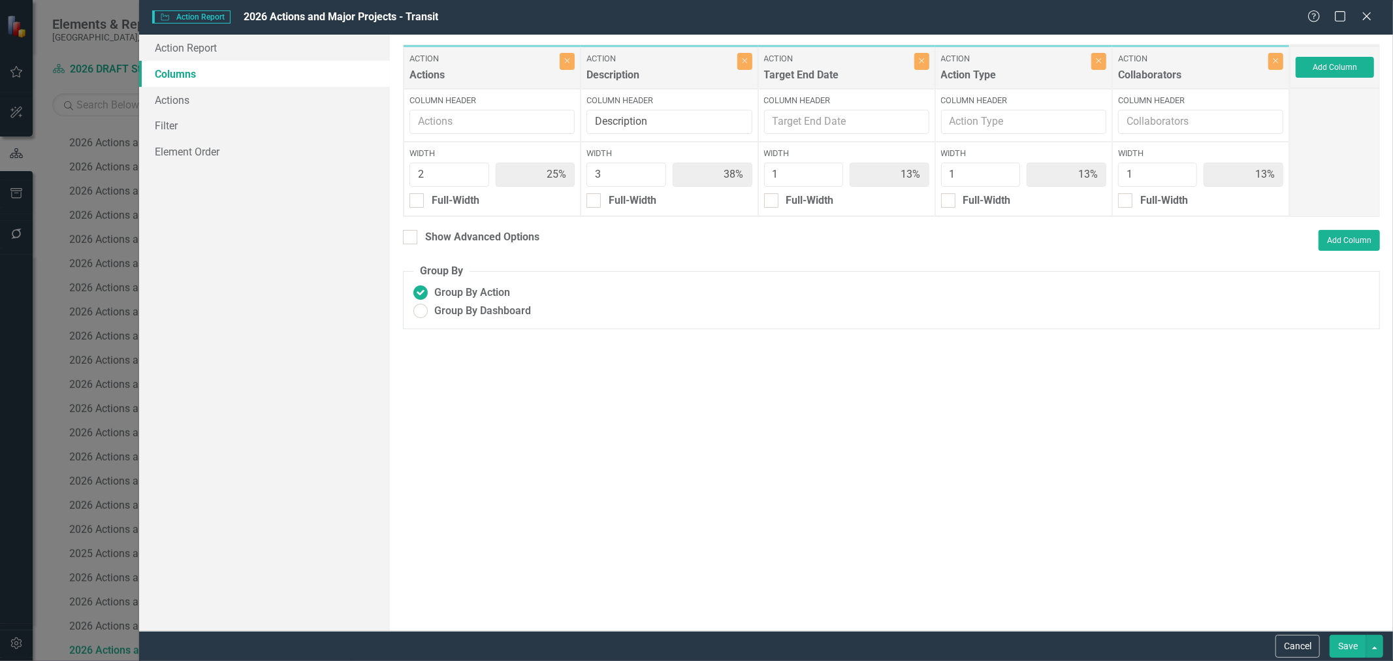
click at [1349, 649] on button "Save" at bounding box center [1348, 646] width 37 height 23
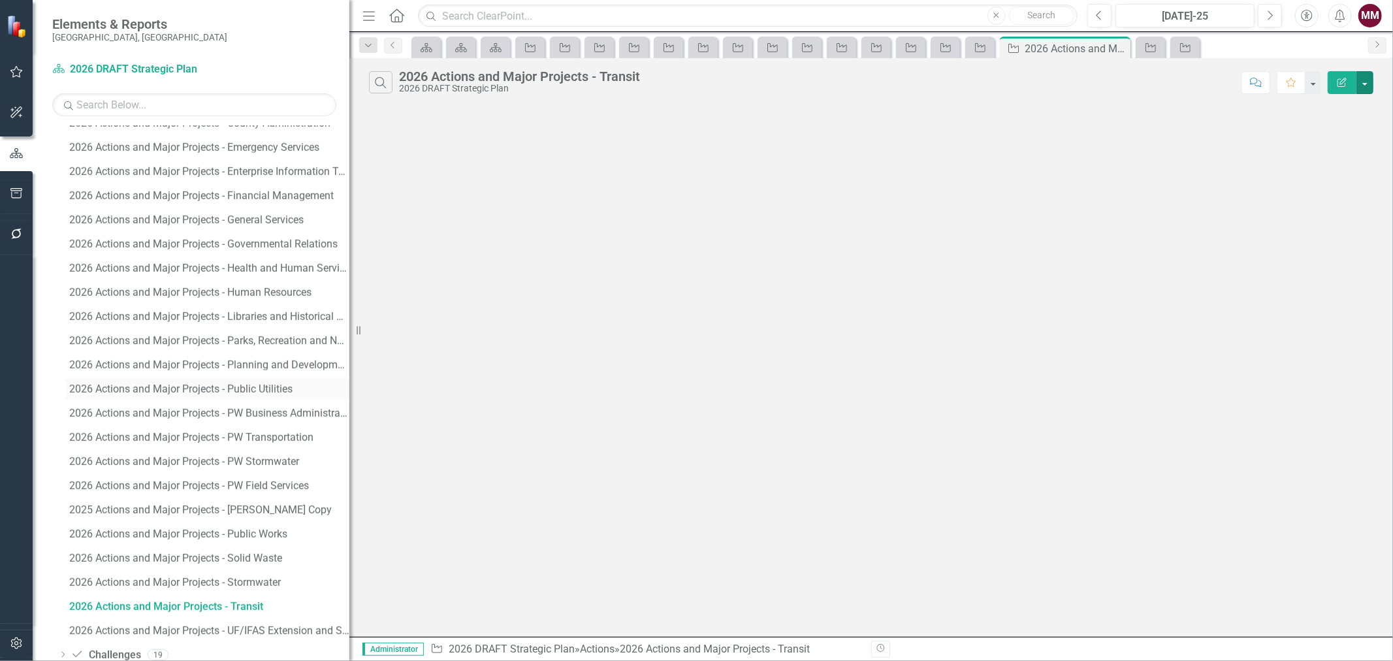
scroll to position [1873, 0]
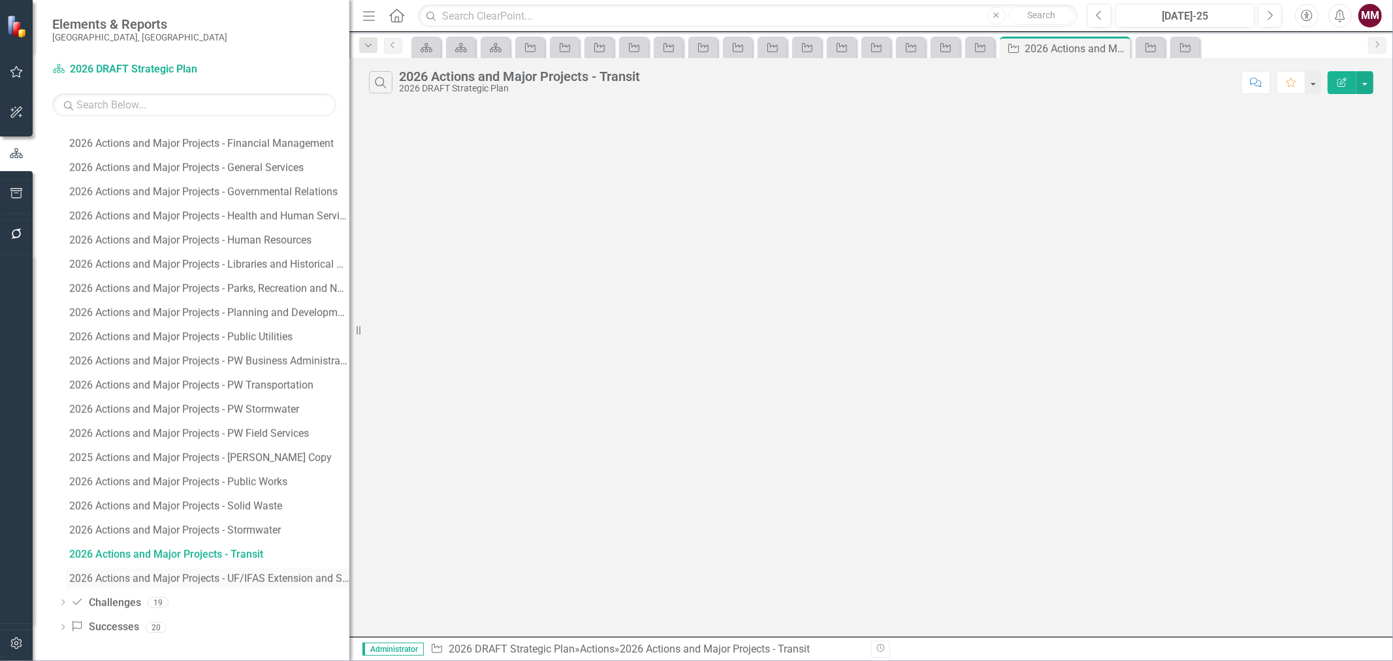
click at [194, 578] on div "2026 Actions and Major Projects - UF/IFAS Extension and Sustainability" at bounding box center [209, 579] width 280 height 12
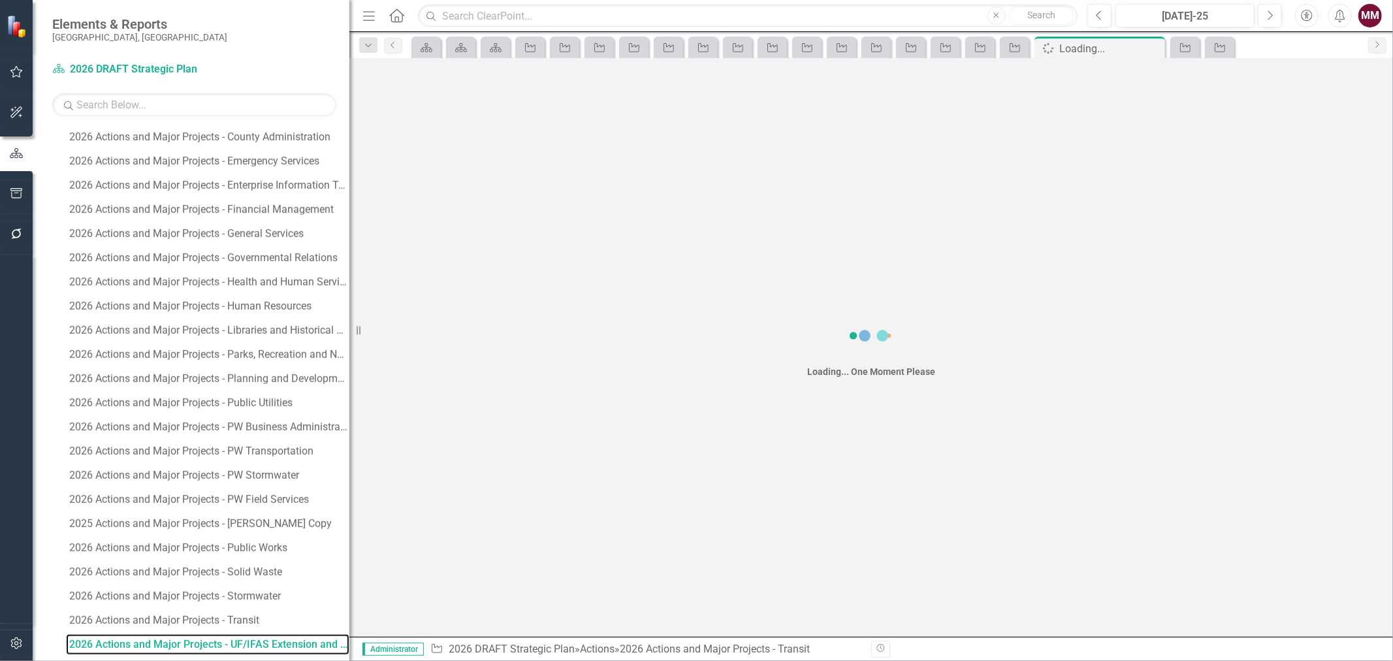
scroll to position [1801, 0]
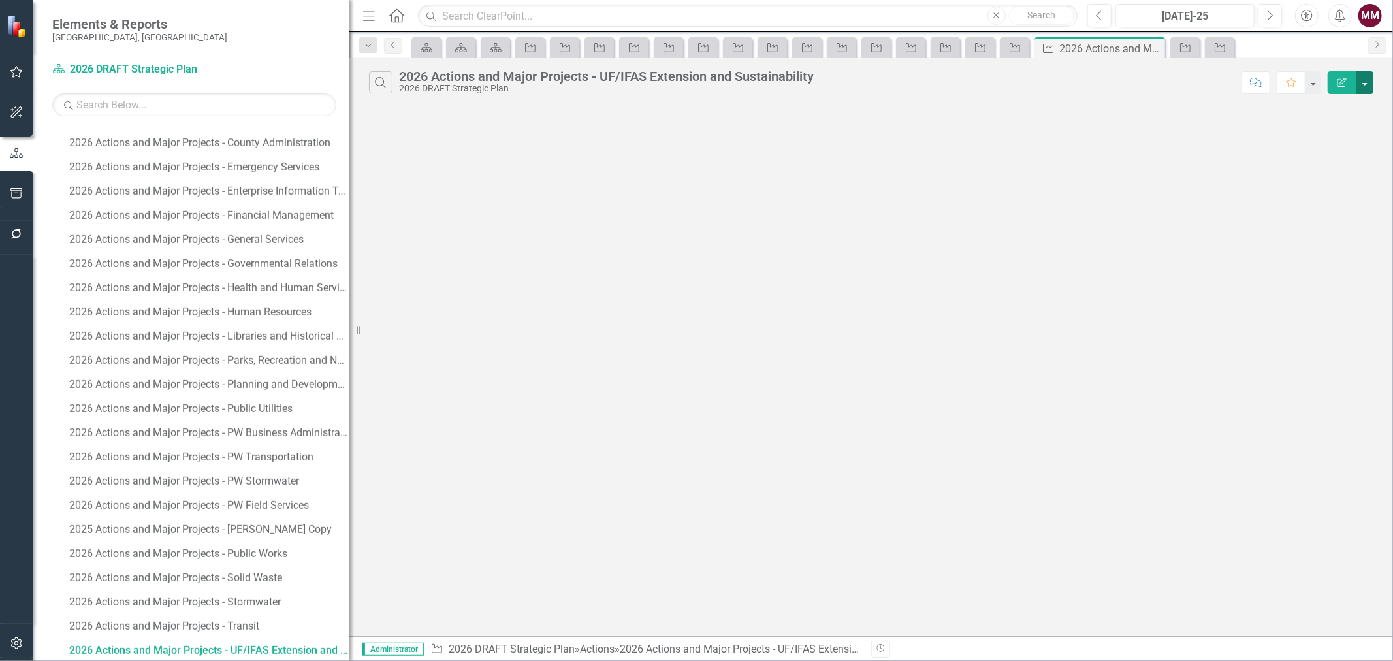
click at [1365, 91] on button "button" at bounding box center [1365, 82] width 17 height 23
click at [1348, 105] on link "Edit Report Edit Report" at bounding box center [1321, 107] width 103 height 24
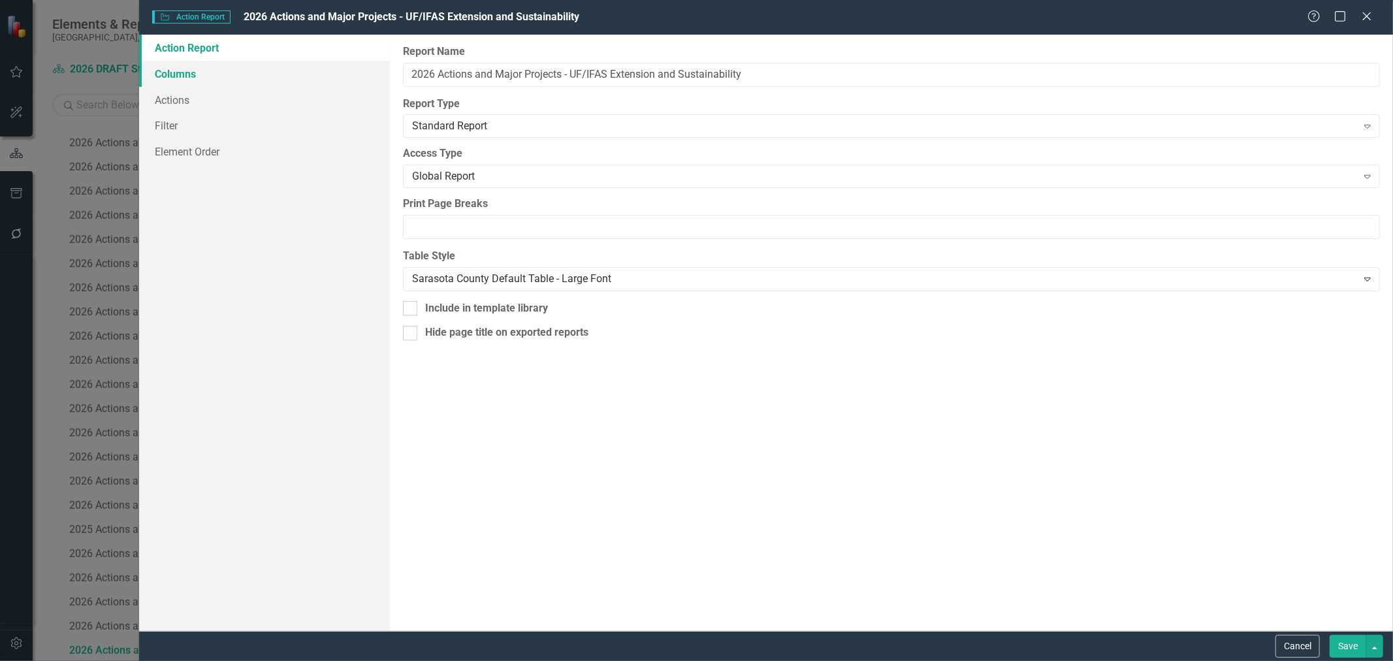
click at [163, 76] on link "Columns" at bounding box center [264, 74] width 251 height 26
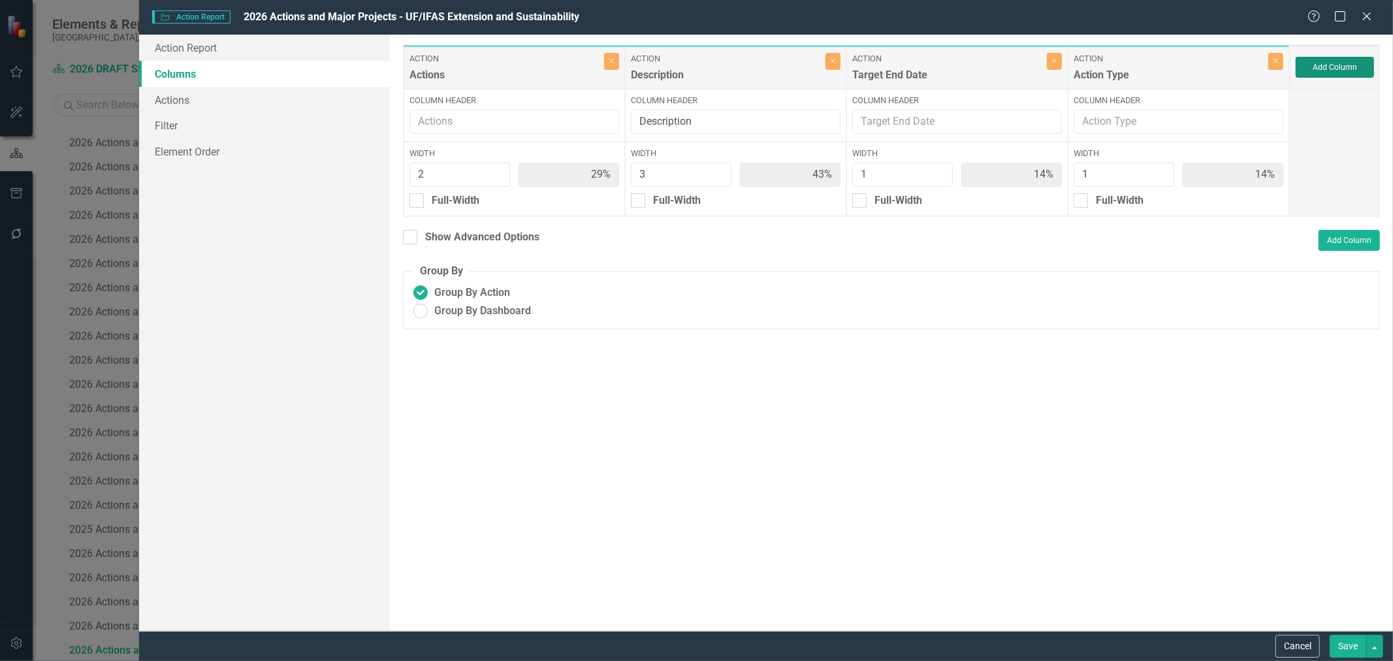
click at [1325, 68] on button "Add Column" at bounding box center [1335, 67] width 78 height 21
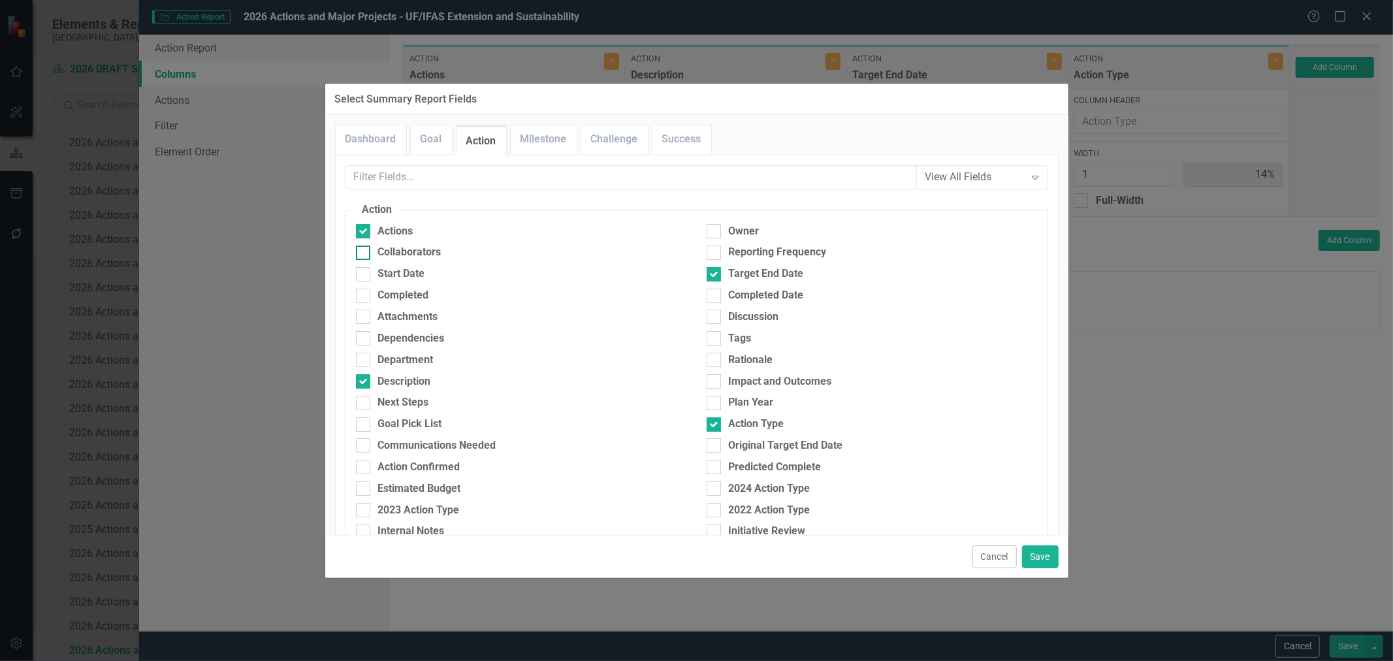
click at [419, 250] on div "Collaborators" at bounding box center [409, 252] width 63 height 15
click at [365, 250] on input "Collaborators" at bounding box center [360, 250] width 8 height 8
checkbox input "true"
click at [1046, 549] on button "Save" at bounding box center [1040, 556] width 37 height 23
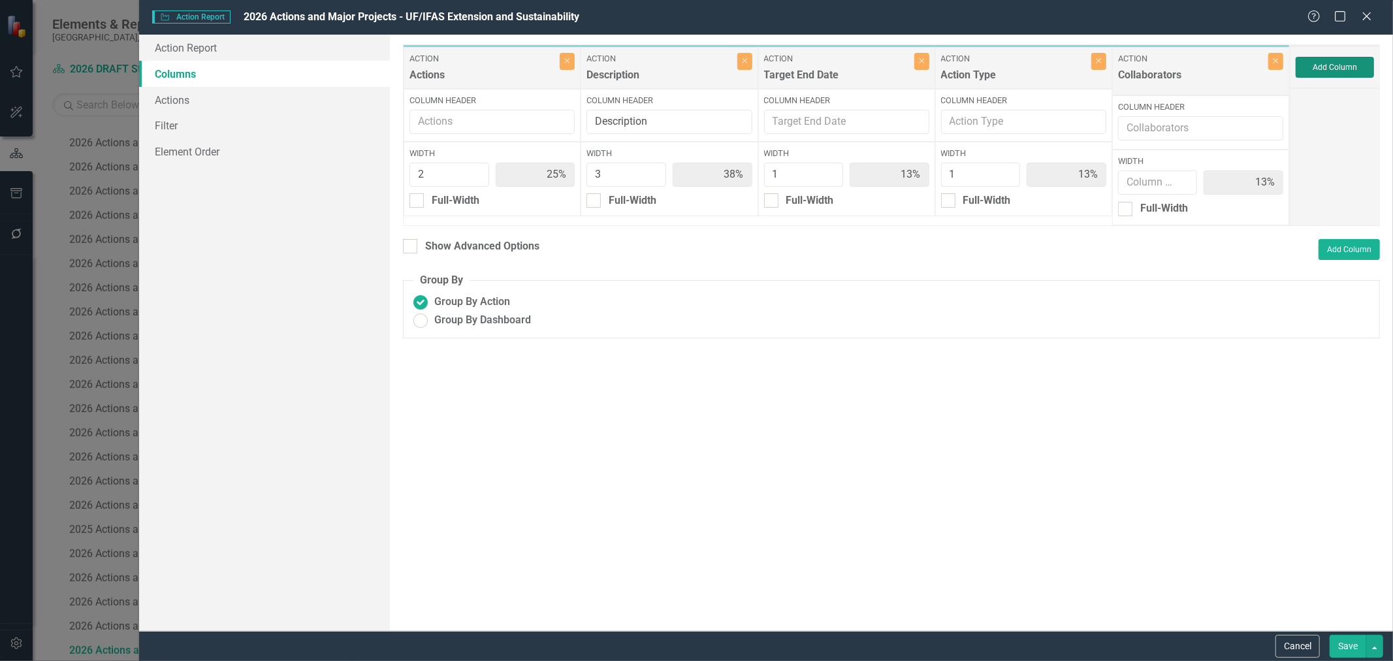
type input "25%"
type input "38%"
type input "13%"
type input "1"
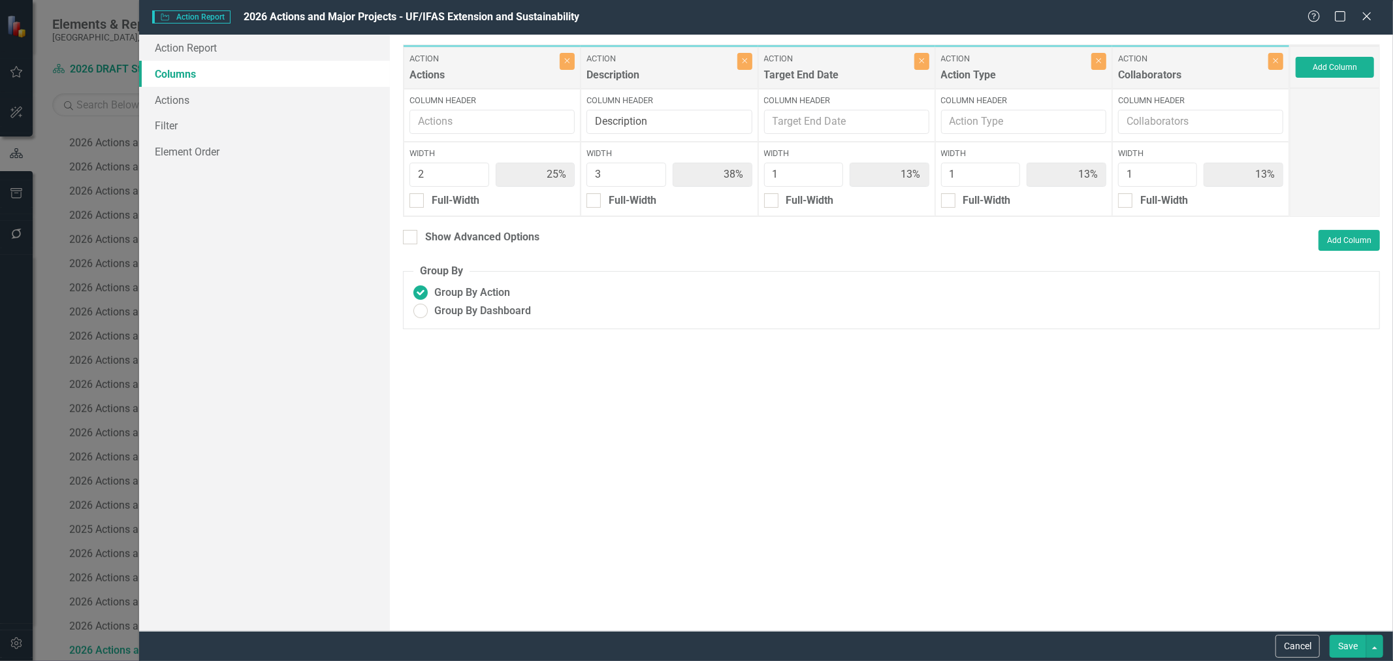
click at [1336, 645] on button "Save" at bounding box center [1348, 646] width 37 height 23
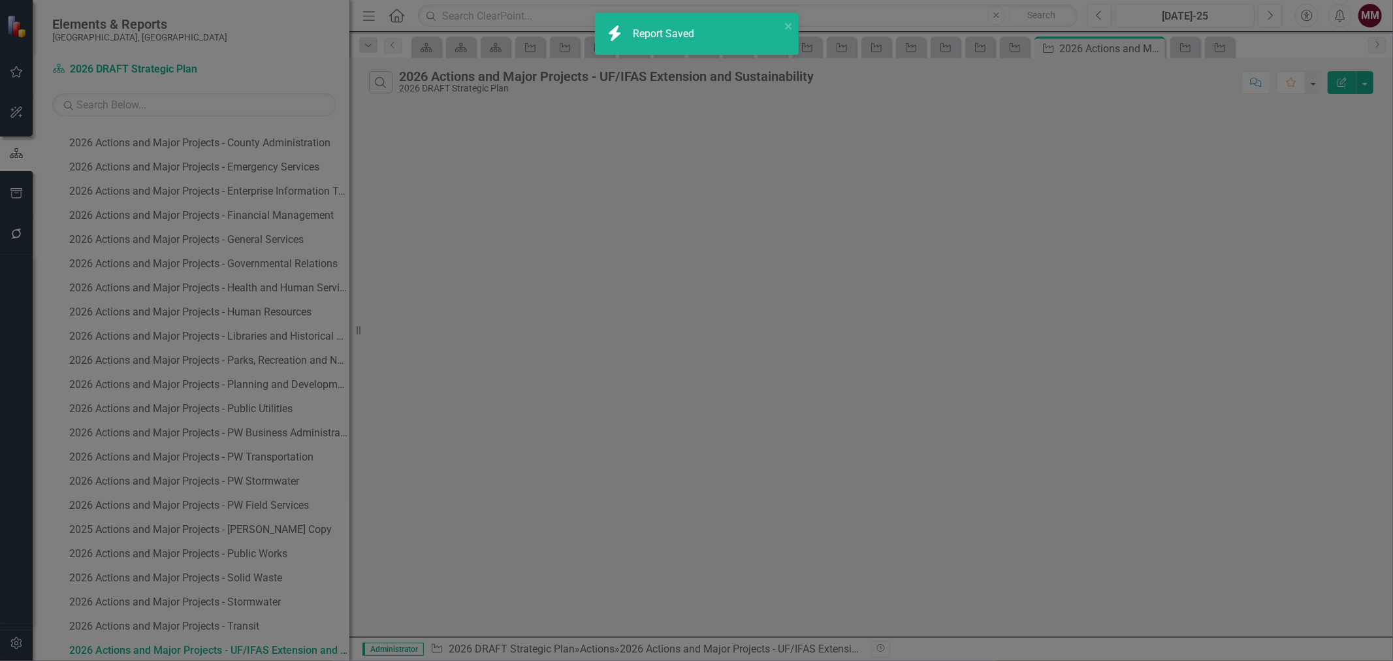
radio input "true"
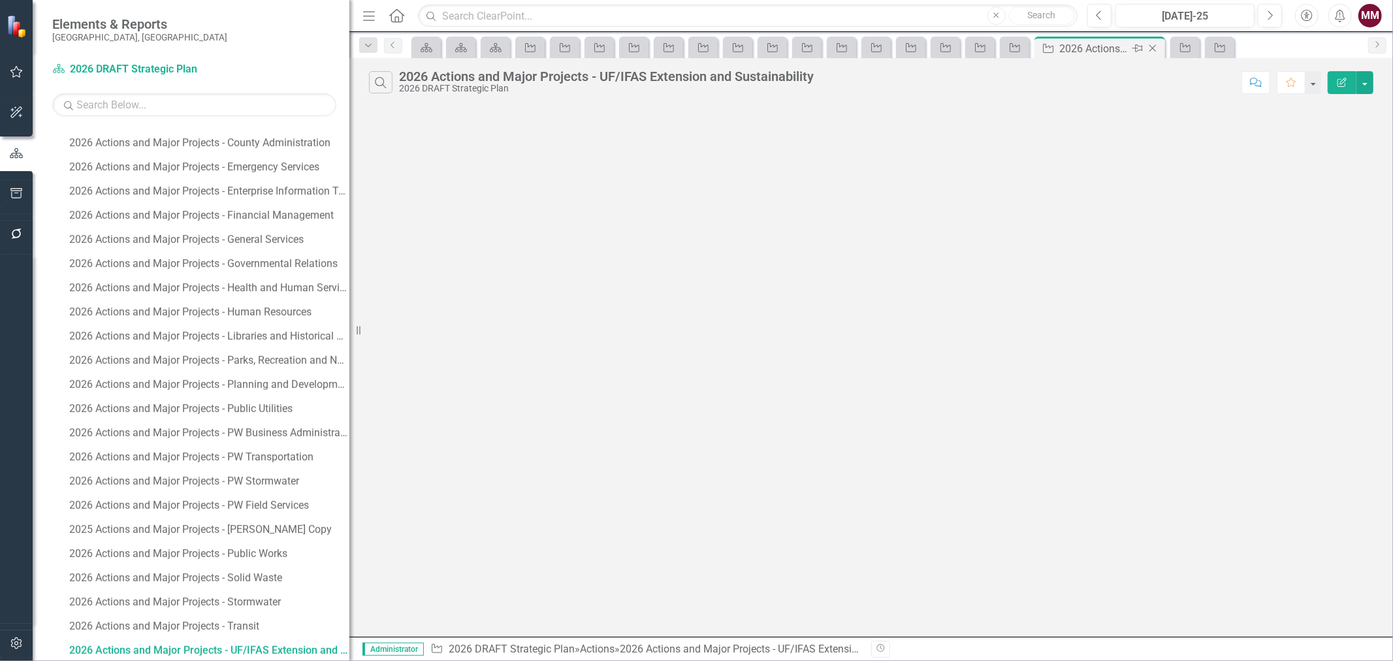
click at [1157, 49] on icon "Close" at bounding box center [1152, 48] width 13 height 10
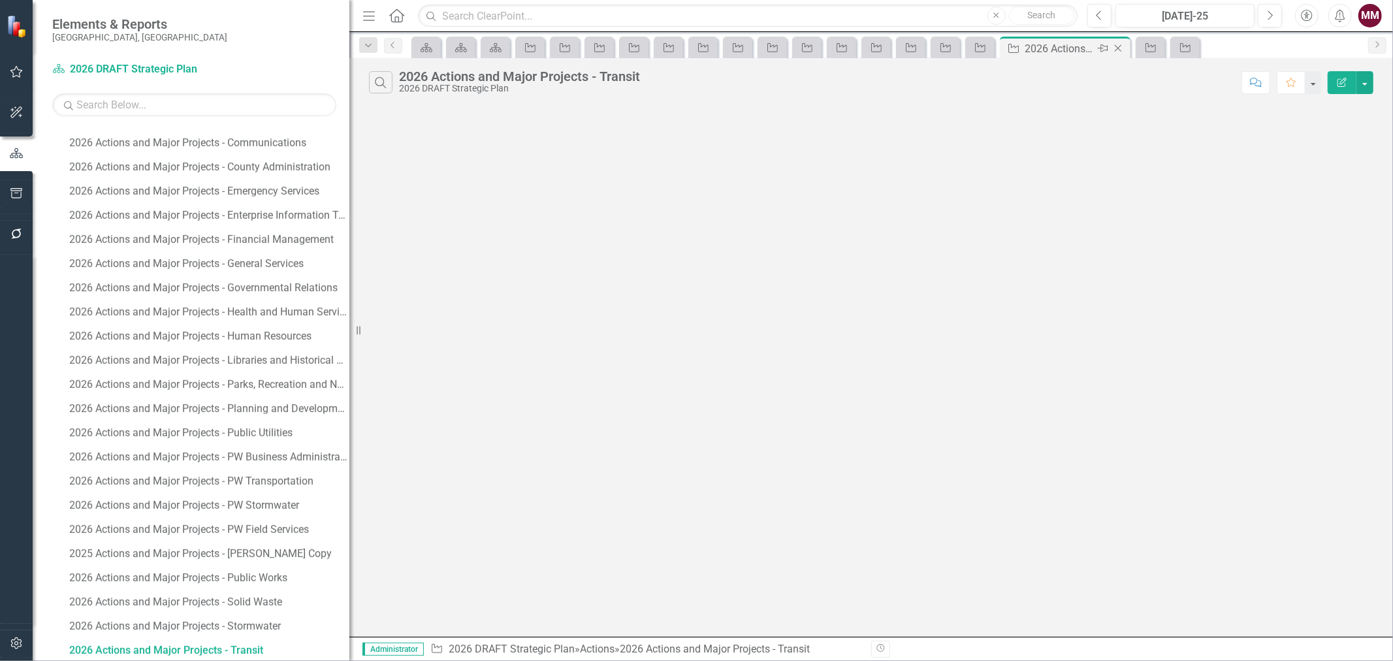
click at [1122, 49] on icon "Close" at bounding box center [1118, 48] width 13 height 10
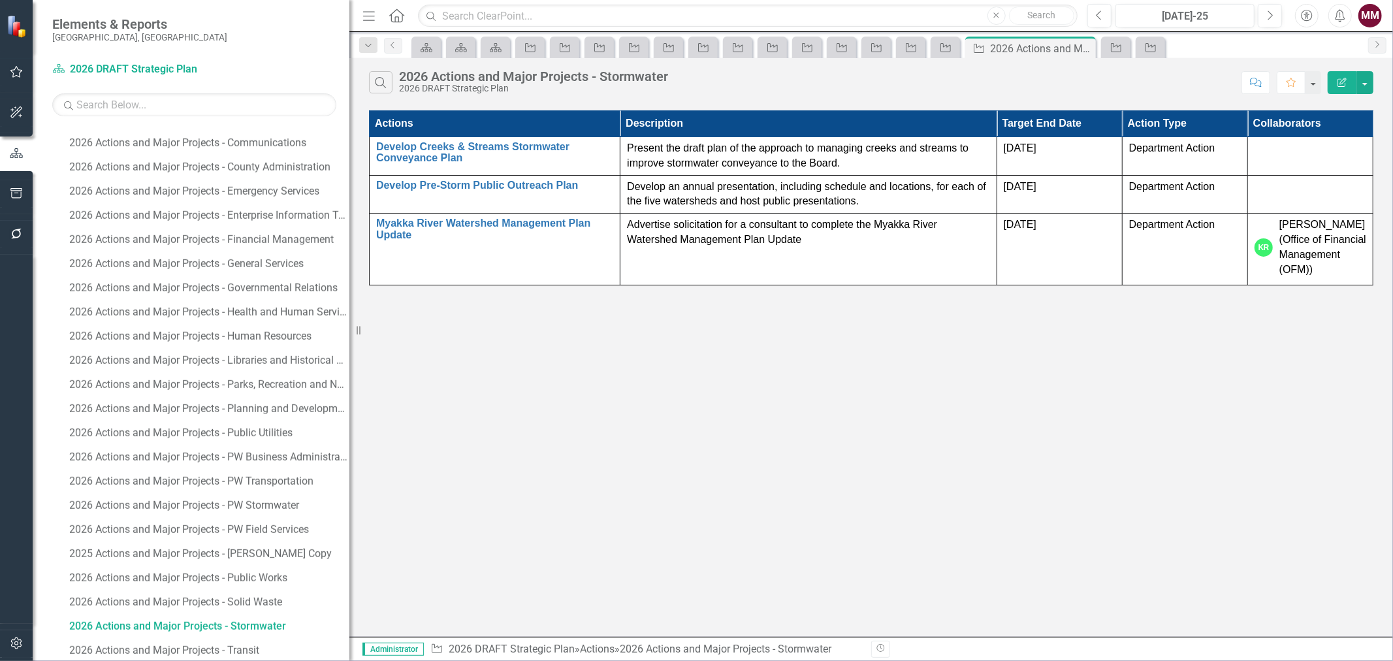
scroll to position [1753, 0]
click at [1089, 47] on icon "Close" at bounding box center [1083, 48] width 13 height 10
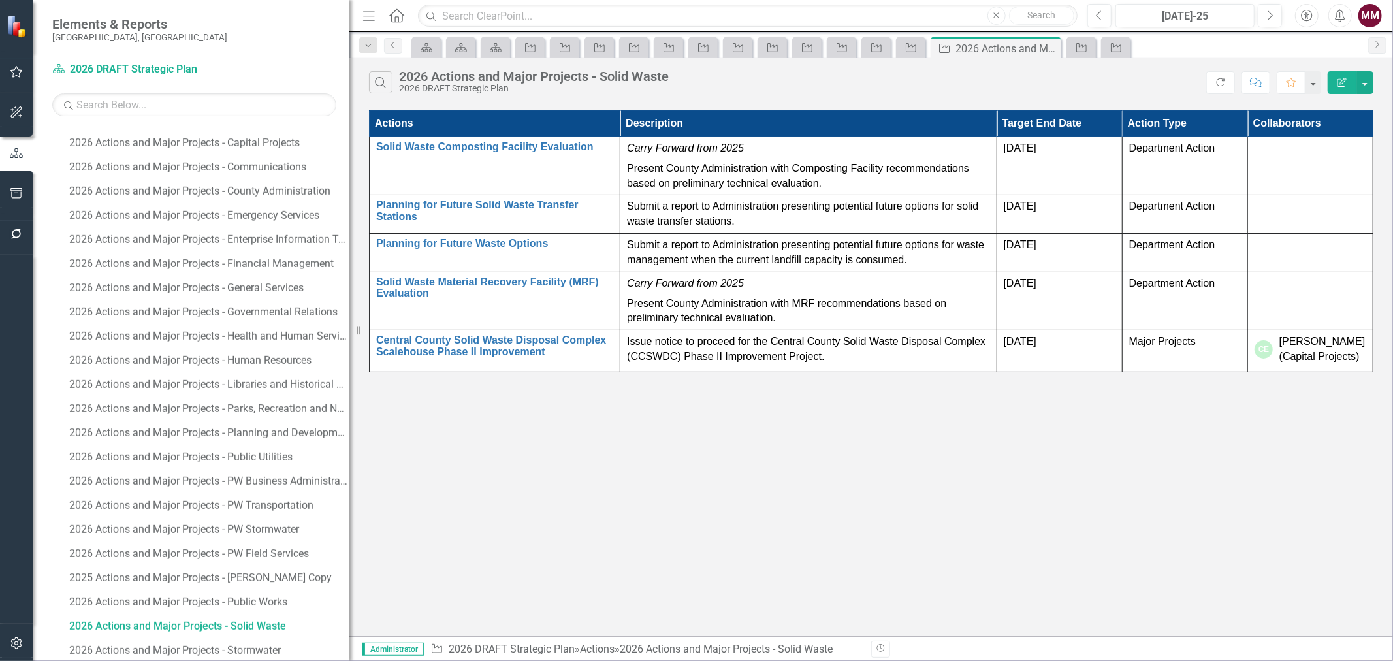
scroll to position [1728, 0]
click at [1052, 48] on icon "Close" at bounding box center [1049, 48] width 13 height 10
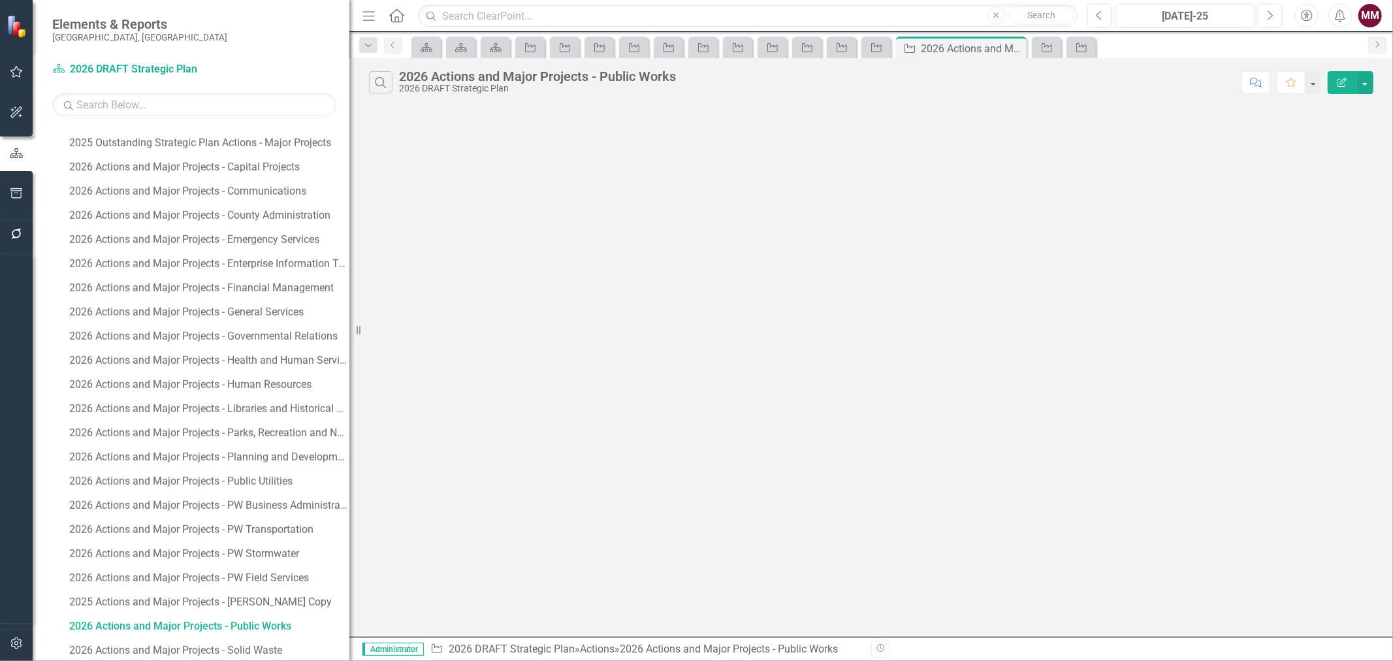
scroll to position [1704, 0]
click at [1011, 50] on icon "Close" at bounding box center [1014, 48] width 13 height 10
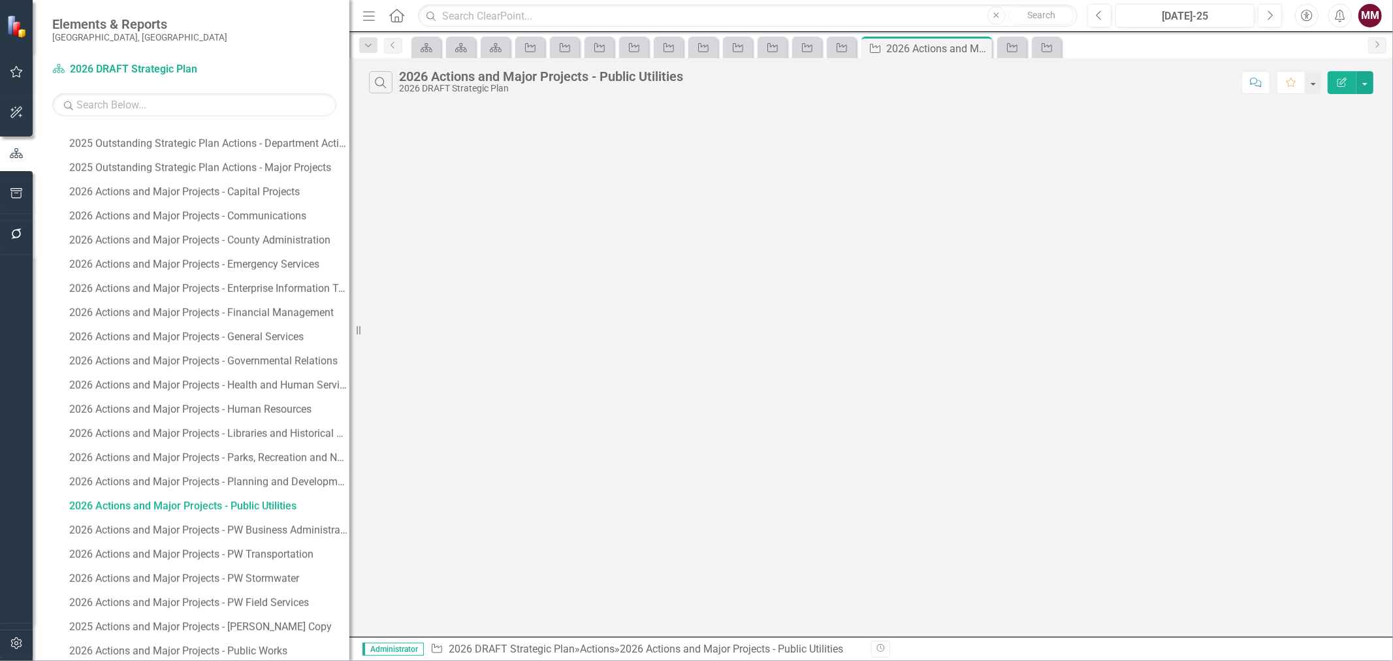
scroll to position [1559, 0]
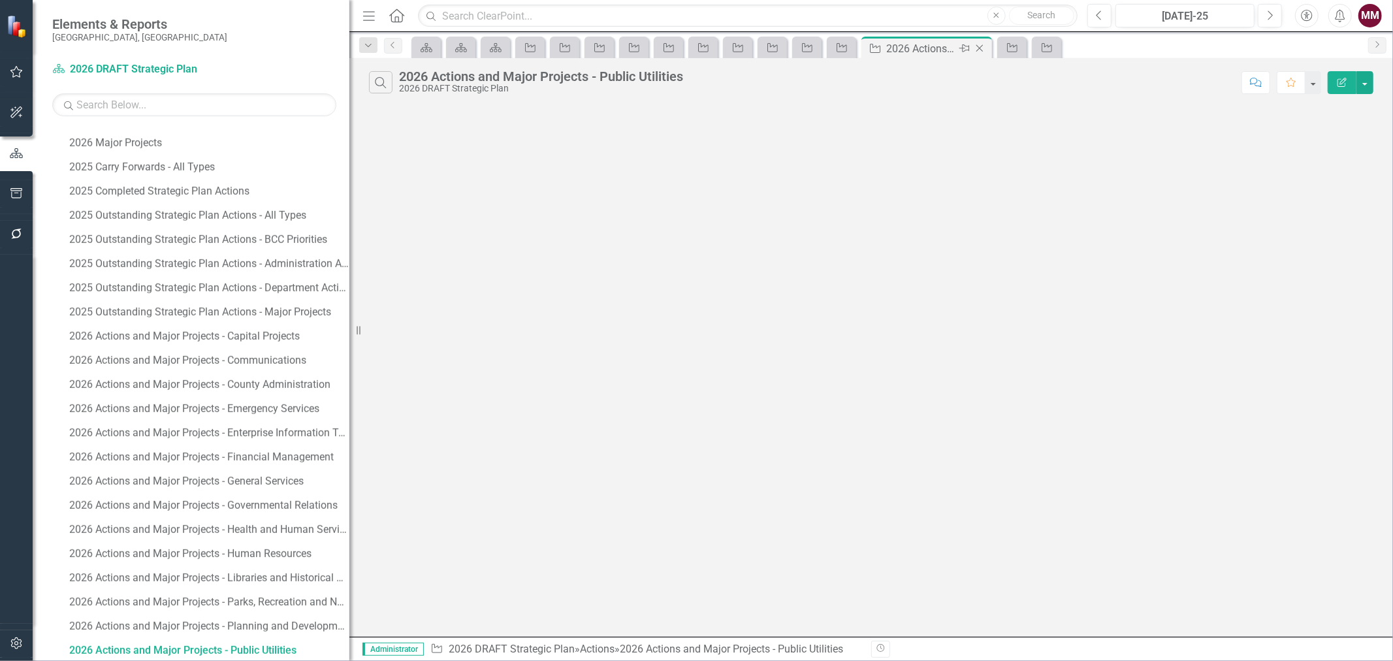
click at [988, 44] on div "Close" at bounding box center [981, 49] width 16 height 16
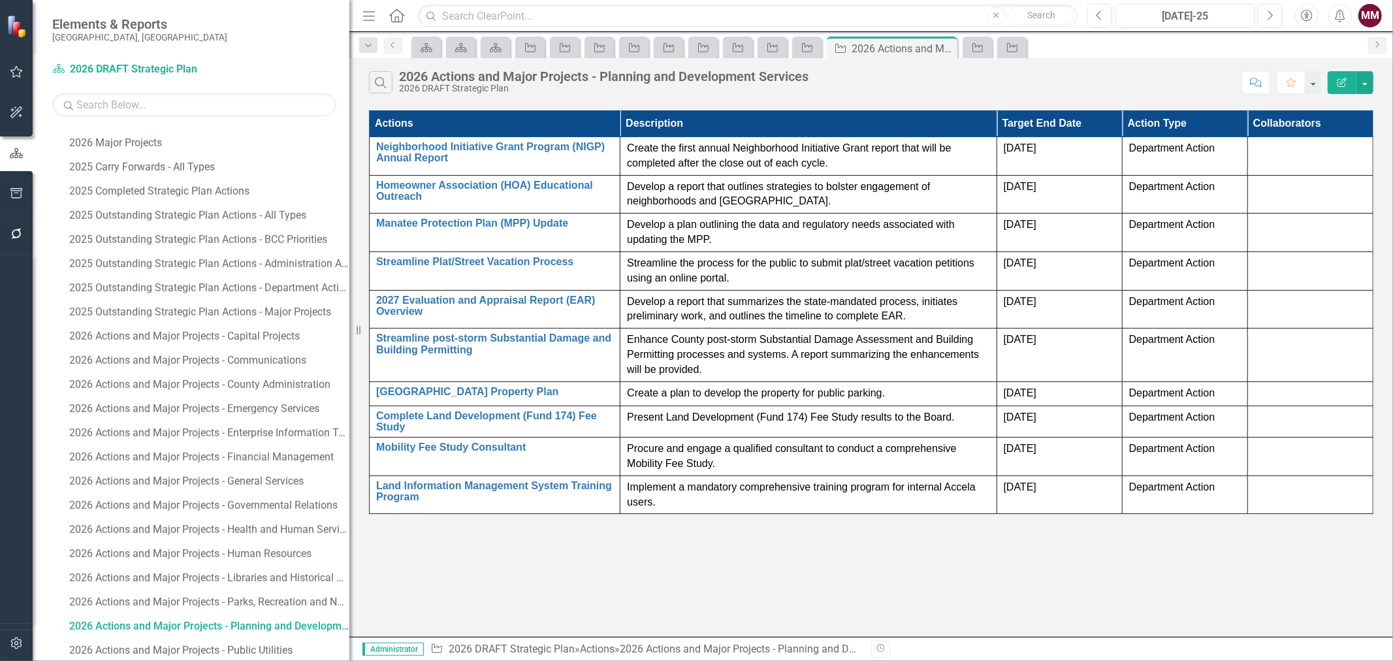
scroll to position [1535, 0]
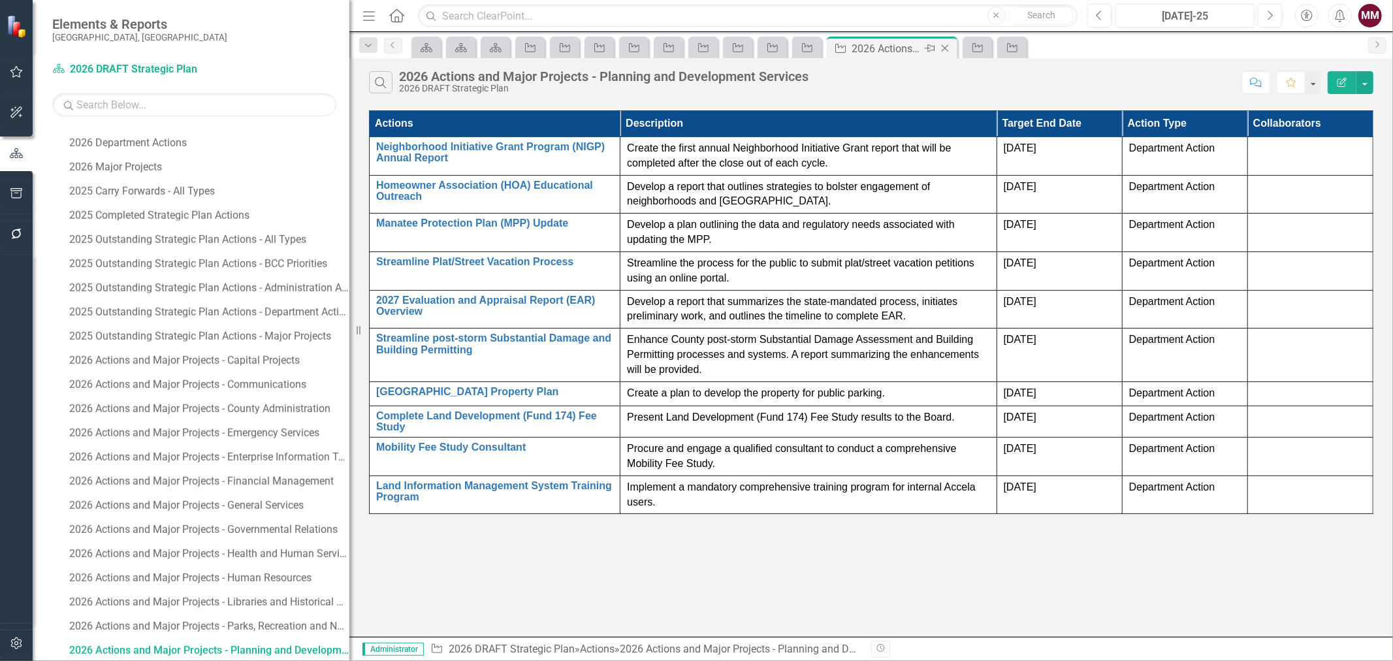
click at [946, 48] on icon "Close" at bounding box center [945, 48] width 13 height 10
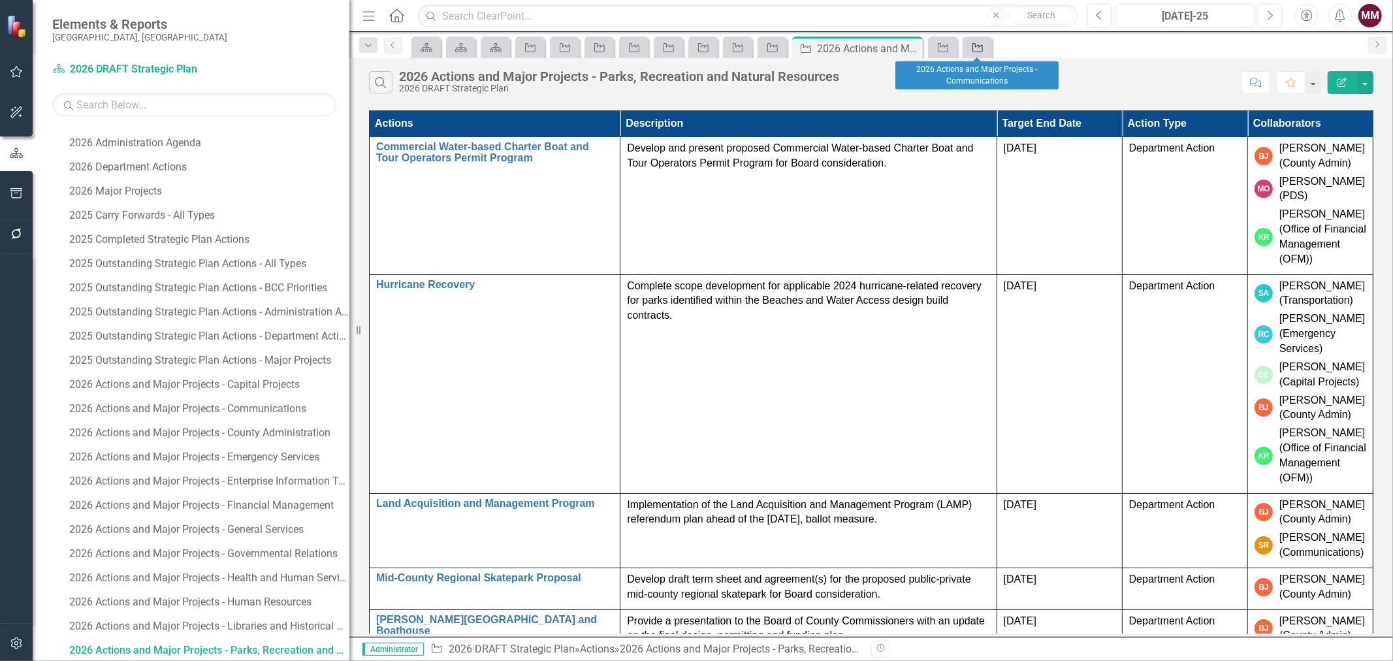
click at [980, 46] on icon at bounding box center [978, 47] width 10 height 9
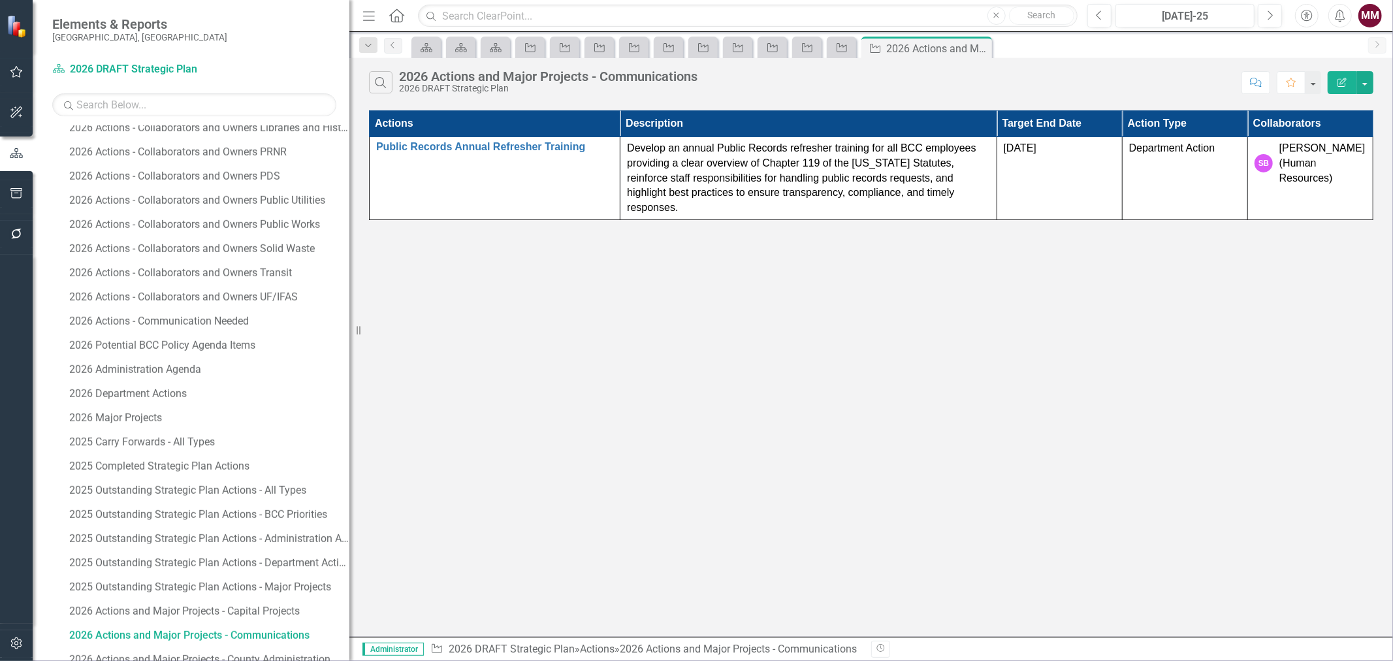
scroll to position [1269, 0]
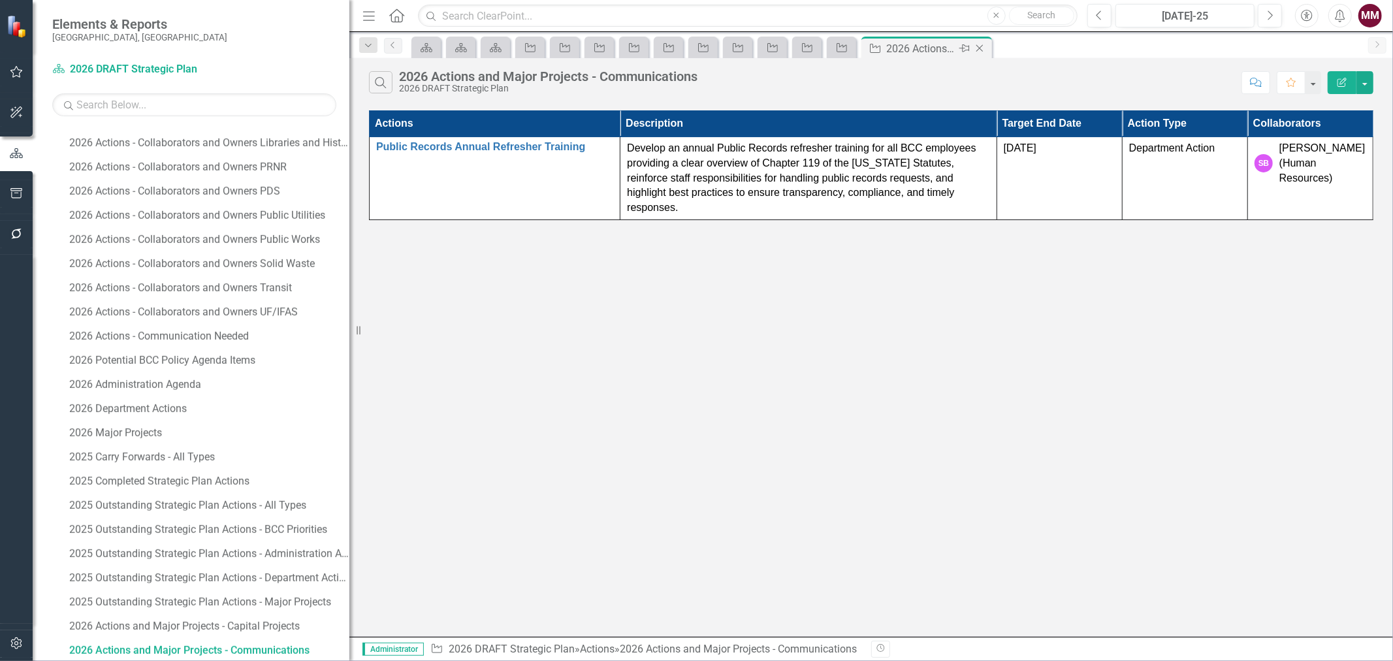
click at [975, 43] on icon "Close" at bounding box center [979, 48] width 13 height 10
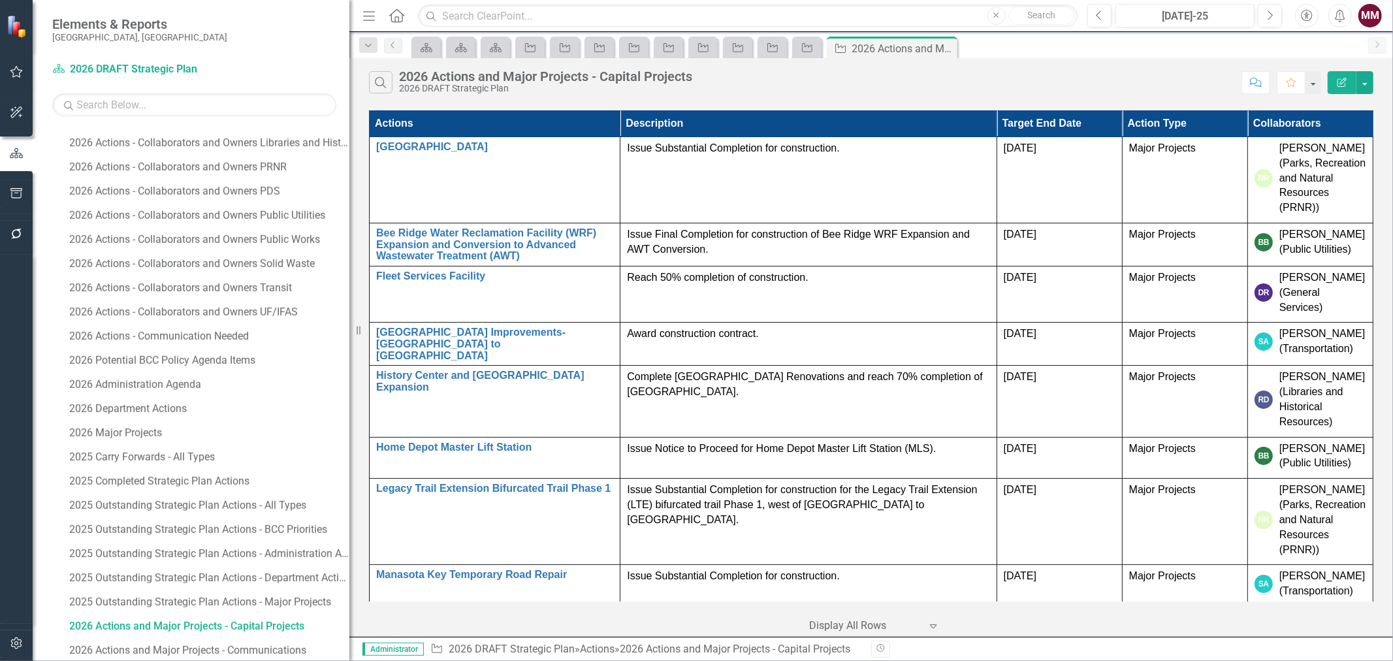
scroll to position [1245, 0]
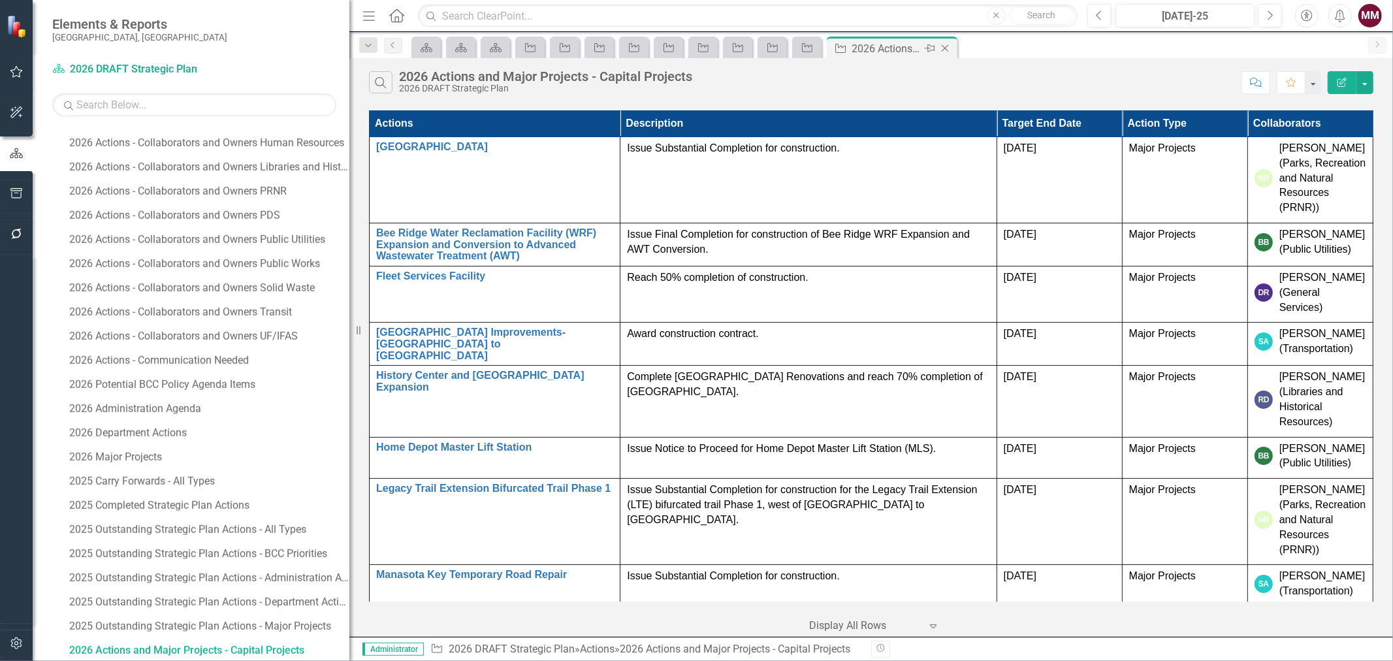
click at [945, 43] on icon "Close" at bounding box center [945, 48] width 13 height 10
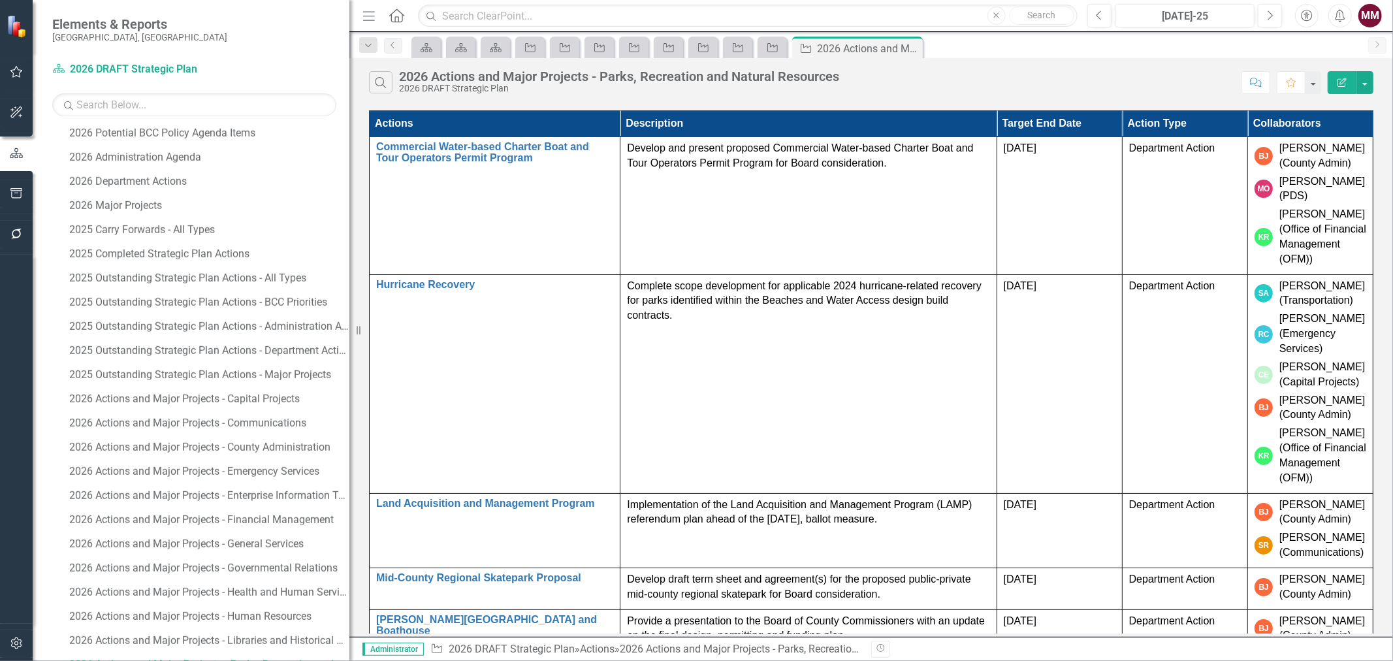
scroll to position [1511, 0]
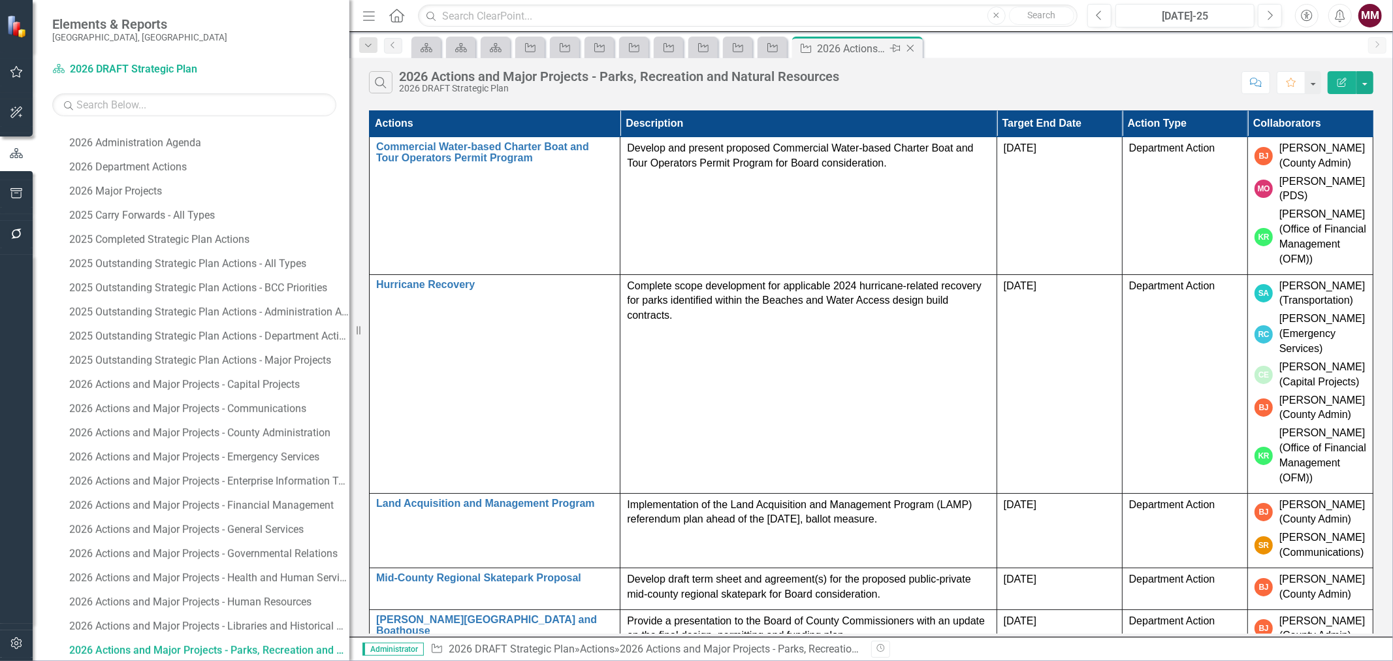
click at [909, 44] on icon "Close" at bounding box center [910, 48] width 13 height 10
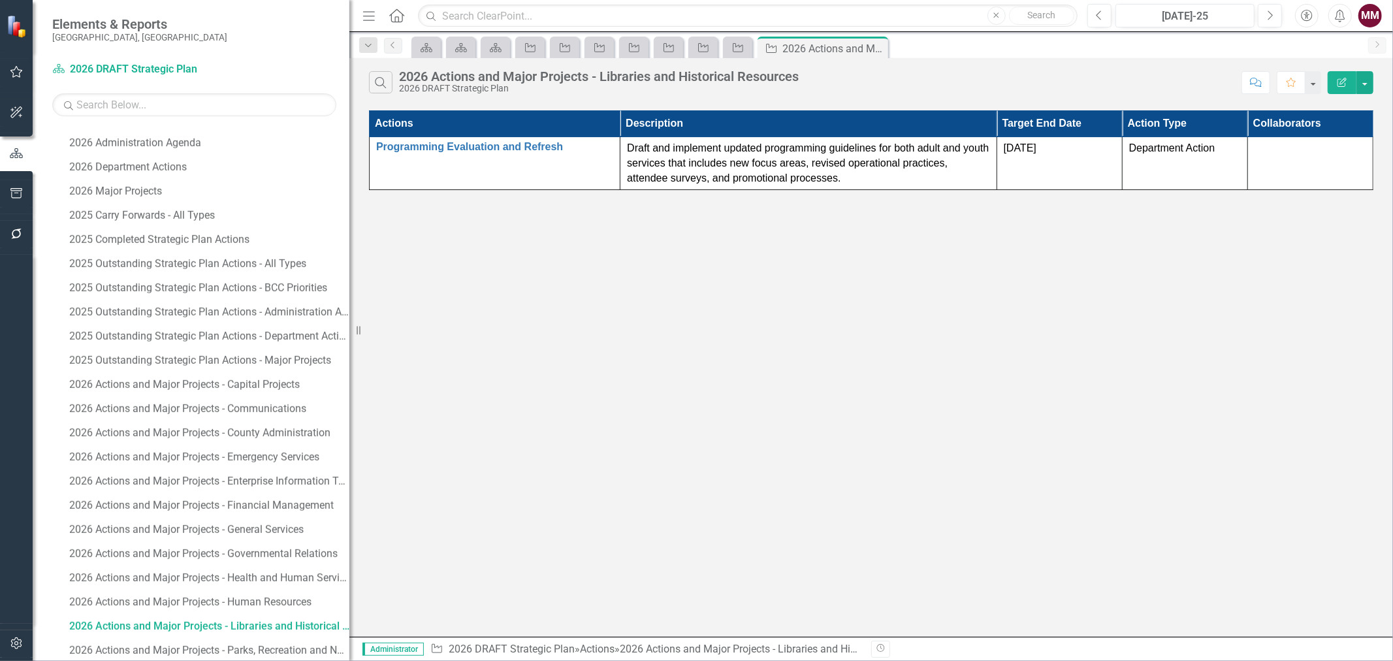
scroll to position [1487, 0]
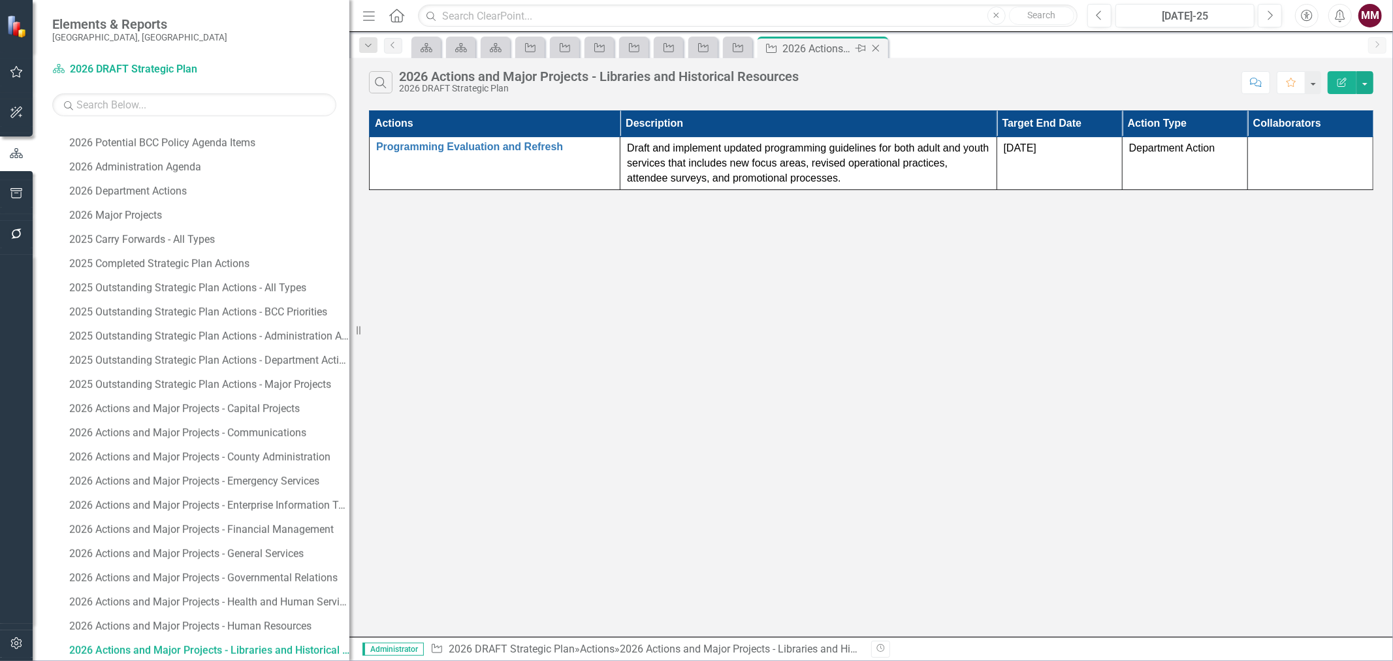
click at [876, 47] on icon "Close" at bounding box center [875, 48] width 13 height 10
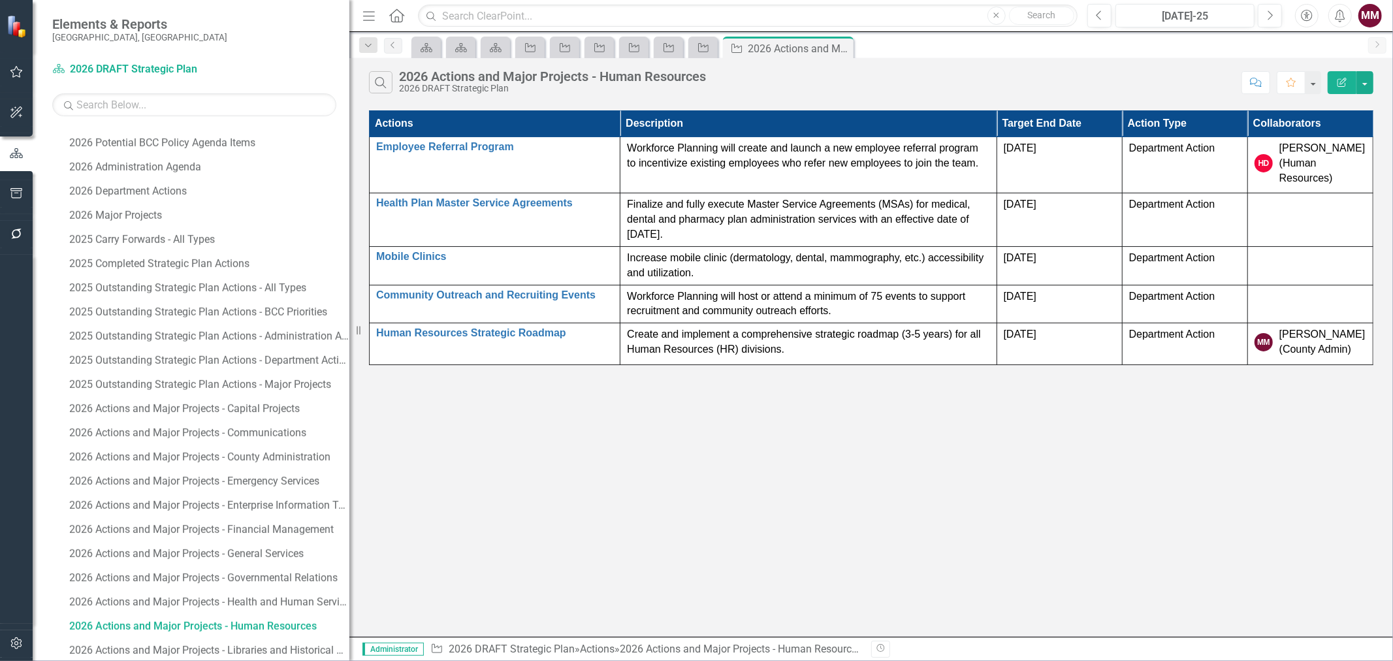
scroll to position [1462, 0]
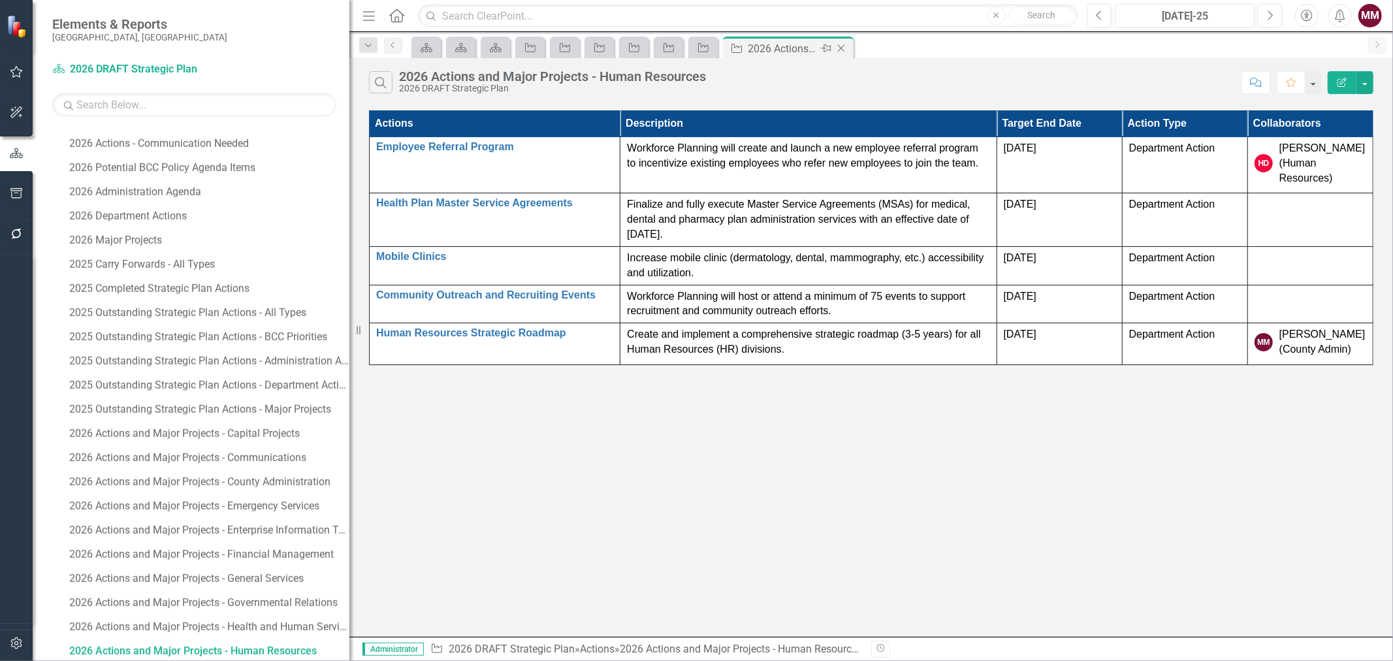
click at [837, 46] on icon "Close" at bounding box center [841, 48] width 13 height 10
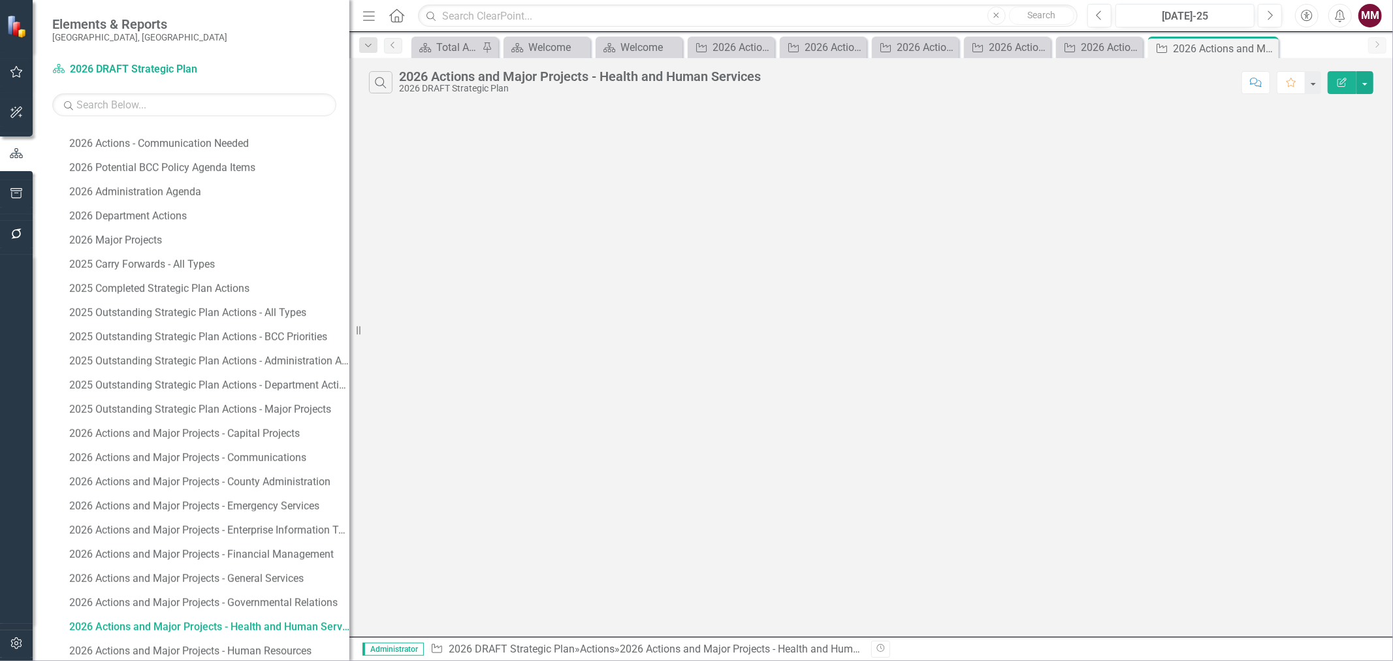
scroll to position [1438, 0]
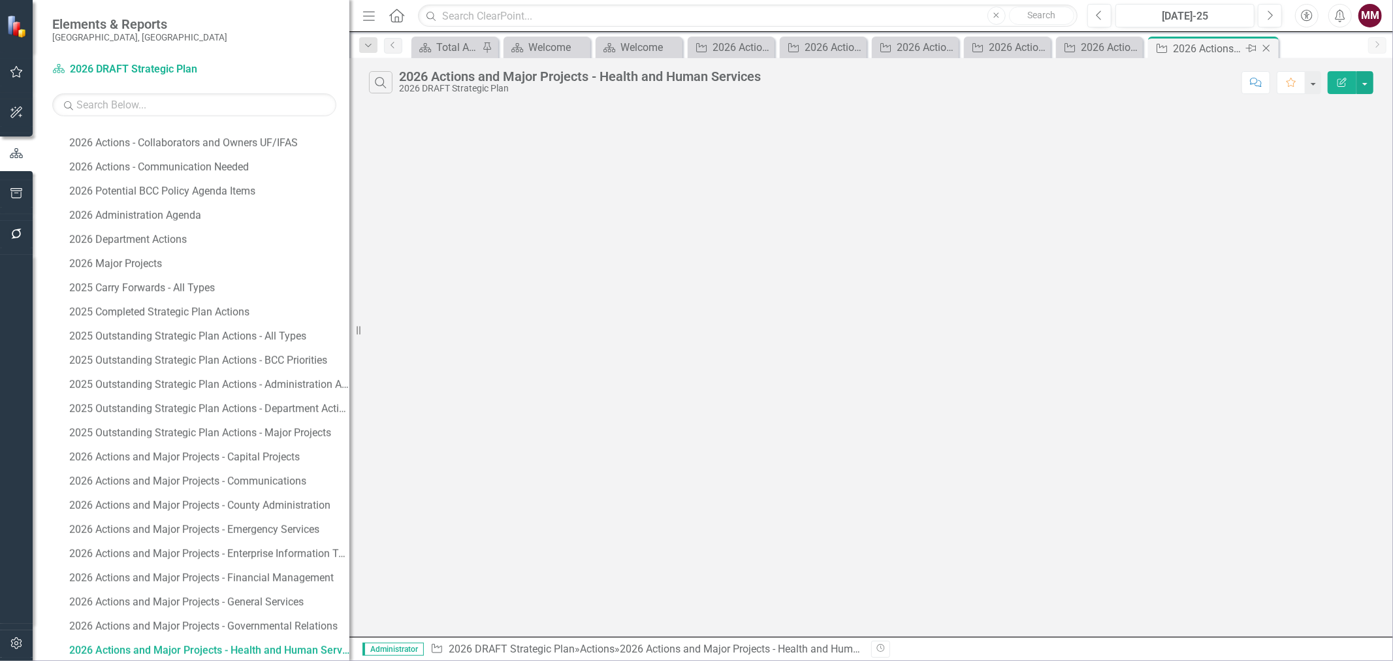
click at [1268, 46] on icon at bounding box center [1266, 48] width 7 height 7
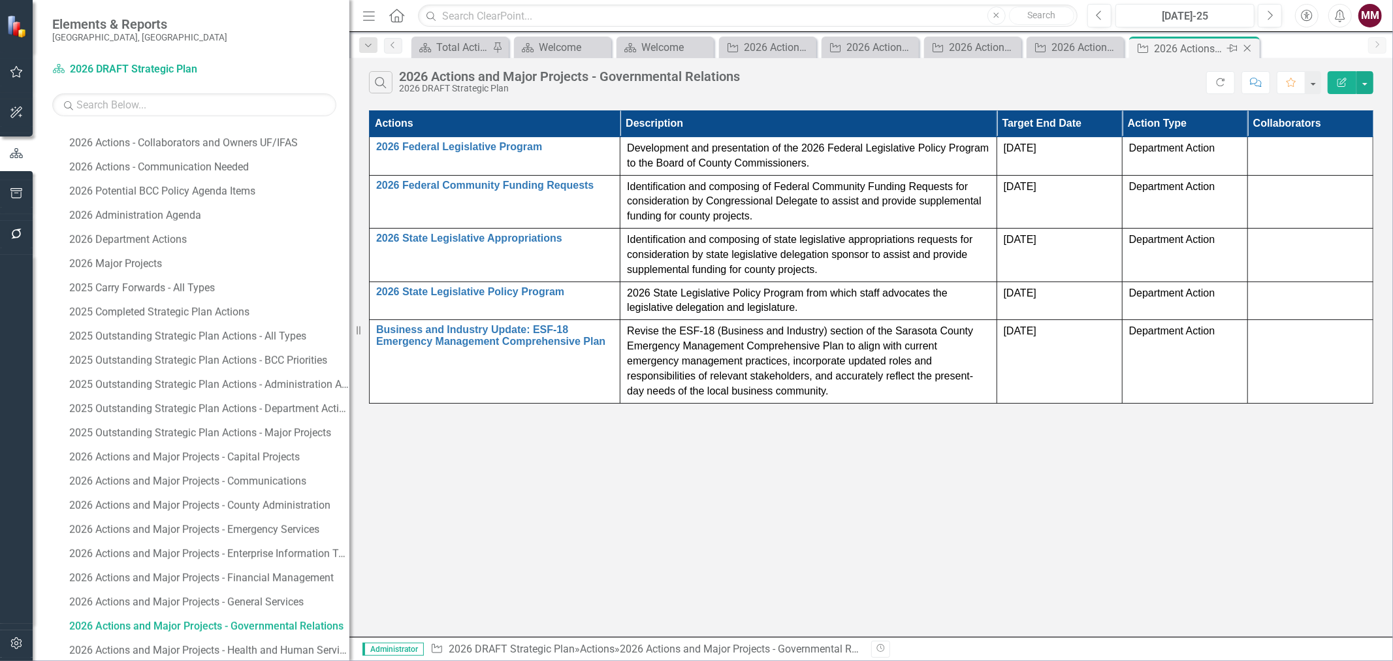
scroll to position [1414, 0]
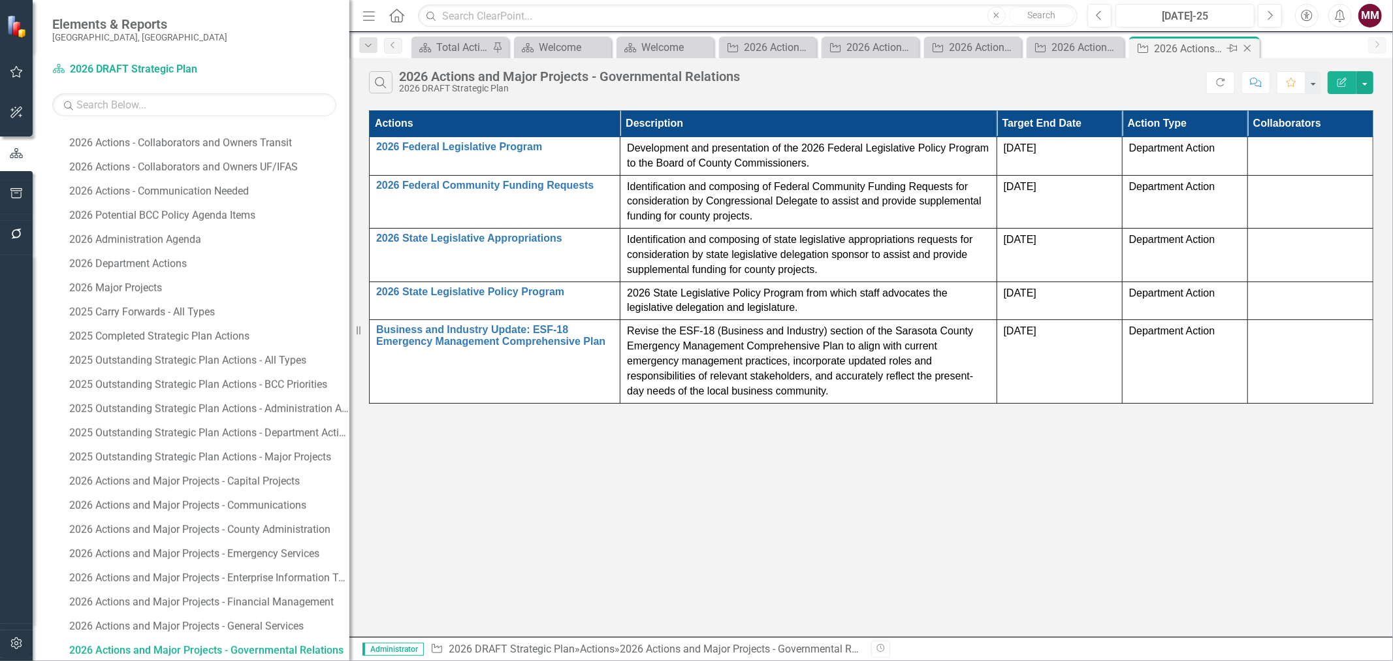
click at [1248, 46] on icon "Close" at bounding box center [1247, 48] width 13 height 10
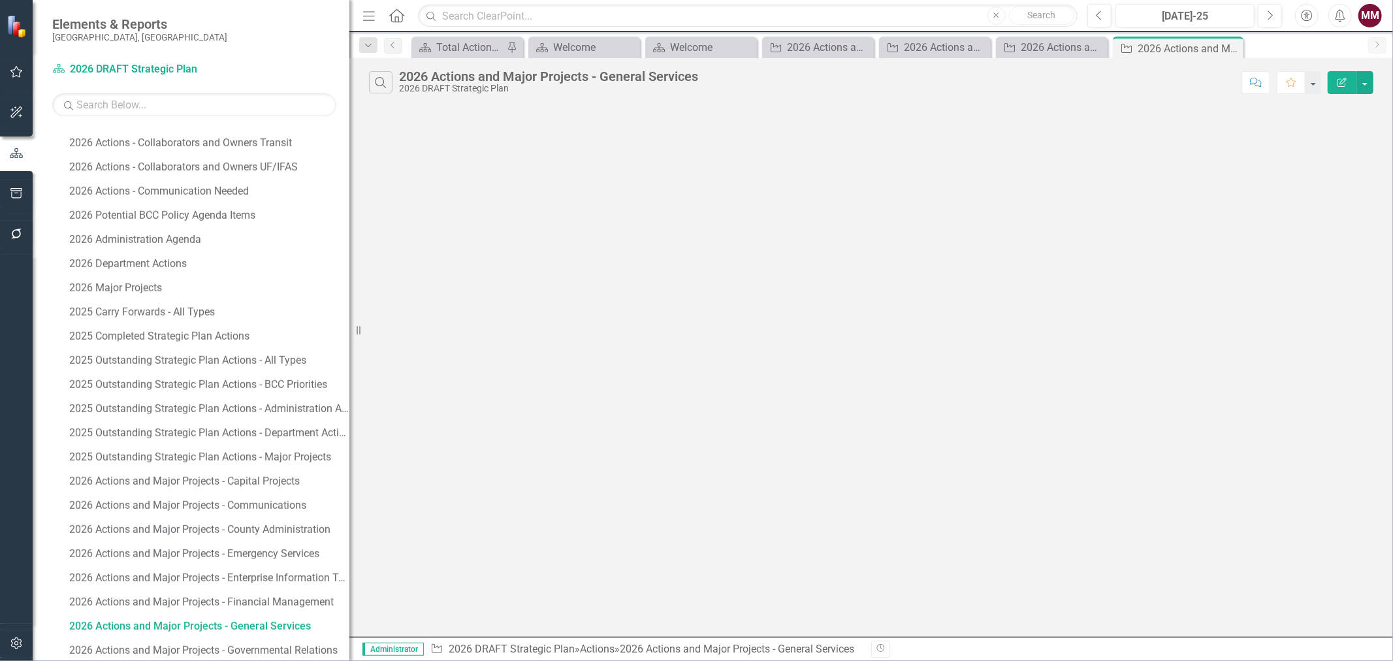
scroll to position [1389, 0]
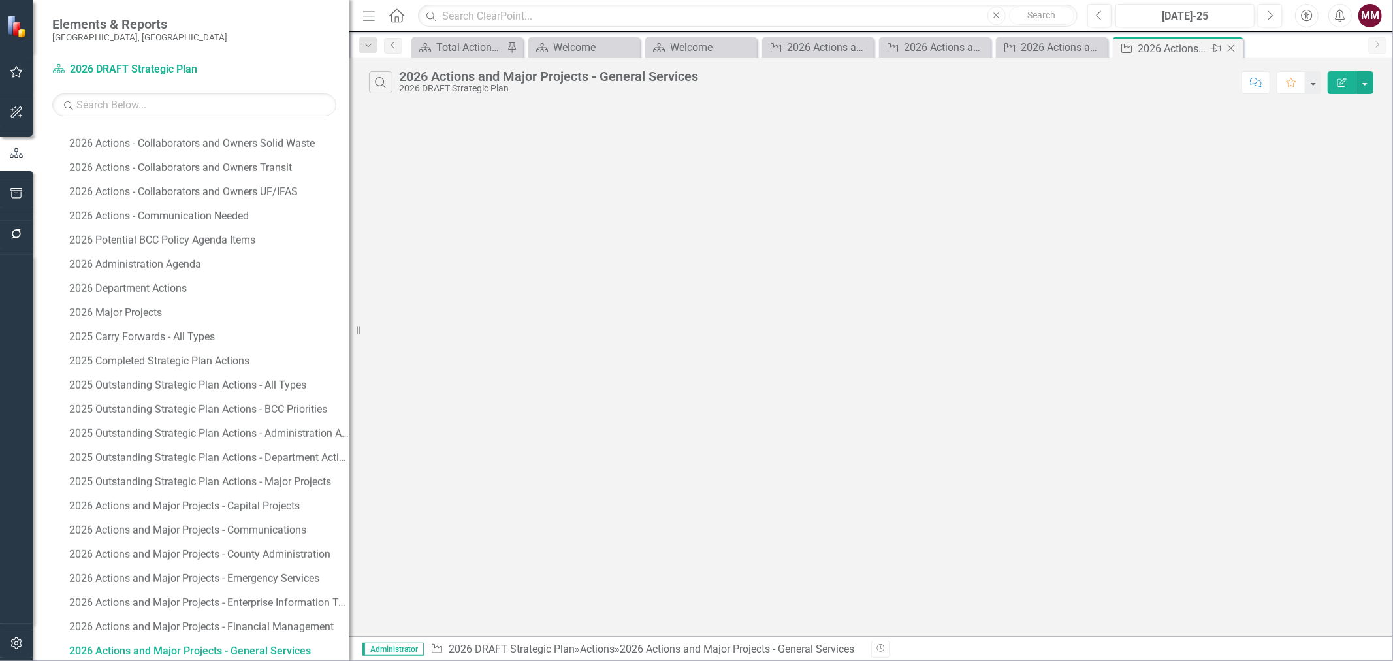
click at [1227, 44] on icon "Close" at bounding box center [1231, 48] width 13 height 10
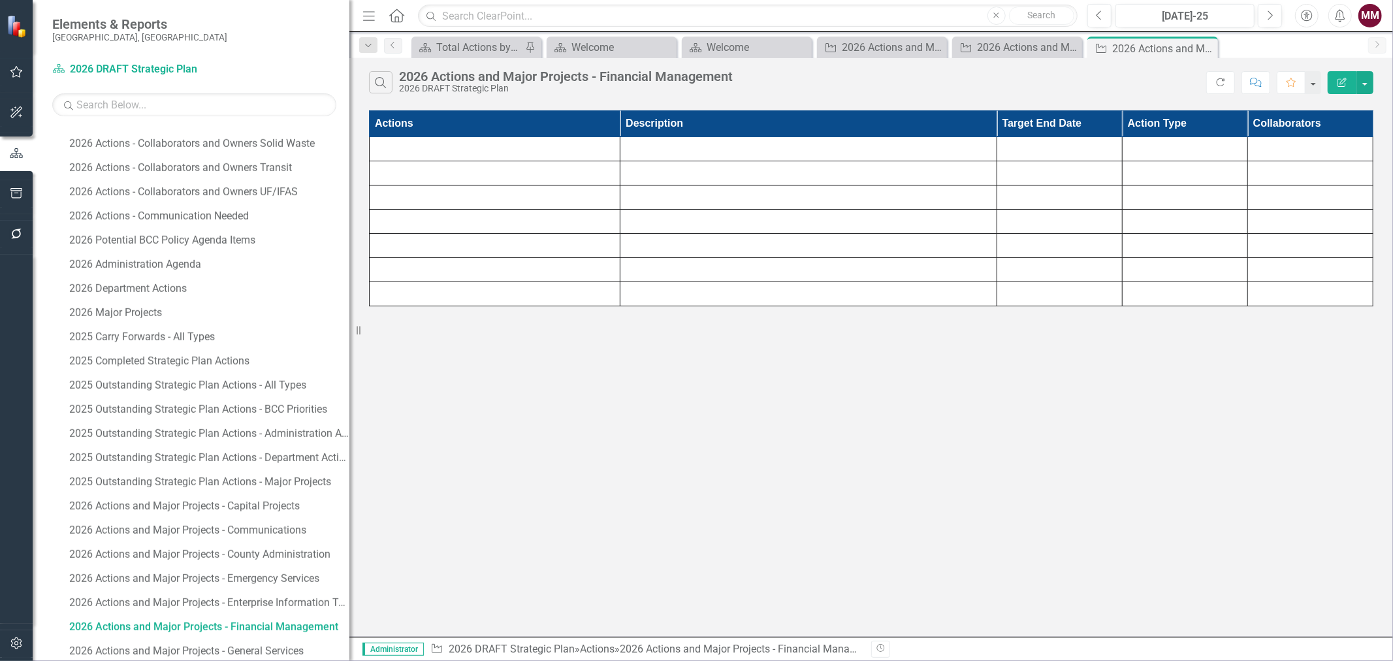
scroll to position [1366, 0]
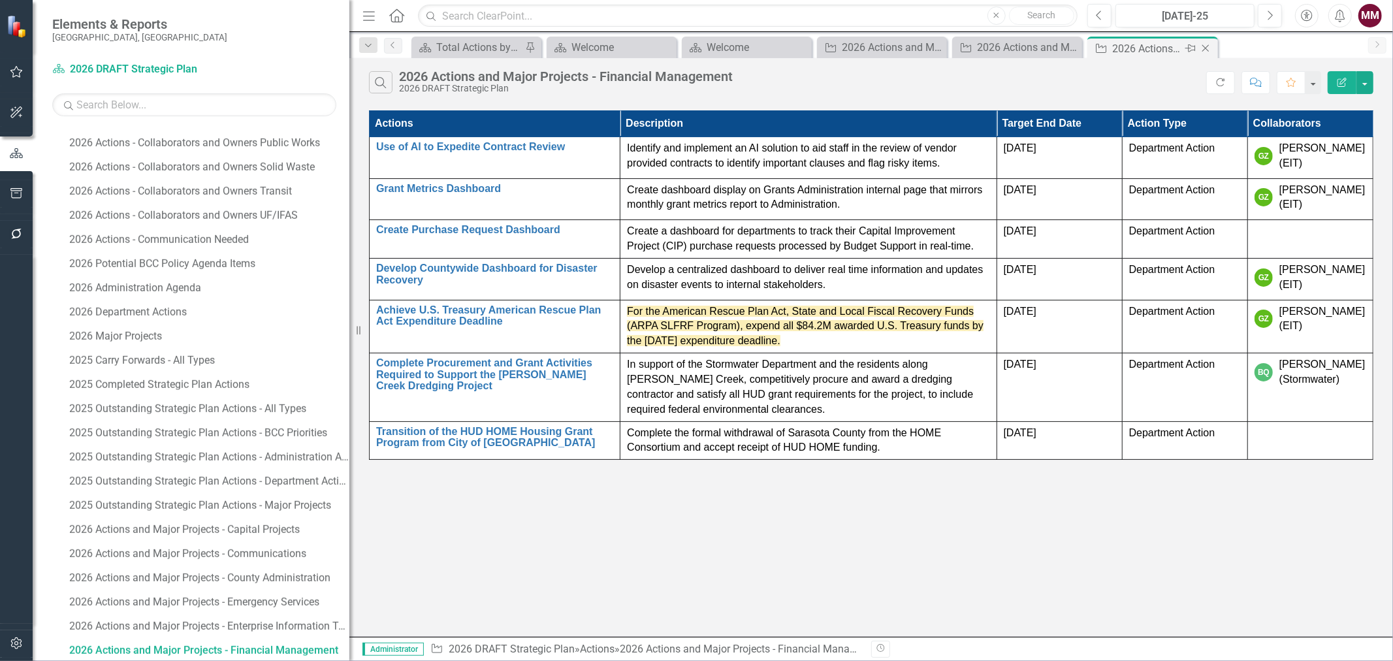
click at [1202, 48] on icon "Close" at bounding box center [1205, 48] width 13 height 10
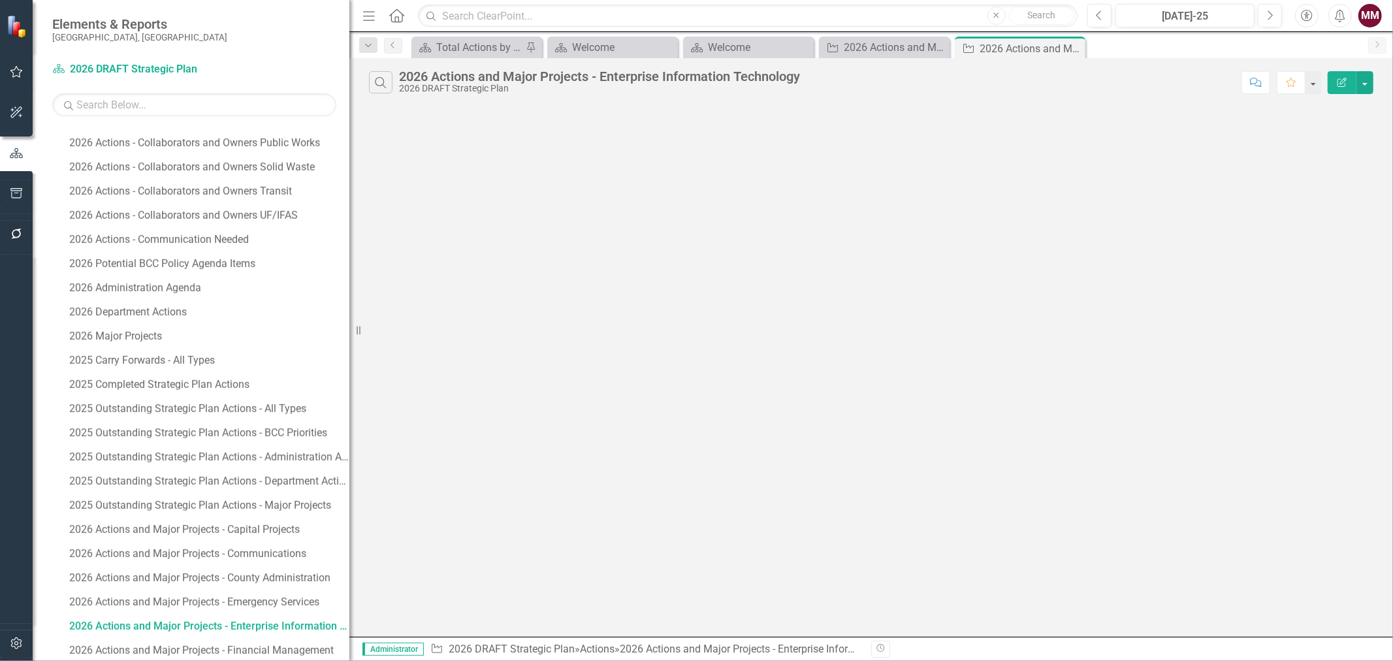
scroll to position [1342, 0]
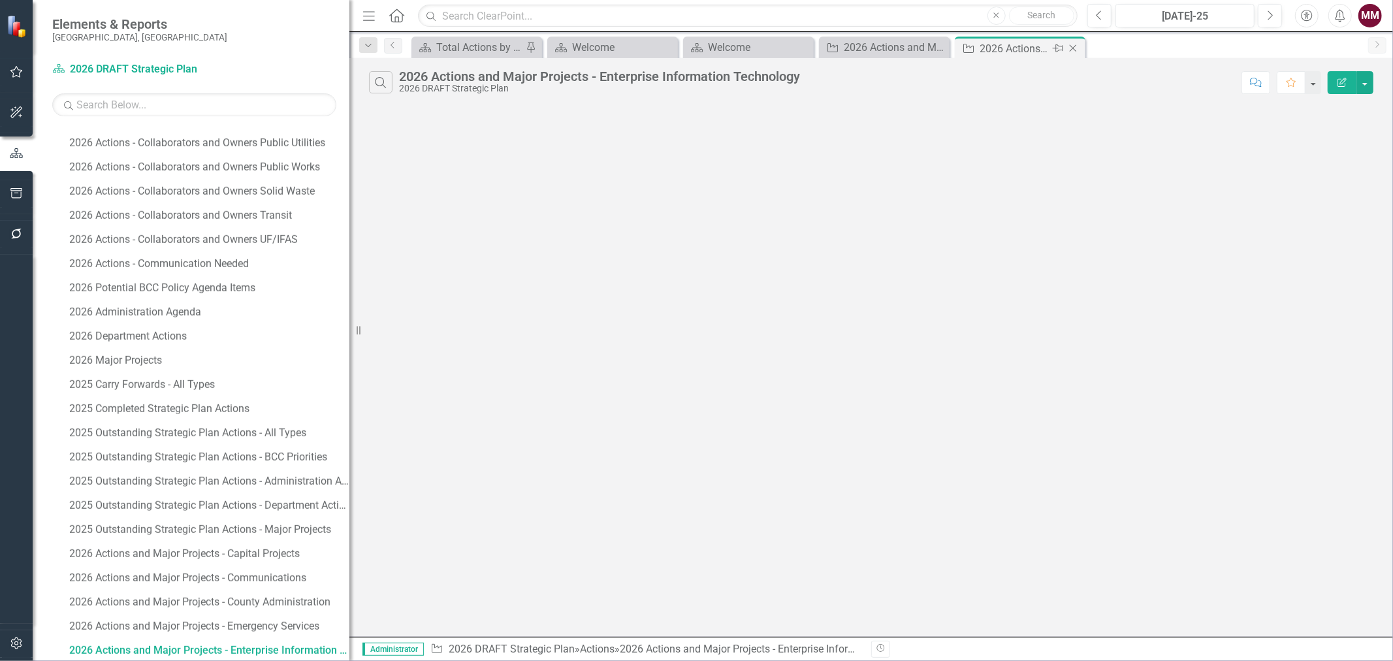
click at [1078, 47] on icon "Close" at bounding box center [1073, 48] width 13 height 10
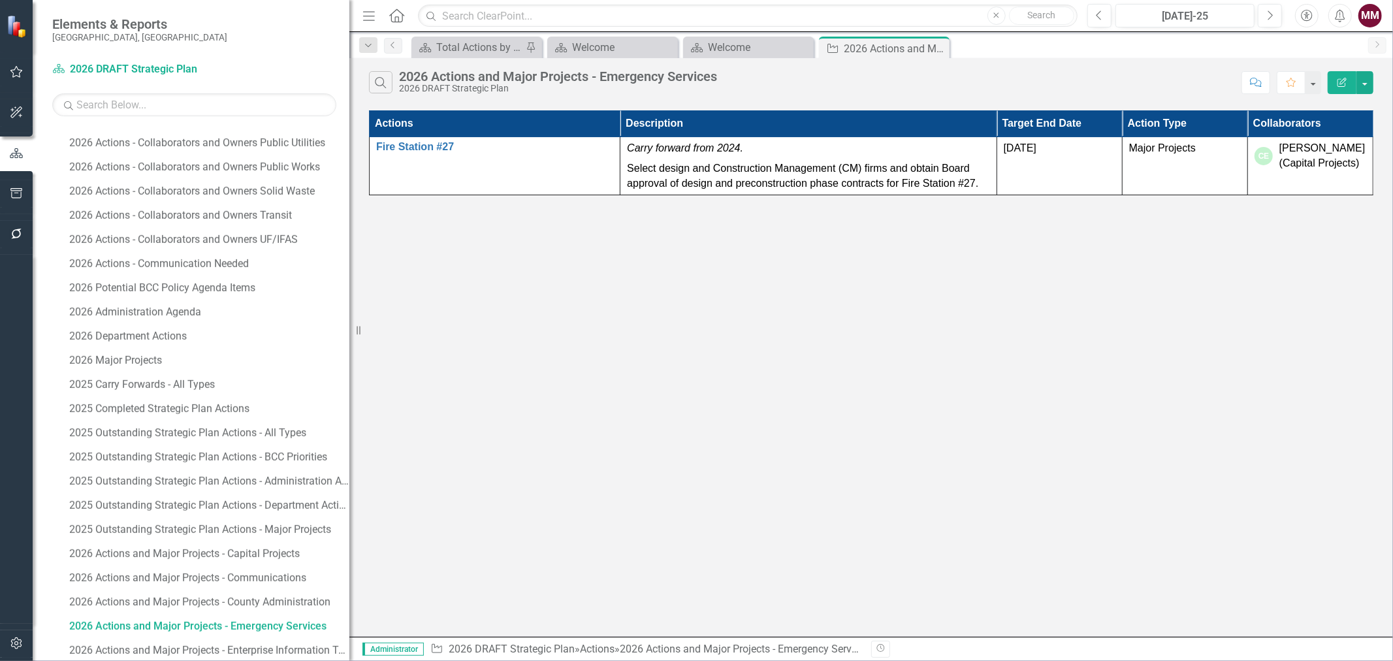
scroll to position [1318, 0]
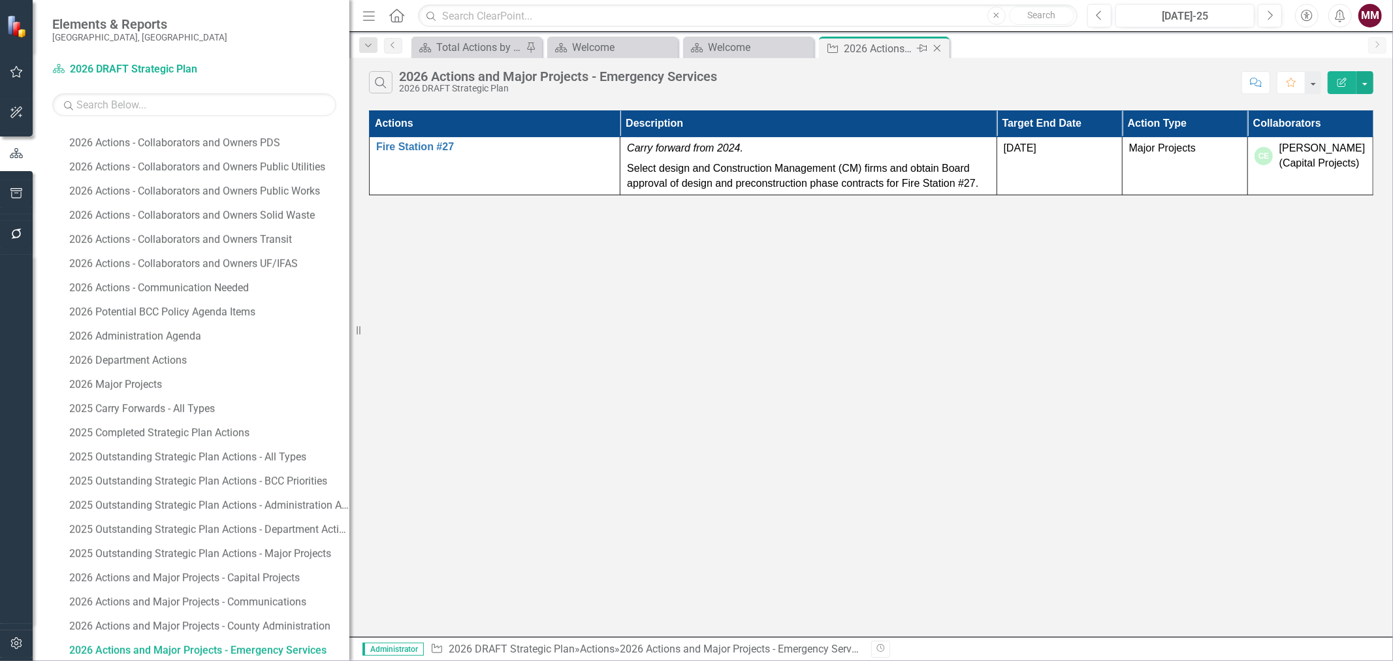
click at [943, 51] on icon "Close" at bounding box center [937, 48] width 13 height 10
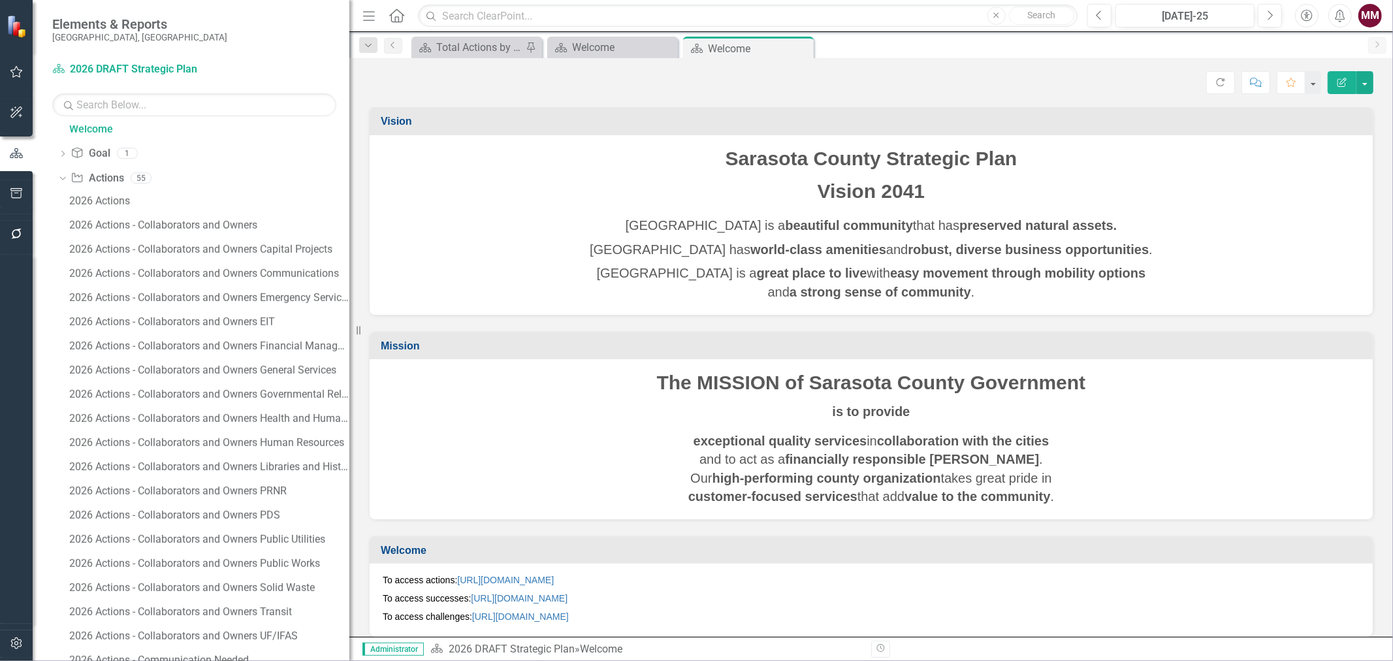
scroll to position [1099, 0]
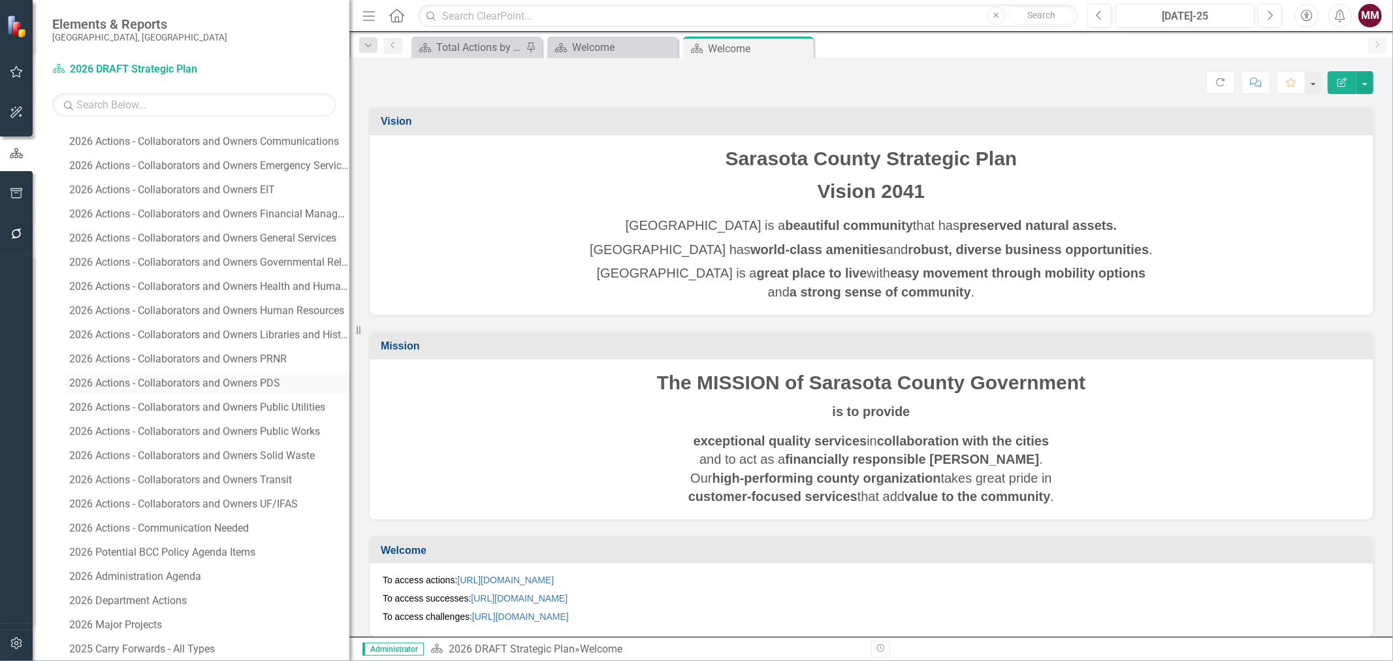
click at [197, 385] on div "2026 Actions - Collaborators and Owners PDS" at bounding box center [209, 384] width 280 height 12
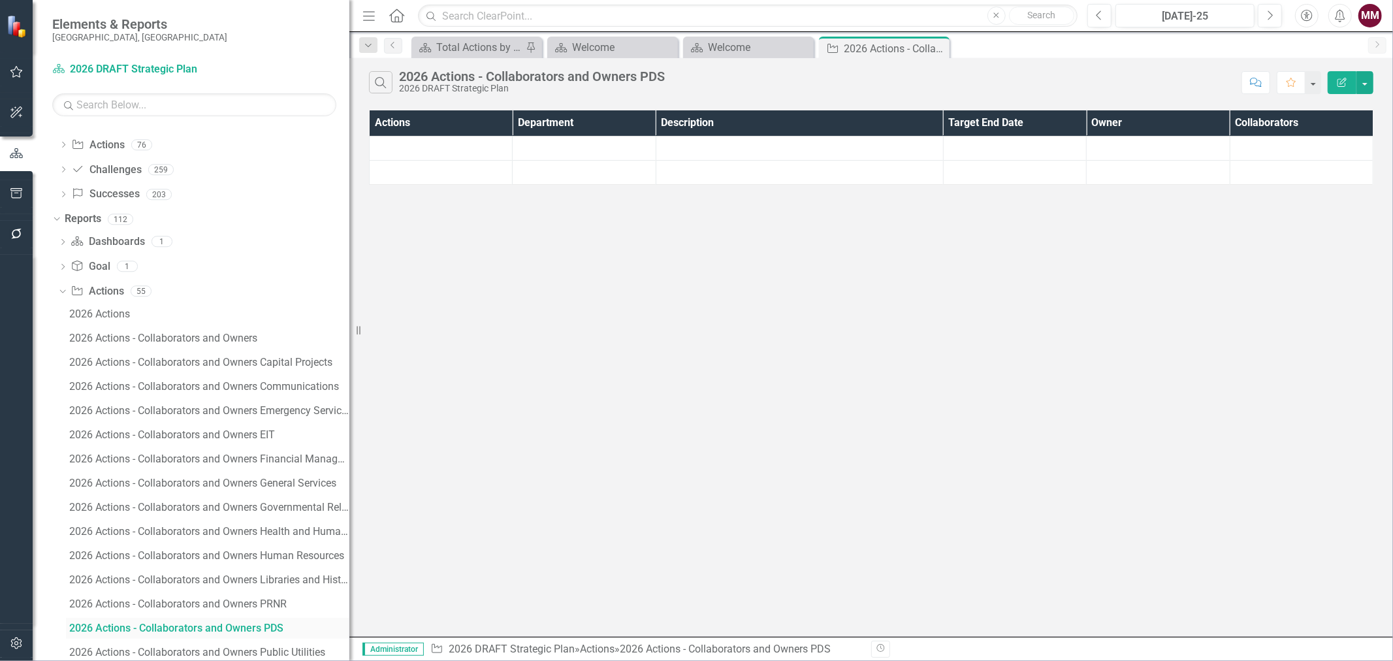
scroll to position [810, 0]
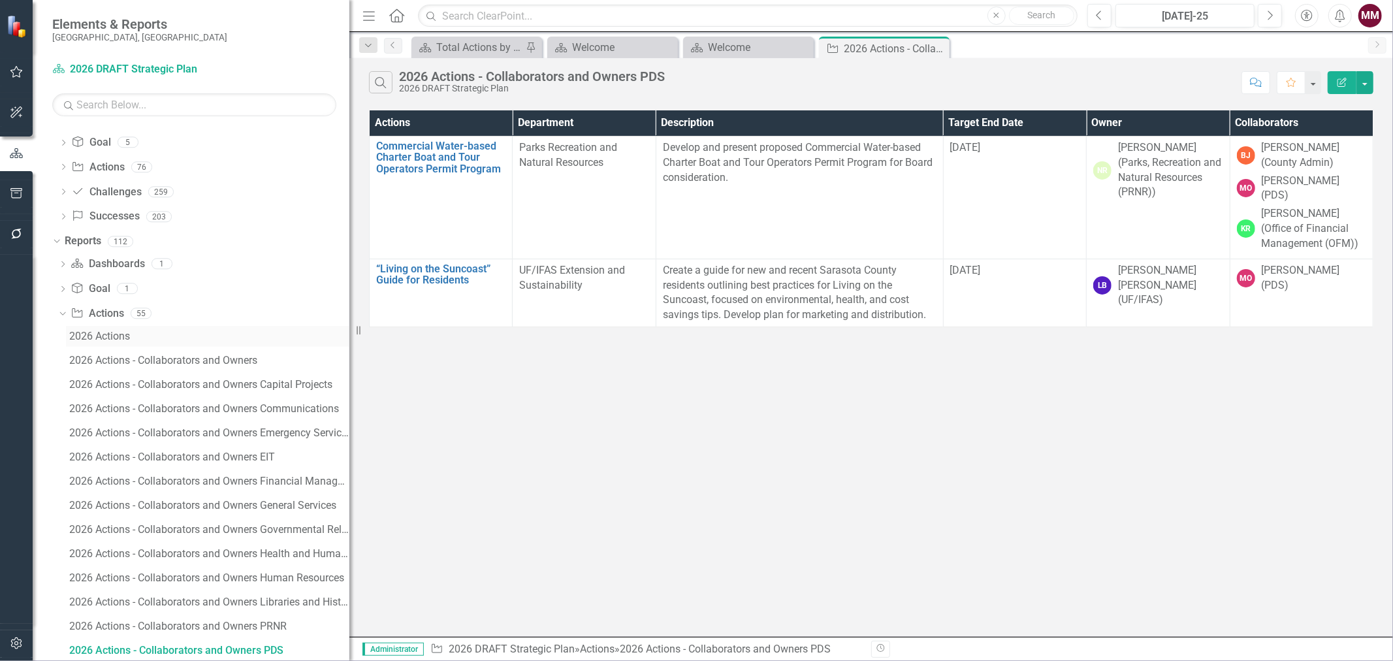
click at [116, 338] on div "2026 Actions" at bounding box center [209, 337] width 280 height 12
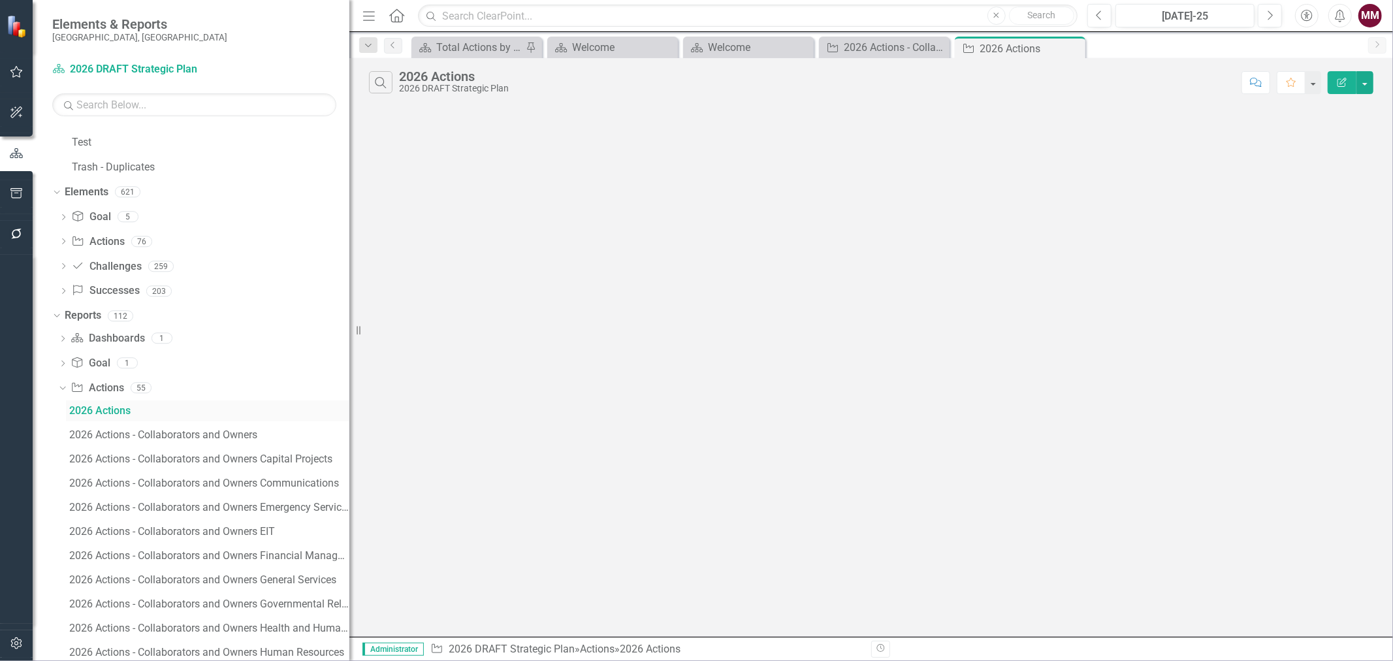
scroll to position [496, 0]
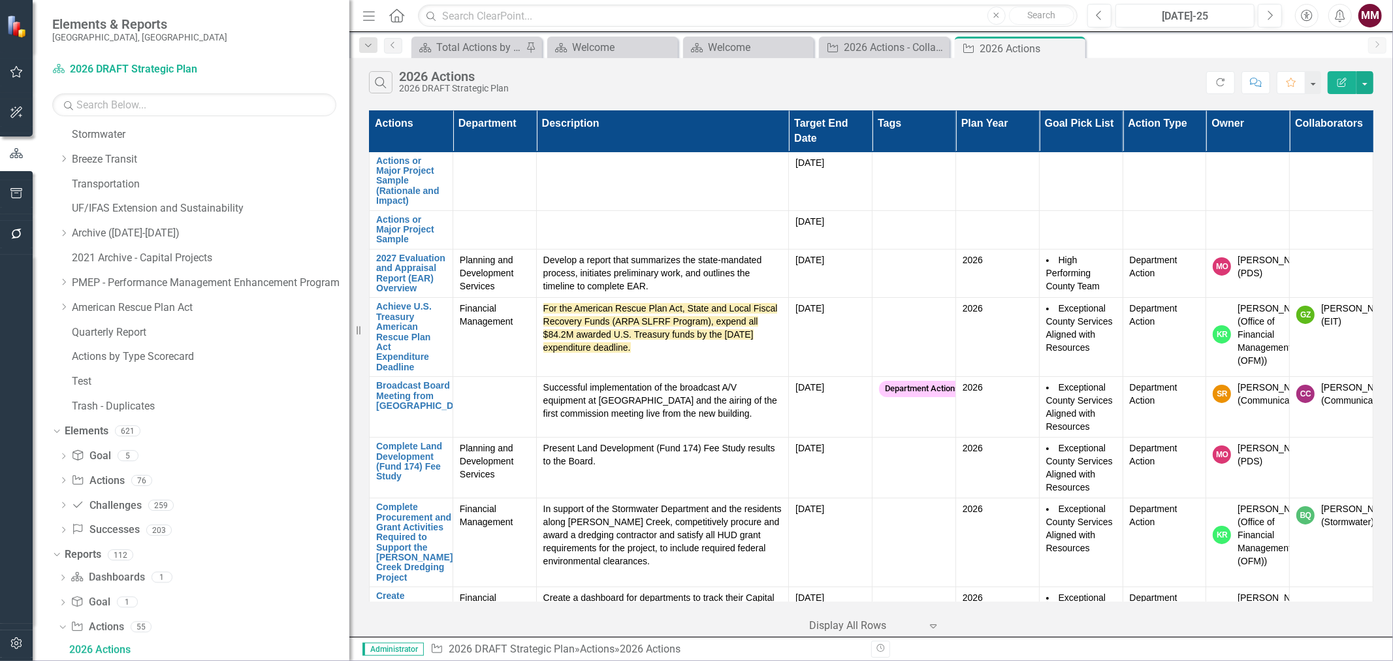
click at [373, 17] on icon "Menu" at bounding box center [369, 15] width 17 height 14
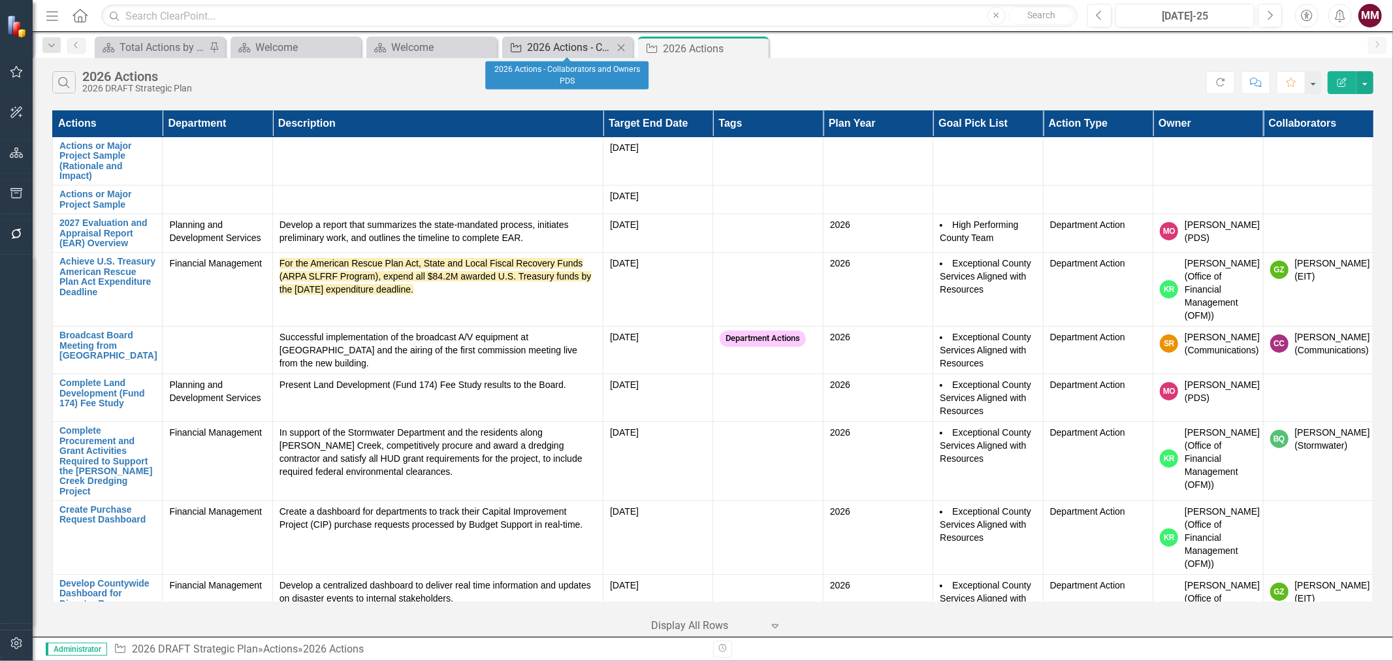
click at [566, 44] on div "2026 Actions - Collaborators and Owners PDS" at bounding box center [570, 47] width 86 height 16
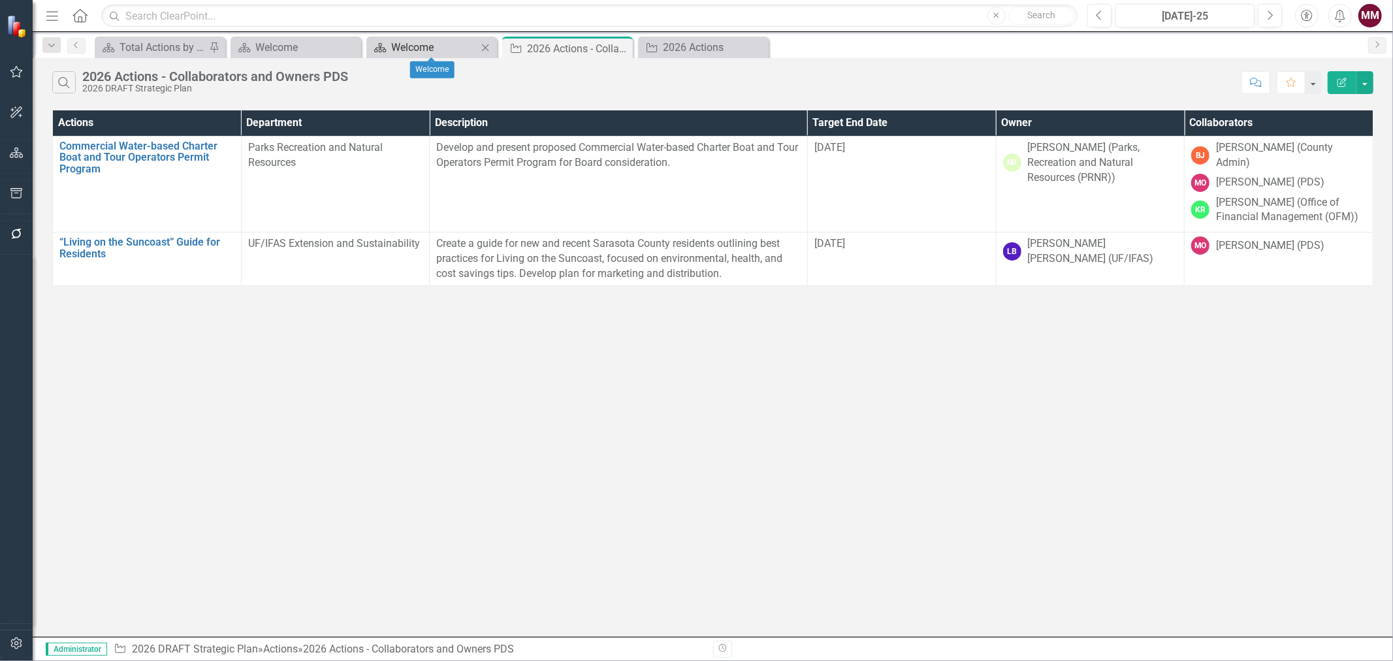
click at [410, 46] on div "Welcome" at bounding box center [434, 47] width 86 height 16
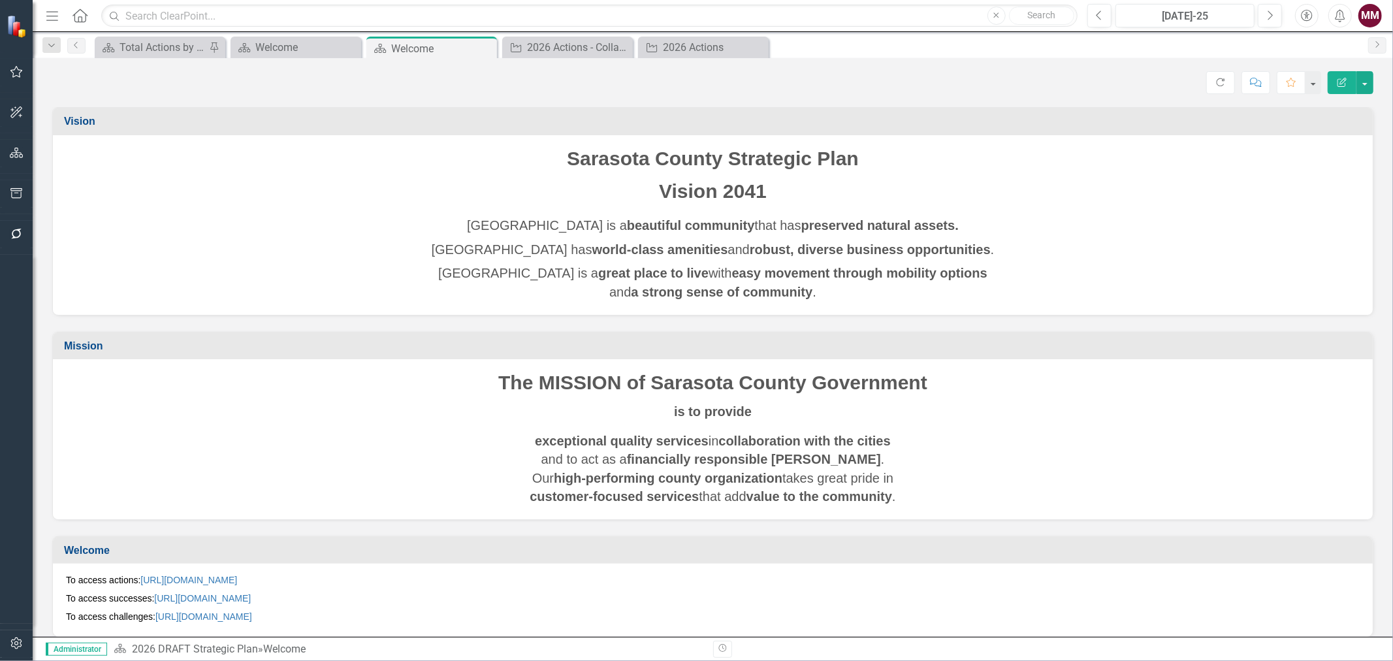
click at [55, 12] on icon "Menu" at bounding box center [52, 15] width 17 height 14
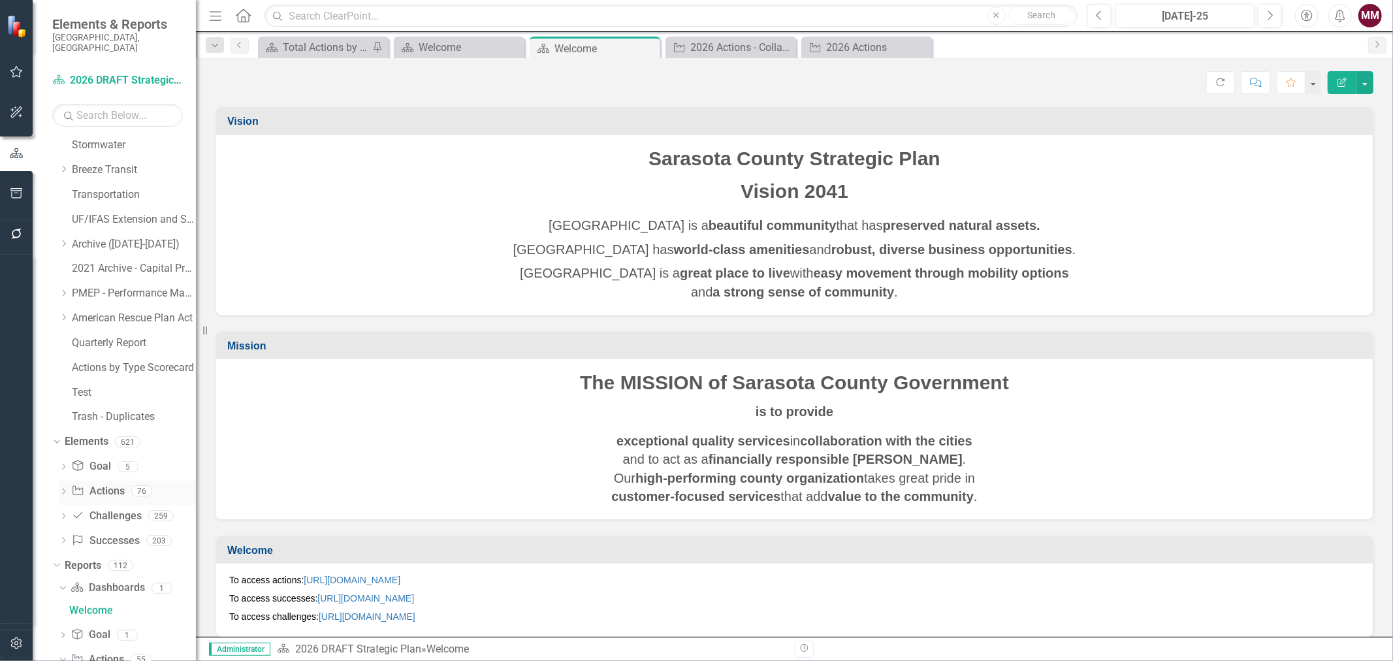
click at [107, 484] on link "Action Actions" at bounding box center [97, 491] width 53 height 15
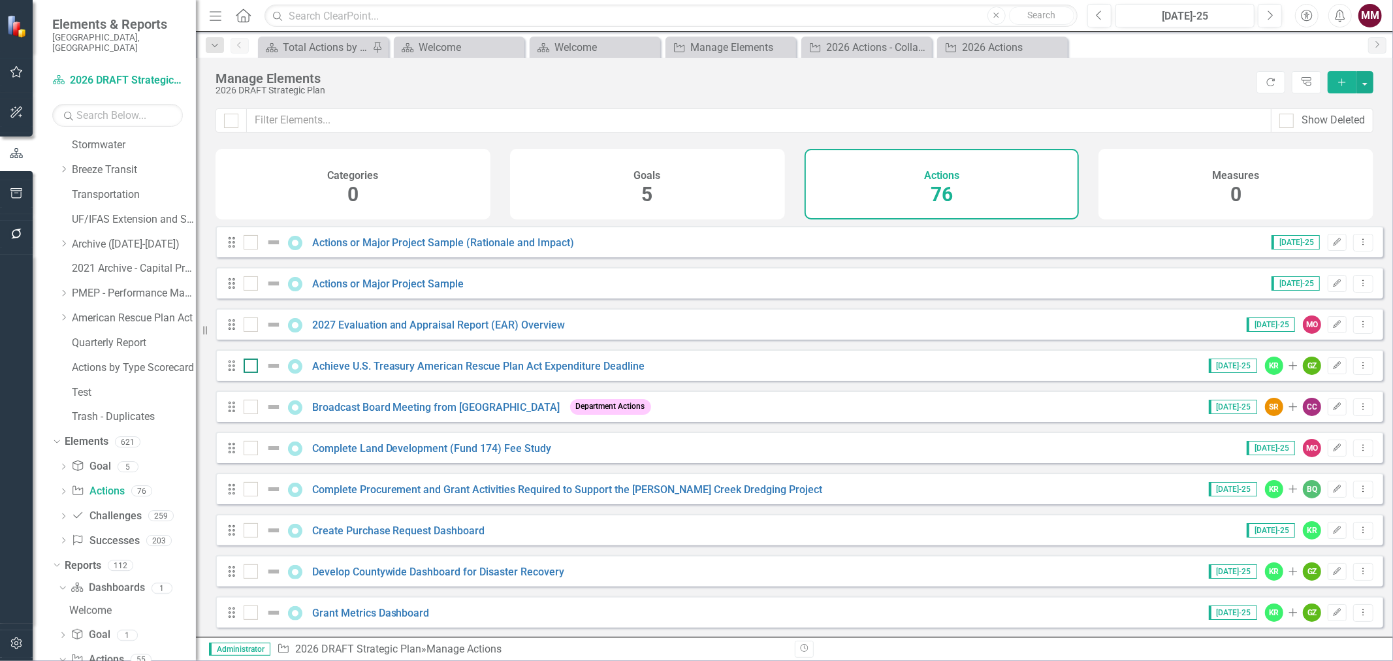
click at [251, 367] on input "checkbox" at bounding box center [248, 363] width 8 height 8
click at [1361, 375] on button "Dropdown Menu" at bounding box center [1363, 366] width 20 height 18
click at [1322, 464] on link "Trash Delete Action" at bounding box center [1310, 469] width 107 height 24
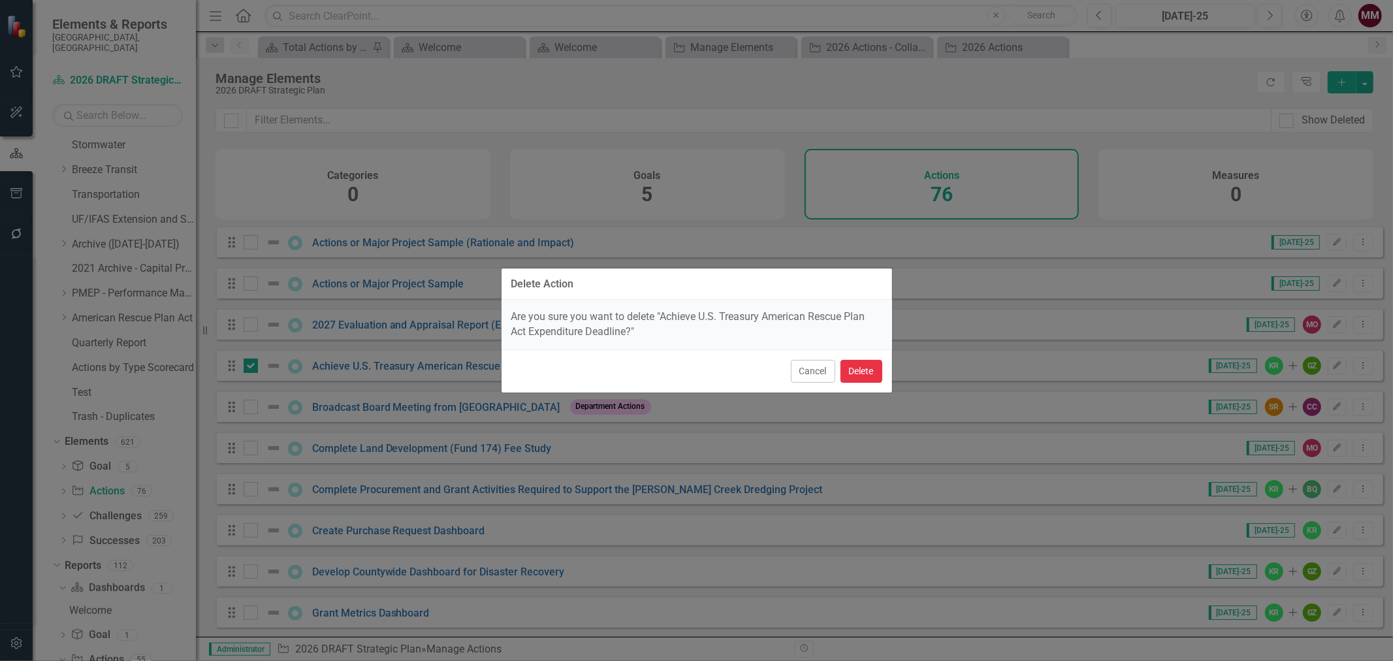
click at [867, 370] on button "Delete" at bounding box center [862, 371] width 42 height 23
checkbox input "false"
